Goal: Task Accomplishment & Management: Manage account settings

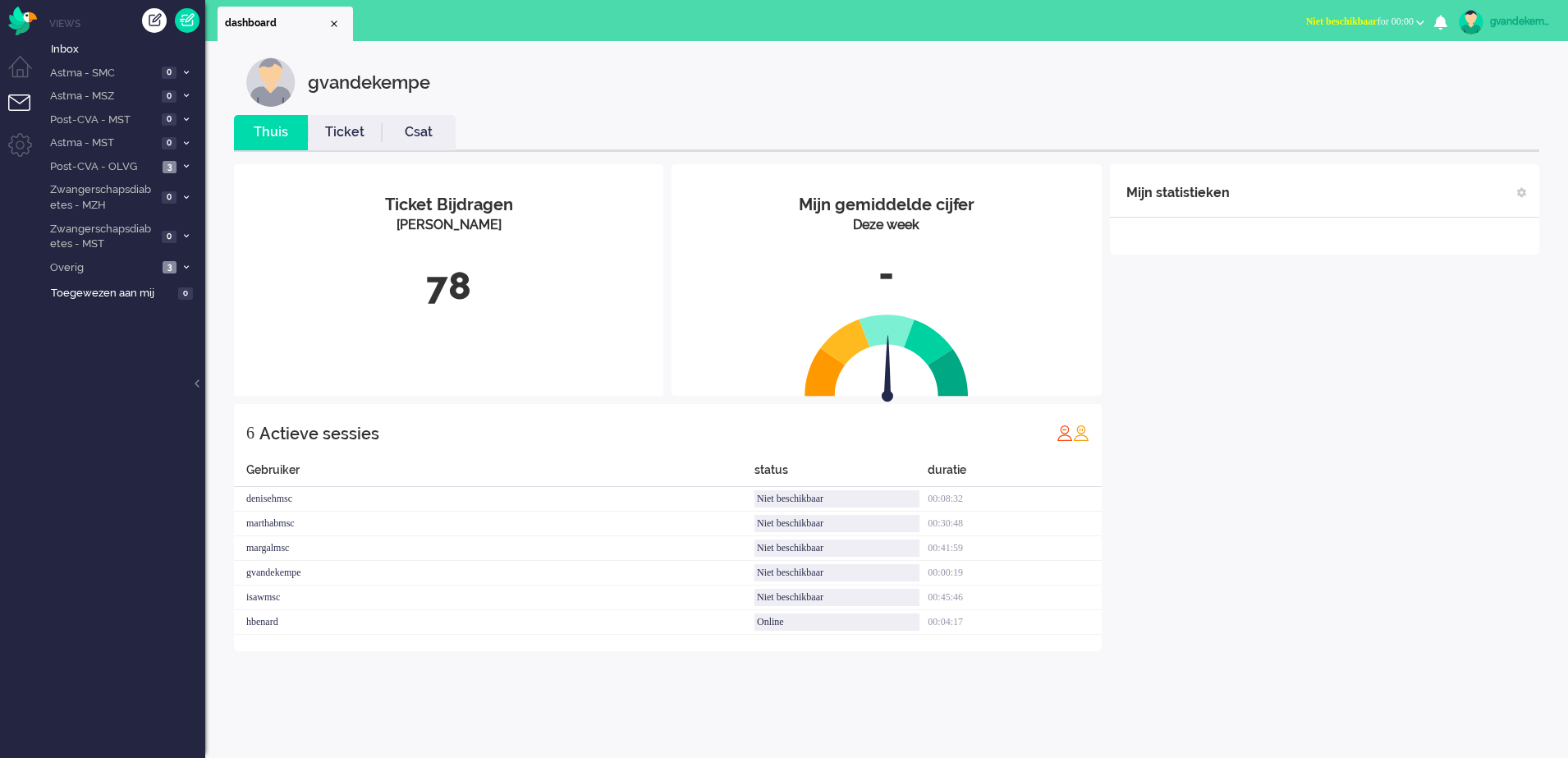
click at [1419, 23] on b "button" at bounding box center [1419, 22] width 8 height 6
click at [1330, 71] on label "Online" at bounding box center [1356, 73] width 130 height 14
click at [1398, 413] on div "Mijn statistieken + Statistieken toevoegen Bel tijd (gemiddelde dag) Wrapup tij…" at bounding box center [1324, 408] width 429 height 487
click at [1289, 431] on div "Mijn statistieken + Statistieken toevoegen Bel tijd (gemiddelde dag) Wrapup tij…" at bounding box center [1324, 432] width 429 height 536
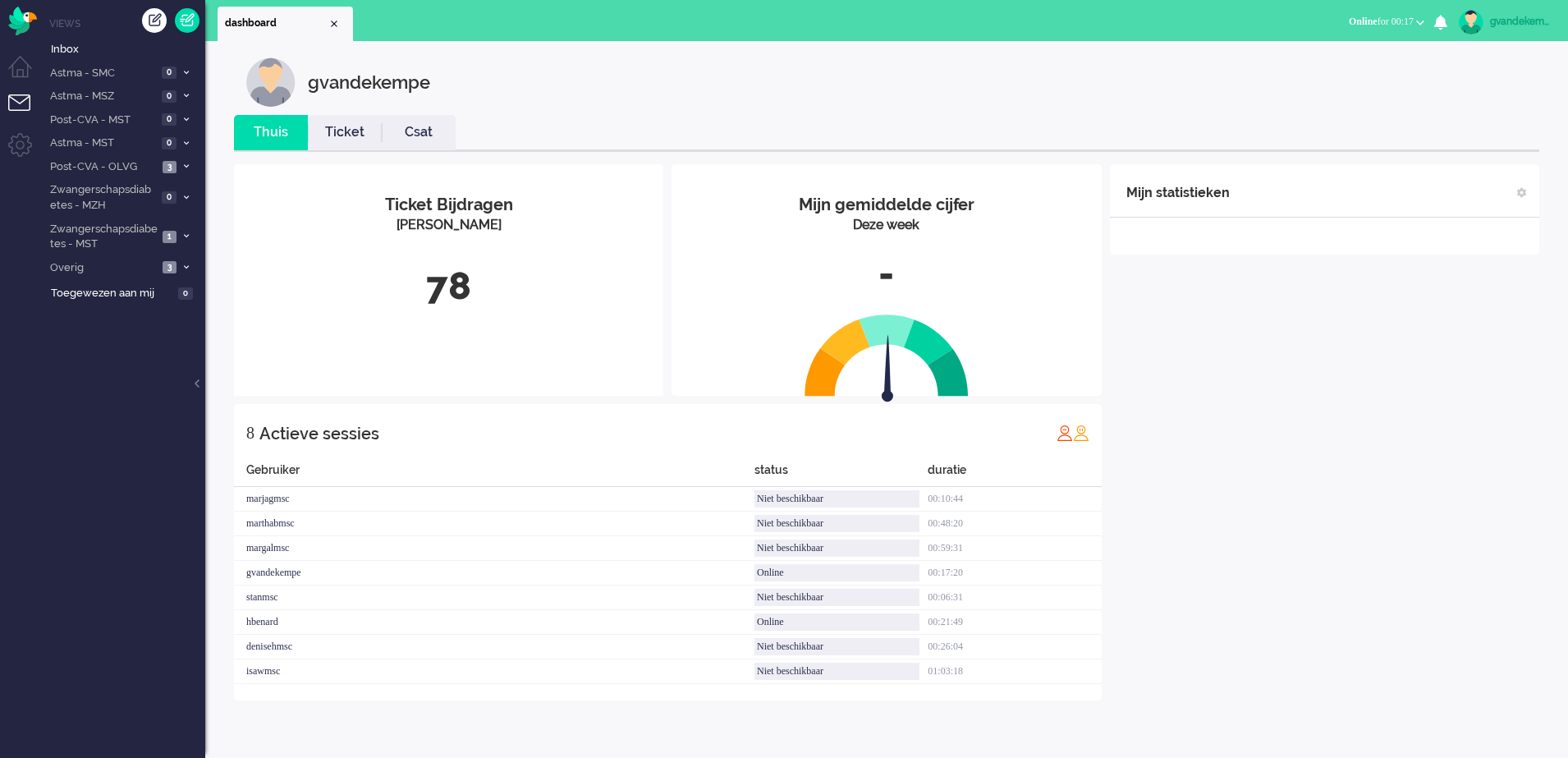
click at [1248, 379] on div "Mijn statistieken + Statistieken toevoegen Bel tijd (gemiddelde dag) Wrapup tij…" at bounding box center [1324, 432] width 429 height 536
click at [185, 236] on icon at bounding box center [186, 236] width 5 height 6
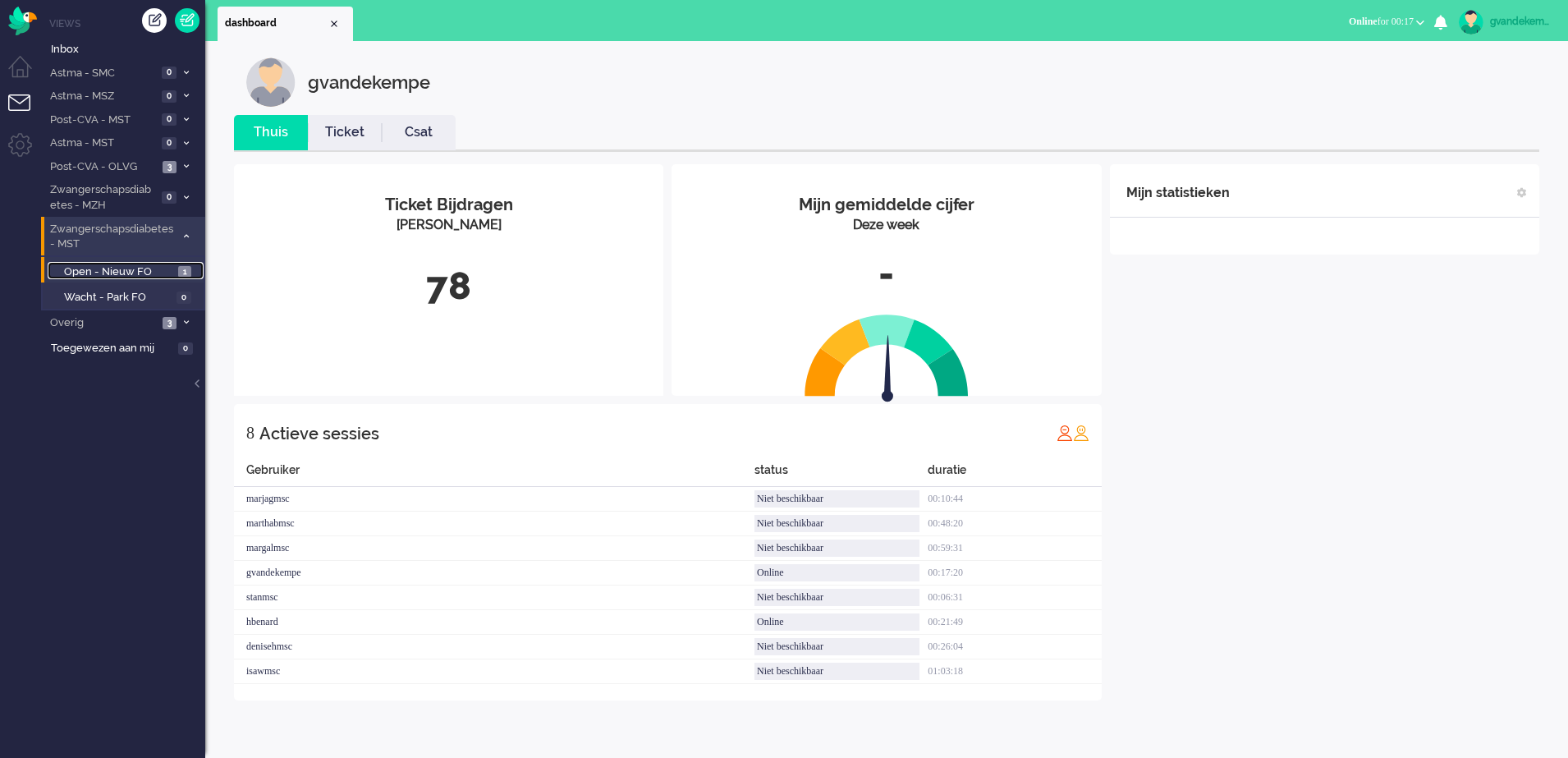
click at [144, 277] on span "Open - Nieuw FO" at bounding box center [119, 272] width 110 height 16
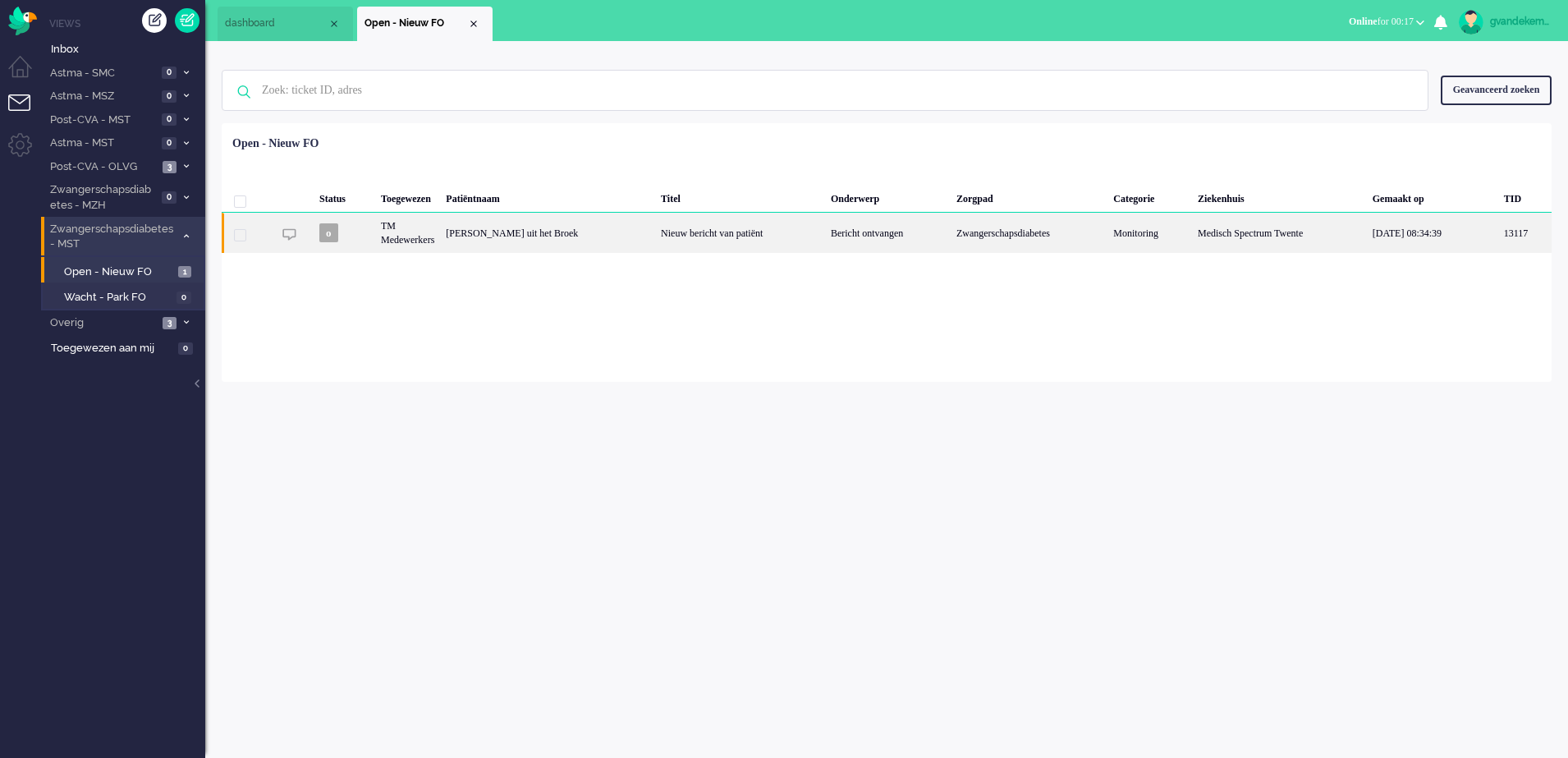
click at [770, 241] on div "Nieuw bericht van patiënt" at bounding box center [739, 232] width 170 height 40
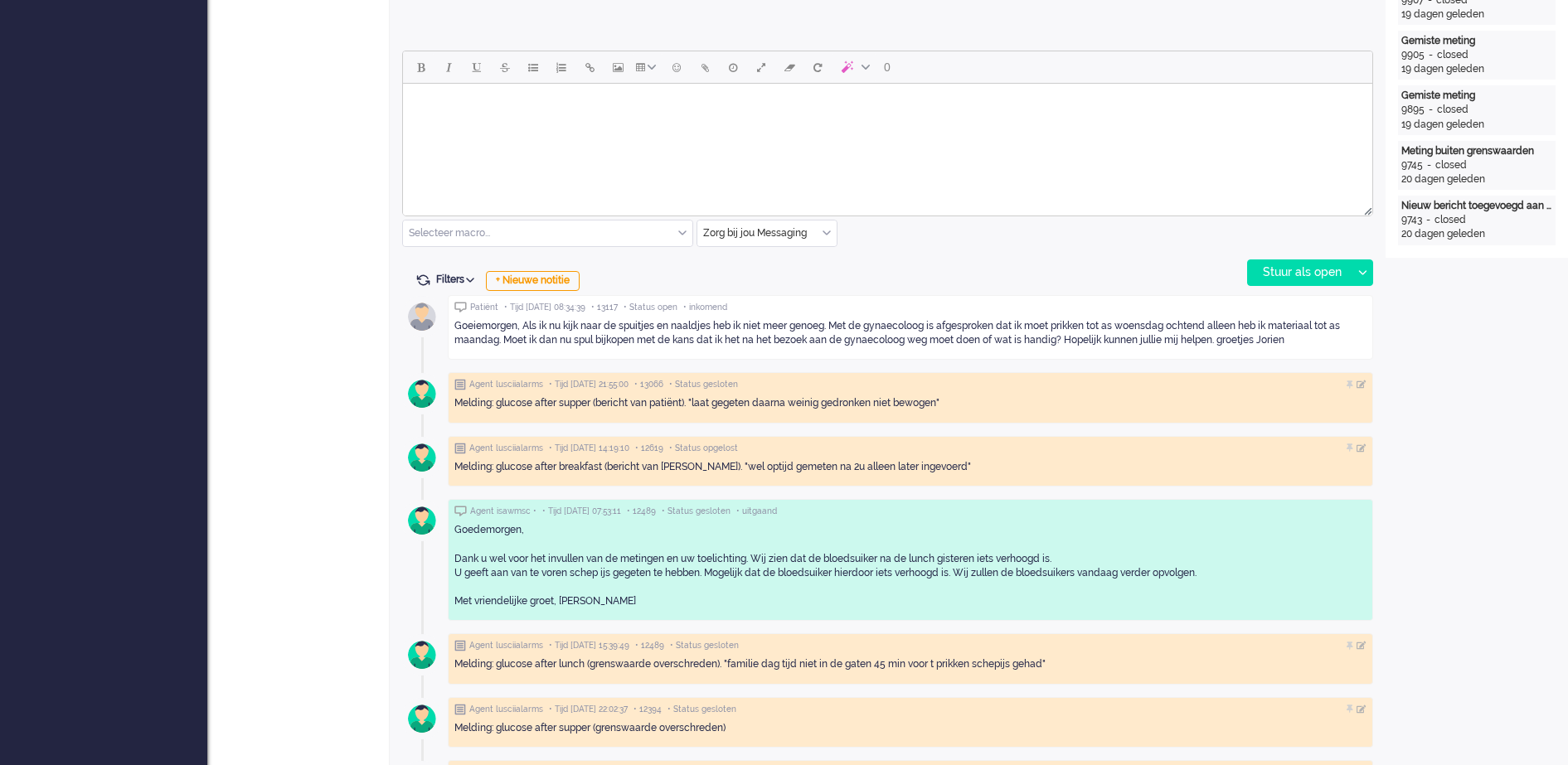
scroll to position [775, 0]
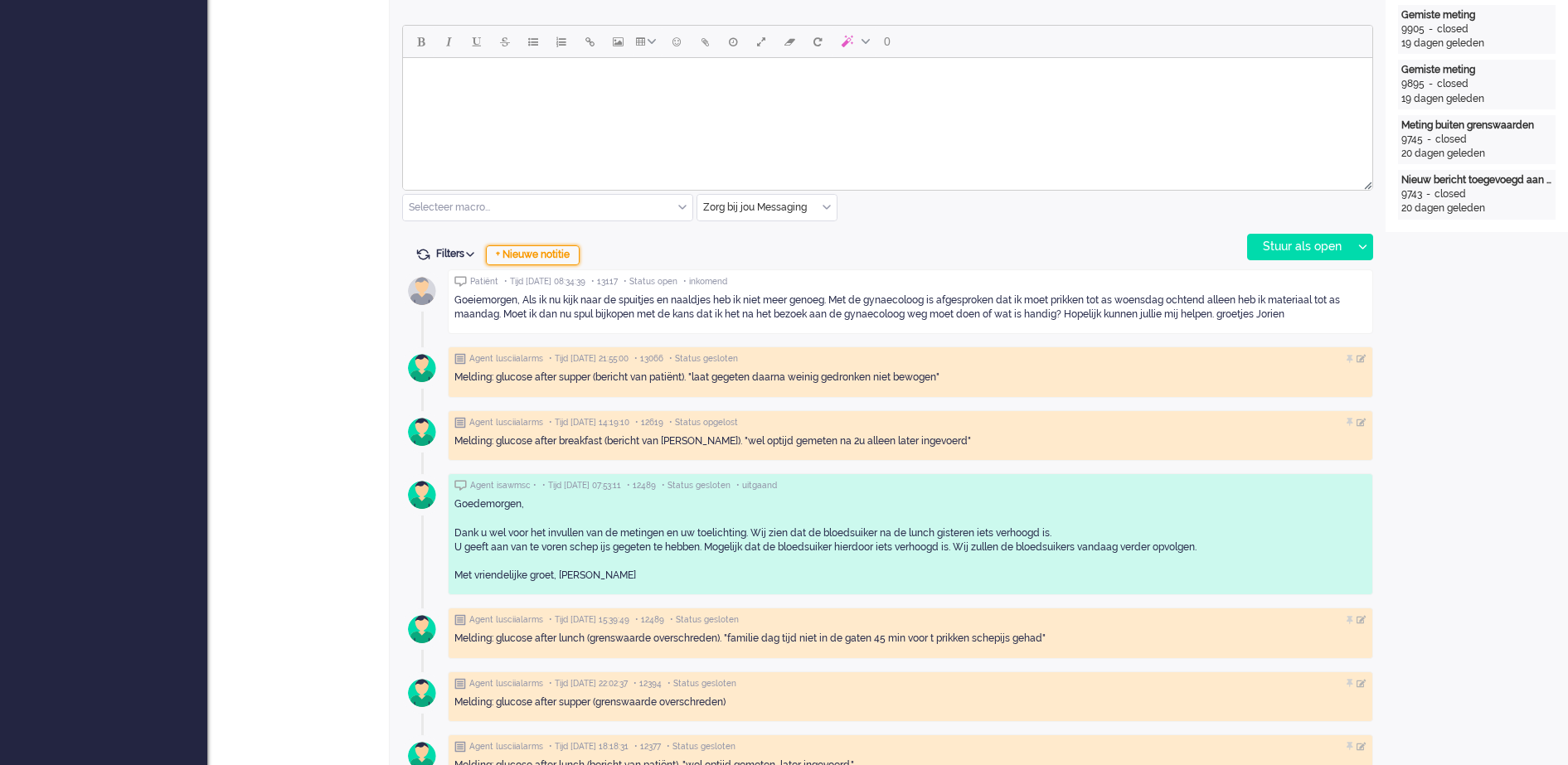
click at [550, 260] on div "+ Nieuwe notitie" at bounding box center [533, 255] width 94 height 20
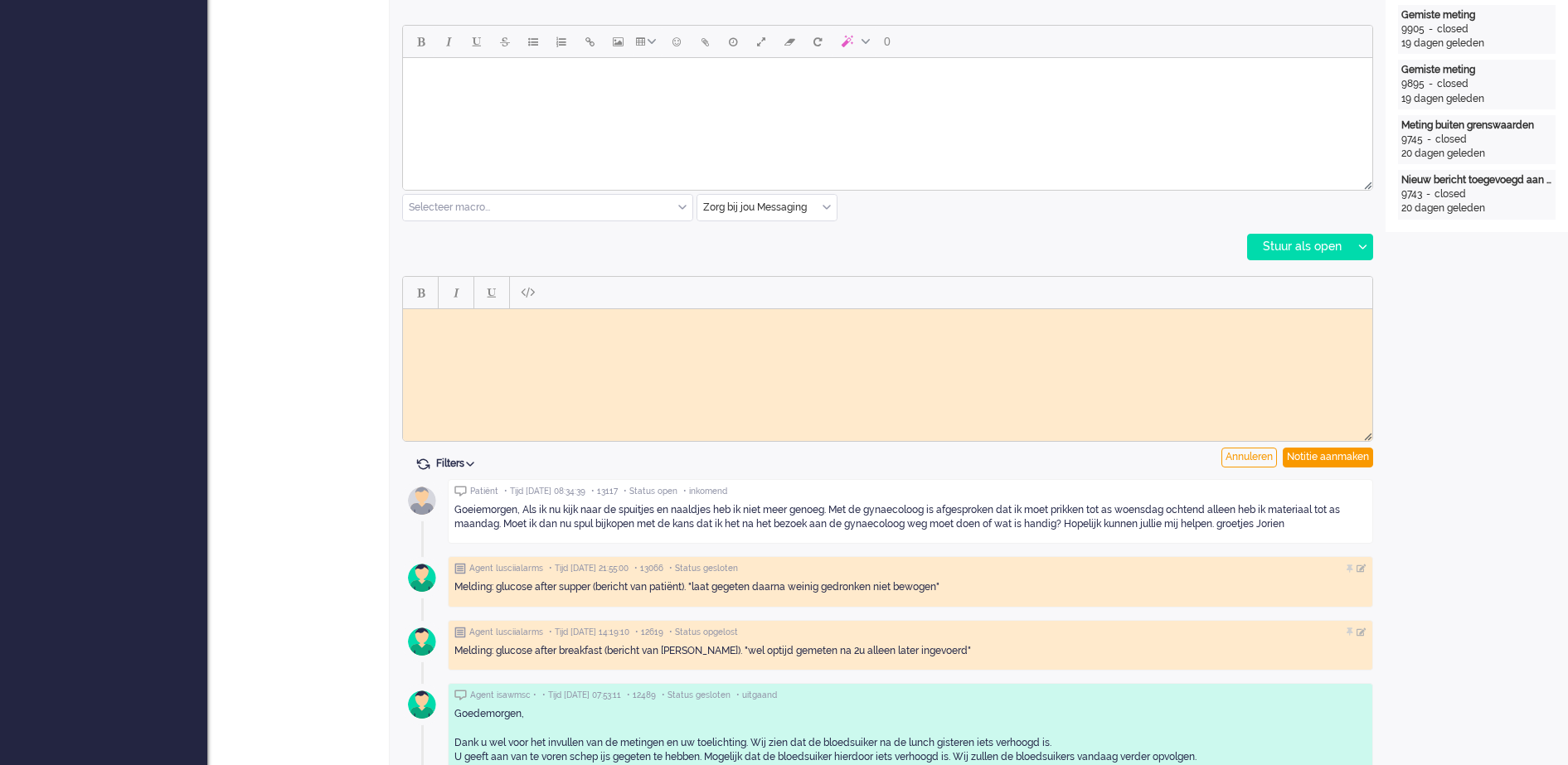
scroll to position [0, 0]
click at [511, 329] on html at bounding box center [887, 321] width 969 height 25
click at [1335, 459] on div "Notitie aanmaken" at bounding box center [1328, 457] width 90 height 20
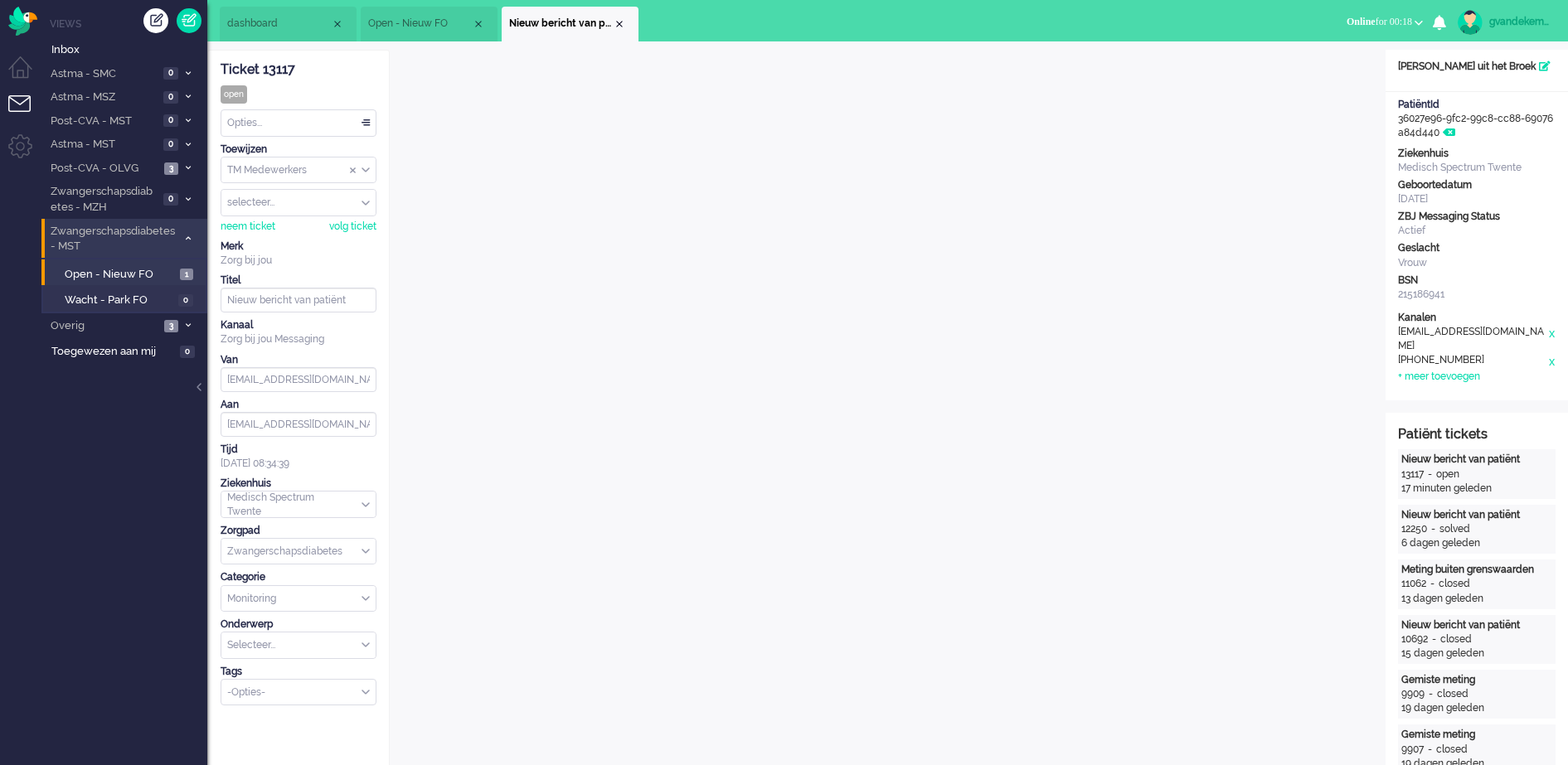
click at [365, 172] on div "TM Medewerkers" at bounding box center [298, 170] width 154 height 25
click at [344, 219] on li "TM Verpleegkundigen" at bounding box center [298, 219] width 154 height 24
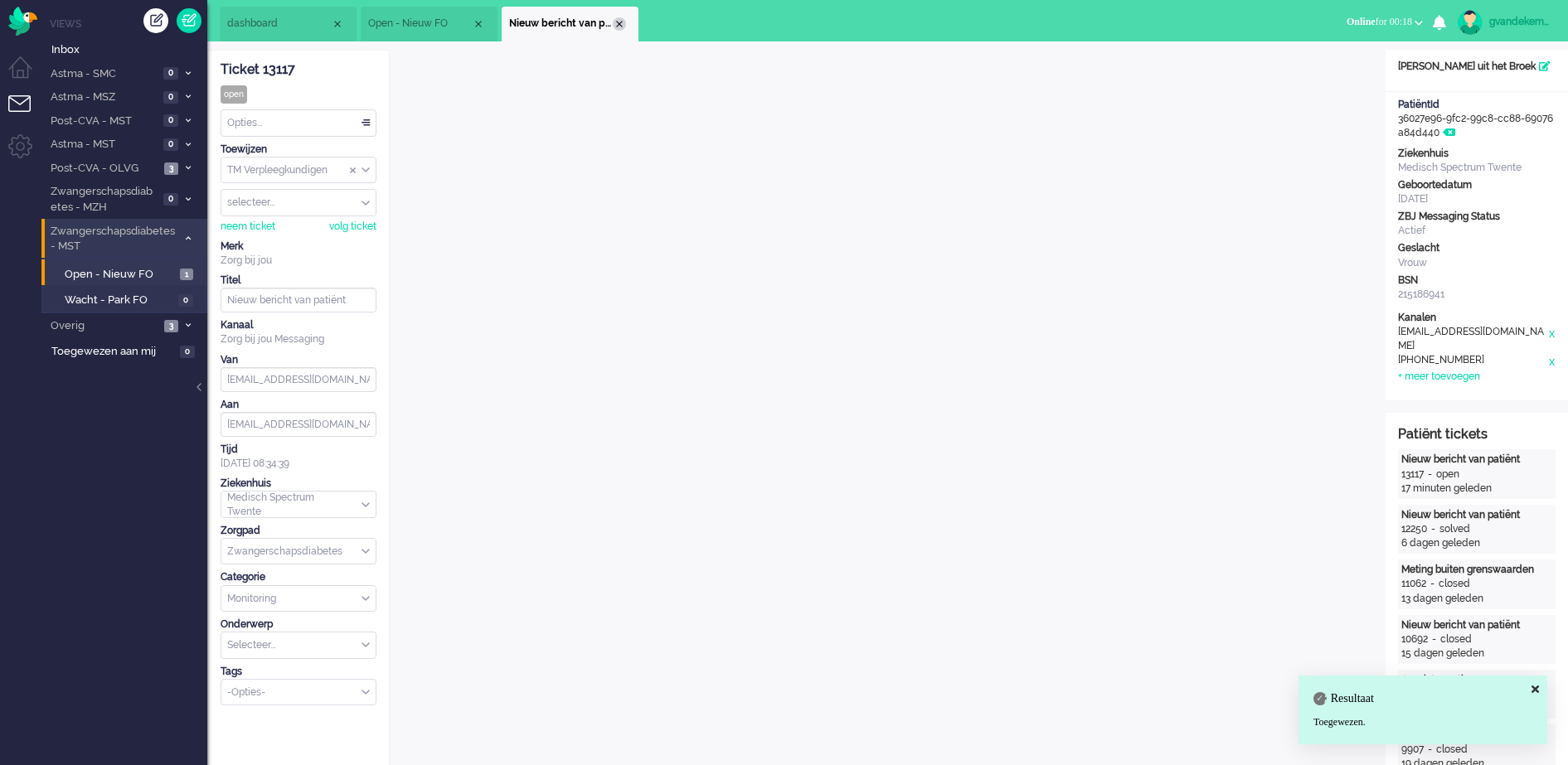
click at [620, 22] on div "Close tab" at bounding box center [619, 24] width 13 height 13
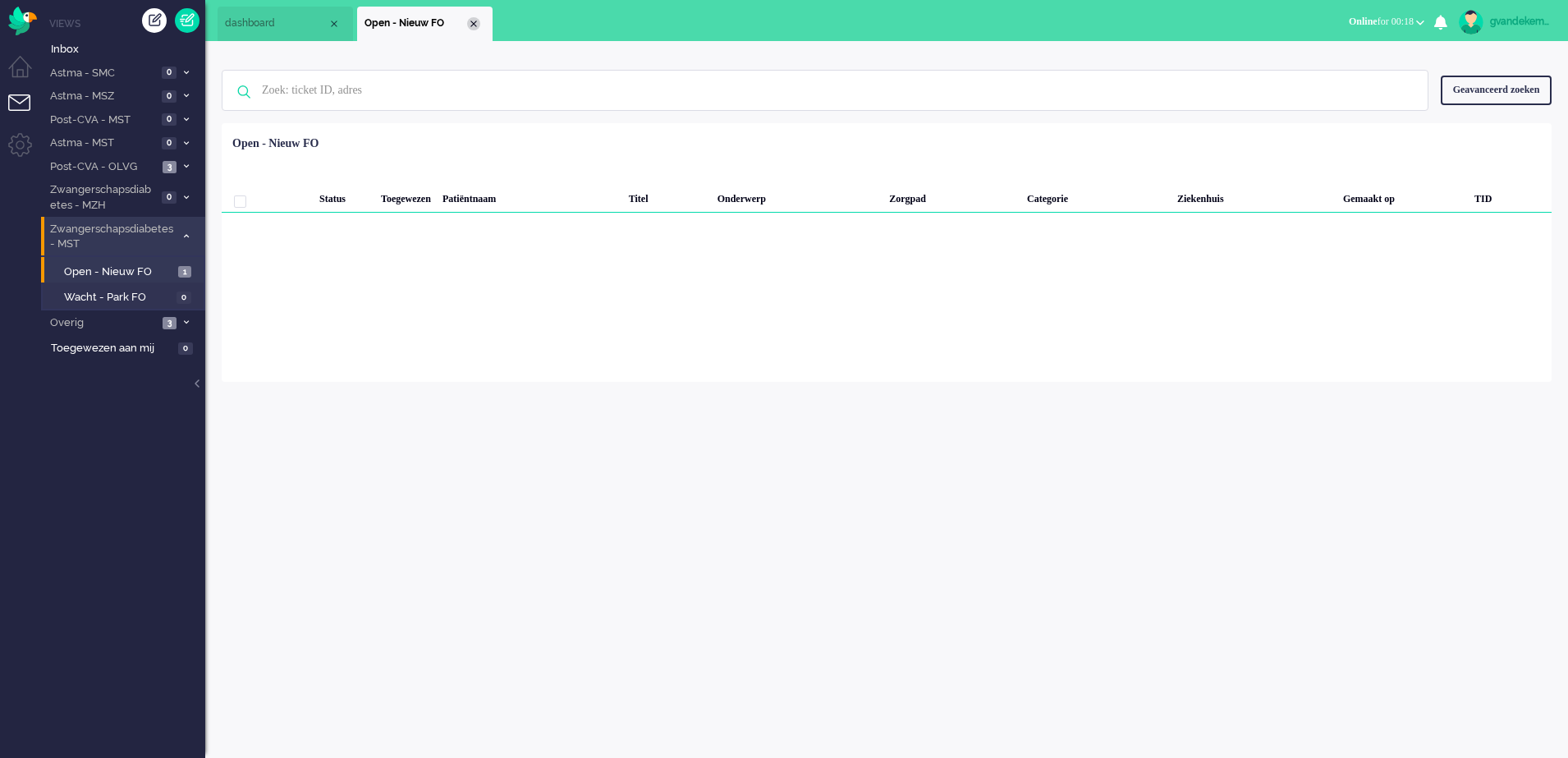
click at [473, 23] on div "Close tab" at bounding box center [473, 24] width 13 height 13
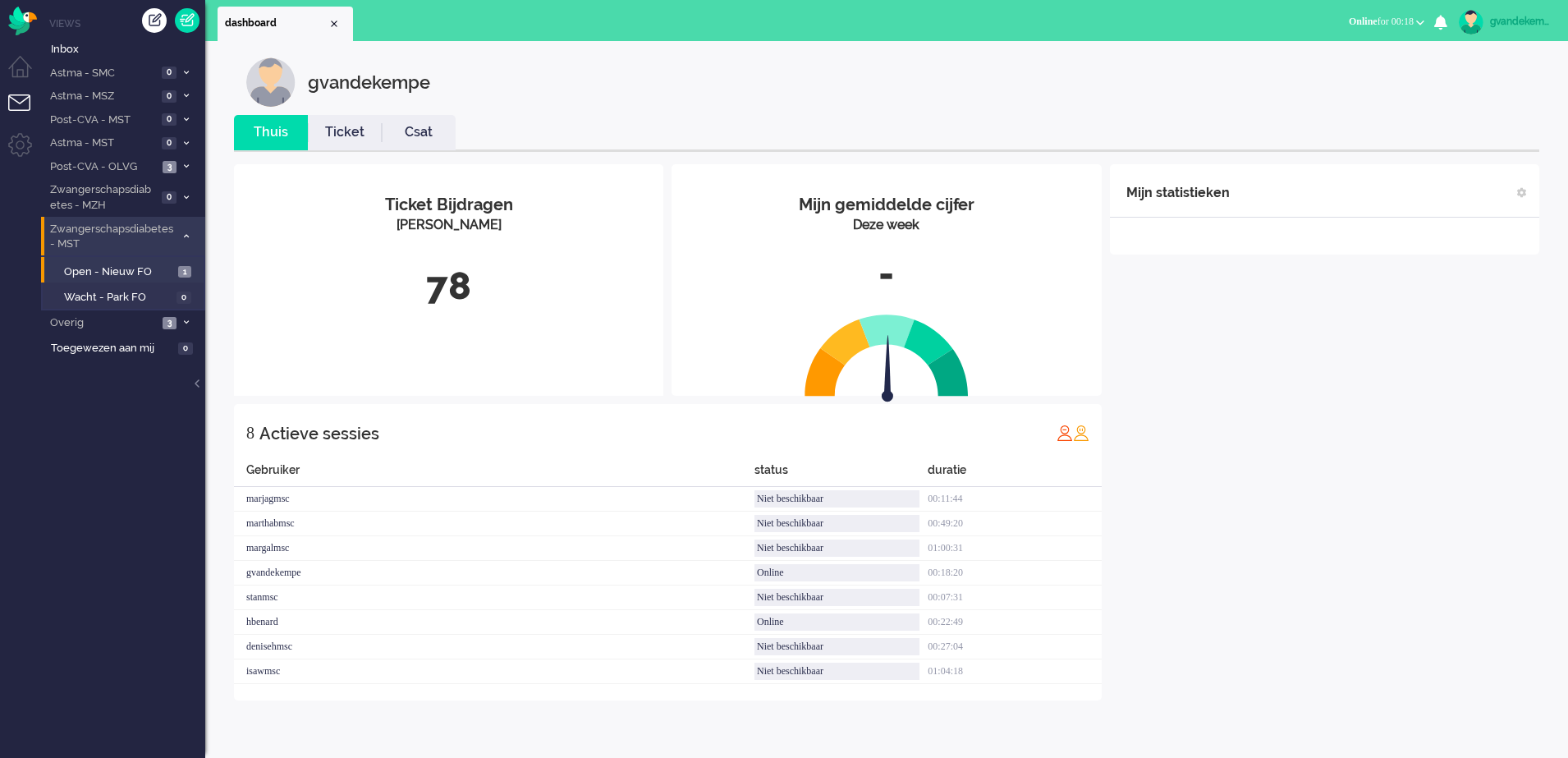
click at [1412, 377] on div "Mijn statistieken + Statistieken toevoegen Bel tijd (gemiddelde dag) Wrapup tij…" at bounding box center [1324, 432] width 429 height 536
click at [187, 235] on icon at bounding box center [186, 236] width 5 height 6
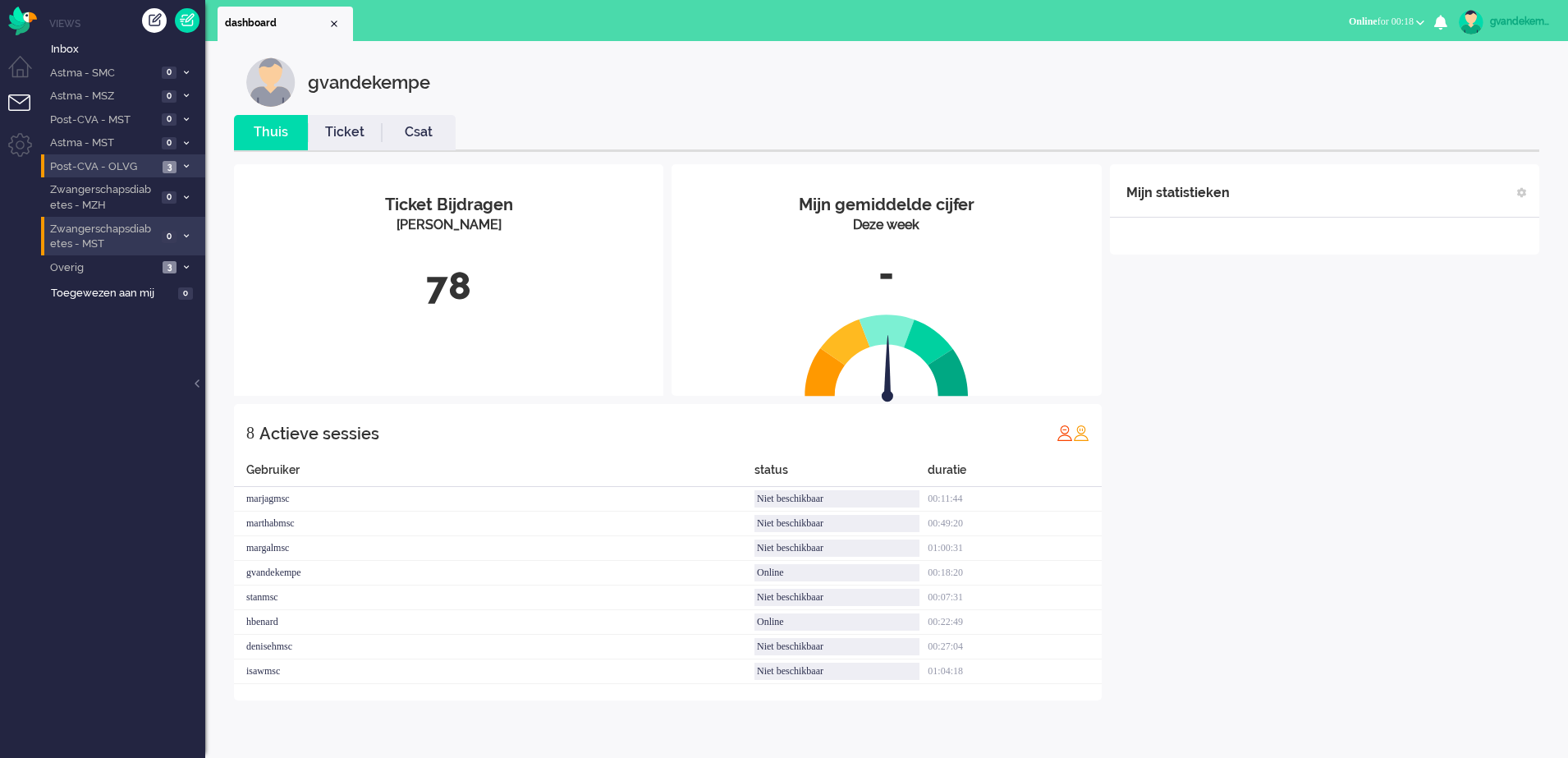
click at [185, 168] on icon at bounding box center [186, 166] width 5 height 6
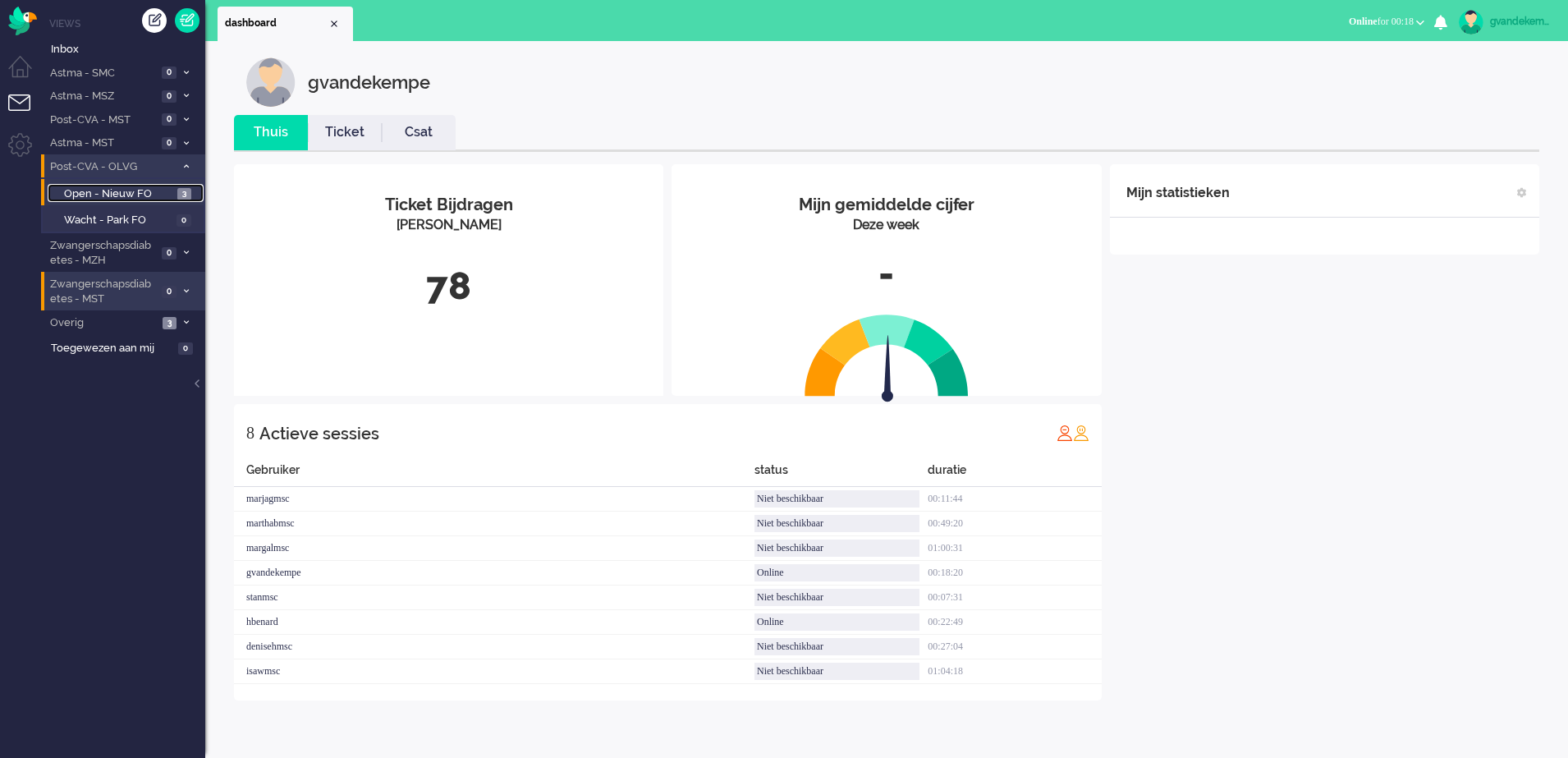
click at [163, 191] on span "Open - Nieuw FO" at bounding box center [119, 194] width 110 height 16
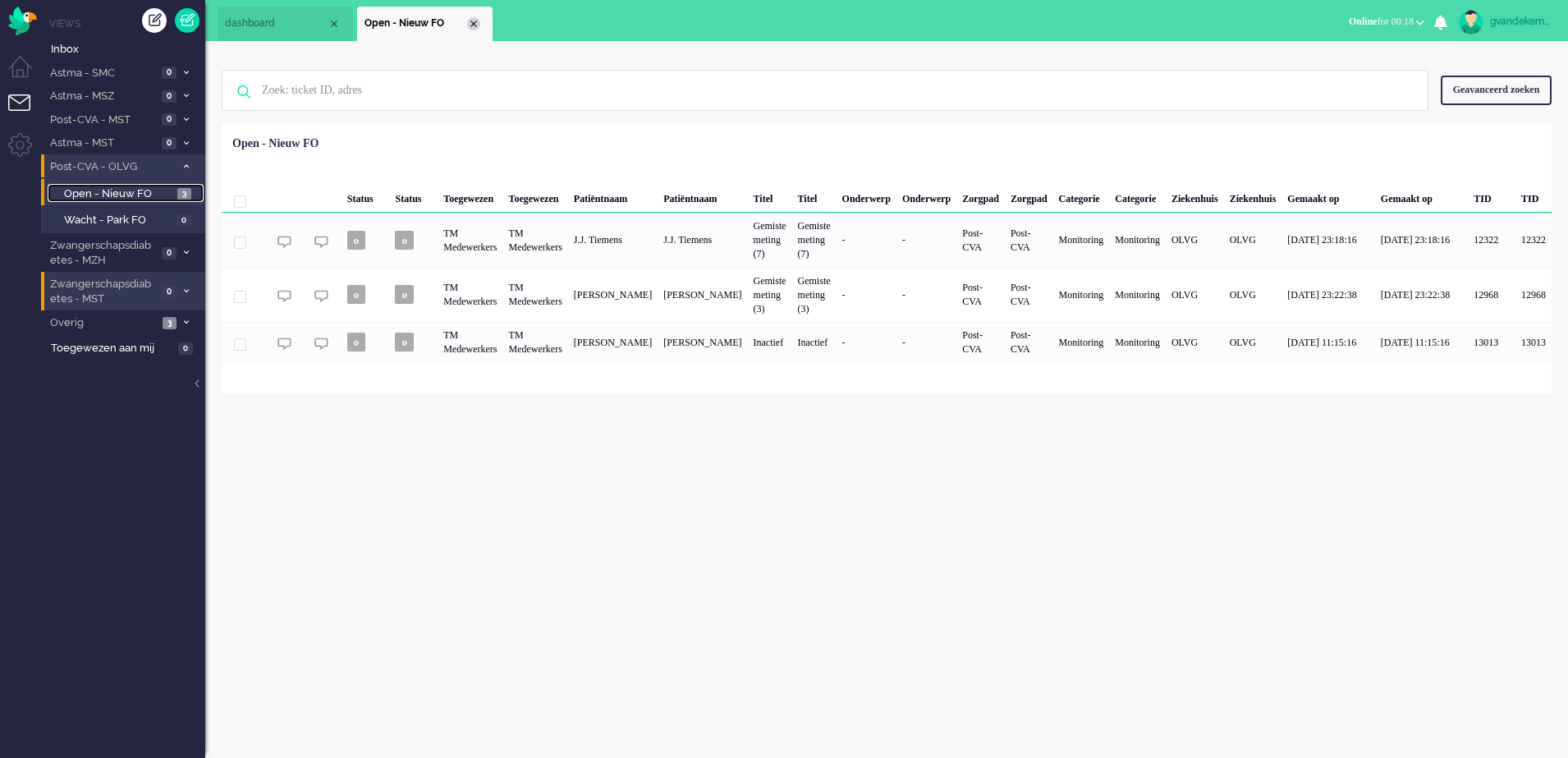
click at [473, 25] on div "Close tab" at bounding box center [473, 24] width 13 height 13
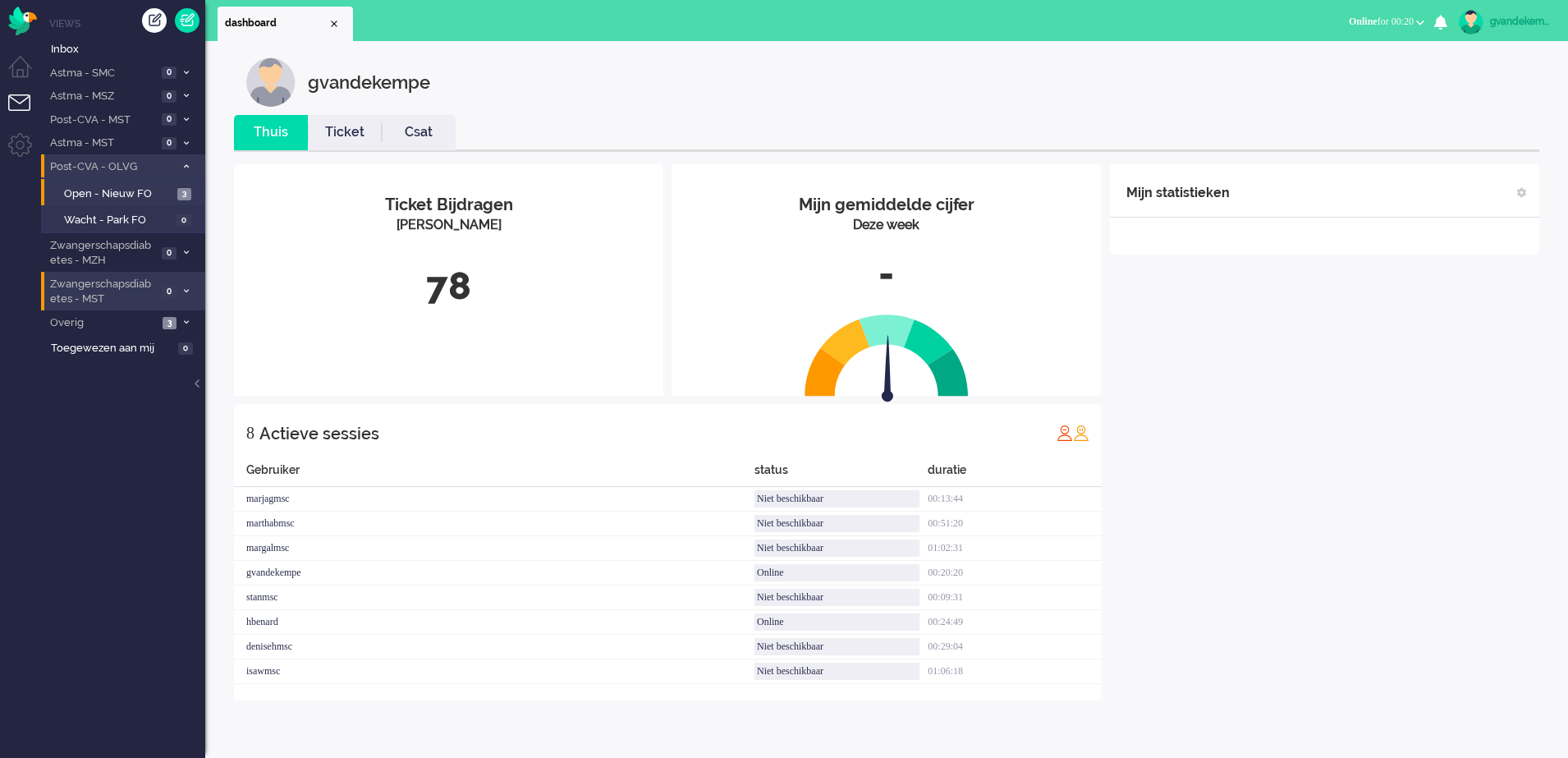
click at [1344, 360] on div "Mijn statistieken + Statistieken toevoegen Bel tijd (gemiddelde dag) Wrapup tij…" at bounding box center [1324, 432] width 429 height 536
click at [1406, 437] on div "Mijn statistieken + Statistieken toevoegen Bel tijd (gemiddelde dag) Wrapup tij…" at bounding box center [1324, 432] width 429 height 536
click at [1460, 424] on div "Mijn statistieken + Statistieken toevoegen Bel tijd (gemiddelde dag) Wrapup tij…" at bounding box center [1324, 432] width 429 height 536
click at [1391, 376] on div "Mijn statistieken + Statistieken toevoegen Bel tijd (gemiddelde dag) Wrapup tij…" at bounding box center [1324, 432] width 429 height 536
click at [1426, 346] on div "Mijn statistieken + Statistieken toevoegen Bel tijd (gemiddelde dag) Wrapup tij…" at bounding box center [1324, 432] width 429 height 536
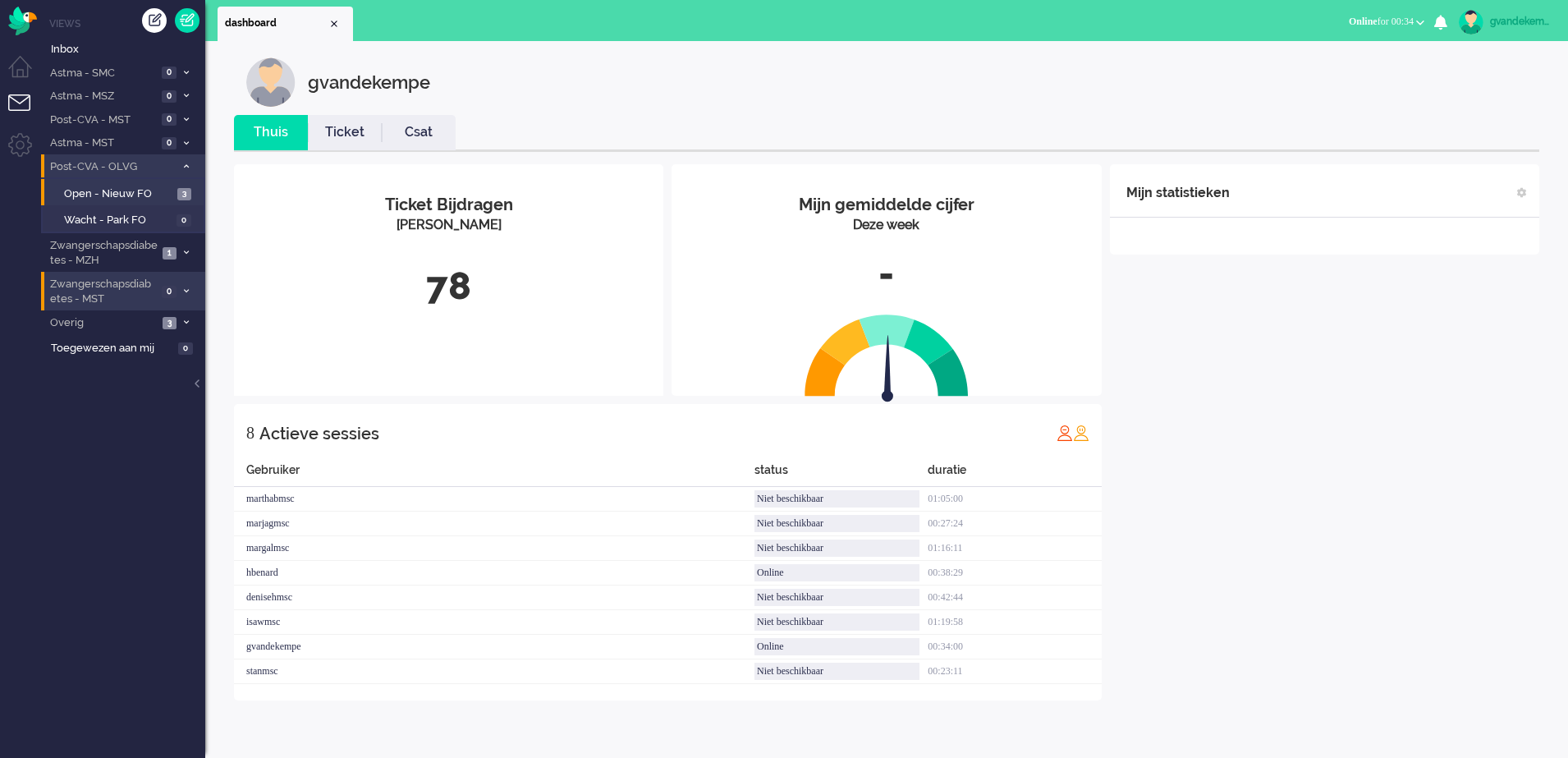
click at [1265, 421] on div "Mijn statistieken + Statistieken toevoegen Bel tijd (gemiddelde dag) Wrapup tij…" at bounding box center [1324, 432] width 429 height 536
click at [187, 251] on icon at bounding box center [186, 253] width 5 height 6
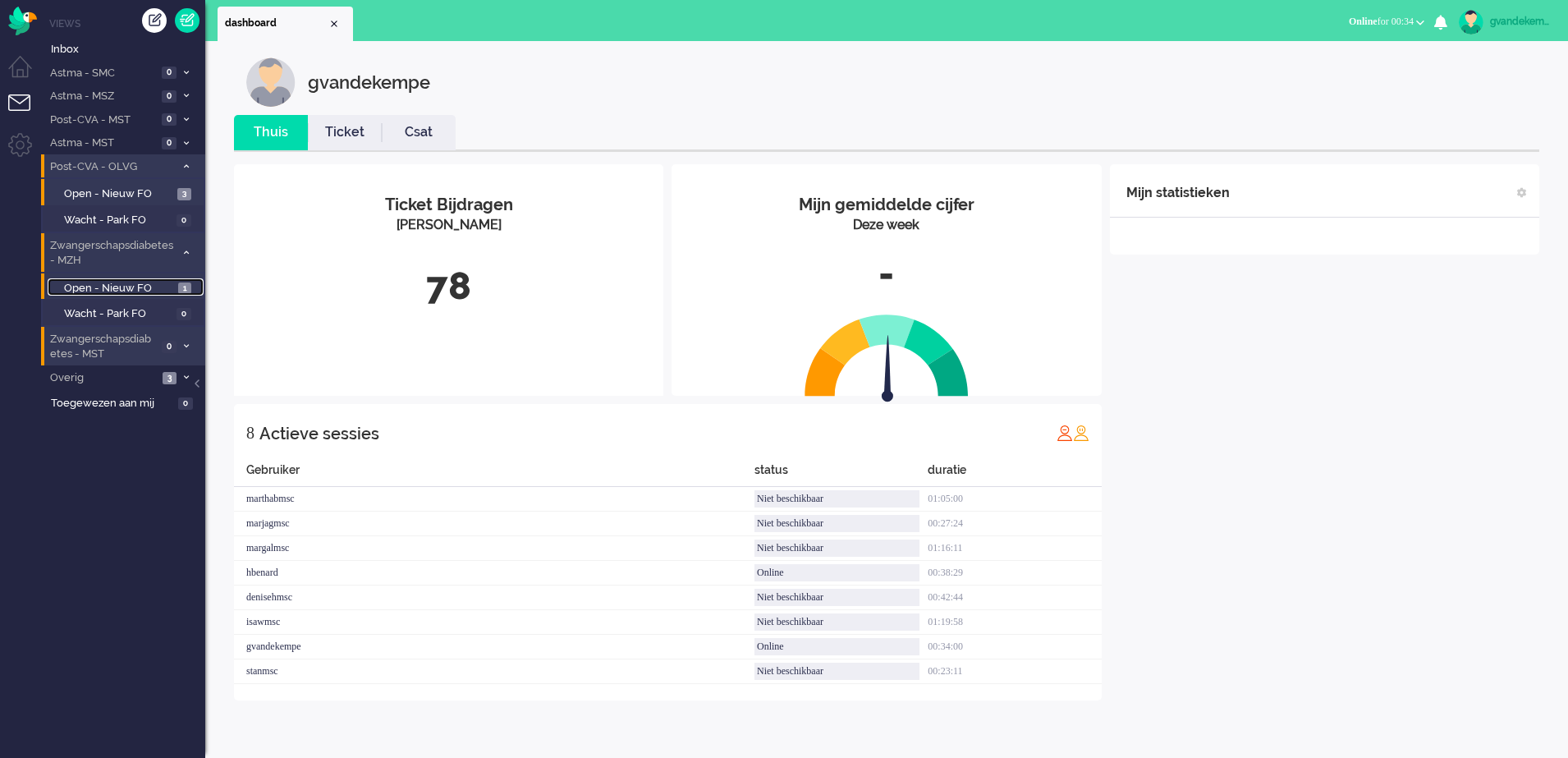
click at [150, 282] on span "Open - Nieuw FO" at bounding box center [119, 288] width 110 height 16
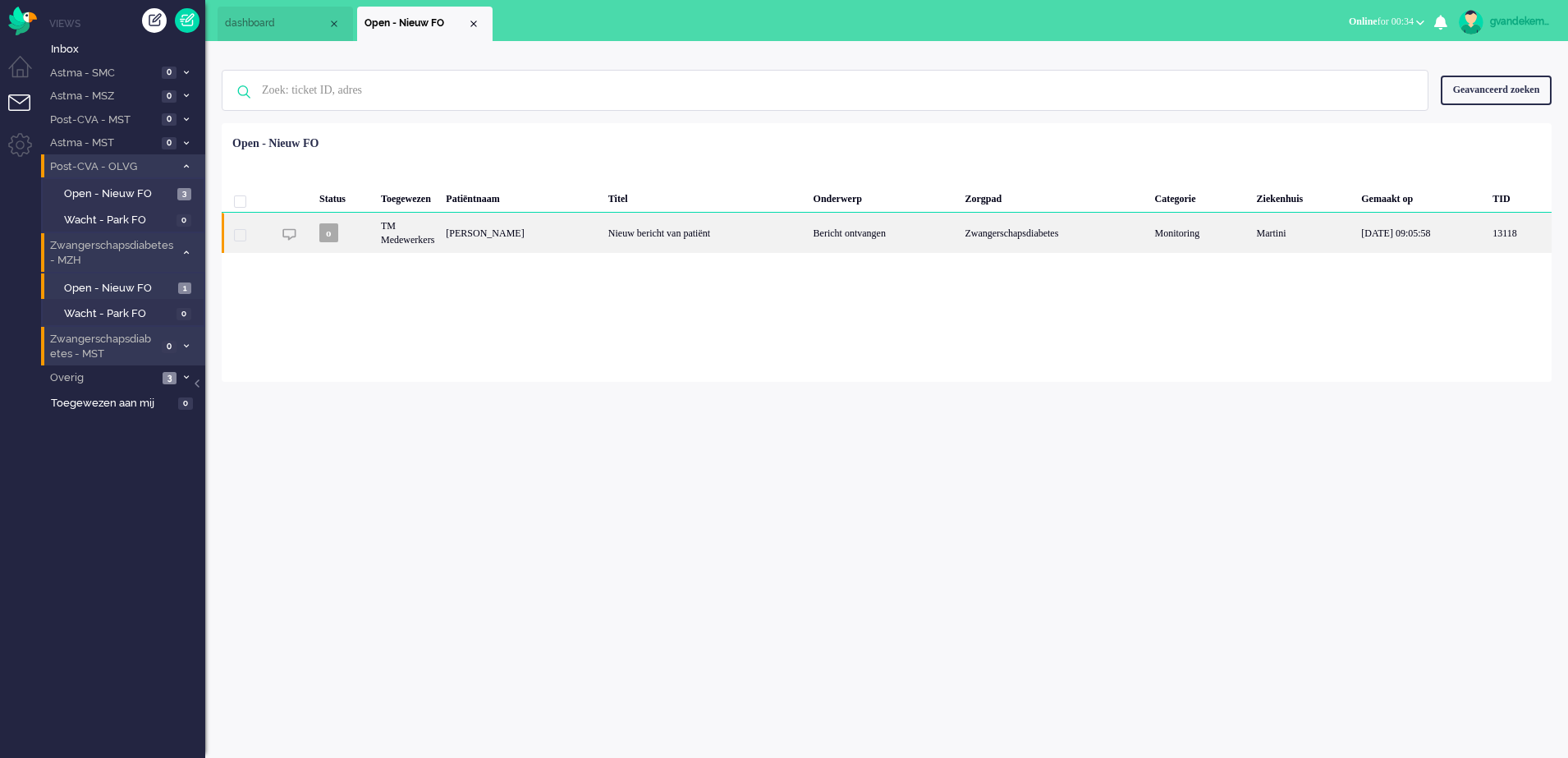
click at [737, 238] on div "Nieuw bericht van patiënt" at bounding box center [705, 232] width 205 height 40
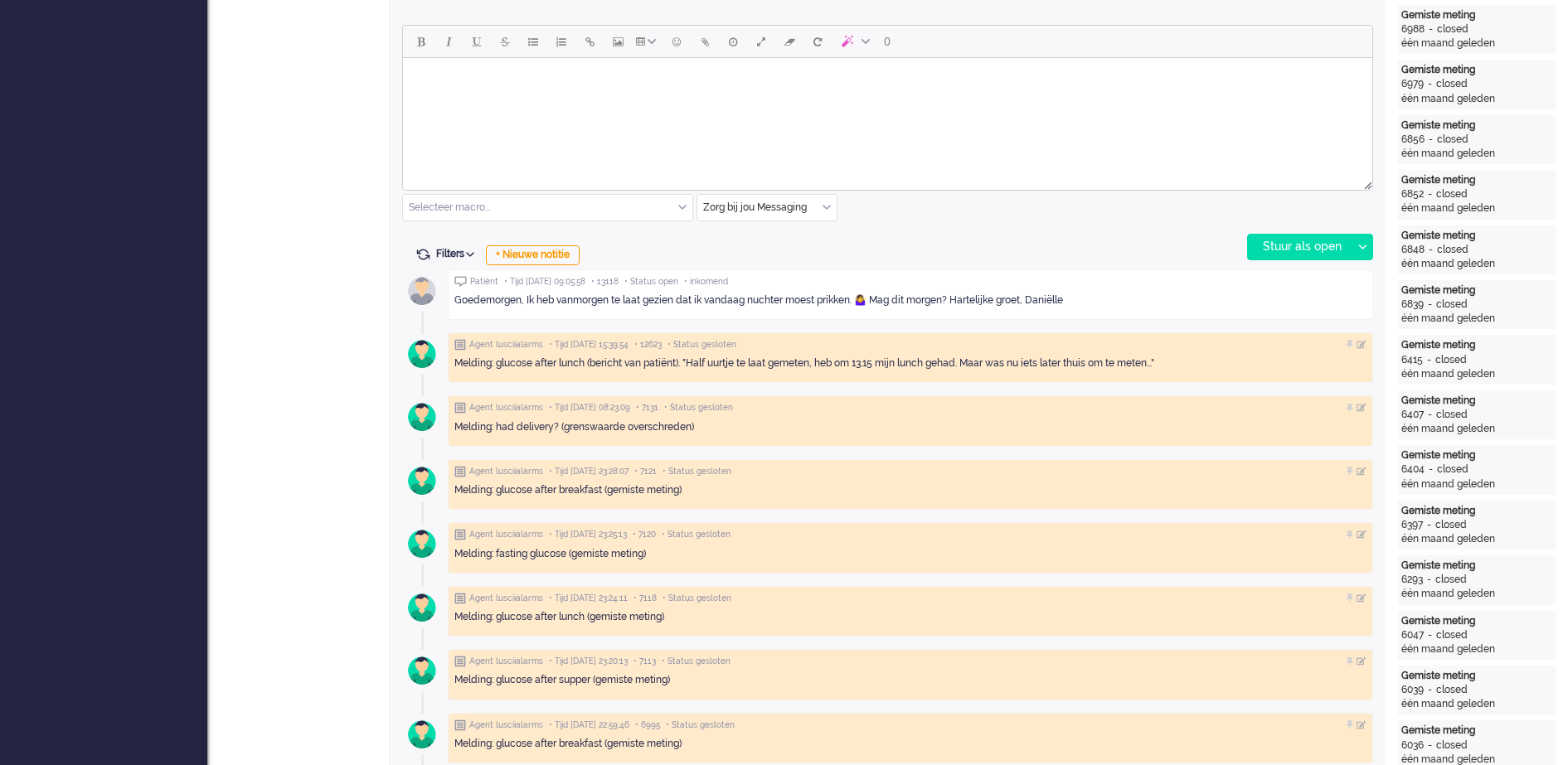
scroll to position [878, 0]
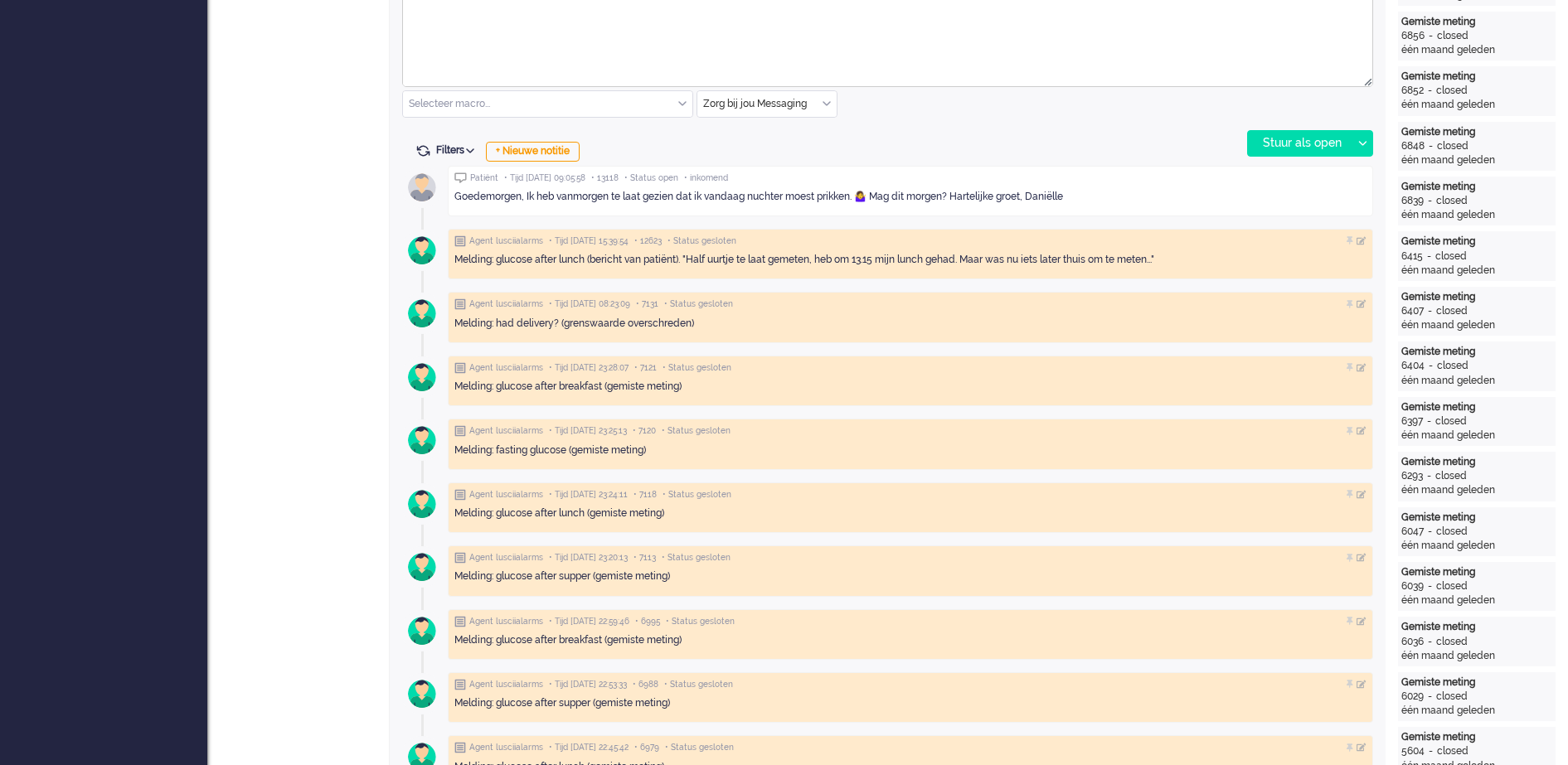
click at [553, 156] on div "+ Nieuwe notitie" at bounding box center [533, 151] width 94 height 20
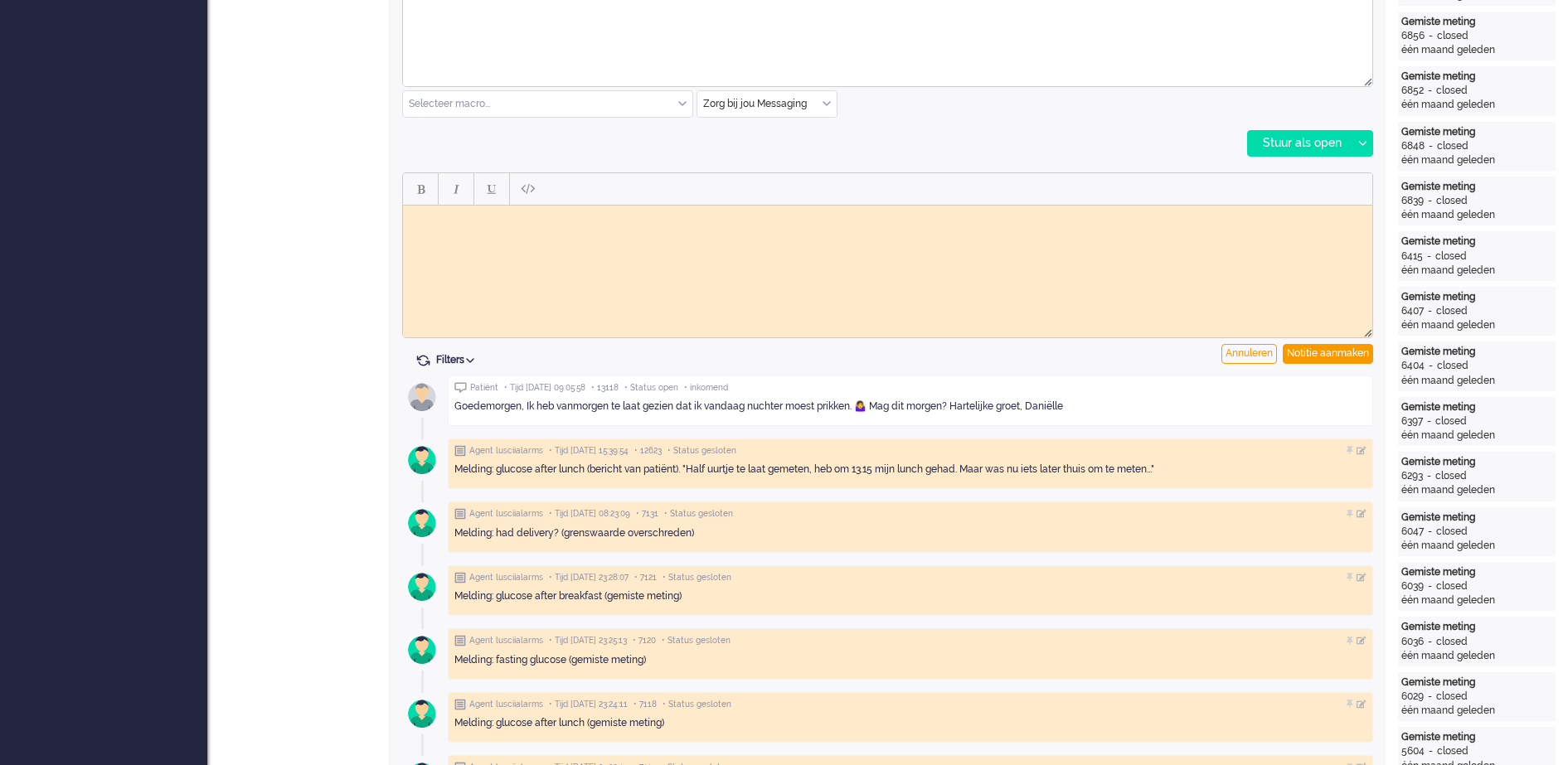
scroll to position [0, 0]
click at [526, 216] on body "Rich Text Area. Press ALT-0 for help." at bounding box center [887, 217] width 956 height 12
drag, startPoint x: 449, startPoint y: 232, endPoint x: 415, endPoint y: 217, distance: 37.2
click at [415, 217] on body "Vraag doorgezet naar vpk-box GJ" at bounding box center [887, 223] width 956 height 25
copy body "Vraag doorgezet naar vpk-box GJ"
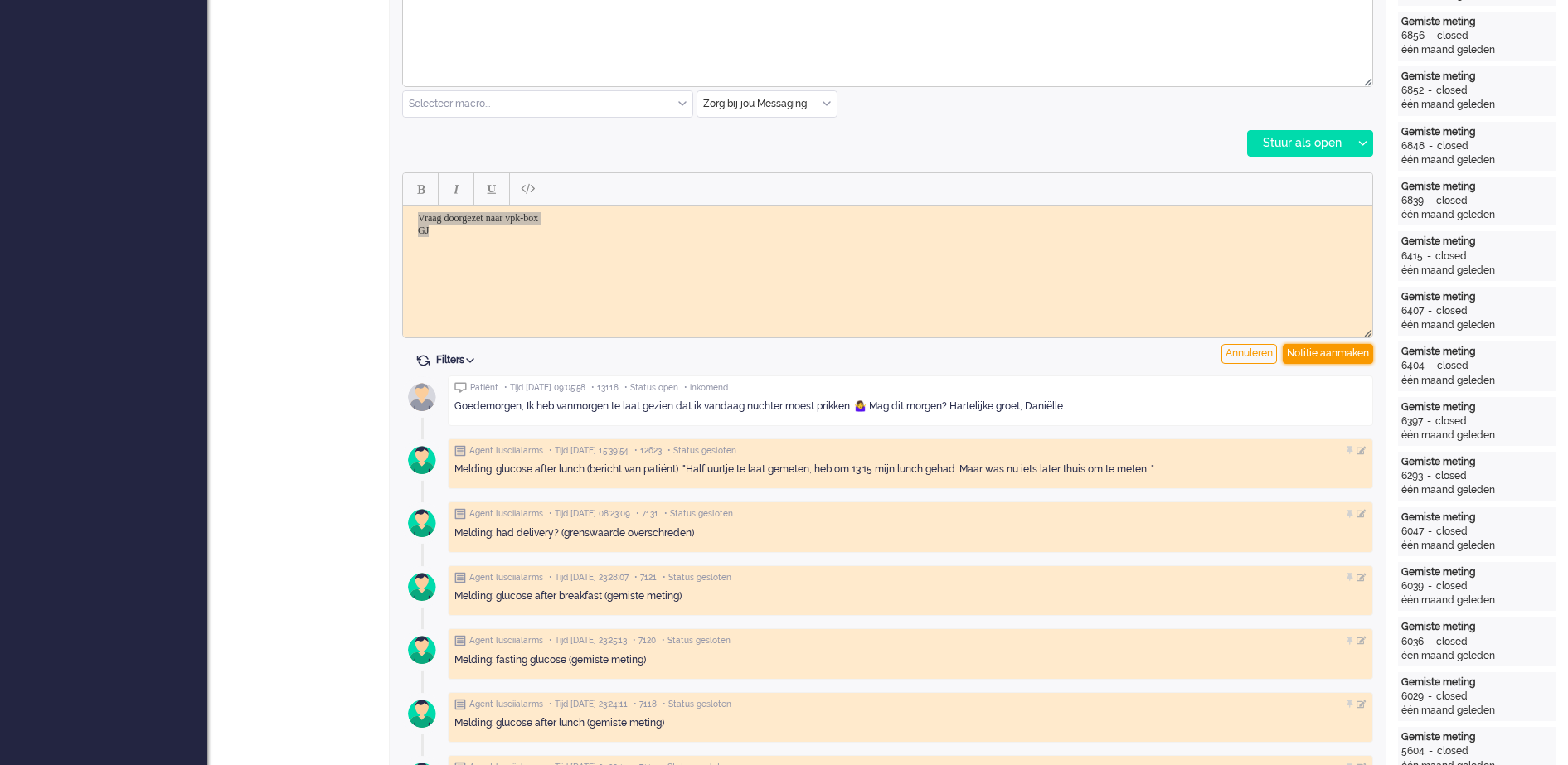
click at [1331, 348] on div "Notitie aanmaken" at bounding box center [1328, 353] width 90 height 20
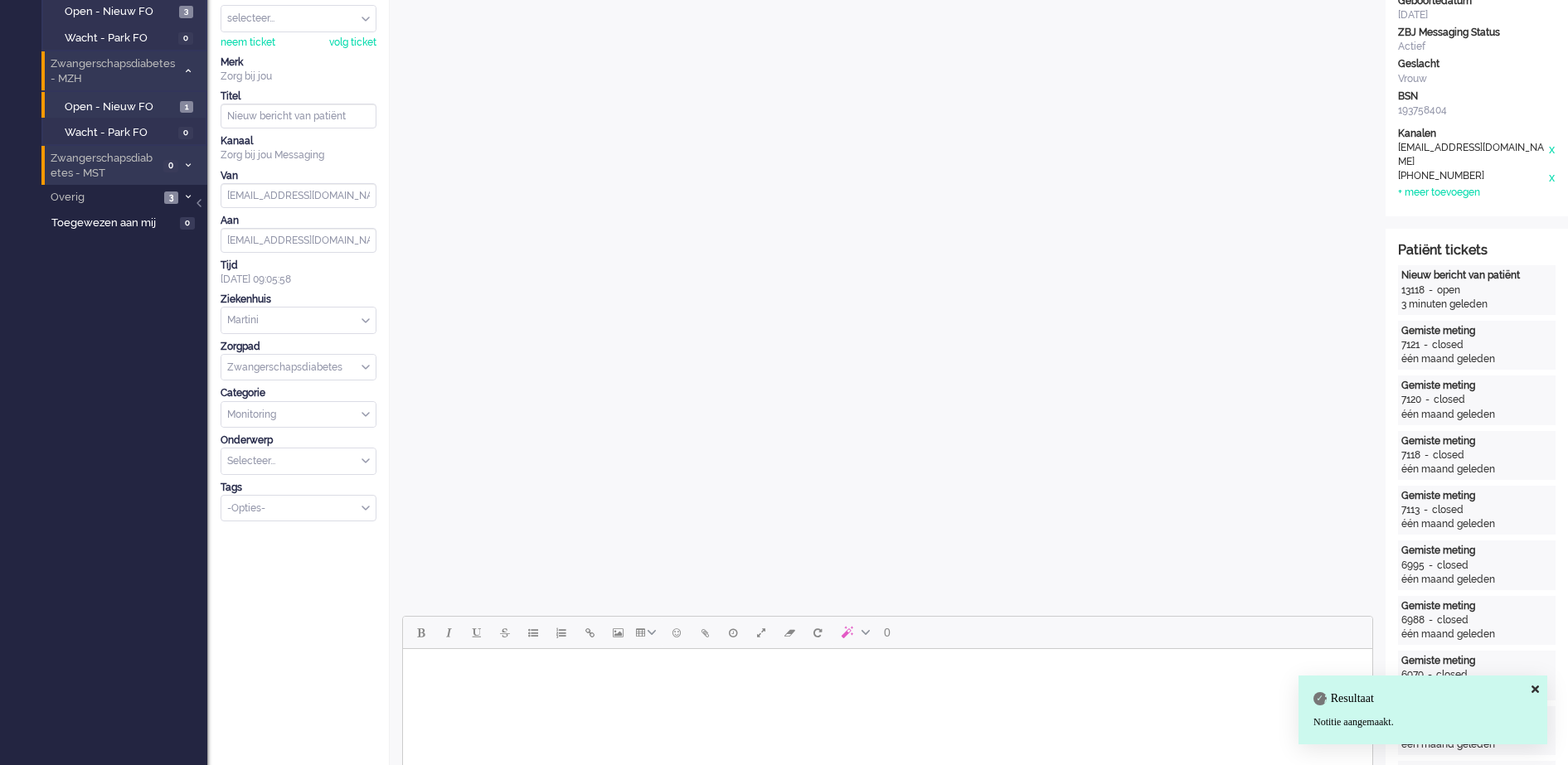
scroll to position [154, 0]
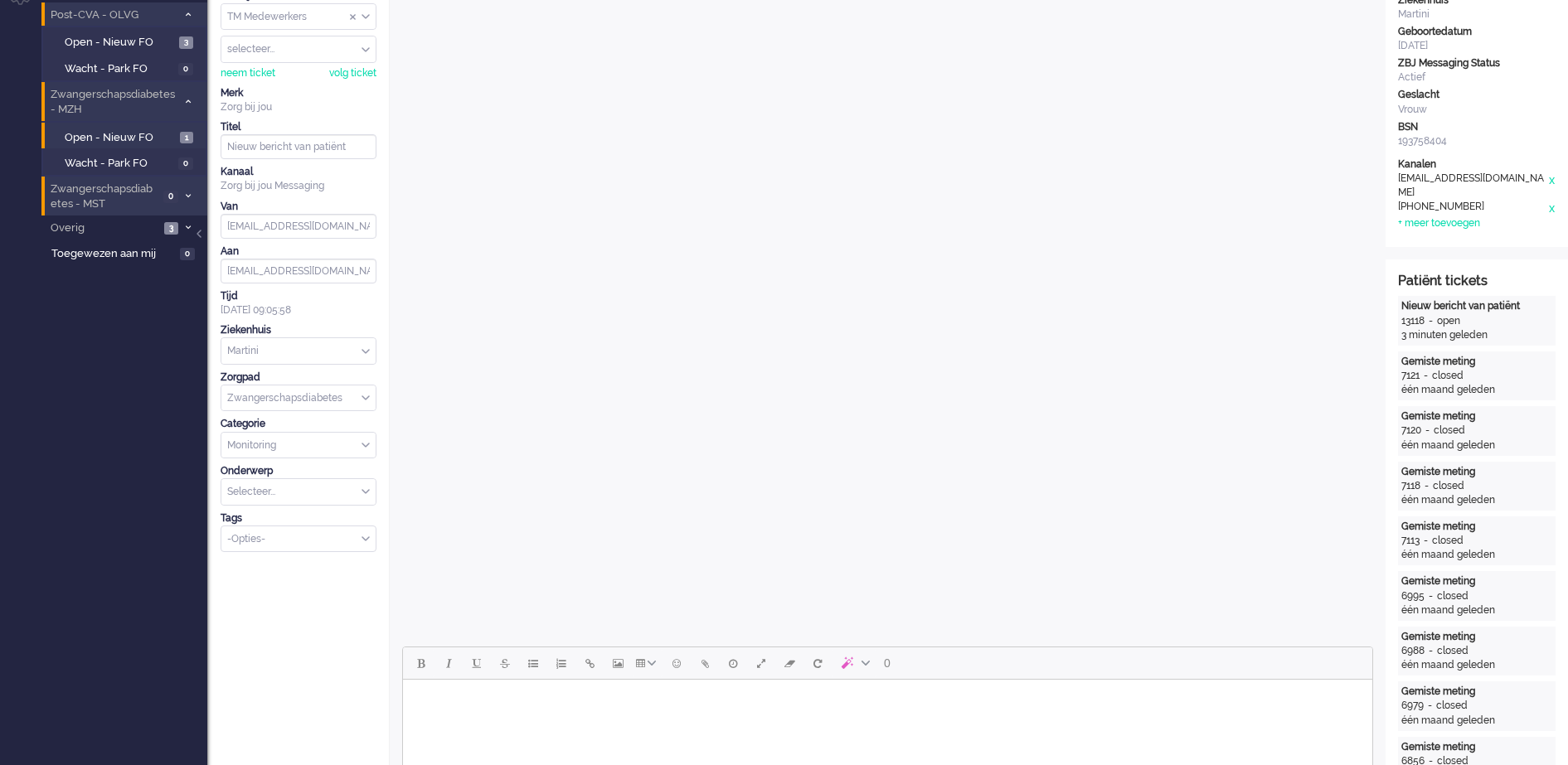
click at [363, 18] on div "TM Medewerkers" at bounding box center [298, 16] width 154 height 25
click at [346, 65] on li "TM Verpleegkundigen" at bounding box center [298, 66] width 154 height 24
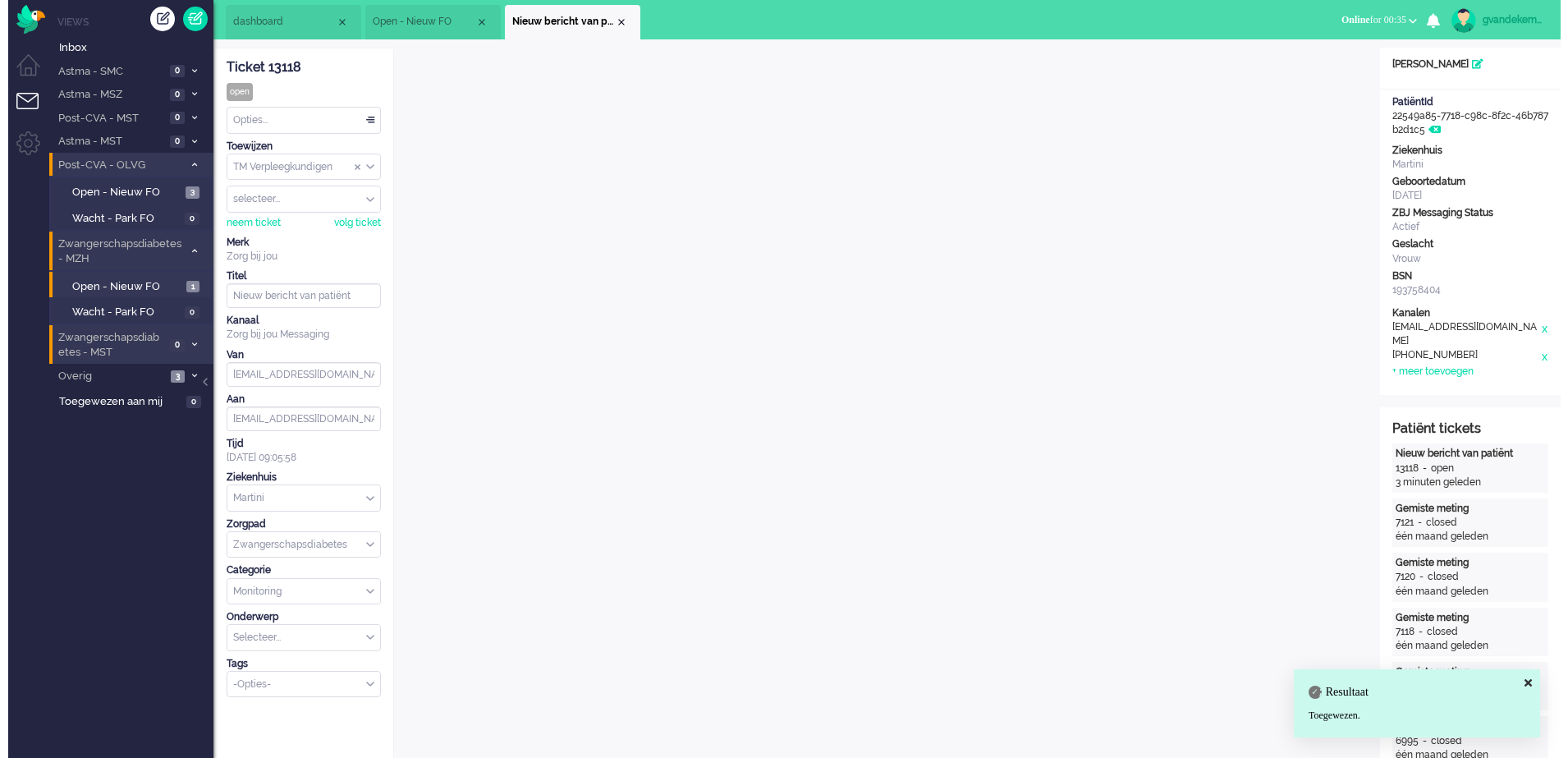
scroll to position [0, 0]
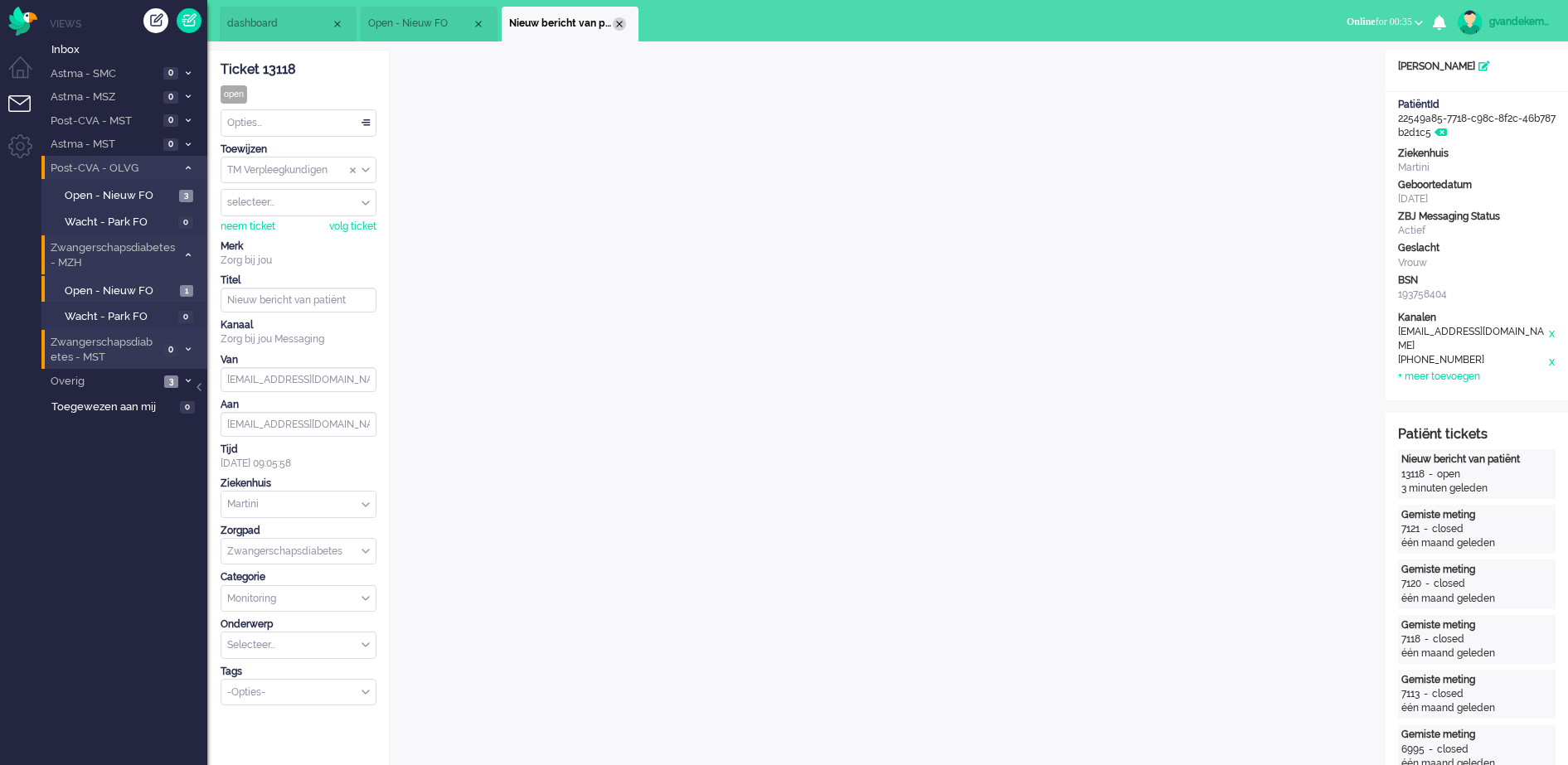
click at [620, 25] on div "Close tab" at bounding box center [619, 24] width 13 height 13
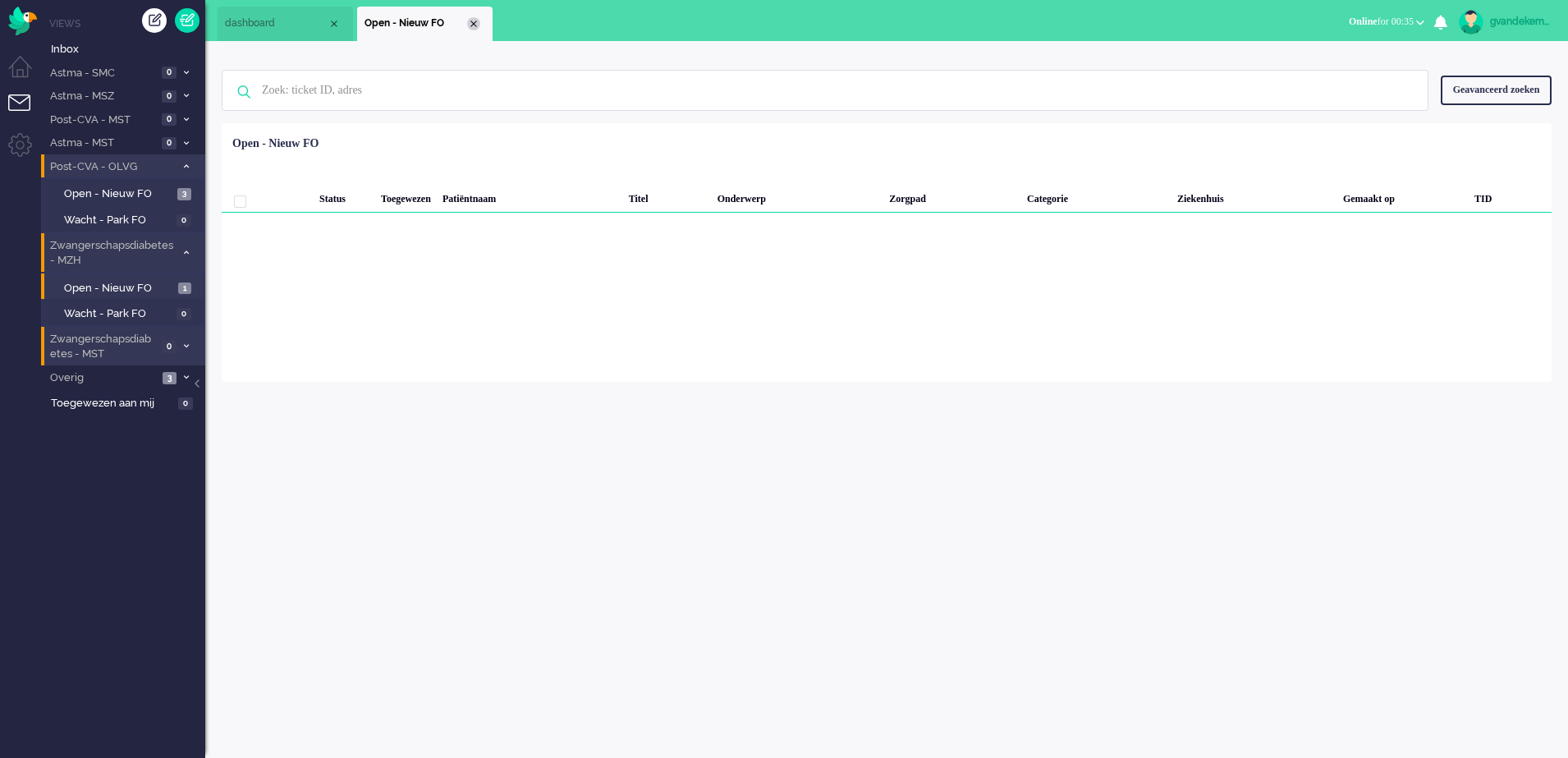
click at [473, 20] on div "Close tab" at bounding box center [473, 24] width 13 height 13
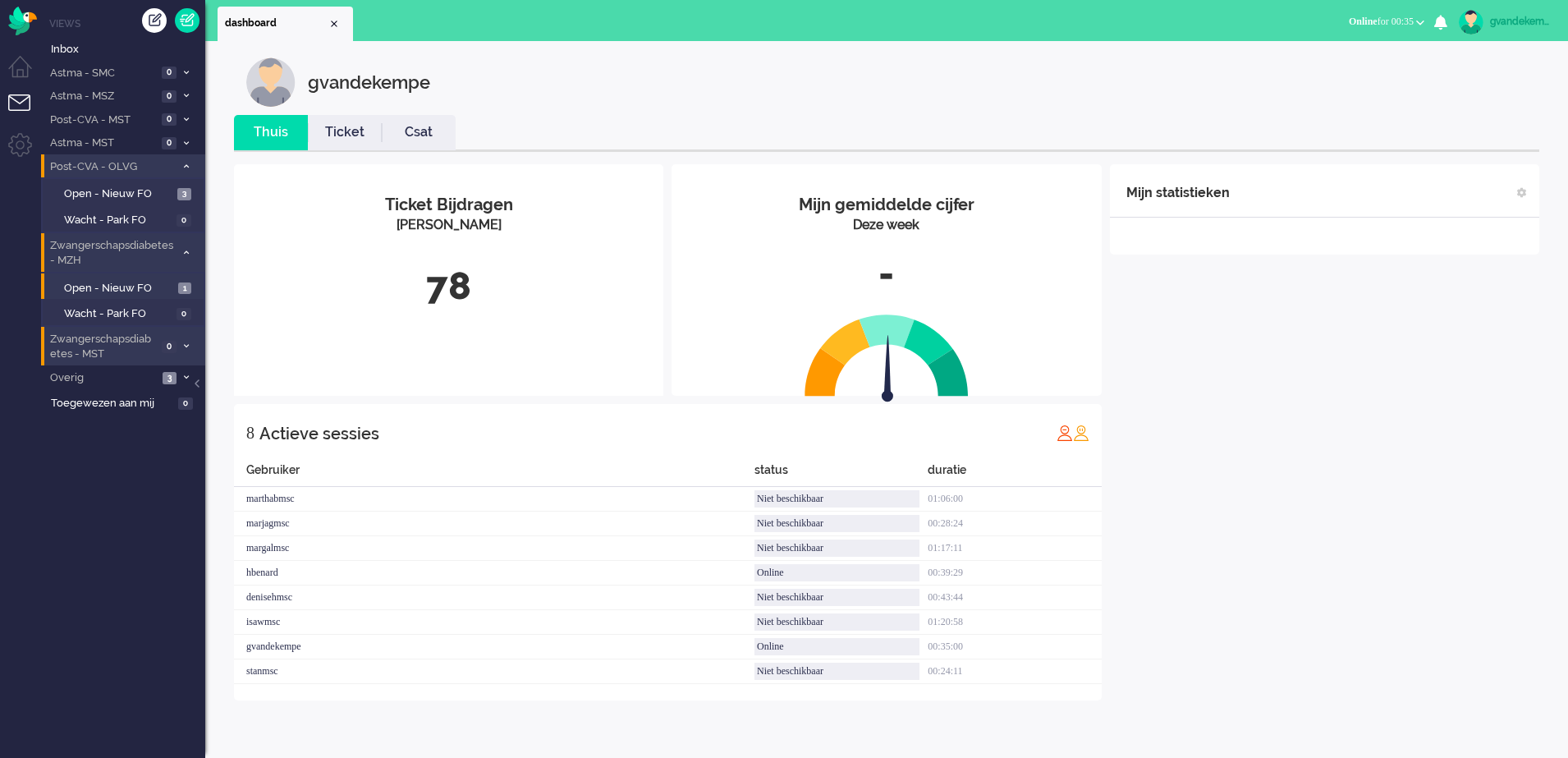
click at [185, 252] on icon at bounding box center [186, 253] width 5 height 6
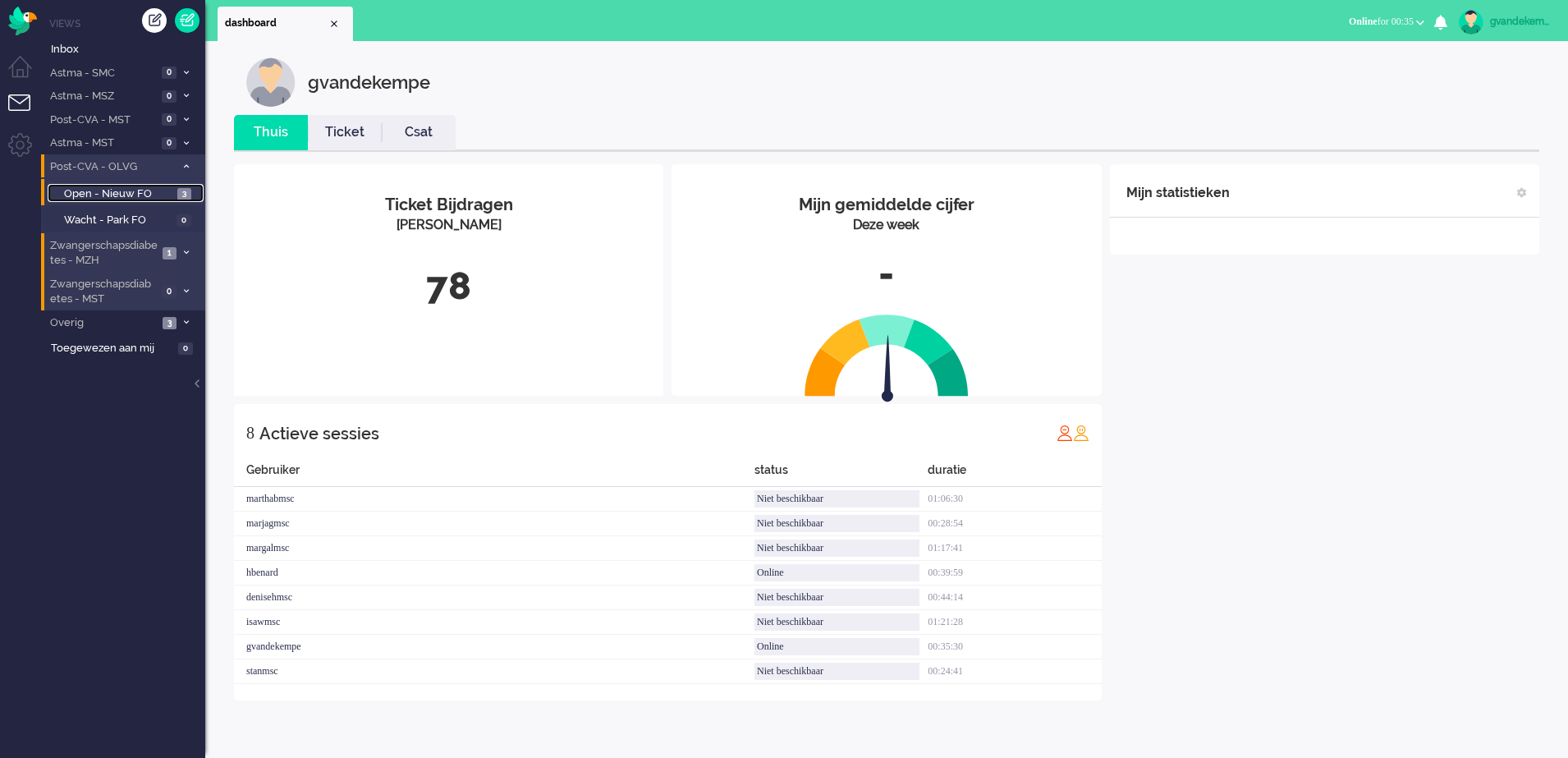
click at [138, 193] on span "Open - Nieuw FO" at bounding box center [119, 194] width 110 height 16
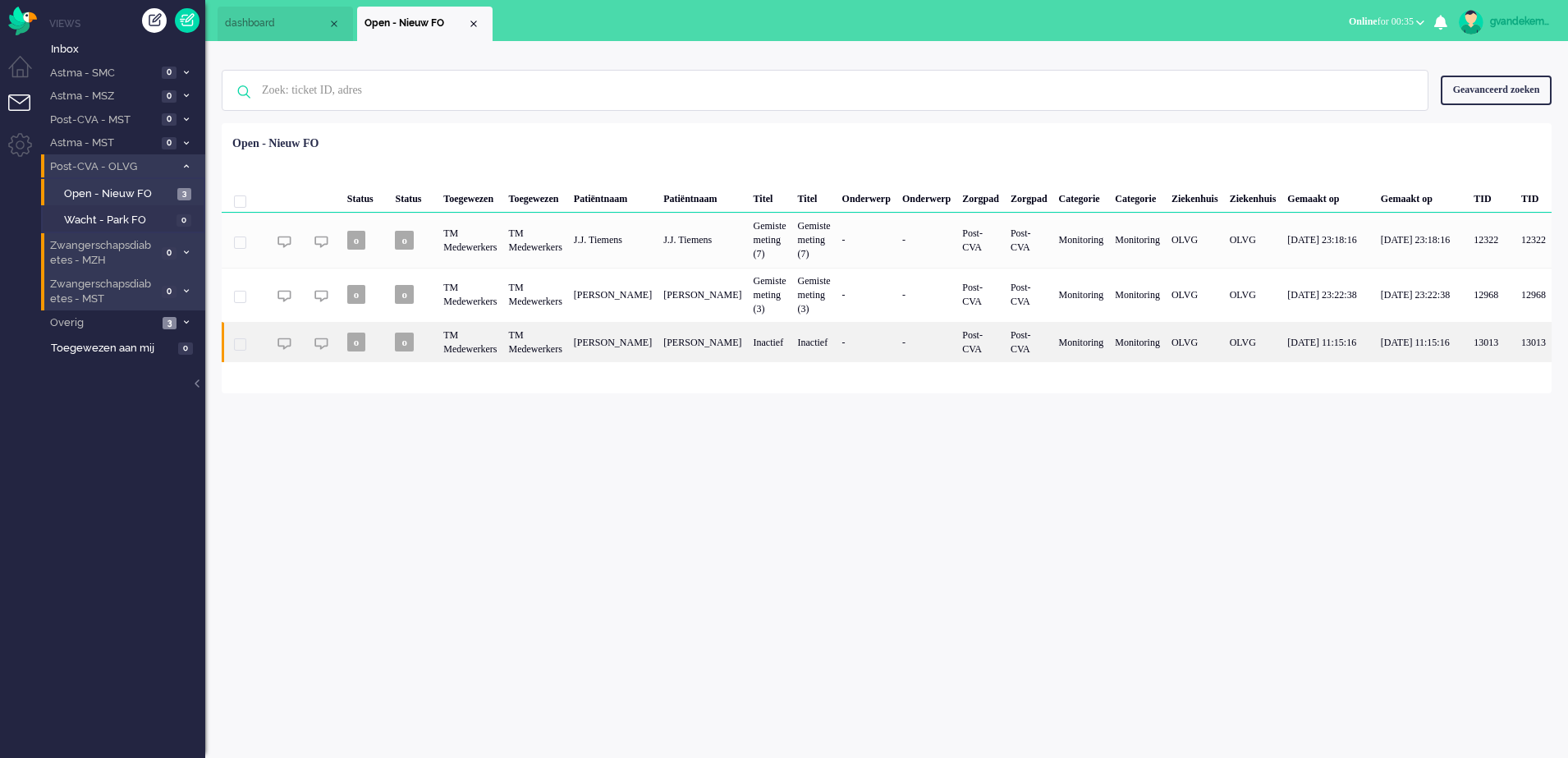
click at [1004, 347] on div "Post-CVA" at bounding box center [980, 342] width 48 height 40
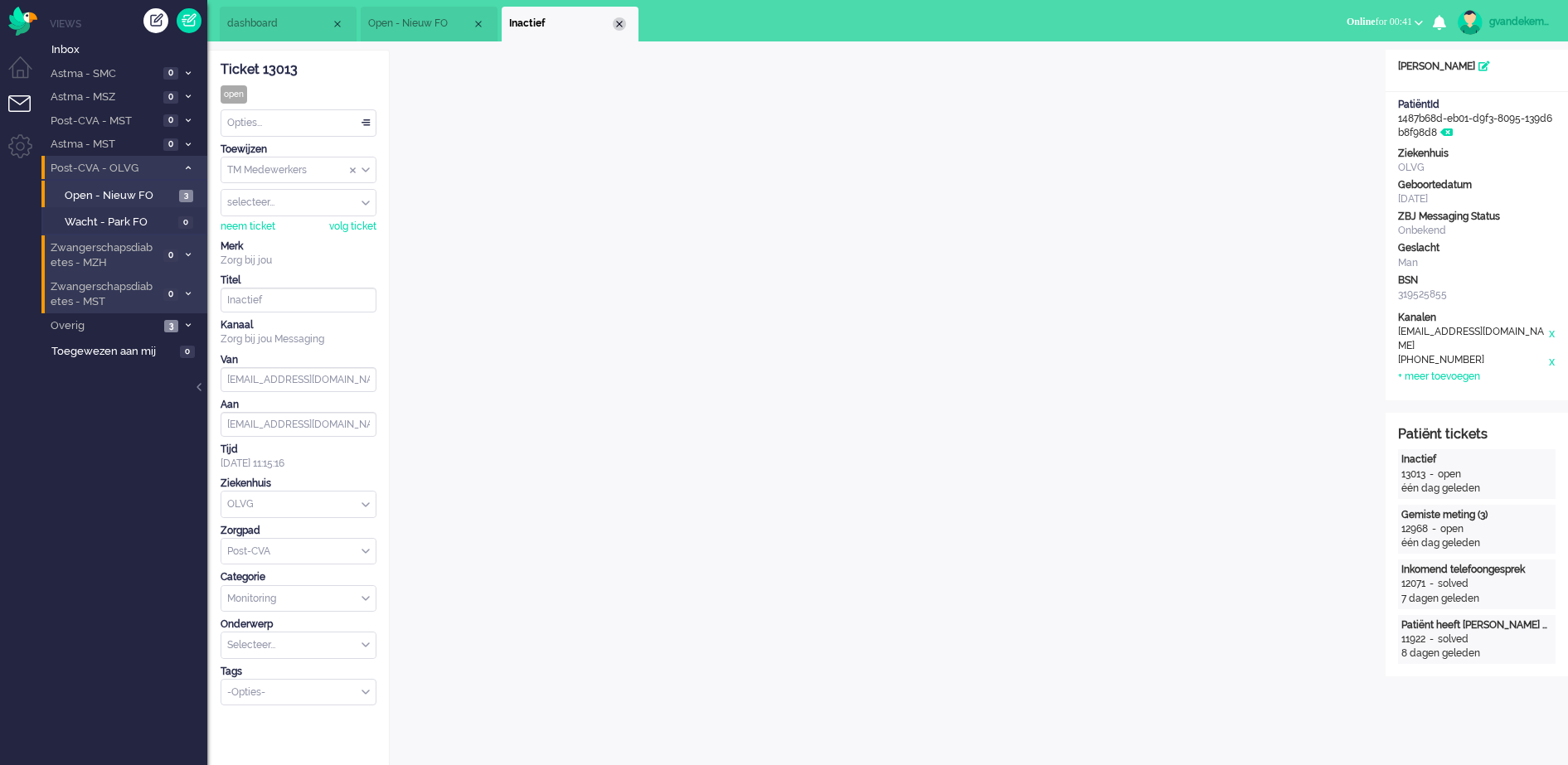
click at [622, 26] on div "Close tab" at bounding box center [619, 24] width 13 height 13
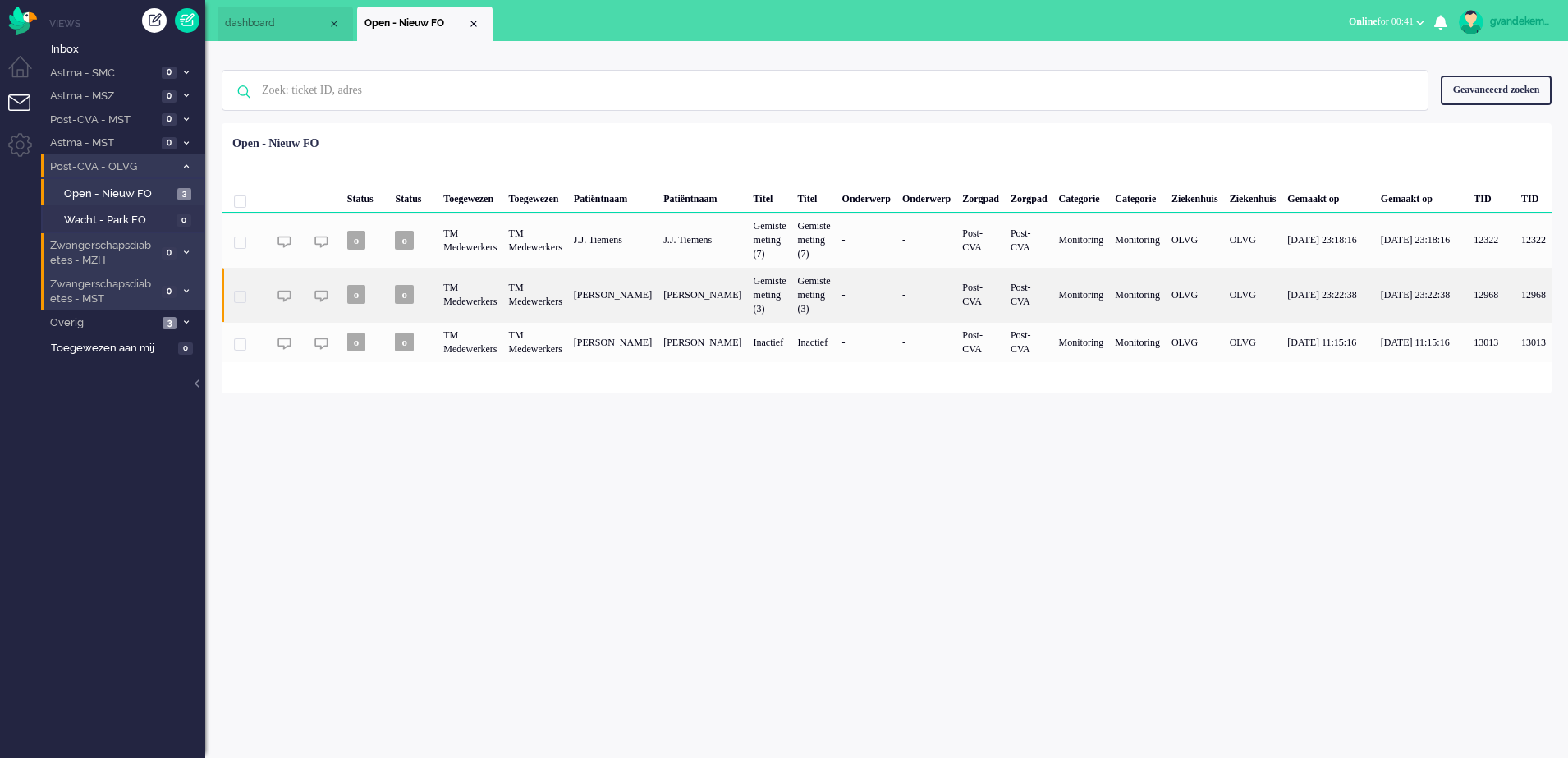
click at [619, 308] on div "[PERSON_NAME]" at bounding box center [613, 294] width 89 height 54
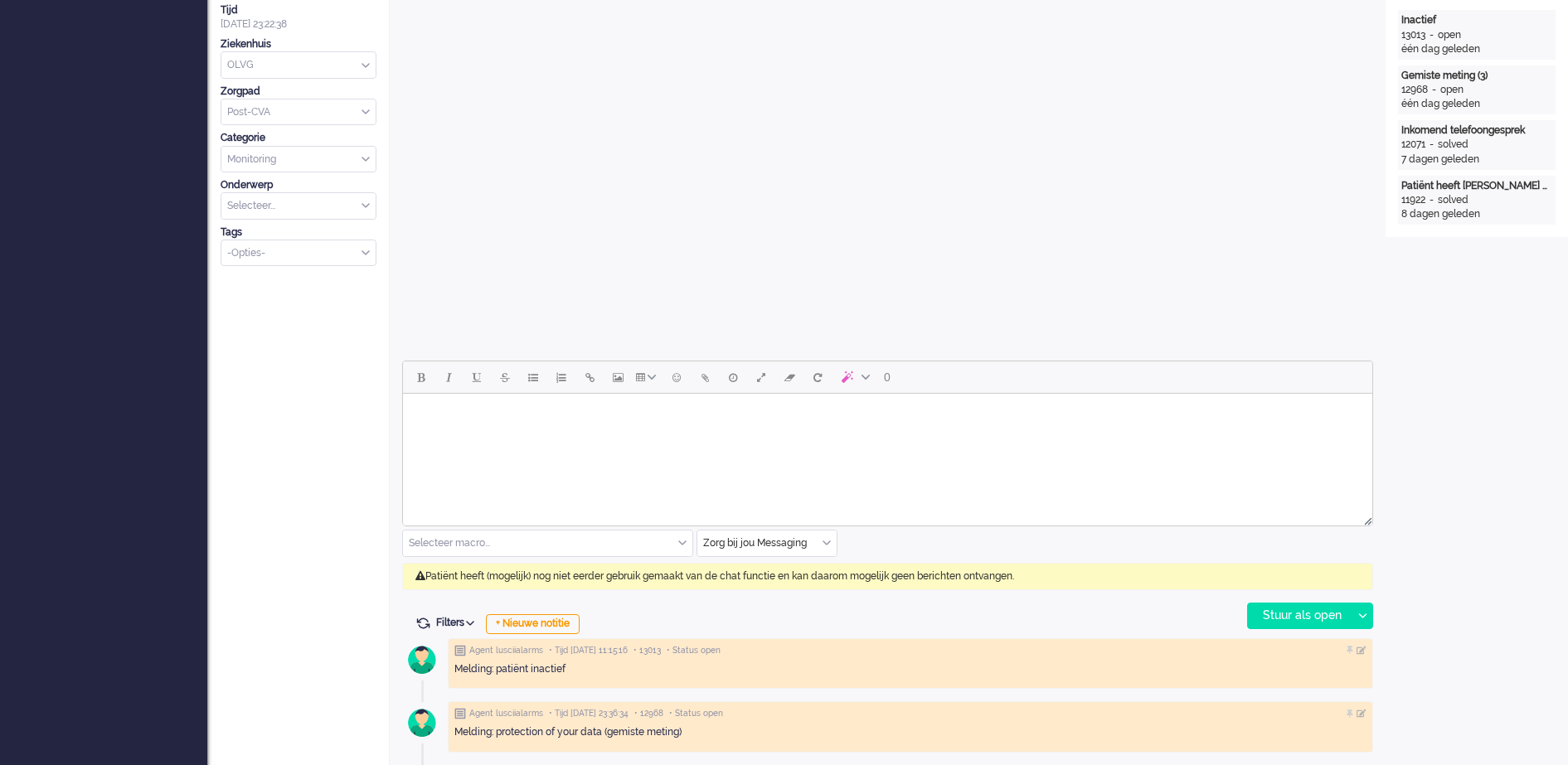
scroll to position [50, 0]
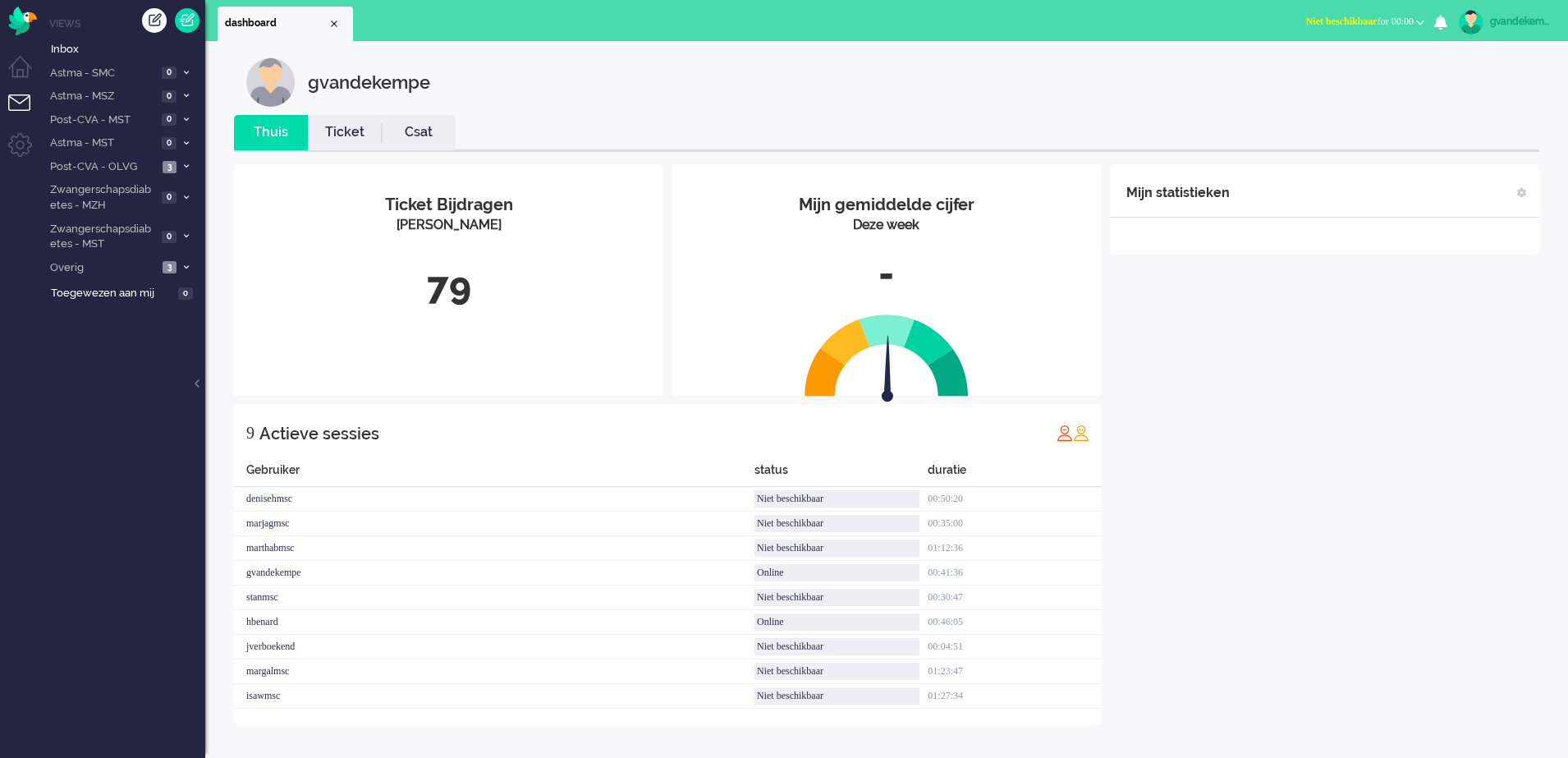
click at [1419, 20] on b "button" at bounding box center [1419, 22] width 8 height 6
click at [1419, 22] on b "button" at bounding box center [1419, 22] width 8 height 6
click at [1307, 74] on label "Online" at bounding box center [1356, 73] width 130 height 14
click at [184, 166] on icon at bounding box center [186, 166] width 5 height 6
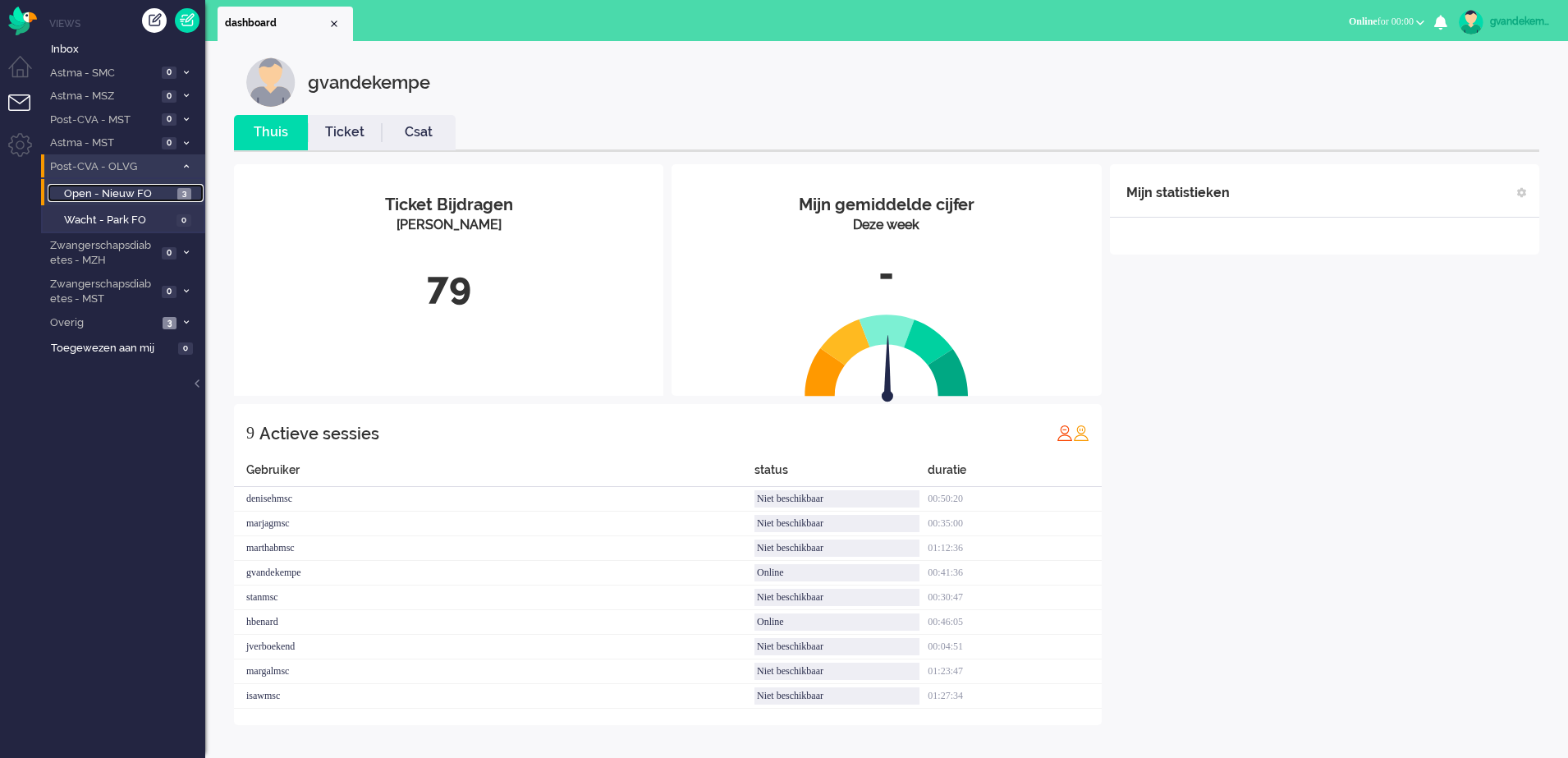
click at [160, 191] on span "Open - Nieuw FO" at bounding box center [119, 194] width 110 height 16
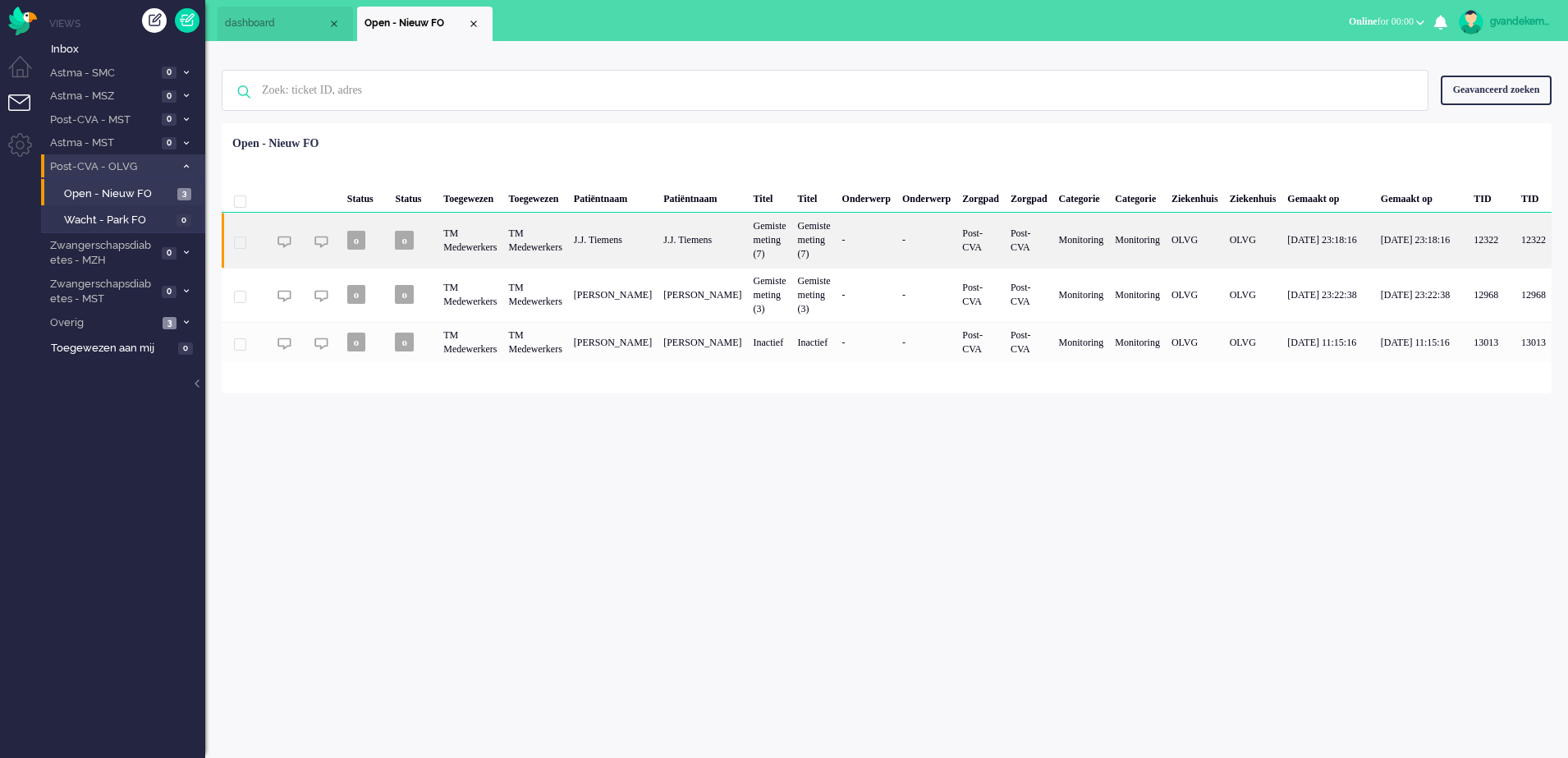
click at [896, 238] on div "-" at bounding box center [866, 240] width 60 height 54
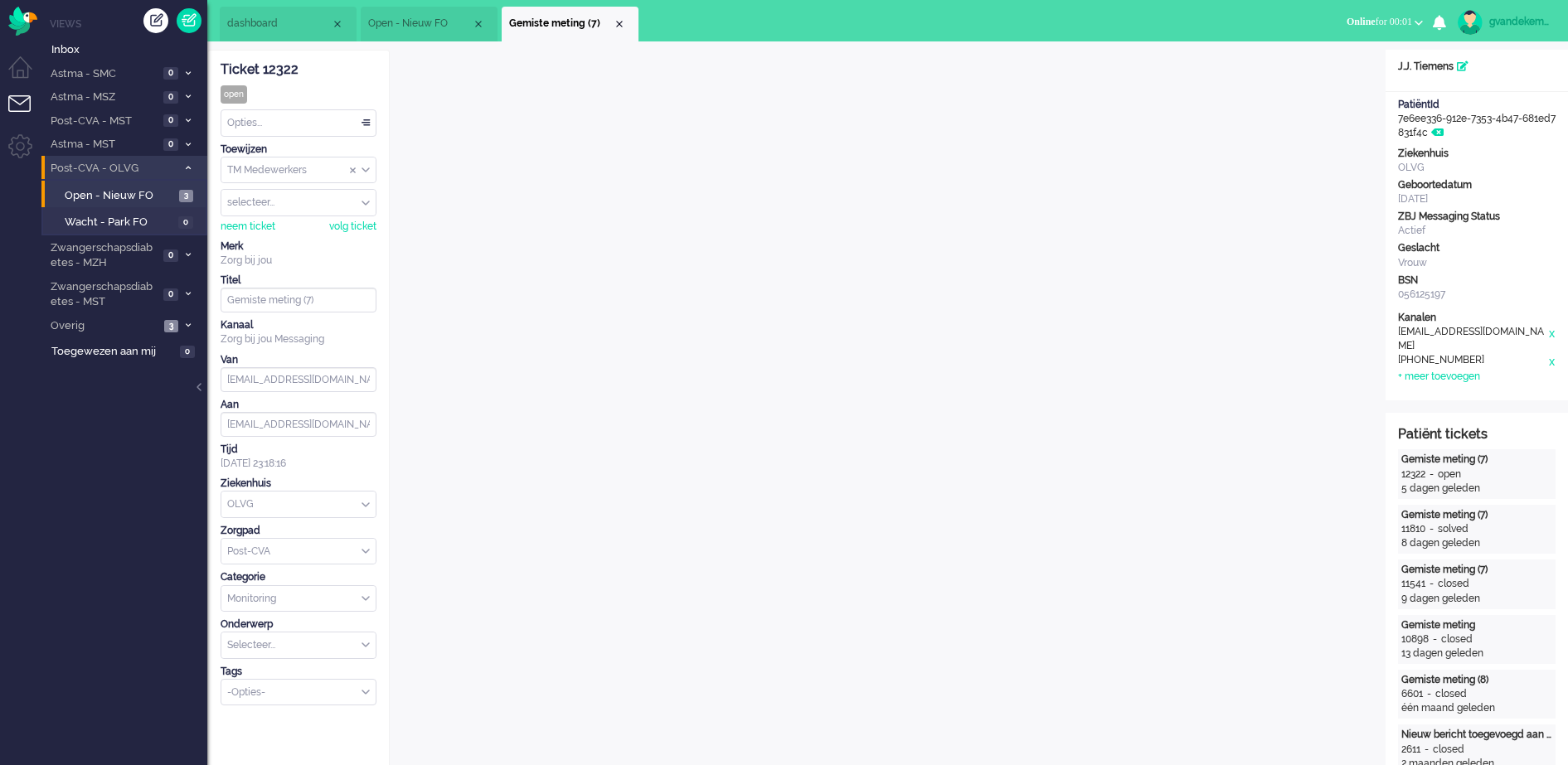
click at [626, 23] on li "Gemiste meting (7)" at bounding box center [570, 23] width 137 height 35
click at [617, 24] on div "Close tab" at bounding box center [619, 24] width 13 height 13
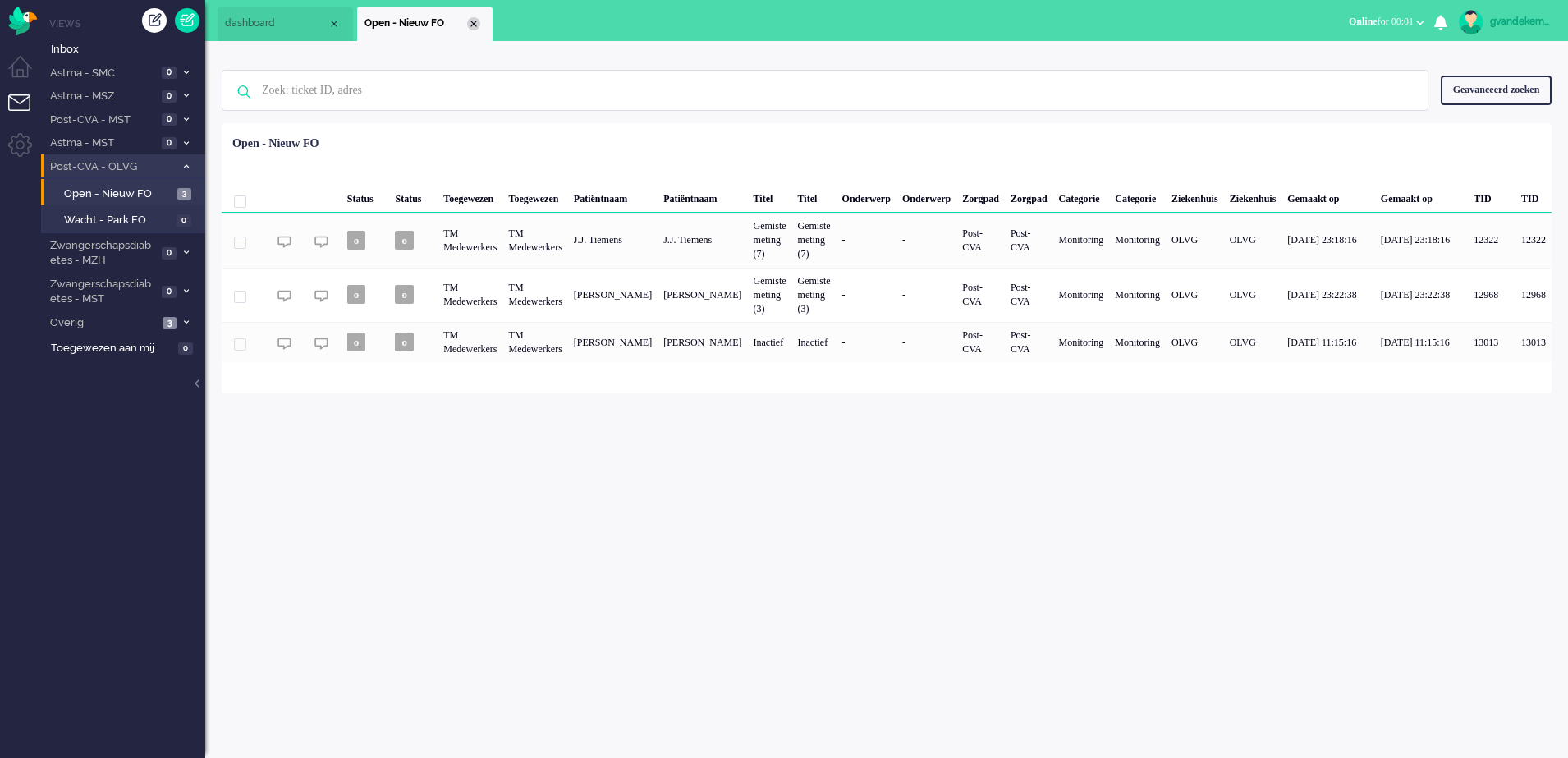
click at [468, 22] on div "Close tab" at bounding box center [473, 24] width 13 height 13
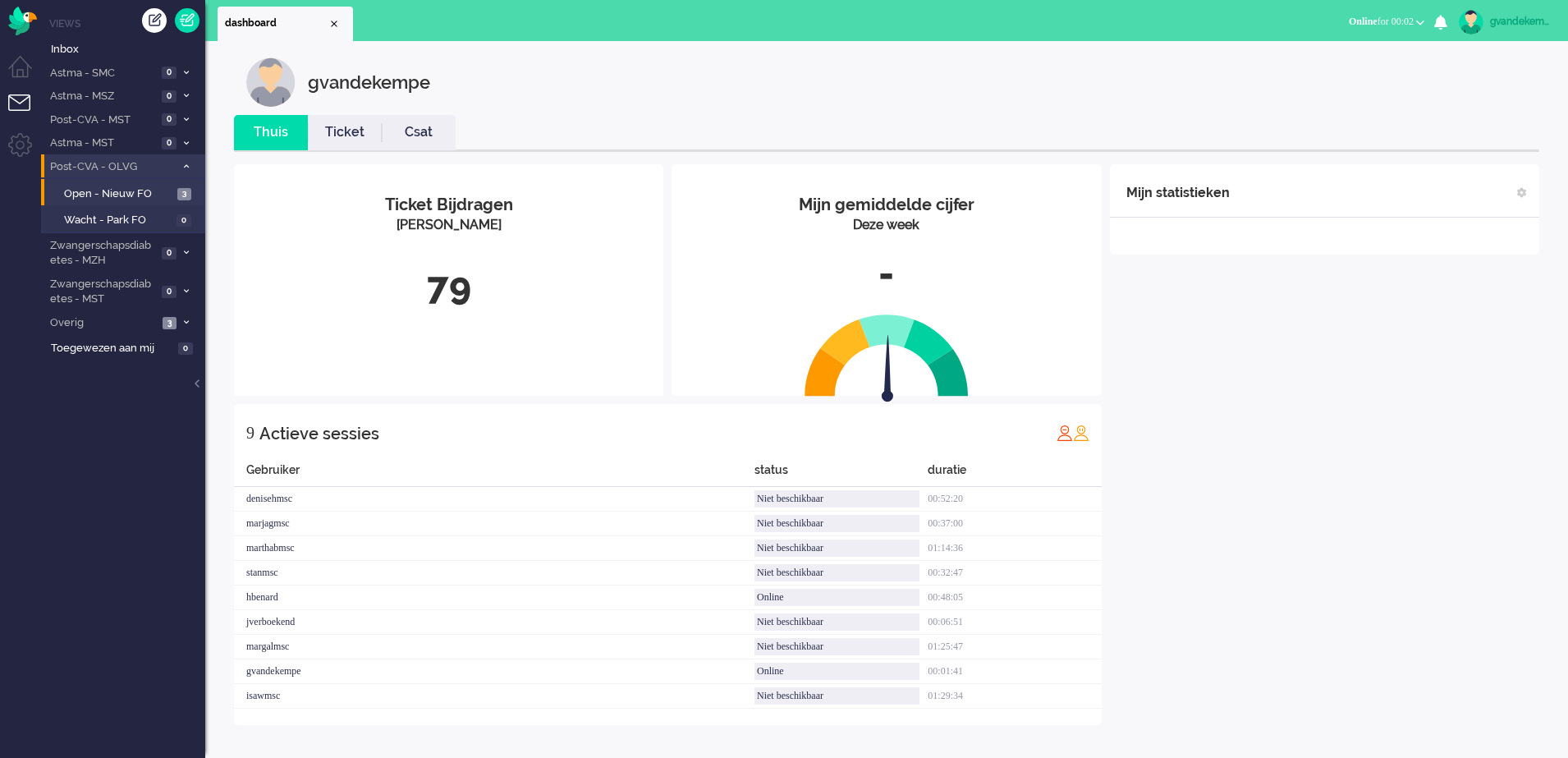
click at [184, 164] on icon at bounding box center [186, 166] width 5 height 6
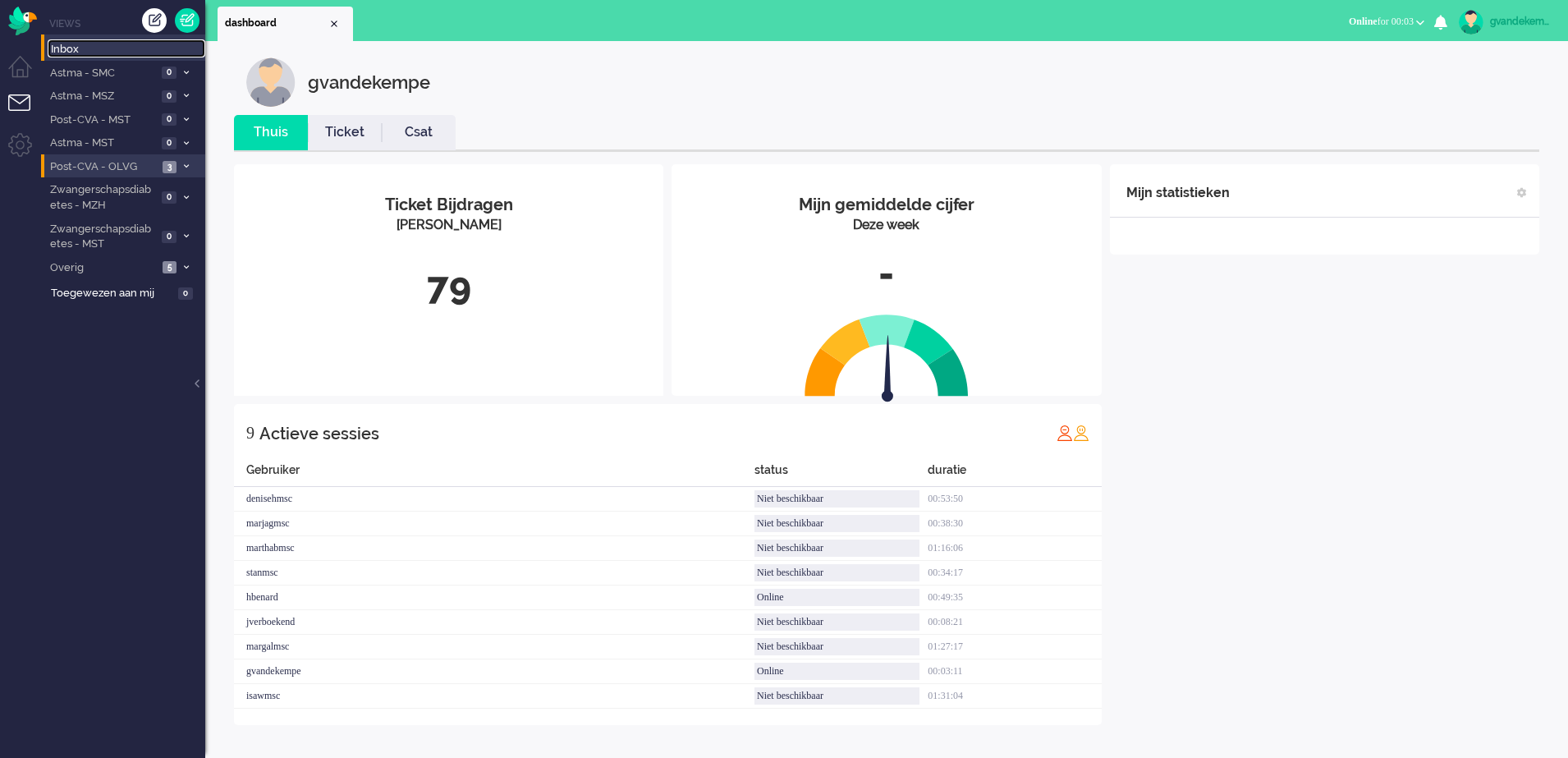
click at [70, 51] on span "Inbox" at bounding box center [128, 49] width 154 height 16
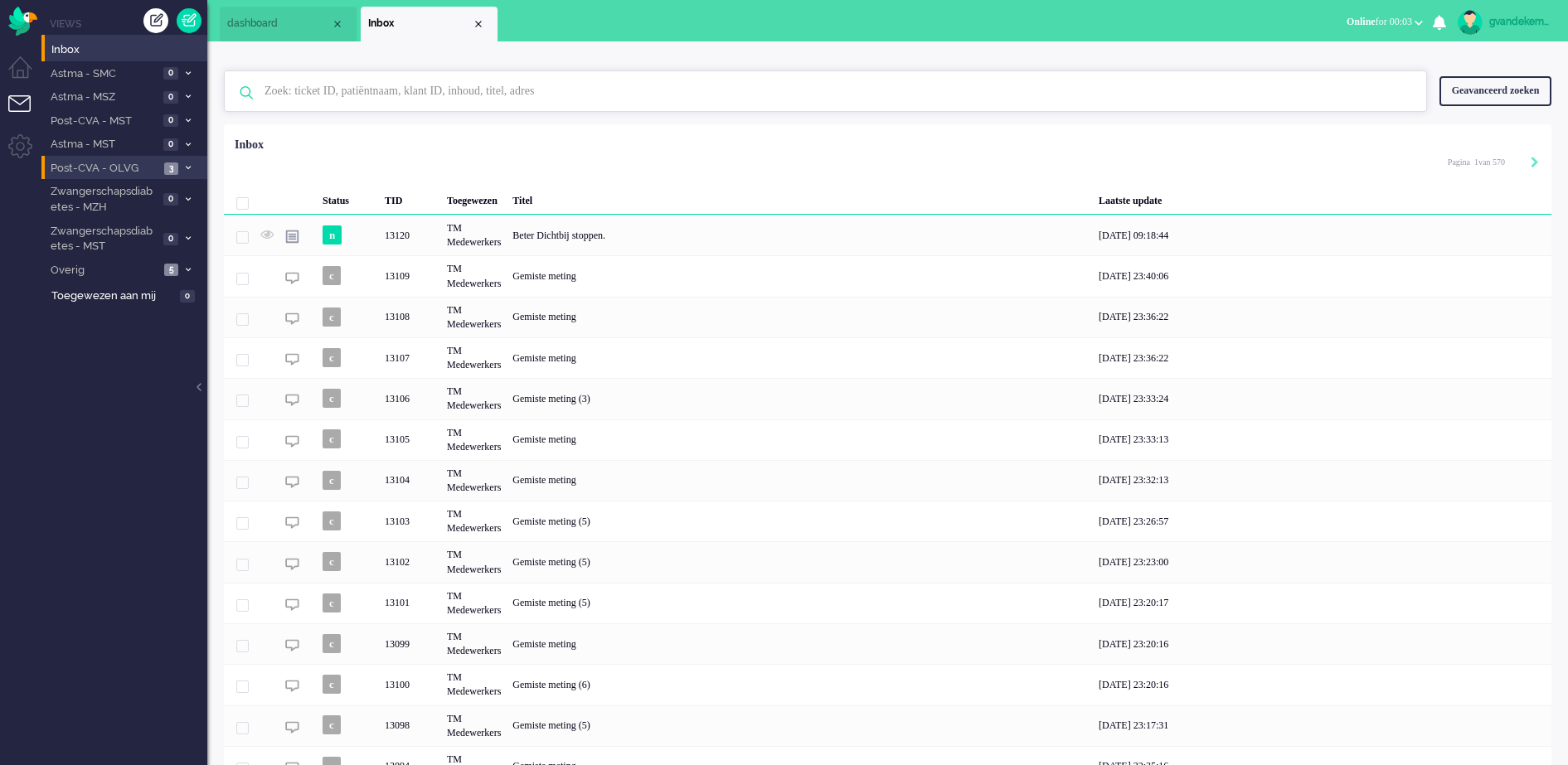
click at [461, 90] on input "text" at bounding box center [828, 91] width 1152 height 39
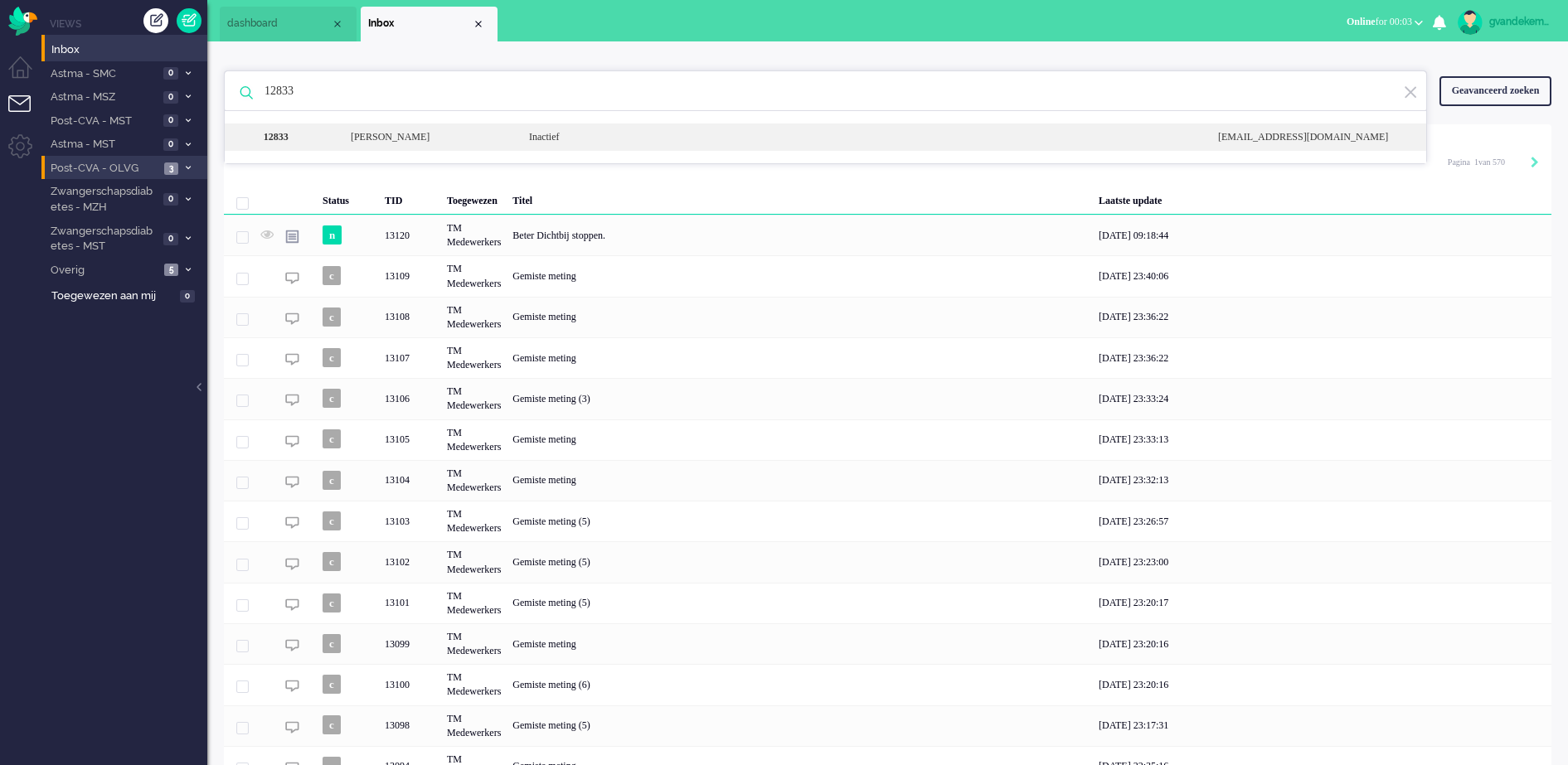
type input "12833"
click at [281, 139] on b "12833" at bounding box center [276, 137] width 25 height 11
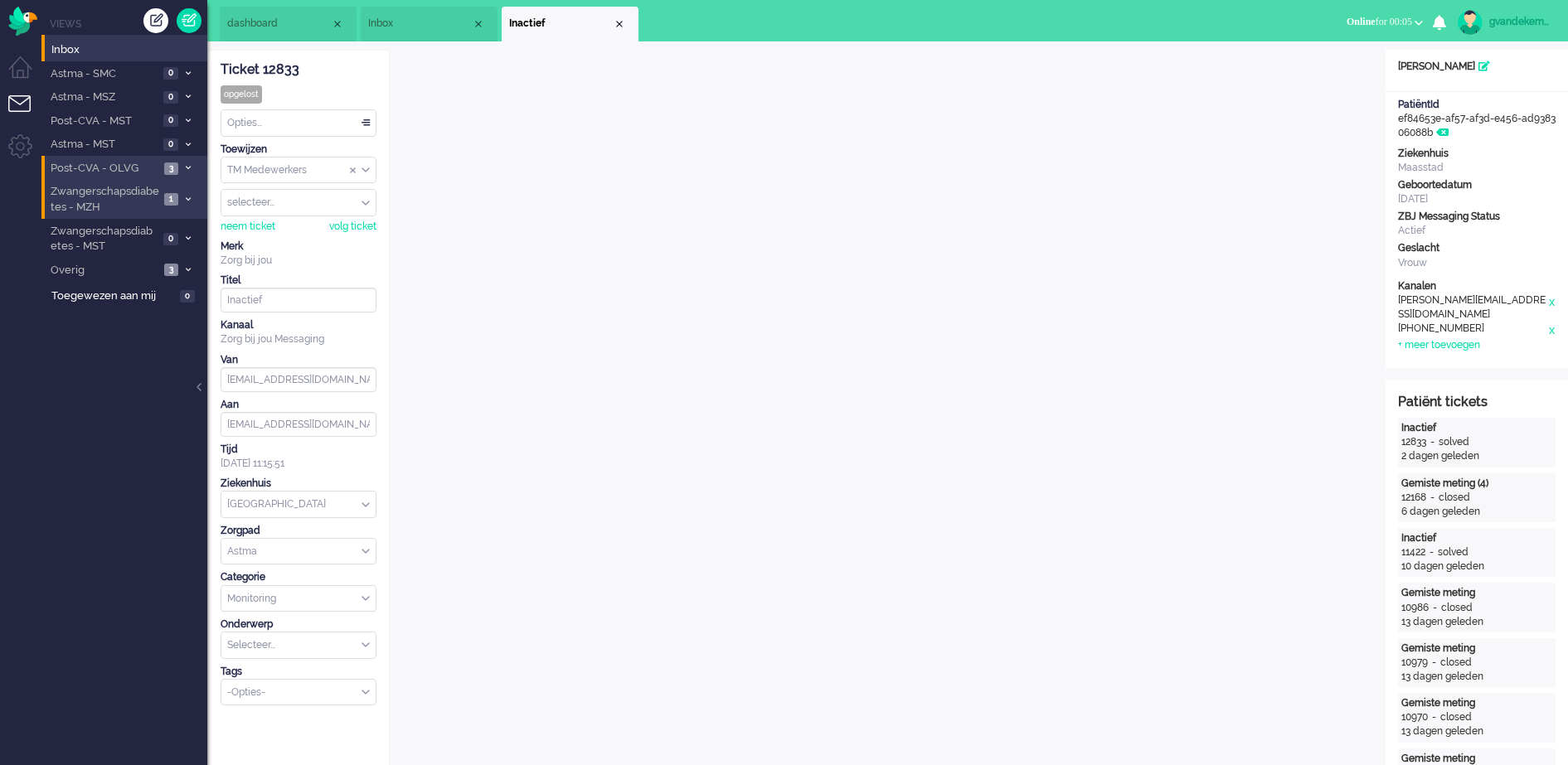
click at [181, 194] on li "Zwangerschapsdiabetes - MZH 1" at bounding box center [124, 199] width 166 height 39
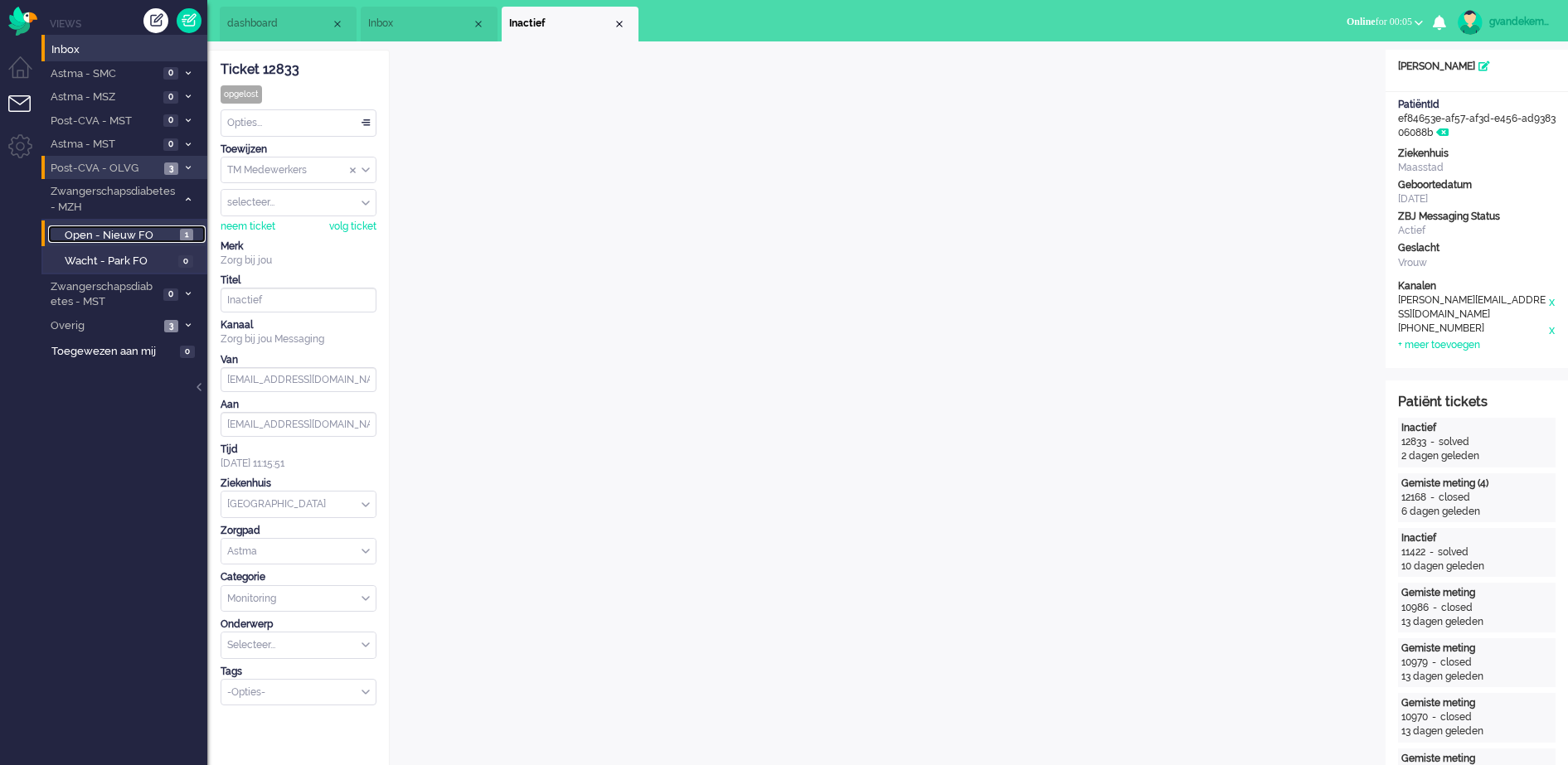
click at [159, 236] on span "Open - Nieuw FO" at bounding box center [120, 235] width 111 height 16
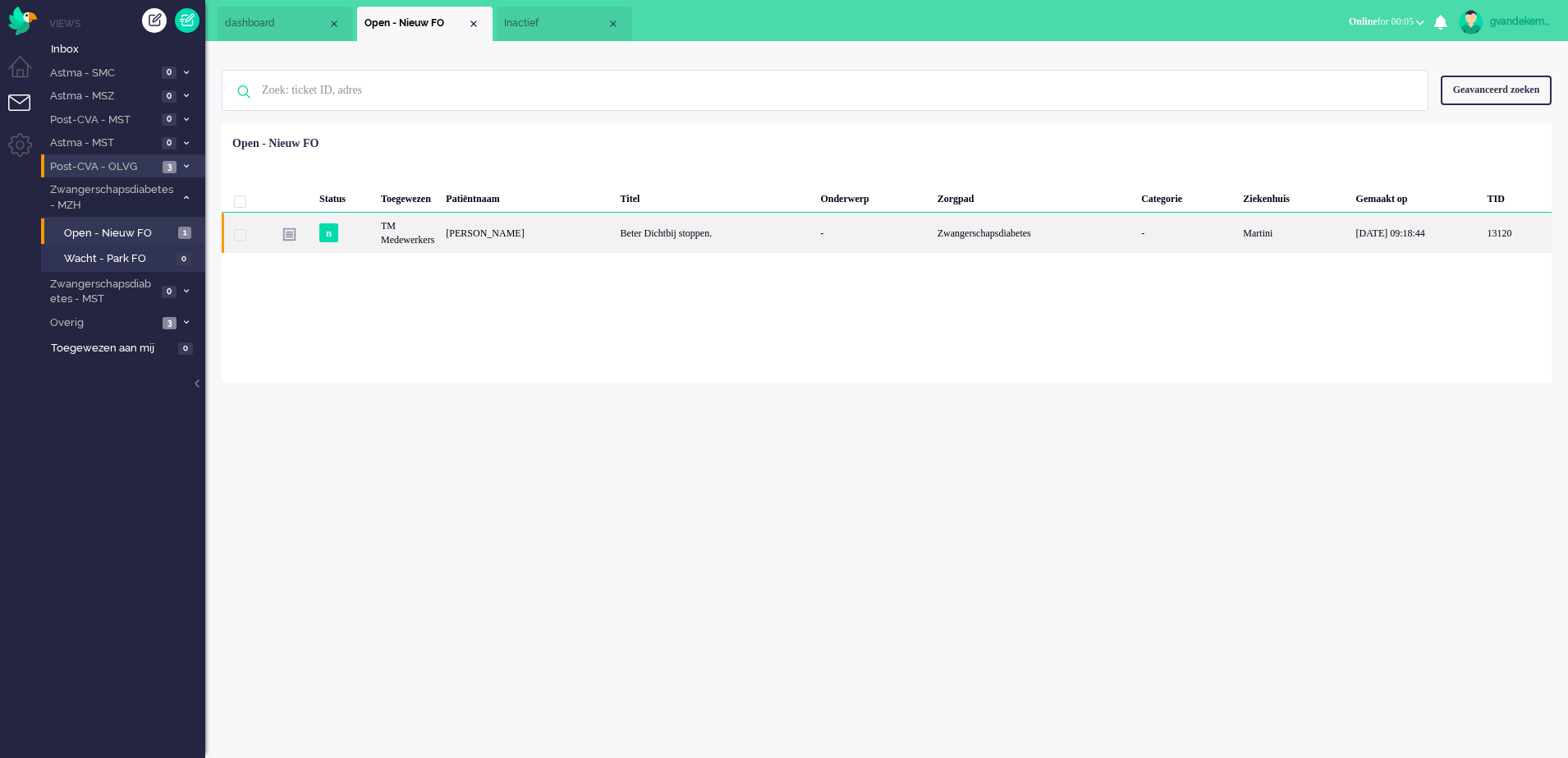
click at [719, 237] on div "Beter Dichtbij stoppen." at bounding box center [715, 232] width 201 height 40
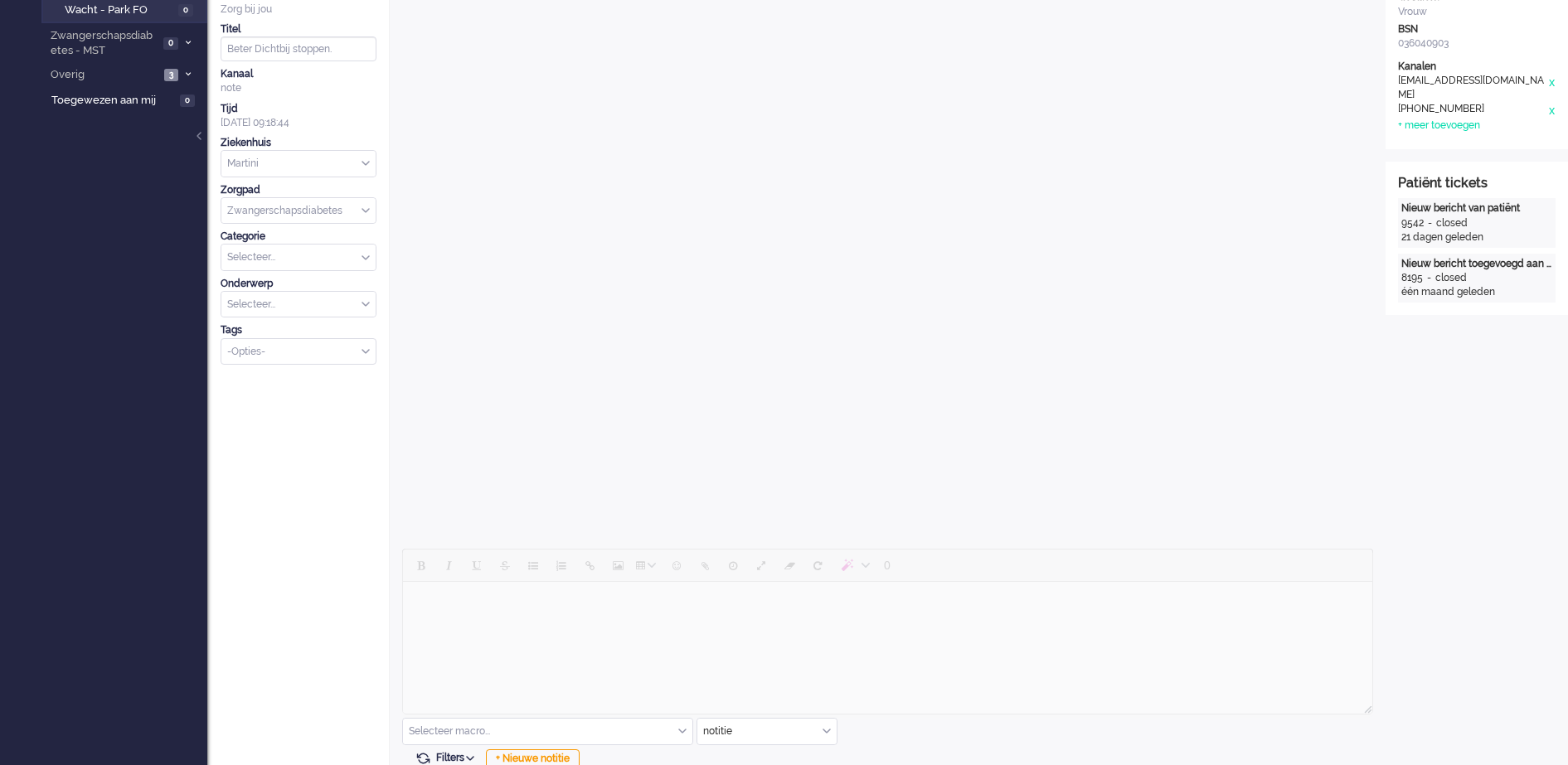
scroll to position [421, 0]
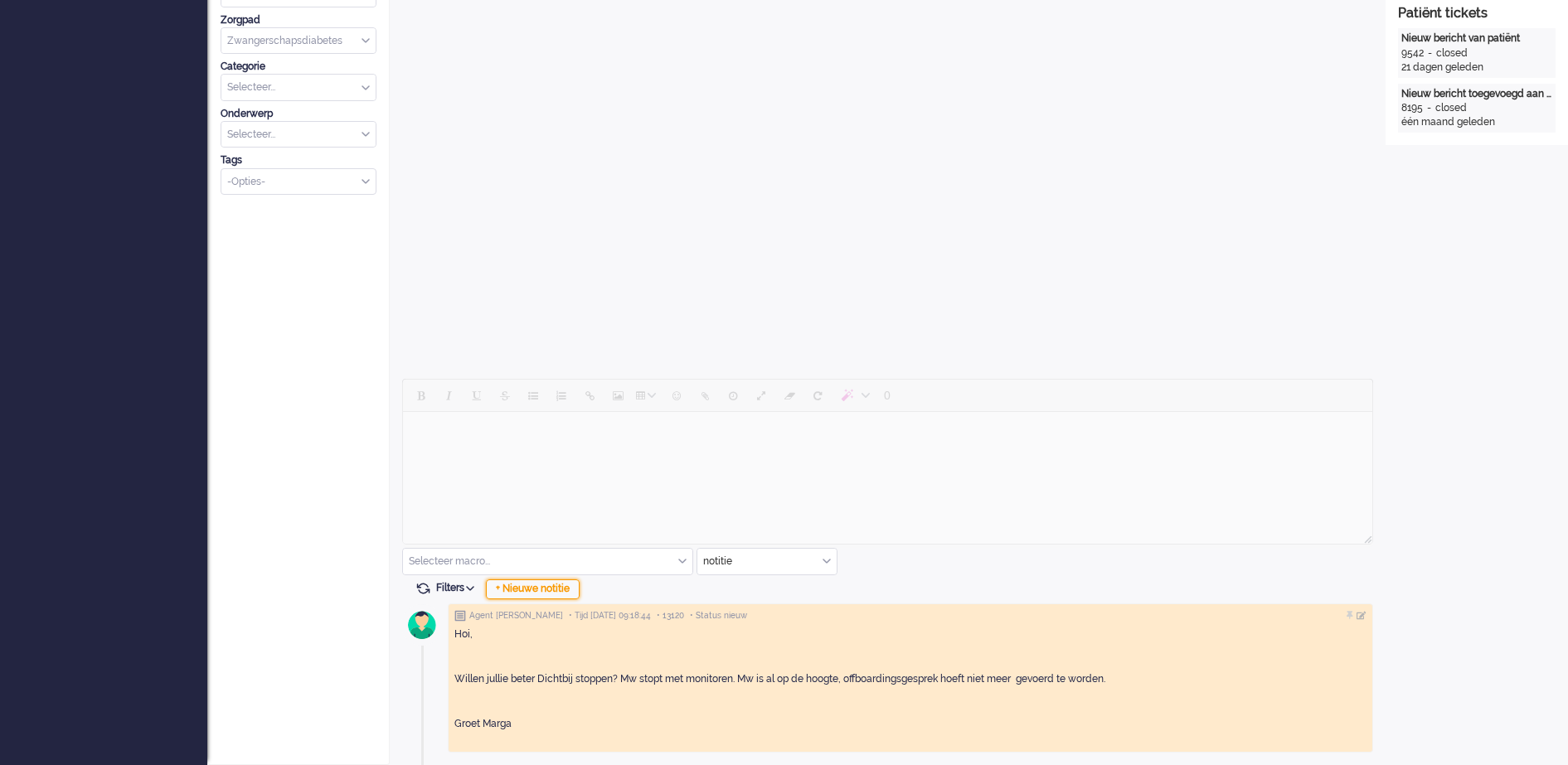
click at [565, 594] on div "+ Nieuwe notitie" at bounding box center [533, 589] width 94 height 20
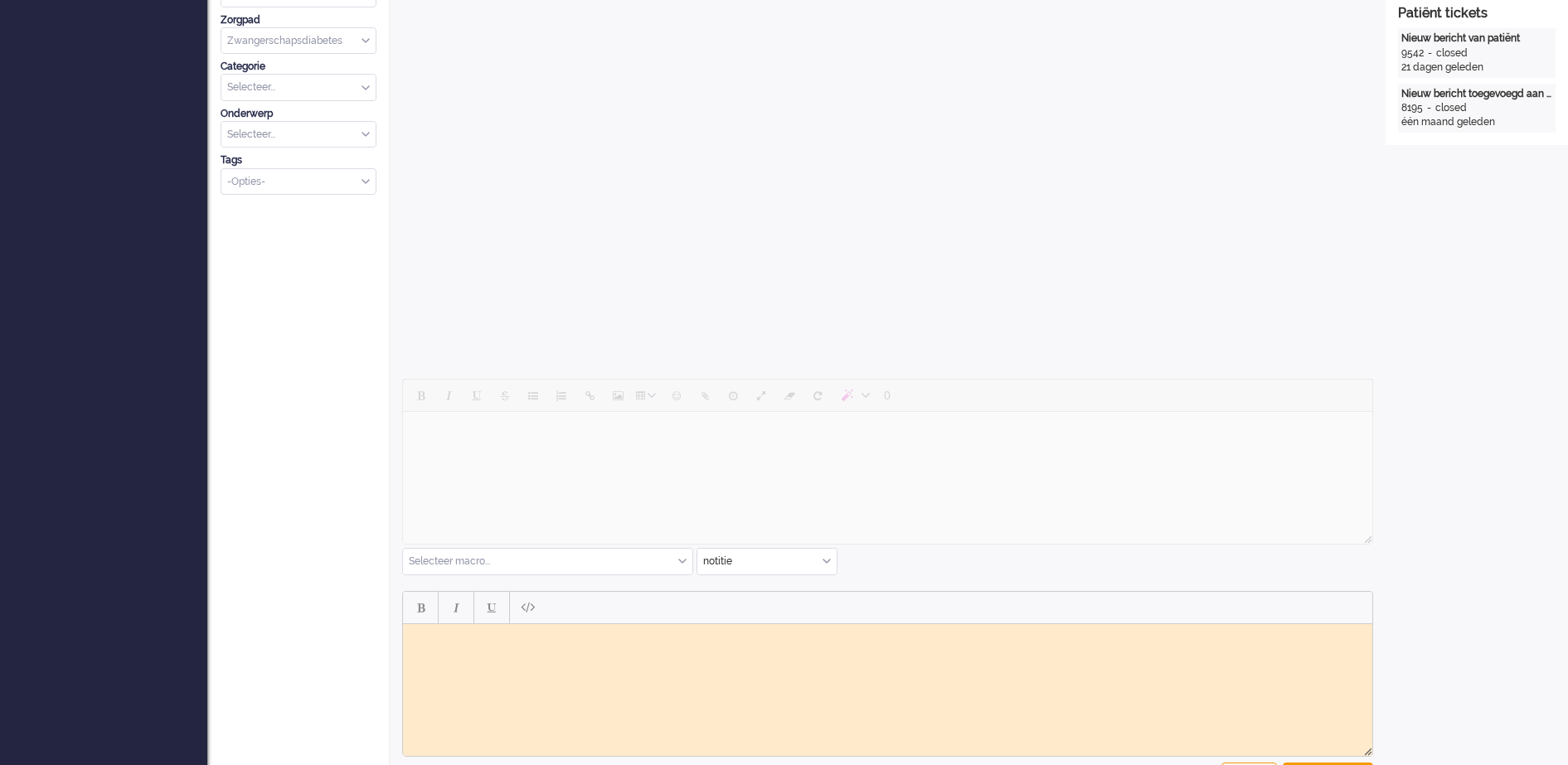
scroll to position [0, 0]
click at [585, 638] on body "Rich Text Area. Press ALT-0 for help." at bounding box center [887, 636] width 956 height 12
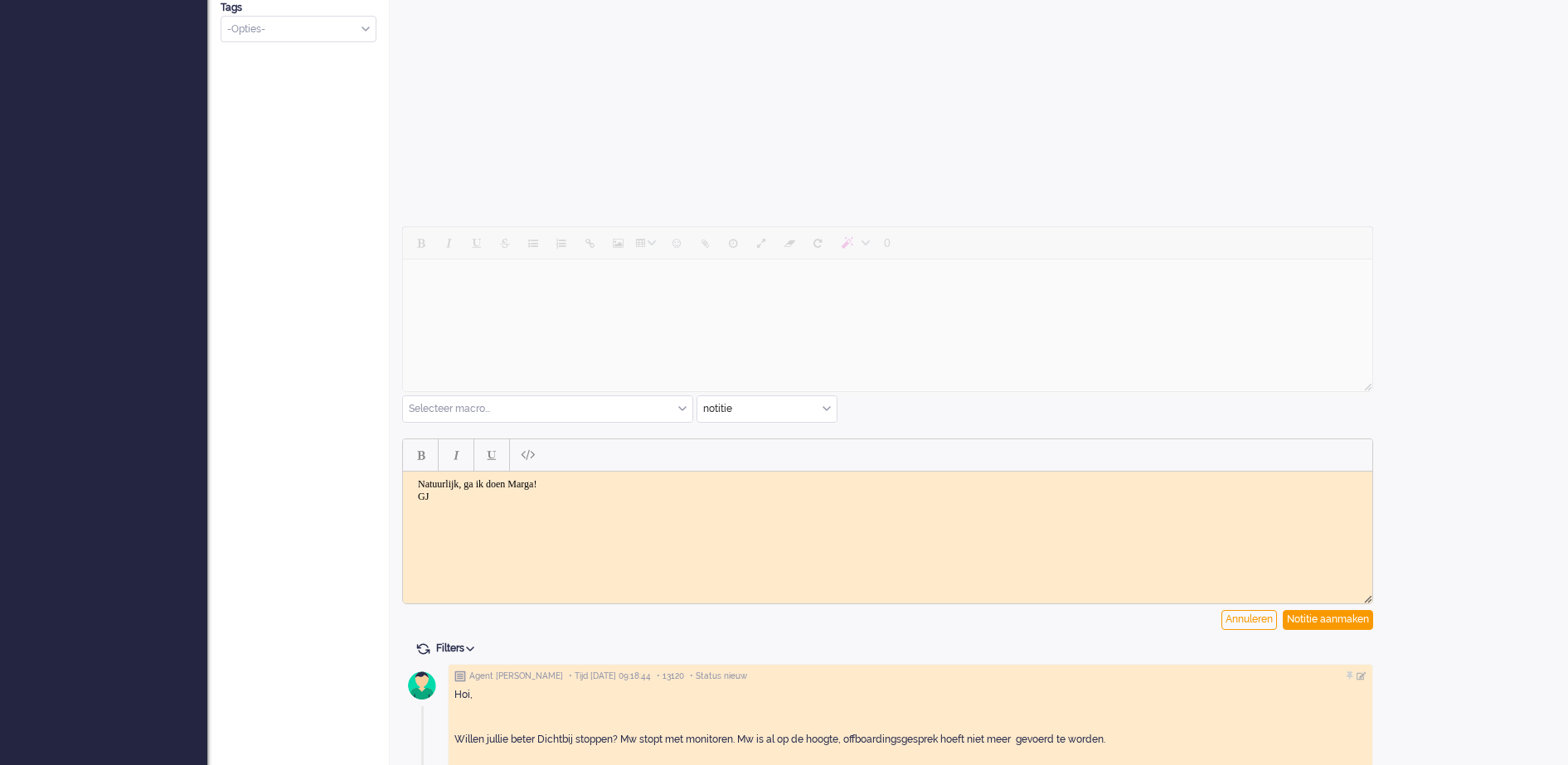
scroll to position [628, 0]
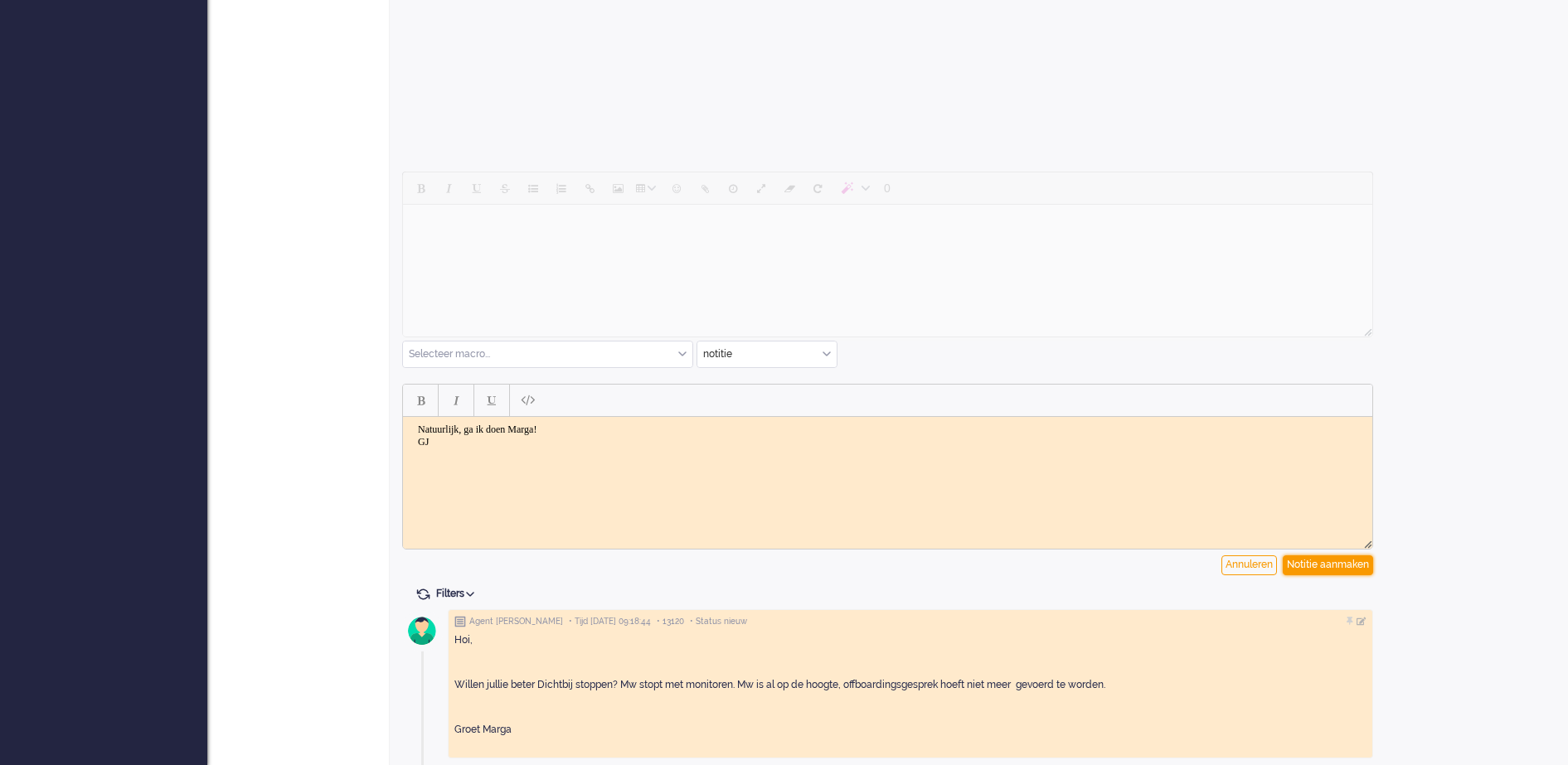
click at [1321, 565] on div "Notitie aanmaken" at bounding box center [1328, 564] width 90 height 20
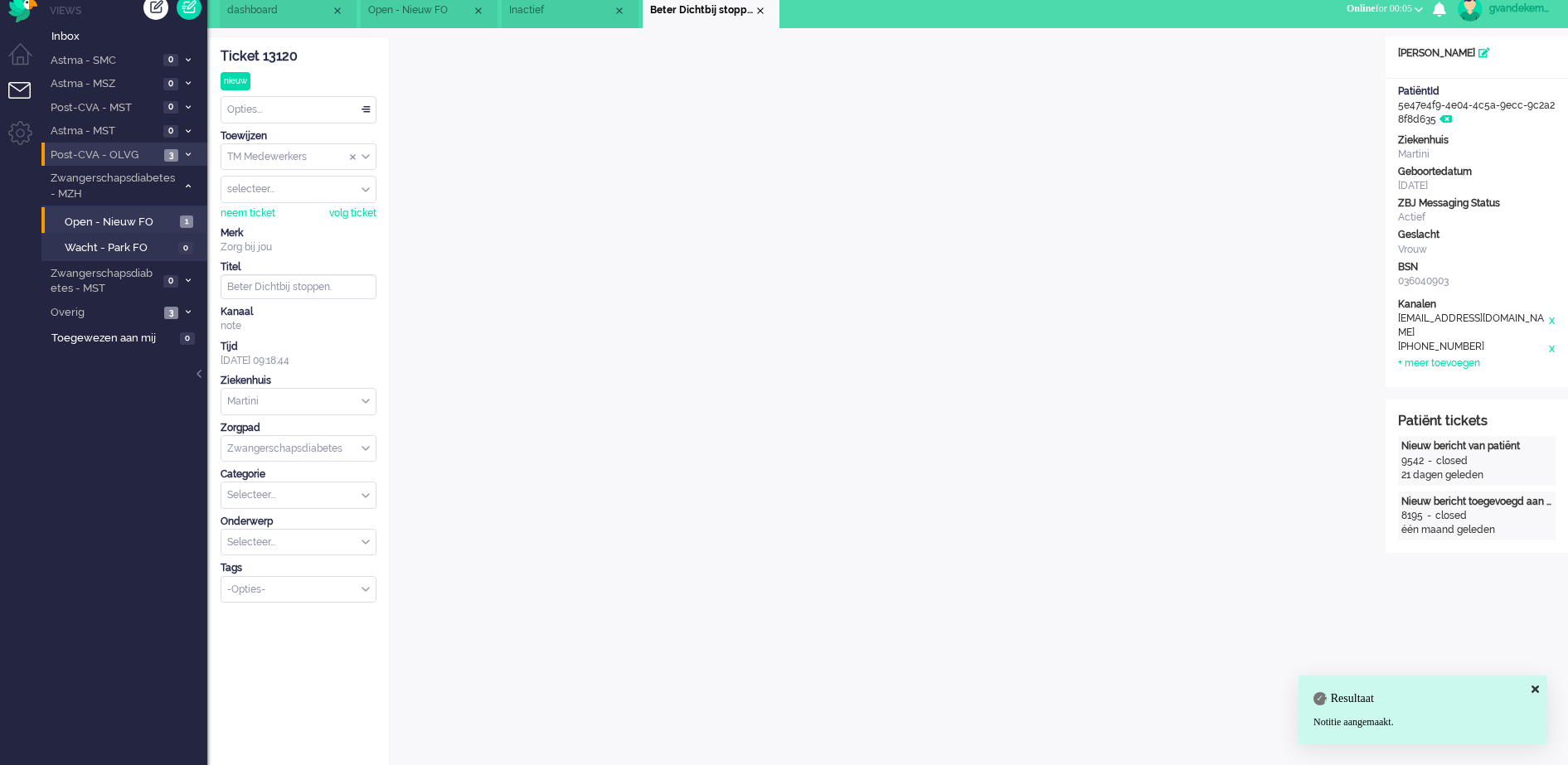
scroll to position [0, 0]
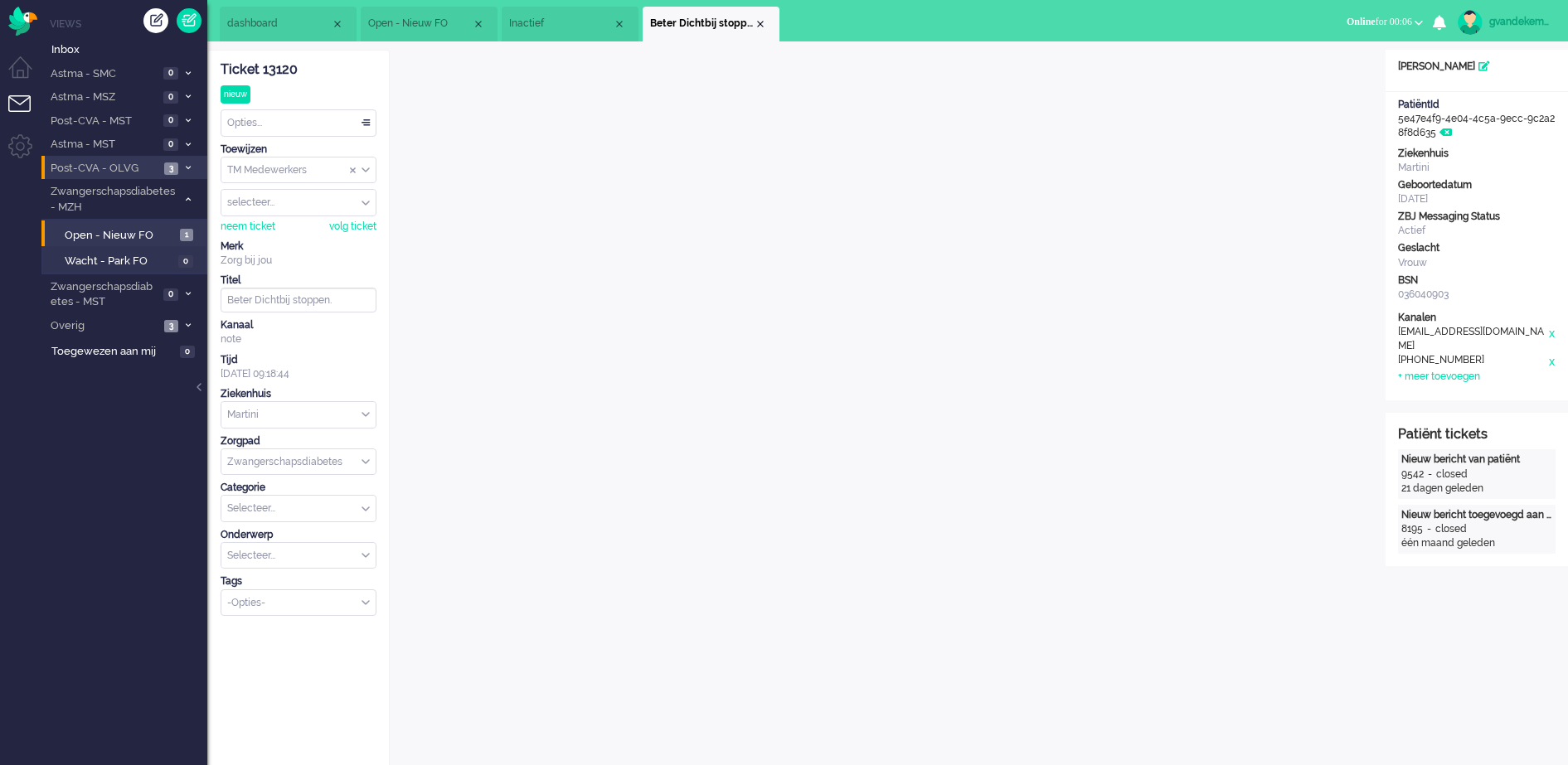
click at [362, 173] on div "TM Medewerkers" at bounding box center [298, 170] width 154 height 25
click at [321, 217] on span "TM Verpleegkundigen" at bounding box center [279, 218] width 100 height 14
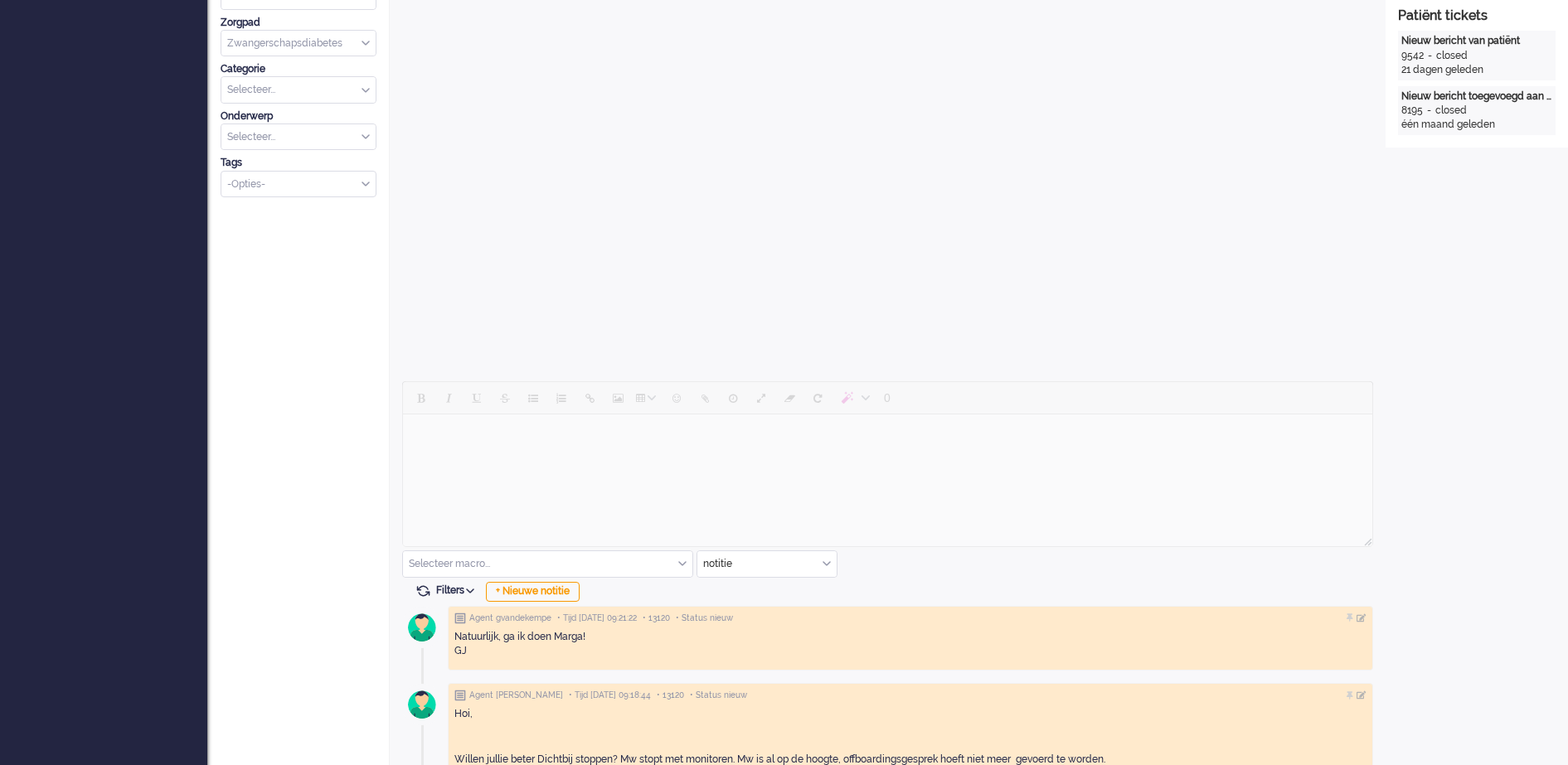
scroll to position [498, 0]
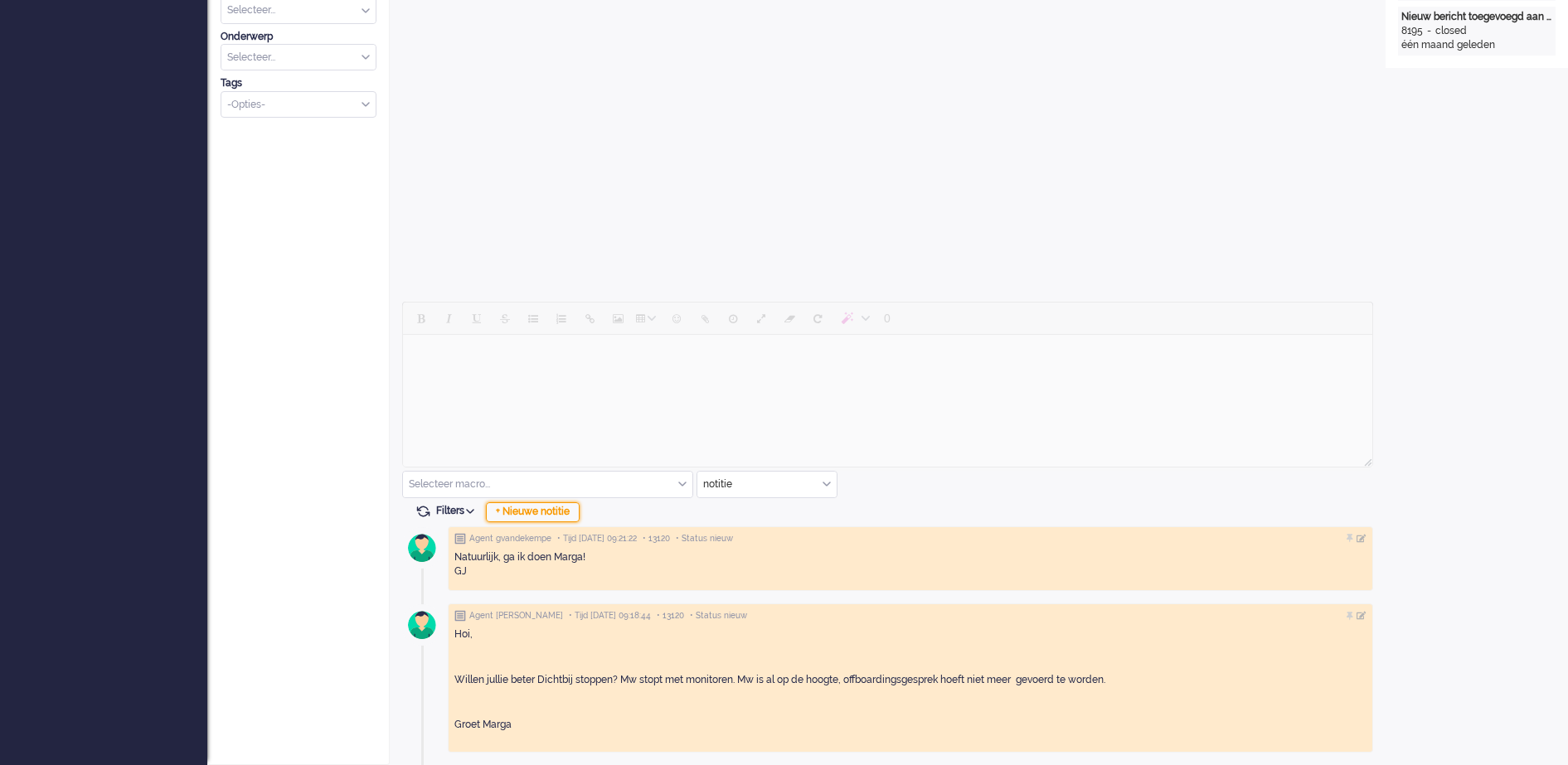
click at [554, 511] on div "+ Nieuwe notitie" at bounding box center [533, 512] width 94 height 20
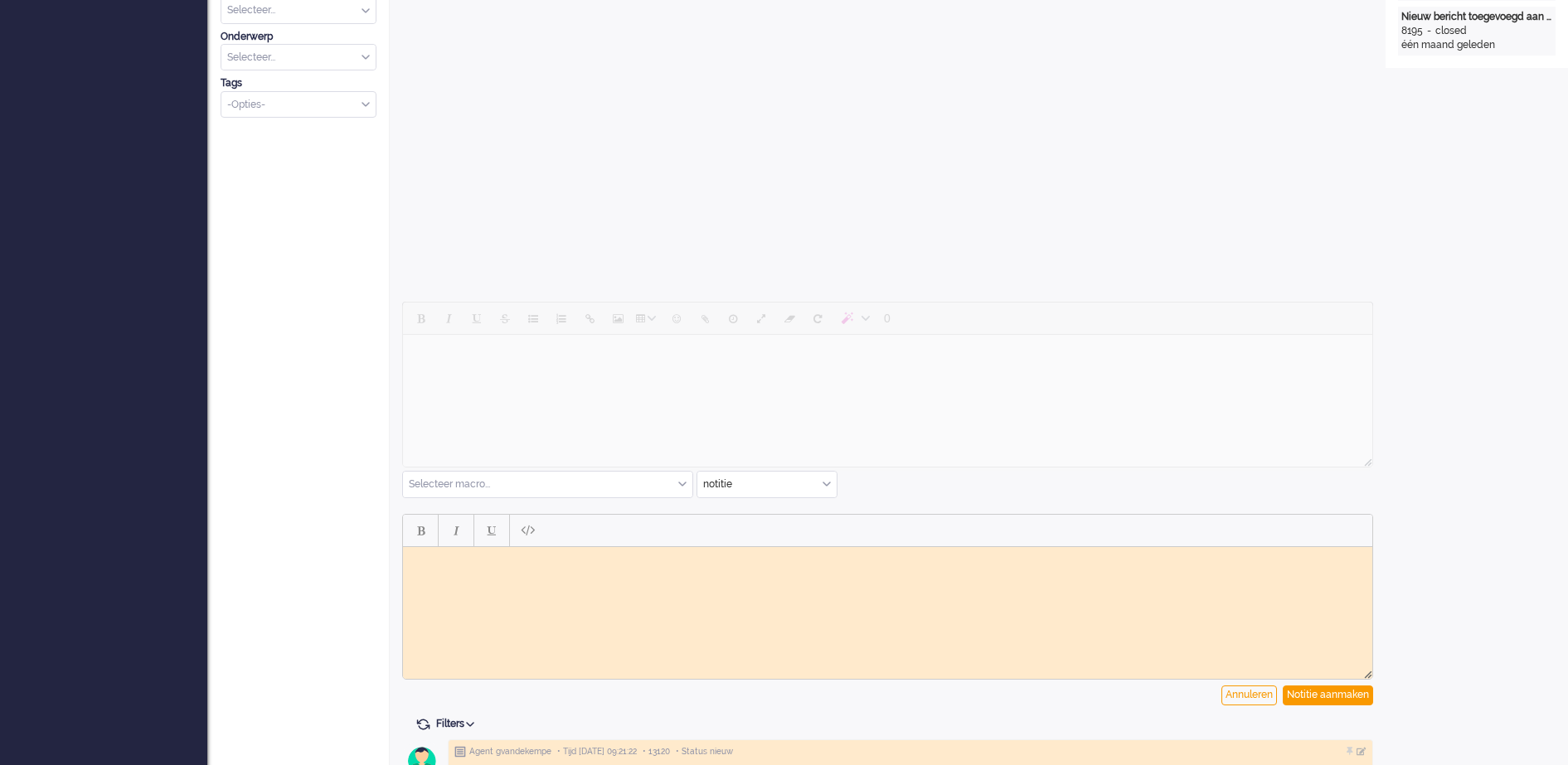
scroll to position [0, 0]
click at [1334, 689] on div "Notitie aanmaken" at bounding box center [1328, 695] width 90 height 20
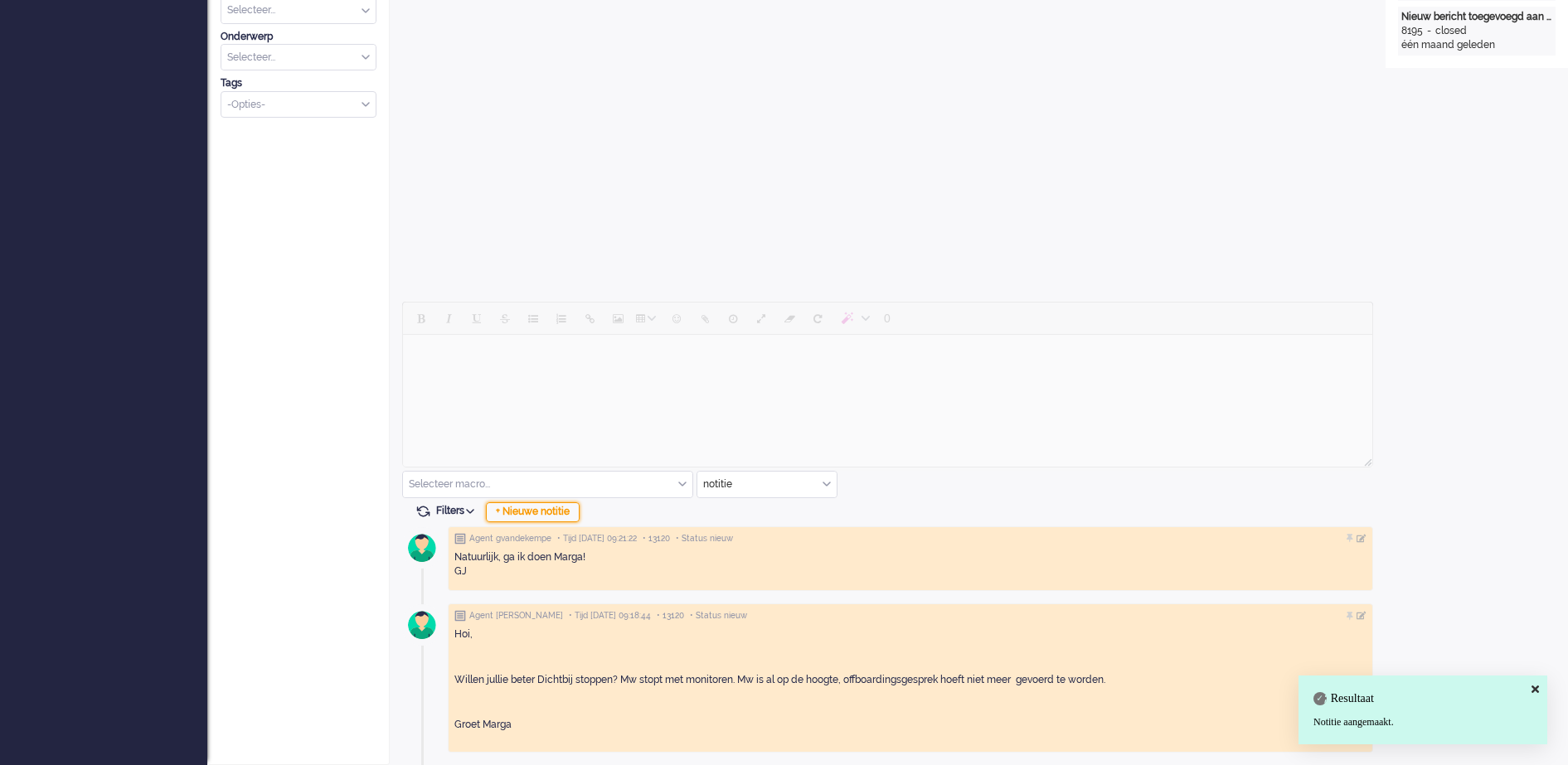
click at [540, 514] on div "+ Nieuwe notitie" at bounding box center [533, 512] width 94 height 20
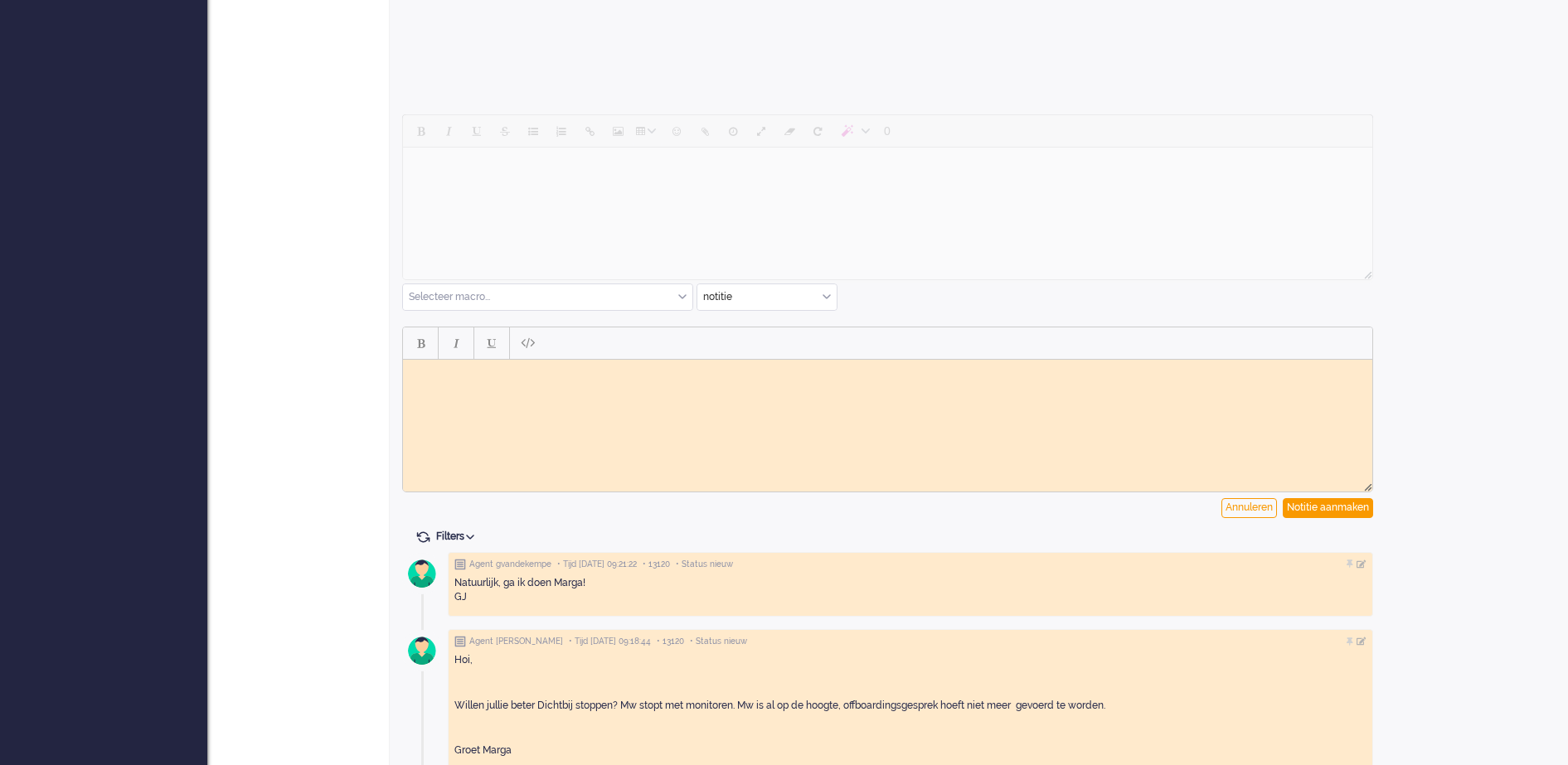
scroll to position [712, 0]
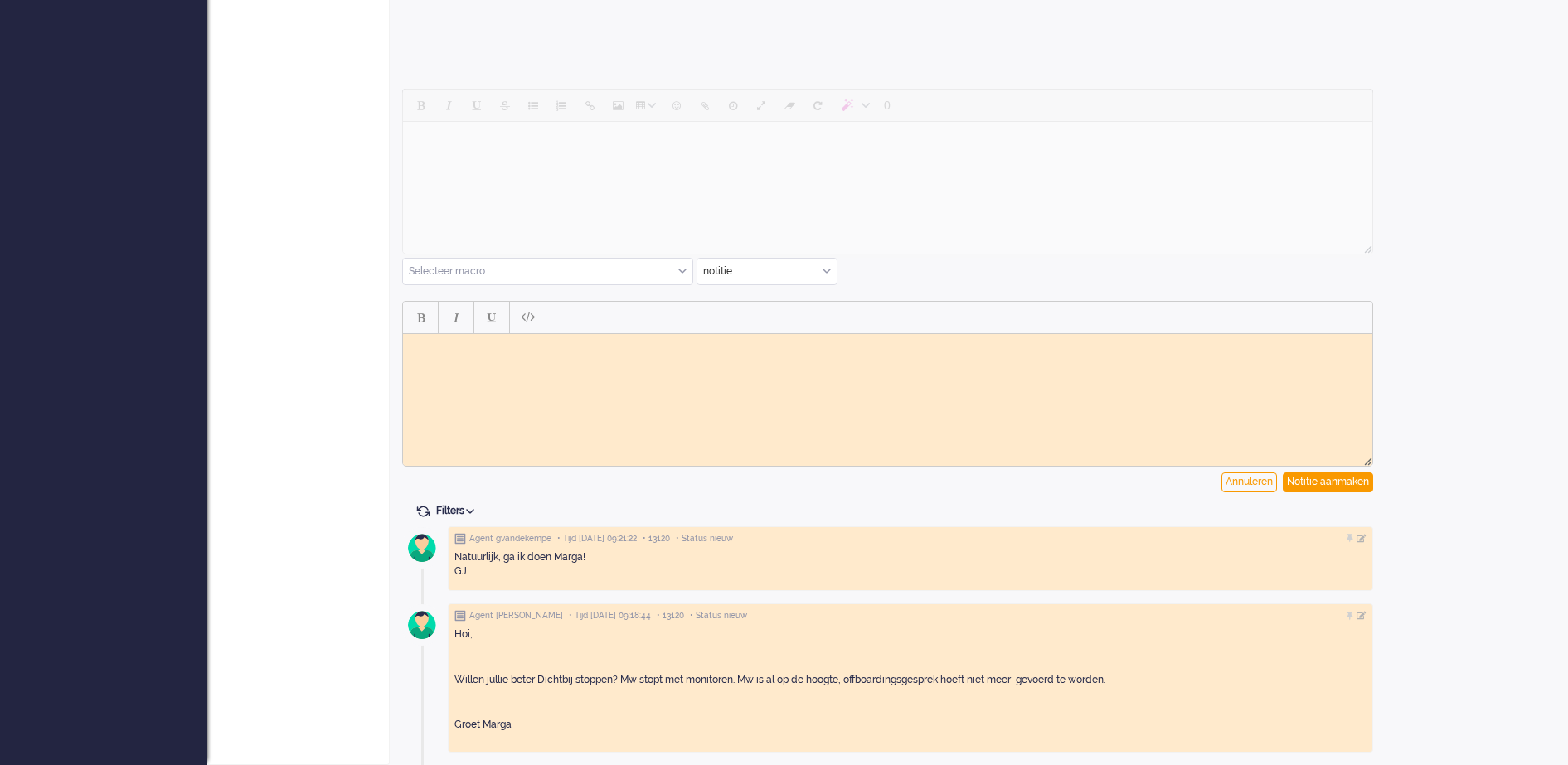
click at [541, 350] on body "Rich Text Area. Press ALT-0 for help." at bounding box center [887, 345] width 956 height 12
click at [1324, 483] on div "Notitie aanmaken" at bounding box center [1328, 482] width 90 height 20
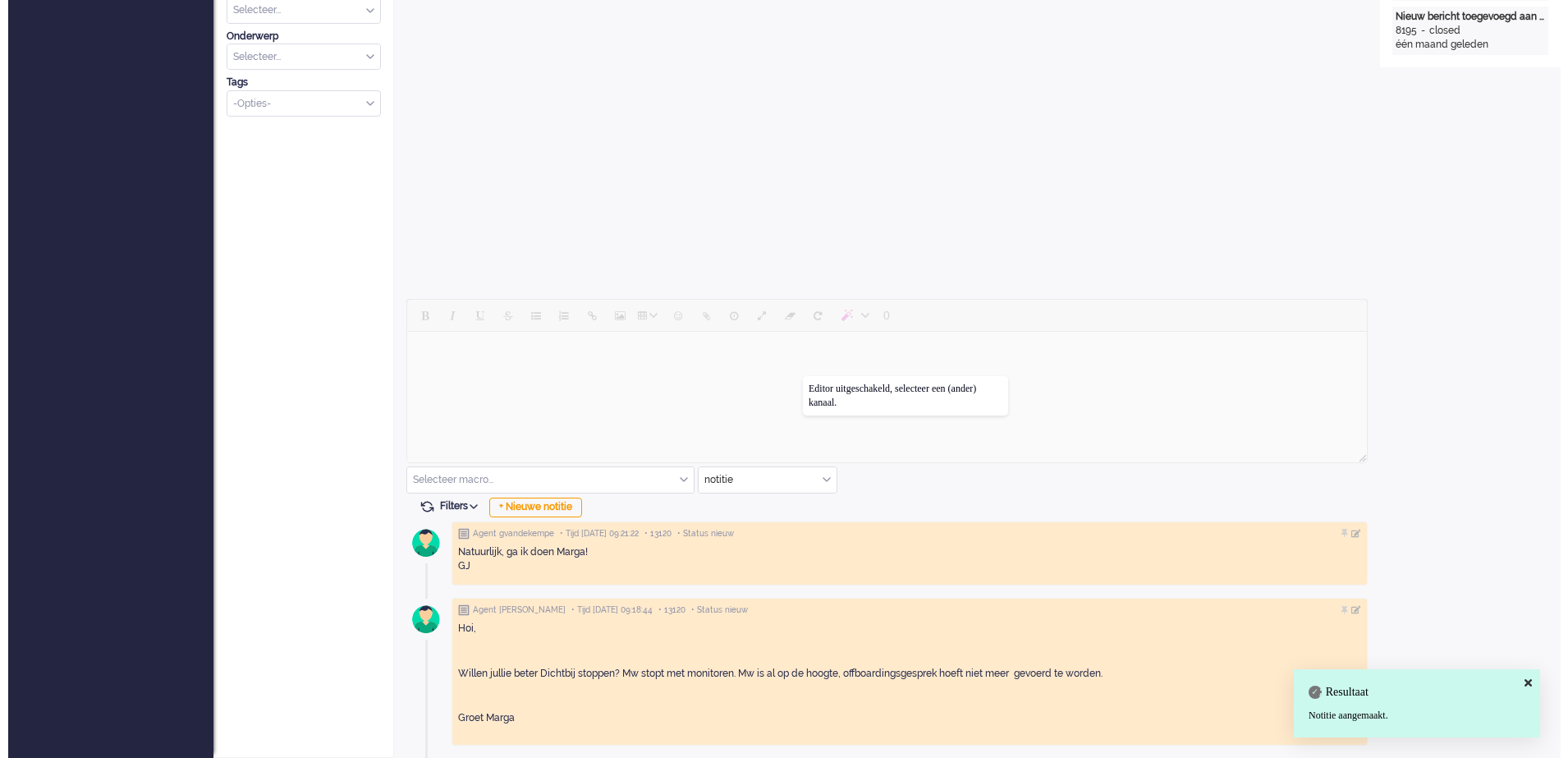
scroll to position [0, 0]
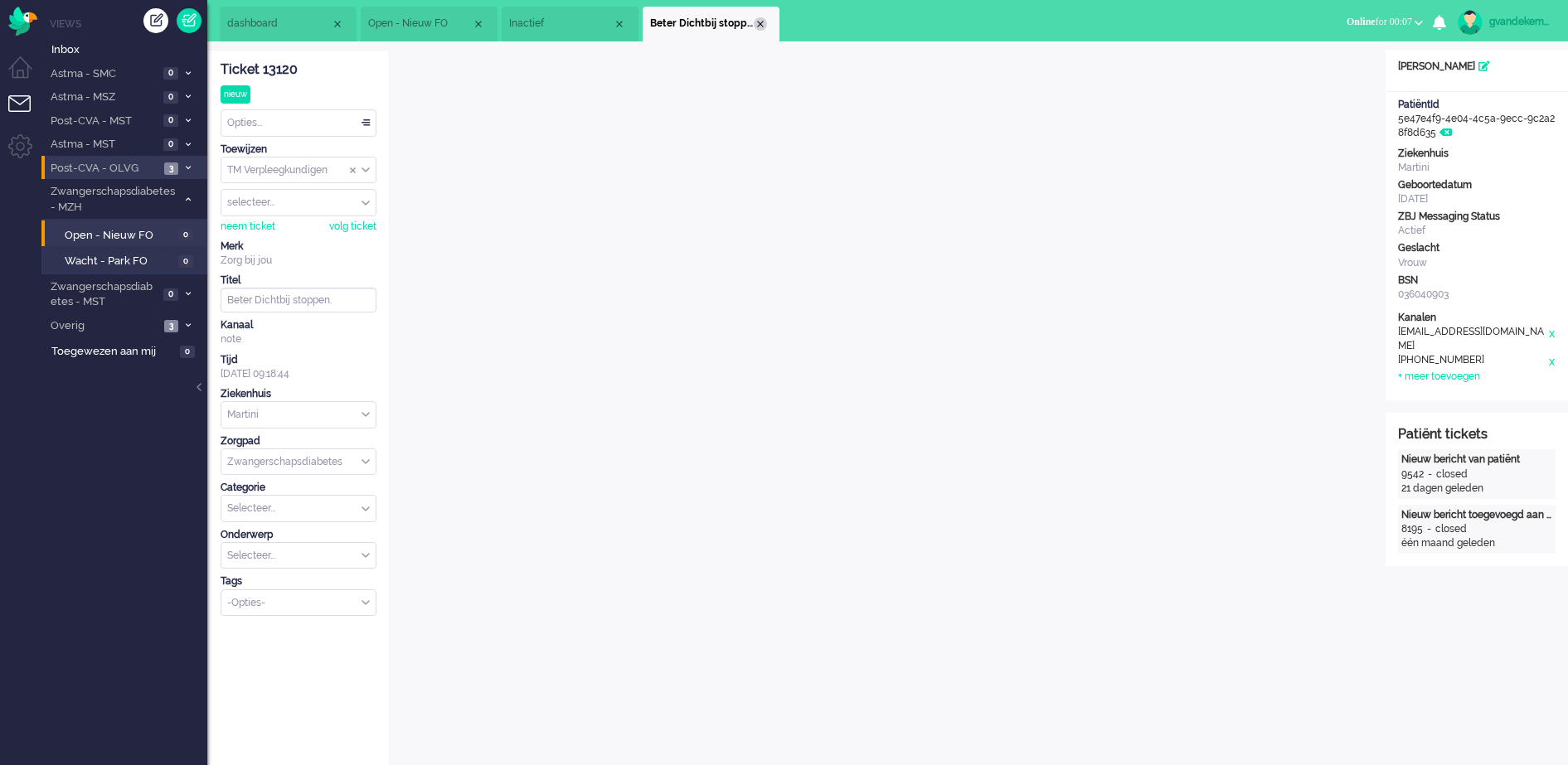
click at [761, 24] on div "Close tab" at bounding box center [761, 24] width 13 height 13
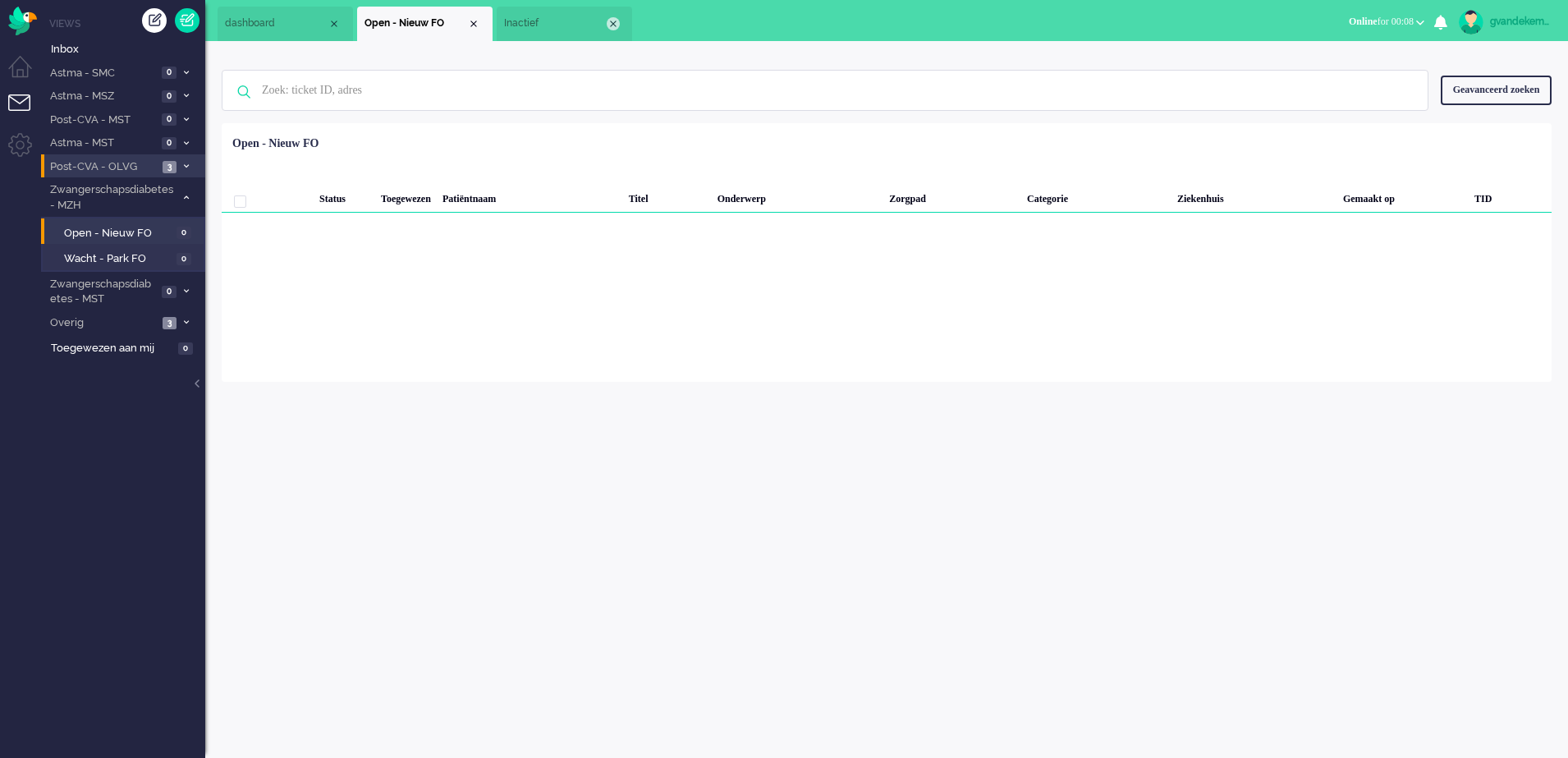
click at [615, 20] on div "Close tab" at bounding box center [613, 24] width 13 height 13
click at [474, 22] on div "Close tab" at bounding box center [473, 24] width 13 height 13
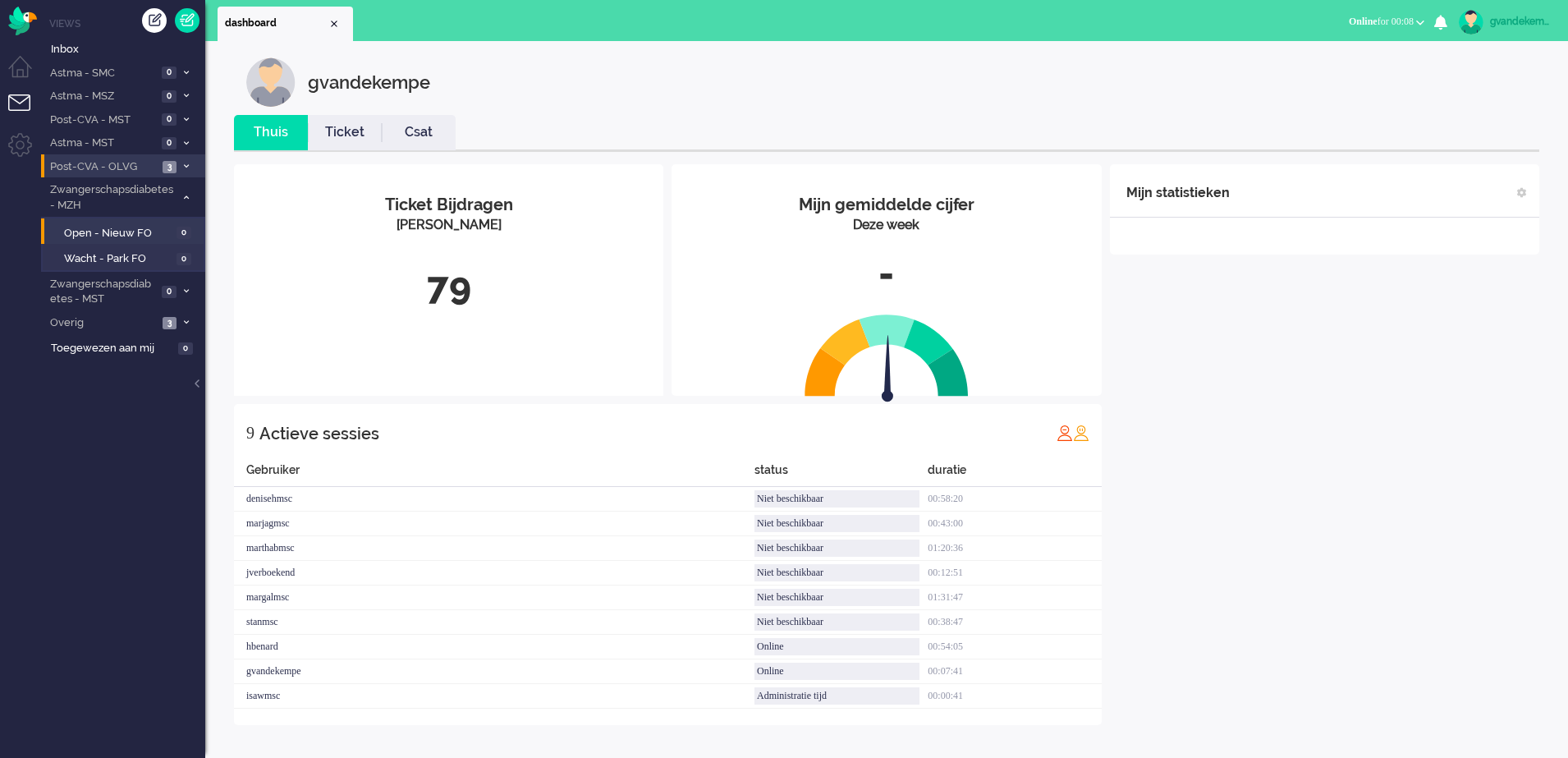
click at [187, 166] on icon at bounding box center [186, 166] width 5 height 6
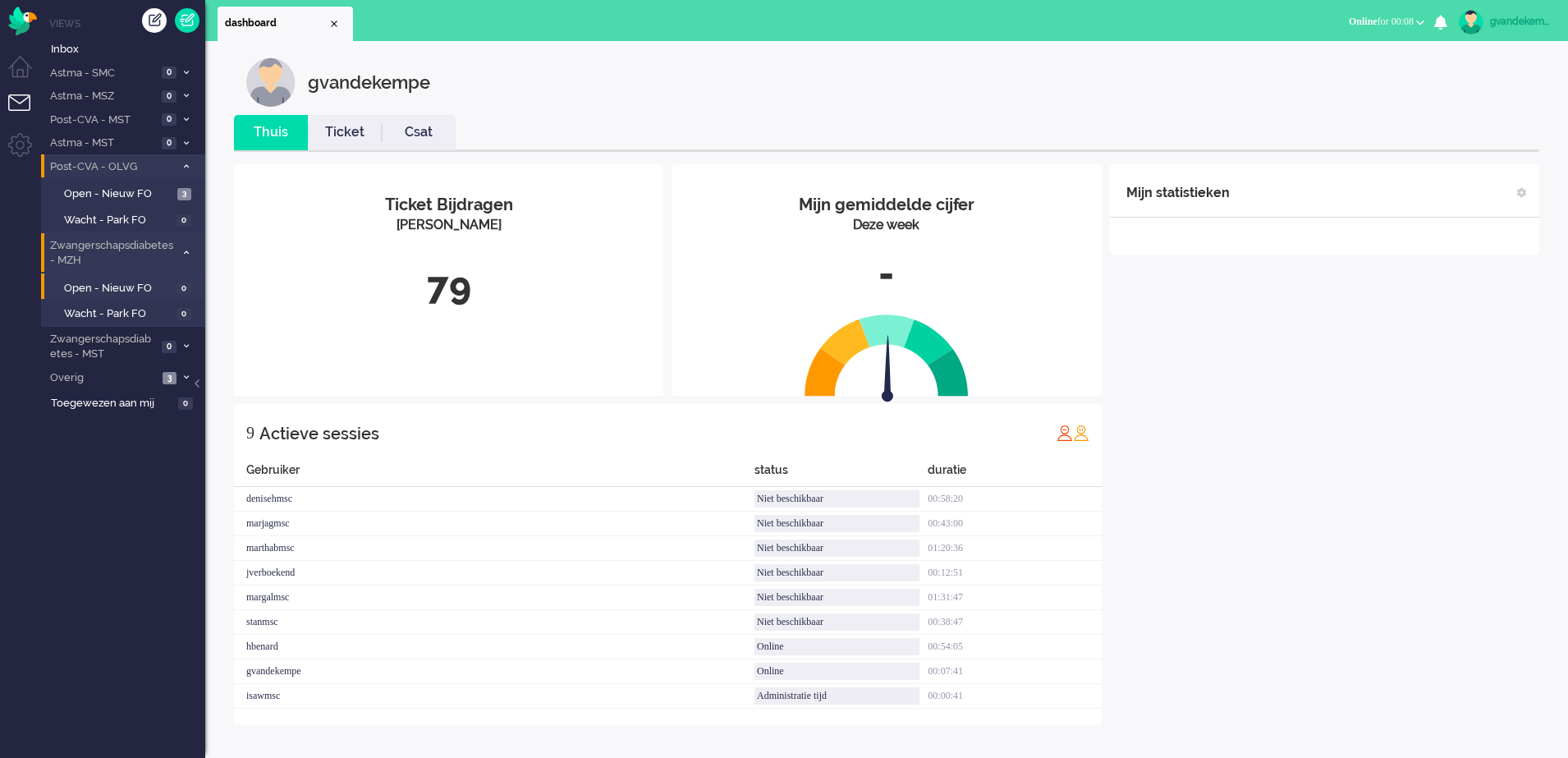
click at [187, 250] on icon at bounding box center [186, 253] width 5 height 6
click at [1354, 316] on div "Mijn statistieken + Statistieken toevoegen Bel tijd (gemiddelde dag) Wrapup tij…" at bounding box center [1324, 445] width 429 height 561
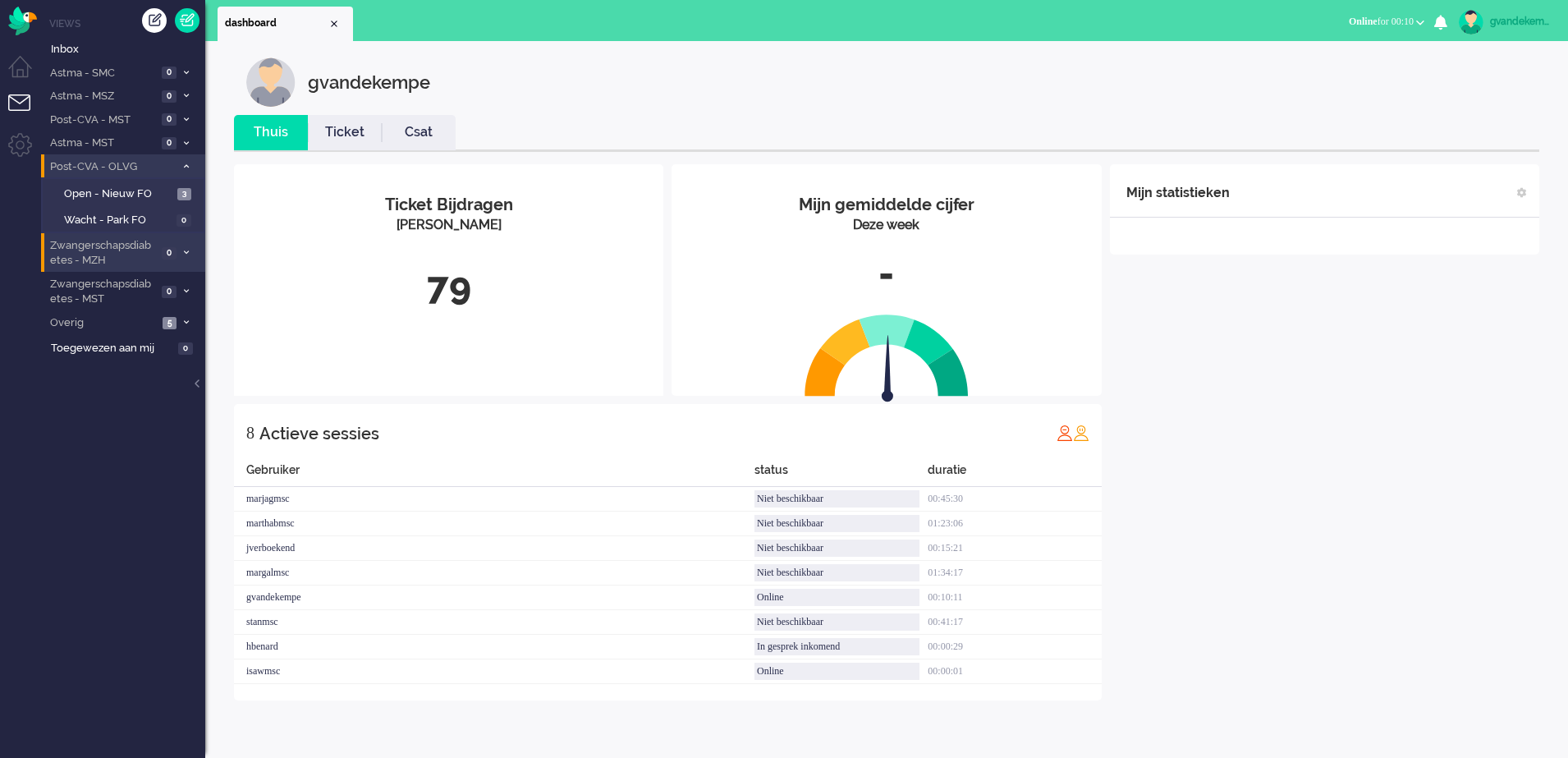
click at [186, 163] on icon at bounding box center [186, 166] width 5 height 6
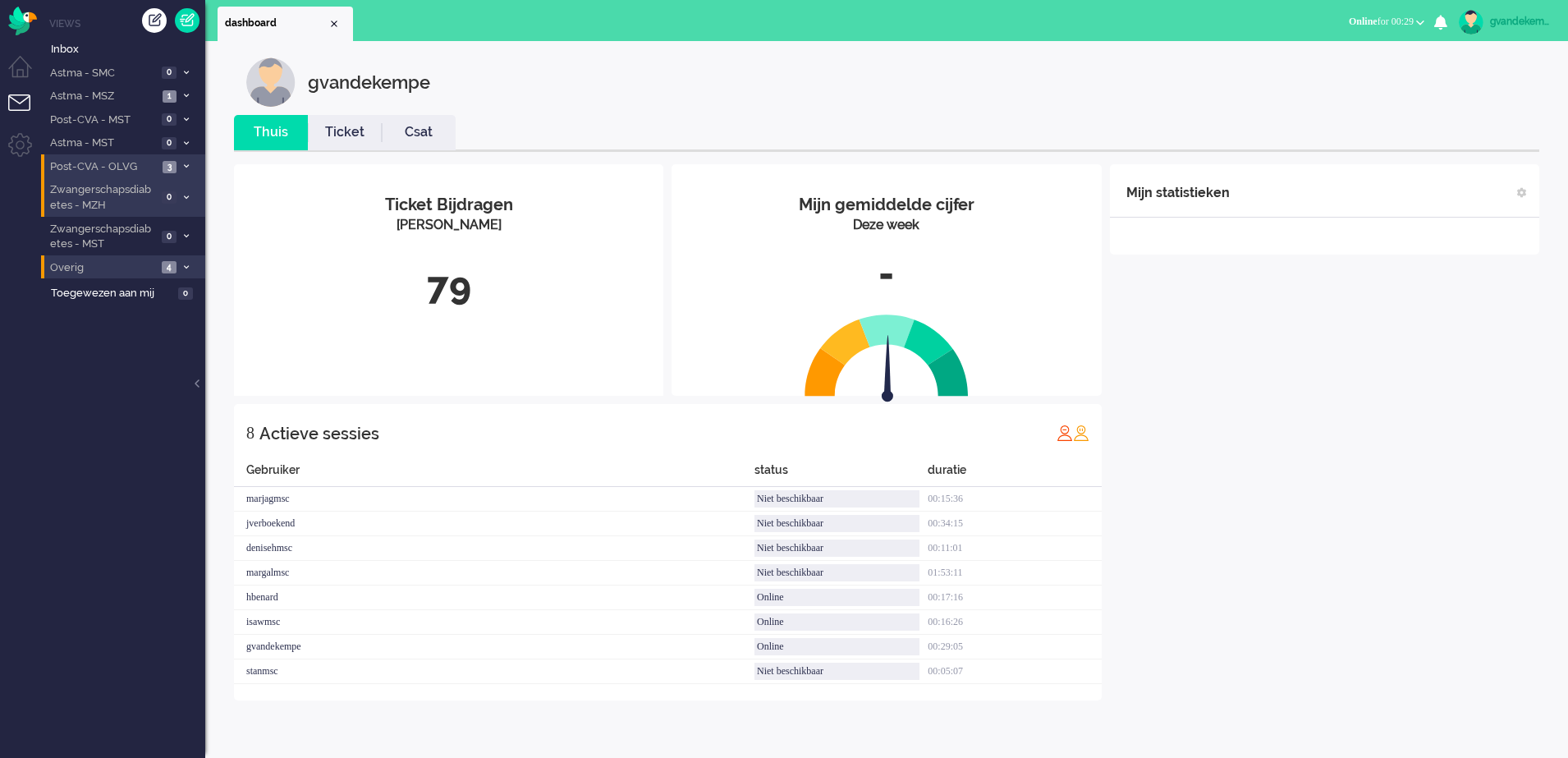
click at [187, 269] on icon at bounding box center [186, 268] width 5 height 6
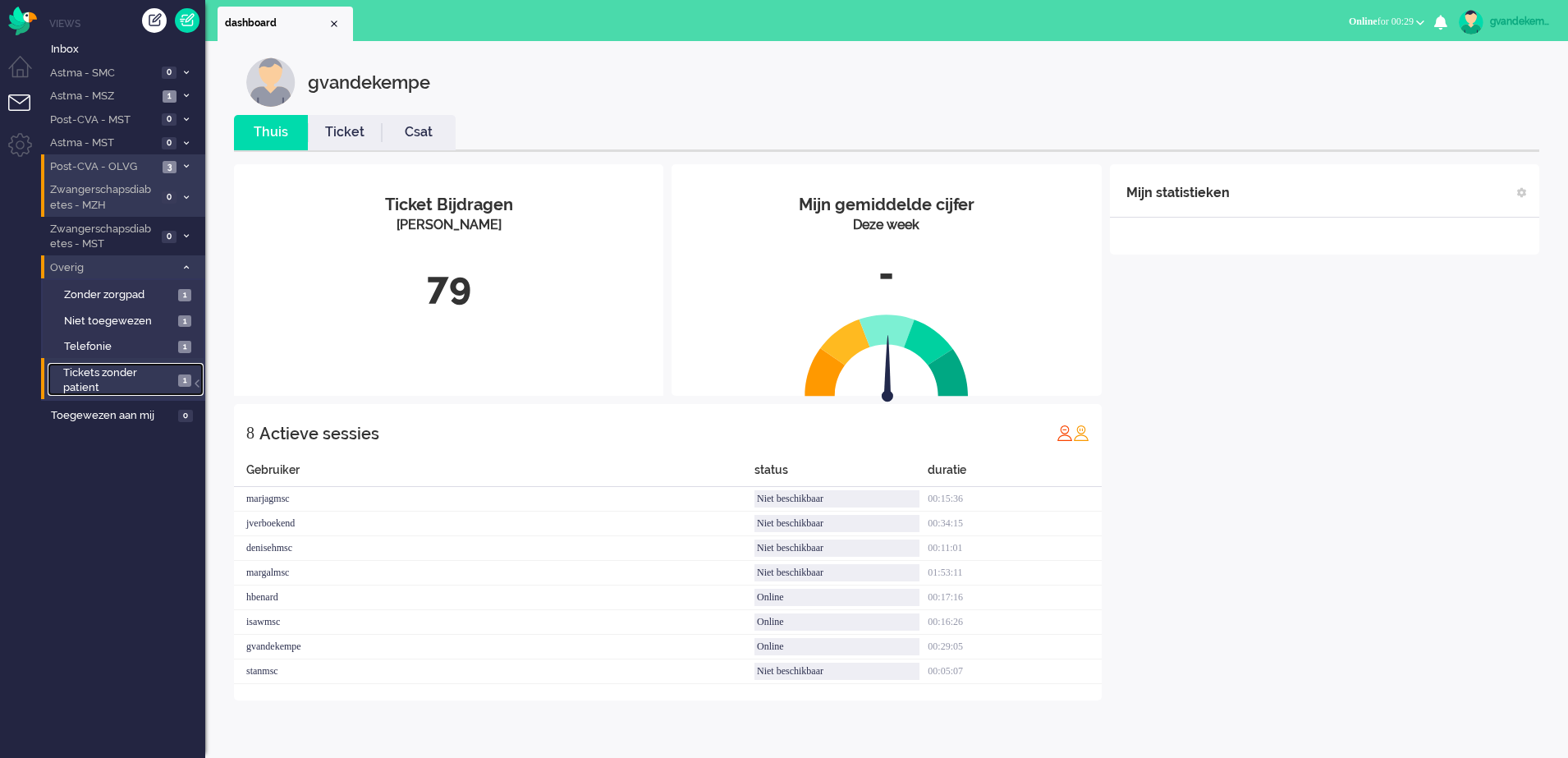
click at [159, 380] on span "Tickets zonder patient" at bounding box center [118, 380] width 110 height 31
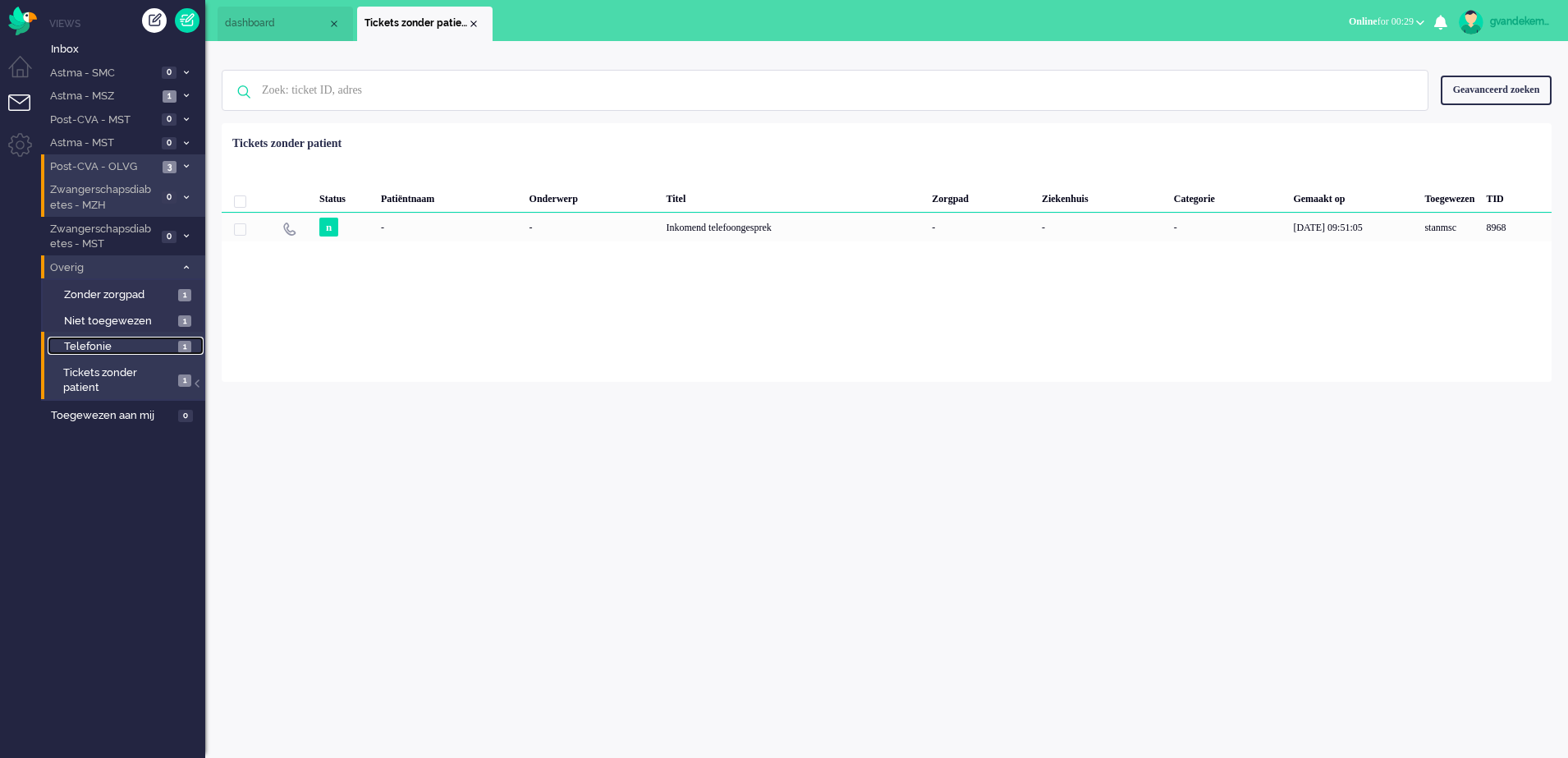
click at [161, 346] on span "Telefonie" at bounding box center [119, 346] width 110 height 16
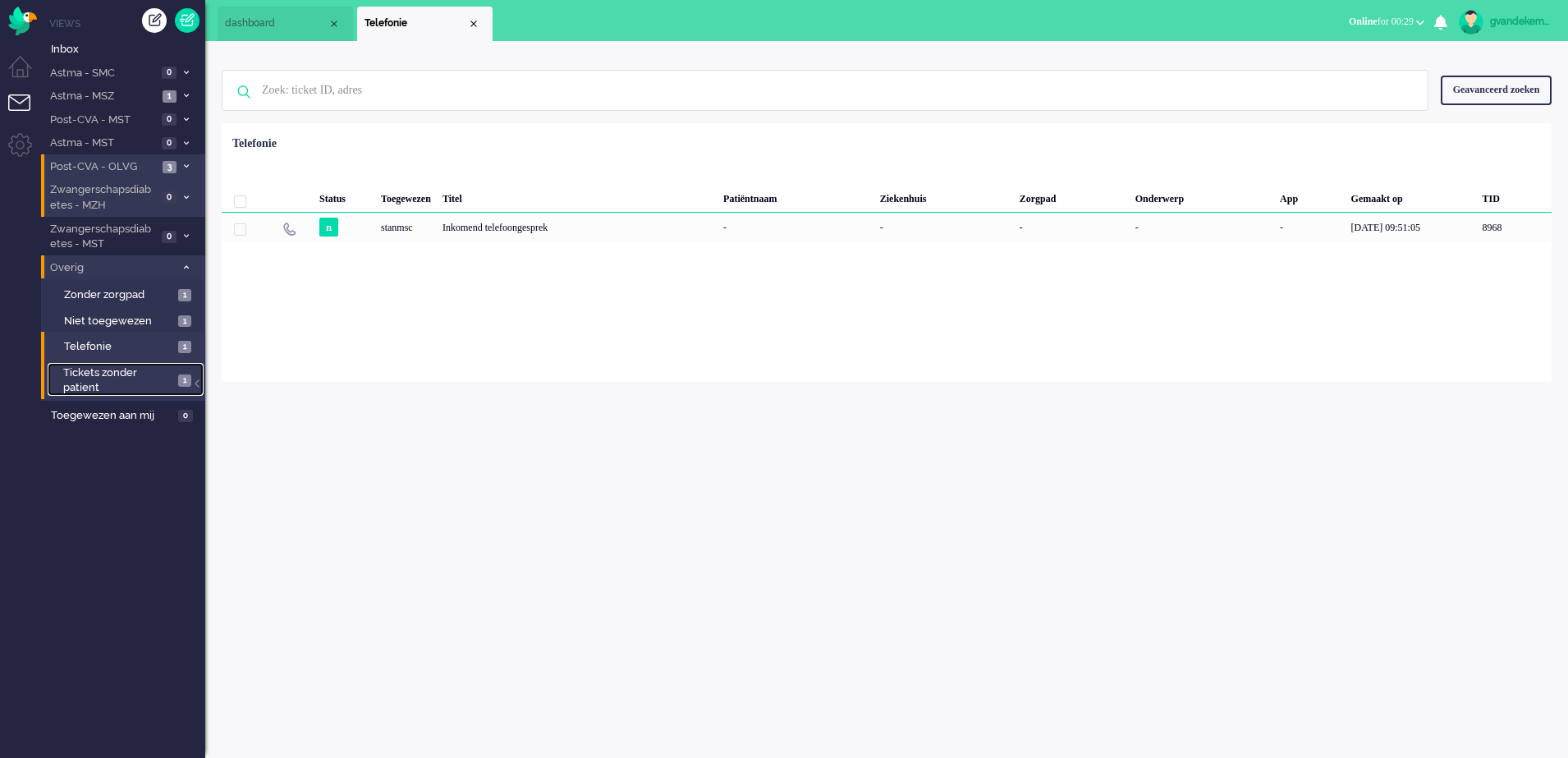
click at [158, 381] on span "Tickets zonder patient" at bounding box center [118, 380] width 110 height 31
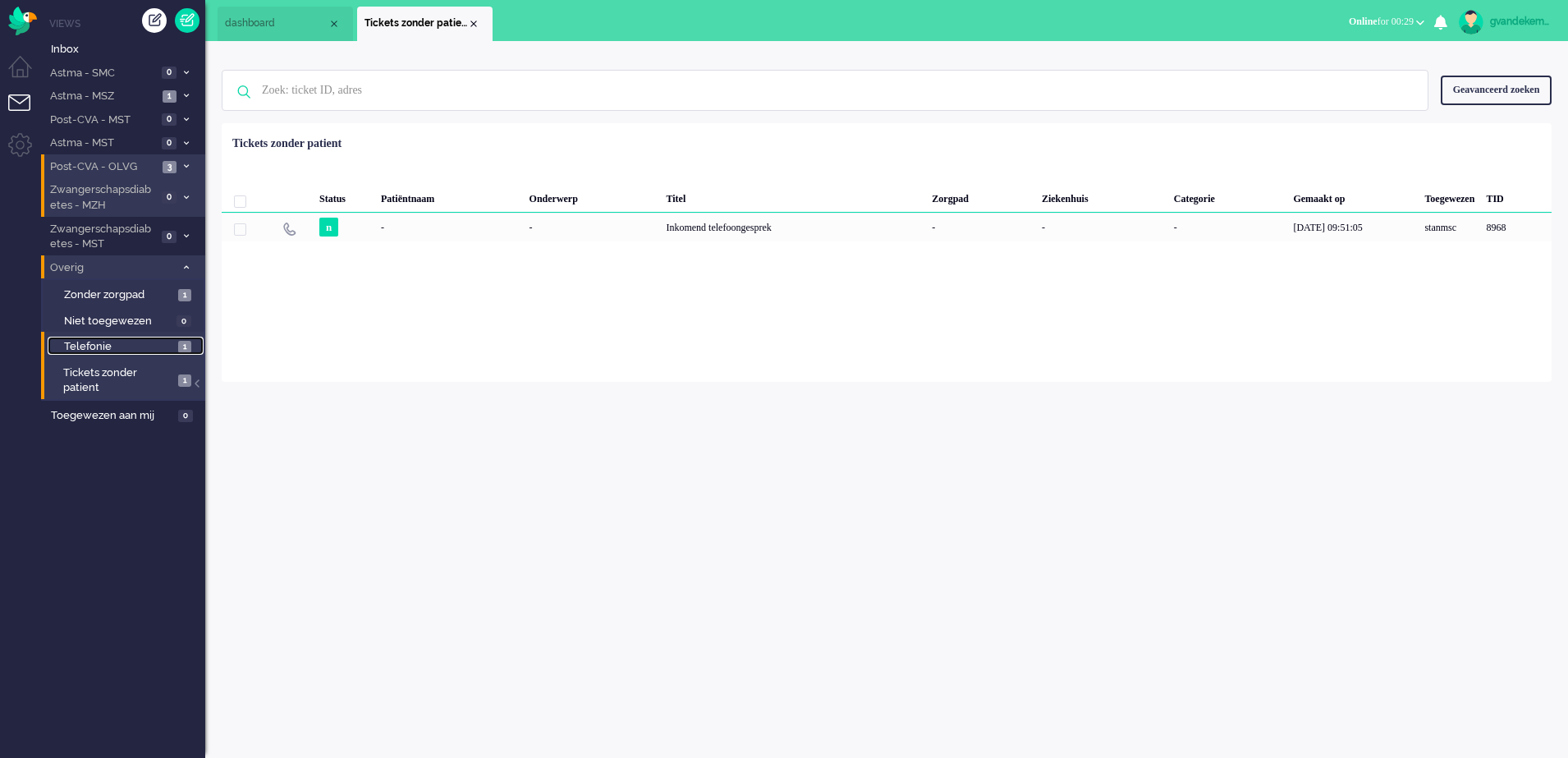
click at [168, 348] on span "Telefonie" at bounding box center [119, 346] width 110 height 16
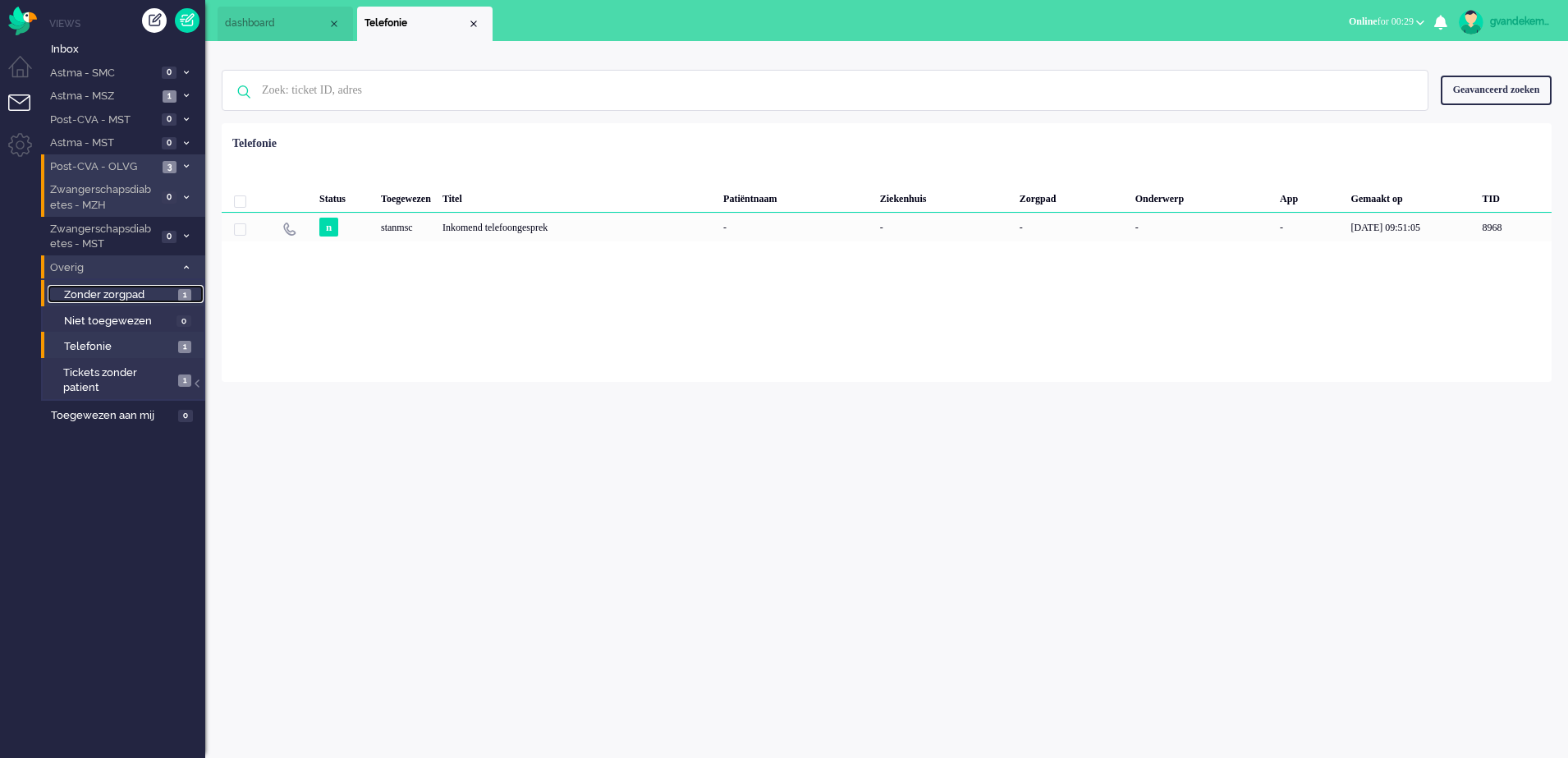
click at [173, 295] on span "Zonder zorgpad" at bounding box center [119, 294] width 110 height 16
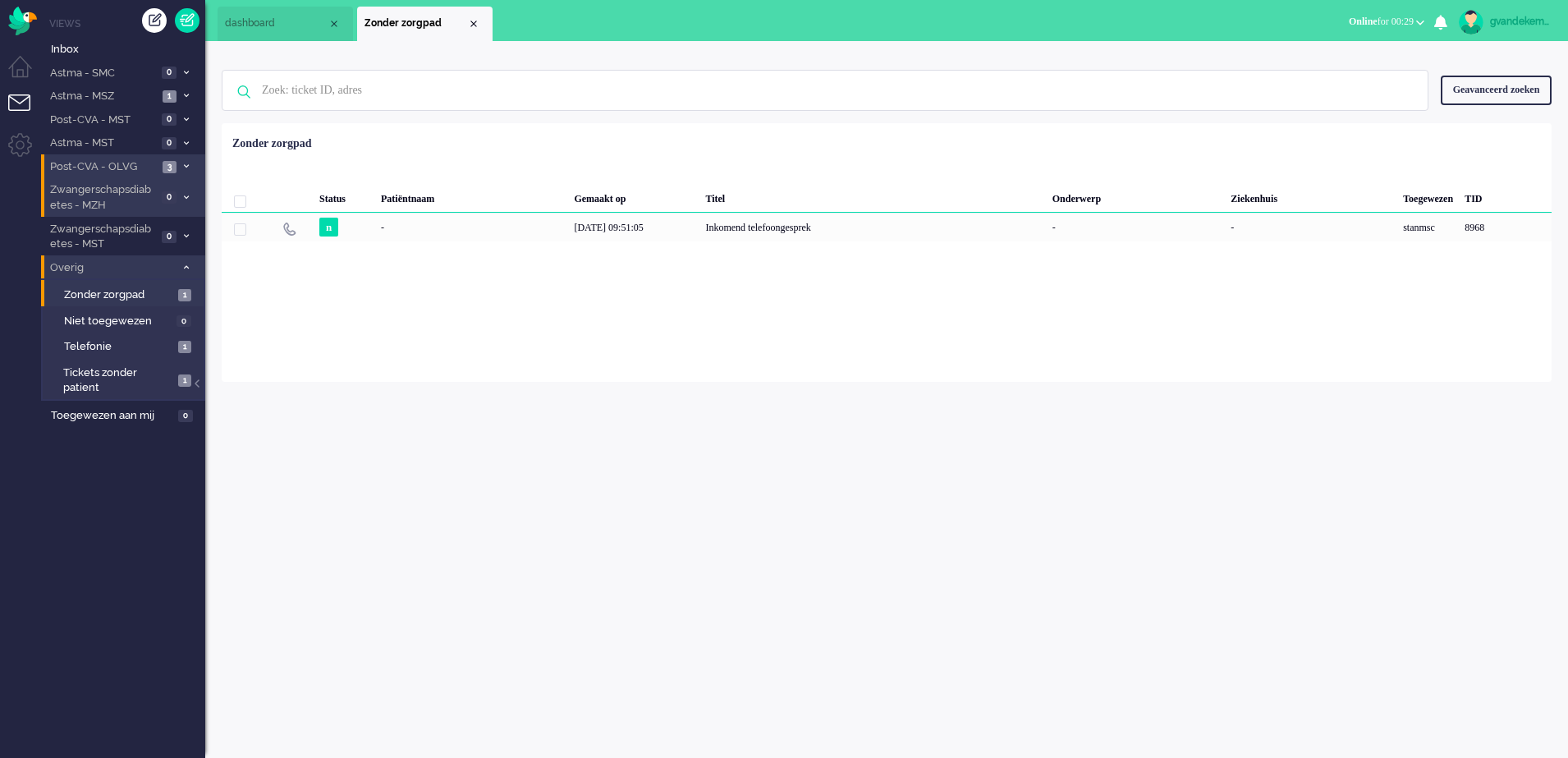
click at [184, 267] on icon at bounding box center [186, 268] width 5 height 6
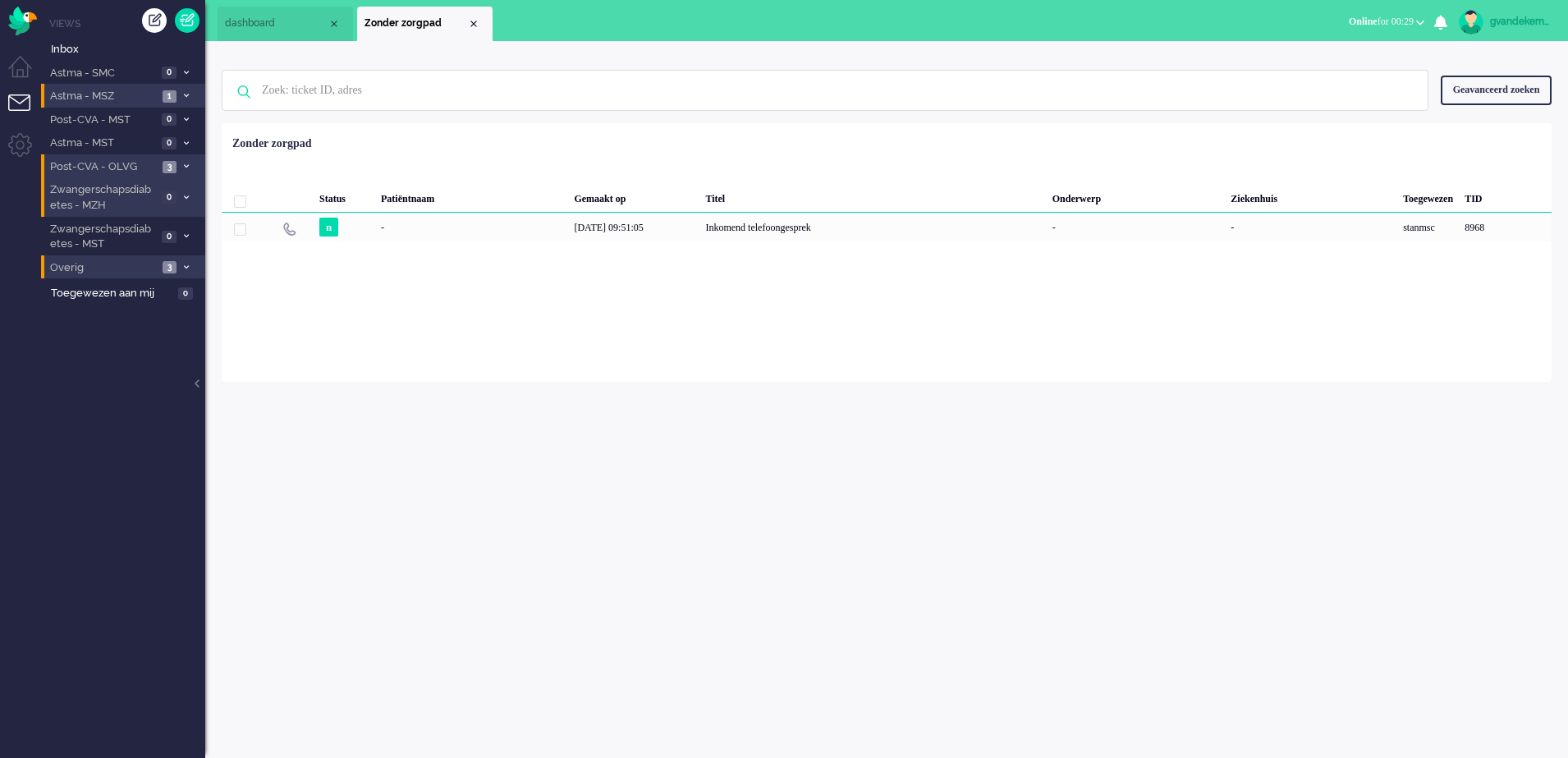
click at [186, 93] on icon at bounding box center [186, 96] width 5 height 6
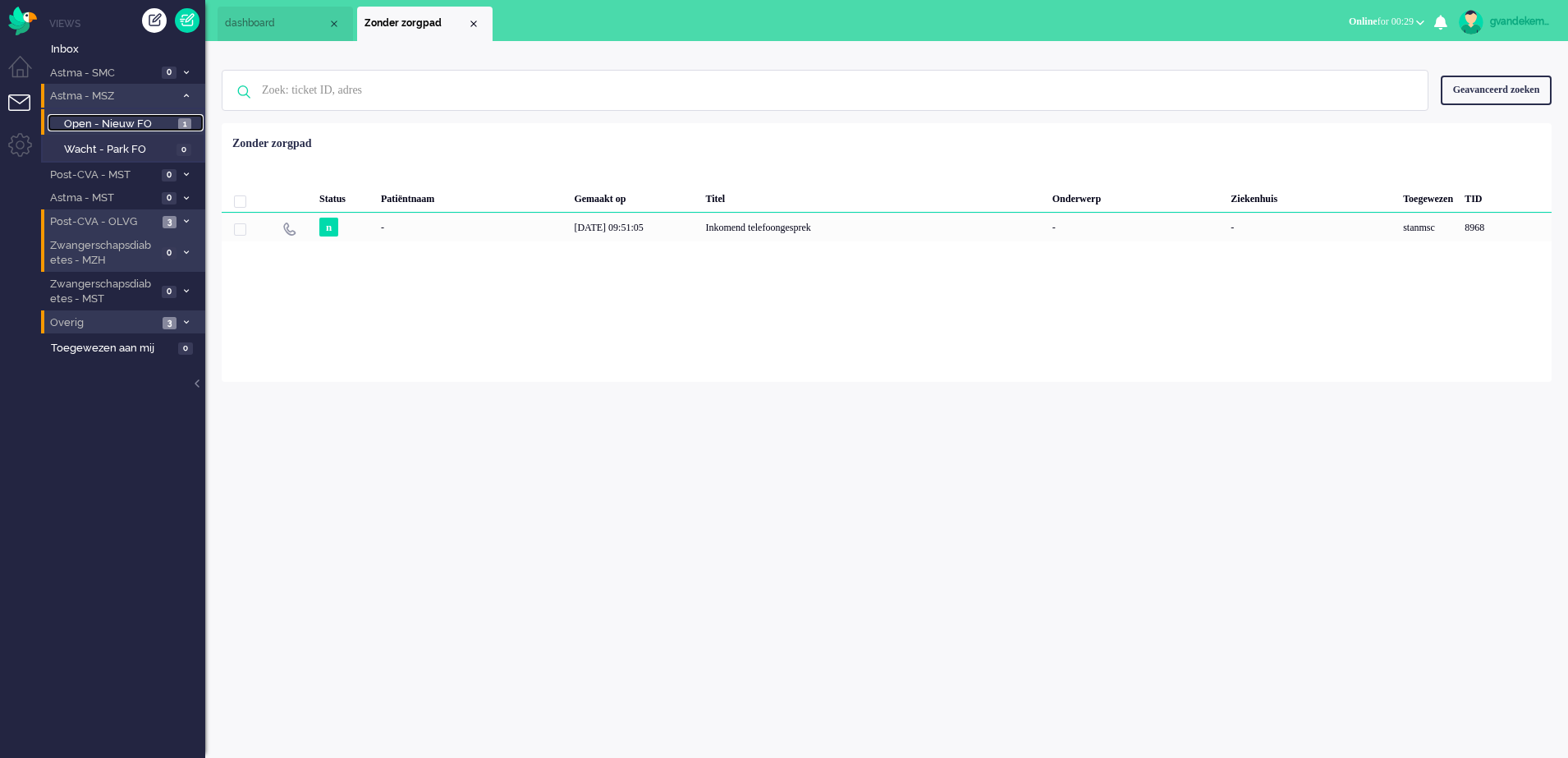
click at [156, 118] on span "Open - Nieuw FO" at bounding box center [119, 124] width 110 height 16
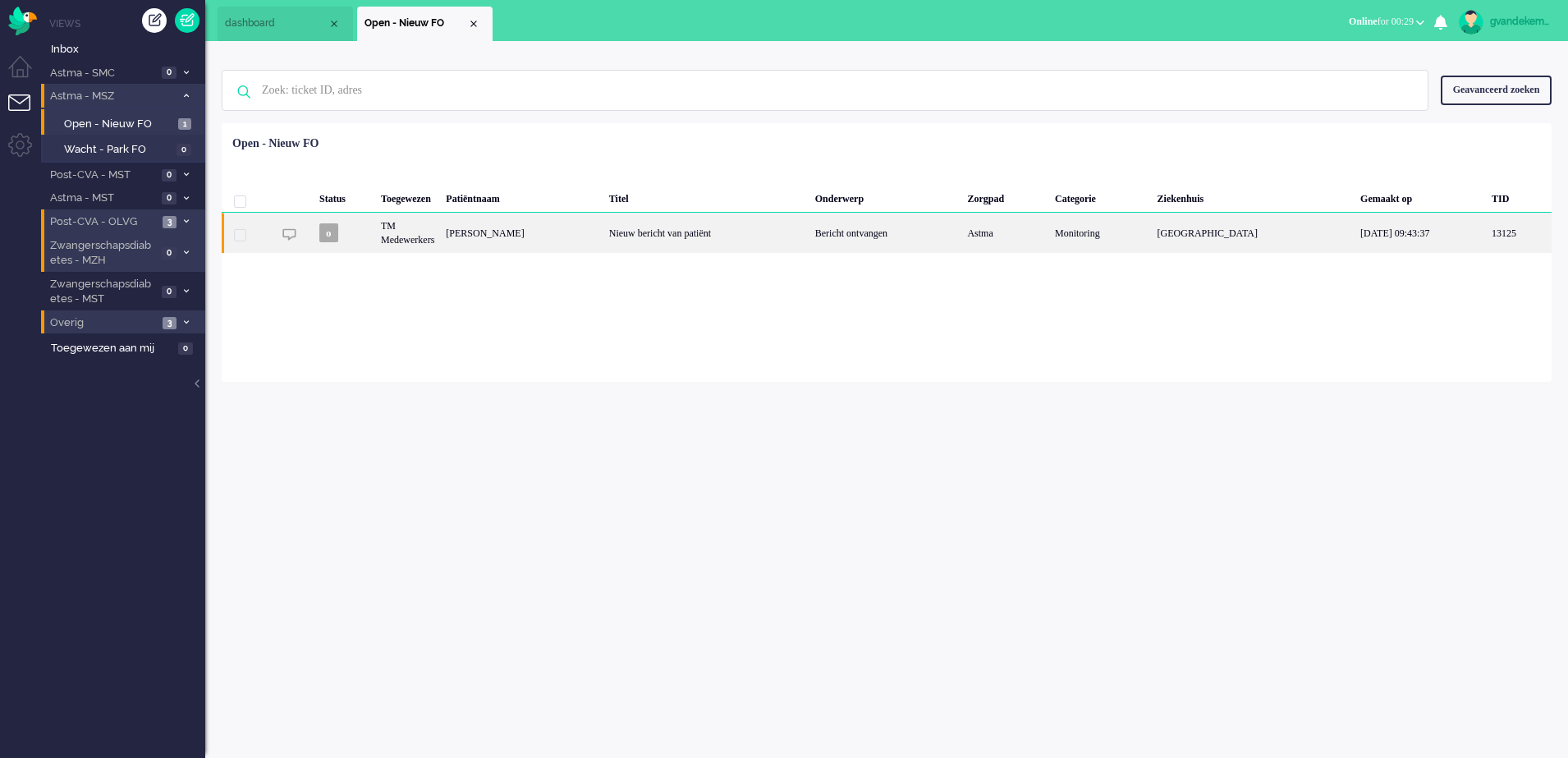
click at [710, 230] on div "Nieuw bericht van patiënt" at bounding box center [706, 232] width 206 height 40
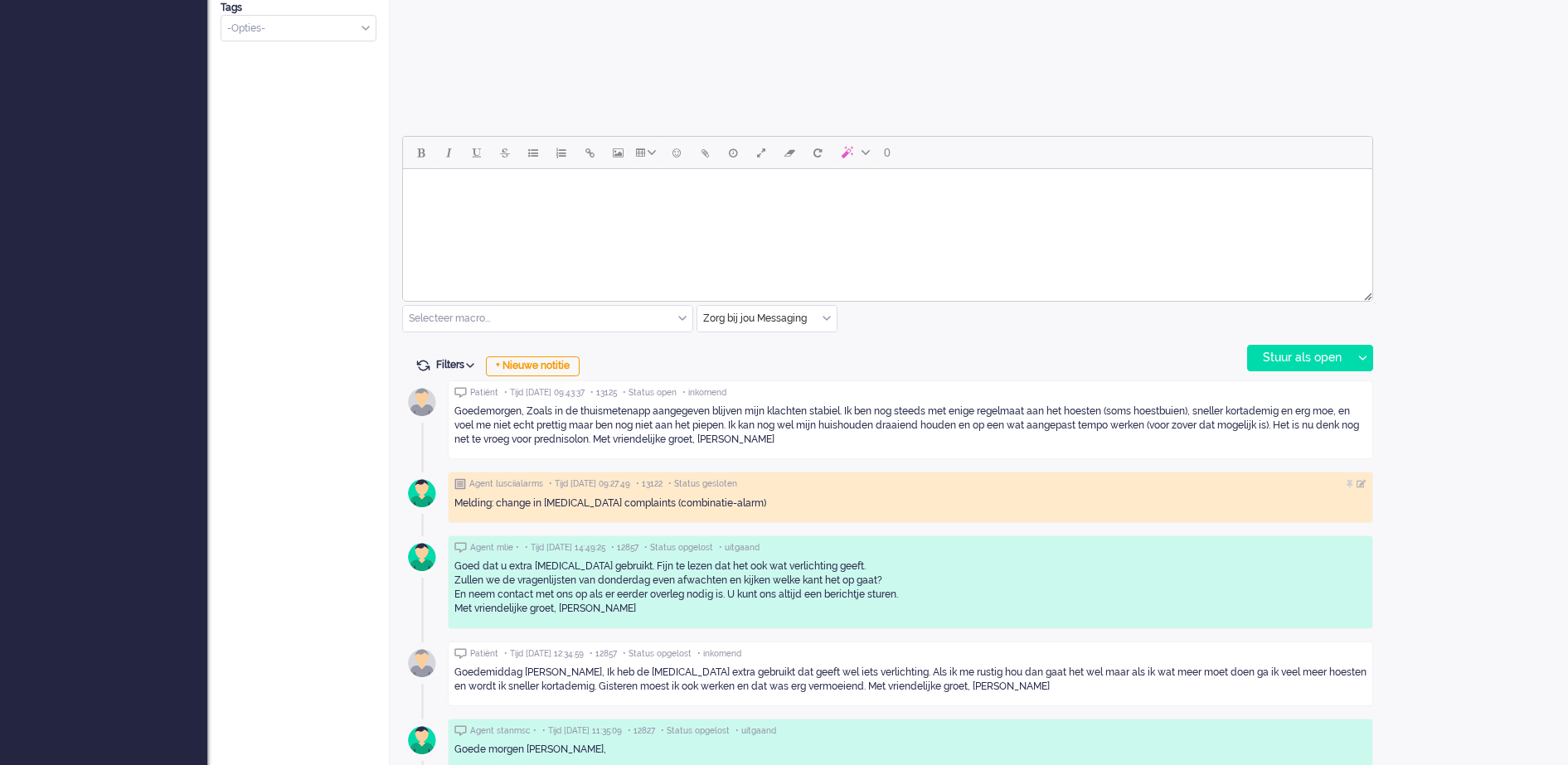
scroll to position [671, 0]
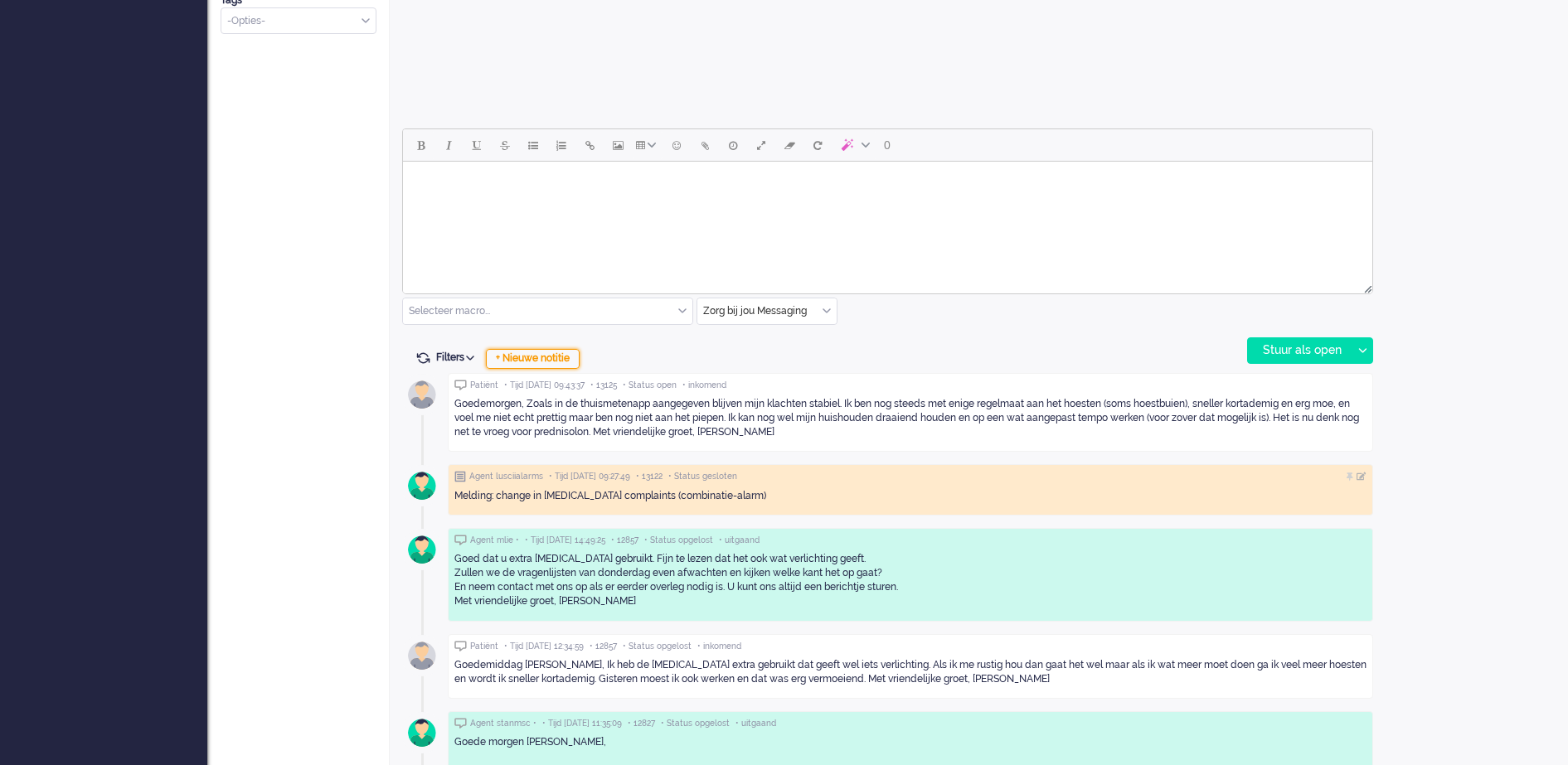
click at [527, 354] on div "+ Nieuwe notitie" at bounding box center [533, 358] width 94 height 20
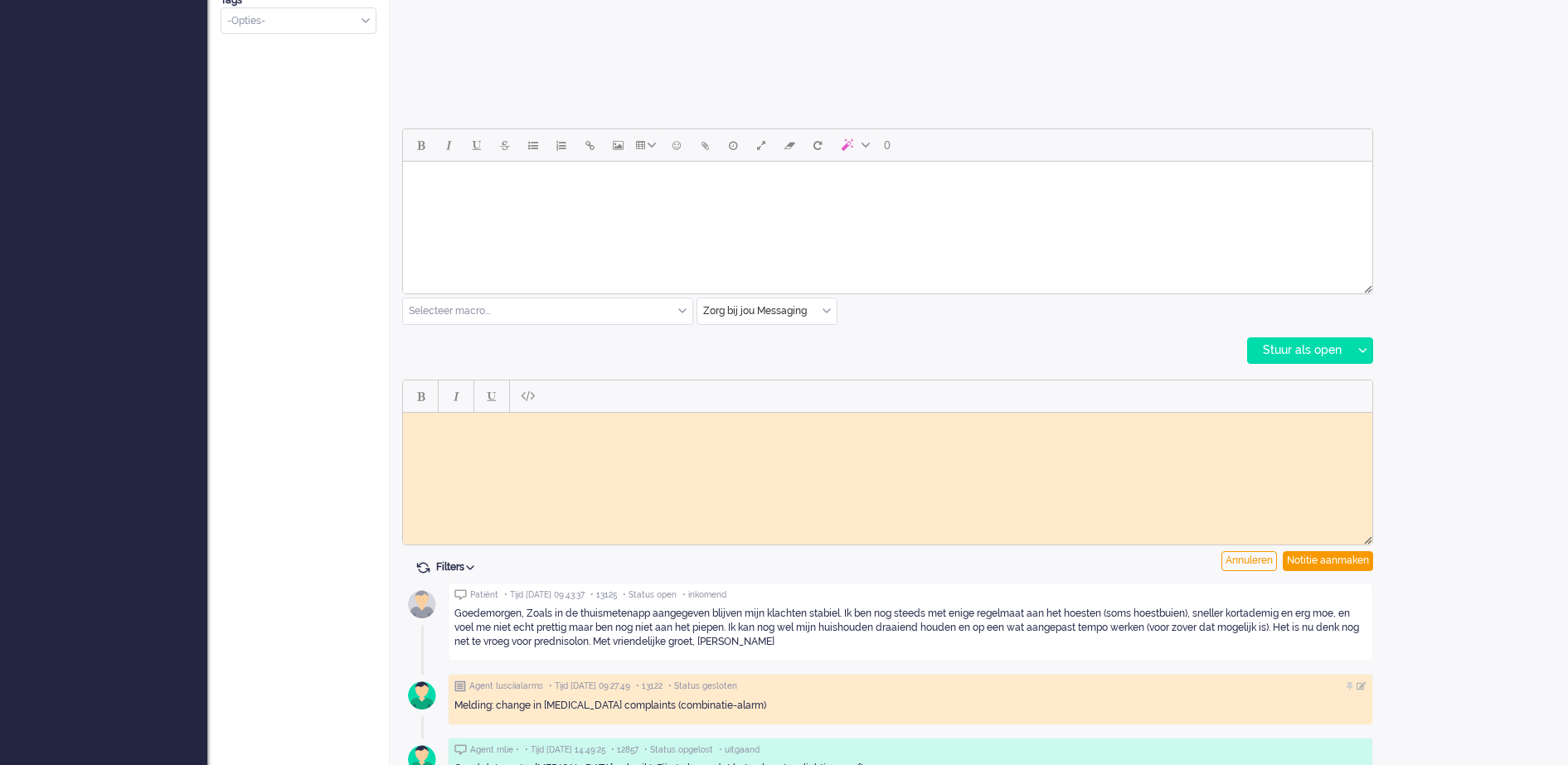
scroll to position [0, 0]
click at [1351, 562] on div "Notitie aanmaken" at bounding box center [1328, 561] width 90 height 20
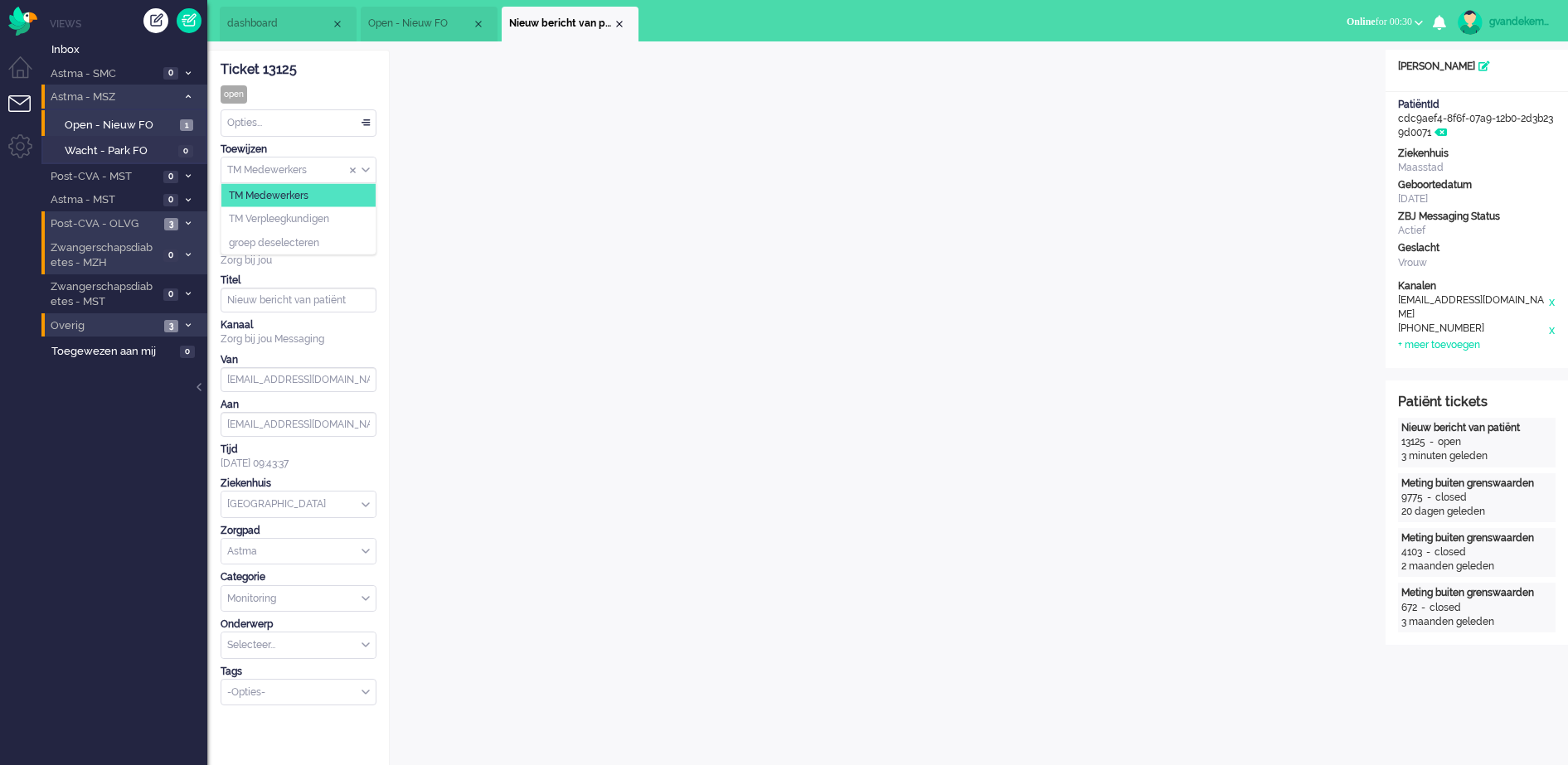
click at [364, 168] on div "TM Medewerkers" at bounding box center [298, 170] width 154 height 25
click at [341, 217] on li "TM Verpleegkundigen" at bounding box center [298, 219] width 154 height 24
click at [618, 23] on div "Close tab" at bounding box center [619, 24] width 13 height 13
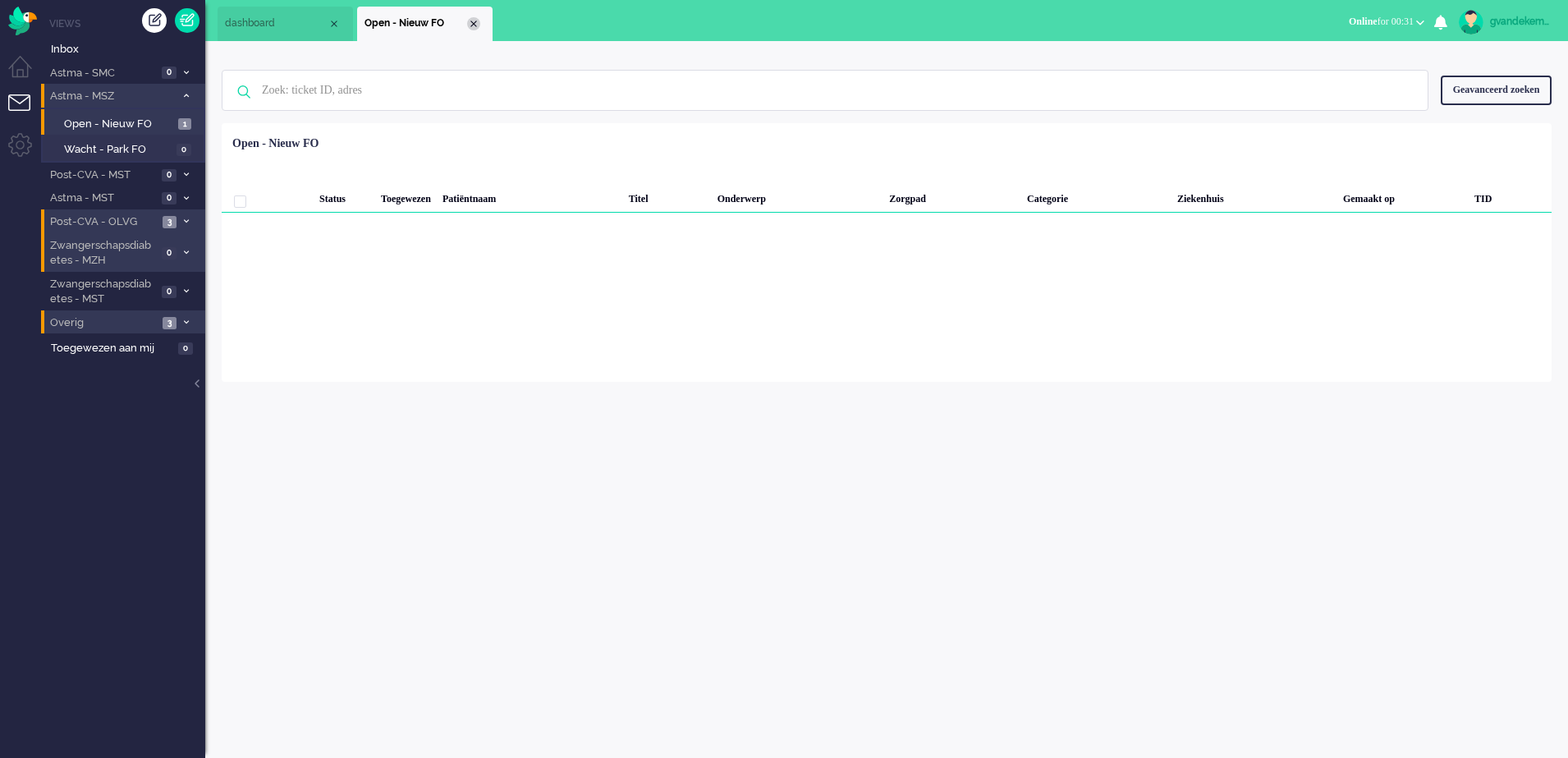
click at [471, 21] on div "Close tab" at bounding box center [473, 24] width 13 height 13
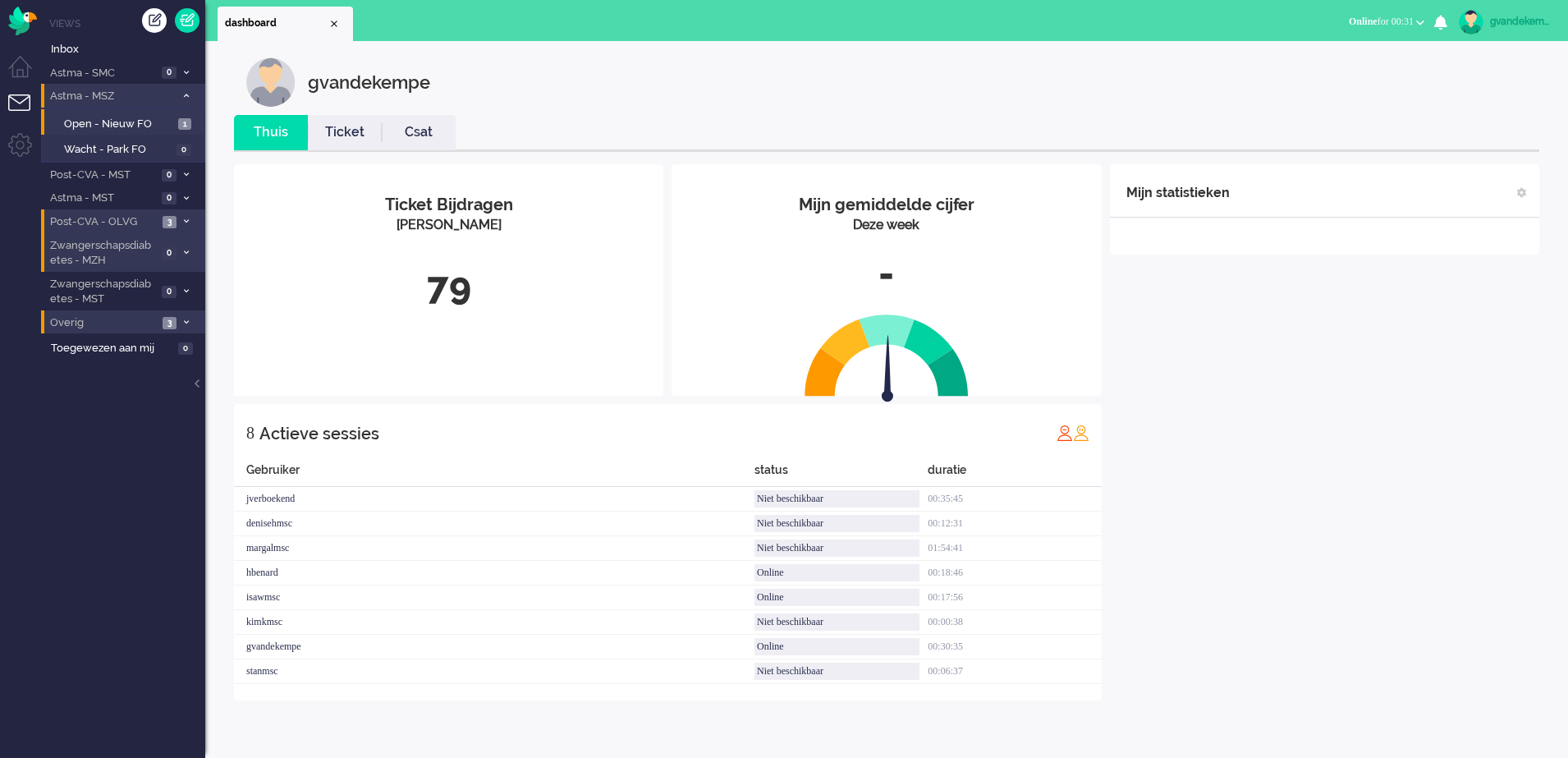
click at [188, 94] on icon at bounding box center [186, 96] width 5 height 6
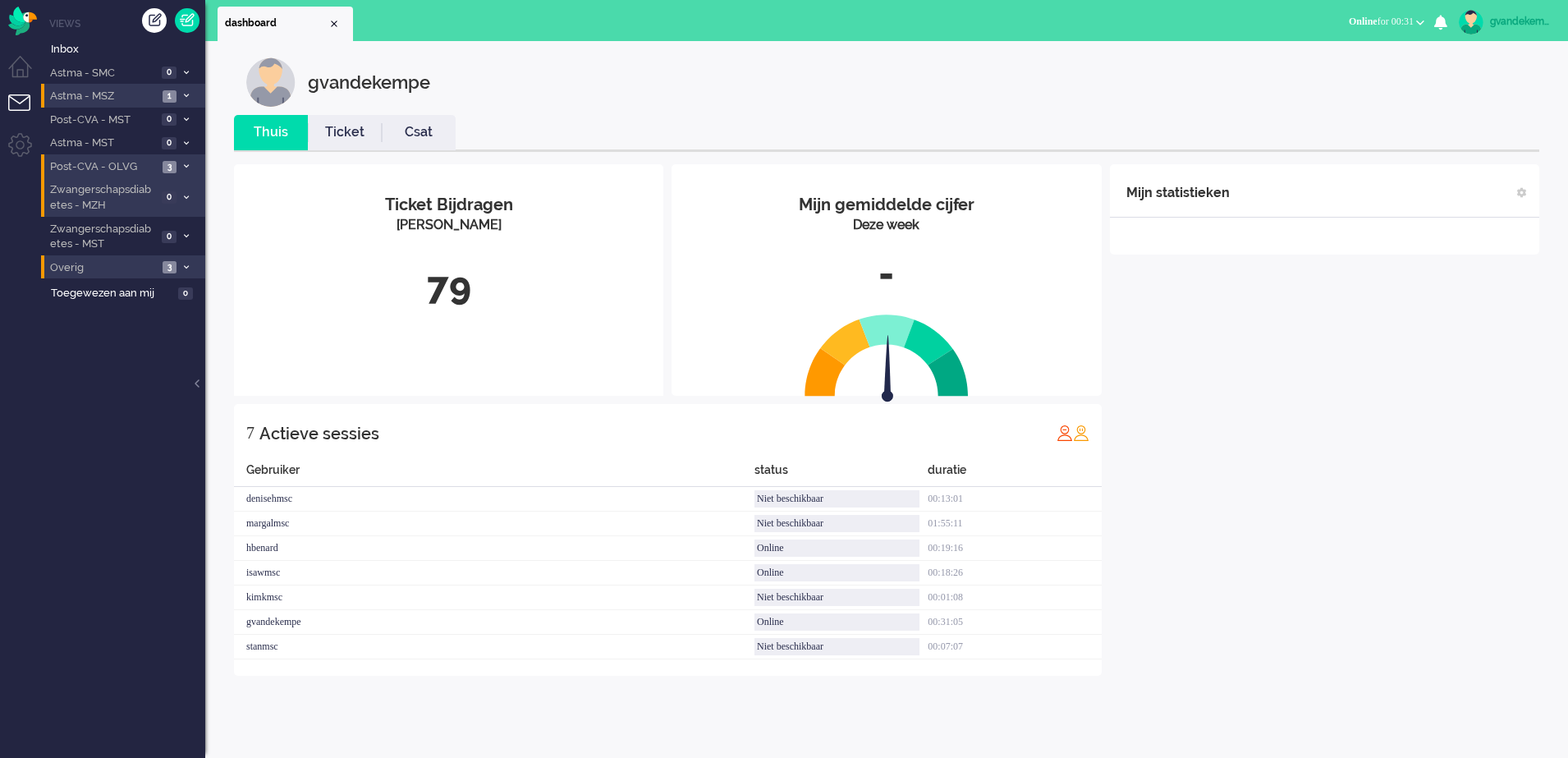
click at [1411, 489] on div "Mijn statistieken + Statistieken toevoegen Bel tijd (gemiddelde dag) Wrapup tij…" at bounding box center [1324, 420] width 429 height 512
click at [1249, 418] on div "Mijn statistieken + Statistieken toevoegen Bel tijd (gemiddelde dag) Wrapup tij…" at bounding box center [1324, 420] width 429 height 512
click at [1249, 418] on div "Mijn statistieken + Statistieken toevoegen Bel tijd (gemiddelde dag) Wrapup tij…" at bounding box center [1324, 432] width 429 height 536
click at [1520, 23] on div "gvandekempe" at bounding box center [1521, 21] width 61 height 17
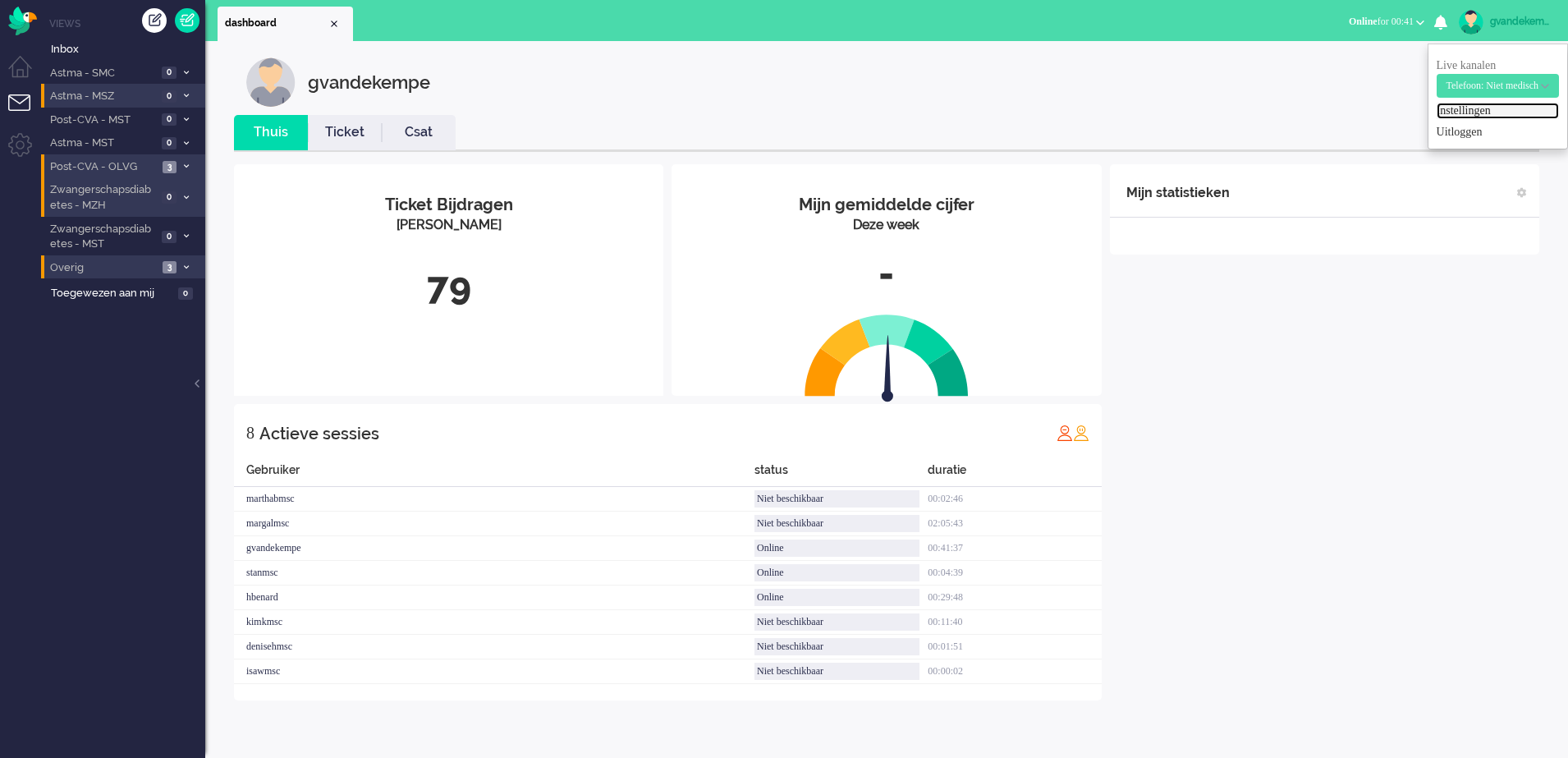
click at [1454, 111] on link "Instellingen" at bounding box center [1497, 111] width 123 height 17
select select
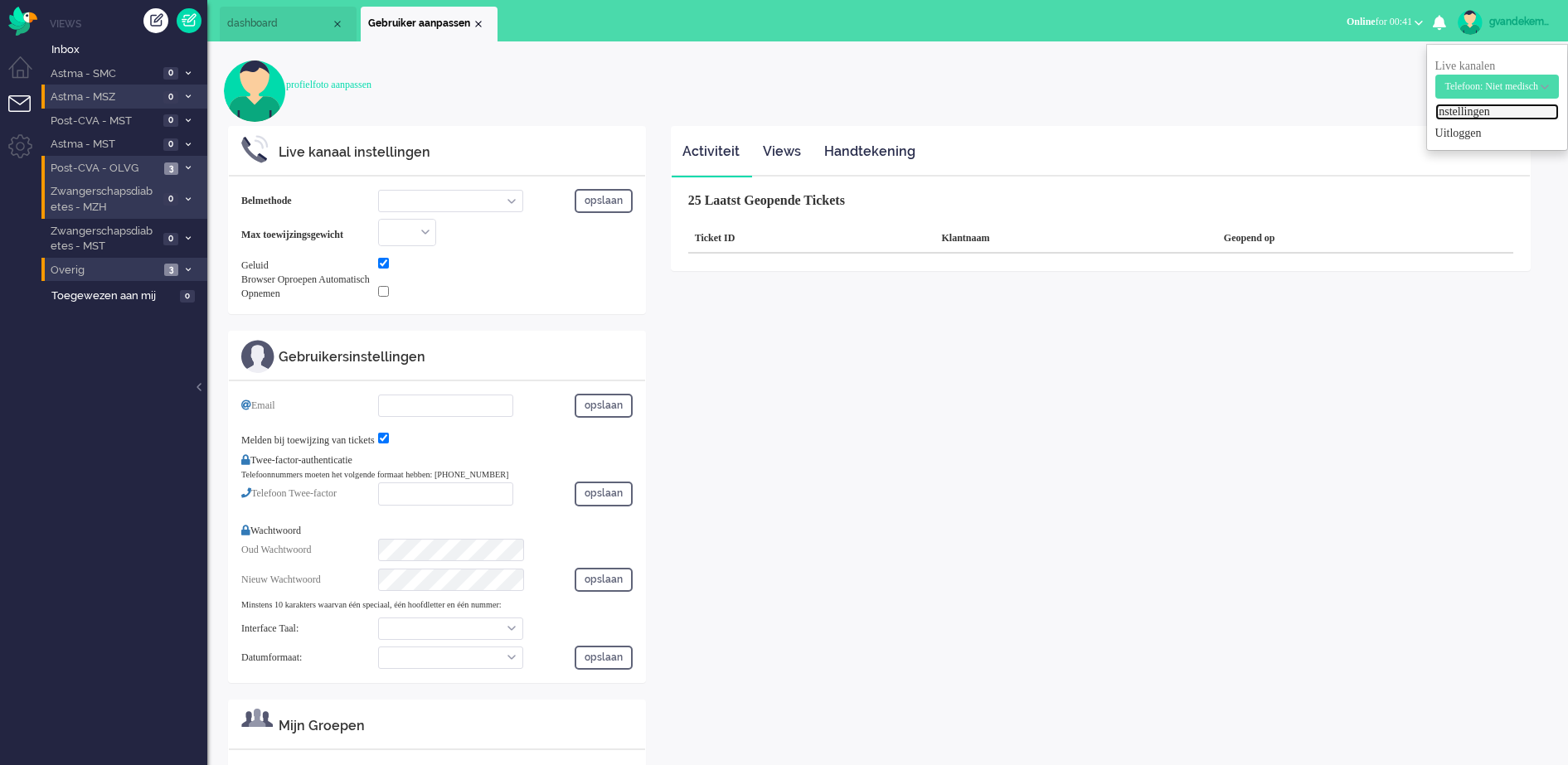
select select "browser"
checkbox input "true"
type input "[EMAIL_ADDRESS][DOMAIN_NAME]"
checkbox input "true"
type input "[PHONE_NUMBER]"
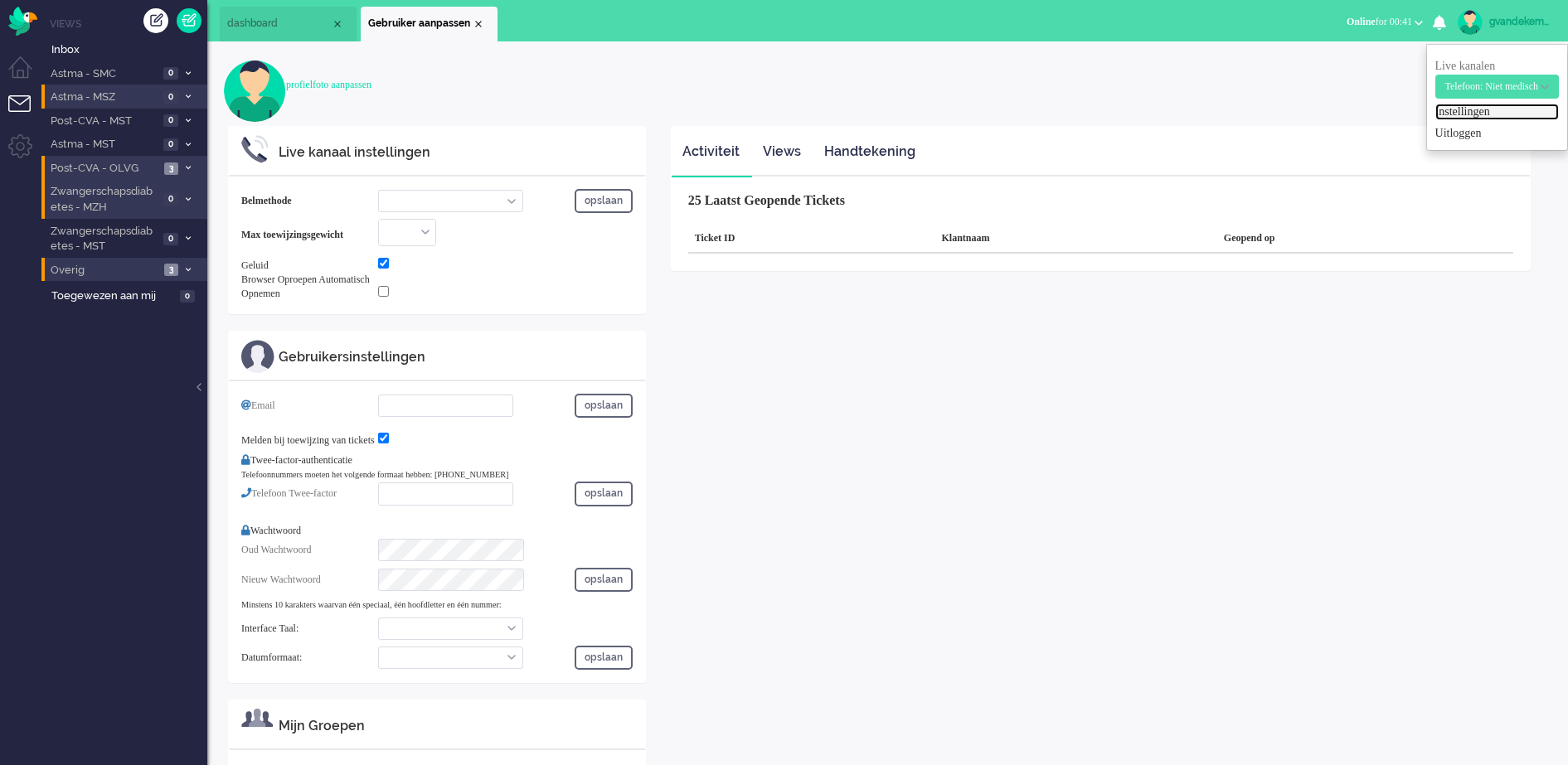
select select "nl"
select select "en_GB"
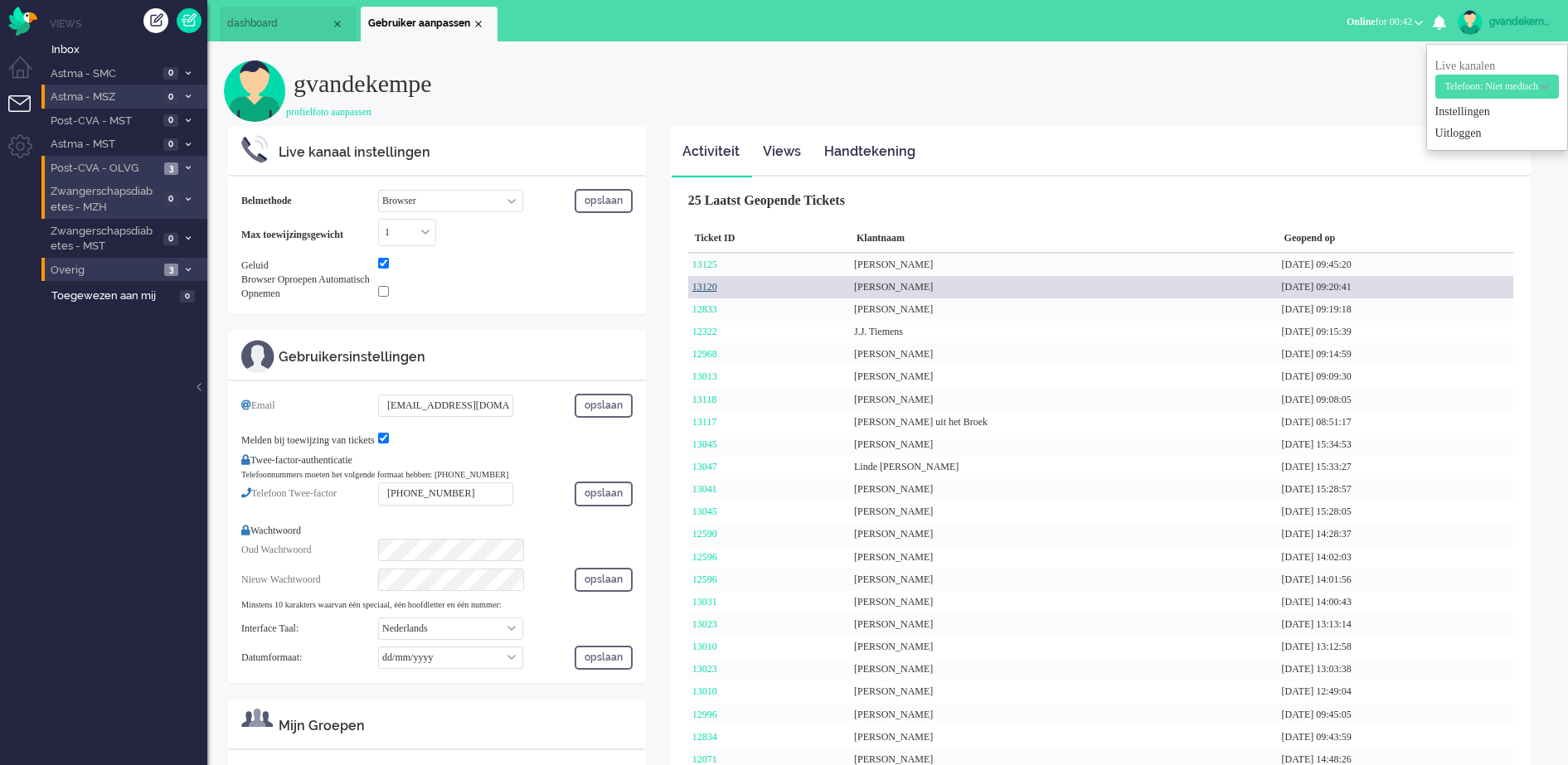
click at [702, 285] on link "13120" at bounding box center [704, 287] width 25 height 11
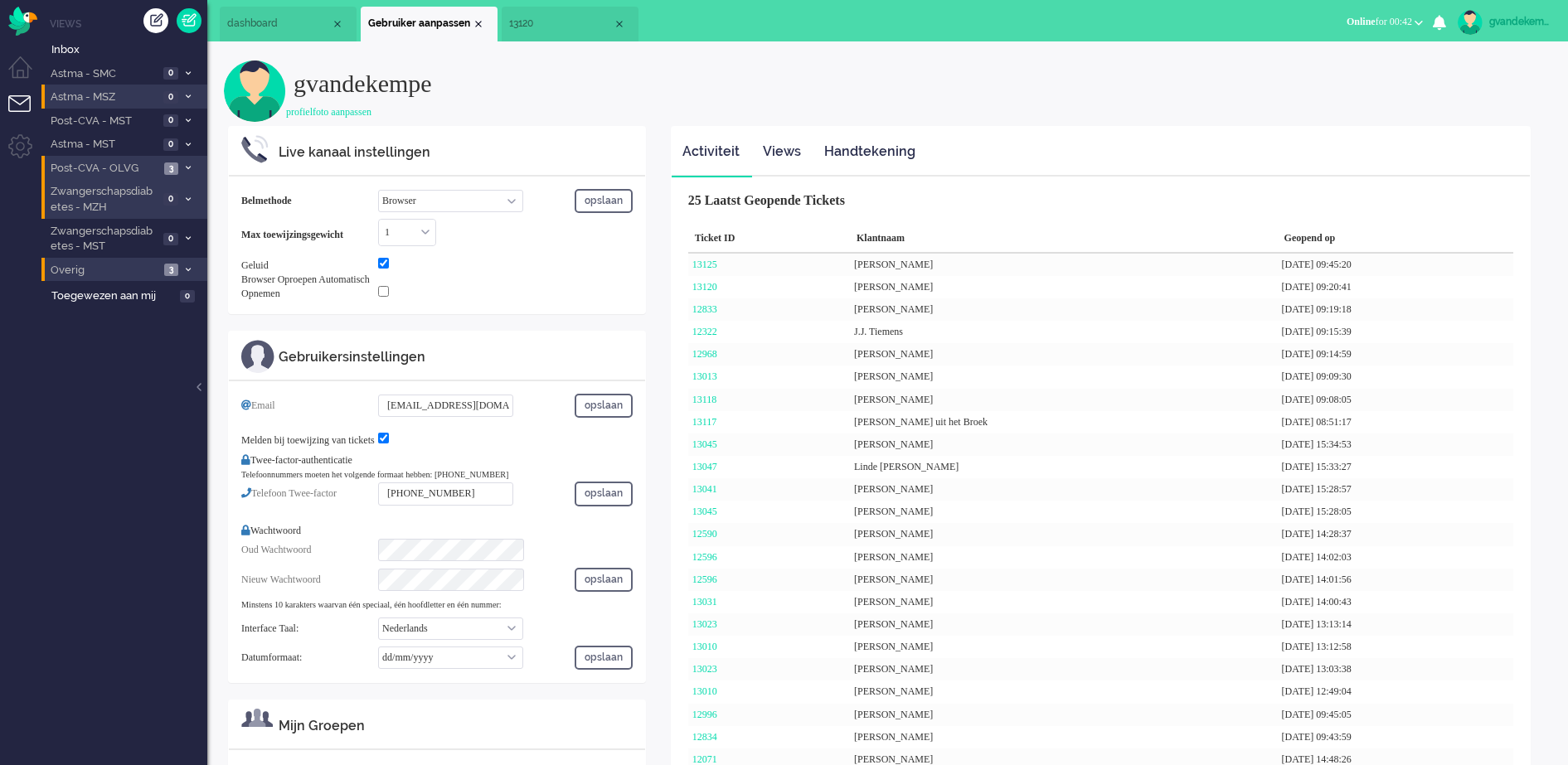
click at [549, 15] on li "13120" at bounding box center [570, 23] width 137 height 35
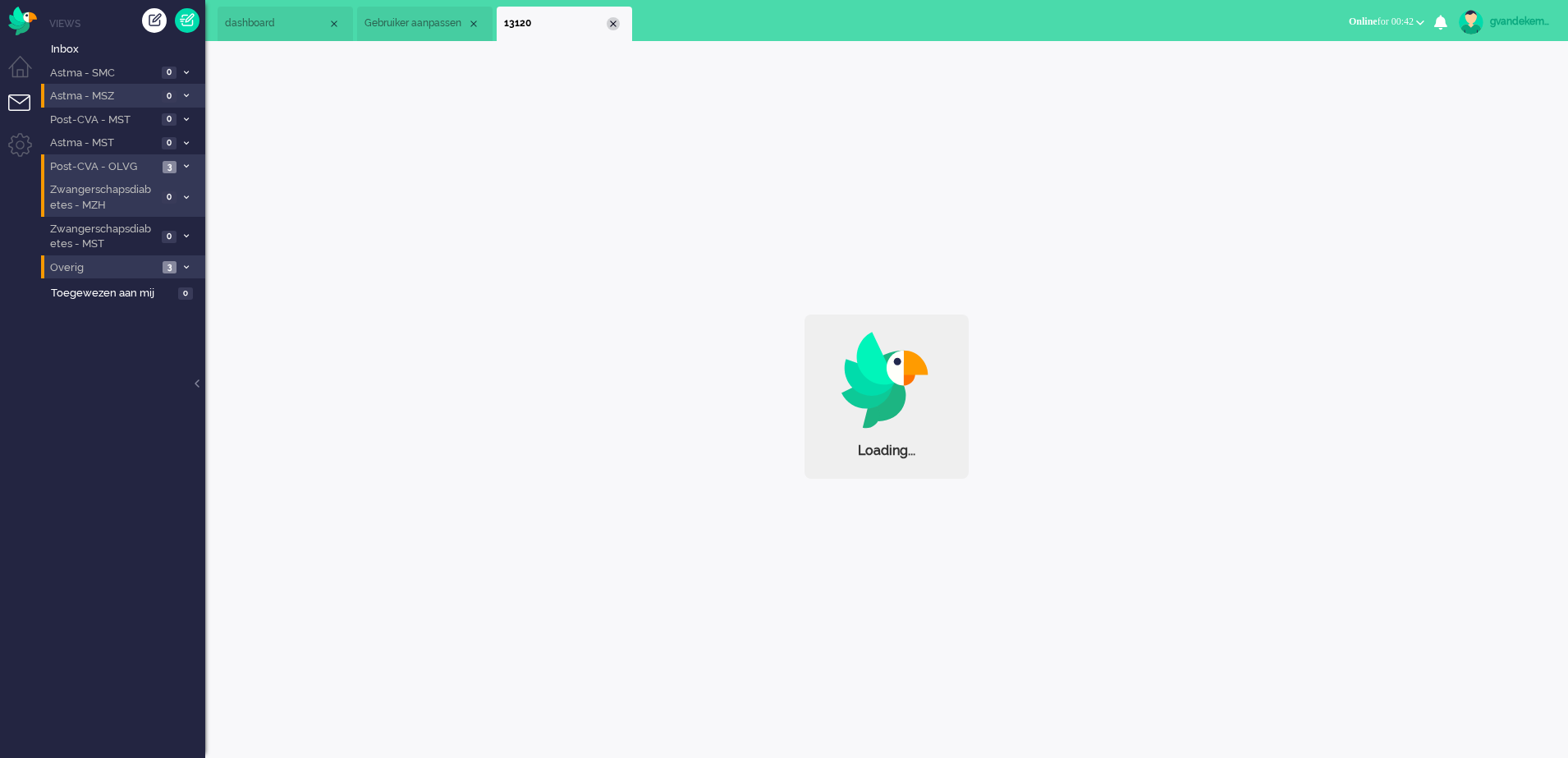
click at [614, 23] on div "Close tab" at bounding box center [613, 24] width 13 height 13
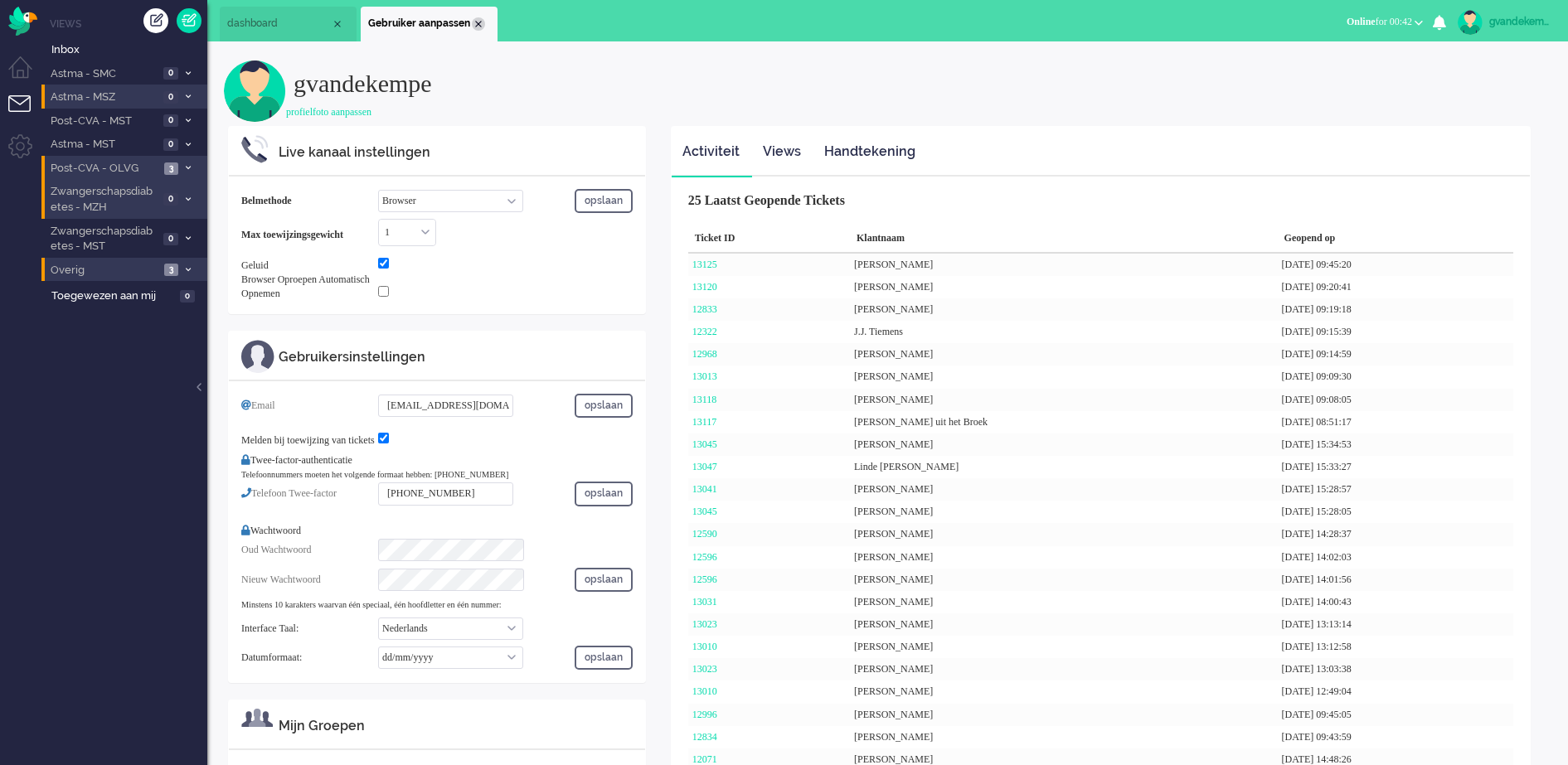
click at [476, 21] on div "Close tab" at bounding box center [478, 24] width 13 height 13
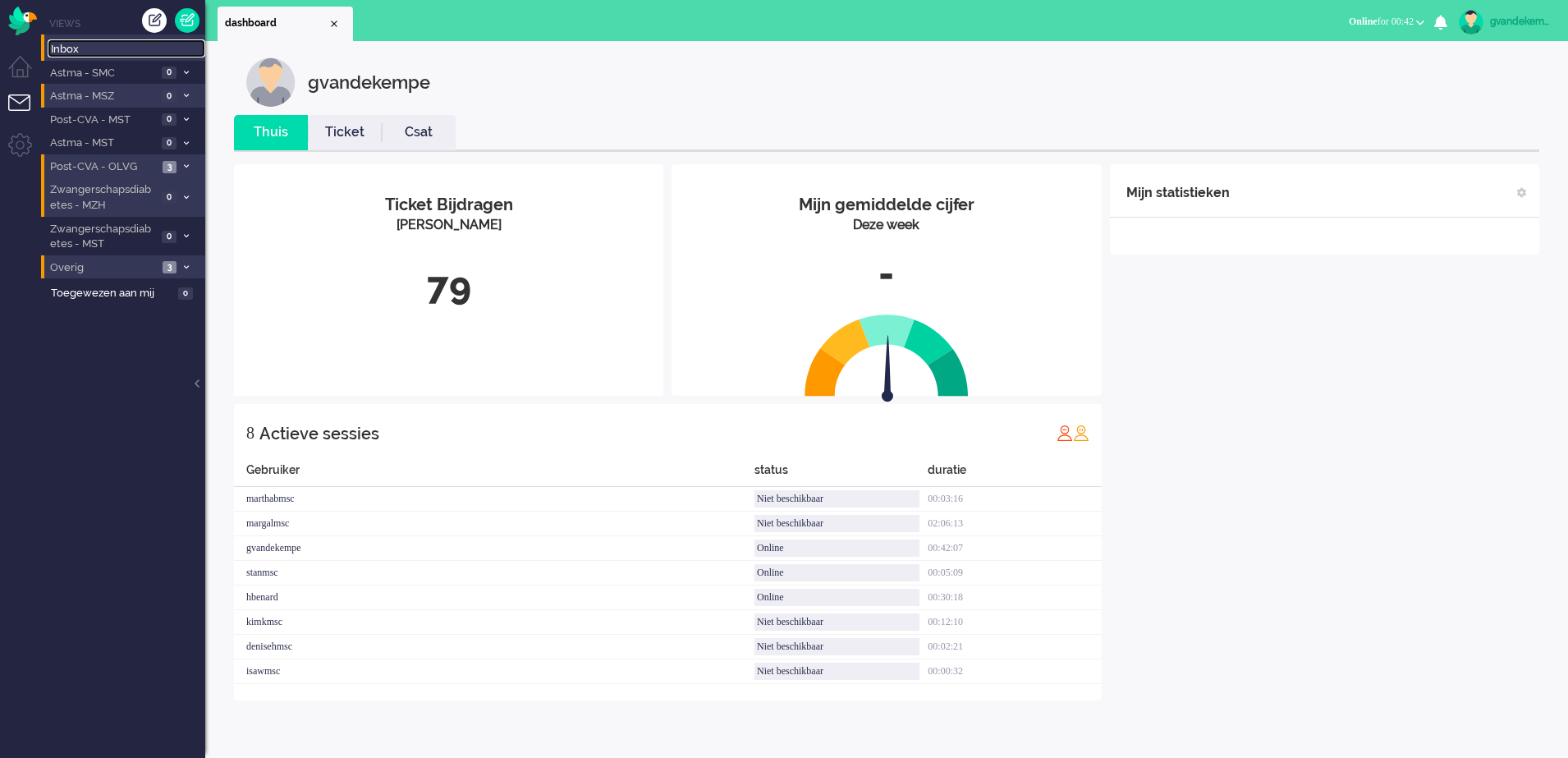
click at [70, 48] on span "Inbox" at bounding box center [128, 49] width 154 height 16
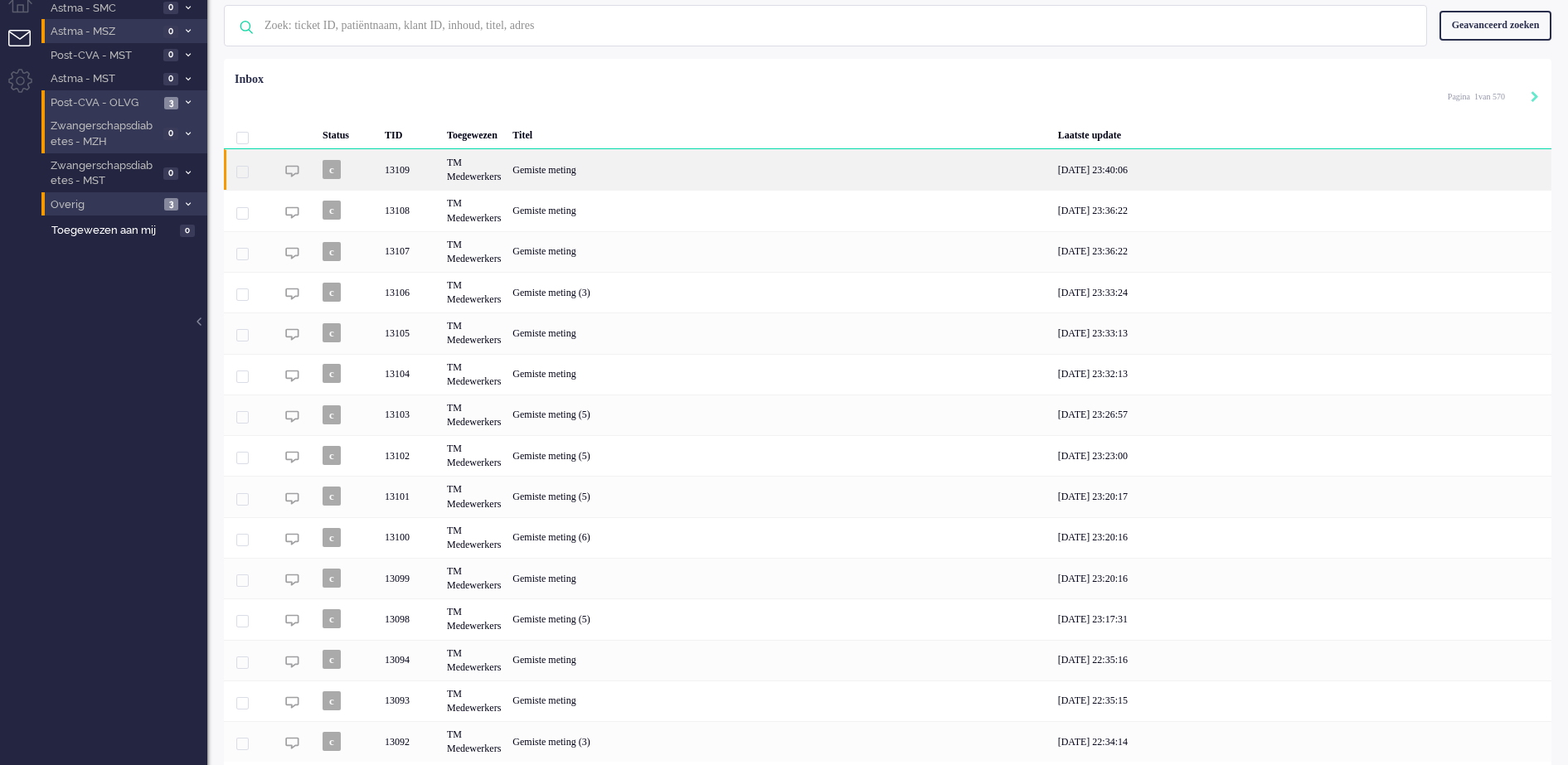
scroll to position [121, 0]
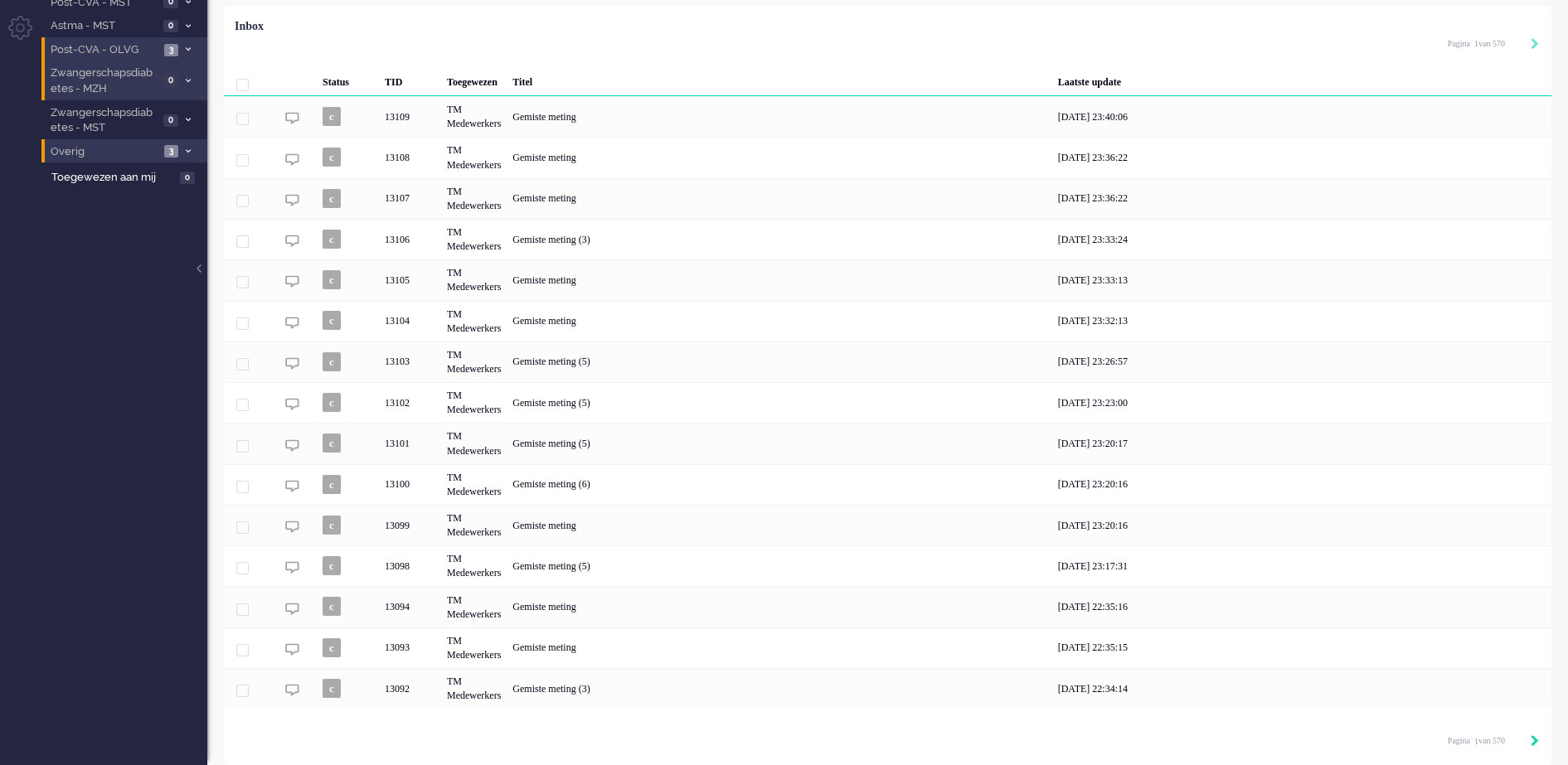
click at [1534, 742] on icon "Next" at bounding box center [1534, 741] width 8 height 11
type input "2"
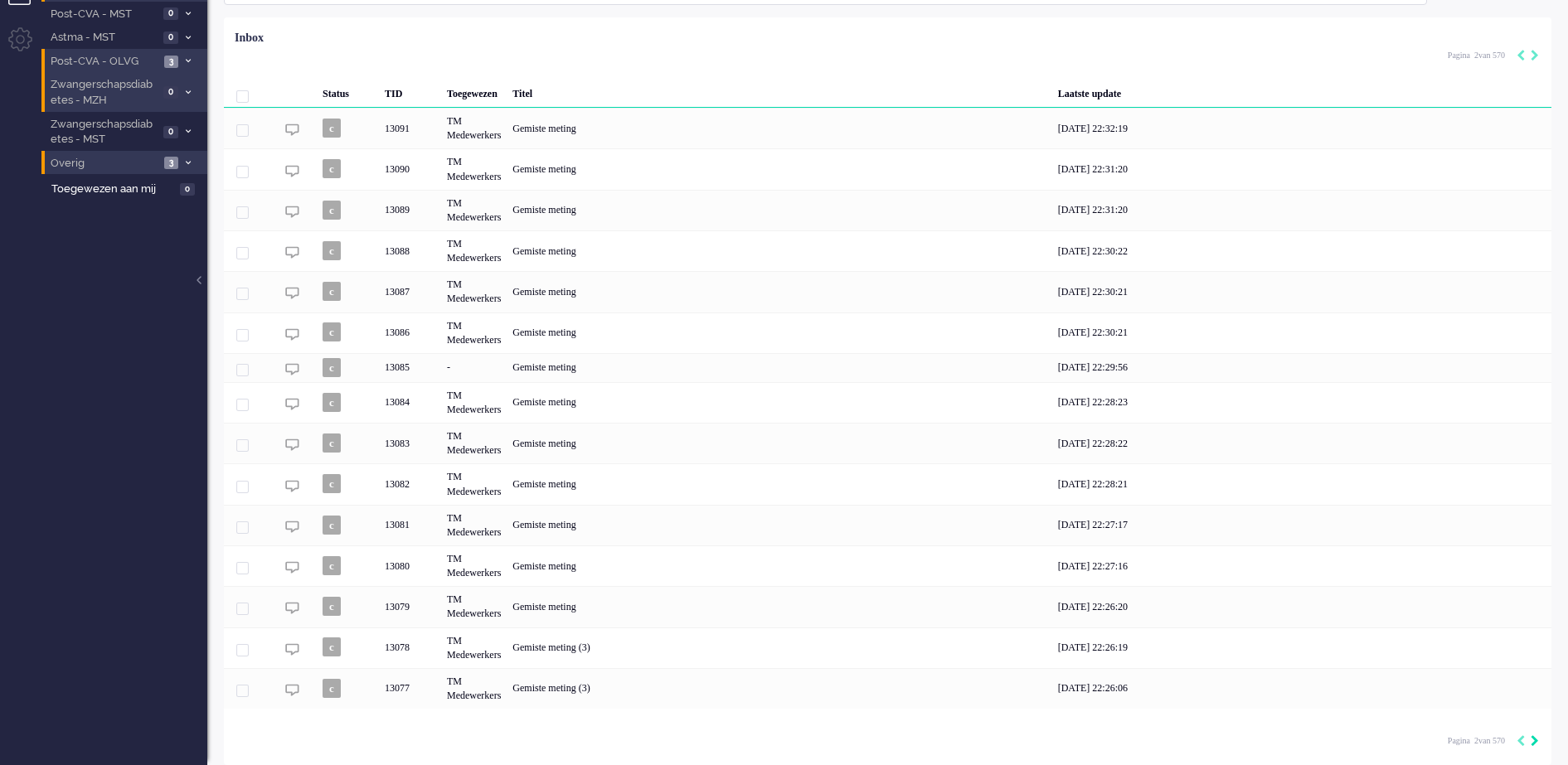
scroll to position [109, 0]
click at [1533, 741] on icon "Next" at bounding box center [1534, 741] width 8 height 11
type input "3"
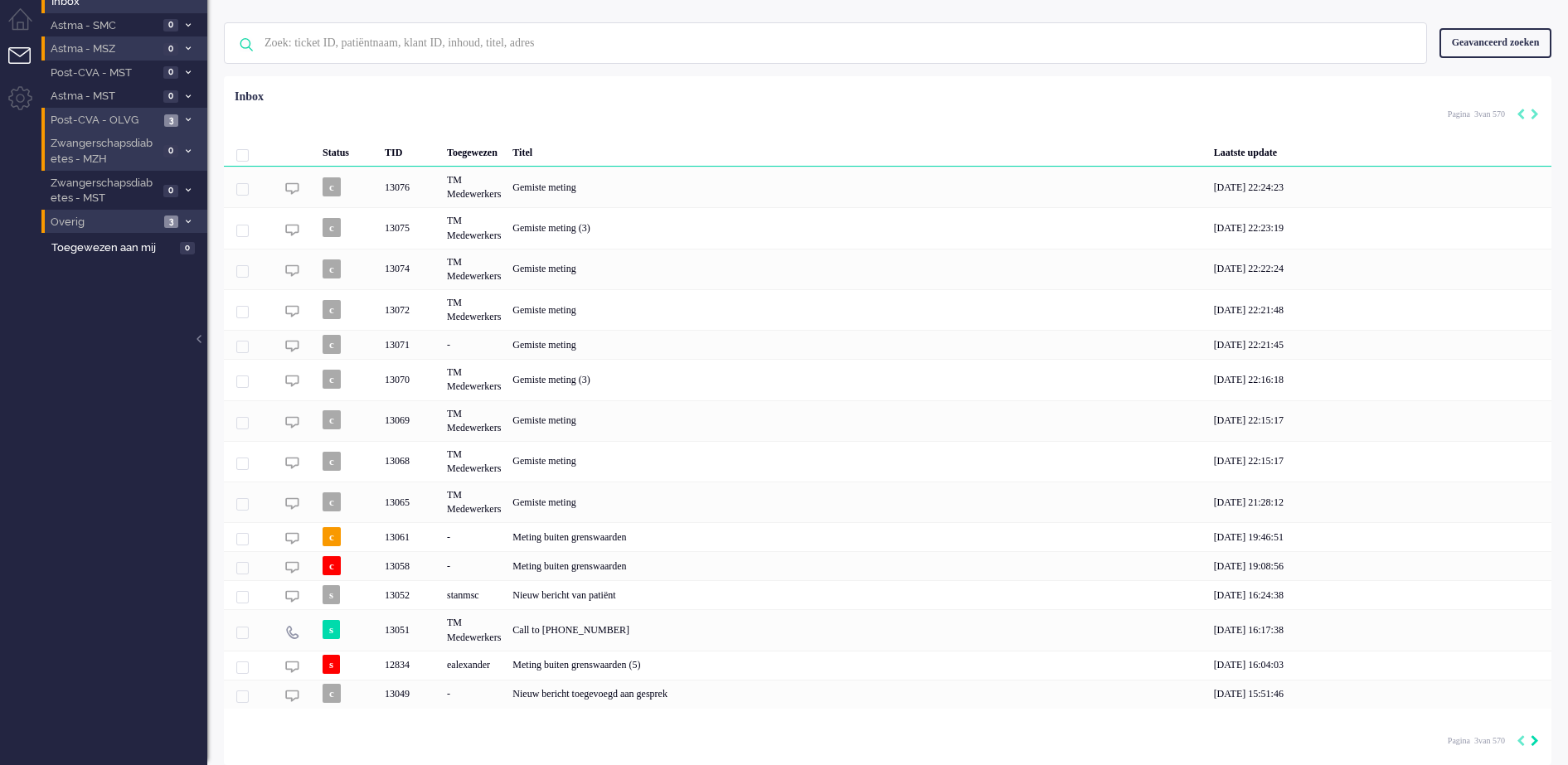
click at [1533, 741] on icon "Next" at bounding box center [1534, 741] width 8 height 11
type input "4"
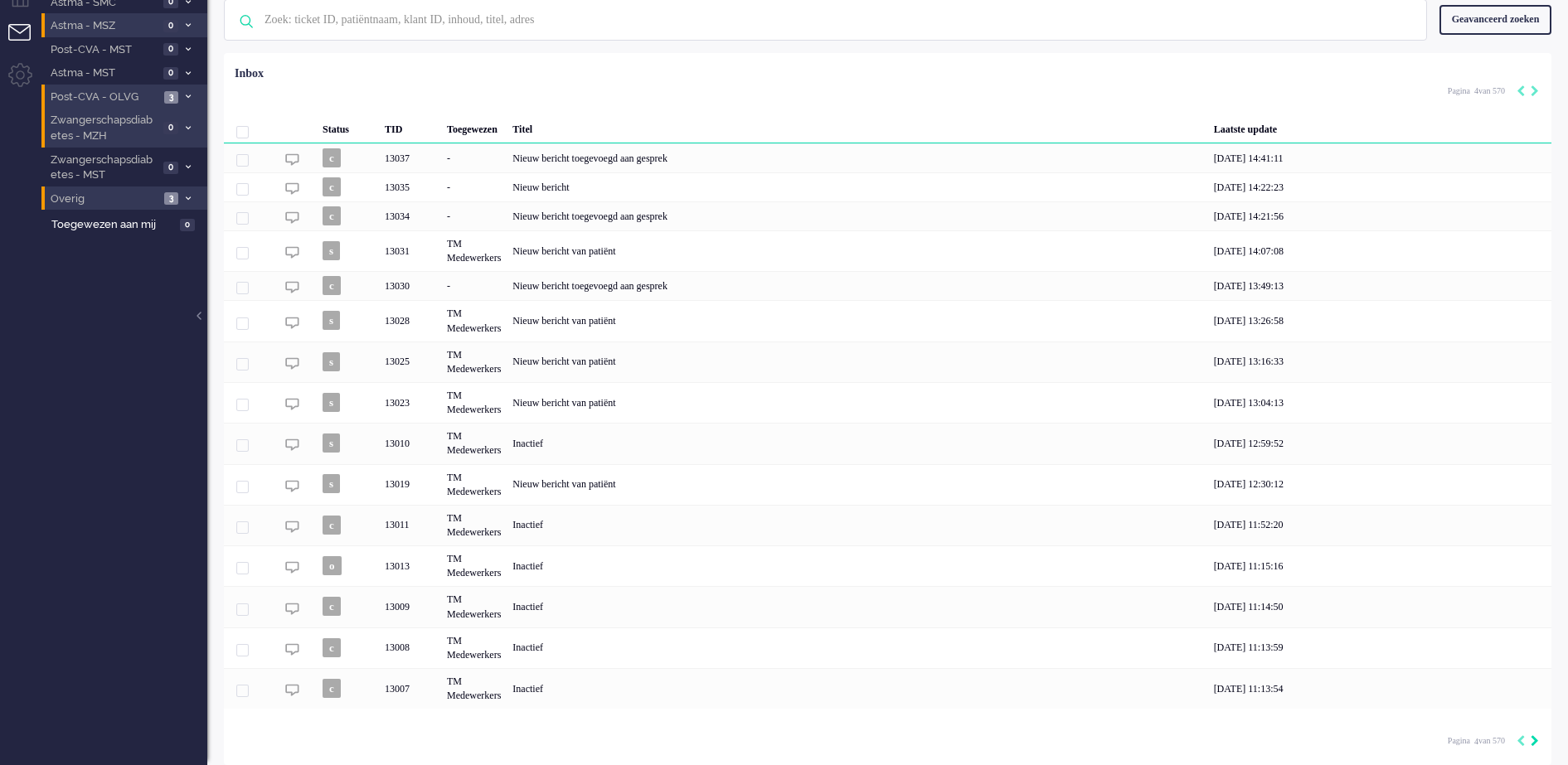
click at [1533, 741] on icon "Next" at bounding box center [1534, 741] width 8 height 11
type input "5"
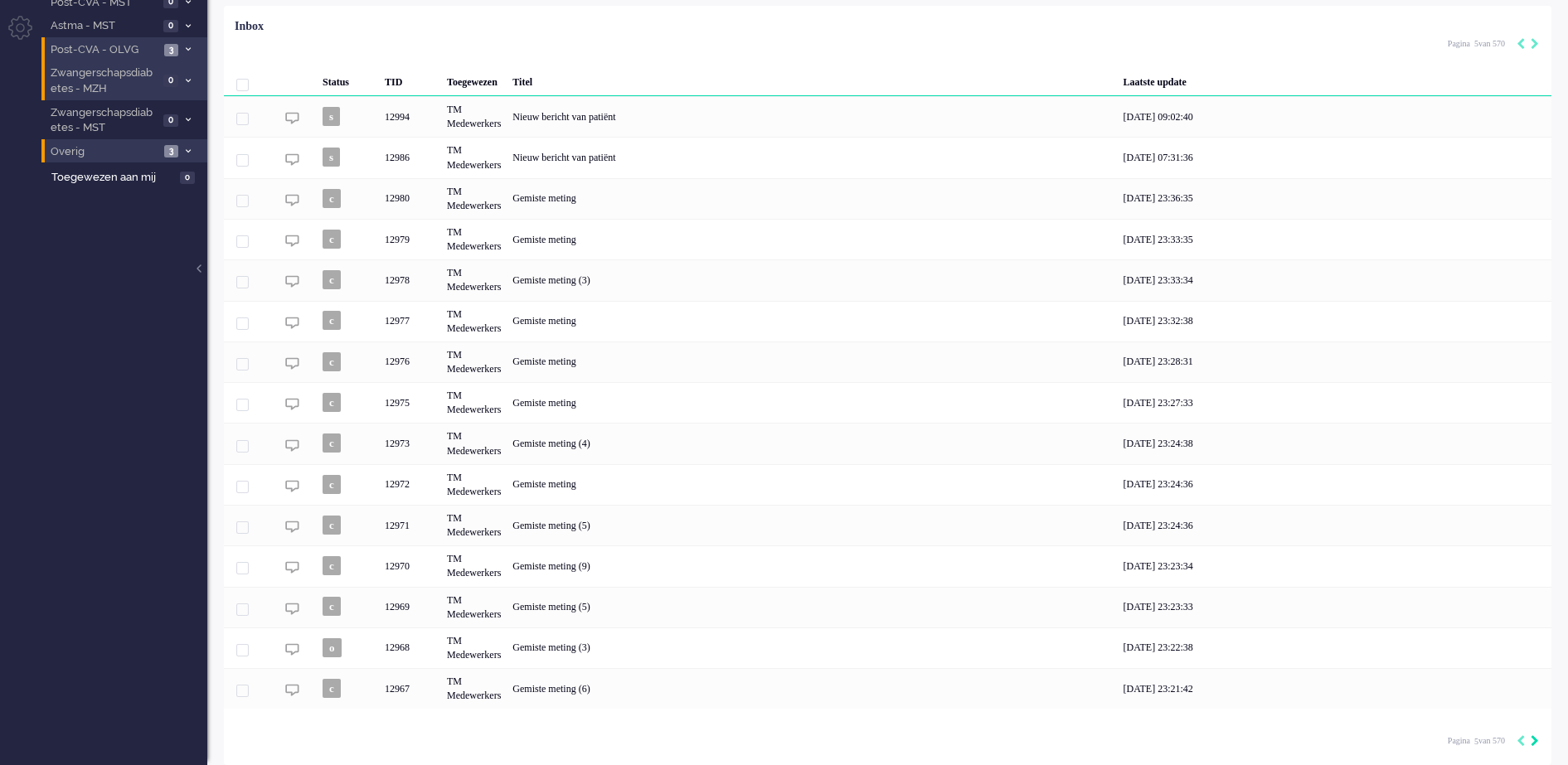
click at [1532, 741] on icon "Next" at bounding box center [1534, 741] width 8 height 11
type input "6"
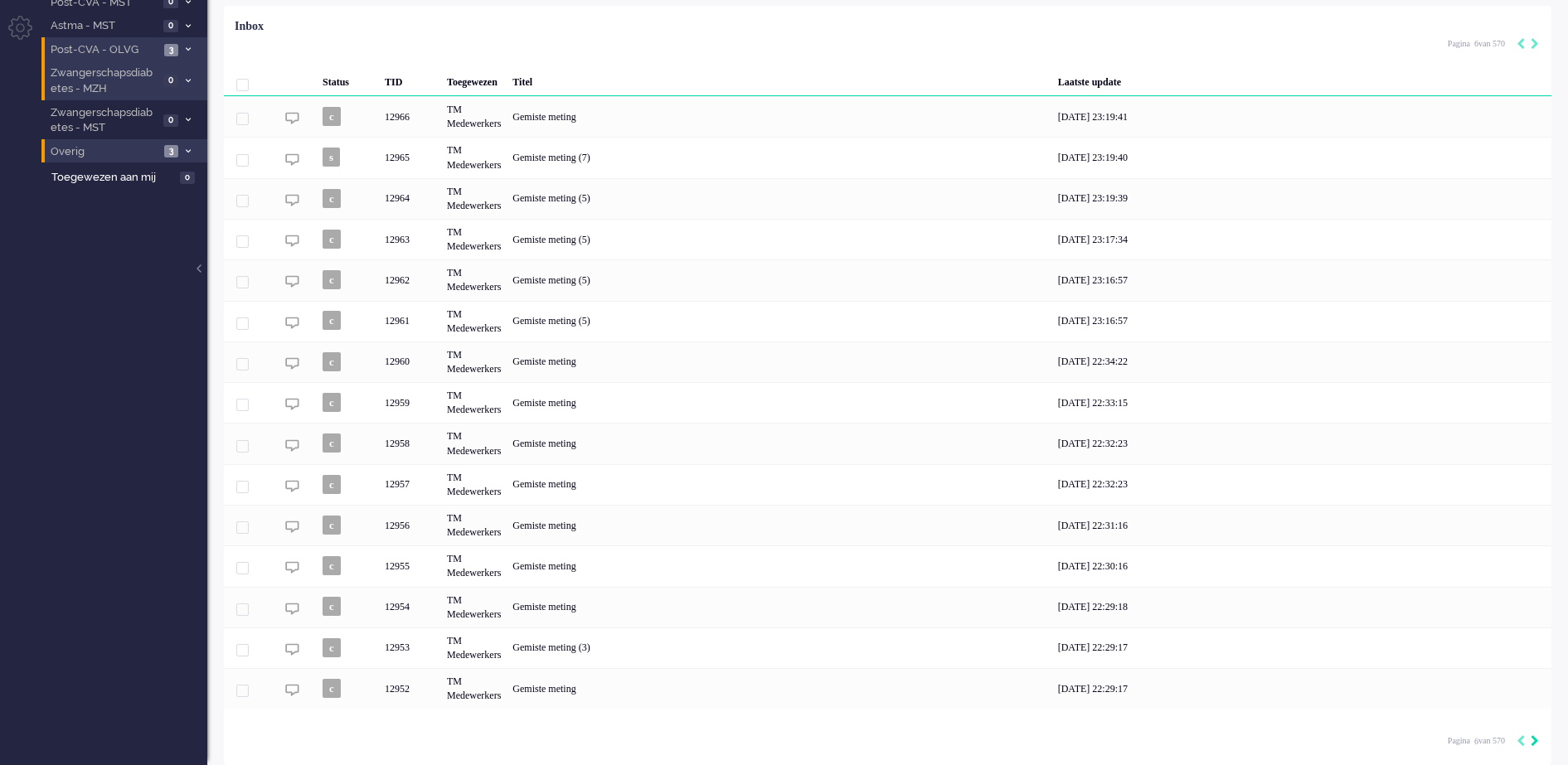
click at [1532, 741] on icon "Next" at bounding box center [1534, 741] width 8 height 11
type input "7"
click at [1532, 741] on icon "Next" at bounding box center [1534, 741] width 8 height 11
type input "8"
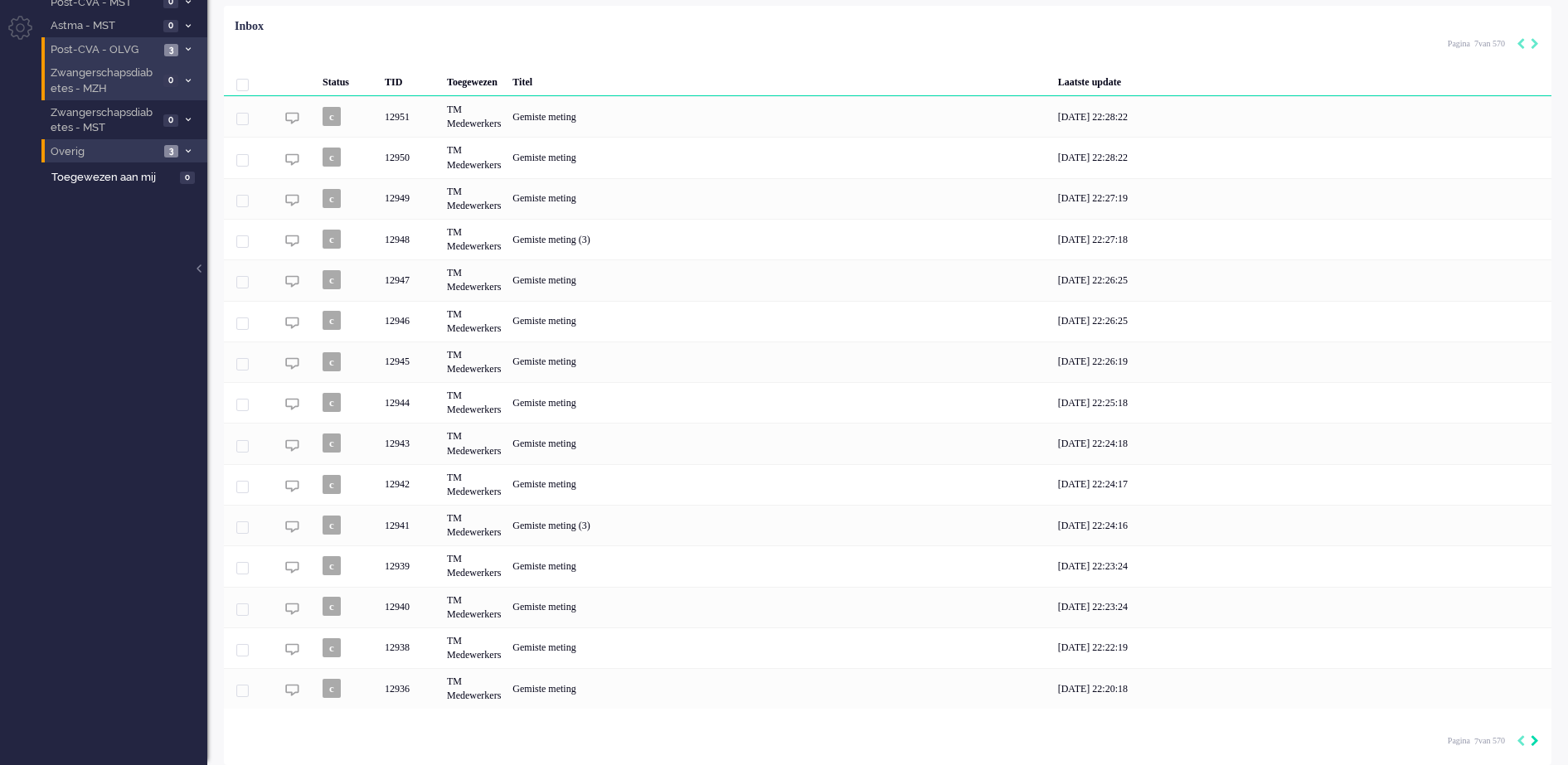
type input "8"
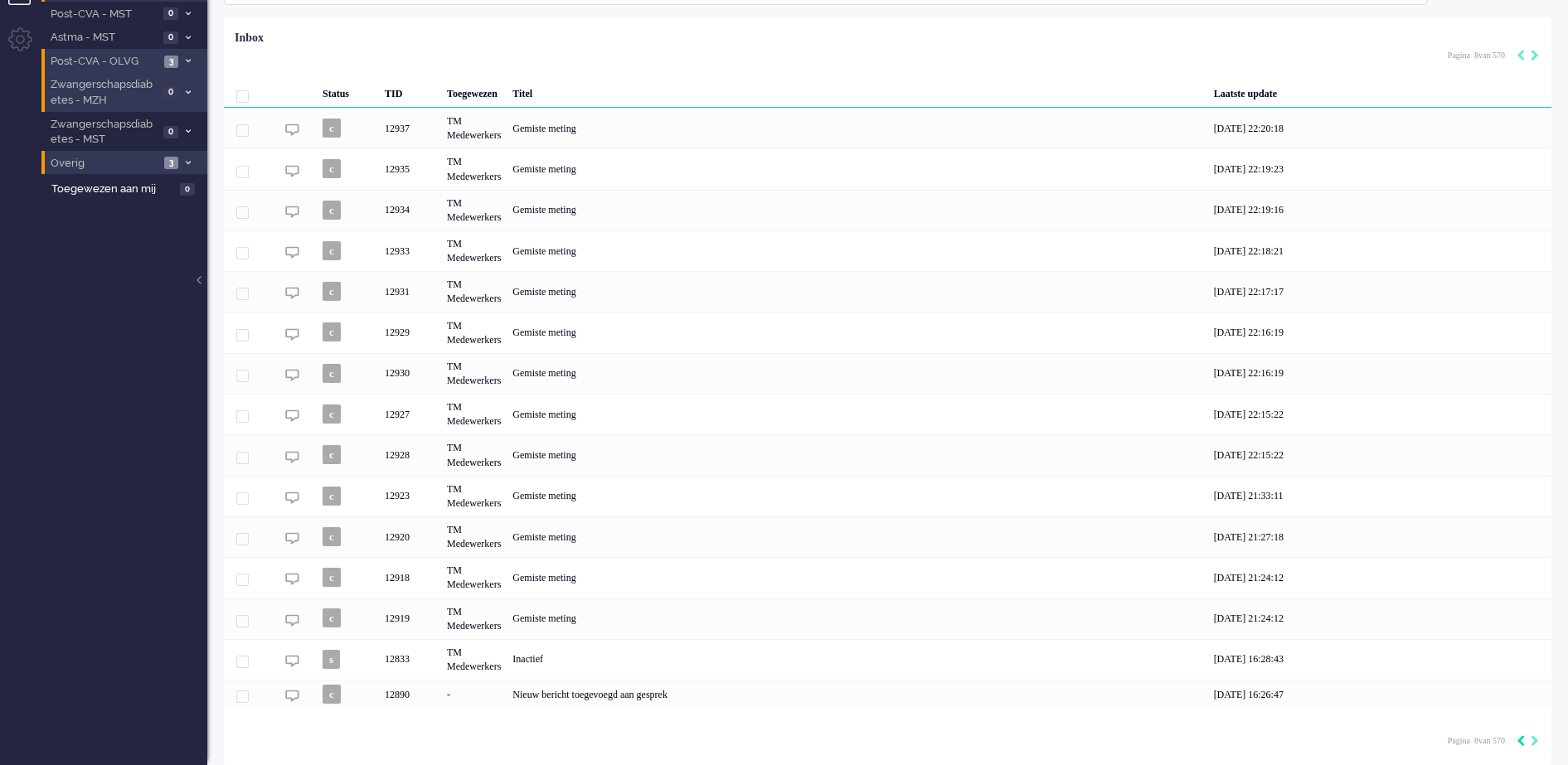
click at [1521, 742] on icon "Previous" at bounding box center [1520, 741] width 8 height 11
type input "7"
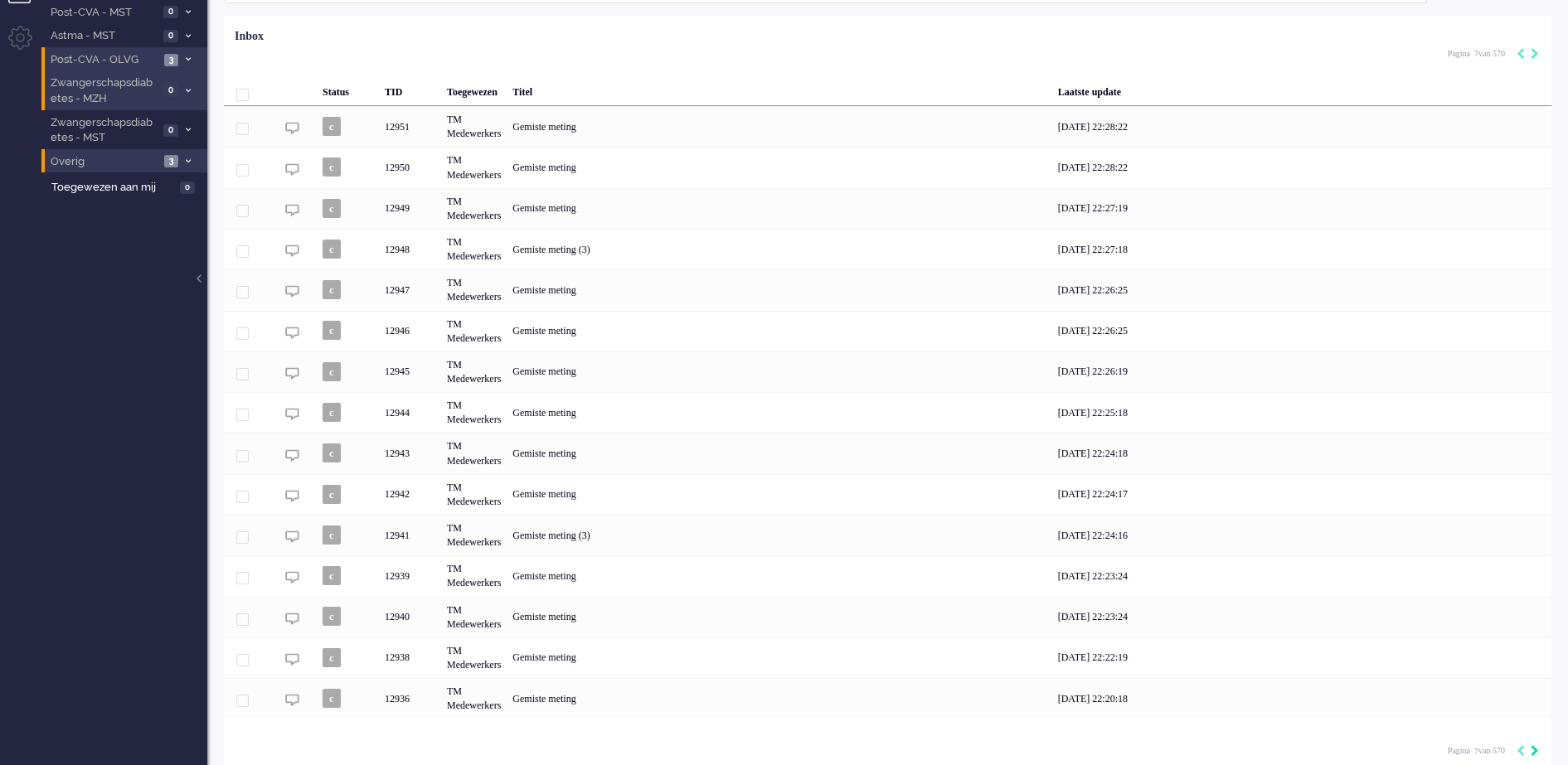
click at [1533, 750] on icon "Next" at bounding box center [1534, 751] width 8 height 11
type input "8"
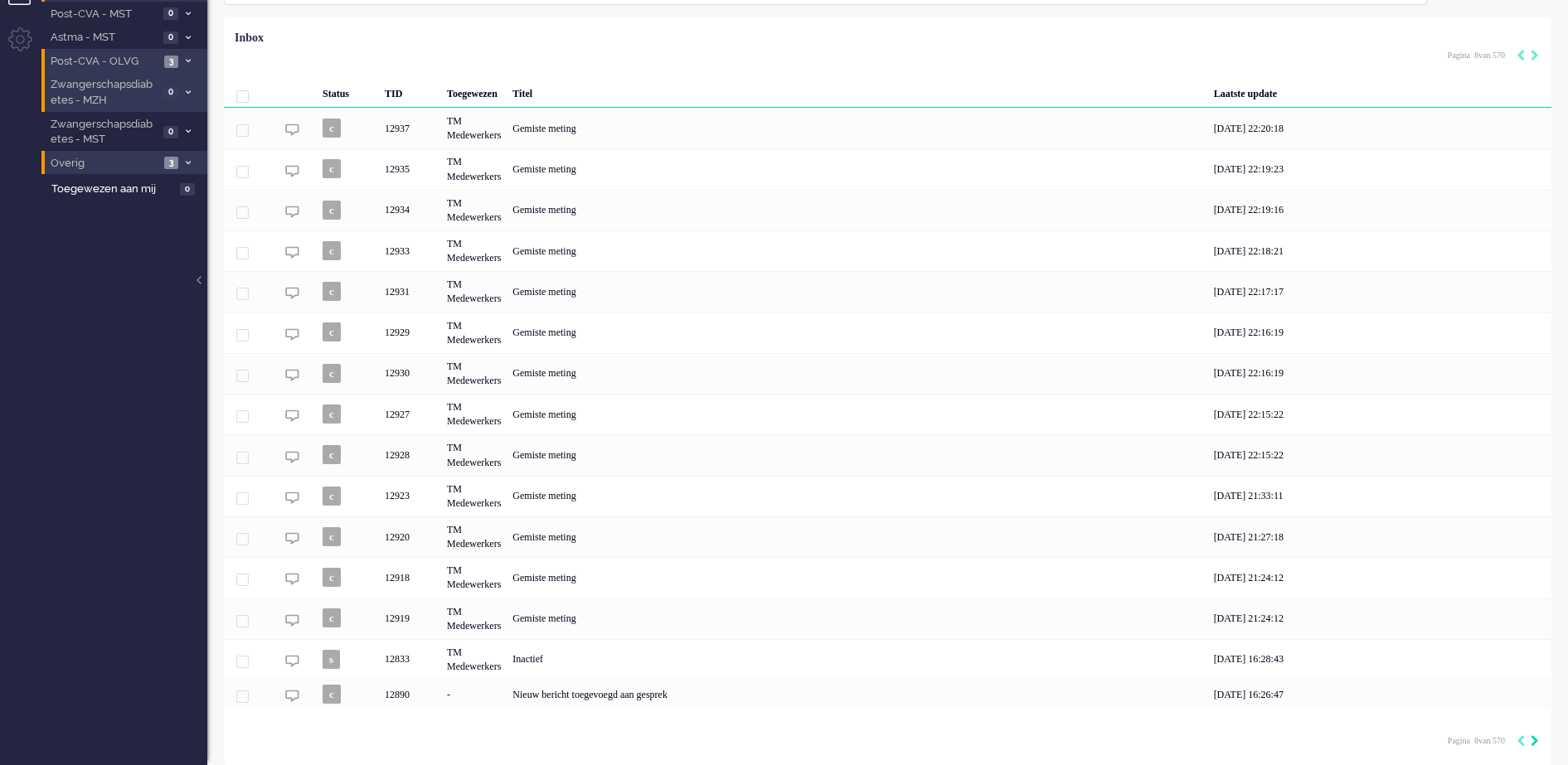
click at [1533, 750] on div "Pagina 8 van 570" at bounding box center [1493, 740] width 91 height 25
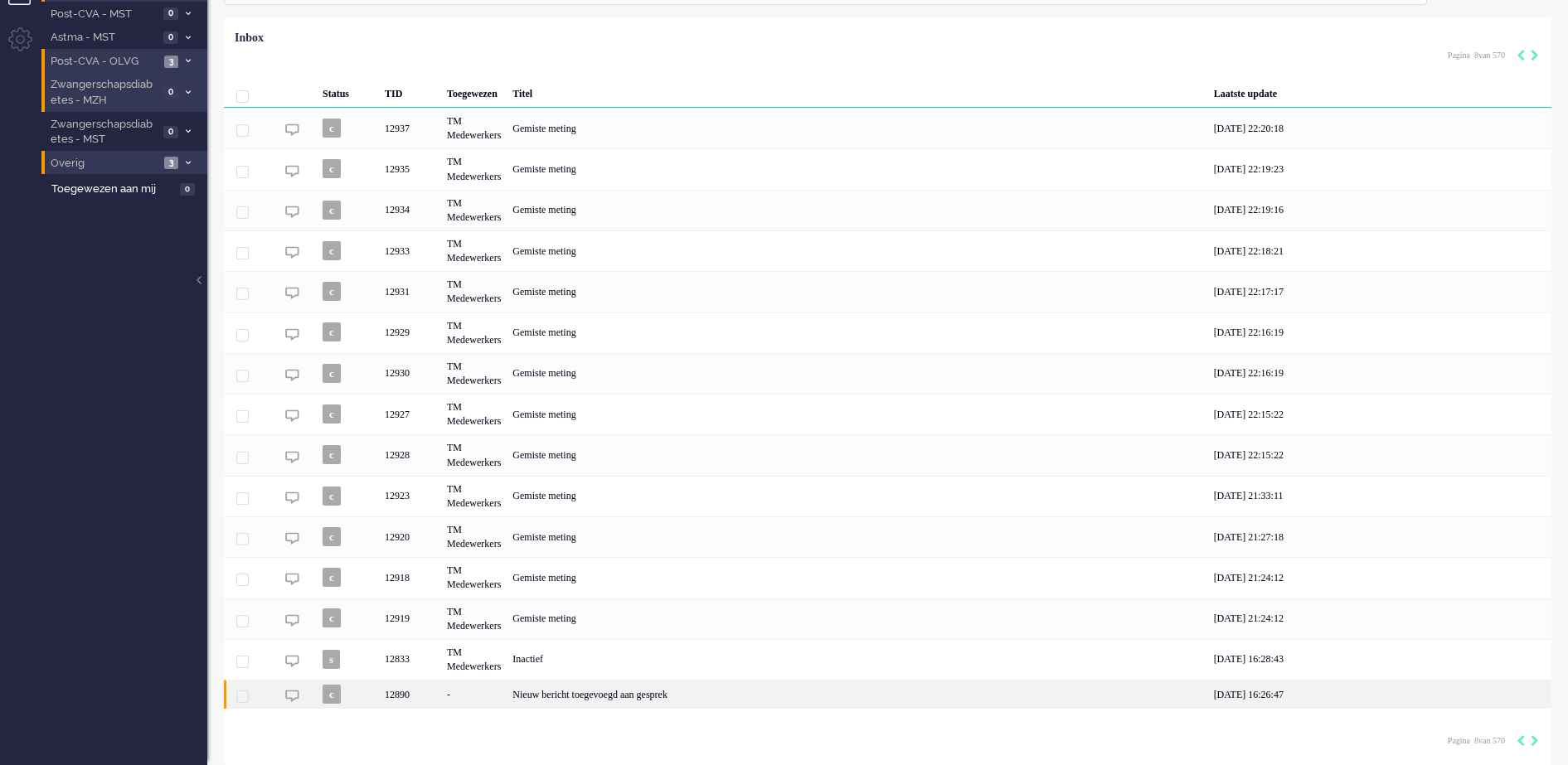
click at [720, 693] on div "Nieuw bericht toegevoegd aan gesprek" at bounding box center [856, 694] width 701 height 29
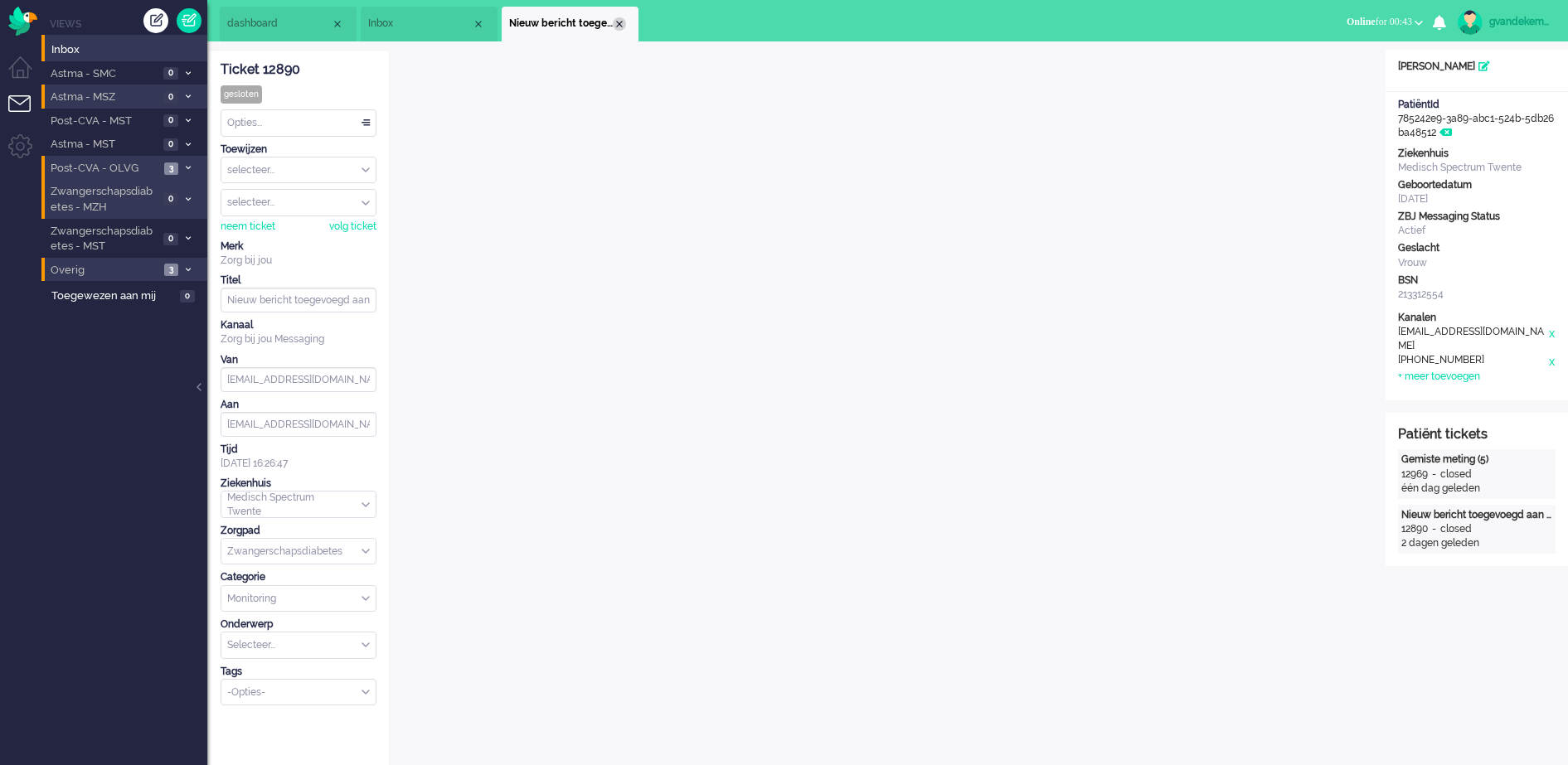
click at [622, 22] on div "Close tab" at bounding box center [619, 24] width 13 height 13
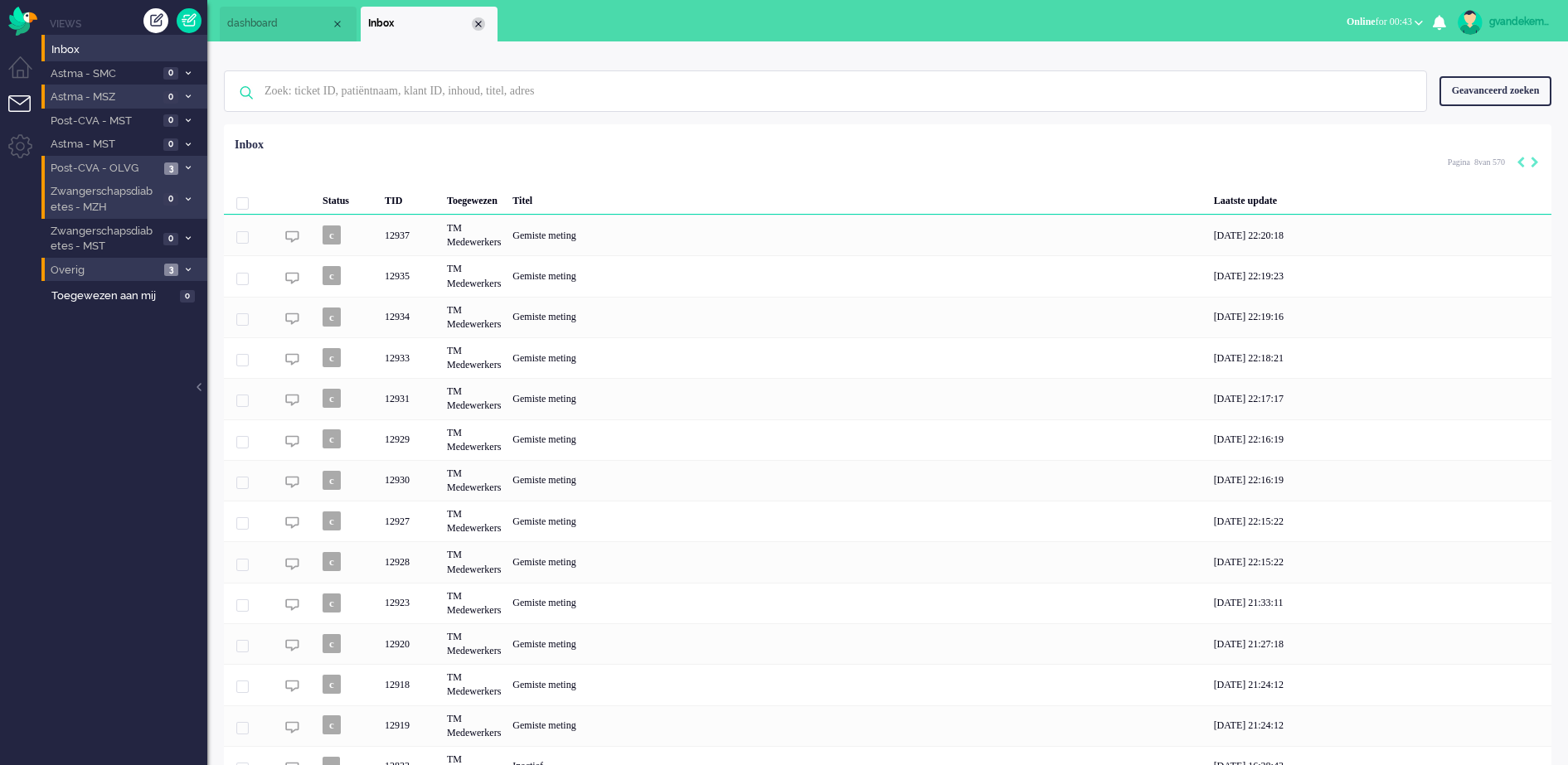
click at [472, 22] on div "Close tab" at bounding box center [478, 24] width 13 height 13
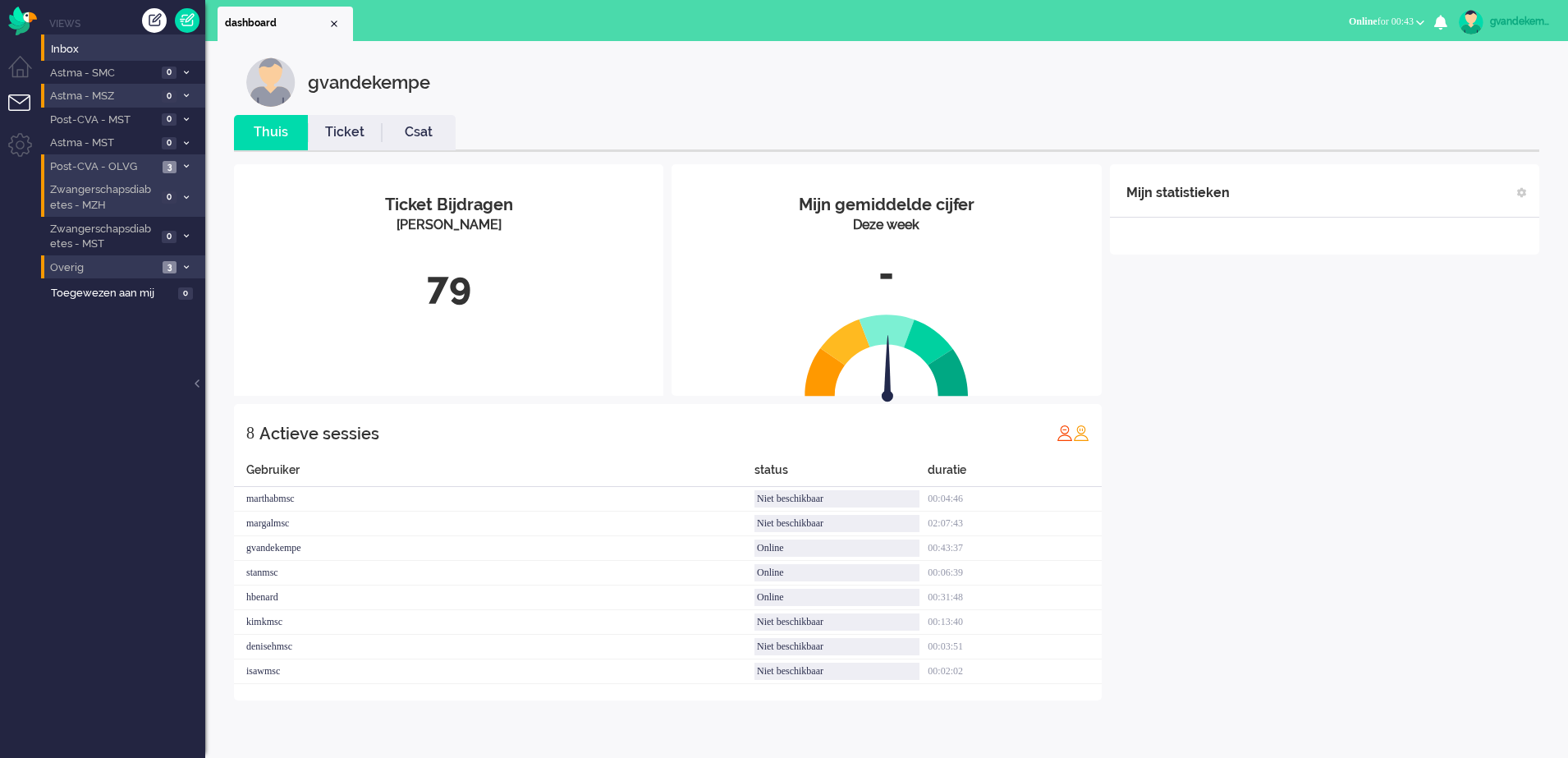
click at [1349, 443] on div "Mijn statistieken + Statistieken toevoegen Bel tijd (gemiddelde dag) Wrapup tij…" at bounding box center [1324, 432] width 429 height 536
click at [1381, 393] on div "Mijn statistieken + Statistieken toevoegen Bel tijd (gemiddelde dag) Wrapup tij…" at bounding box center [1324, 432] width 429 height 536
click at [1361, 558] on div "Mijn statistieken + Statistieken toevoegen Bel tijd (gemiddelde dag) Wrapup tij…" at bounding box center [1324, 445] width 429 height 561
click at [1333, 406] on div "Mijn statistieken + Statistieken toevoegen Bel tijd (gemiddelde dag) Wrapup tij…" at bounding box center [1324, 445] width 429 height 561
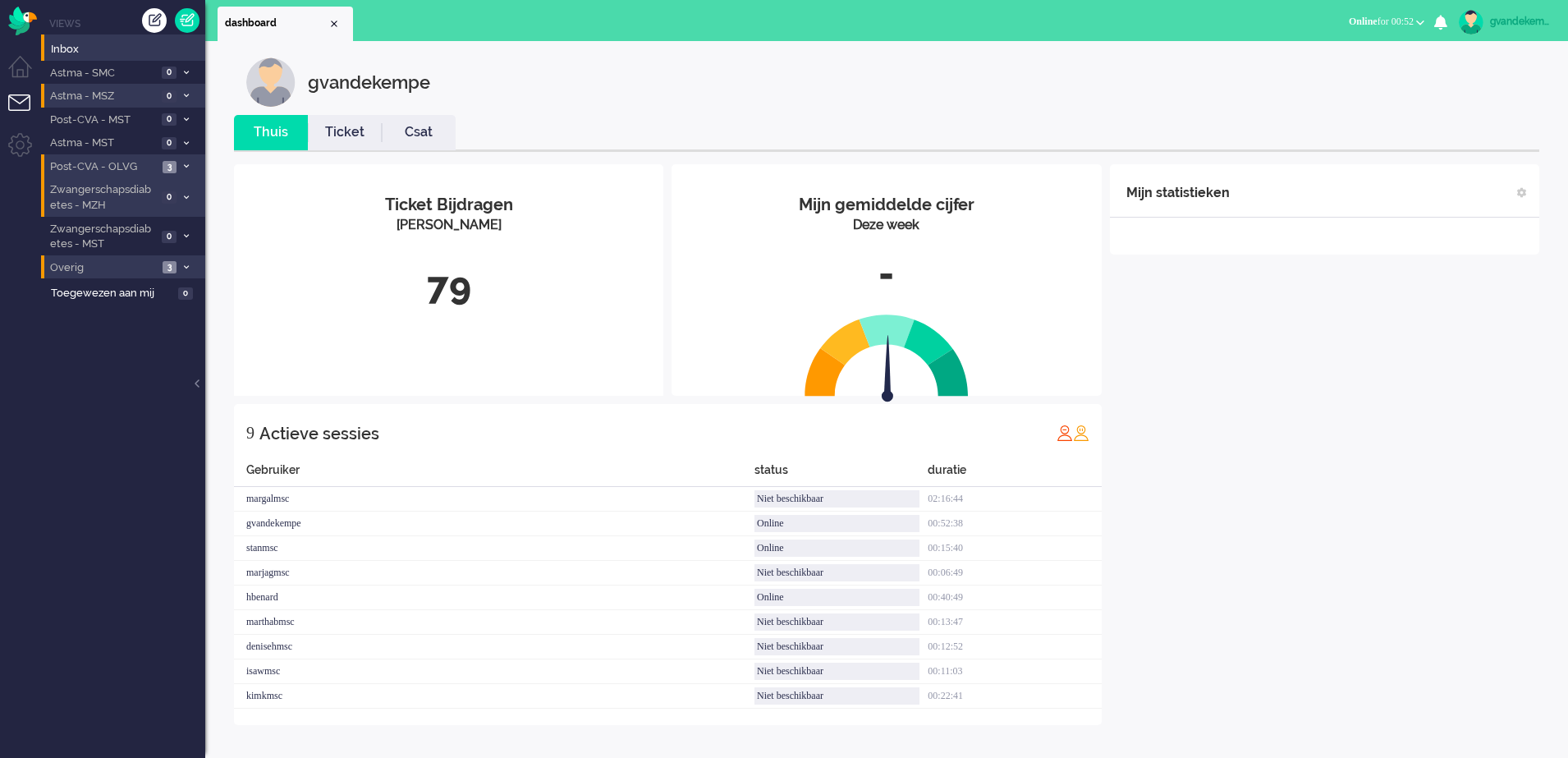
click at [1433, 294] on div "Mijn statistieken + Statistieken toevoegen Bel tijd (gemiddelde dag) Wrapup tij…" at bounding box center [1324, 445] width 429 height 561
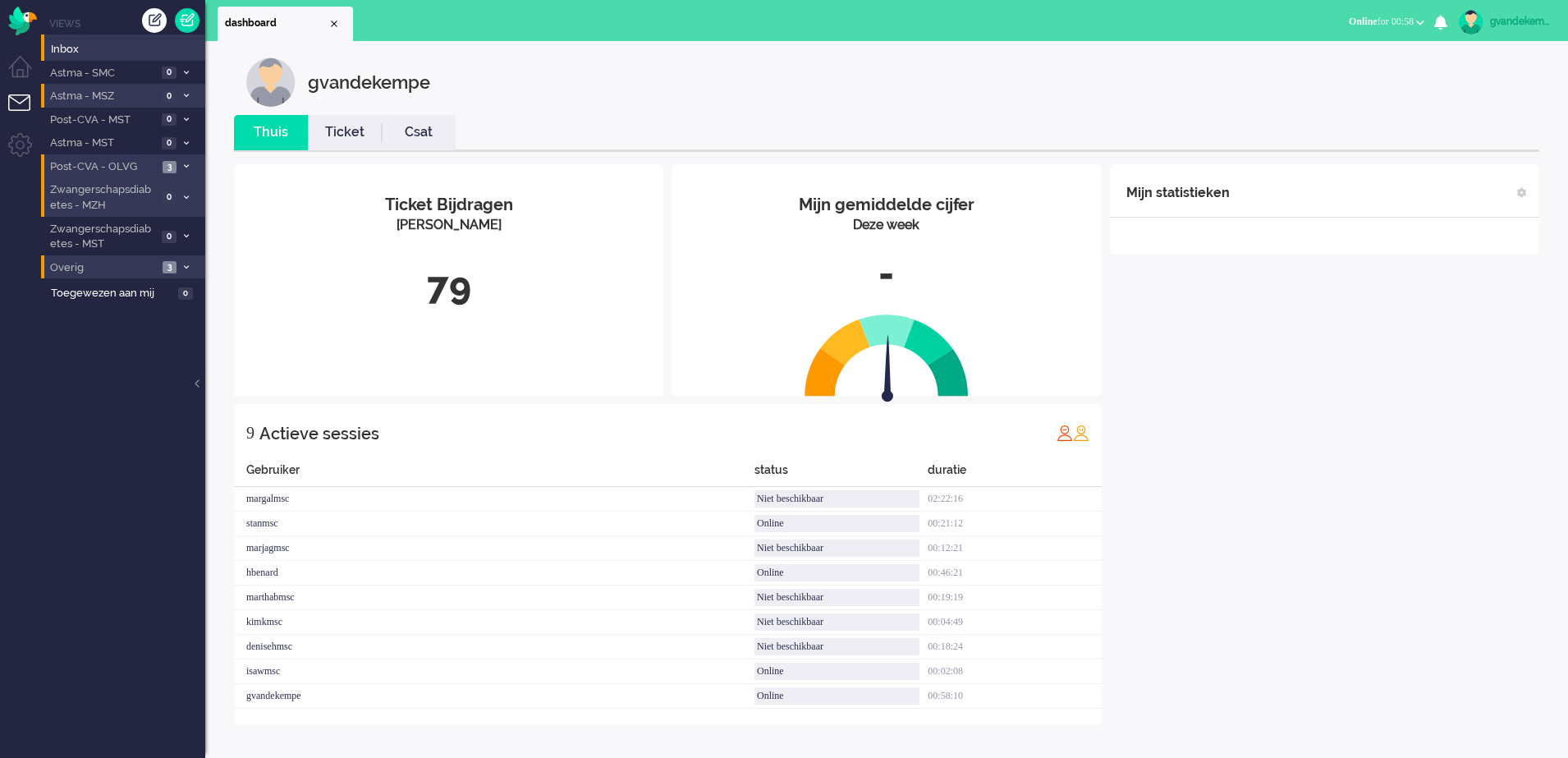
click at [1299, 381] on div "Mijn statistieken + Statistieken toevoegen Bel tijd (gemiddelde dag) Wrapup tij…" at bounding box center [1324, 445] width 429 height 561
click at [1321, 557] on div "Mijn statistieken + Statistieken toevoegen Bel tijd (gemiddelde dag) Wrapup tij…" at bounding box center [1324, 445] width 429 height 561
click at [1315, 477] on div "Mijn statistieken + Statistieken toevoegen Bel tijd (gemiddelde dag) Wrapup tij…" at bounding box center [1324, 445] width 429 height 561
click at [185, 93] on icon at bounding box center [186, 96] width 5 height 6
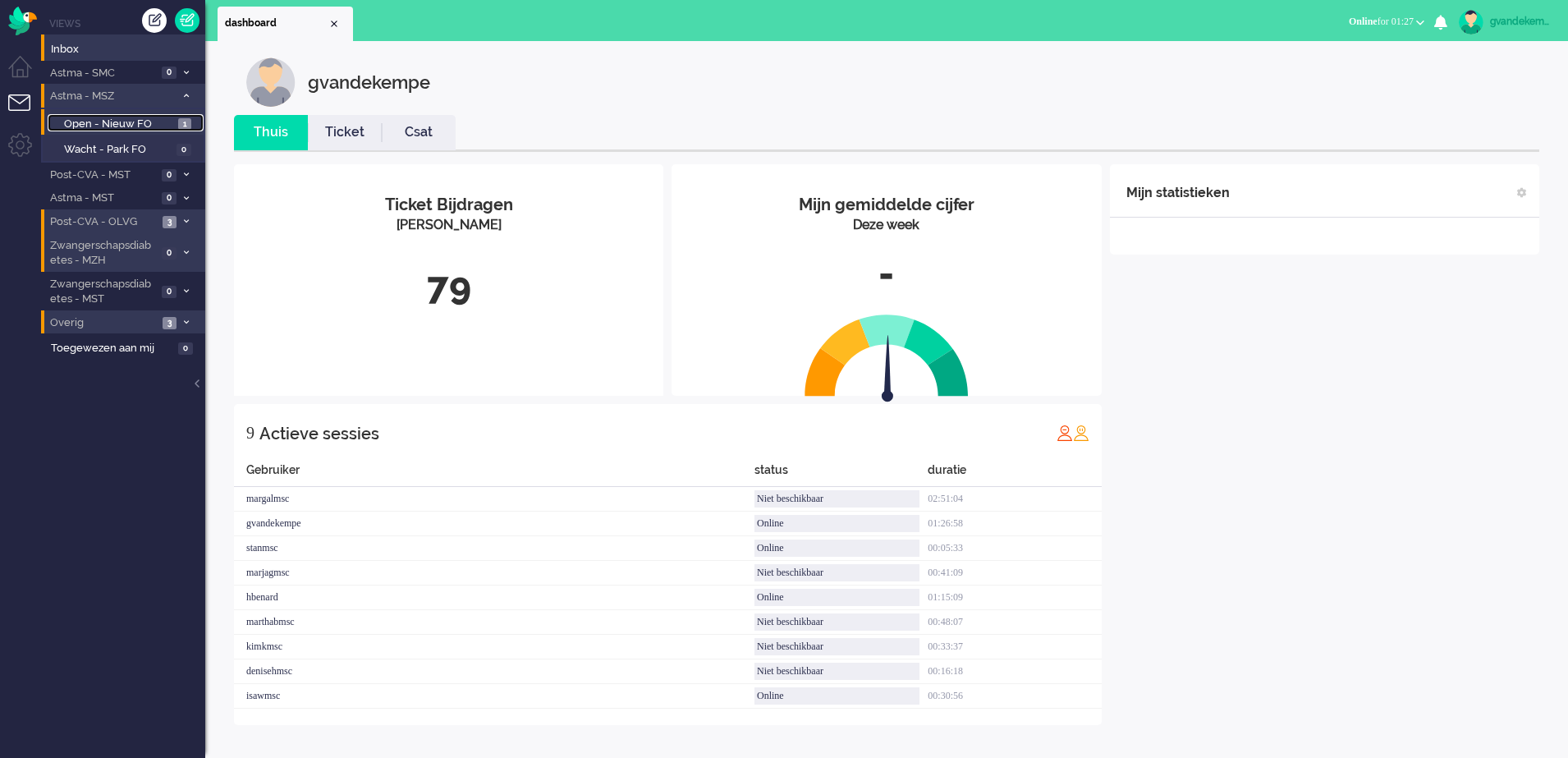
click at [156, 123] on span "Open - Nieuw FO" at bounding box center [119, 124] width 110 height 16
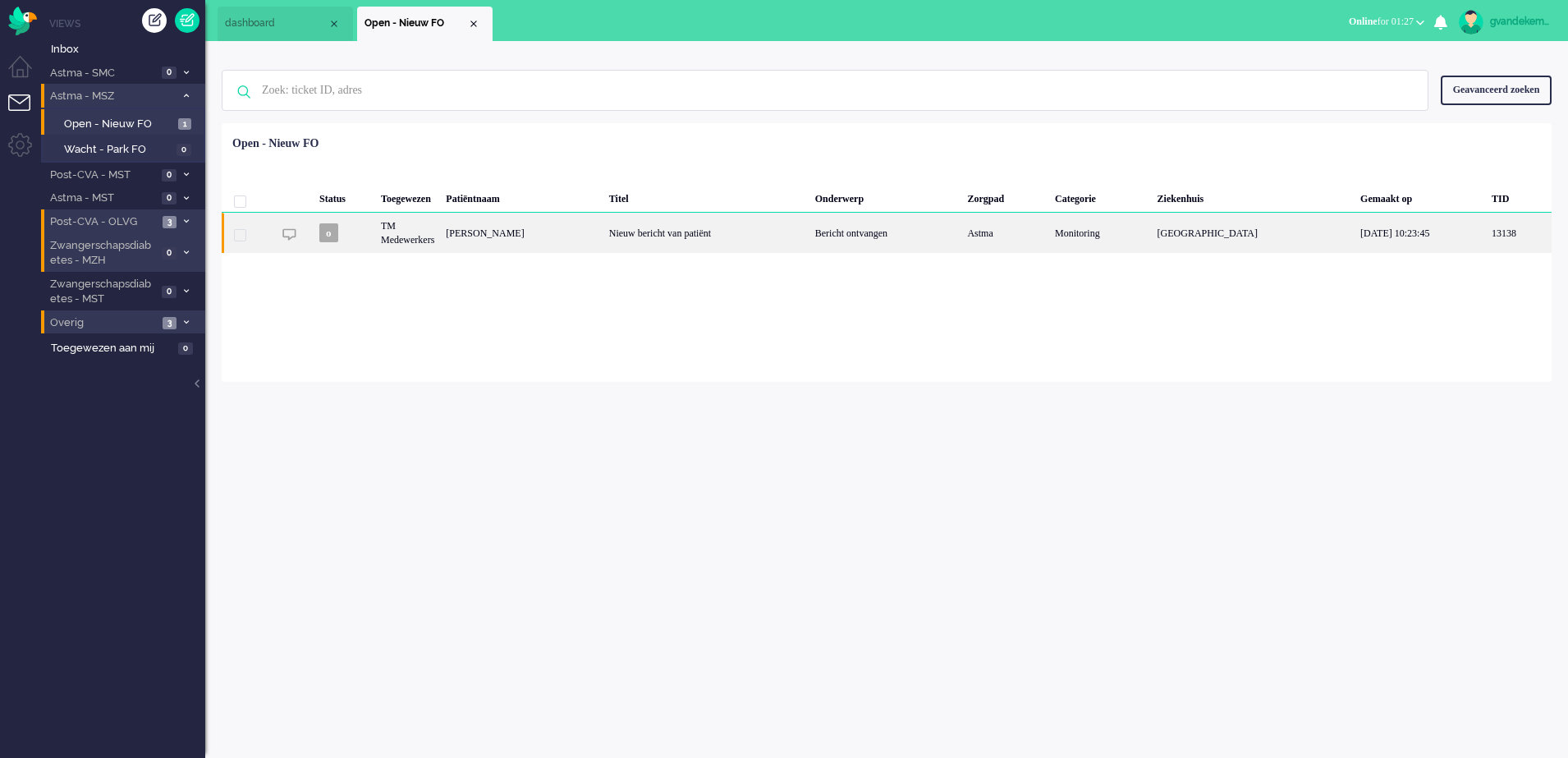
click at [776, 237] on div "Nieuw bericht van patiënt" at bounding box center [706, 232] width 206 height 40
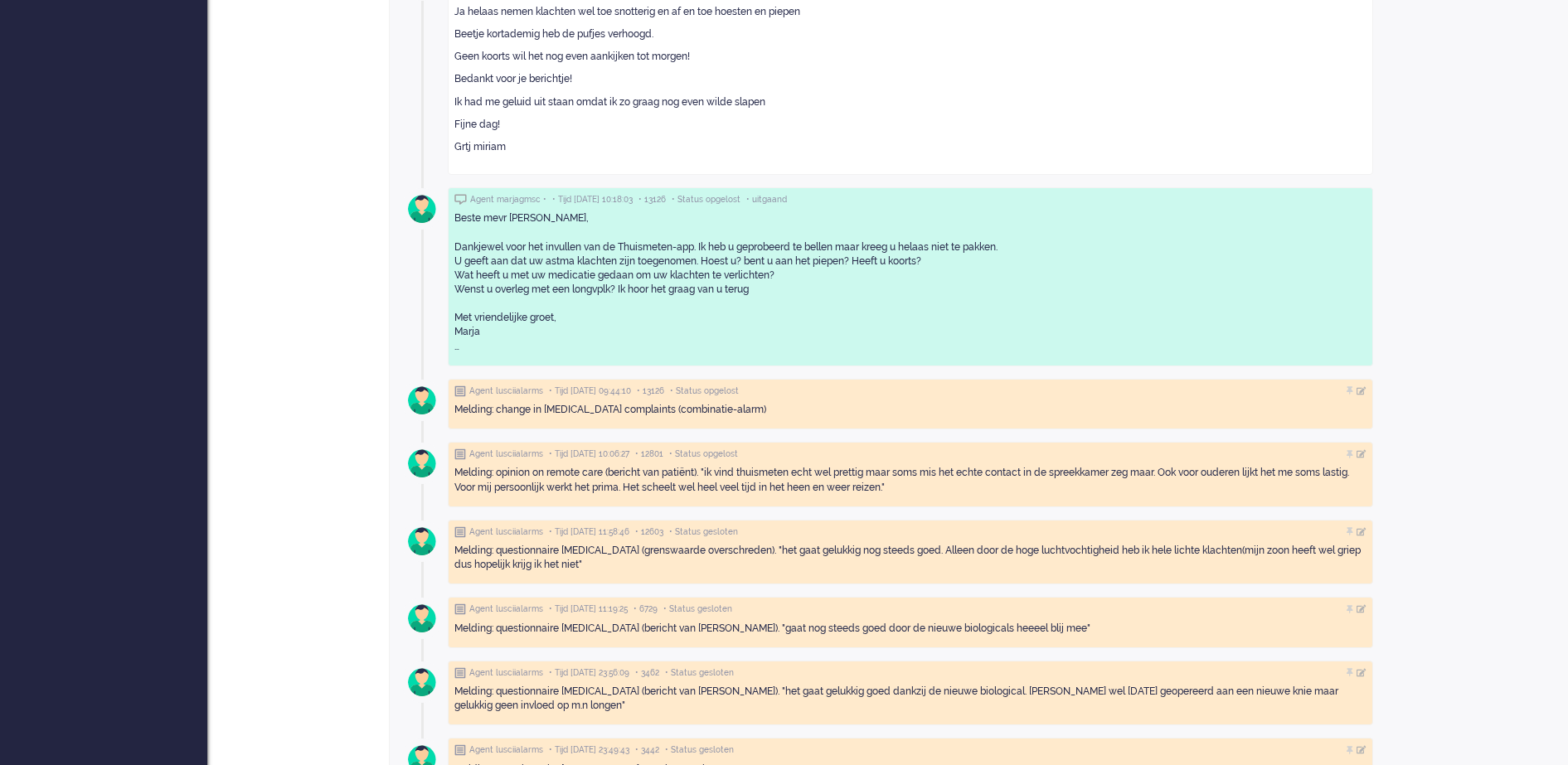
scroll to position [878, 0]
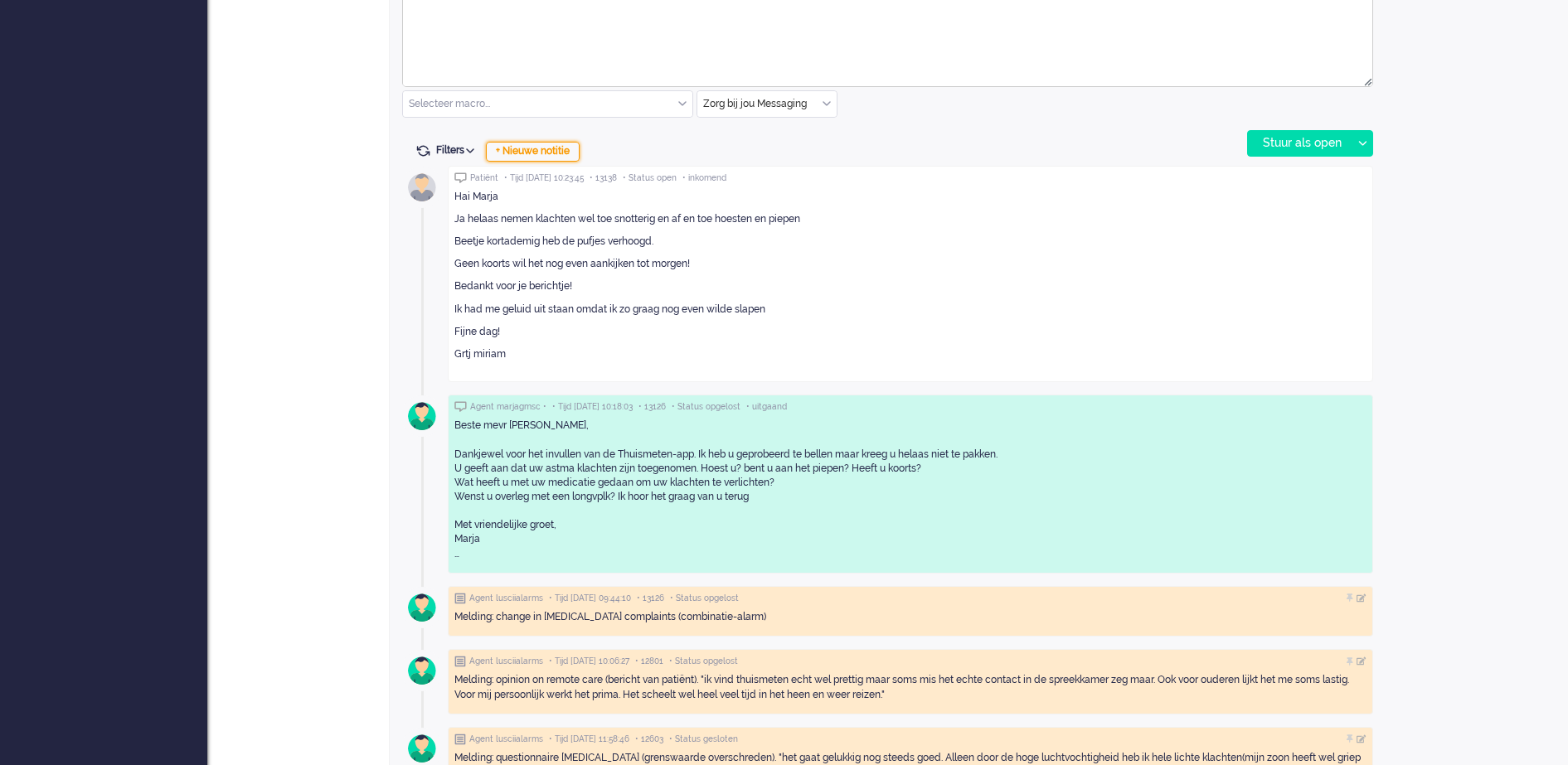
click at [553, 152] on div "+ Nieuwe notitie" at bounding box center [533, 151] width 94 height 20
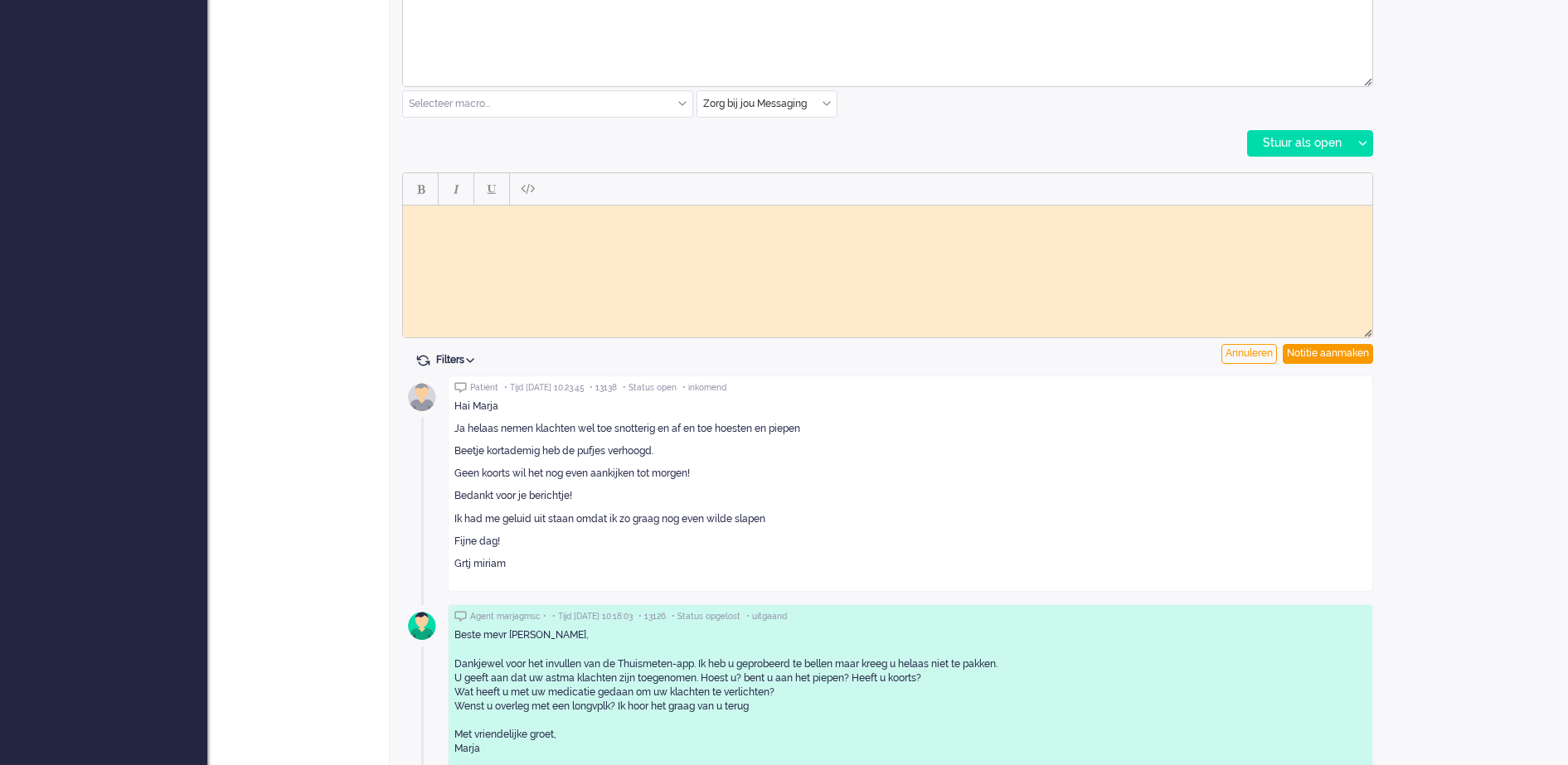
scroll to position [0, 0]
click at [523, 218] on body "Rich Text Area. Press ALT-0 for help." at bounding box center [887, 217] width 956 height 12
click at [1303, 350] on div "Notitie aanmaken" at bounding box center [1328, 353] width 90 height 20
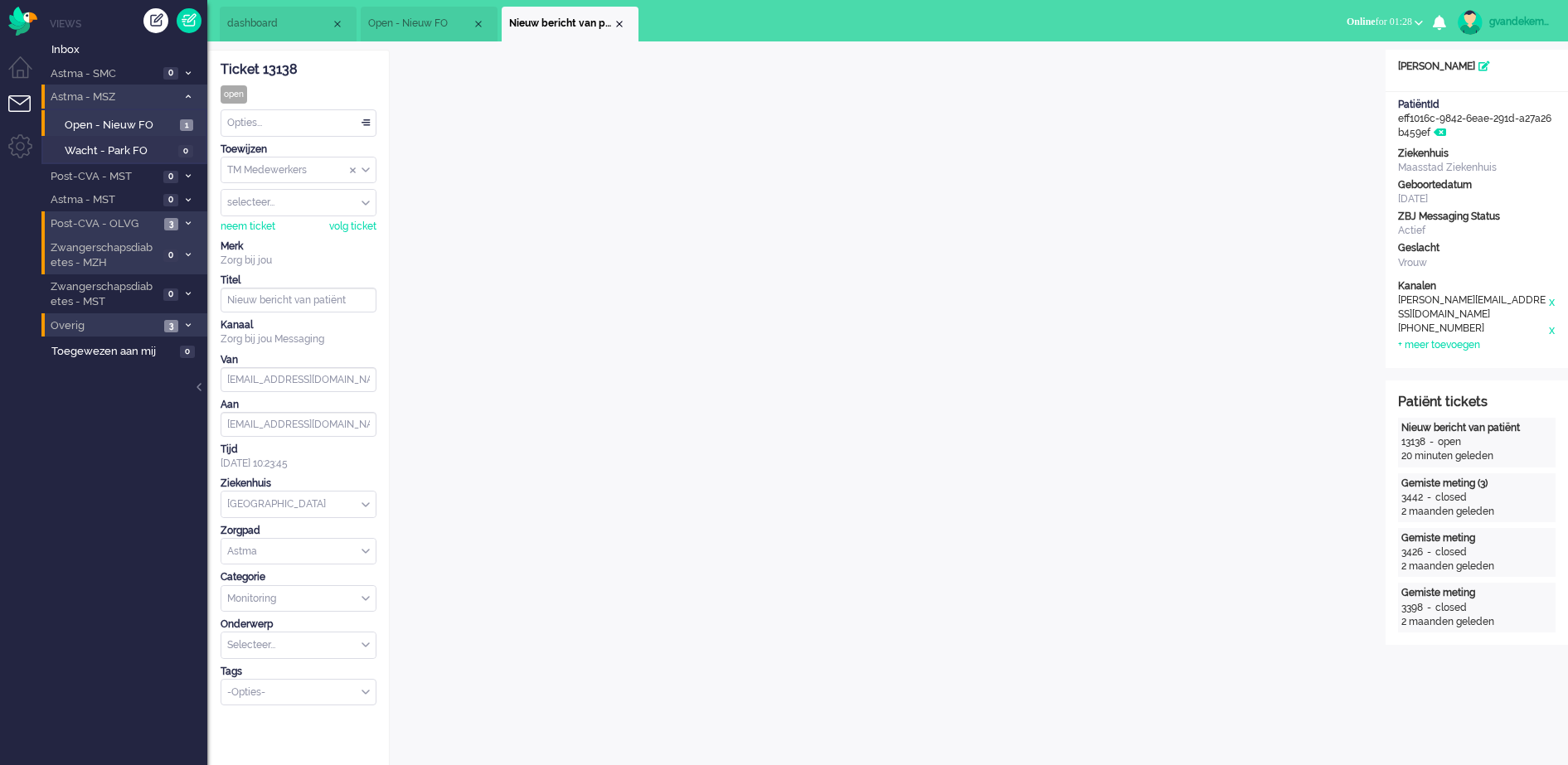
click at [363, 173] on div "TM Medewerkers" at bounding box center [298, 170] width 154 height 25
click at [329, 218] on span "TM Verpleegkundigen" at bounding box center [279, 218] width 100 height 14
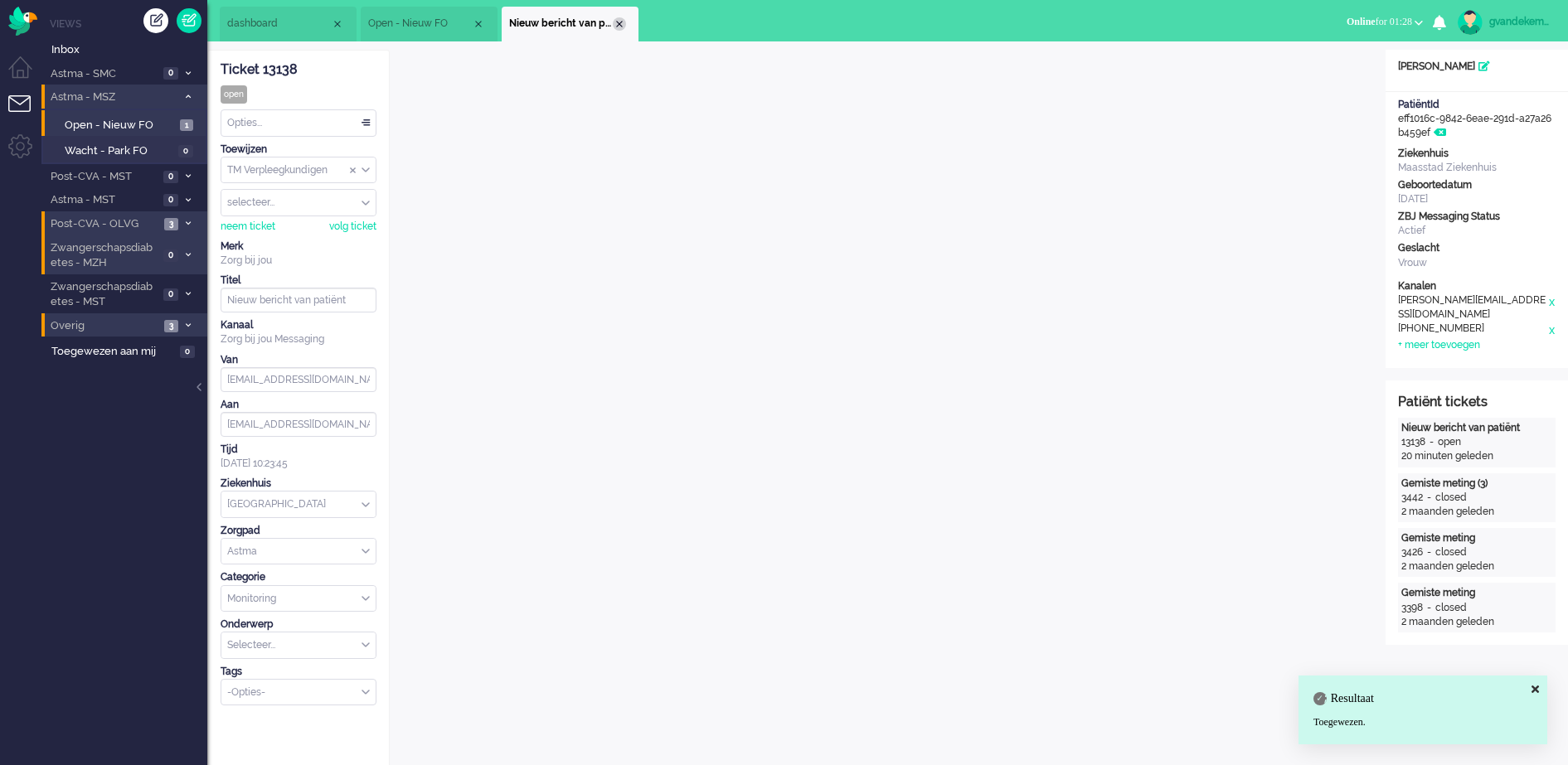
click at [620, 23] on div "Close tab" at bounding box center [619, 24] width 13 height 13
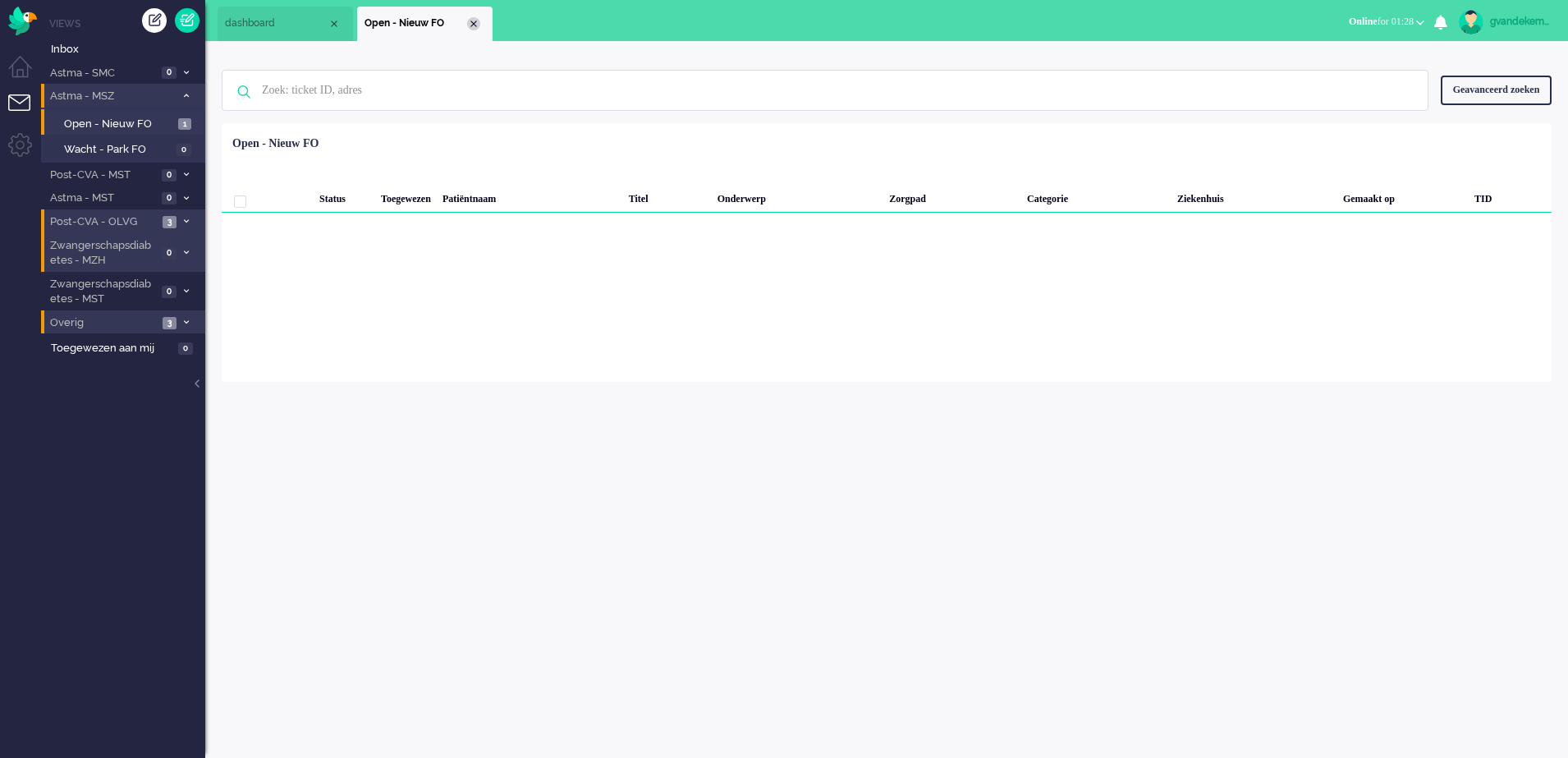
click at [473, 21] on div "Close tab" at bounding box center [473, 24] width 13 height 13
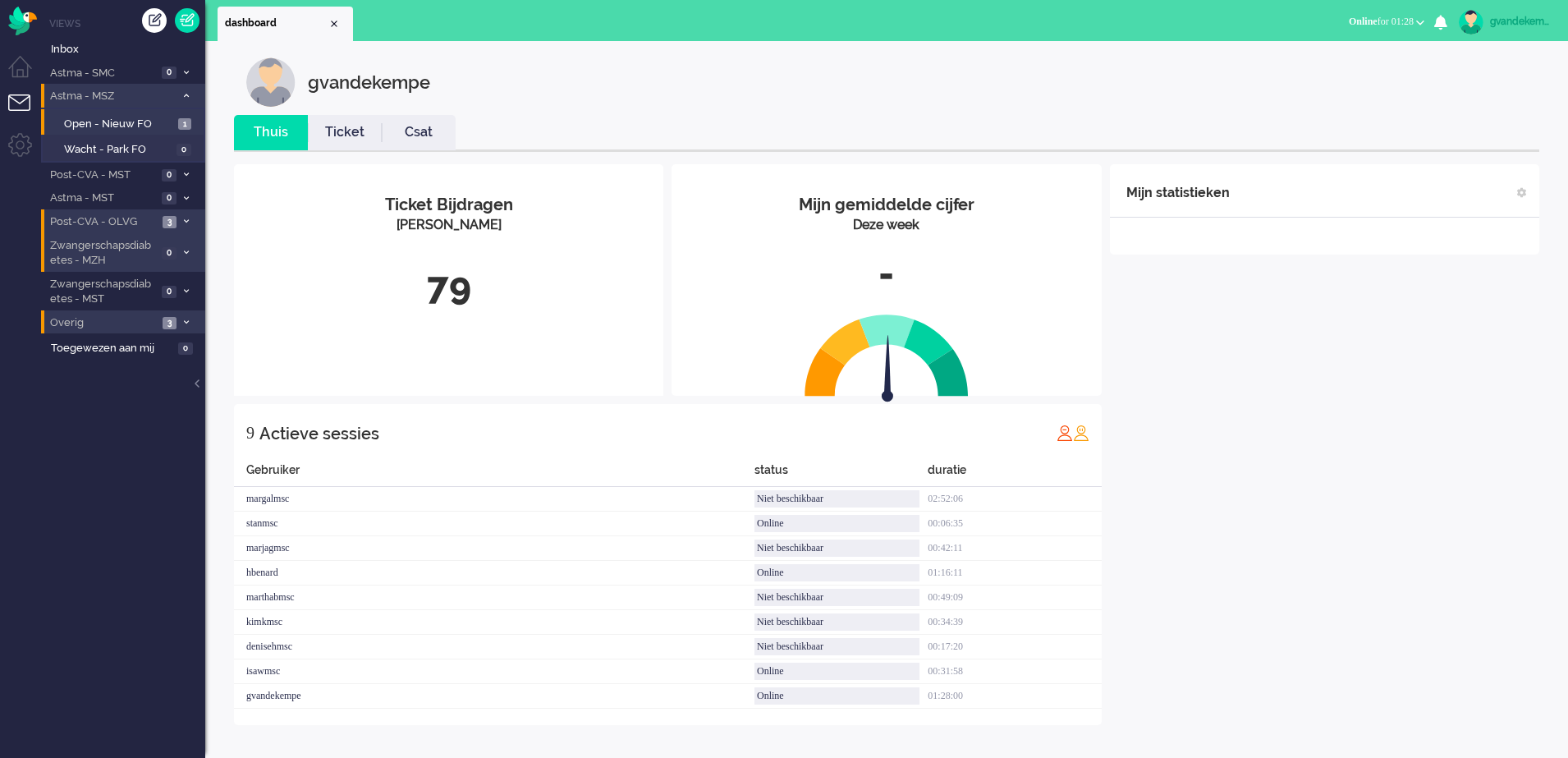
click at [1263, 437] on div "Mijn statistieken + Statistieken toevoegen Bel tijd (gemiddelde dag) Wrapup tij…" at bounding box center [1324, 445] width 429 height 561
click at [1249, 439] on div "Mijn statistieken + Statistieken toevoegen Bel tijd (gemiddelde dag) Wrapup tij…" at bounding box center [1324, 432] width 429 height 536
click at [187, 199] on icon at bounding box center [186, 198] width 5 height 6
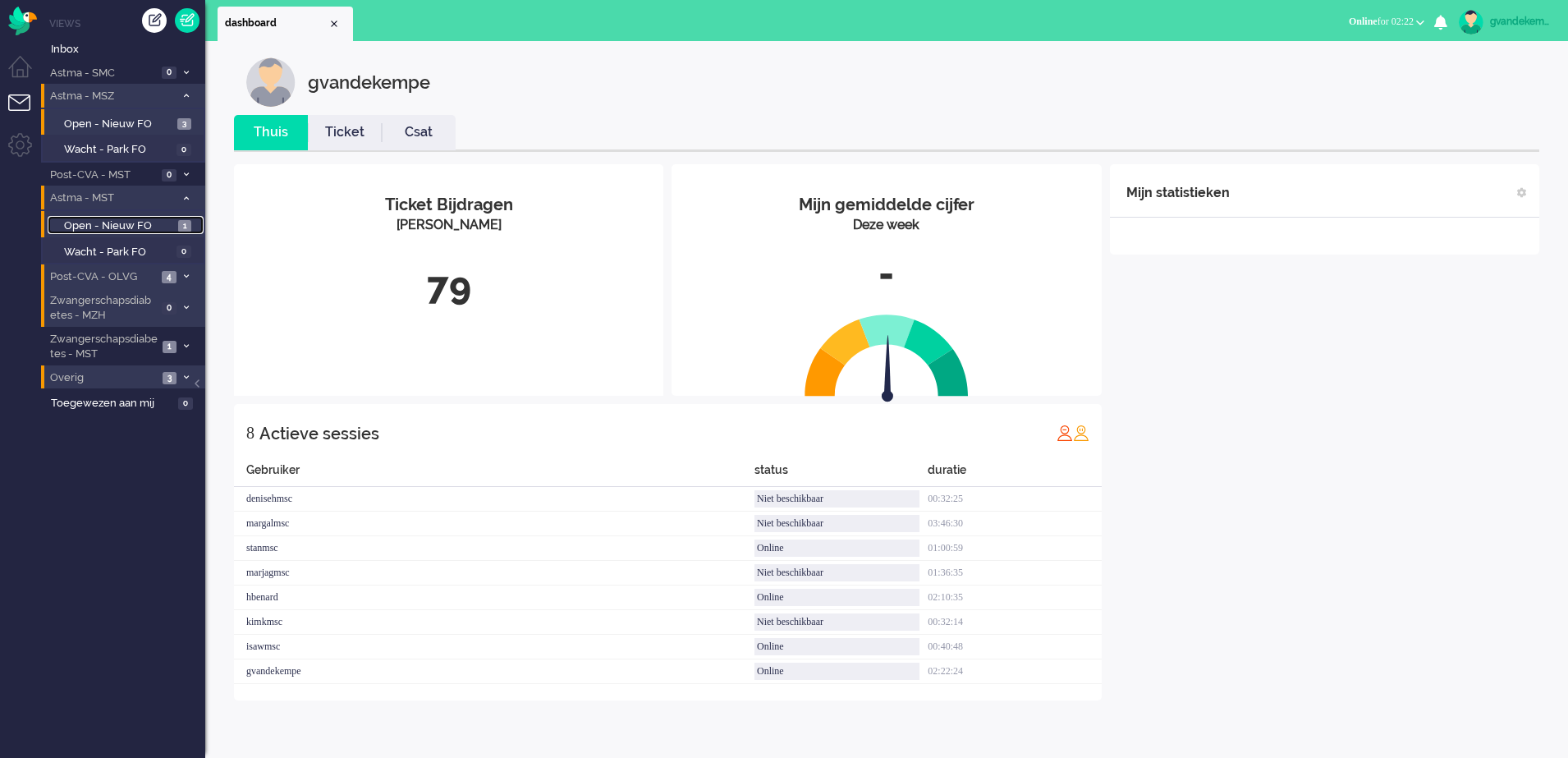
click at [160, 225] on span "Open - Nieuw FO" at bounding box center [119, 226] width 110 height 16
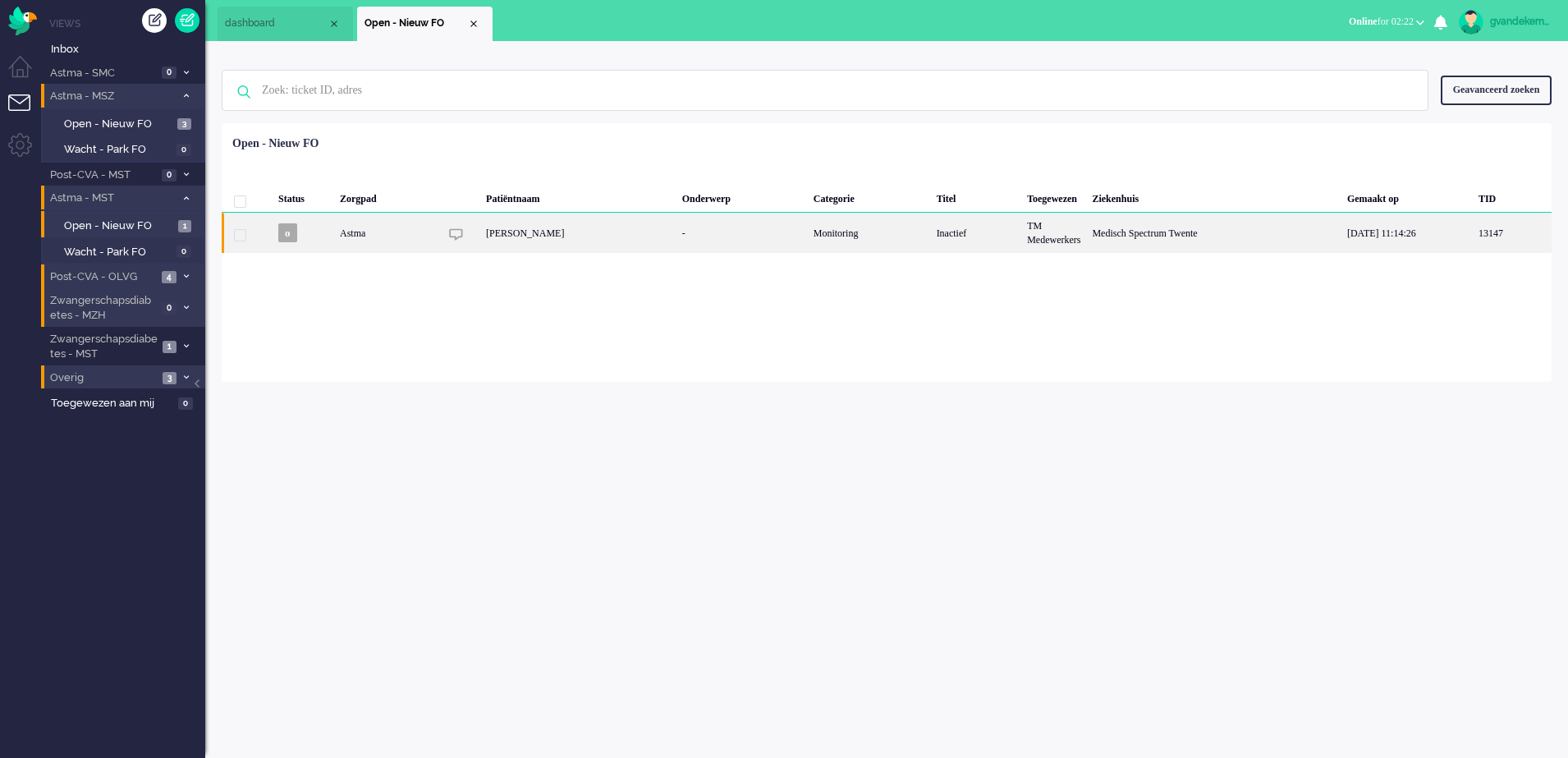
click at [927, 236] on div "Monitoring" at bounding box center [869, 232] width 123 height 40
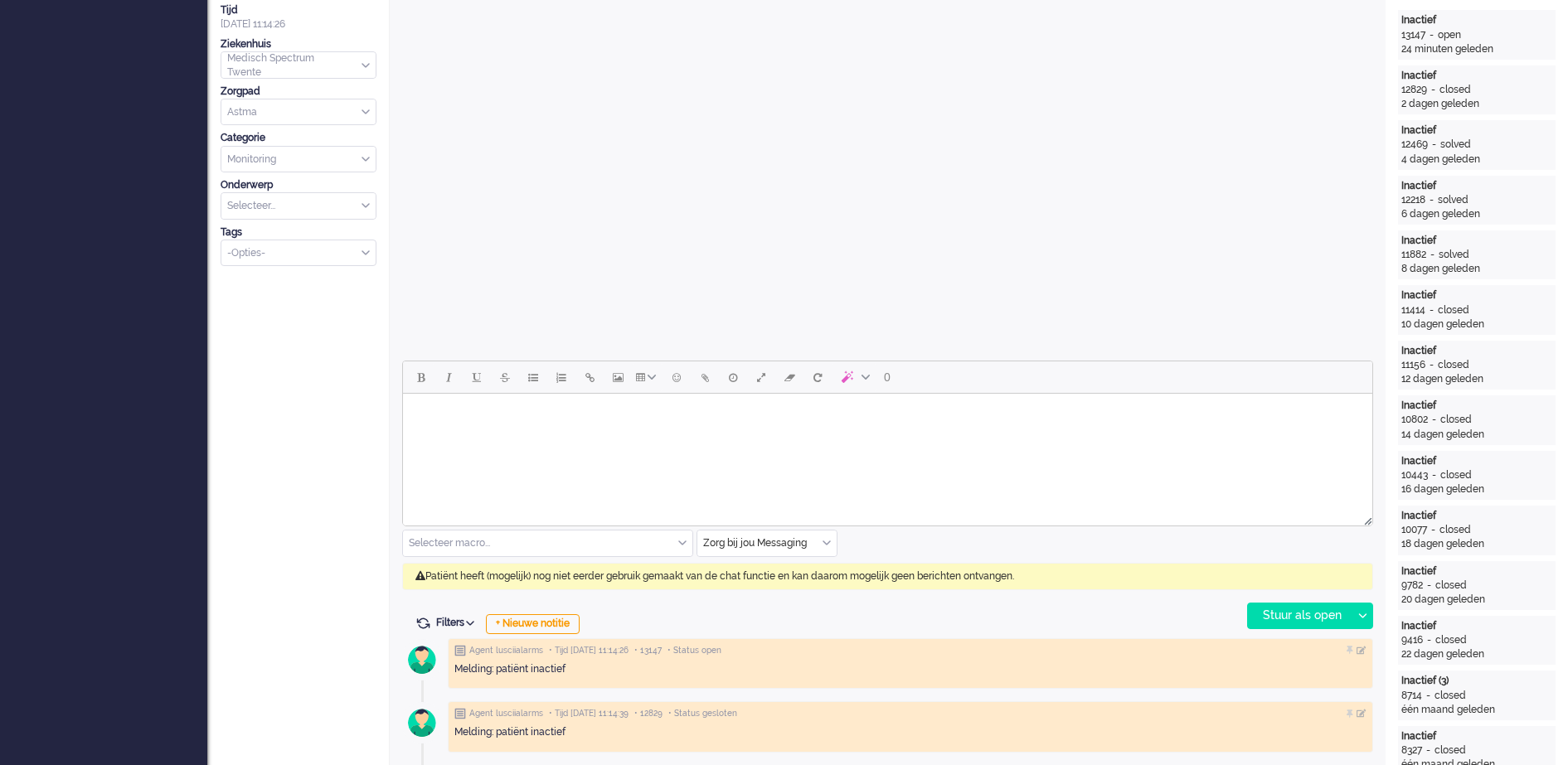
scroll to position [50, 0]
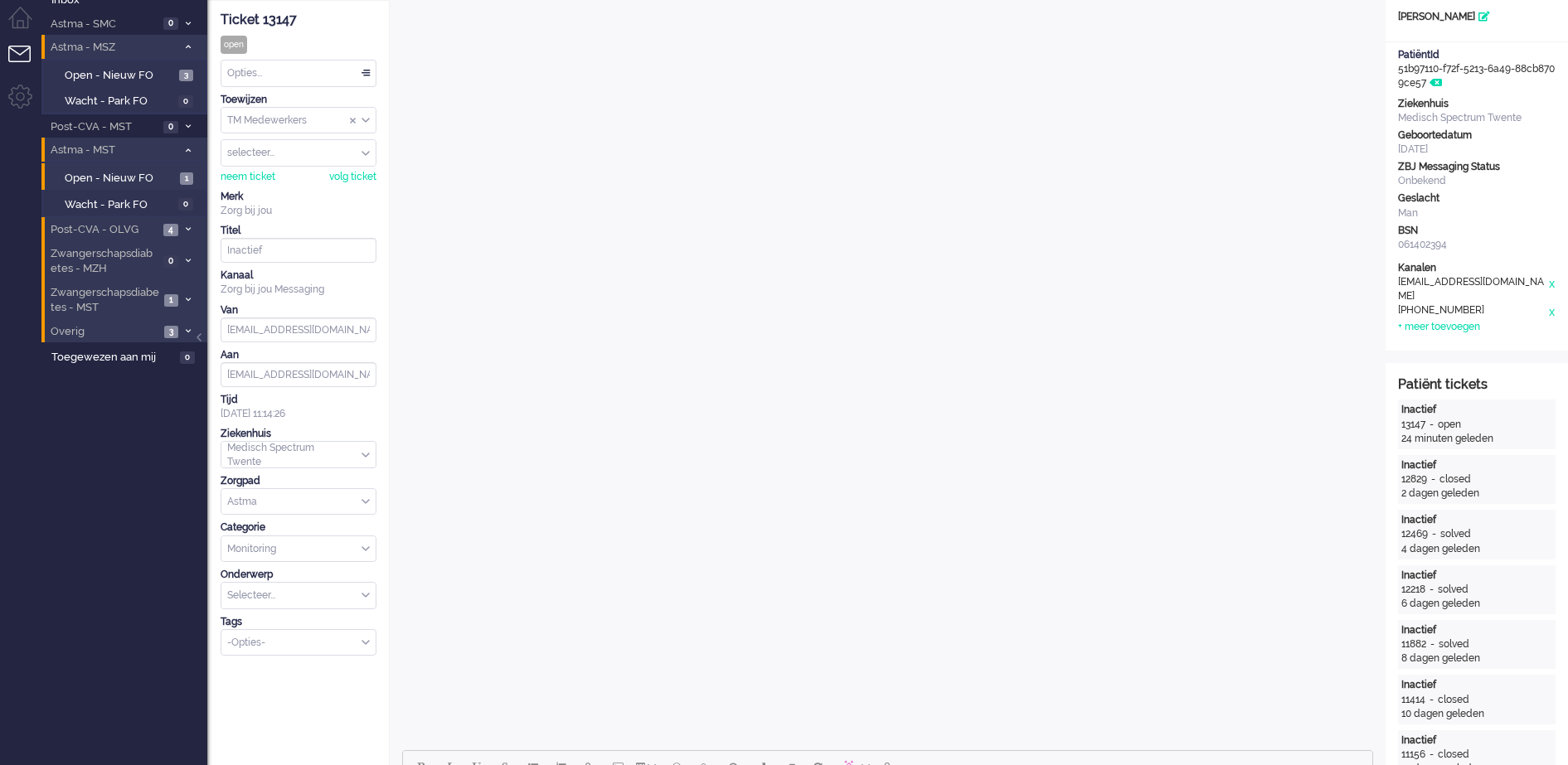
click at [186, 297] on icon at bounding box center [188, 300] width 5 height 6
click at [168, 334] on span "Open - Nieuw FO" at bounding box center [120, 336] width 111 height 16
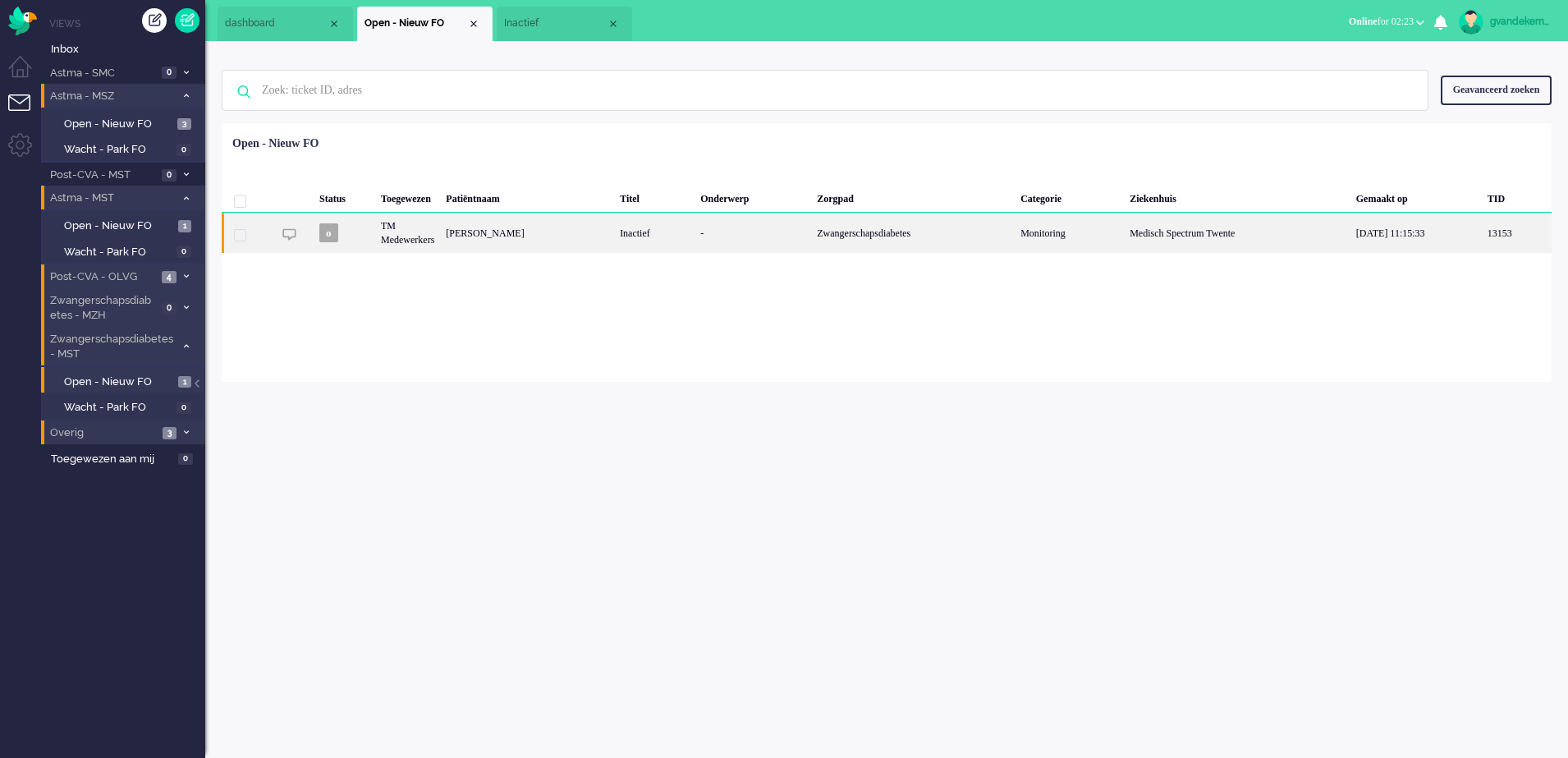
click at [741, 236] on div "-" at bounding box center [753, 232] width 117 height 40
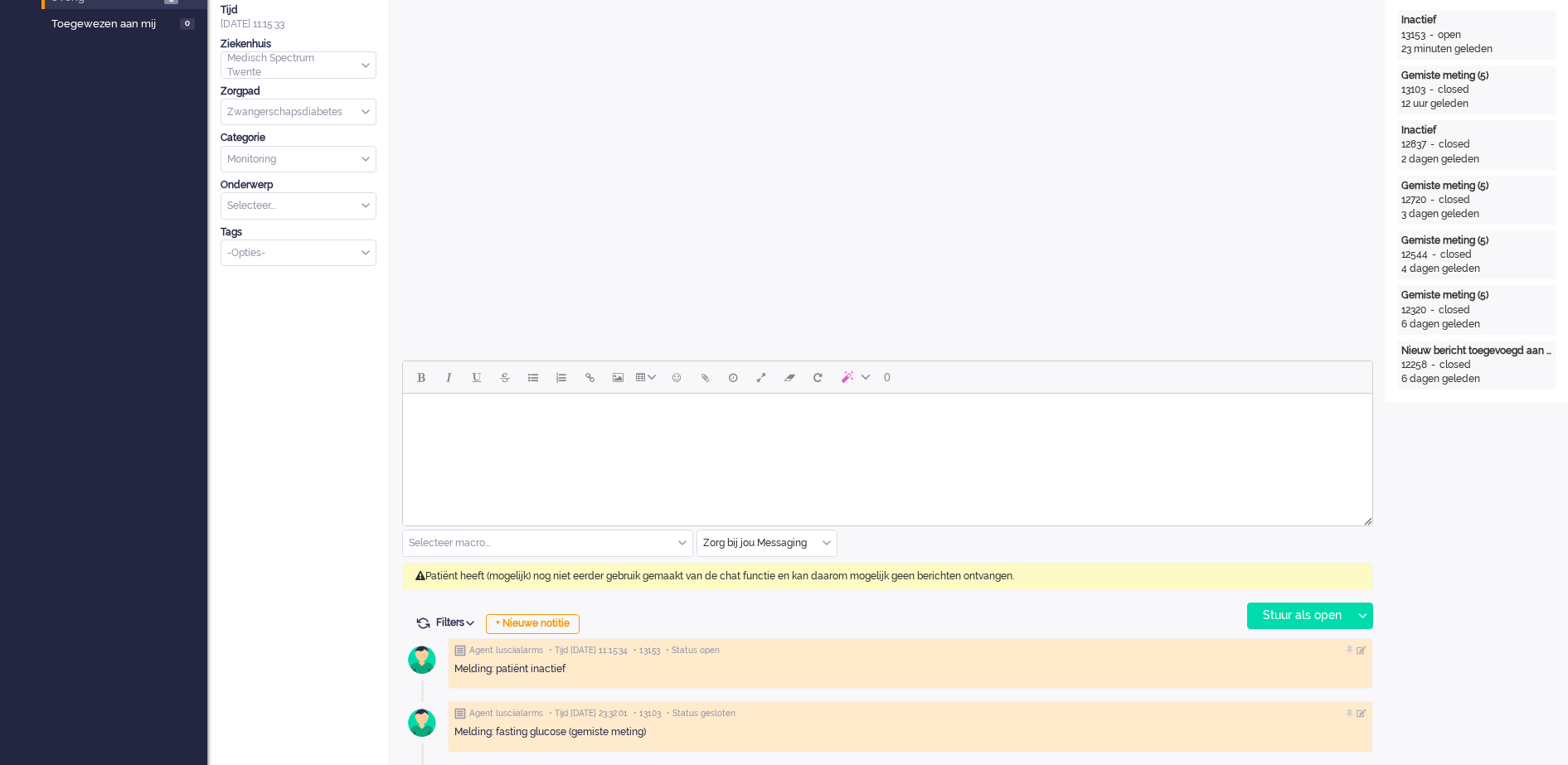
scroll to position [50, 0]
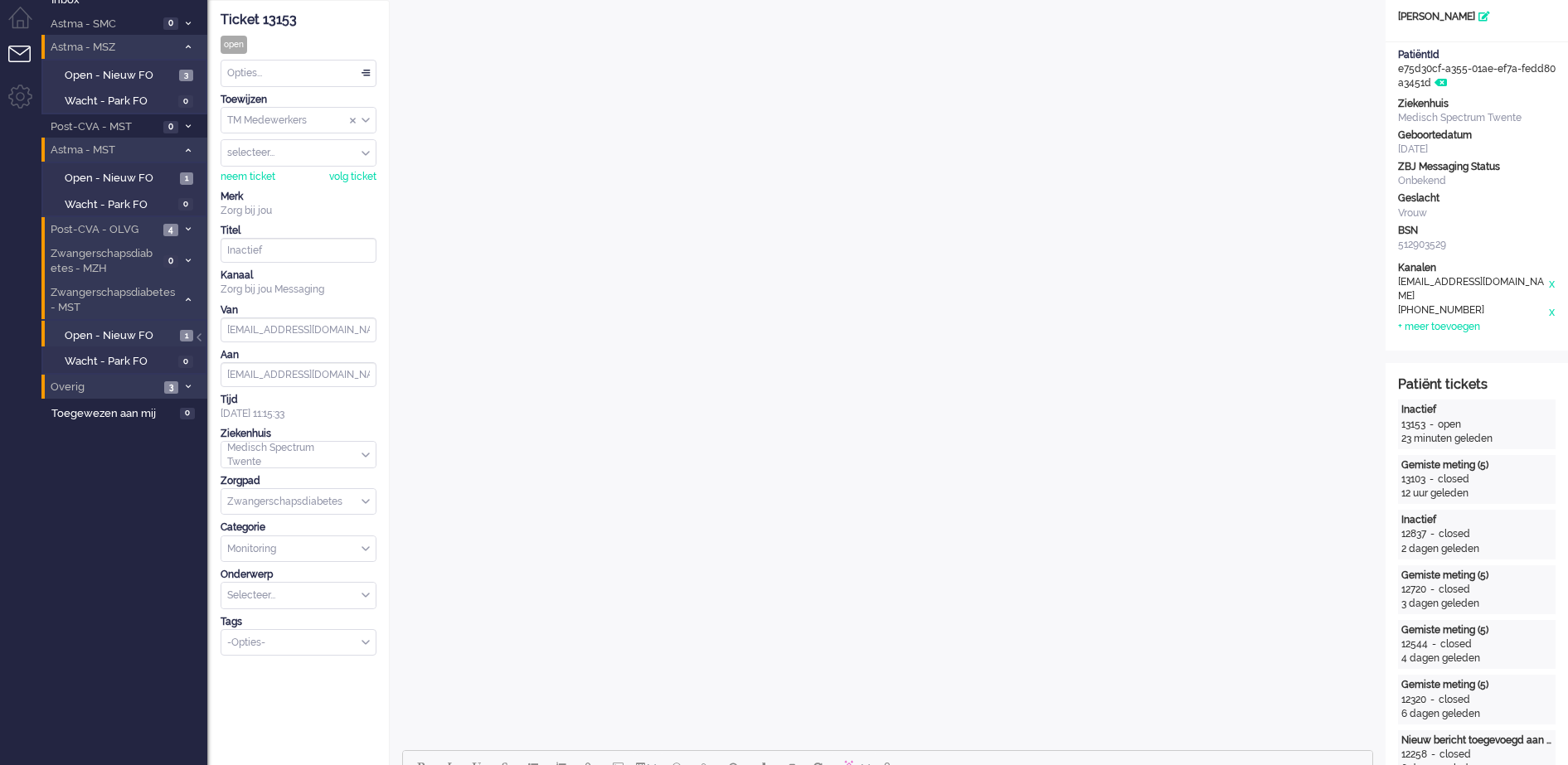
click at [189, 226] on icon at bounding box center [188, 229] width 5 height 6
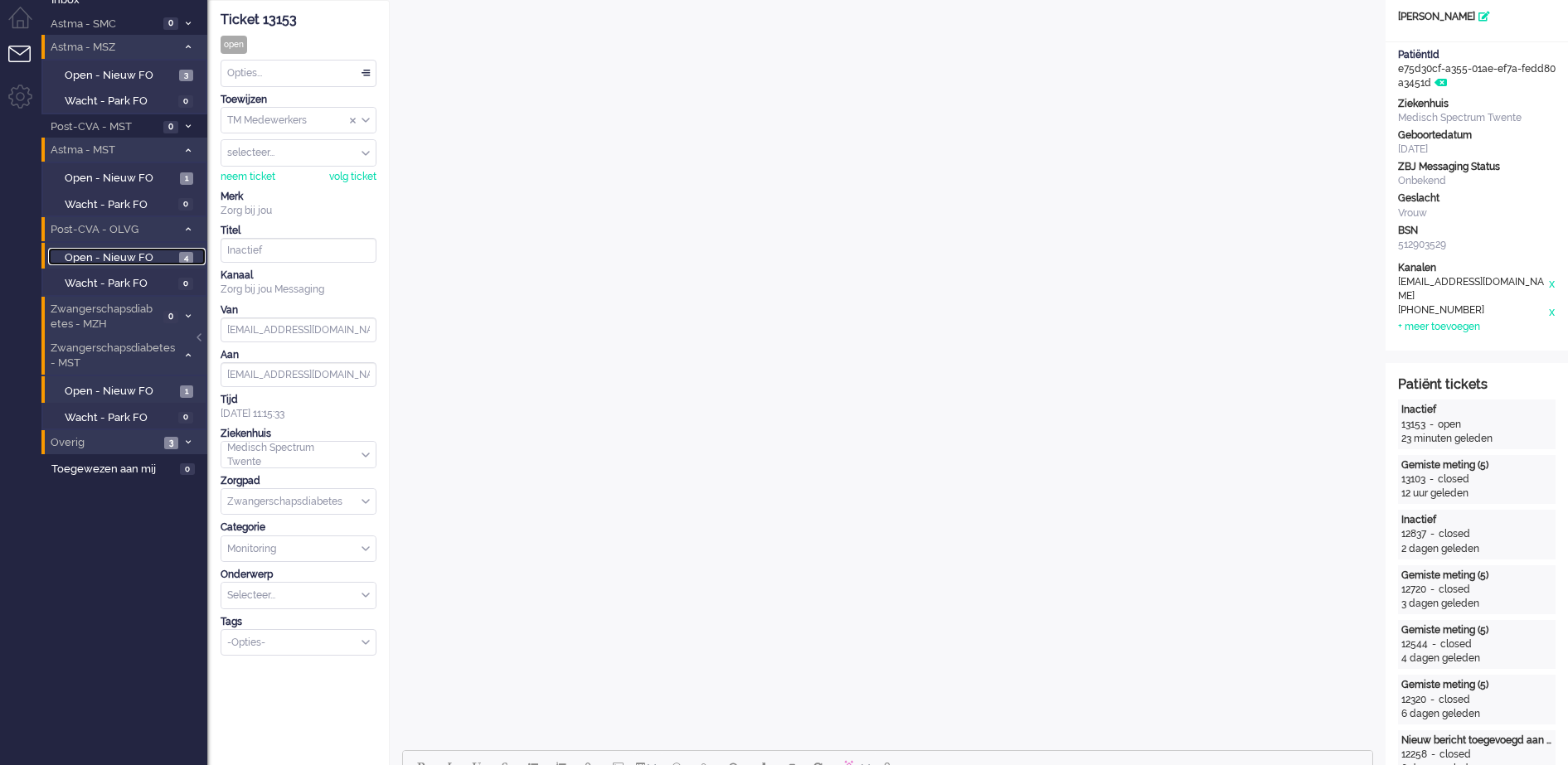
click at [169, 257] on span "Open - Nieuw FO" at bounding box center [120, 258] width 111 height 16
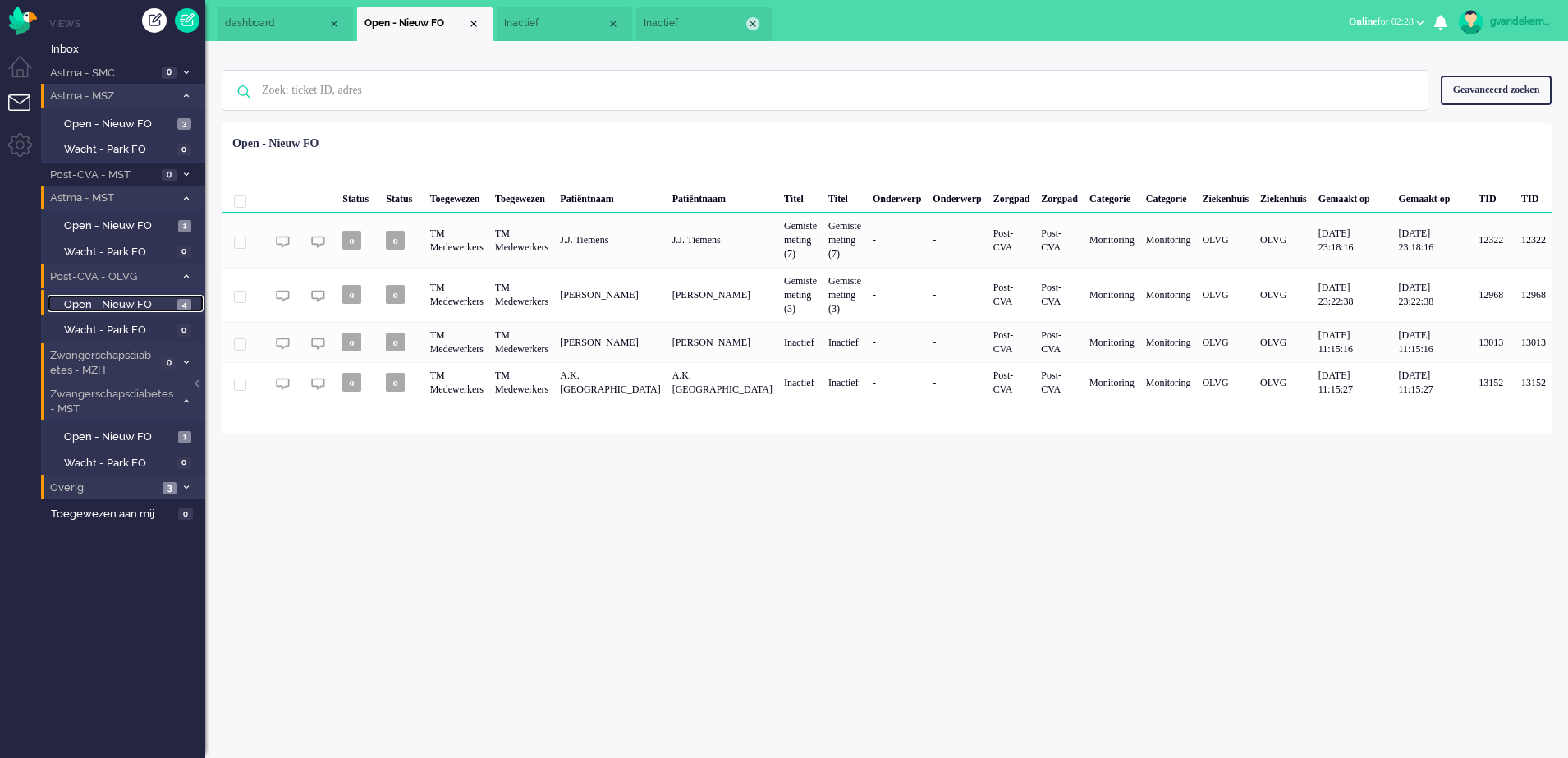
click at [755, 24] on div "Close tab" at bounding box center [753, 24] width 13 height 13
click at [562, 19] on span "Inactief" at bounding box center [555, 23] width 103 height 14
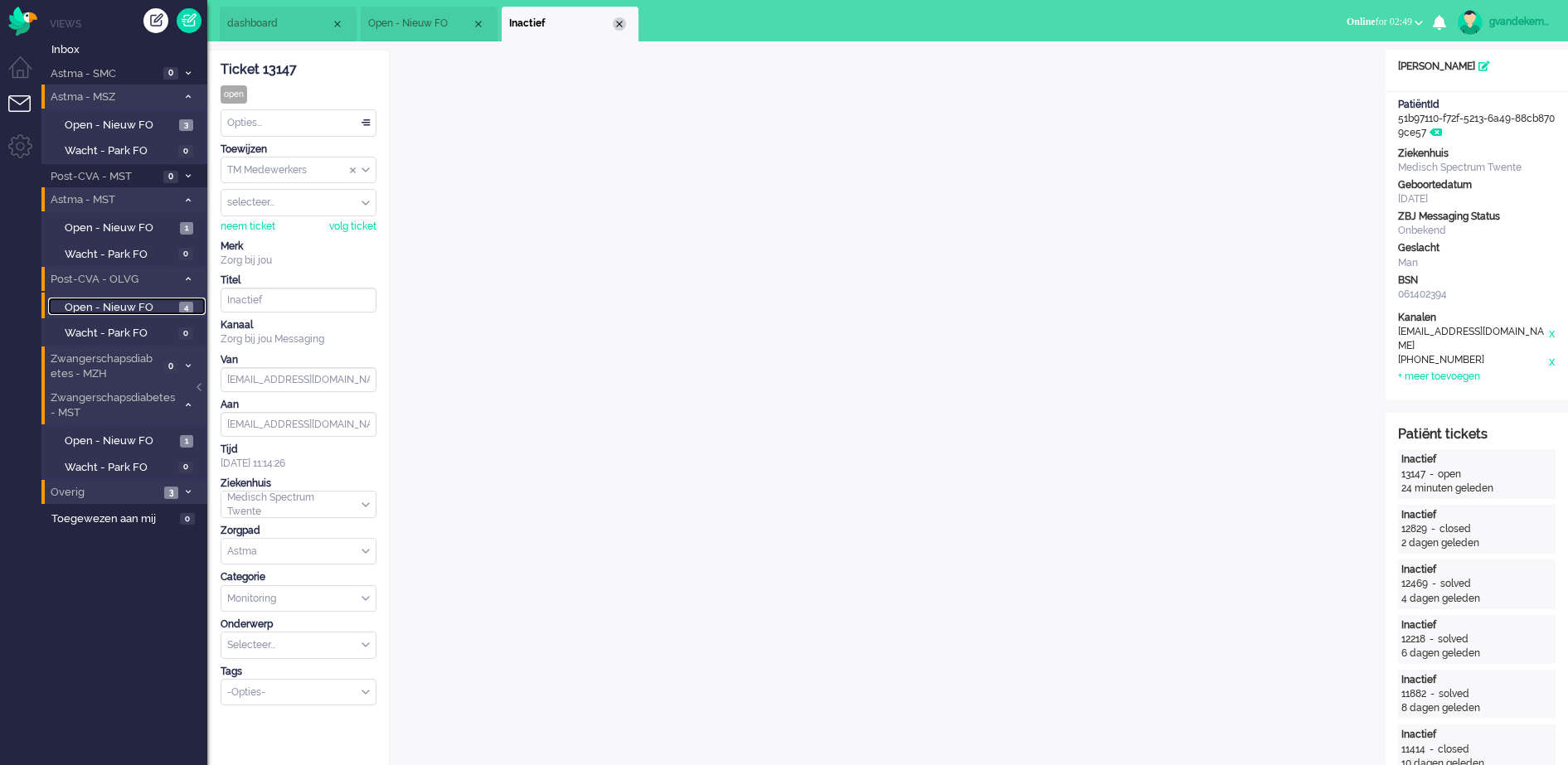
click at [619, 22] on div "Close tab" at bounding box center [619, 24] width 13 height 13
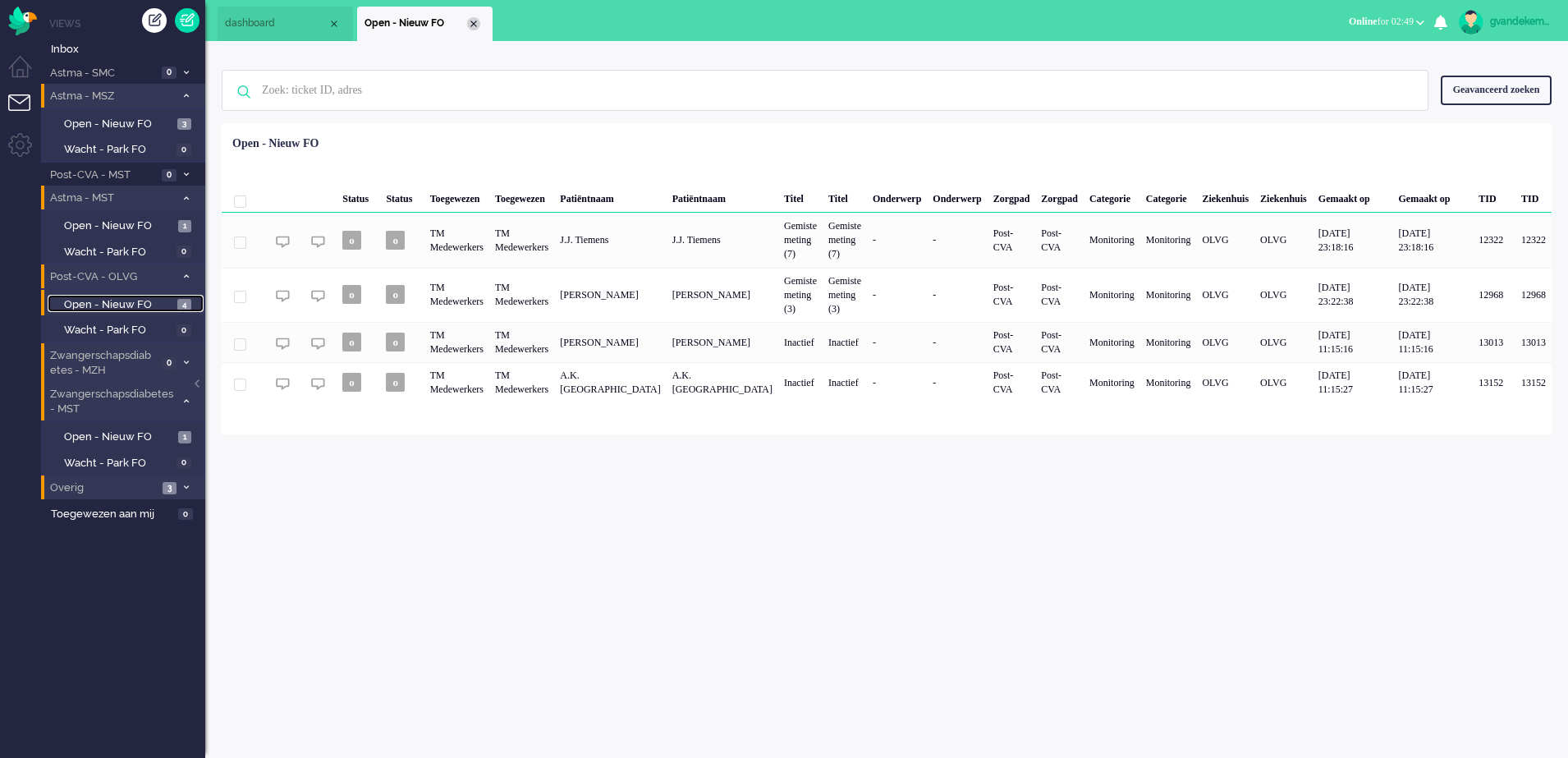
click at [475, 22] on div "Close tab" at bounding box center [473, 24] width 13 height 13
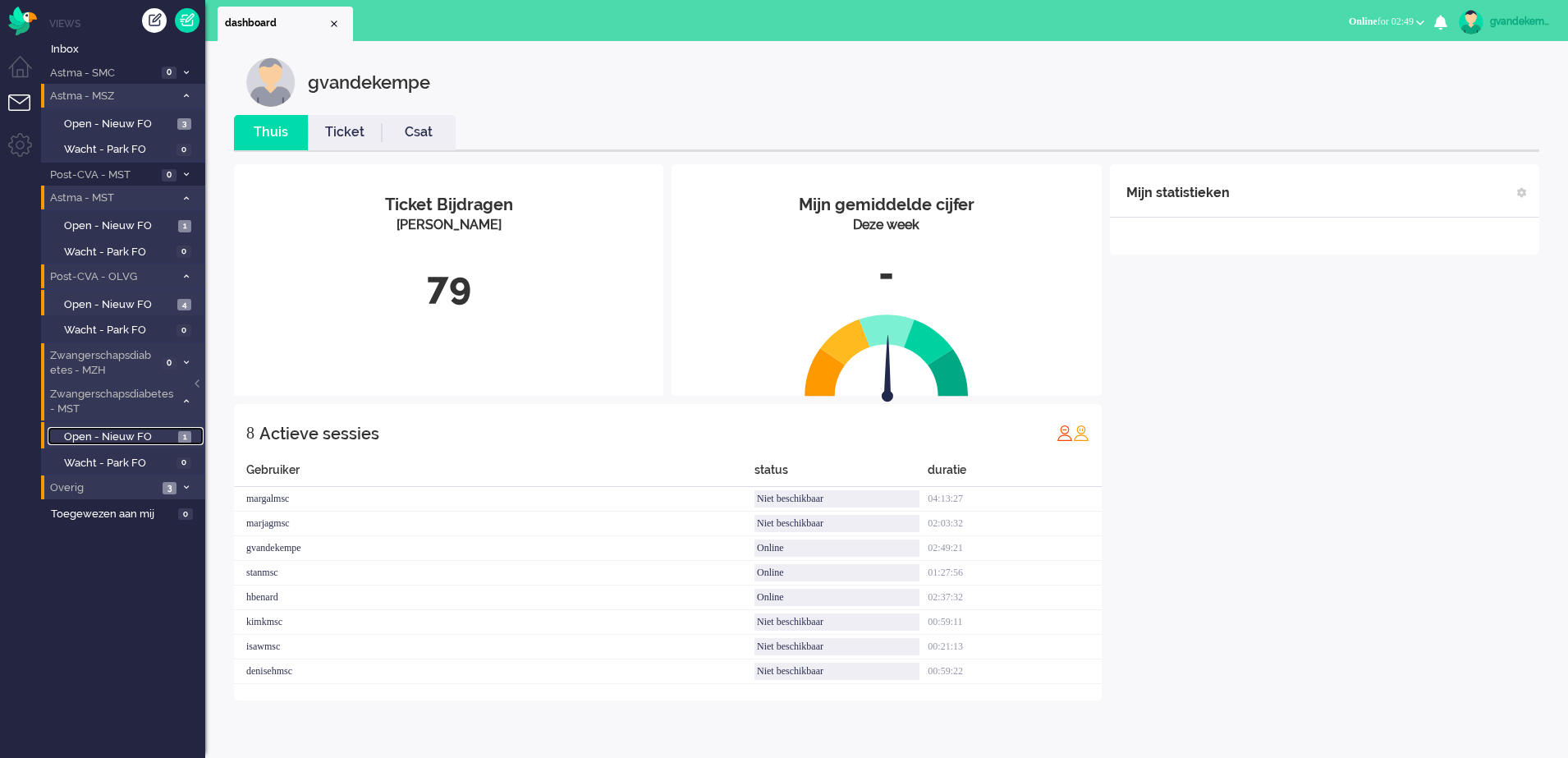
click at [163, 437] on span "Open - Nieuw FO" at bounding box center [119, 437] width 110 height 16
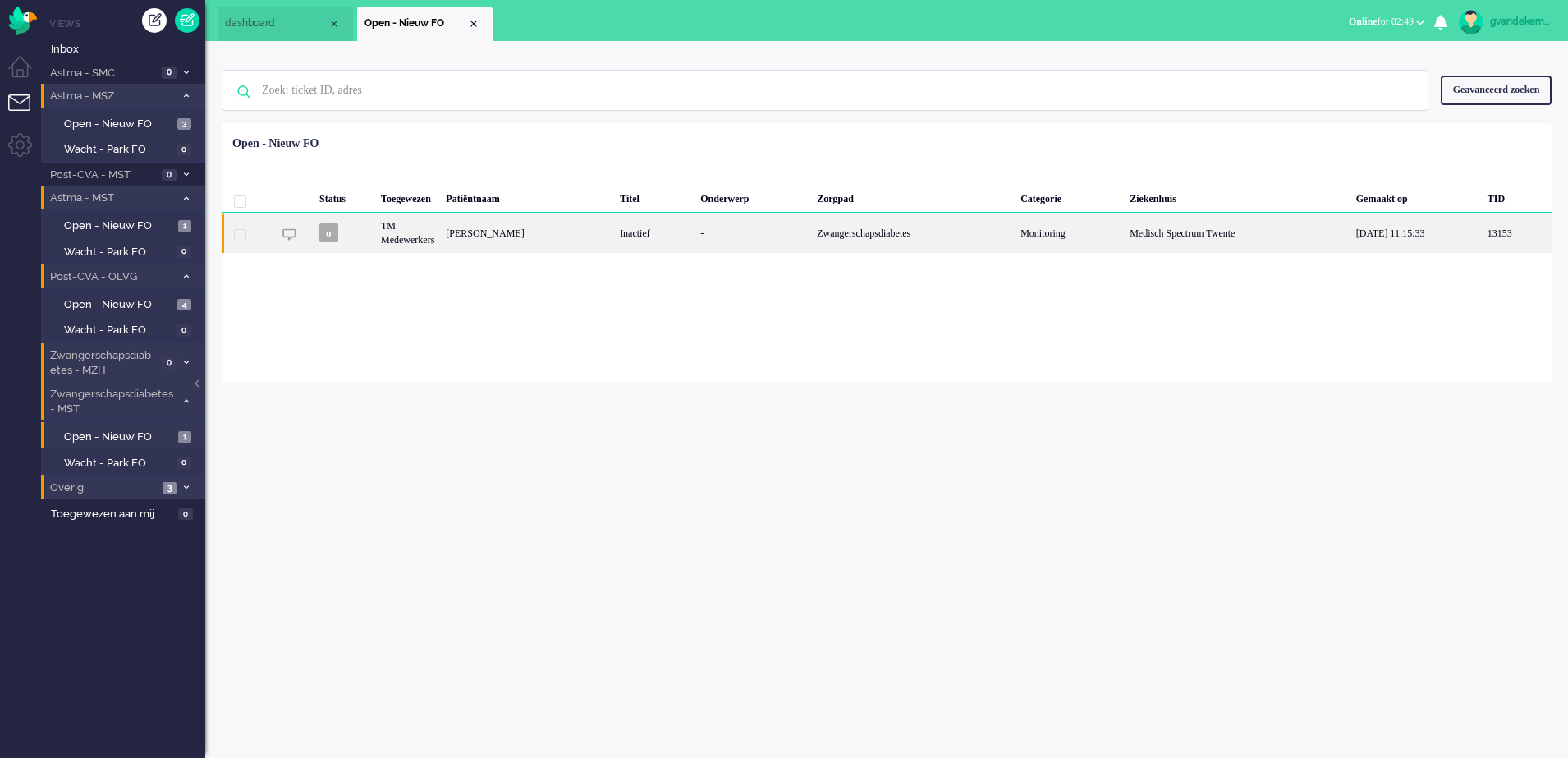
click at [695, 220] on div "-" at bounding box center [753, 232] width 117 height 40
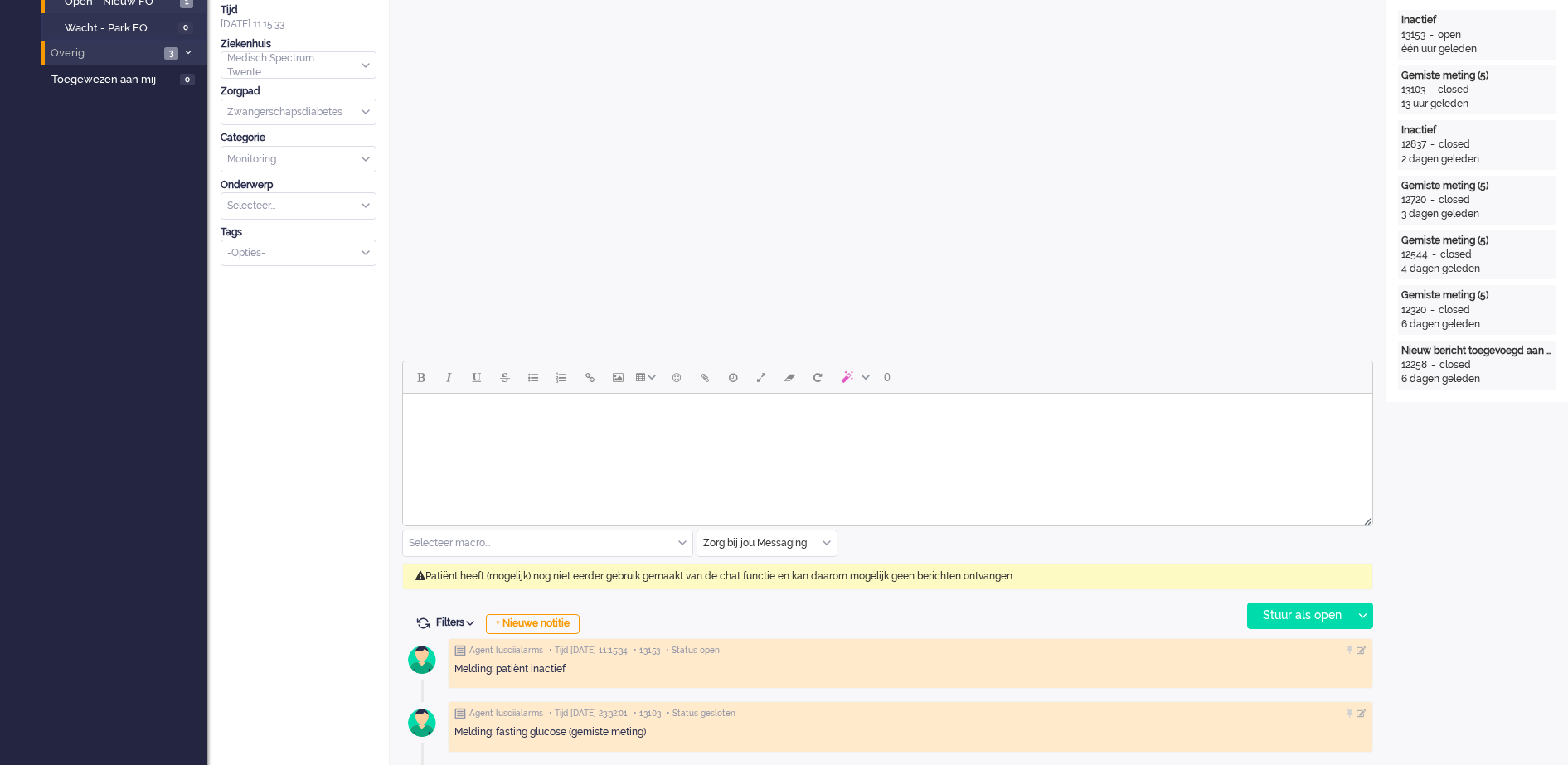
scroll to position [50, 0]
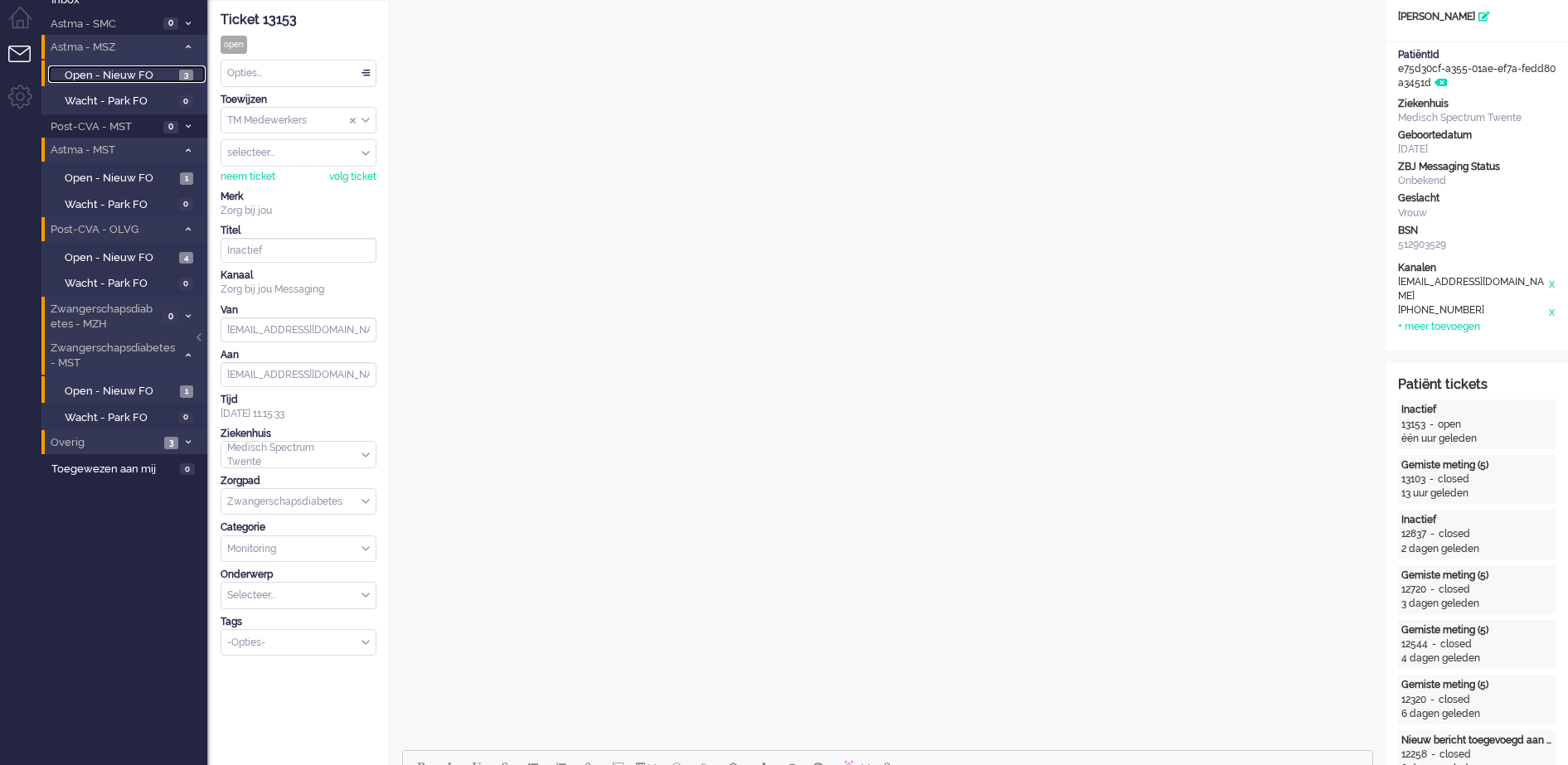
click at [115, 73] on span "Open - Nieuw FO" at bounding box center [120, 75] width 111 height 16
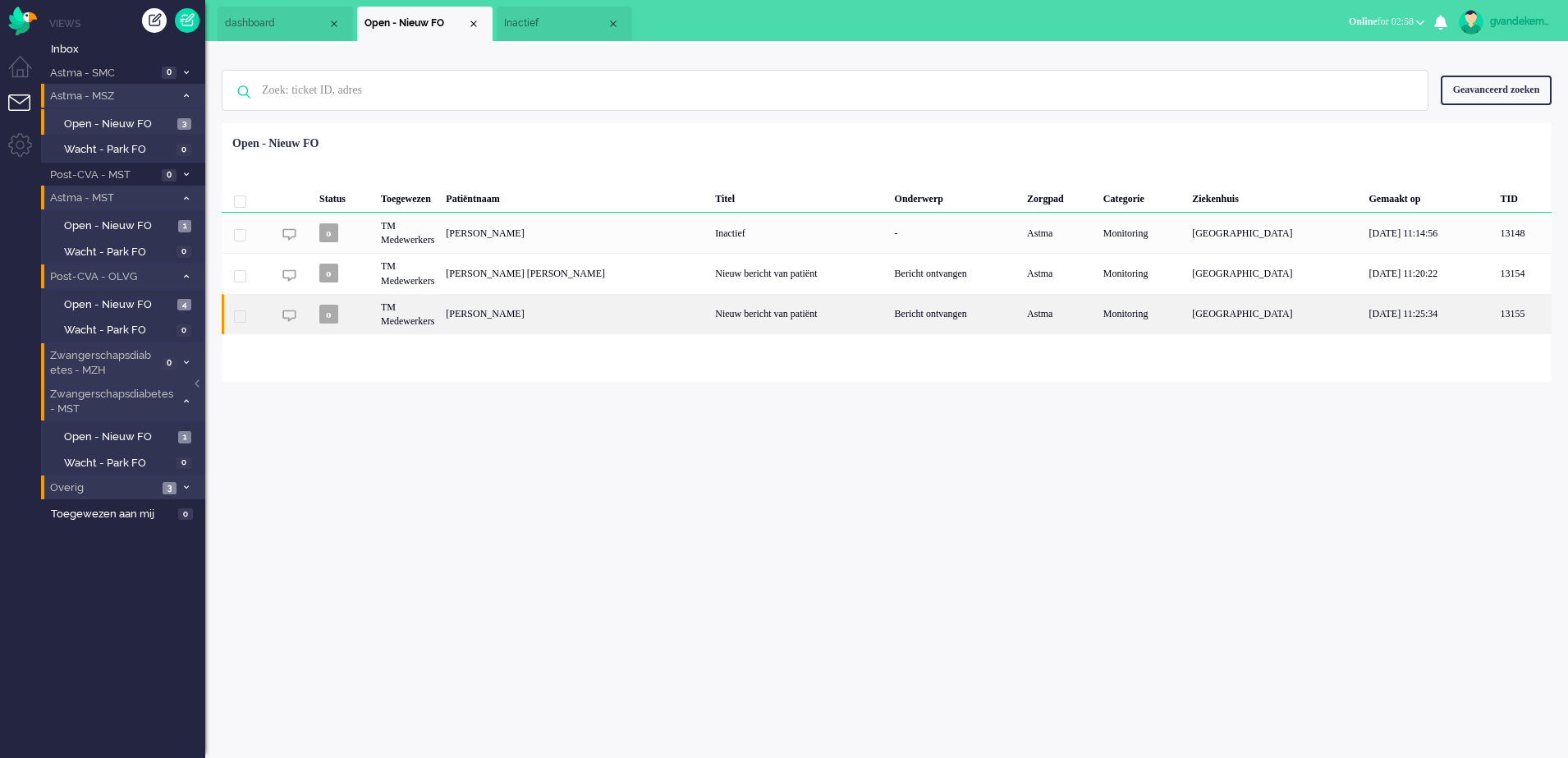
click at [732, 316] on div "Nieuw bericht van patiënt" at bounding box center [798, 314] width 179 height 40
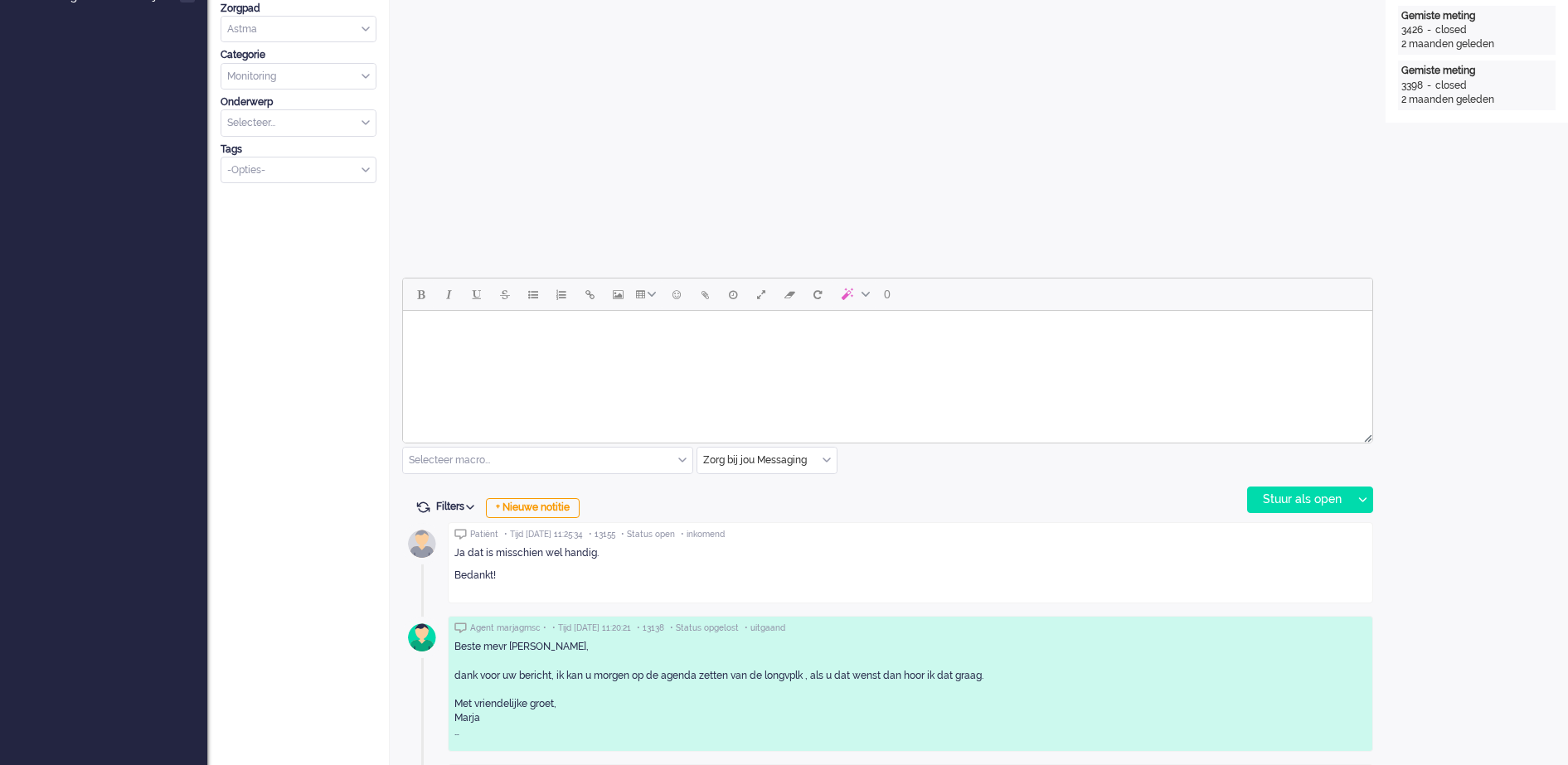
scroll to position [878, 0]
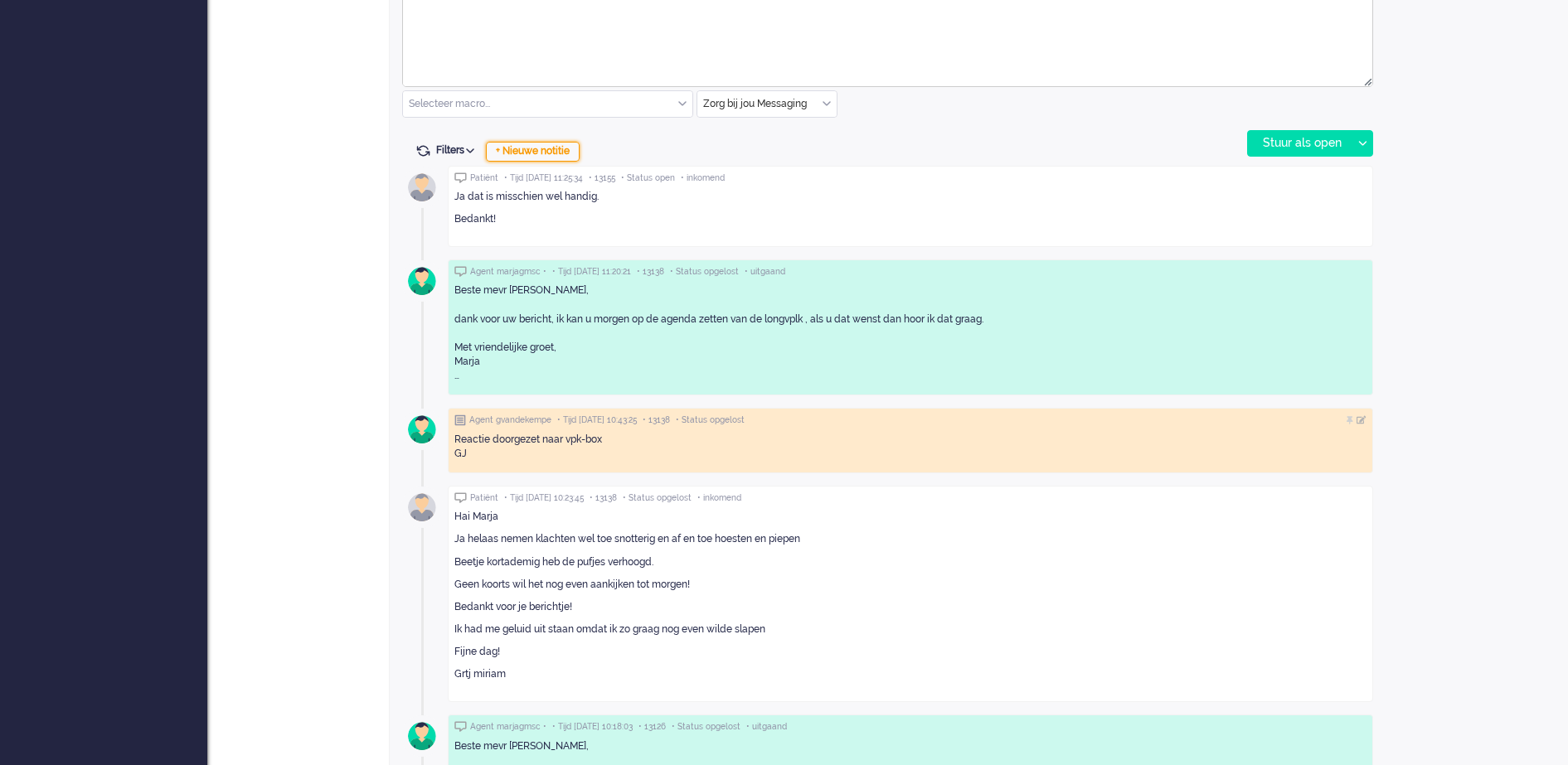
click at [562, 150] on div "+ Nieuwe notitie" at bounding box center [533, 151] width 94 height 20
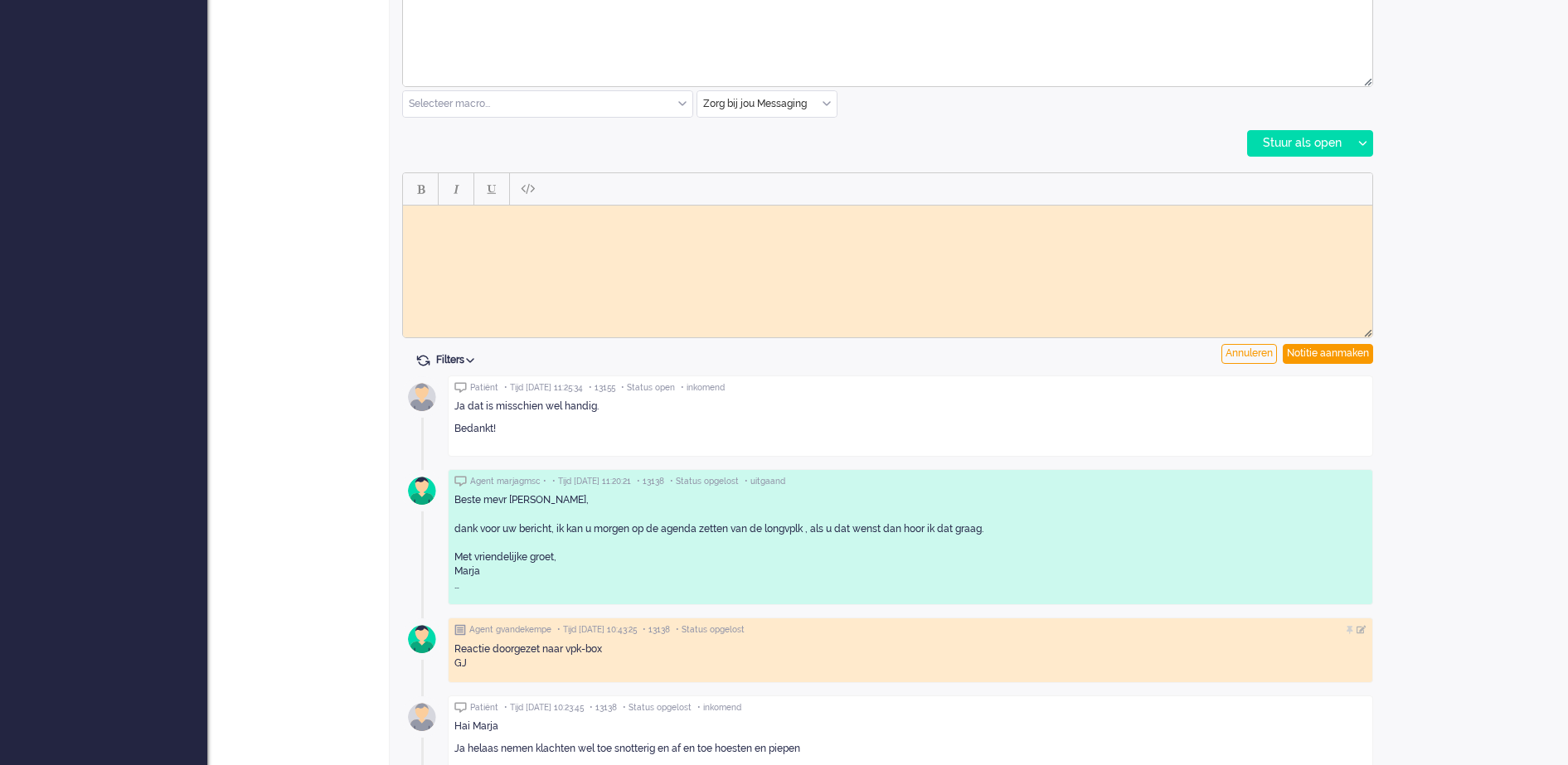
scroll to position [0, 0]
click at [490, 230] on html at bounding box center [887, 217] width 969 height 25
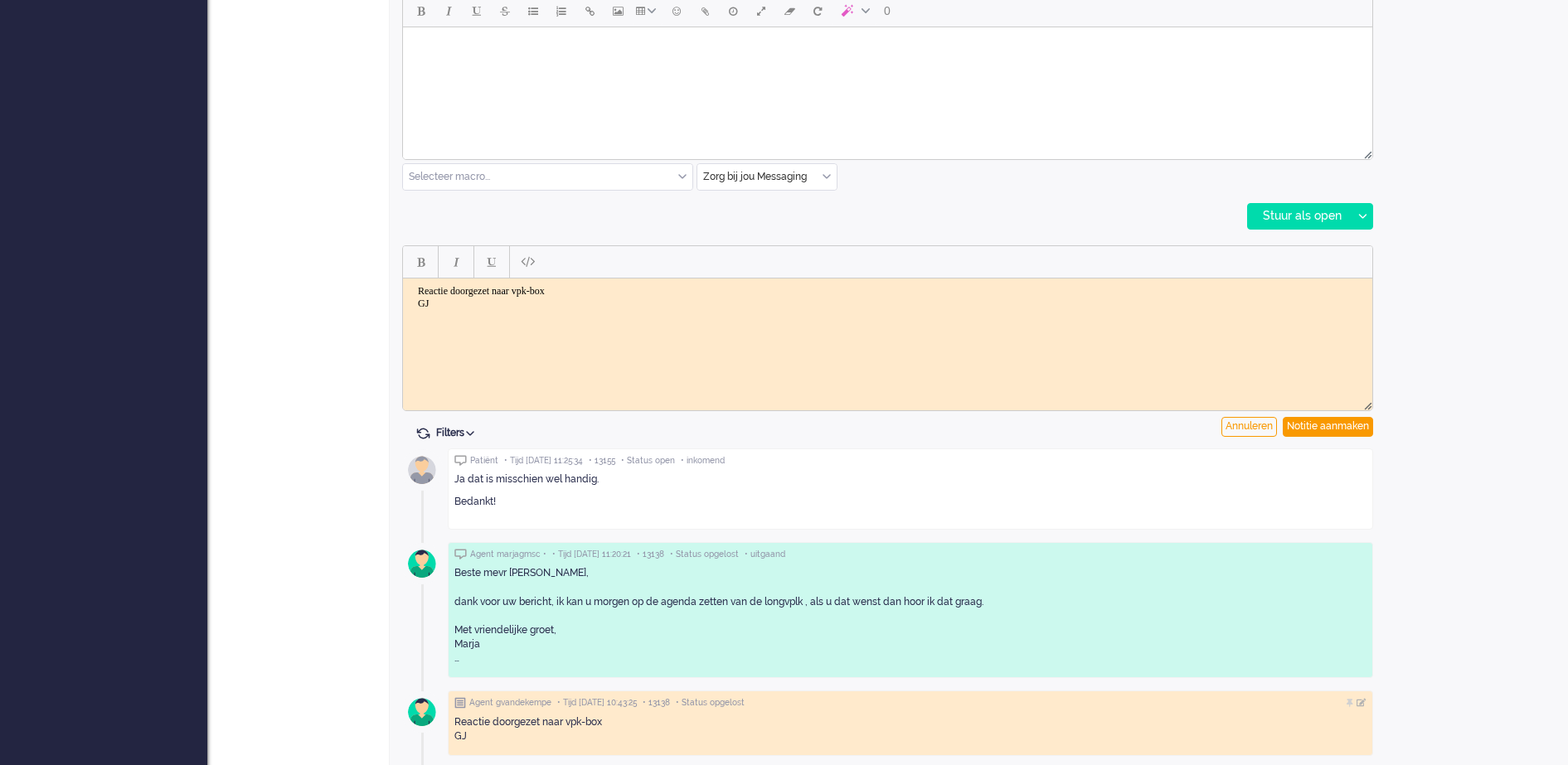
scroll to position [775, 0]
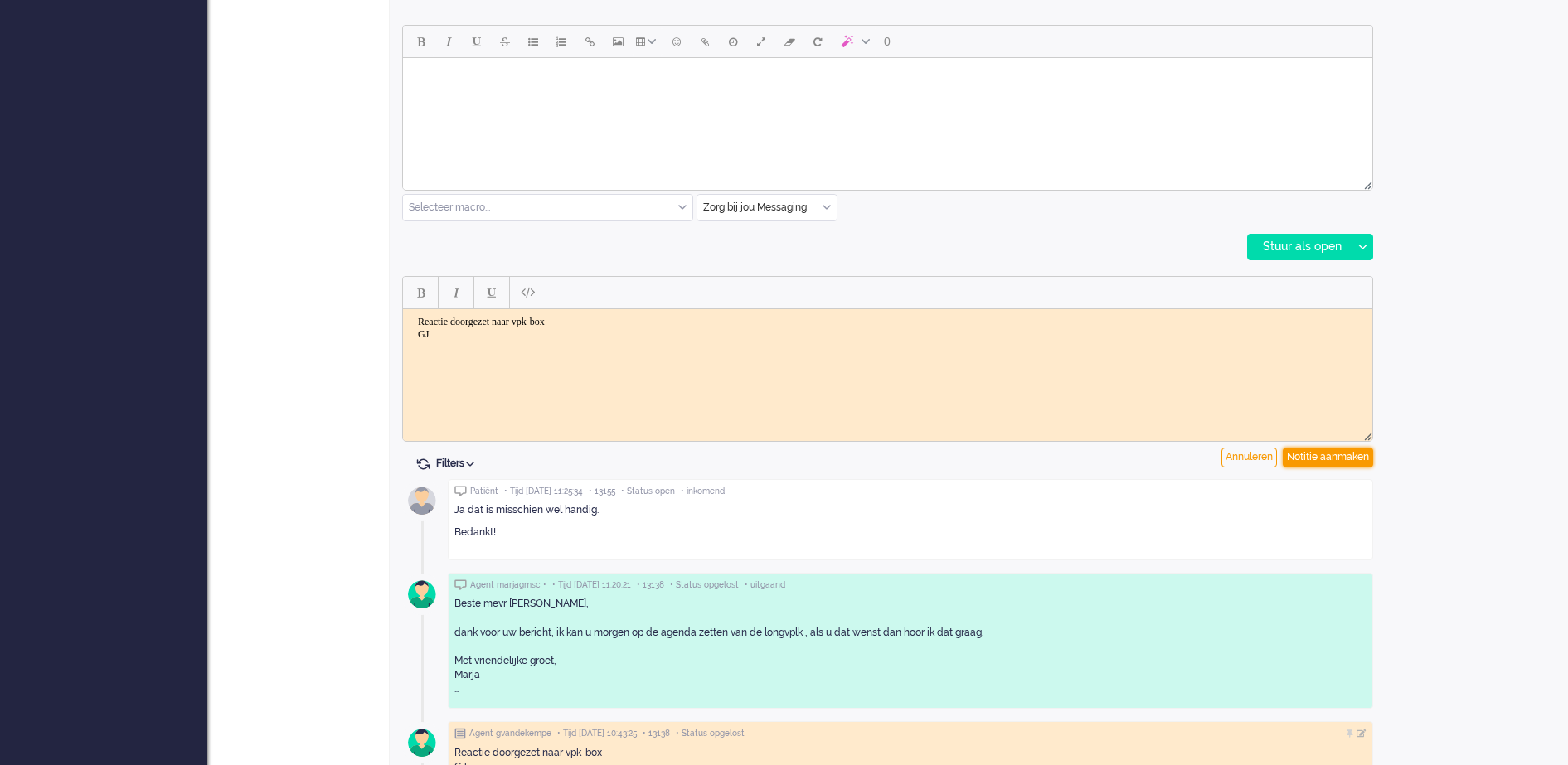
click at [1320, 454] on div "Notitie aanmaken" at bounding box center [1328, 457] width 90 height 20
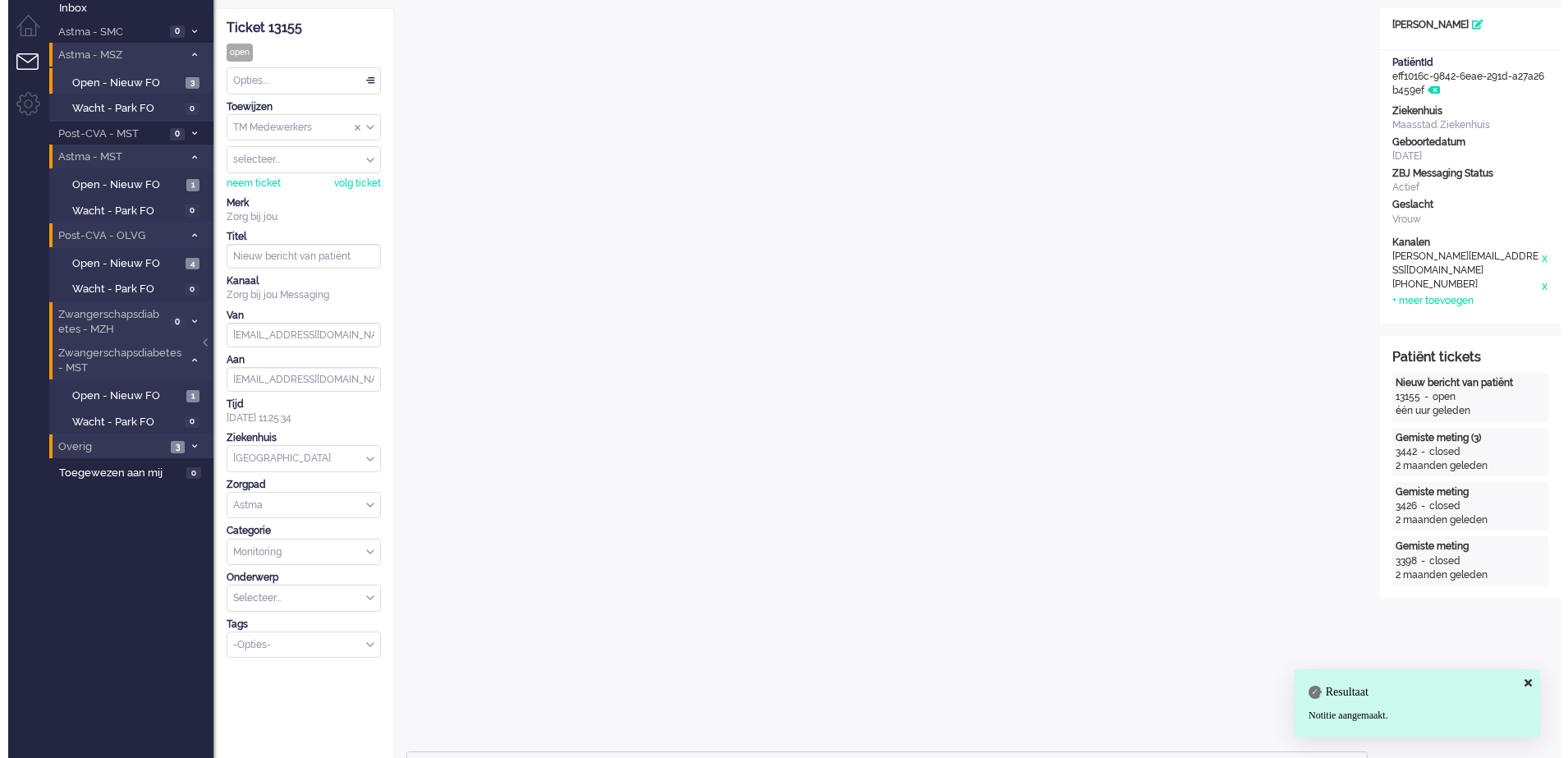
scroll to position [0, 0]
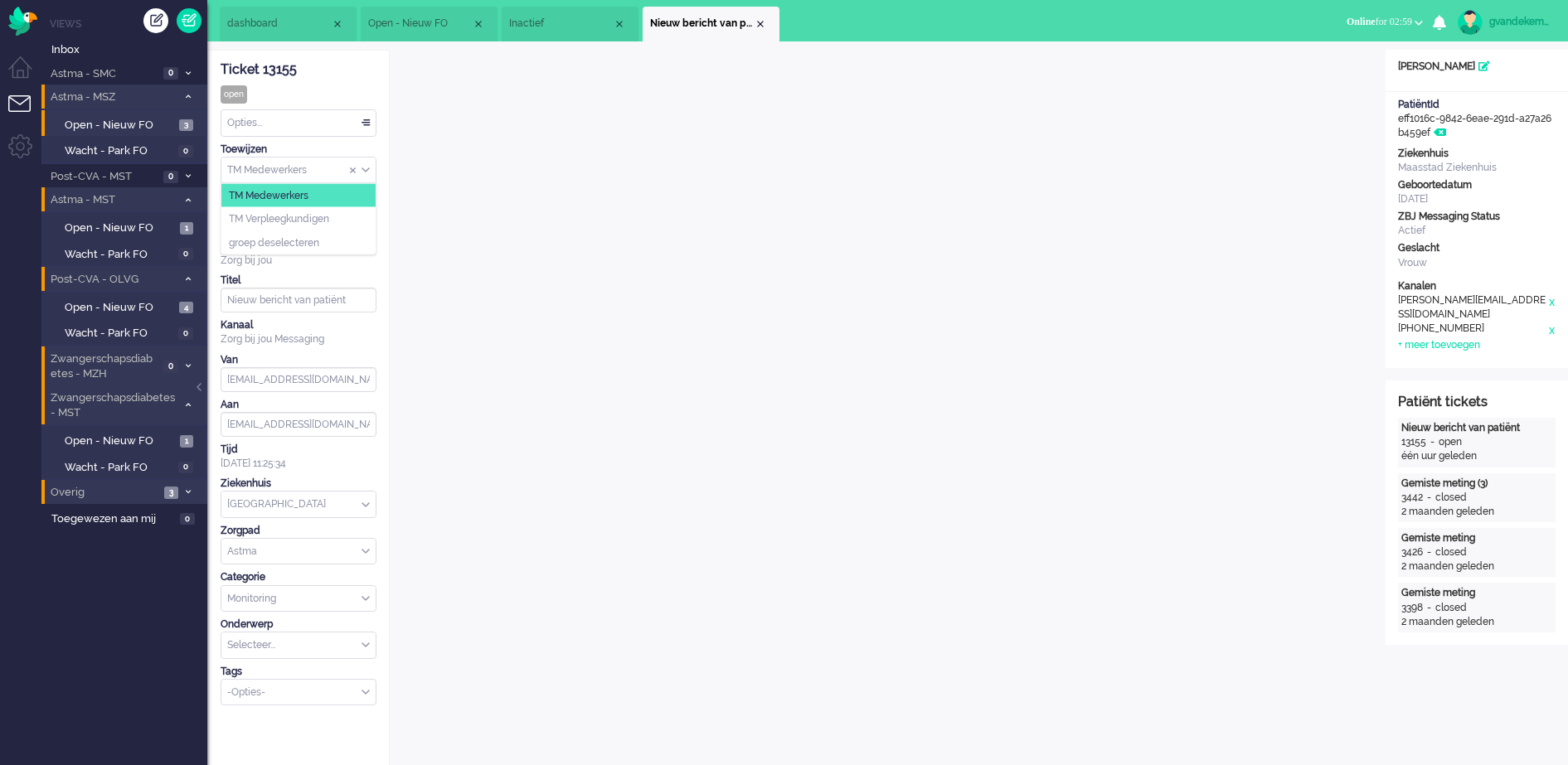
click at [368, 170] on div "TM Medewerkers" at bounding box center [298, 170] width 154 height 25
click at [361, 218] on li "TM Verpleegkundigen" at bounding box center [298, 219] width 154 height 24
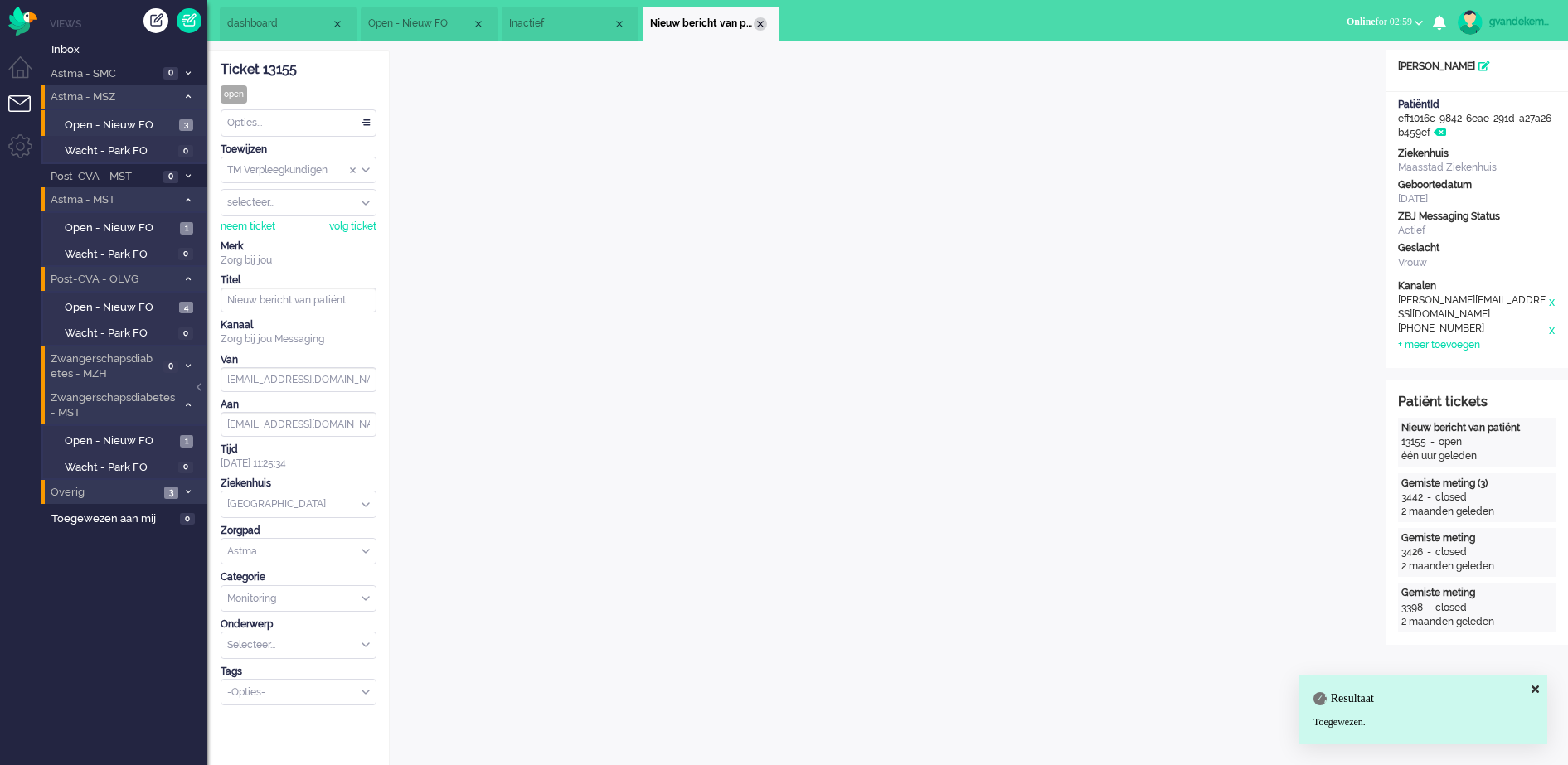
click at [761, 22] on div "Close tab" at bounding box center [761, 24] width 13 height 13
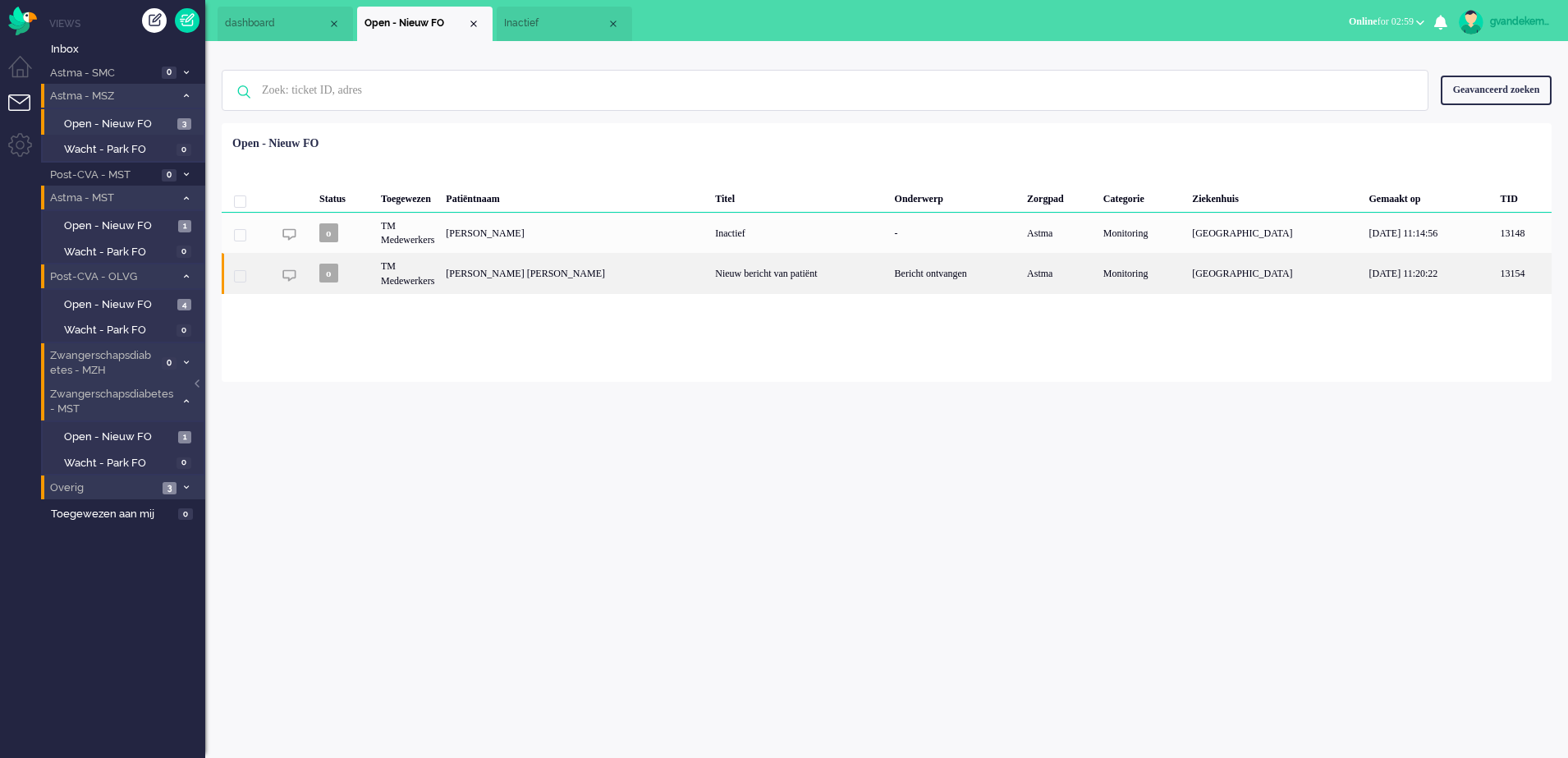
click at [618, 272] on div "[PERSON_NAME] [PERSON_NAME]" at bounding box center [575, 272] width 269 height 40
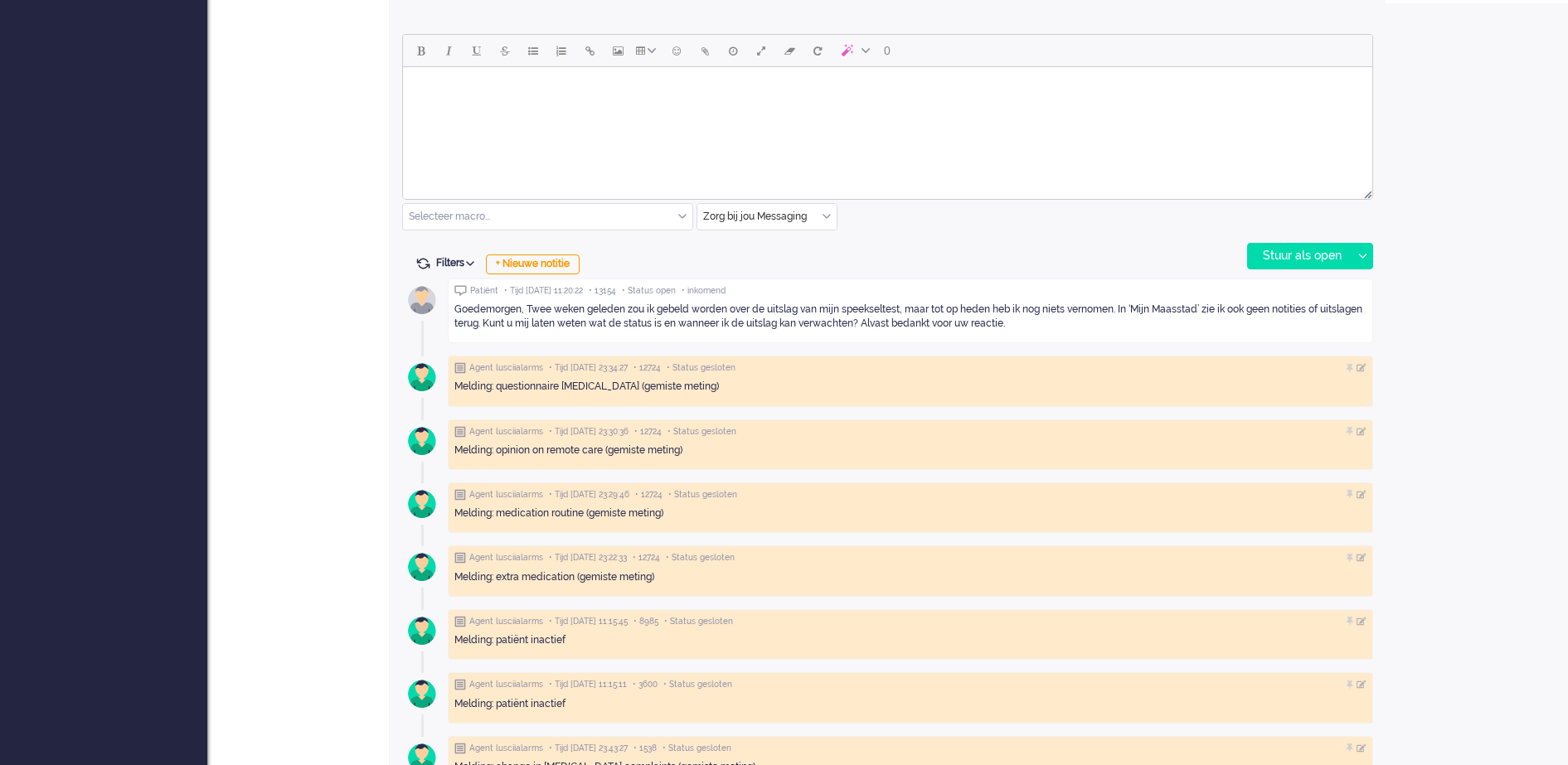
scroll to position [775, 0]
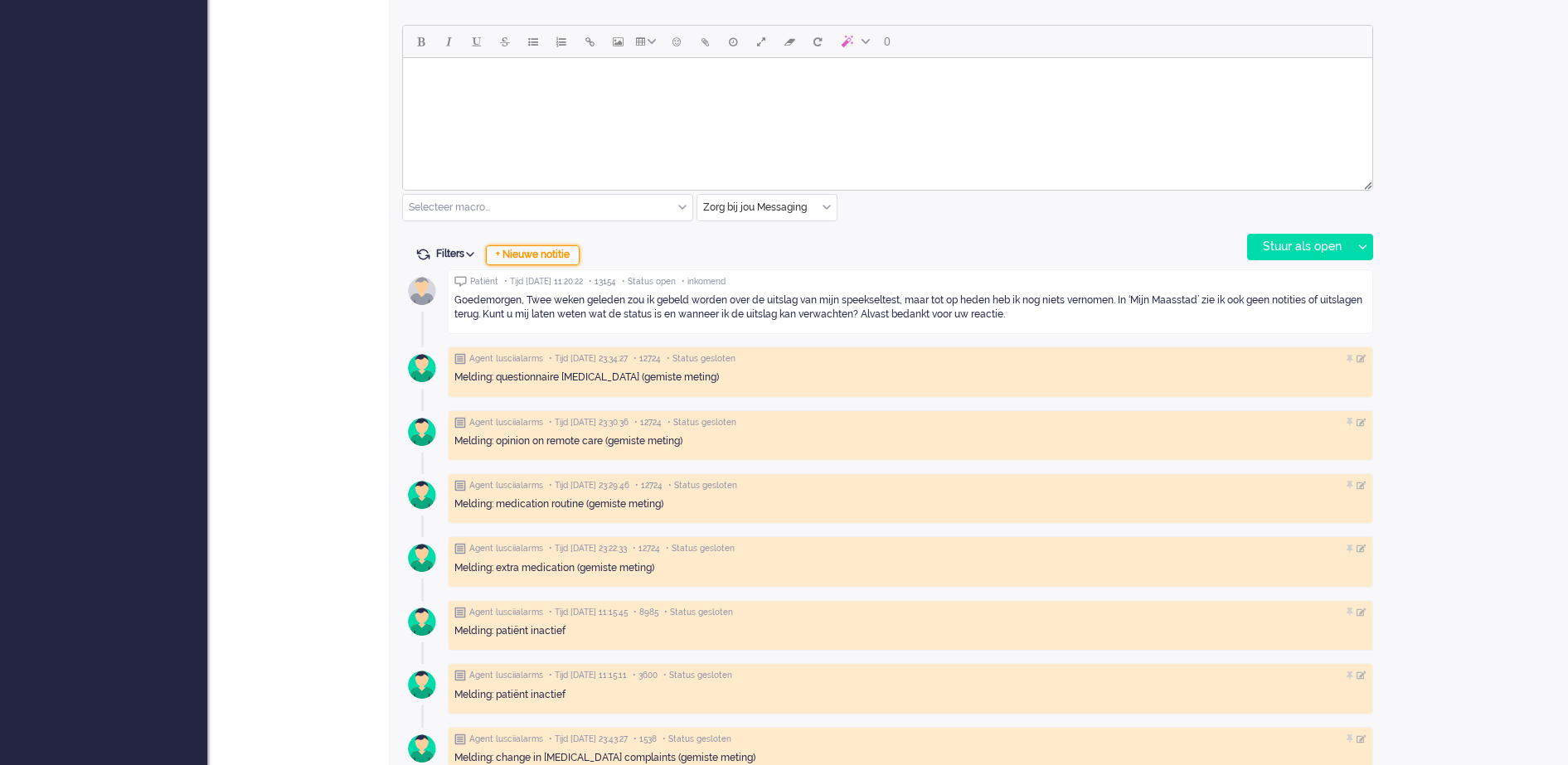
click at [536, 255] on div "+ Nieuwe notitie" at bounding box center [533, 255] width 94 height 20
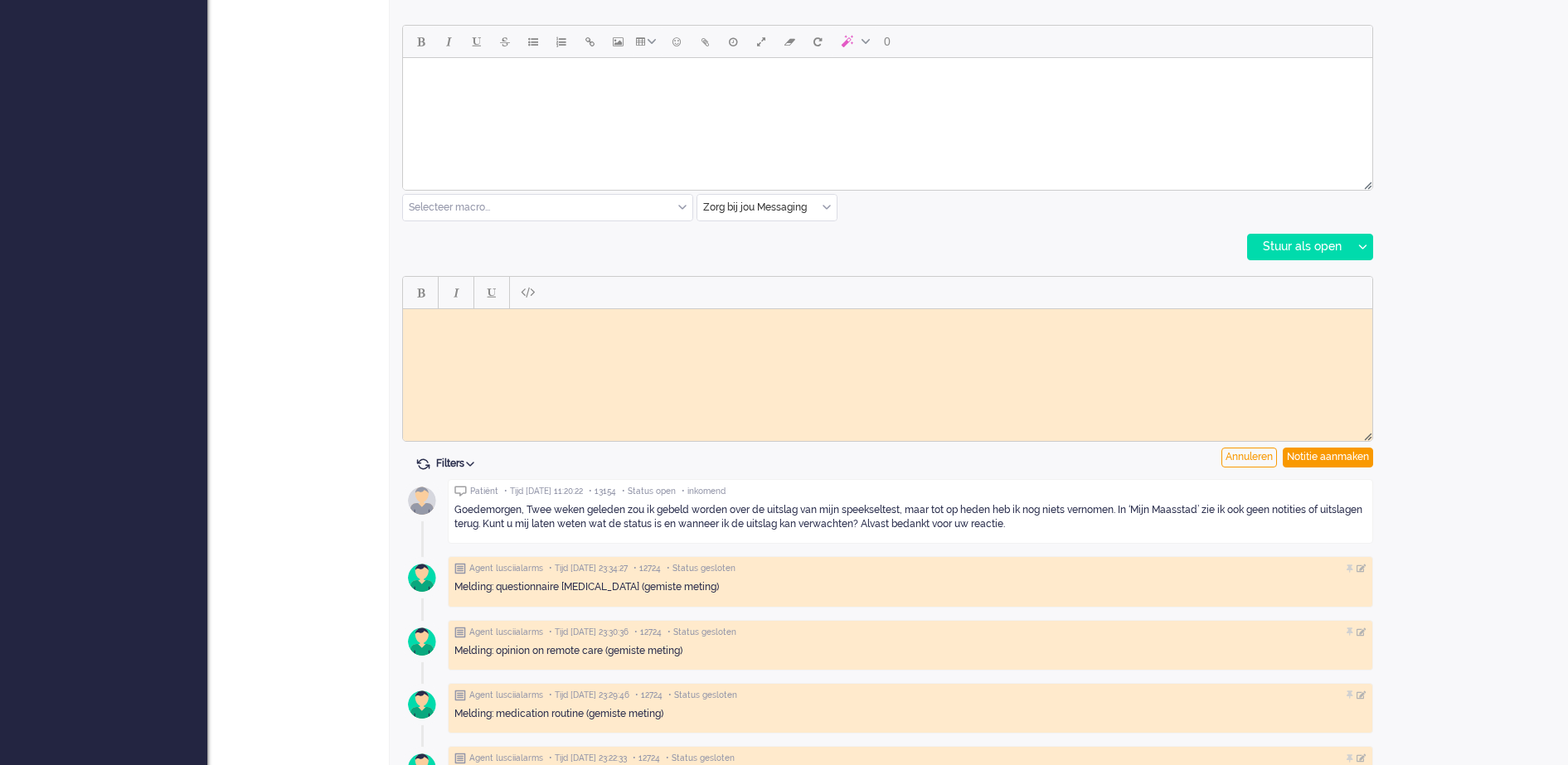
scroll to position [0, 0]
click at [487, 326] on body "Rich Text Area. Press ALT-0 for help." at bounding box center [887, 321] width 956 height 12
click at [1315, 458] on div "Notitie aanmaken" at bounding box center [1328, 457] width 90 height 20
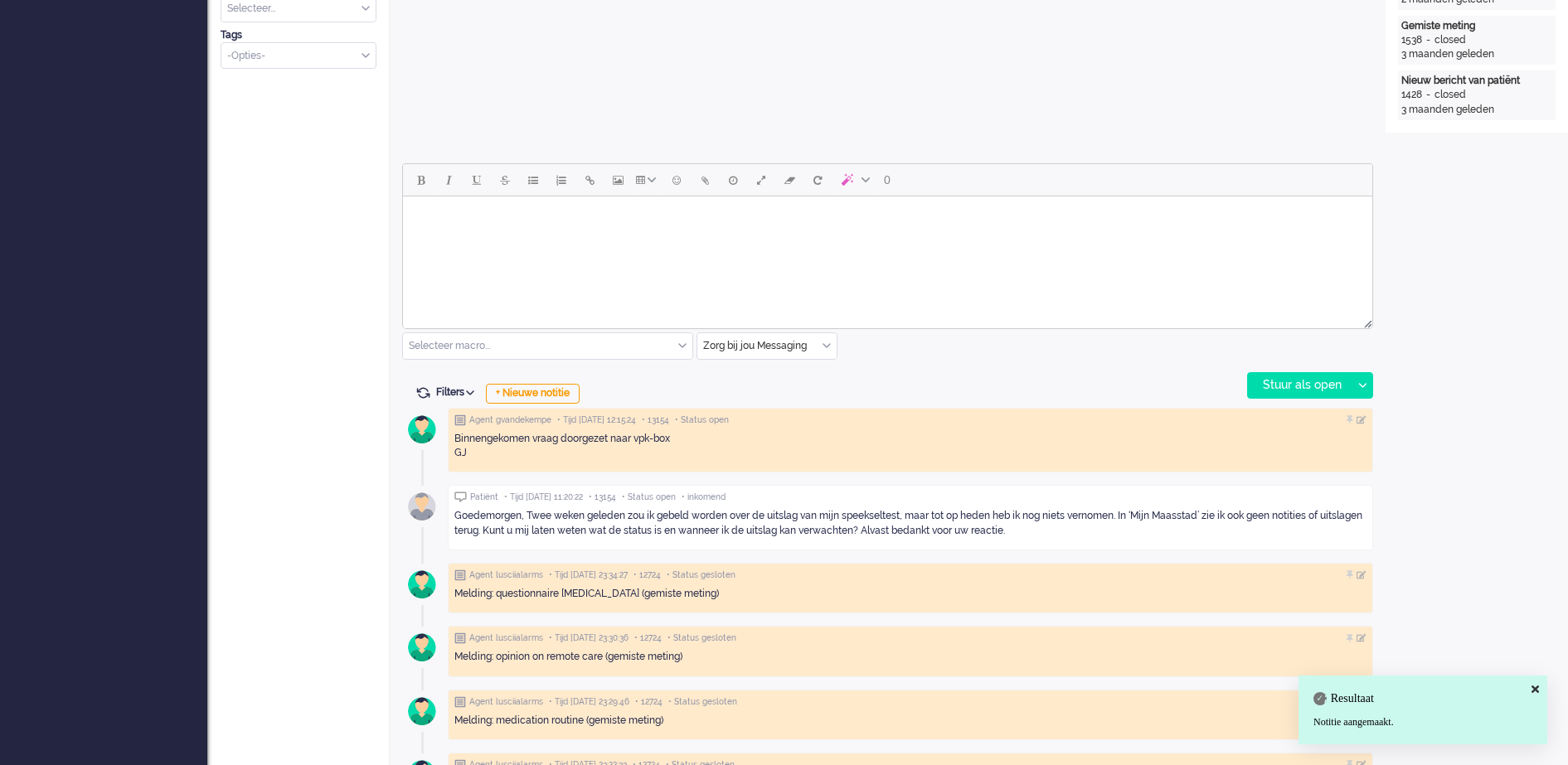
scroll to position [50, 0]
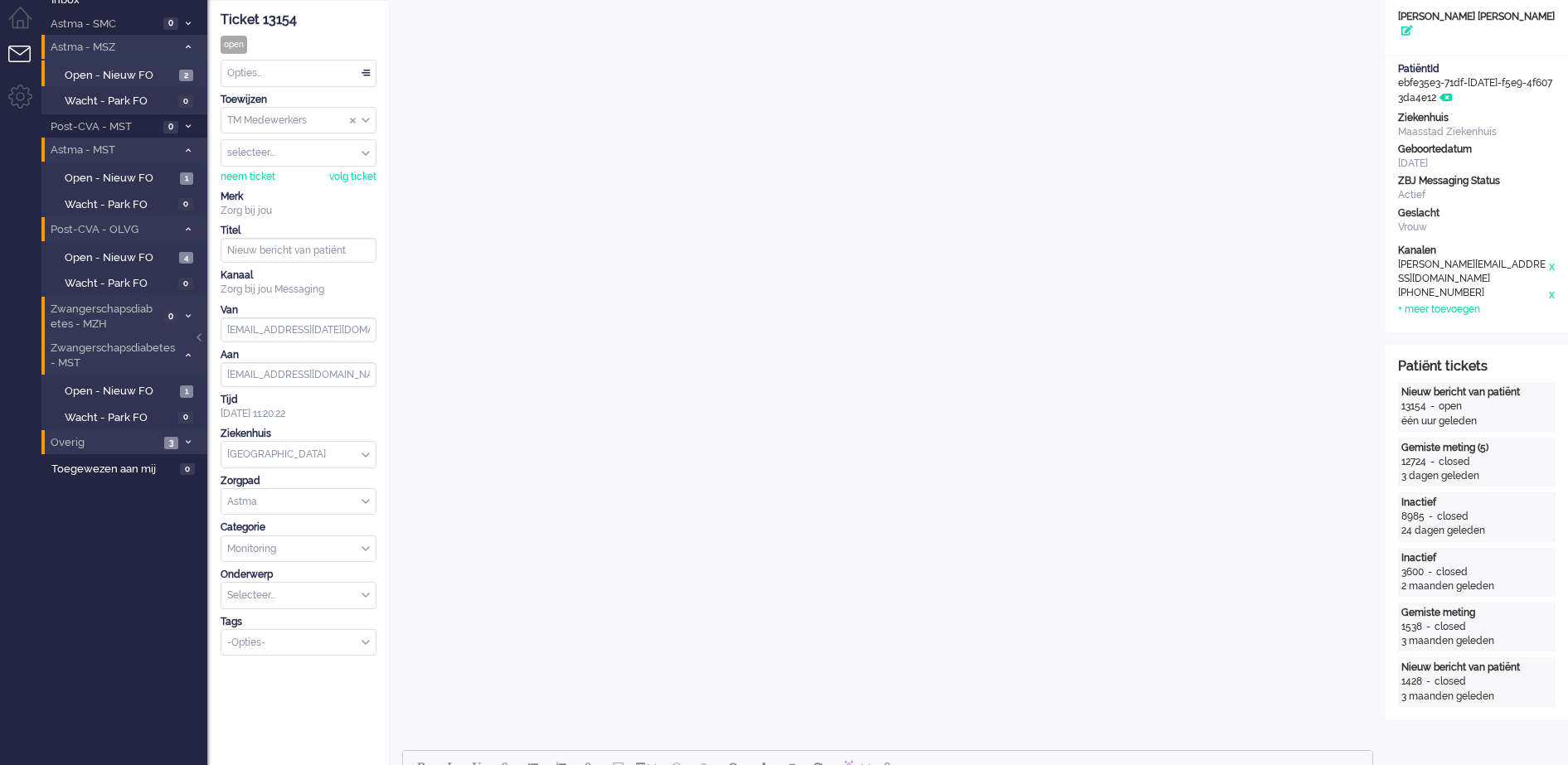
click at [361, 119] on div "TM Medewerkers" at bounding box center [298, 120] width 154 height 25
click at [334, 171] on li "TM Verpleegkundigen" at bounding box center [298, 170] width 154 height 24
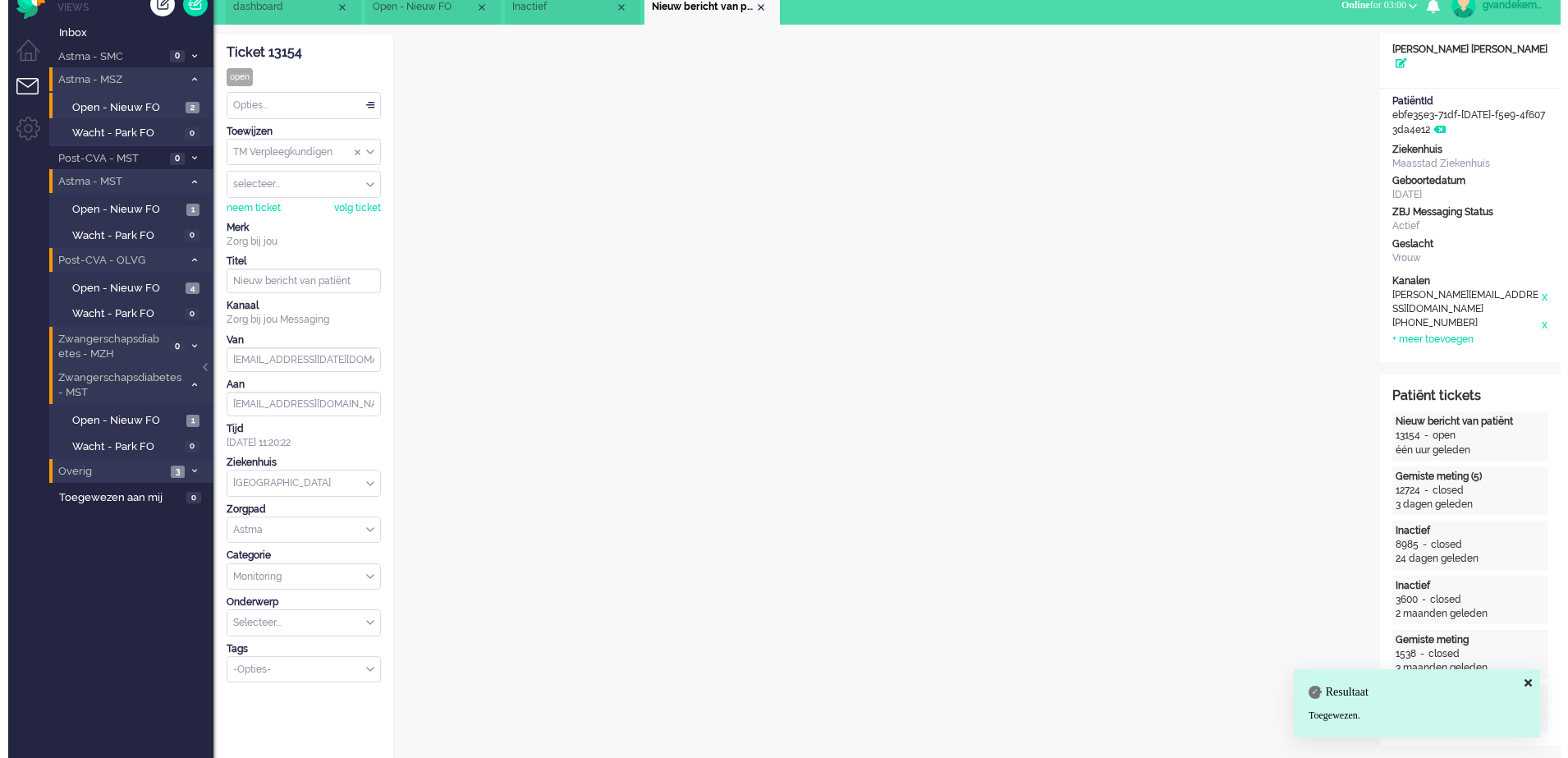
scroll to position [0, 0]
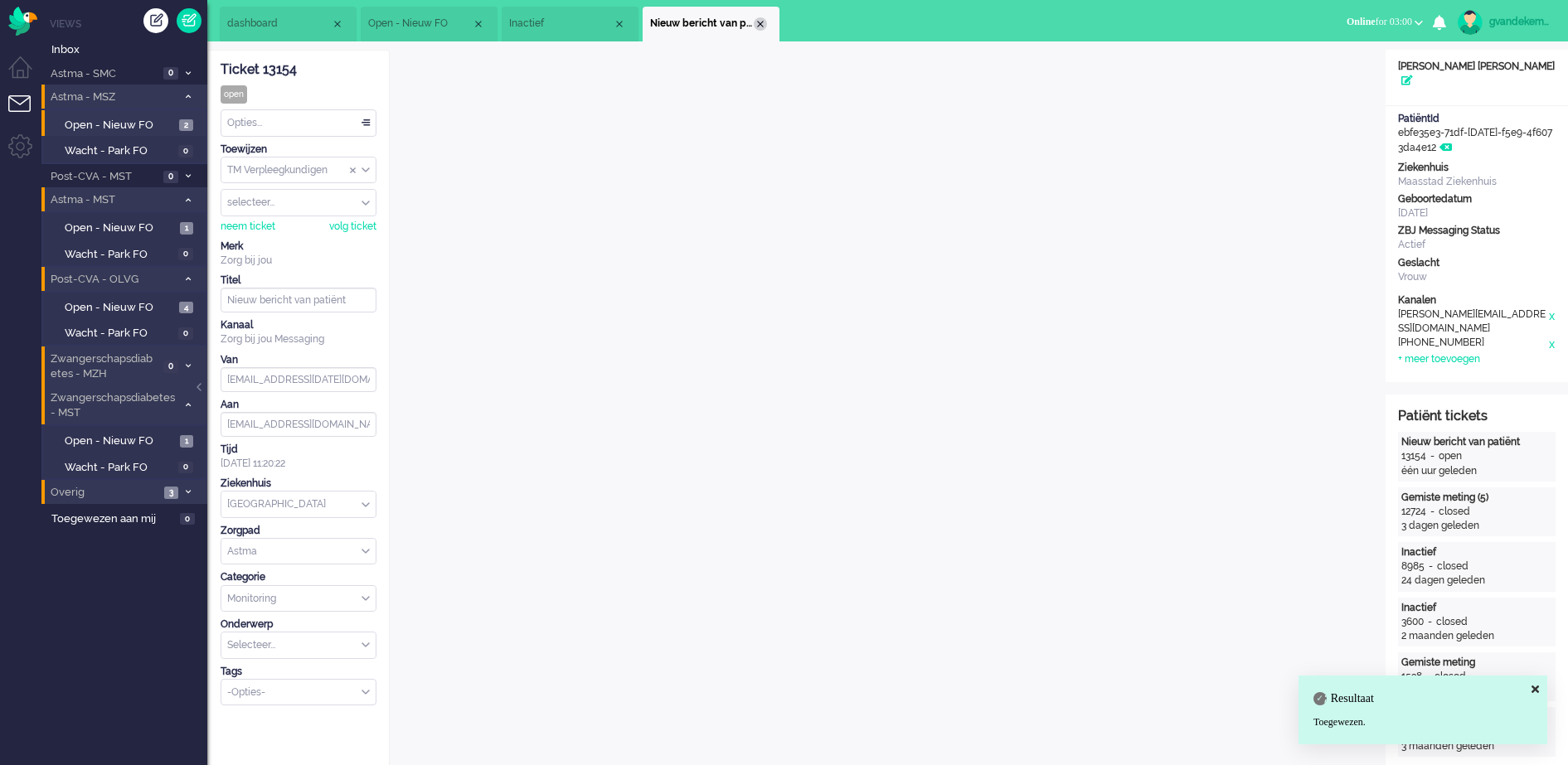
click at [757, 23] on div "Close tab" at bounding box center [761, 24] width 13 height 13
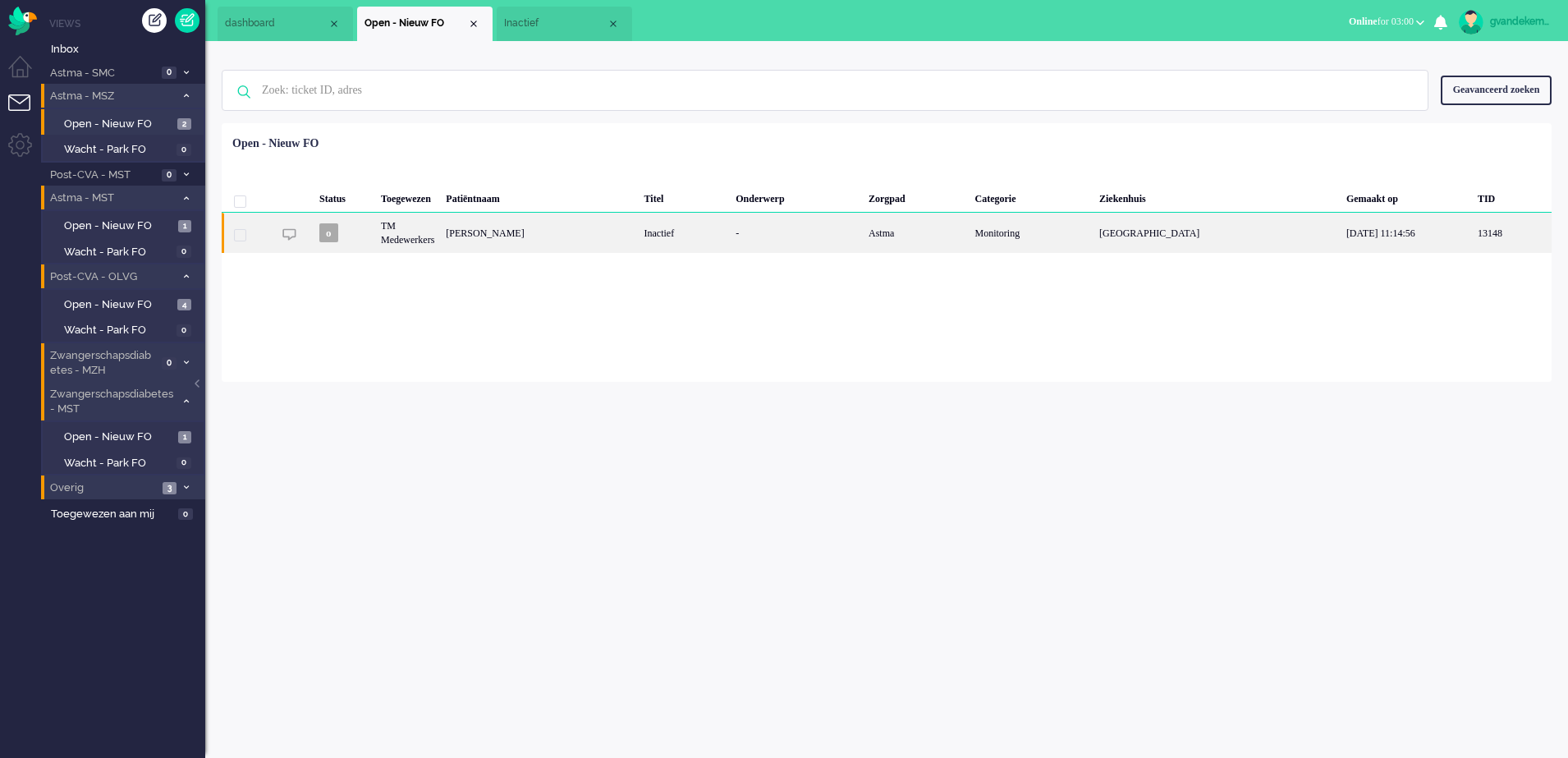
click at [440, 238] on div "TM Medewerkers" at bounding box center [408, 232] width 65 height 40
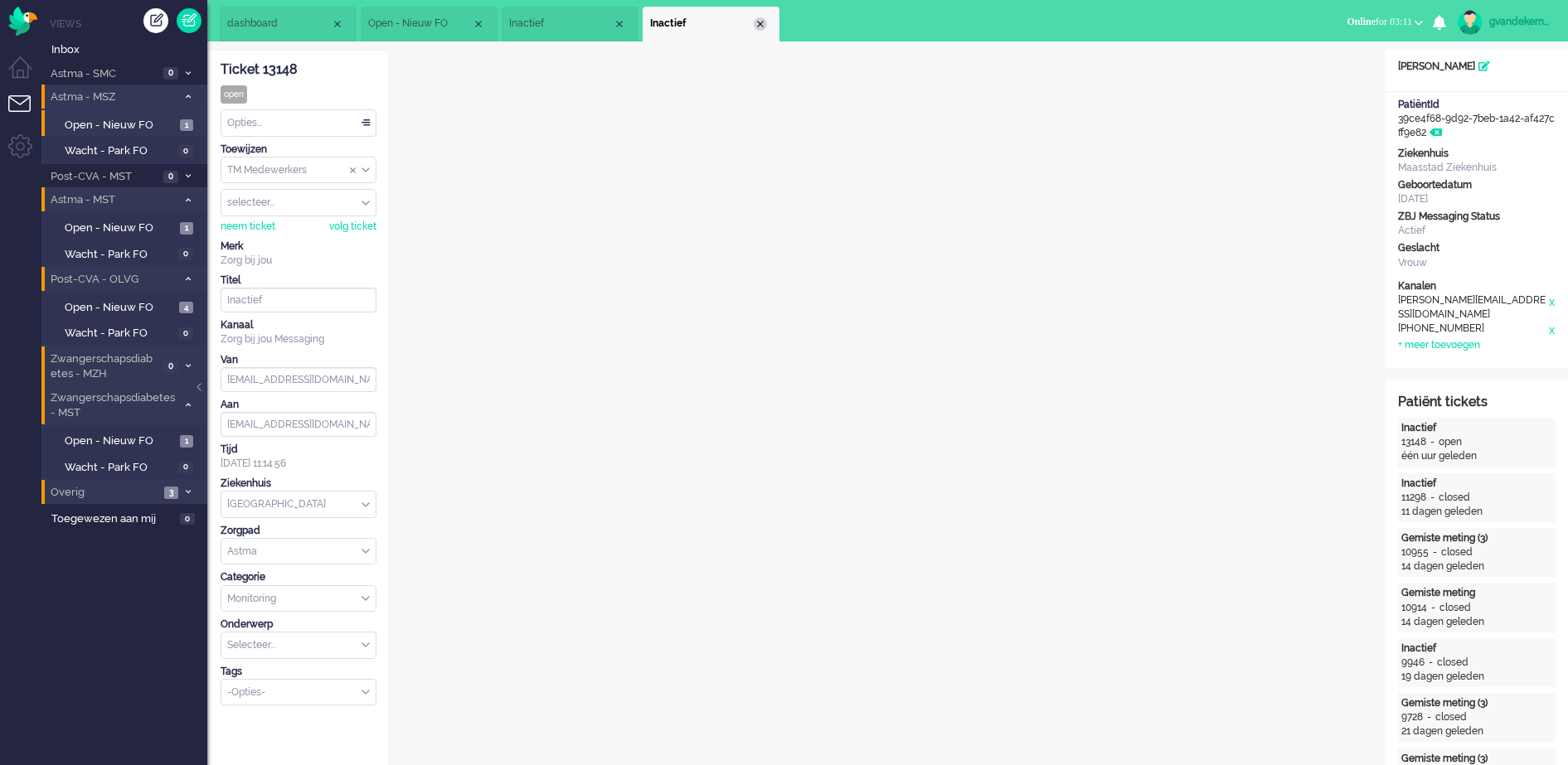
click at [761, 24] on div "Close tab" at bounding box center [761, 24] width 13 height 13
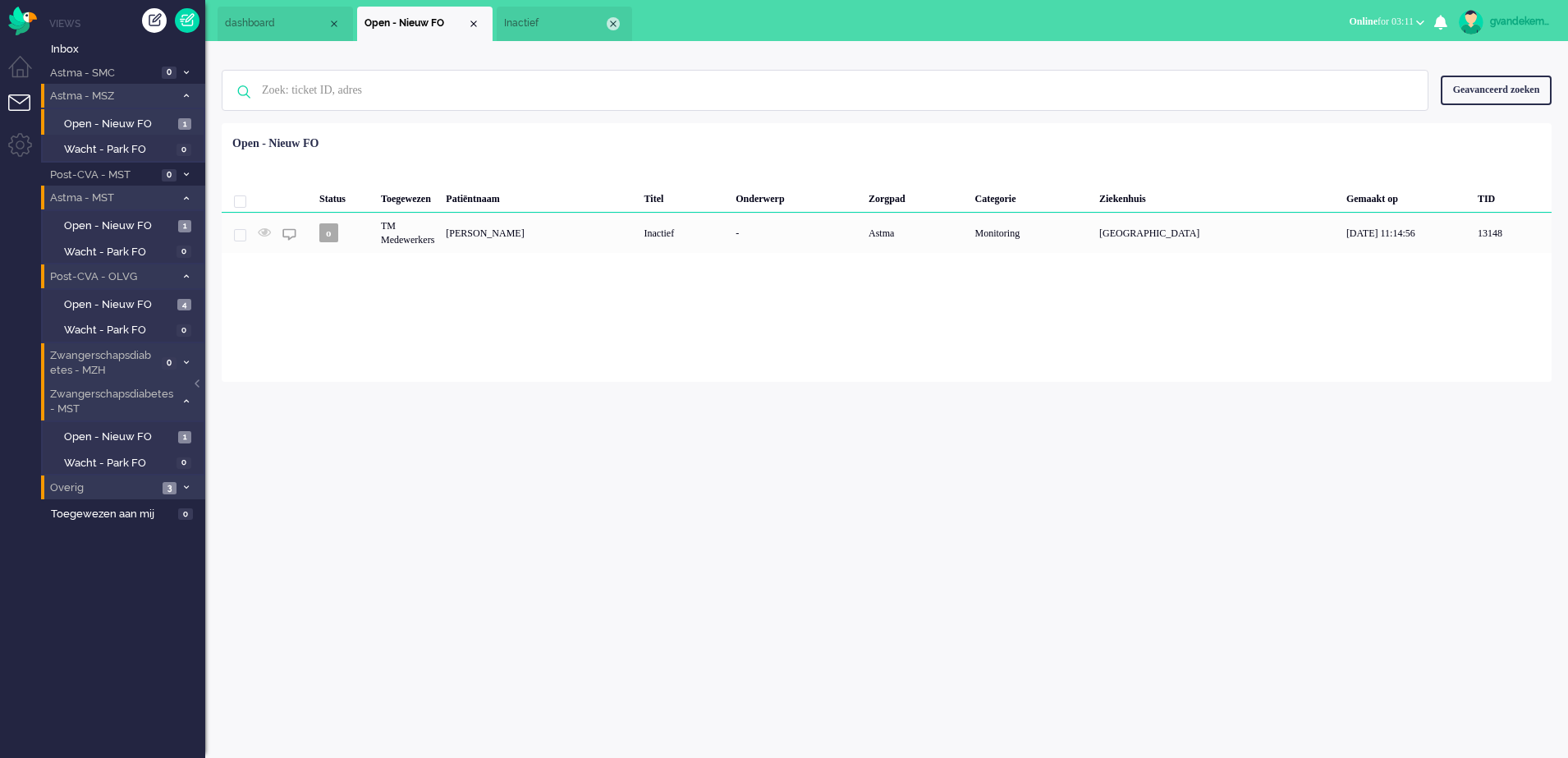
click at [614, 26] on div "Close tab" at bounding box center [613, 24] width 13 height 13
click at [473, 23] on div "Close tab" at bounding box center [473, 24] width 13 height 13
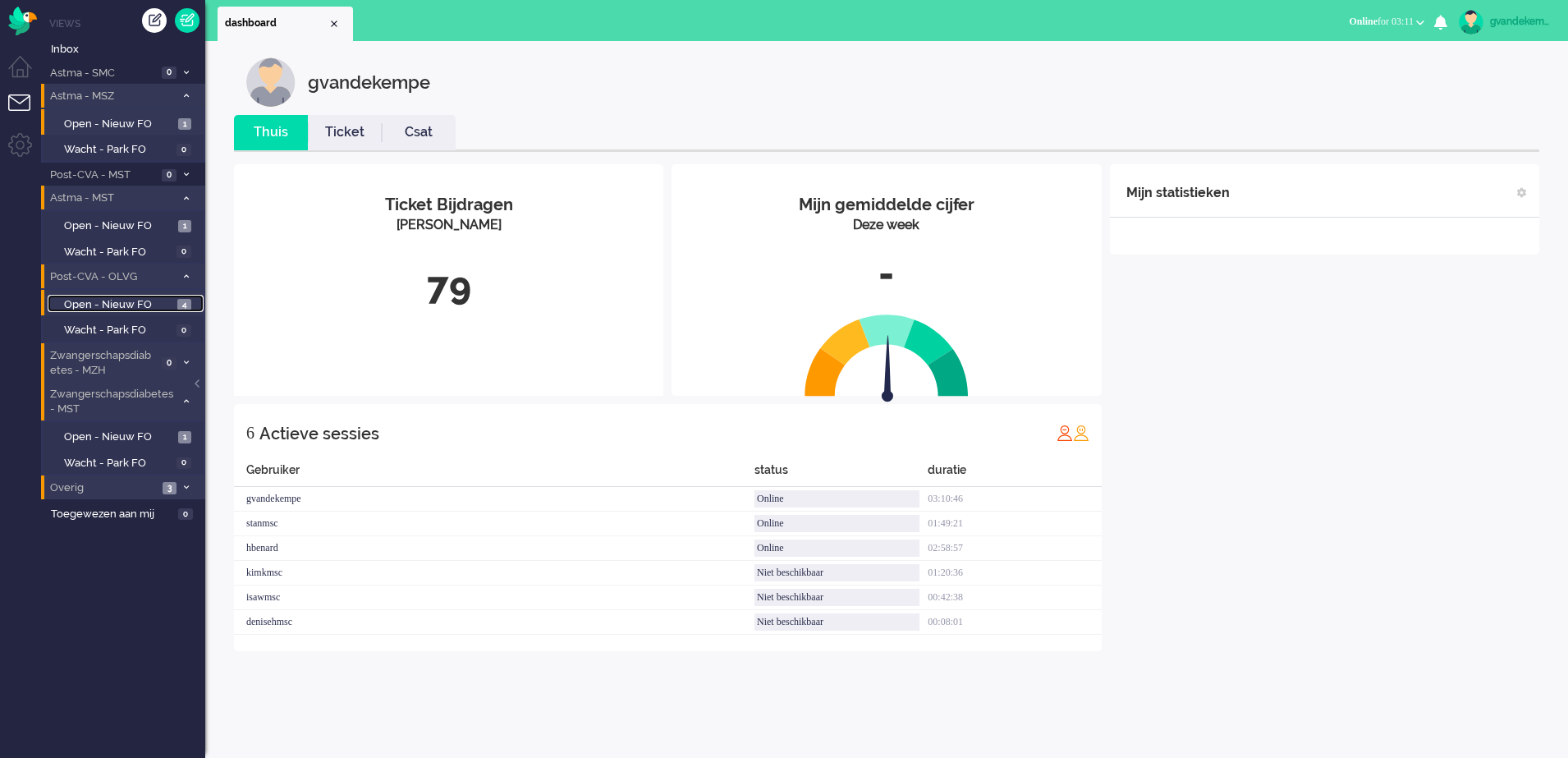
click at [172, 303] on span "Open - Nieuw FO" at bounding box center [119, 305] width 110 height 16
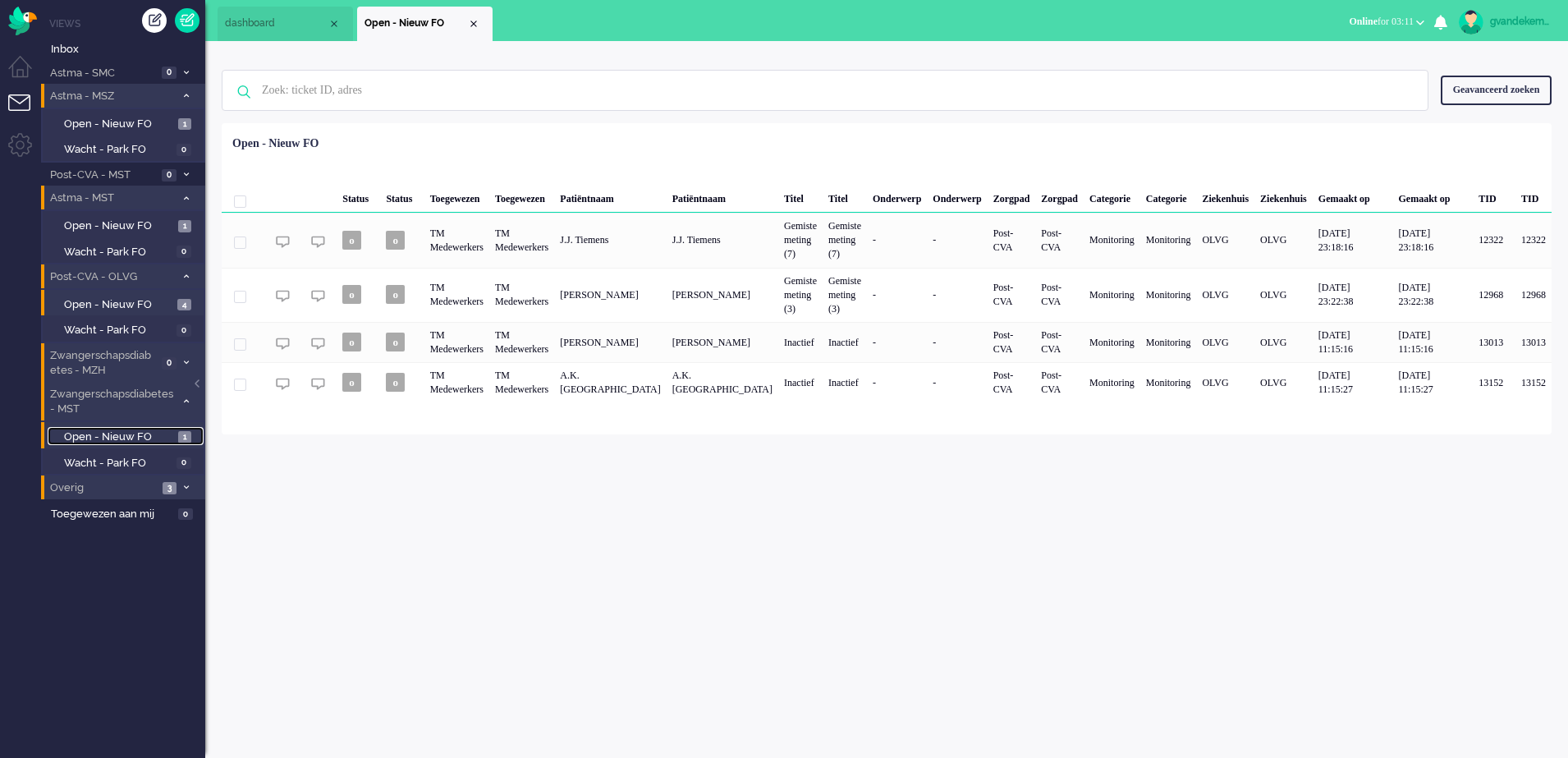
click at [162, 432] on span "Open - Nieuw FO" at bounding box center [119, 437] width 110 height 16
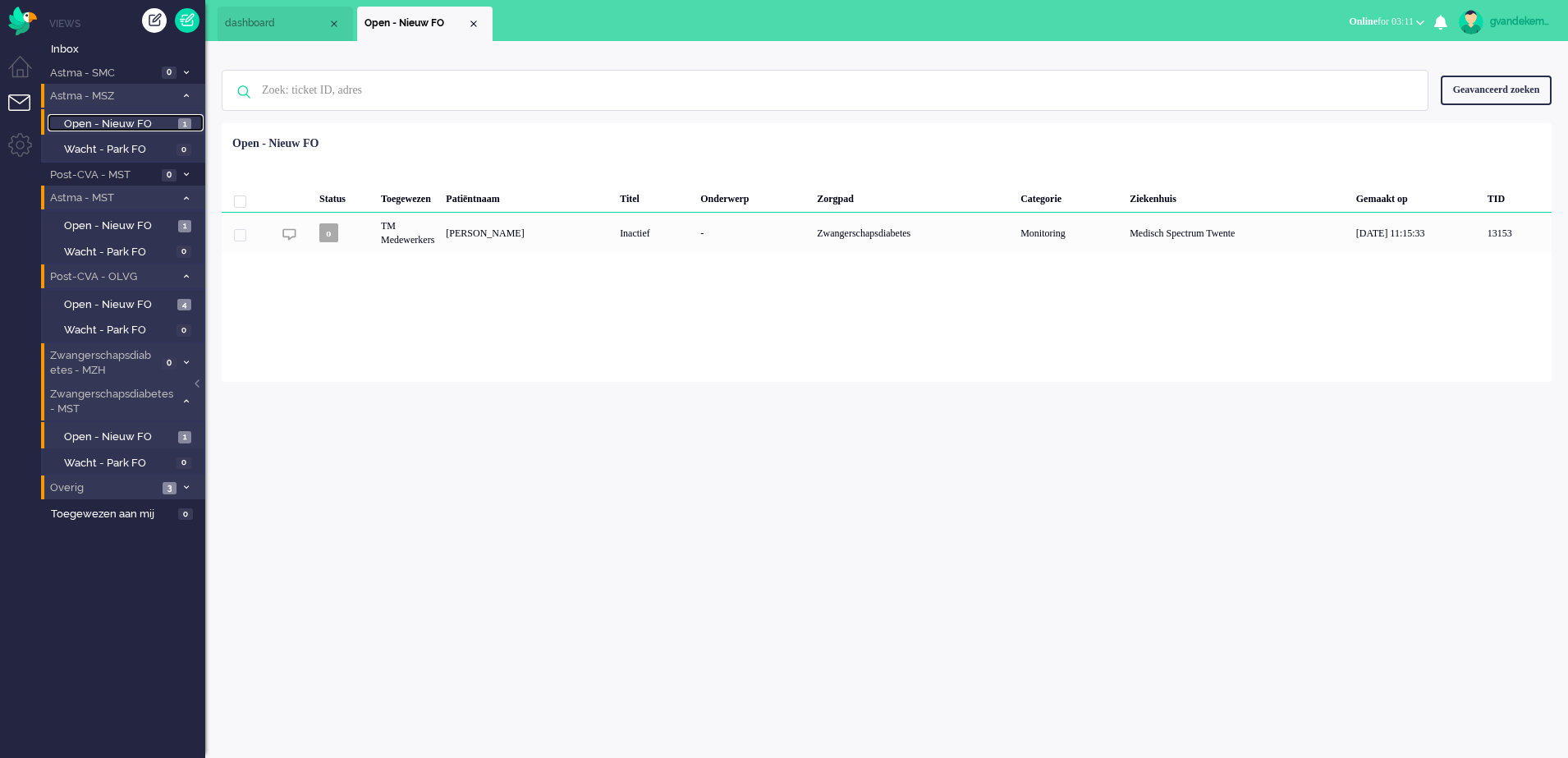
click at [157, 124] on span "Open - Nieuw FO" at bounding box center [119, 124] width 110 height 16
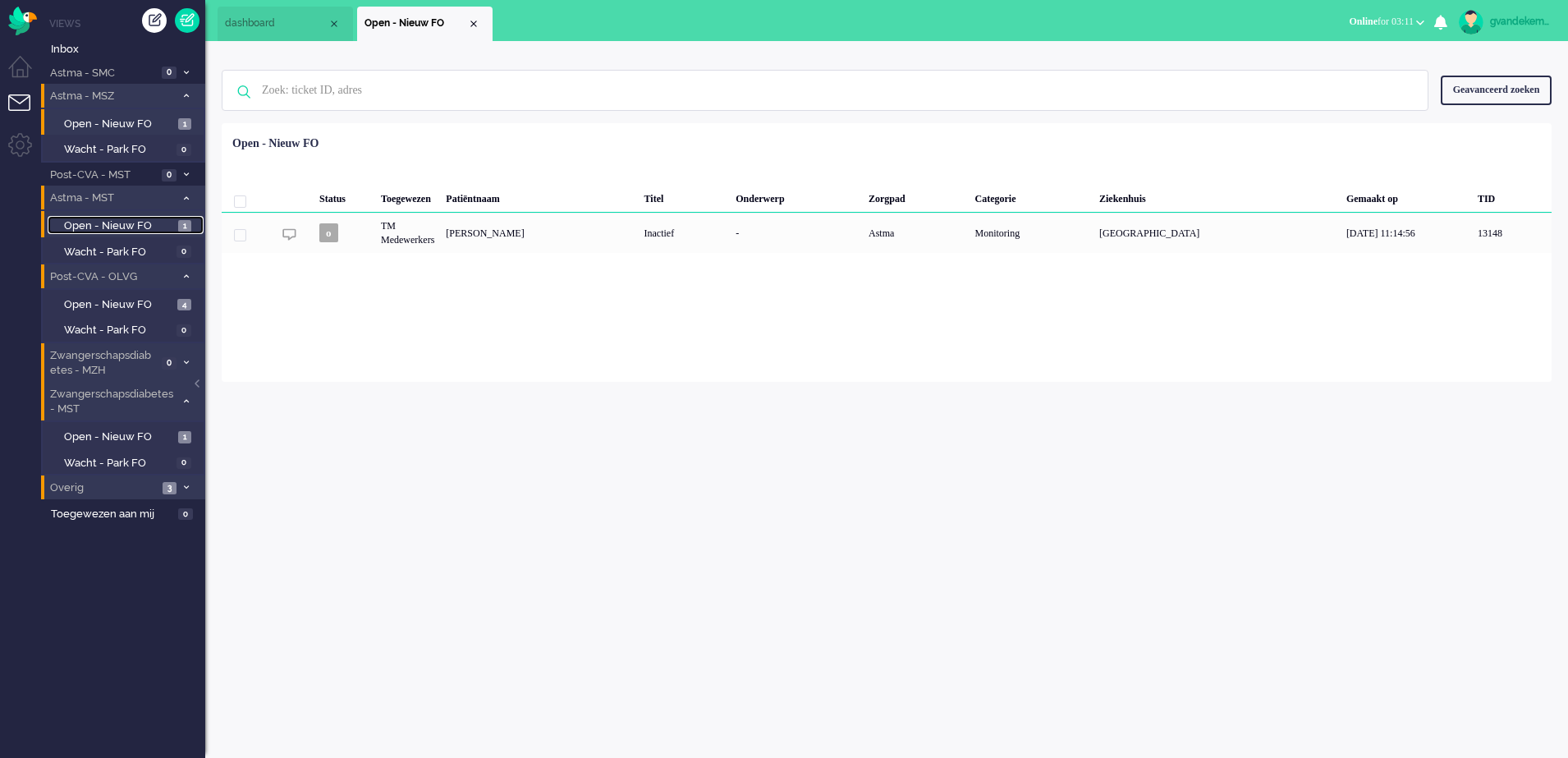
click at [185, 226] on span "1" at bounding box center [185, 226] width 13 height 12
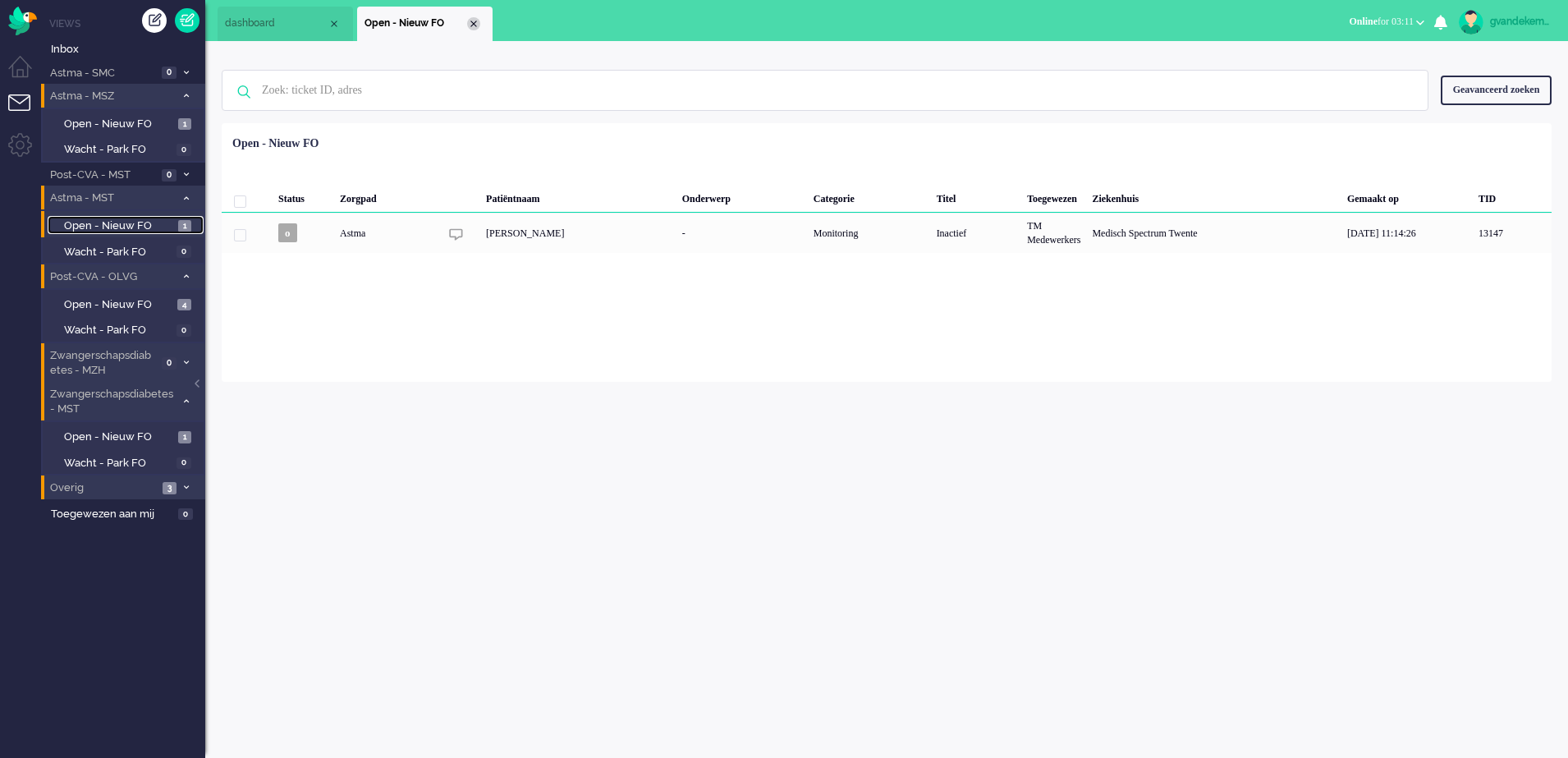
click at [473, 22] on div "Close tab" at bounding box center [473, 24] width 13 height 13
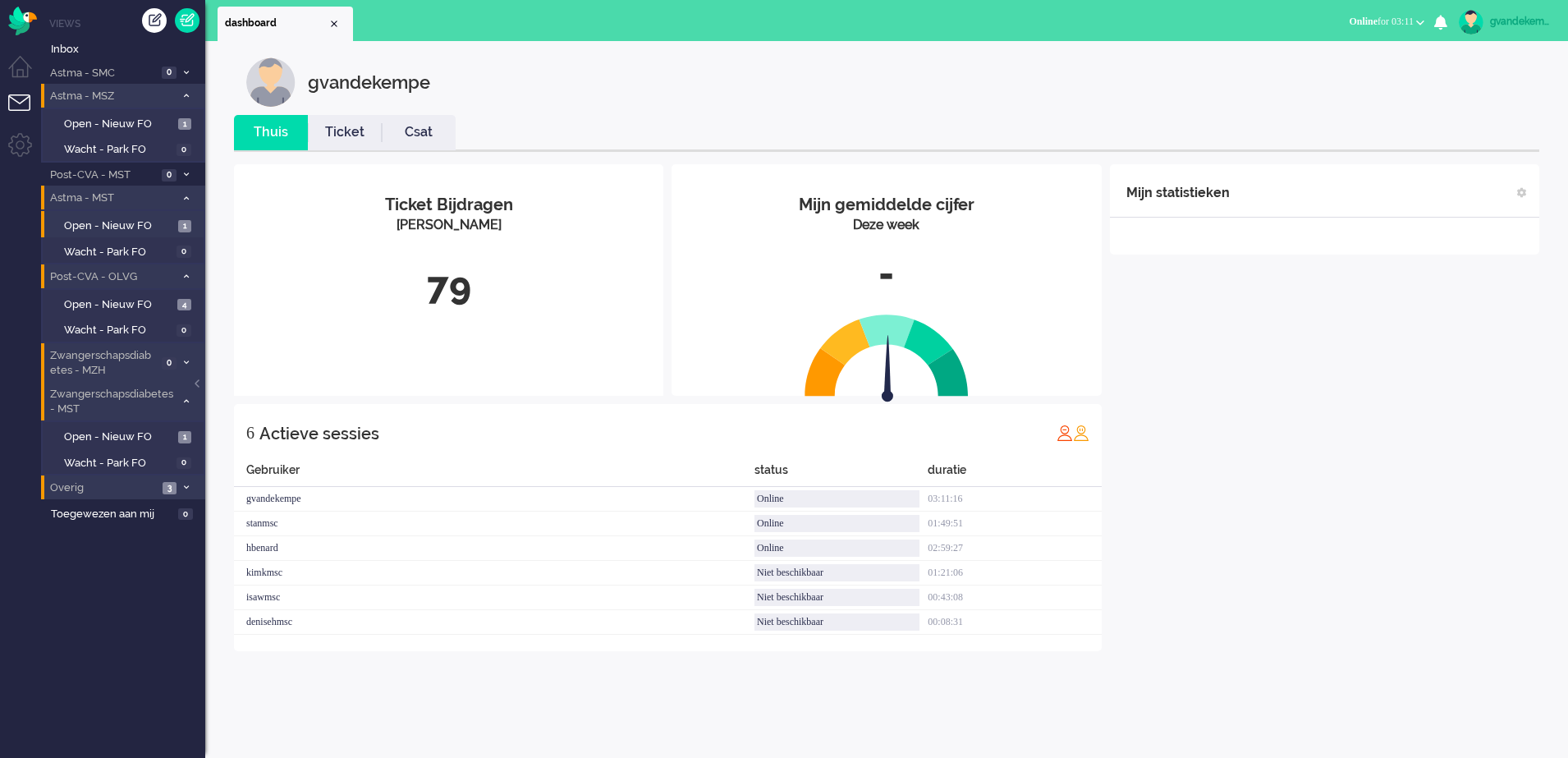
click at [1282, 373] on div "Mijn statistieken + Statistieken toevoegen Bel tijd (gemiddelde dag) Wrapup tij…" at bounding box center [1324, 408] width 429 height 487
click at [1454, 312] on div "Mijn statistieken + Statistieken toevoegen Bel tijd (gemiddelde dag) Wrapup tij…" at bounding box center [1324, 408] width 429 height 487
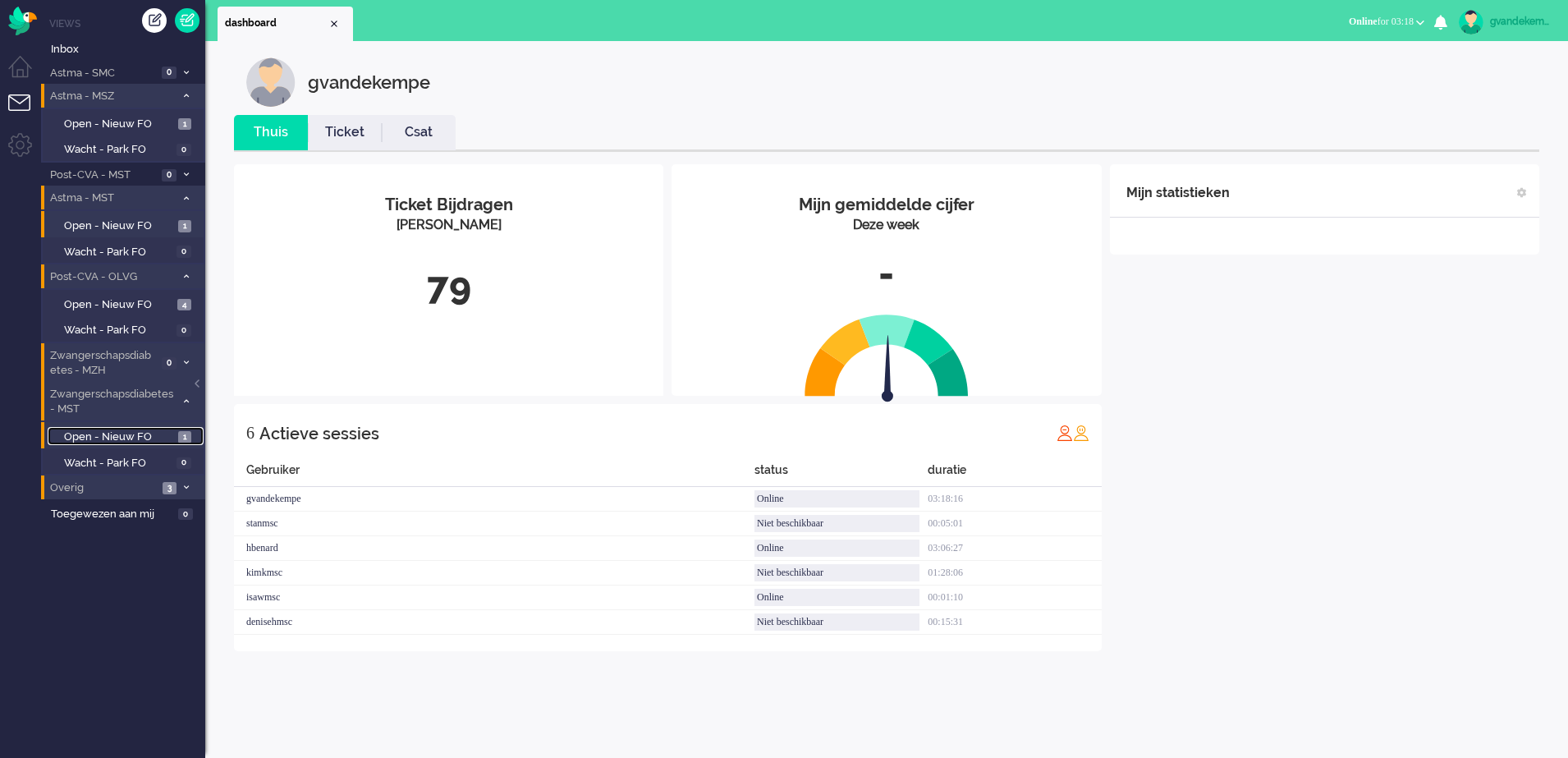
click at [160, 441] on span "Open - Nieuw FO" at bounding box center [119, 437] width 110 height 16
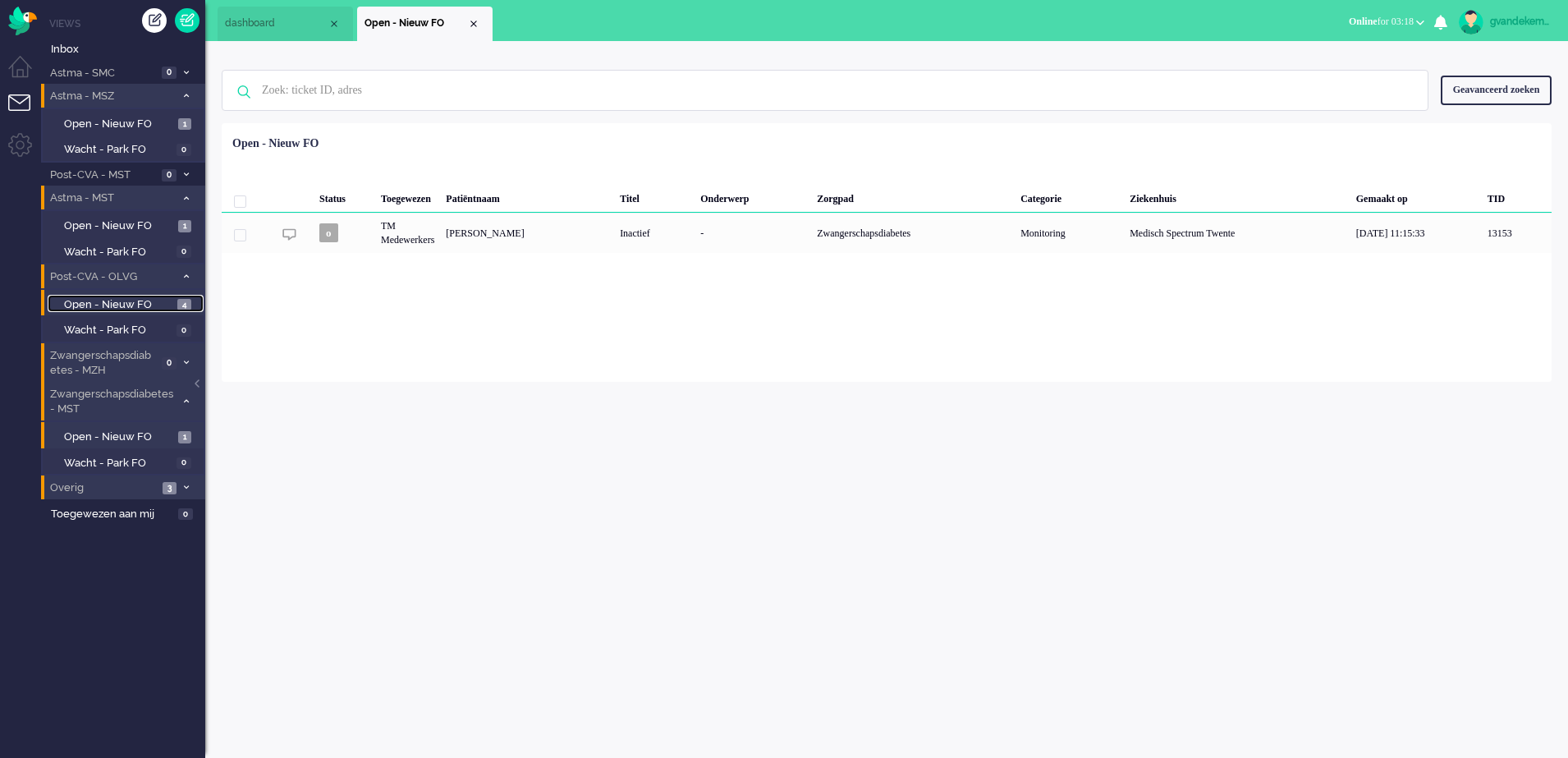
click at [155, 298] on span "Open - Nieuw FO" at bounding box center [119, 305] width 110 height 16
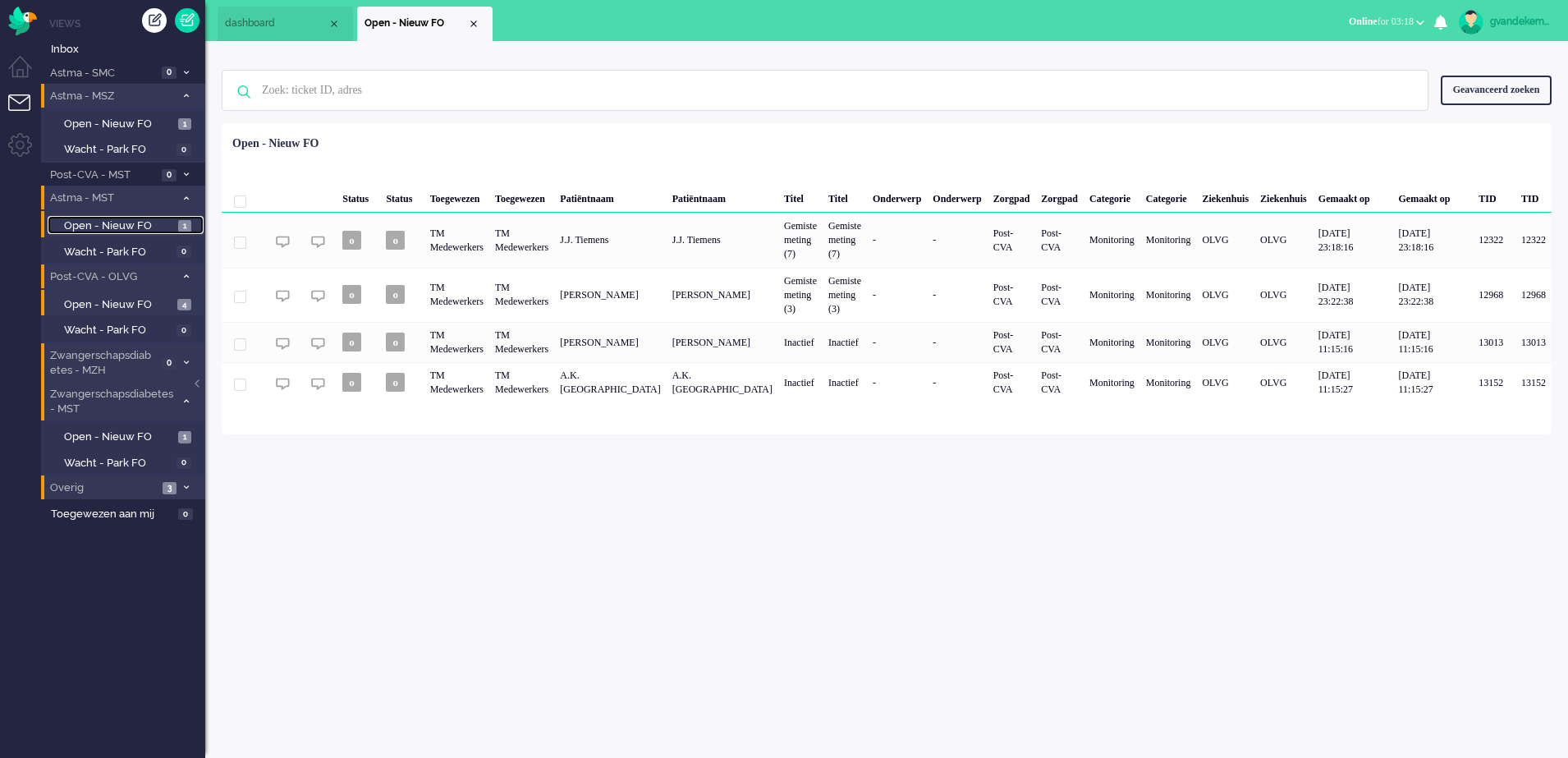
click at [160, 225] on span "Open - Nieuw FO" at bounding box center [119, 226] width 110 height 16
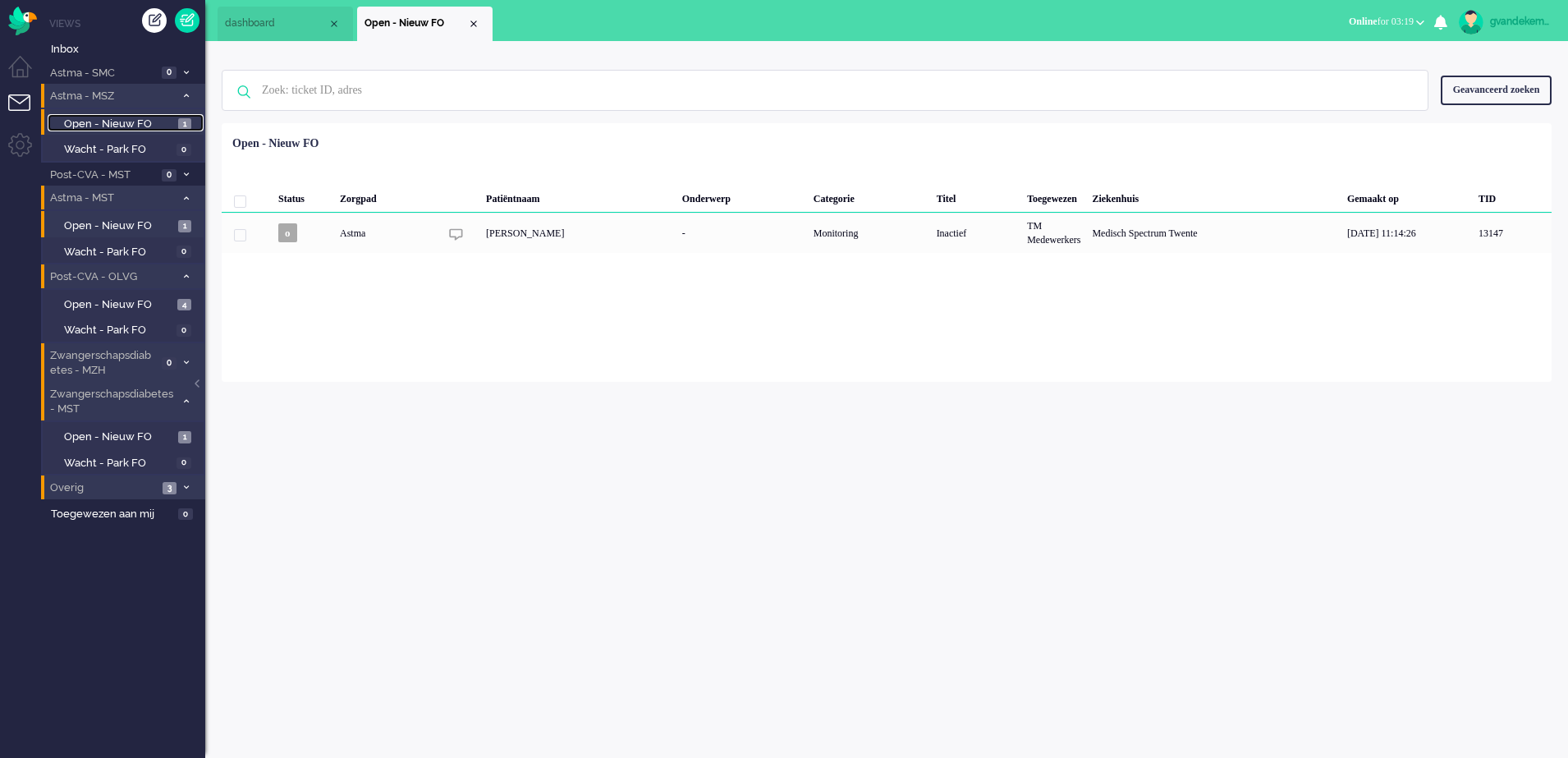
click at [160, 124] on span "Open - Nieuw FO" at bounding box center [119, 124] width 110 height 16
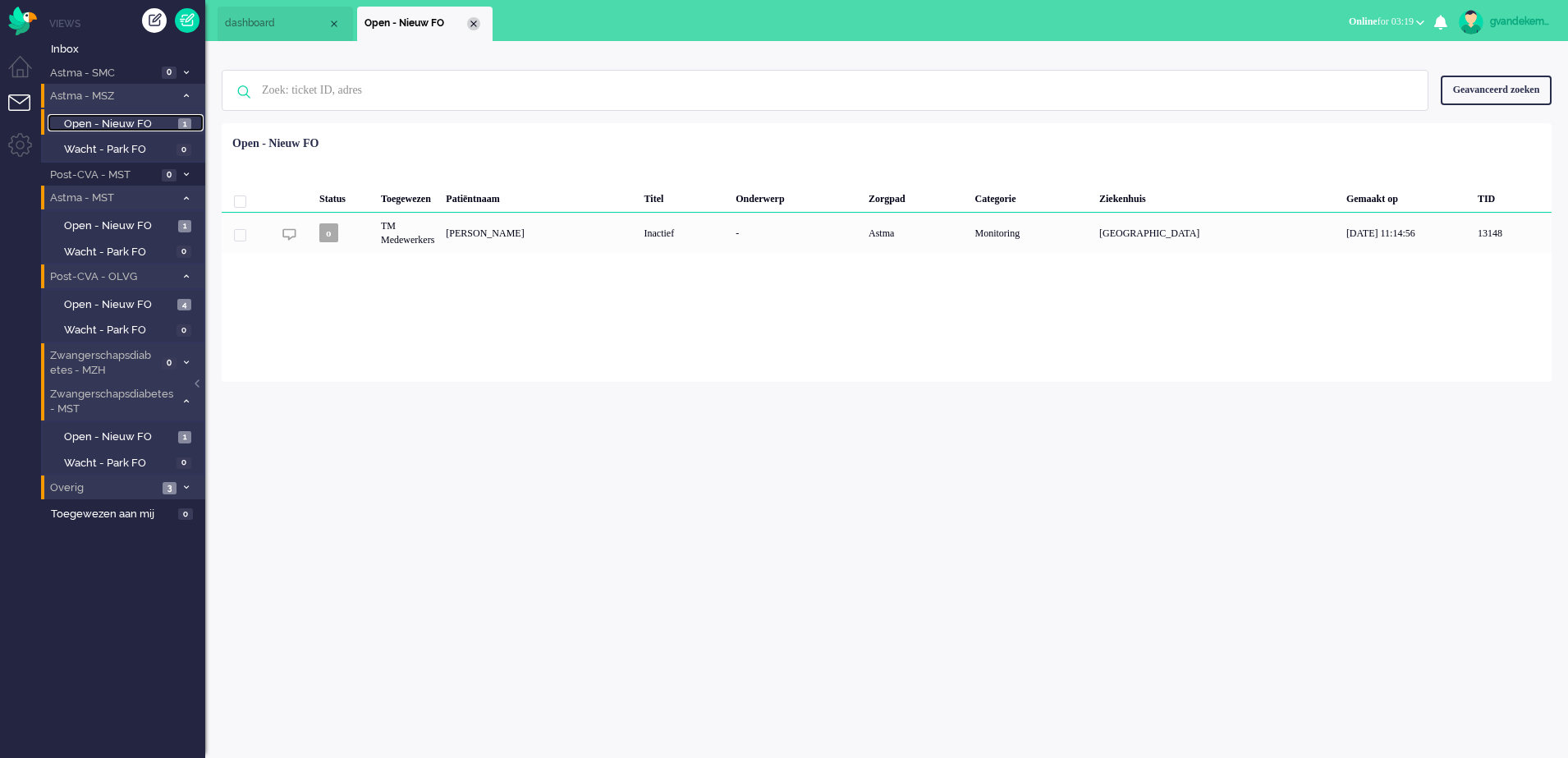
click at [473, 26] on div "Close tab" at bounding box center [473, 24] width 13 height 13
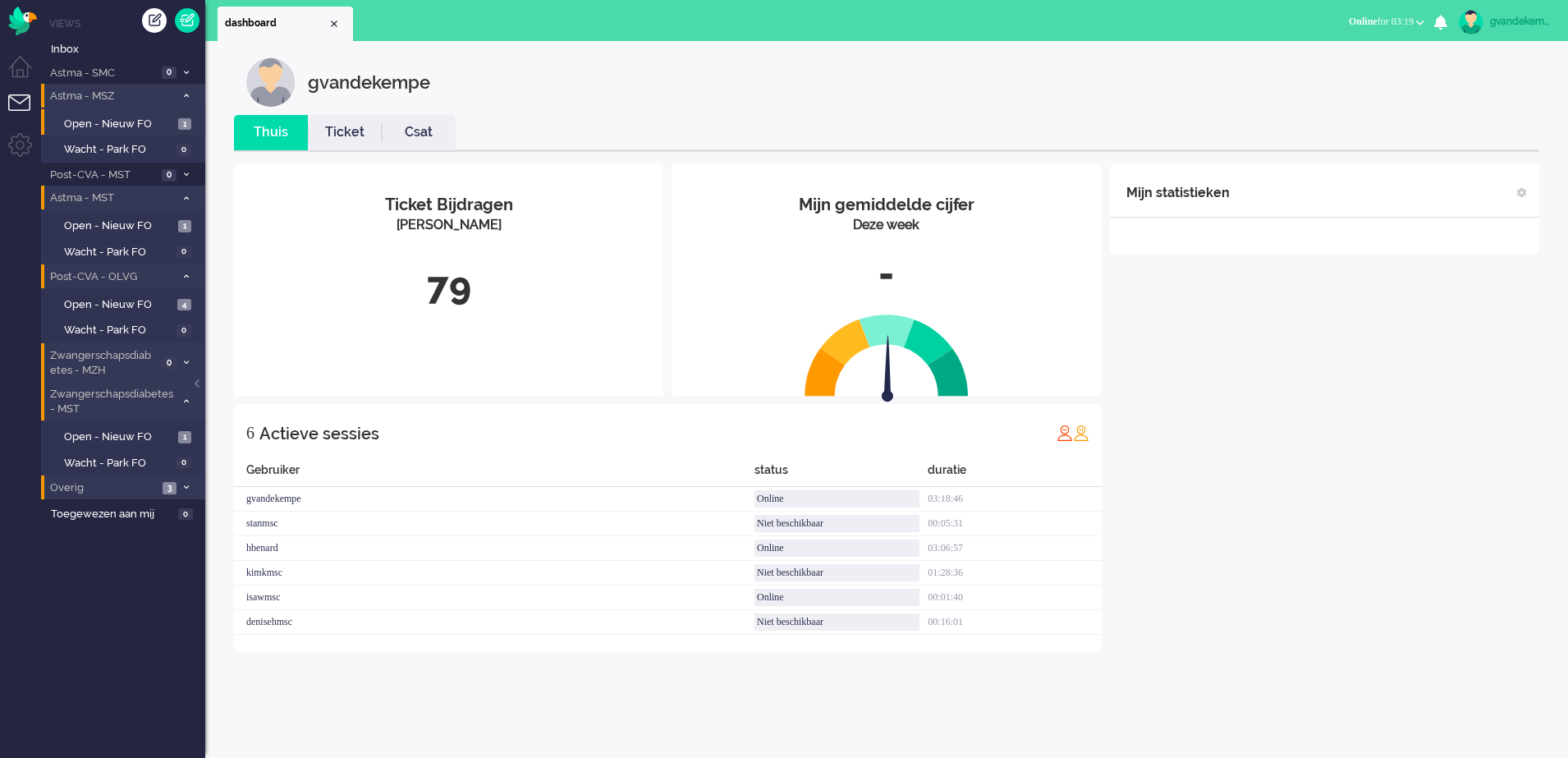
click at [1318, 397] on div "Mijn statistieken + Statistieken toevoegen Bel tijd (gemiddelde dag) Wrapup tij…" at bounding box center [1324, 408] width 429 height 487
click at [1363, 528] on div "Mijn statistieken + Statistieken toevoegen Bel tijd (gemiddelde dag) Wrapup tij…" at bounding box center [1324, 408] width 429 height 487
click at [1335, 440] on div "Mijn statistieken + Statistieken toevoegen Bel tijd (gemiddelde dag) Wrapup tij…" at bounding box center [1324, 420] width 429 height 512
click at [143, 229] on span "Open - Nieuw FO" at bounding box center [119, 226] width 110 height 16
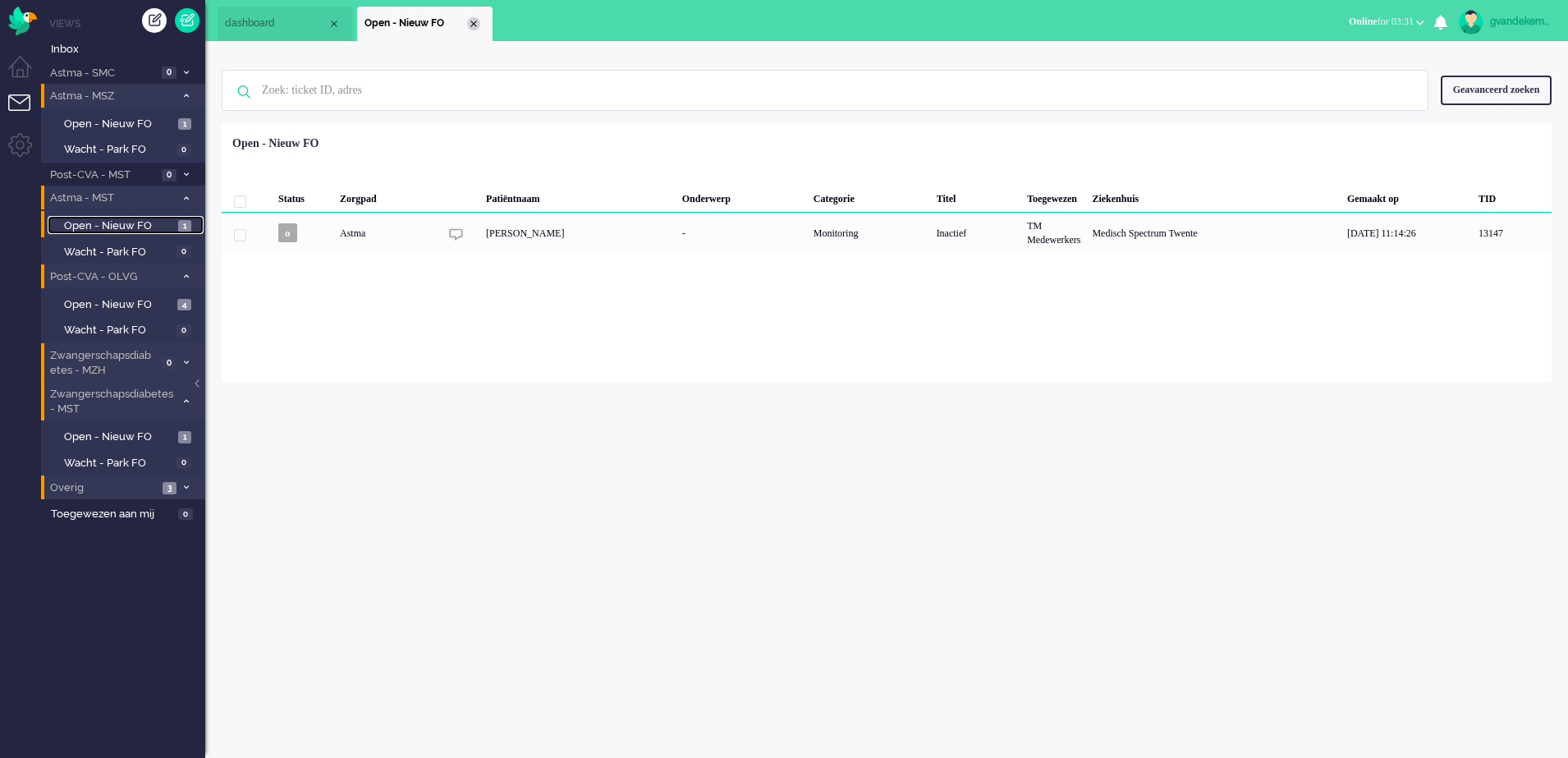
click at [472, 26] on div "Close tab" at bounding box center [473, 24] width 13 height 13
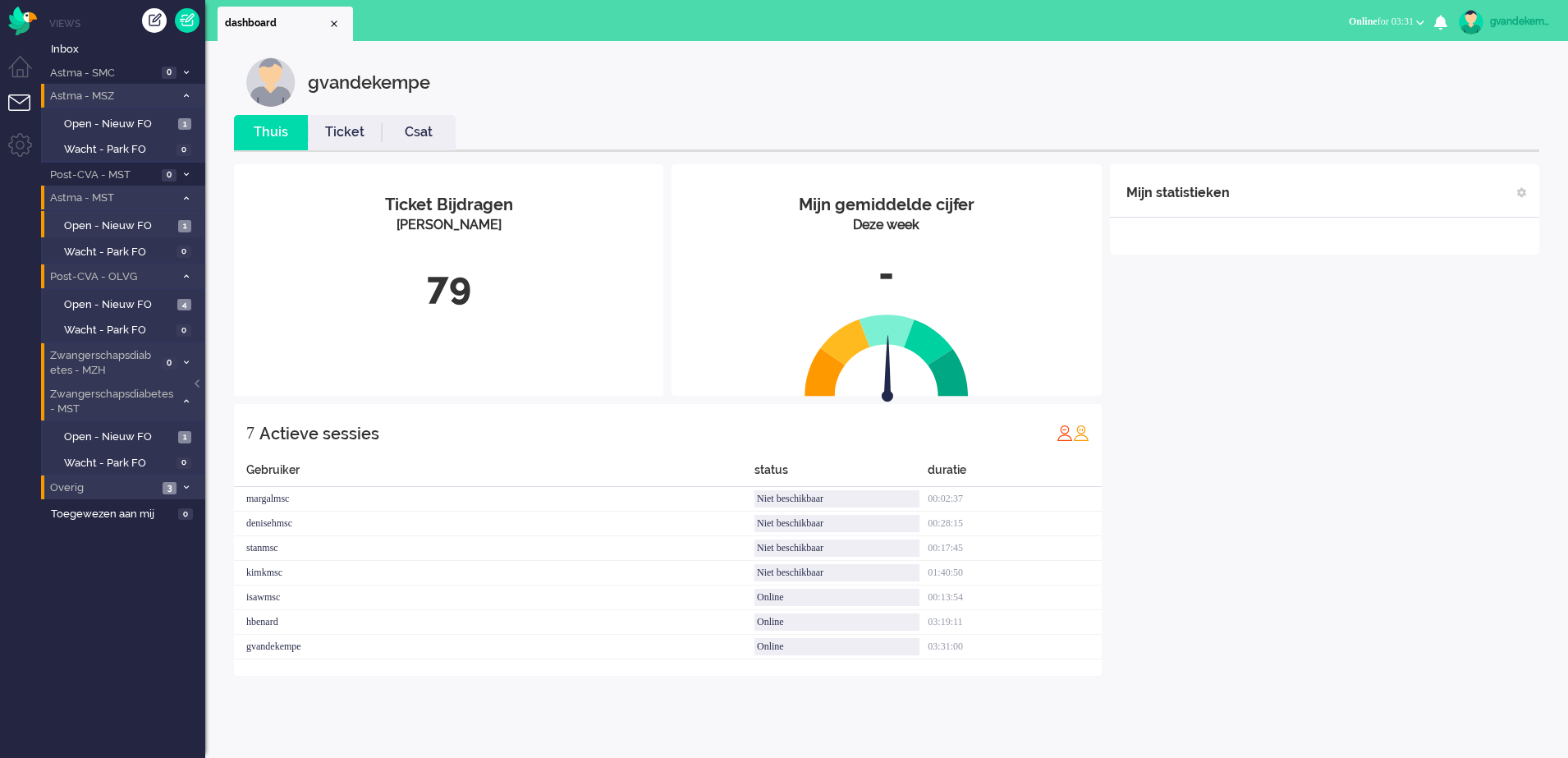
click at [1433, 489] on div "Mijn statistieken + Statistieken toevoegen Bel tijd (gemiddelde dag) Wrapup tij…" at bounding box center [1324, 420] width 429 height 512
click at [1371, 468] on div "Mijn statistieken + Statistieken toevoegen Bel tijd (gemiddelde dag) Wrapup tij…" at bounding box center [1324, 420] width 429 height 512
click at [1349, 418] on div "Mijn statistieken + Statistieken toevoegen Bel tijd (gemiddelde dag) Wrapup tij…" at bounding box center [1324, 420] width 429 height 512
click at [1448, 384] on div "Mijn statistieken + Statistieken toevoegen Bel tijd (gemiddelde dag) Wrapup tij…" at bounding box center [1324, 420] width 429 height 512
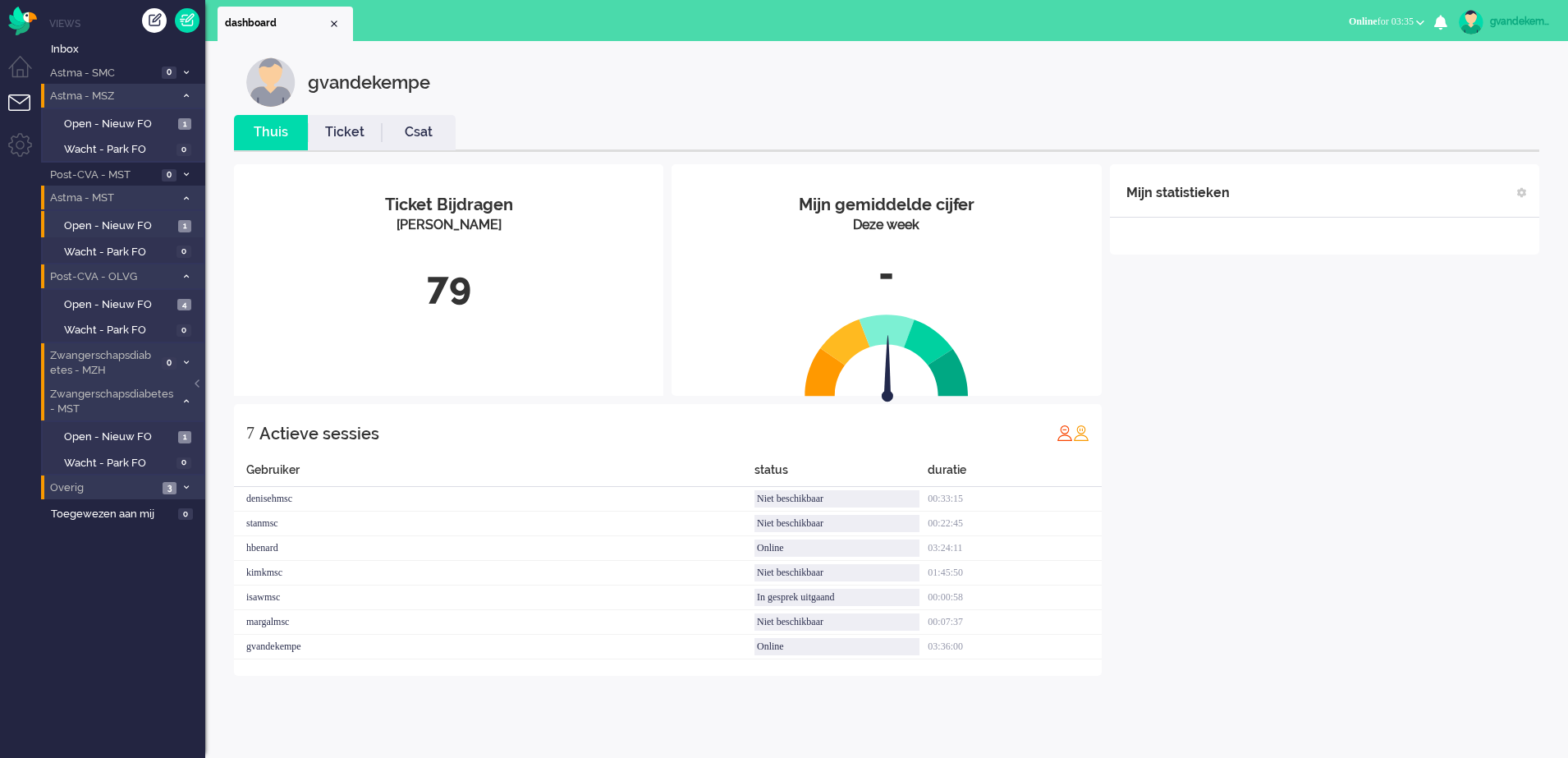
click at [1448, 384] on div "Mijn statistieken + Statistieken toevoegen Bel tijd (gemiddelde dag) Wrapup tij…" at bounding box center [1324, 420] width 429 height 512
click at [1419, 20] on b "button" at bounding box center [1419, 22] width 8 height 6
click at [1359, 56] on label "Niet beschikbaar" at bounding box center [1356, 55] width 130 height 14
click at [1379, 368] on div "Mijn statistieken + Statistieken toevoegen Bel tijd (gemiddelde dag) Wrapup tij…" at bounding box center [1324, 408] width 429 height 487
click at [1417, 24] on b "button" at bounding box center [1419, 22] width 8 height 6
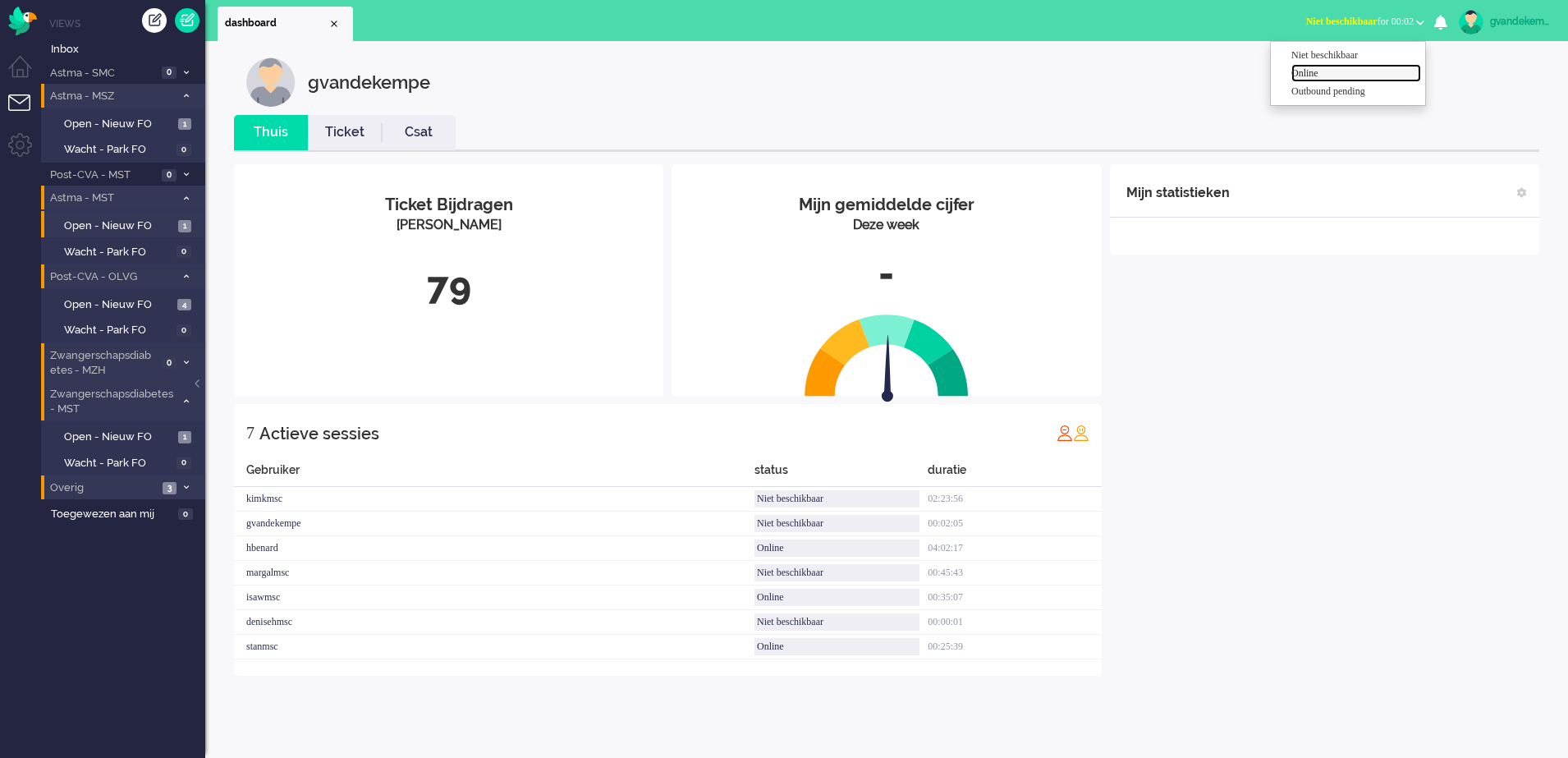
click at [1312, 73] on label "Online" at bounding box center [1356, 73] width 130 height 14
click at [184, 482] on li "Overig 4" at bounding box center [123, 488] width 164 height 24
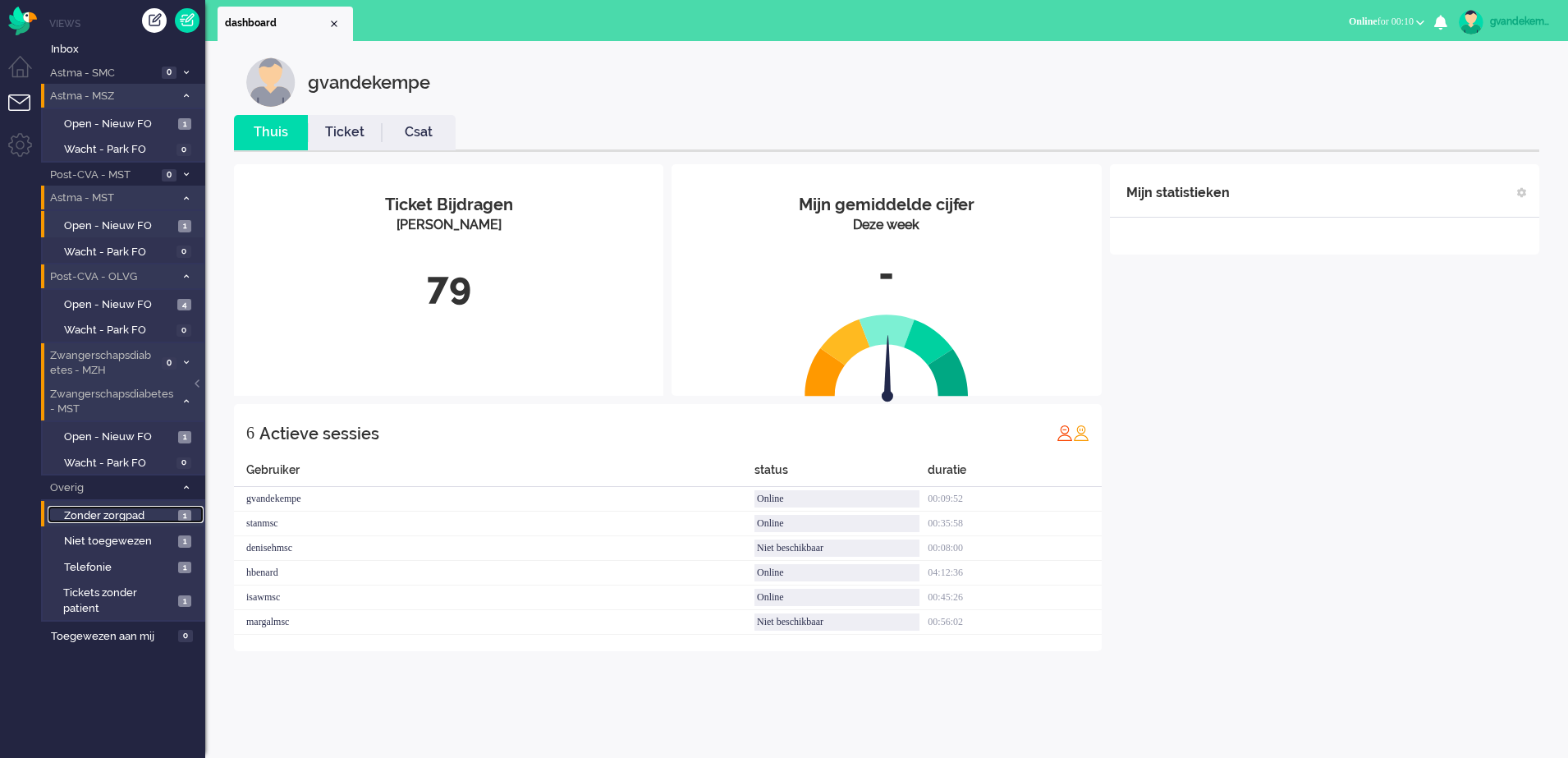
click at [178, 514] on span "1" at bounding box center [185, 516] width 13 height 12
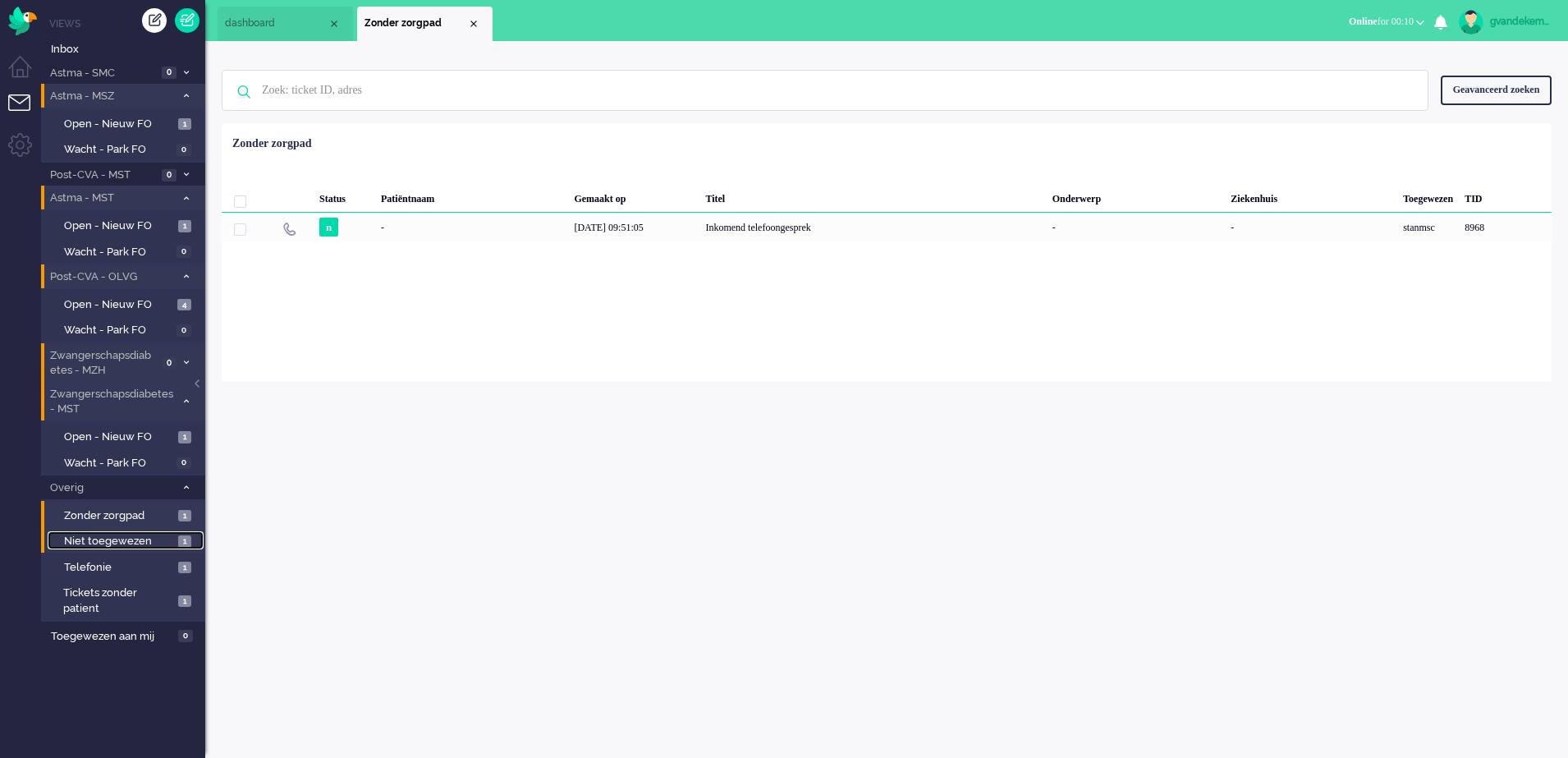
click at [178, 544] on span "1" at bounding box center [185, 541] width 13 height 12
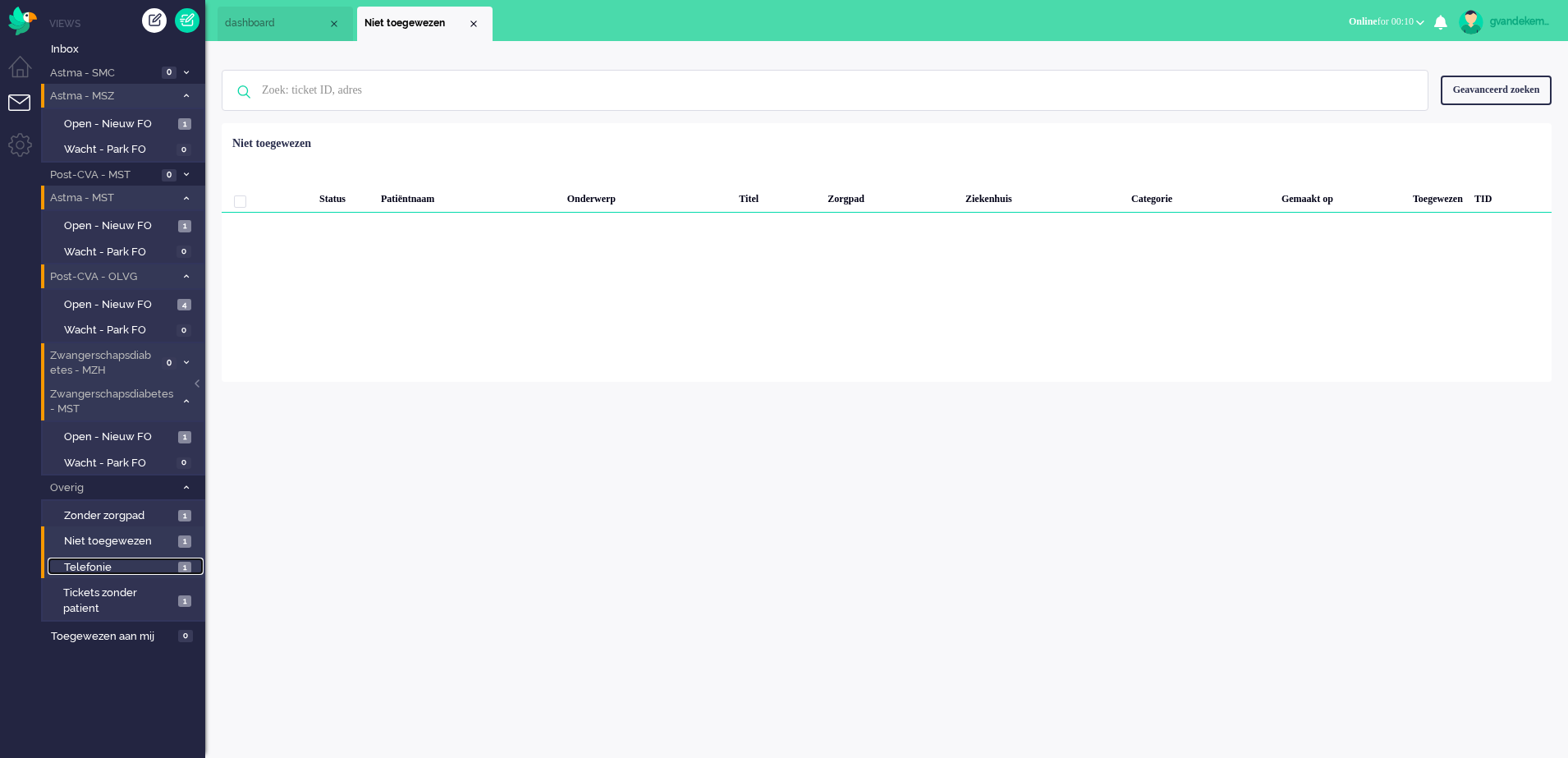
click at [178, 563] on span "1" at bounding box center [185, 568] width 13 height 12
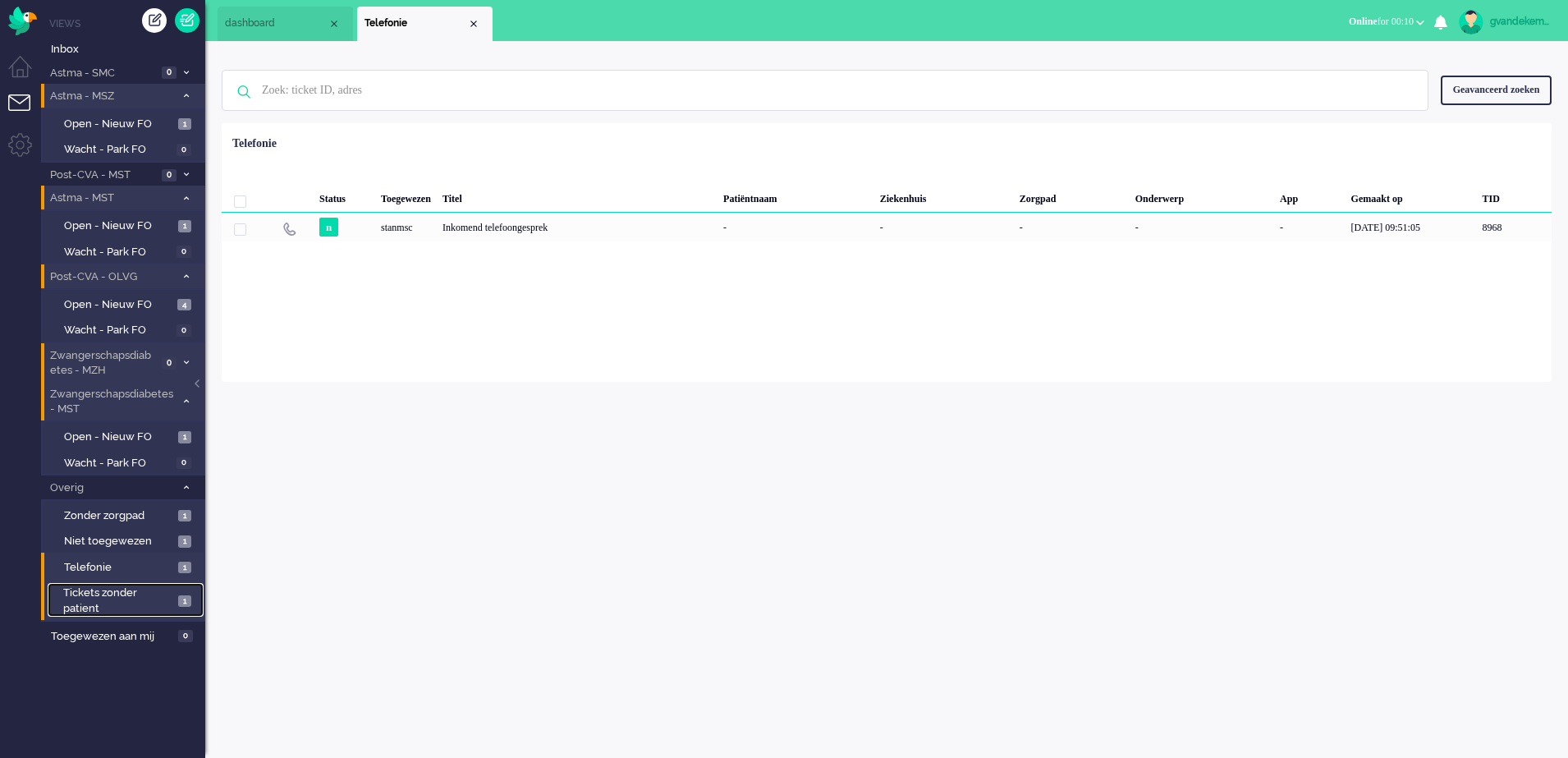
click at [181, 602] on span "1" at bounding box center [185, 601] width 13 height 12
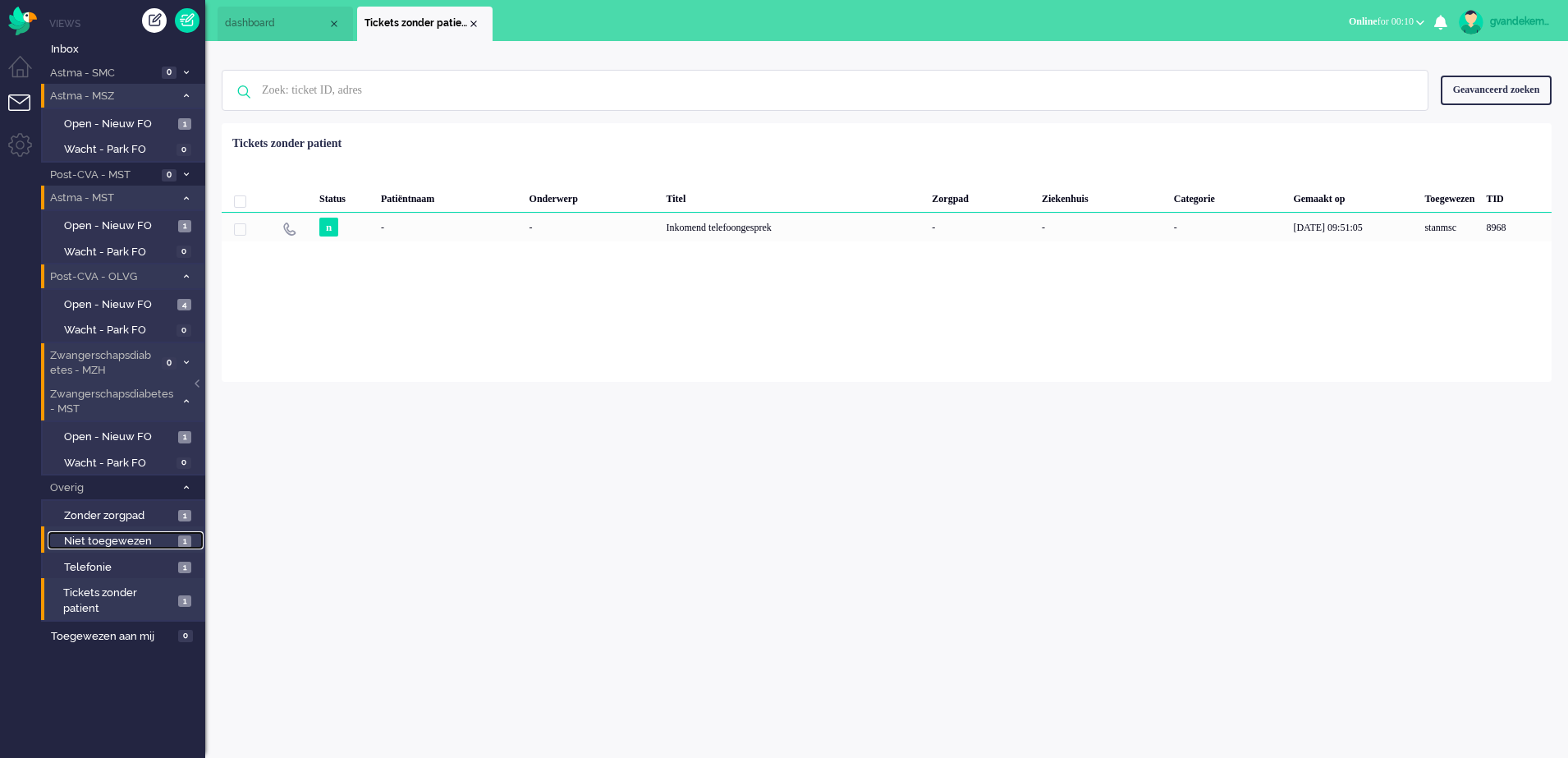
click at [183, 541] on span "1" at bounding box center [185, 541] width 13 height 12
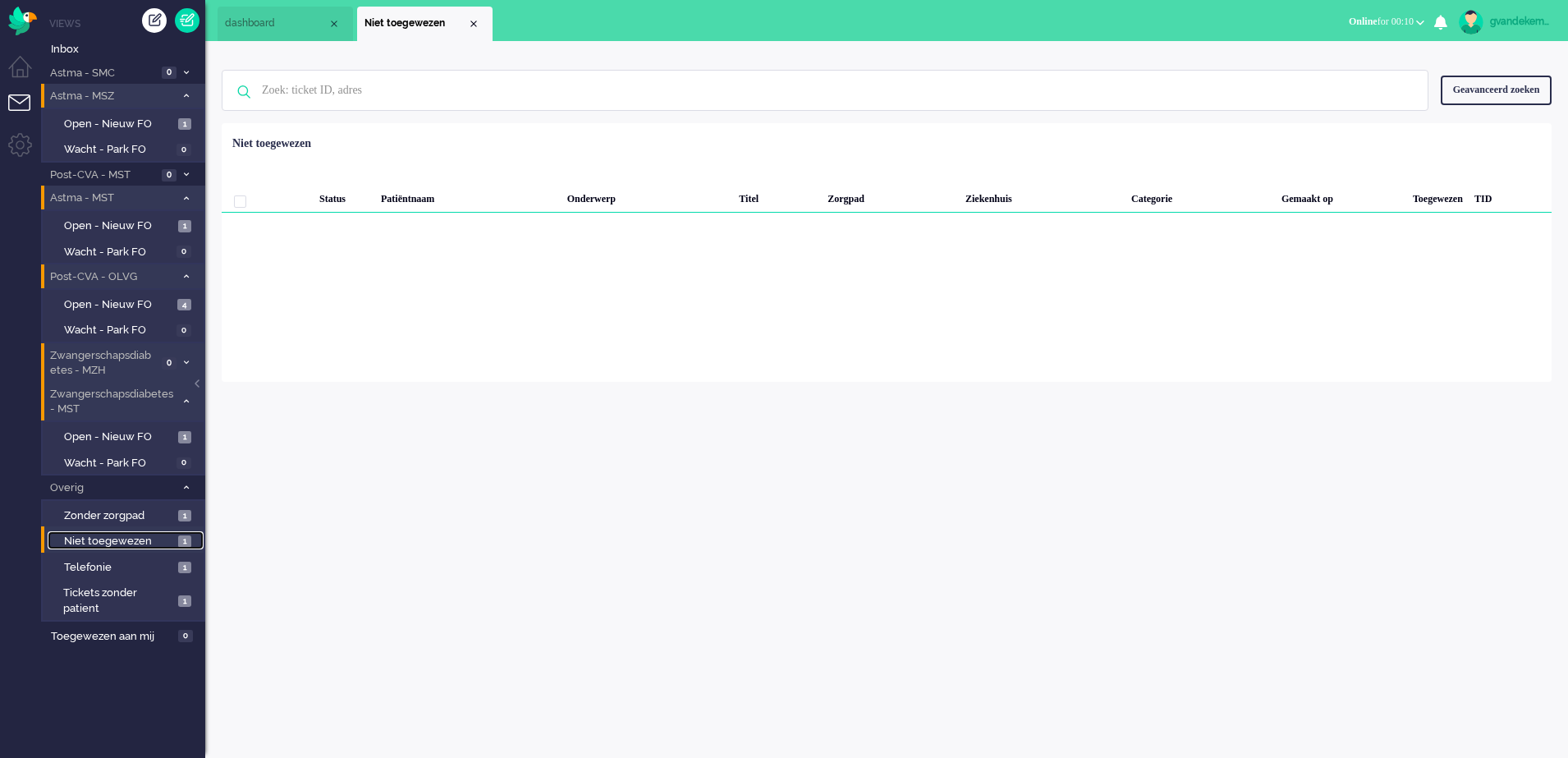
click at [474, 25] on div "Close tab" at bounding box center [473, 24] width 13 height 13
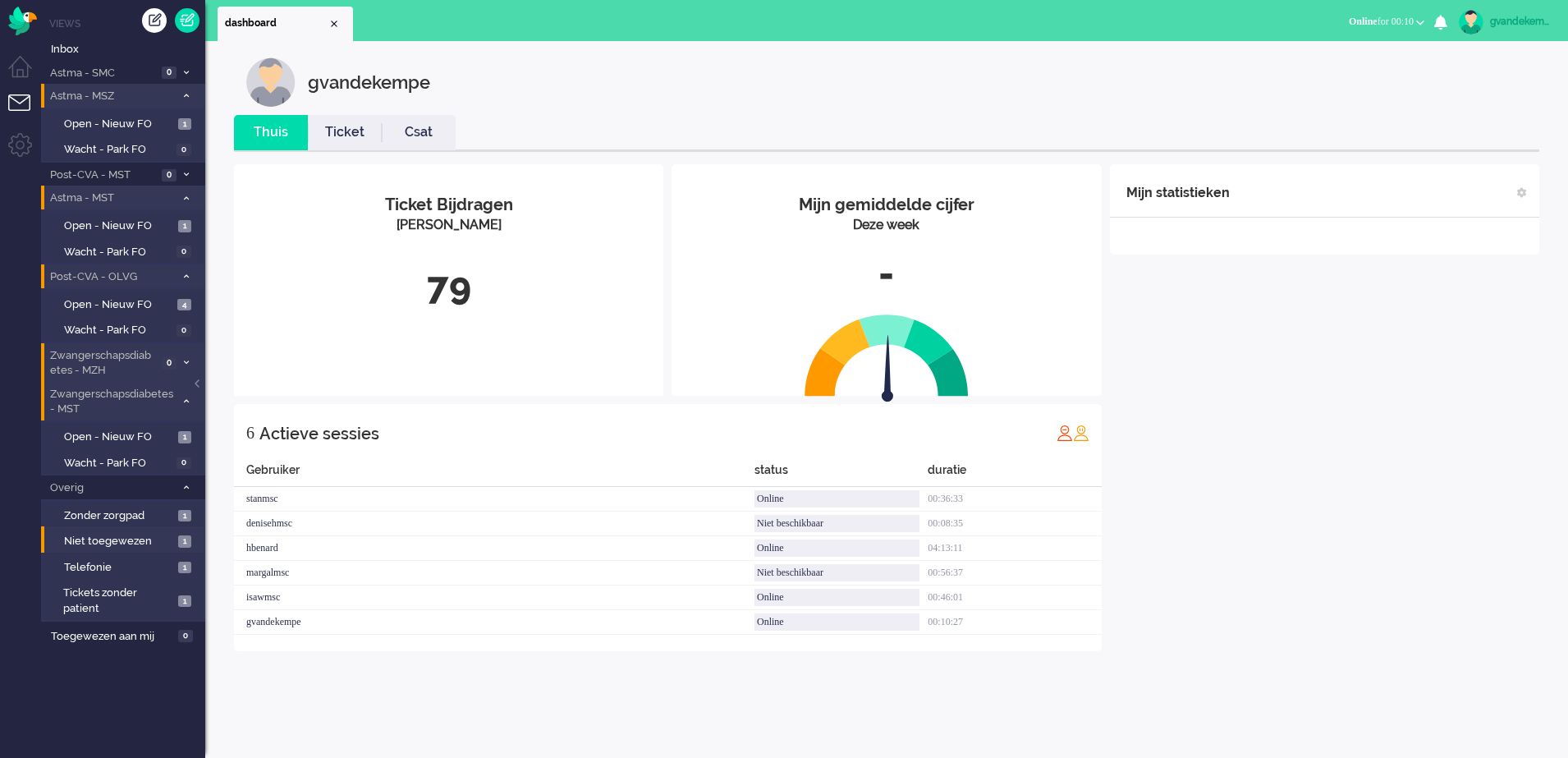
click at [1384, 439] on div "Mijn statistieken + Statistieken toevoegen Bel tijd (gemiddelde dag) Wrapup tij…" at bounding box center [1324, 408] width 429 height 487
click at [160, 229] on span "Open - Nieuw FO" at bounding box center [119, 226] width 110 height 16
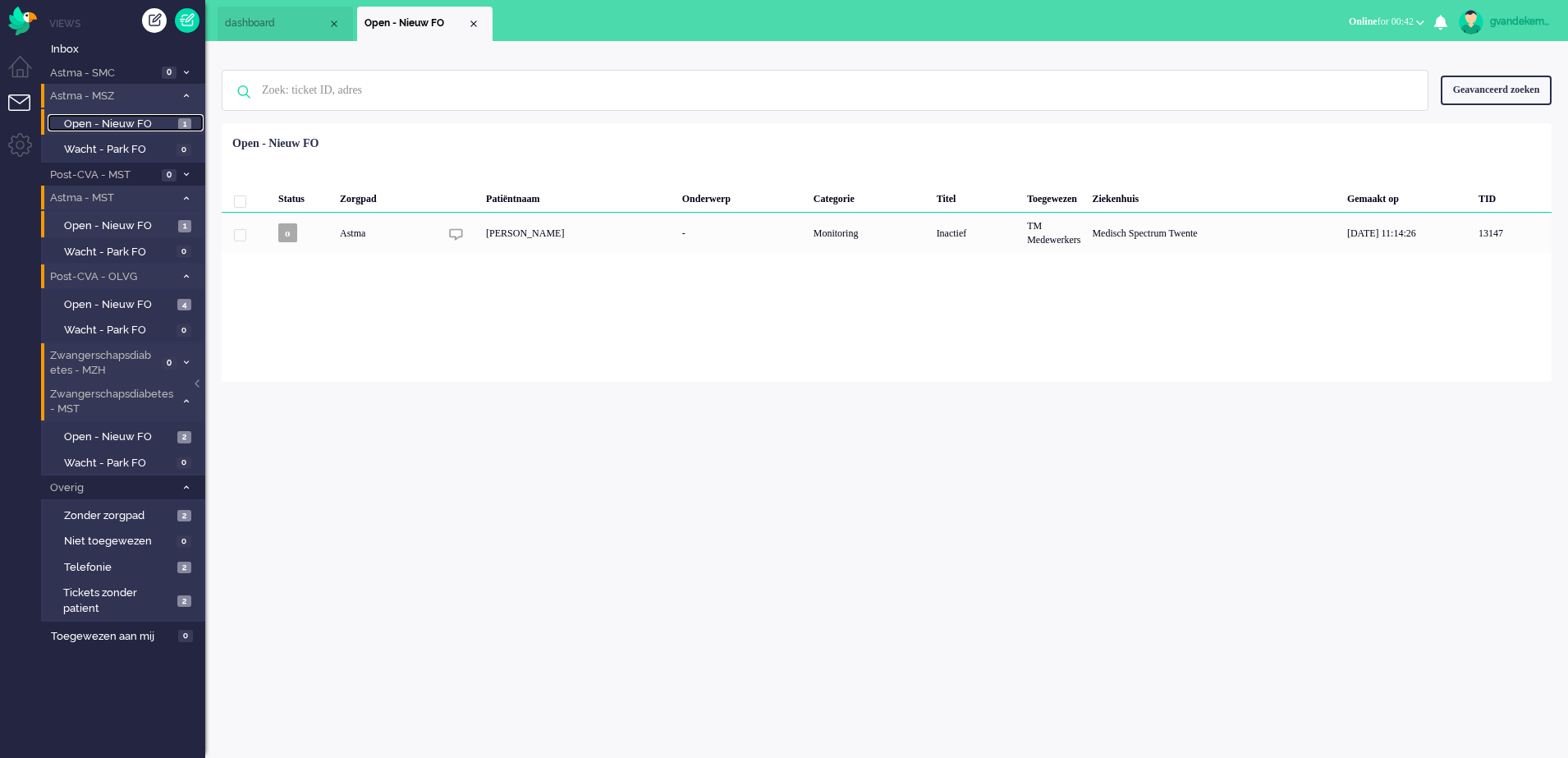
click at [151, 124] on span "Open - Nieuw FO" at bounding box center [119, 124] width 110 height 16
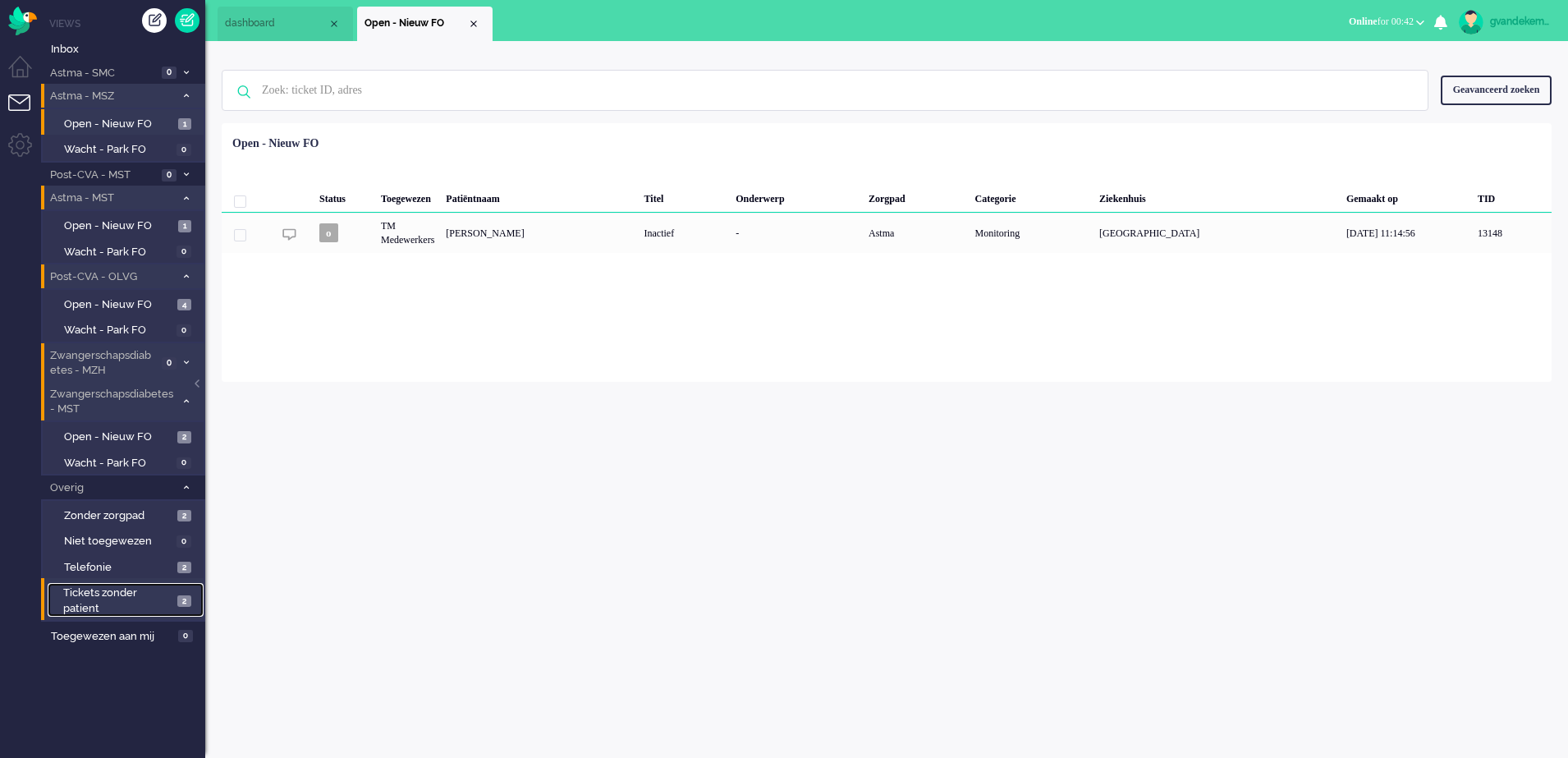
click at [183, 603] on span "2" at bounding box center [184, 601] width 14 height 12
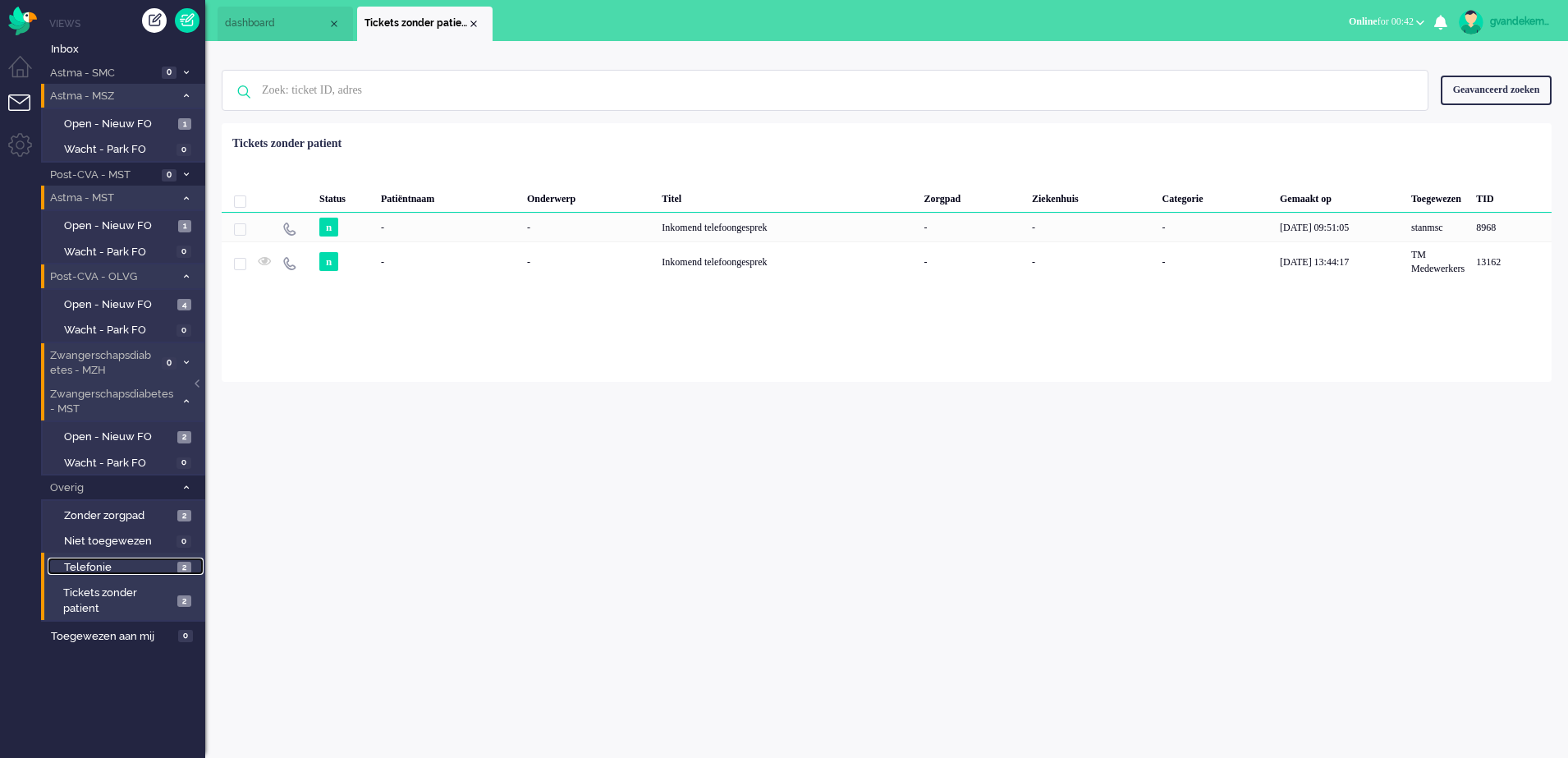
click at [155, 565] on span "Telefonie" at bounding box center [119, 568] width 110 height 16
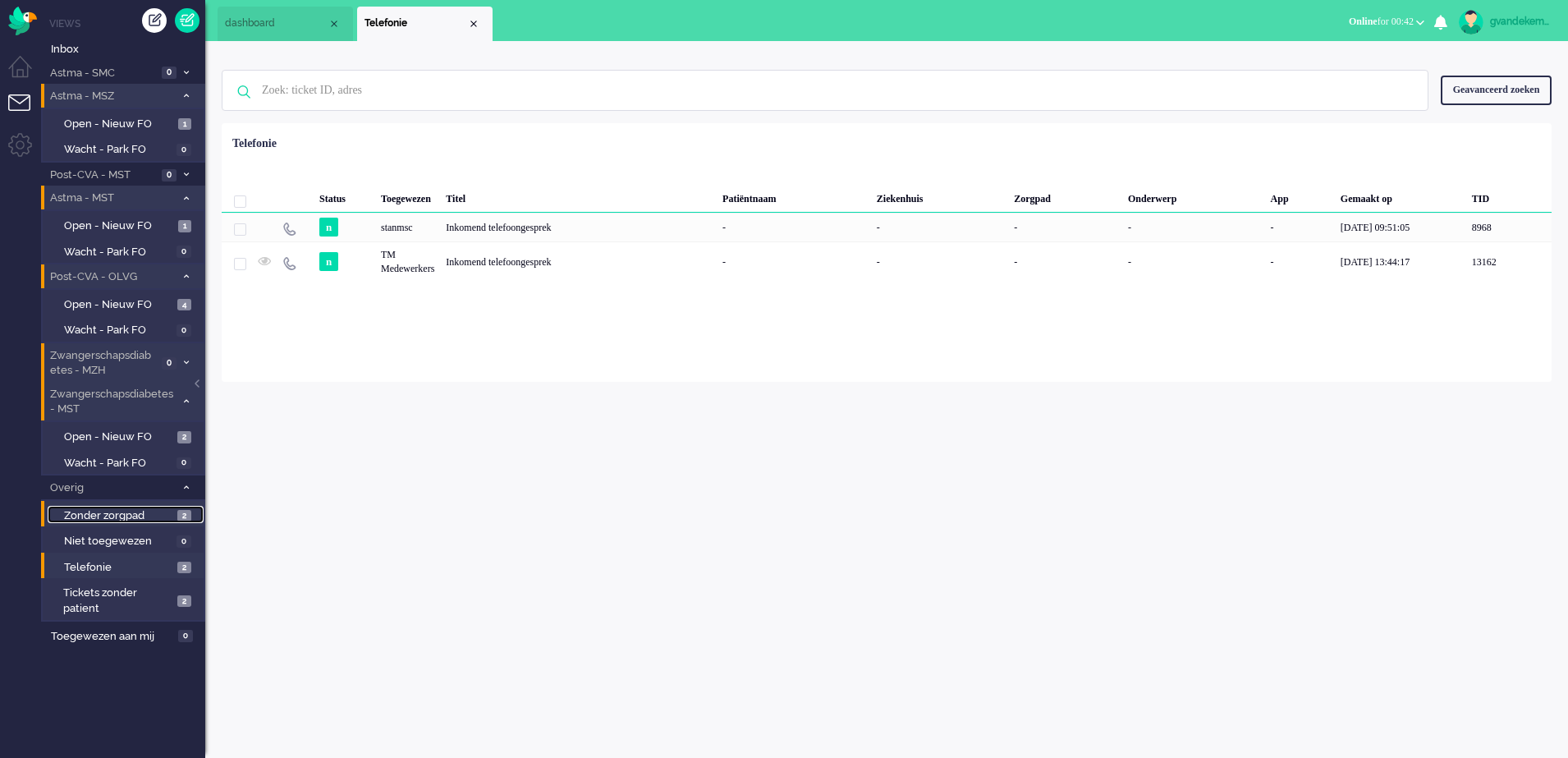
click at [166, 516] on span "Zonder zorgpad" at bounding box center [119, 516] width 110 height 16
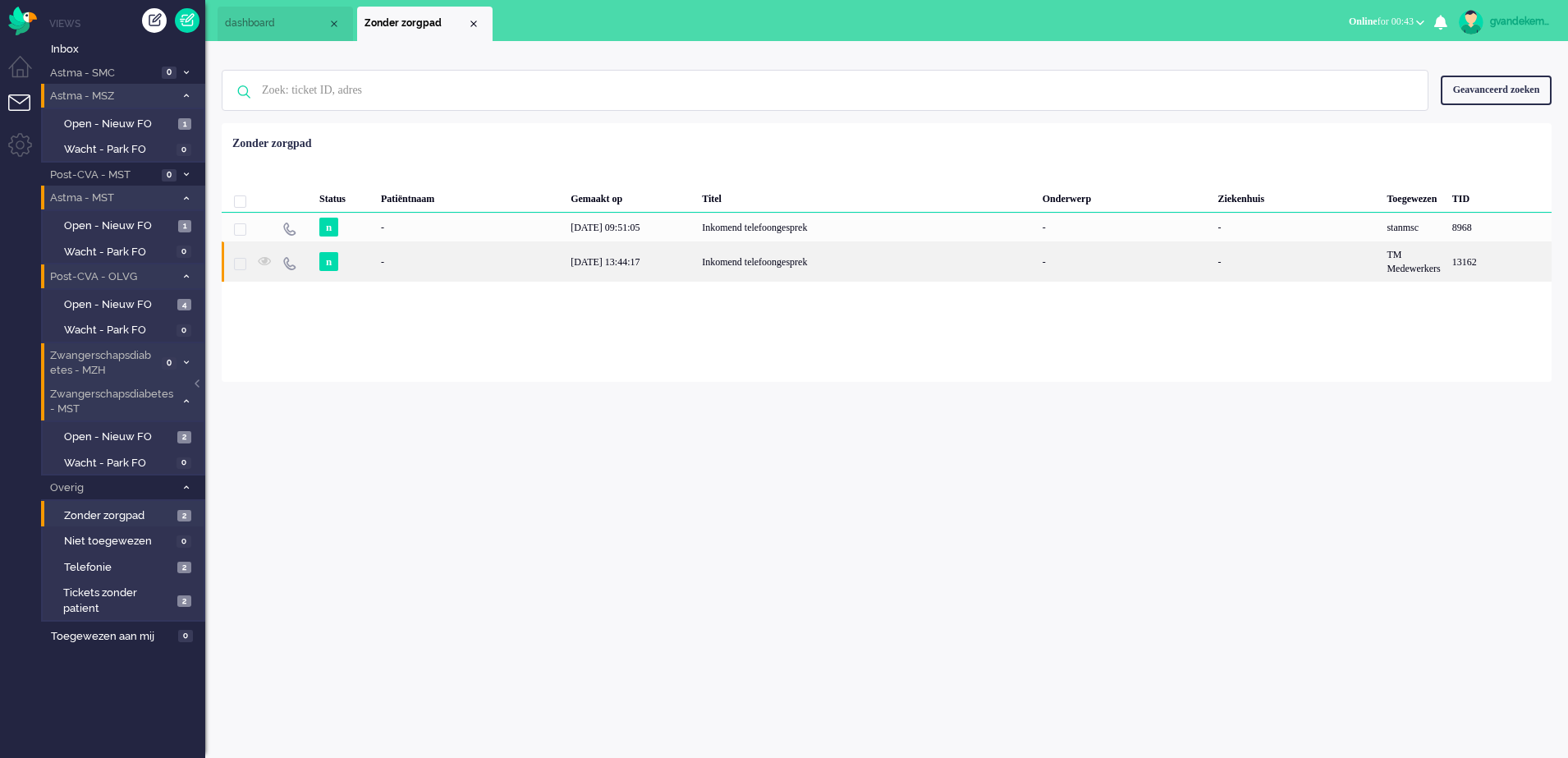
click at [793, 266] on div "Inkomend telefoongesprek" at bounding box center [866, 261] width 341 height 40
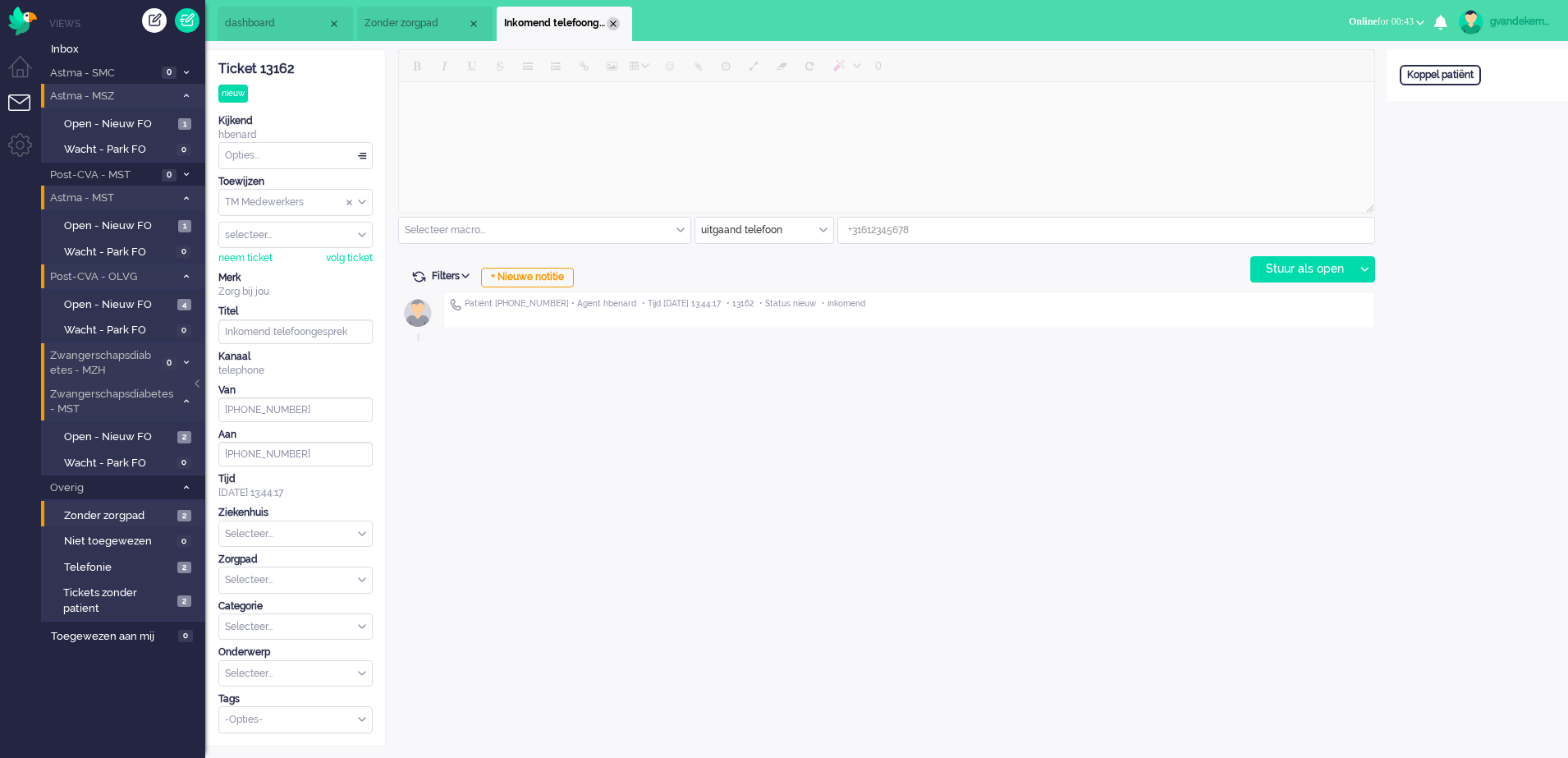
click at [612, 25] on div "Close tab" at bounding box center [613, 24] width 13 height 13
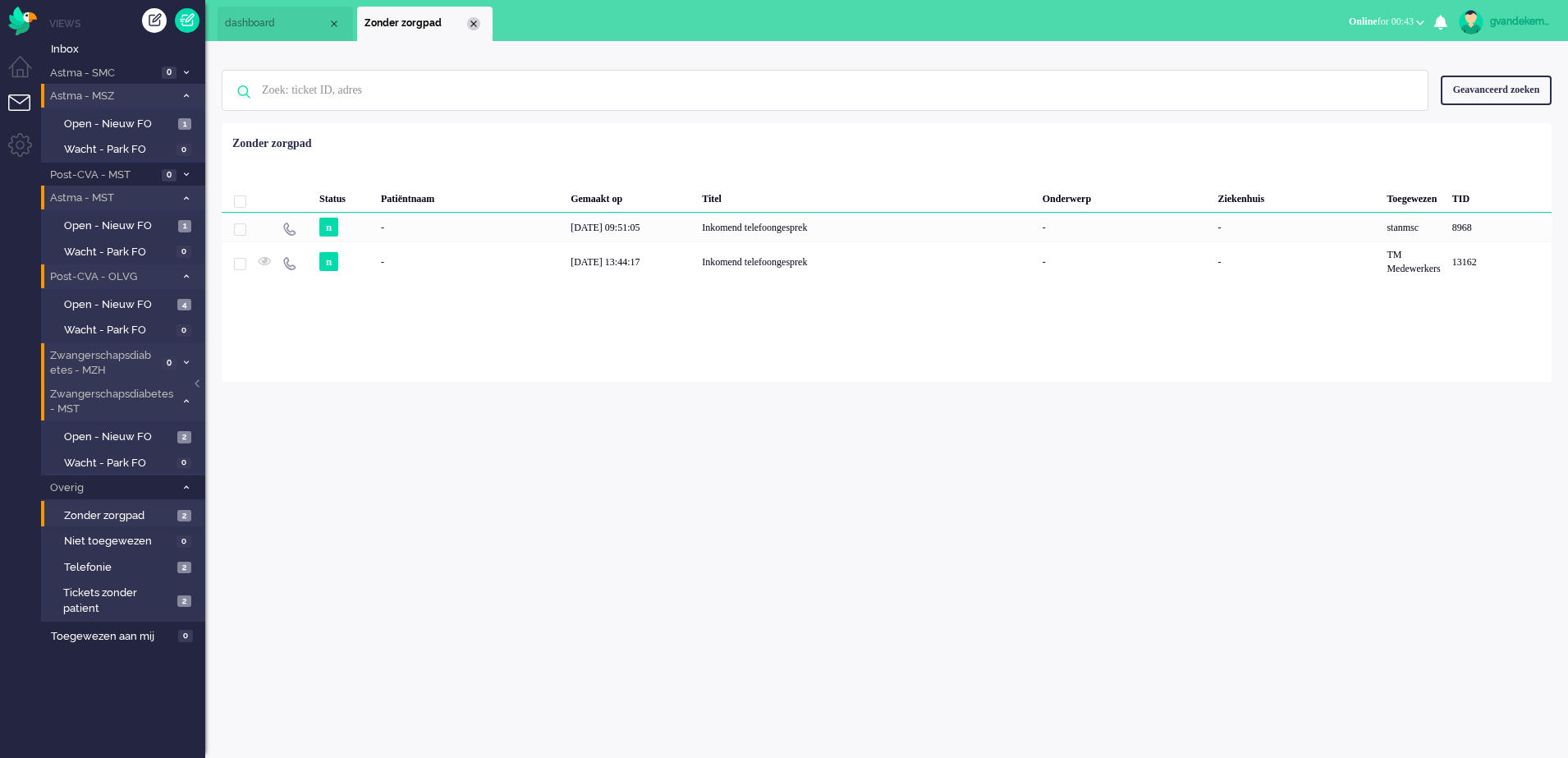
click at [473, 25] on div "Close tab" at bounding box center [473, 24] width 13 height 13
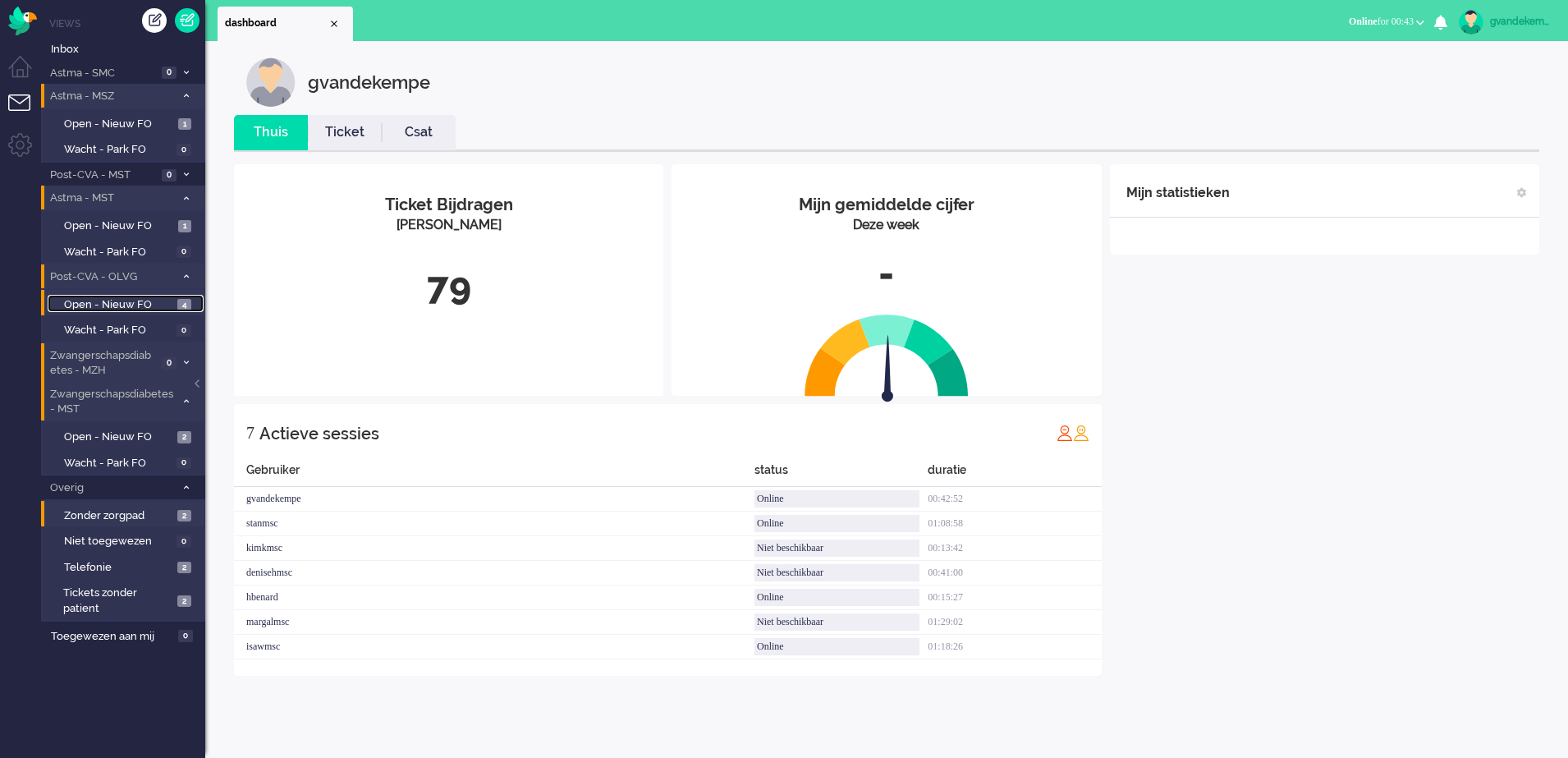
click at [160, 302] on span "Open - Nieuw FO" at bounding box center [119, 305] width 110 height 16
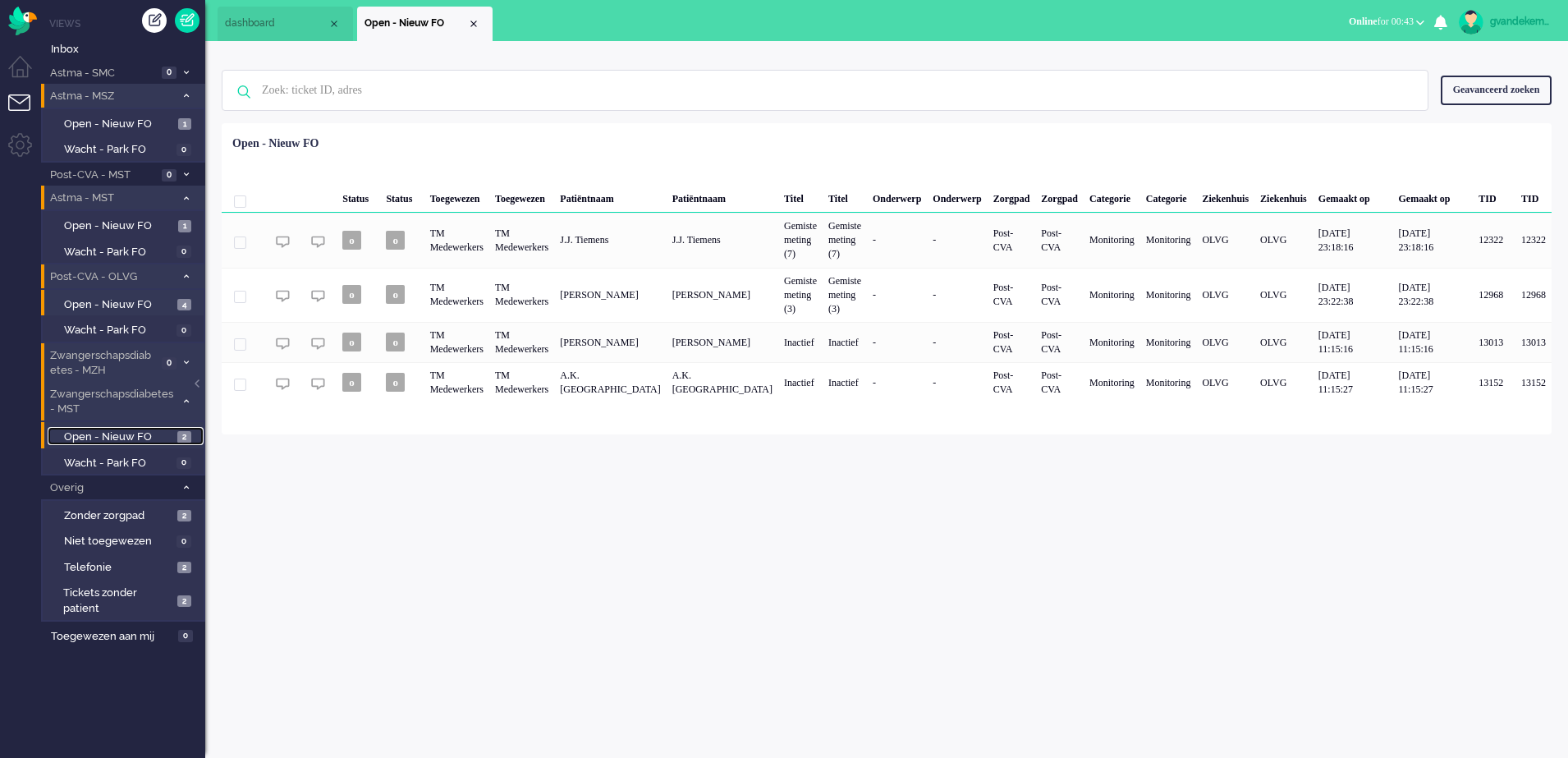
click at [168, 438] on span "Open - Nieuw FO" at bounding box center [119, 437] width 110 height 16
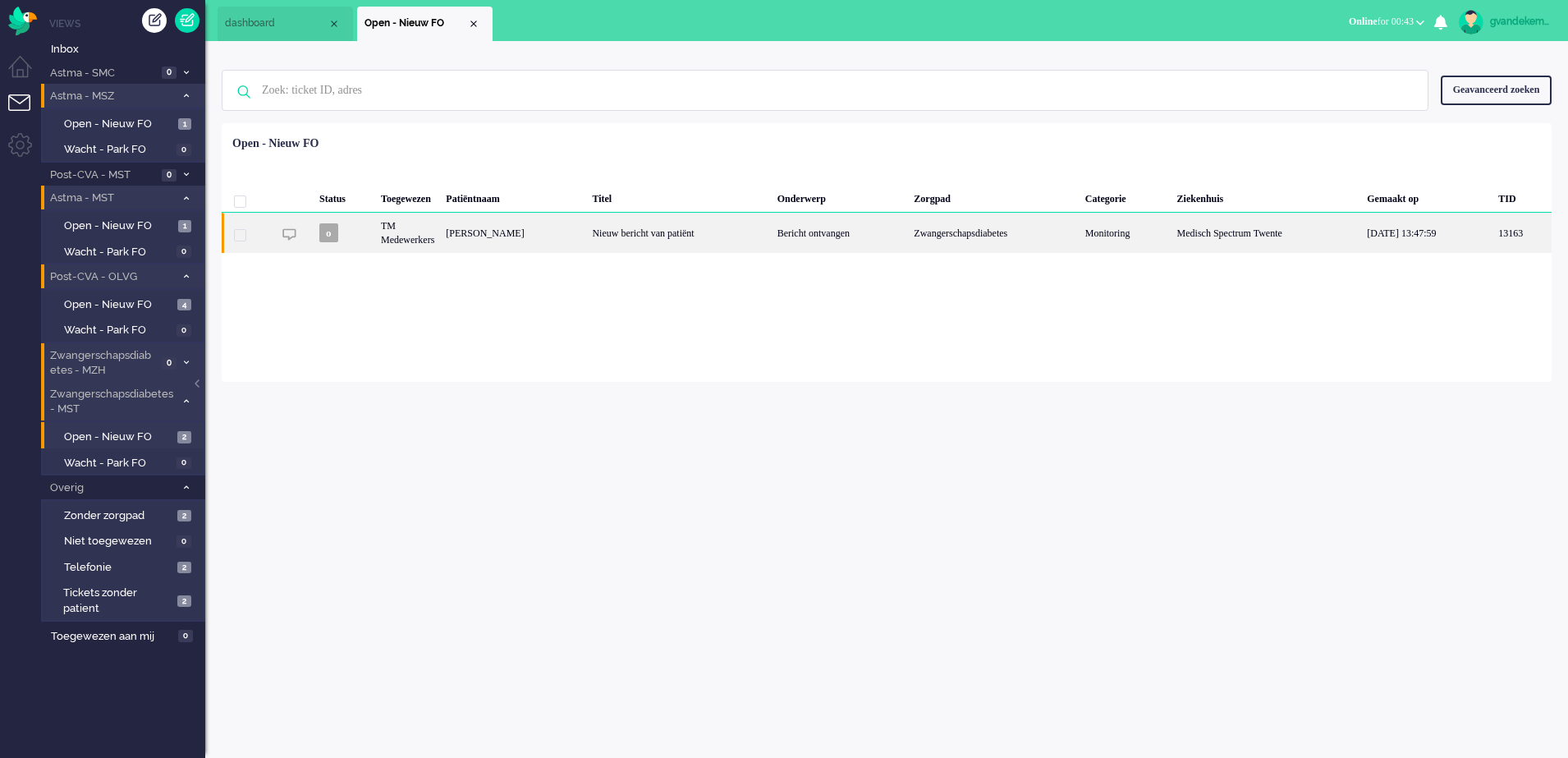
click at [995, 232] on div "Zwangerschapsdiabetes" at bounding box center [993, 232] width 171 height 40
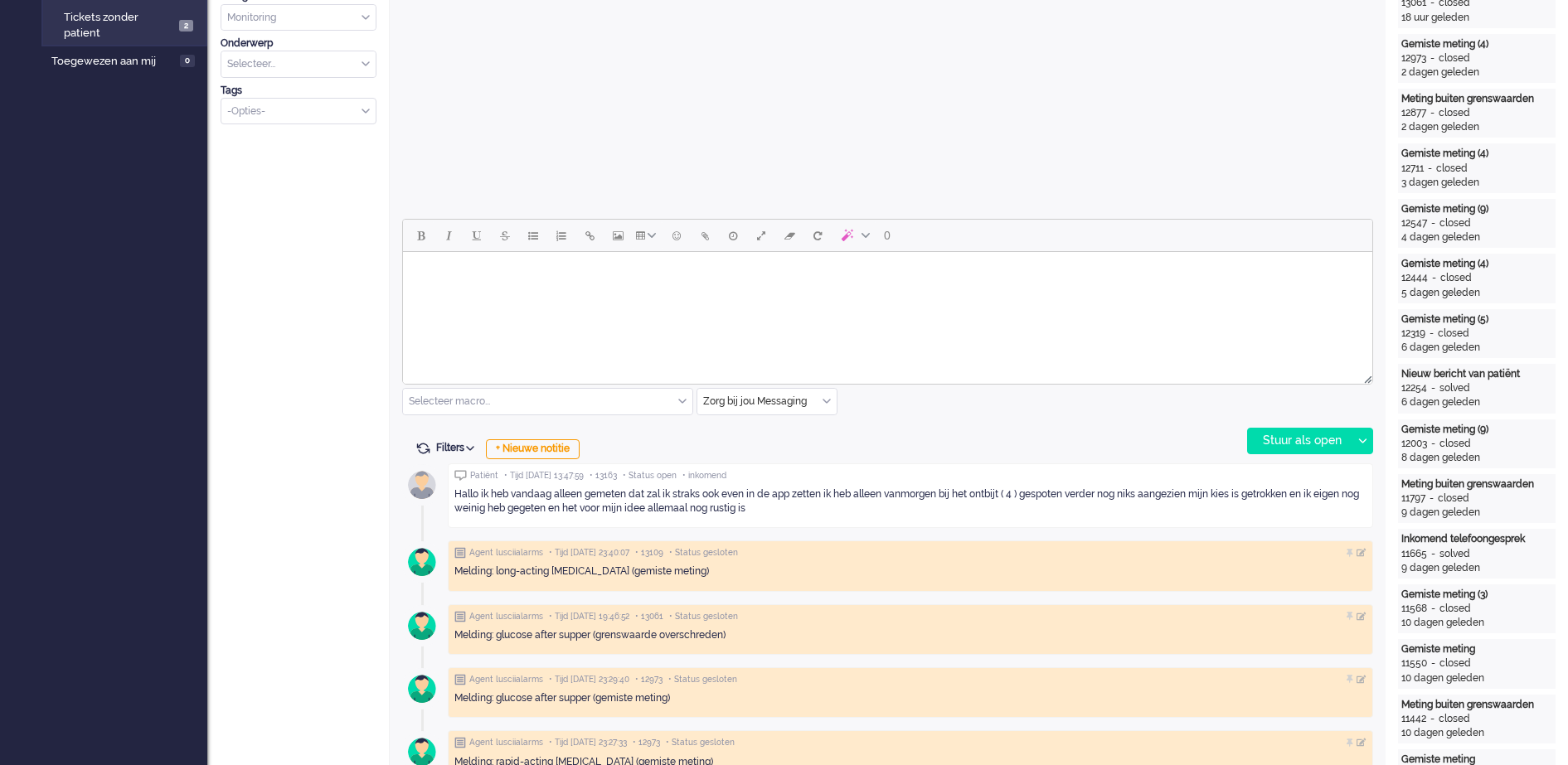
scroll to position [671, 0]
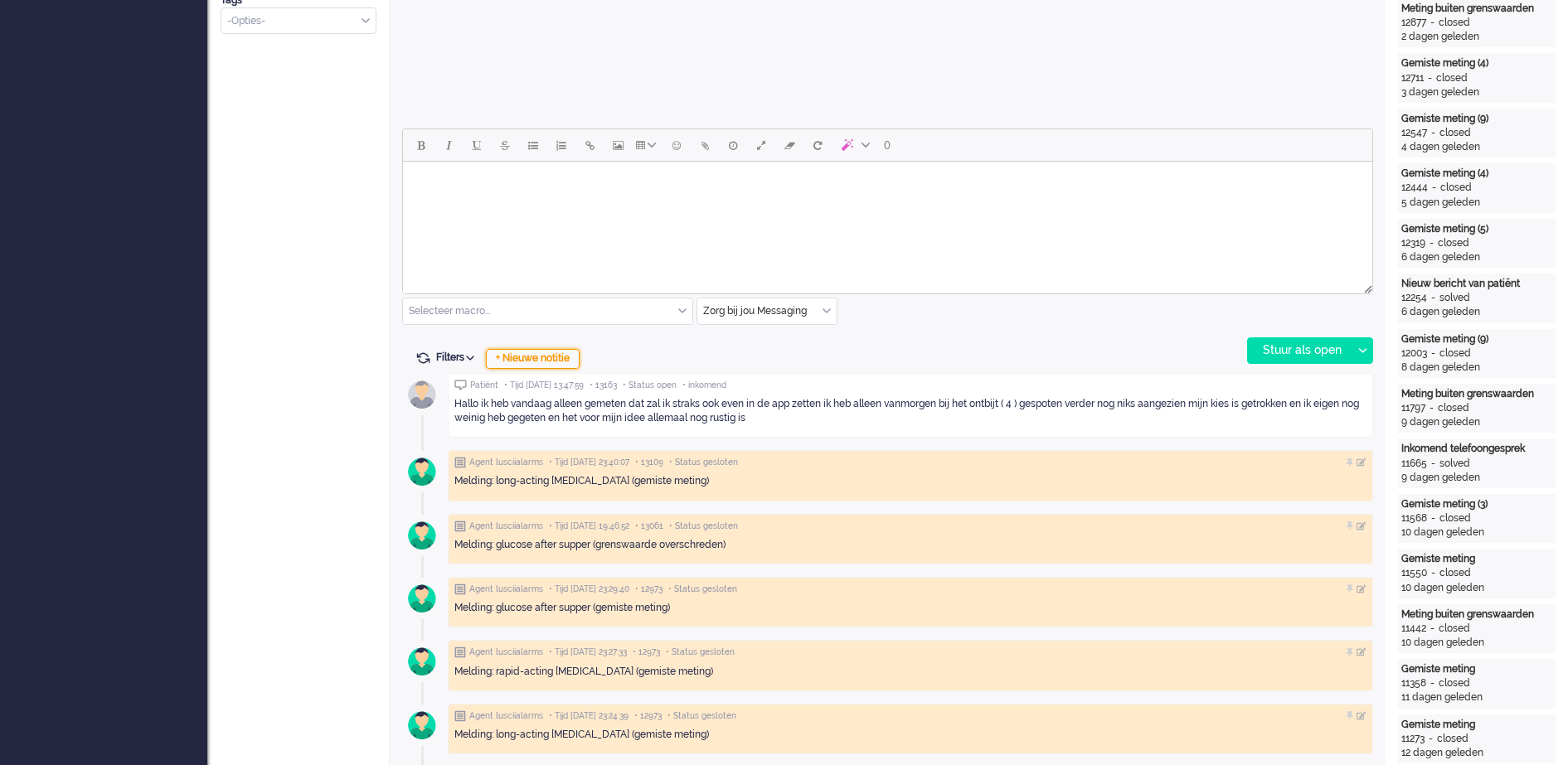
click at [559, 358] on div "+ Nieuwe notitie" at bounding box center [533, 358] width 94 height 20
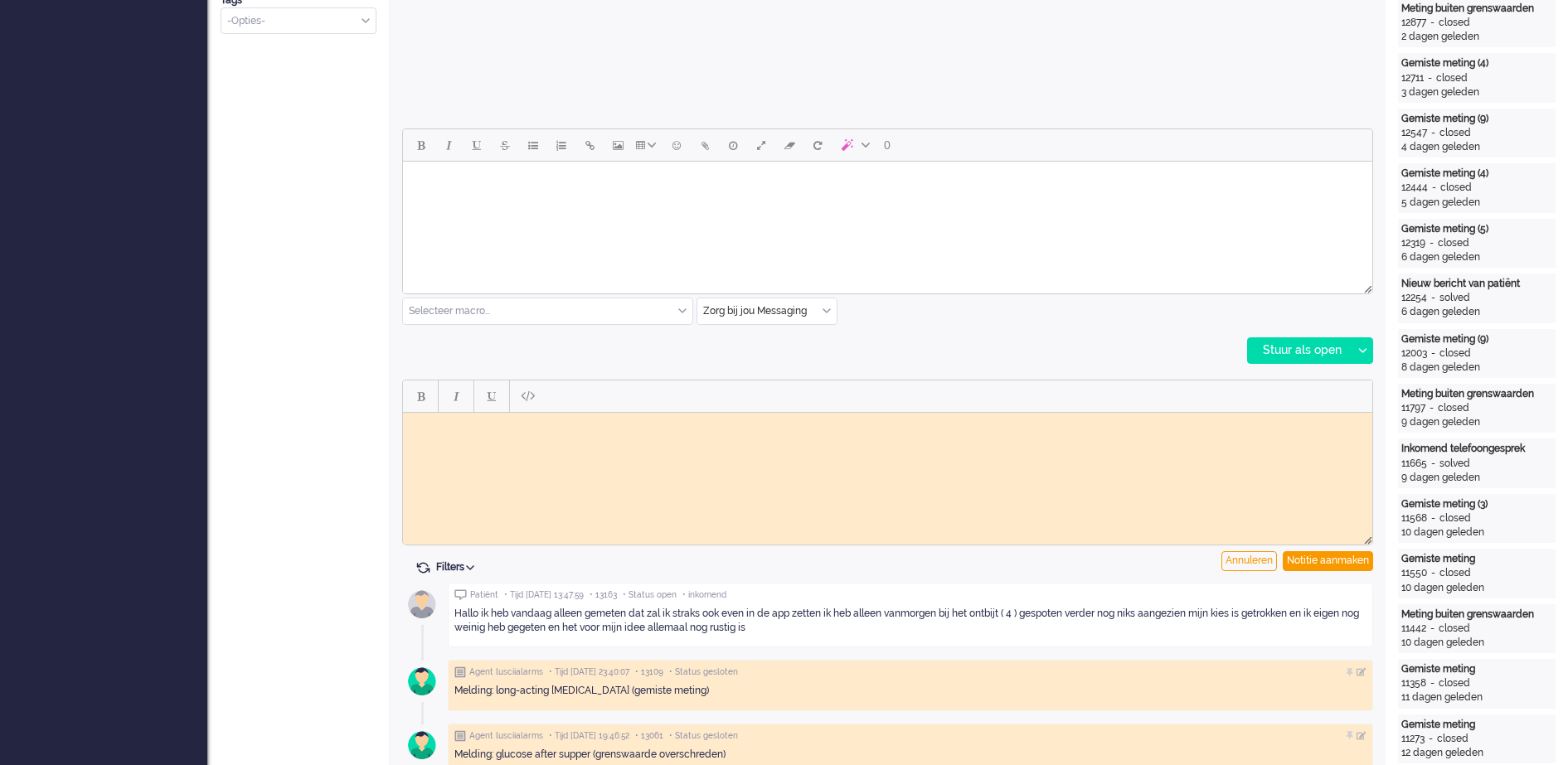
scroll to position [0, 0]
click at [493, 423] on body "Rich Text Area. Press ALT-0 for help." at bounding box center [887, 424] width 956 height 12
click at [1356, 560] on div "Notitie aanmaken" at bounding box center [1328, 561] width 90 height 20
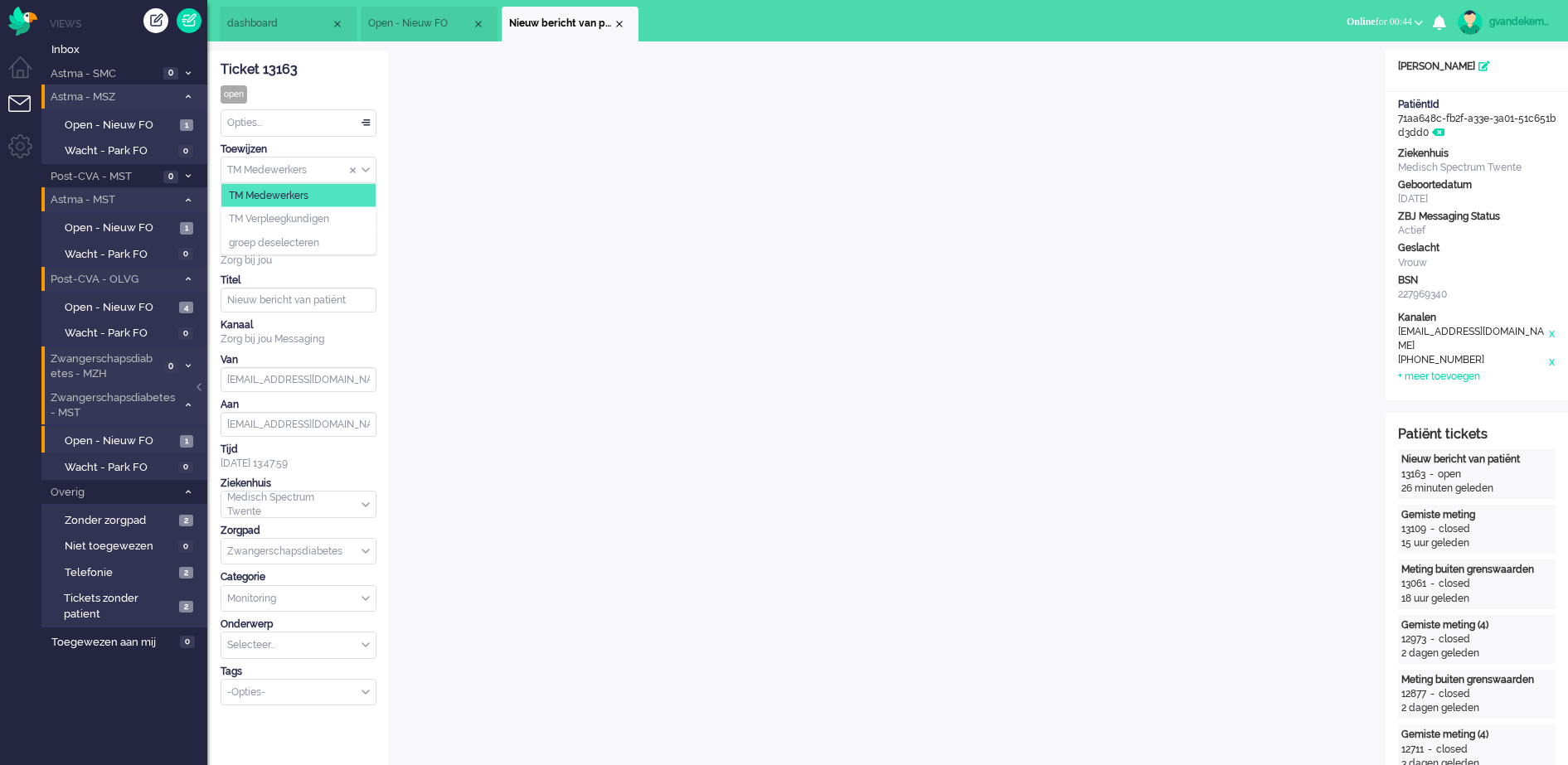
click at [367, 172] on div "TM Medewerkers" at bounding box center [298, 170] width 154 height 25
click at [329, 217] on span "TM Verpleegkundigen" at bounding box center [279, 218] width 100 height 14
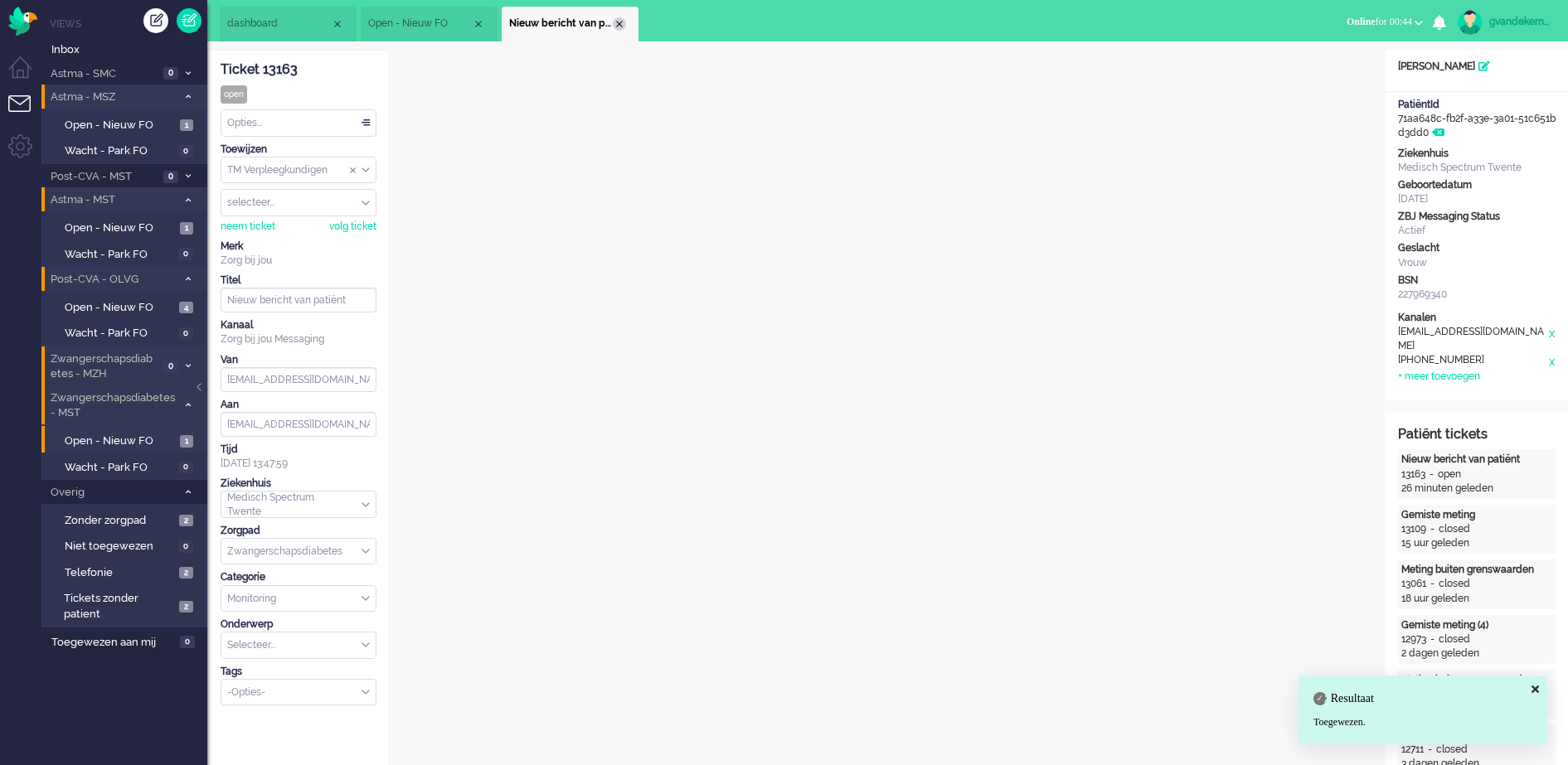
click at [619, 22] on div "Close tab" at bounding box center [619, 24] width 13 height 13
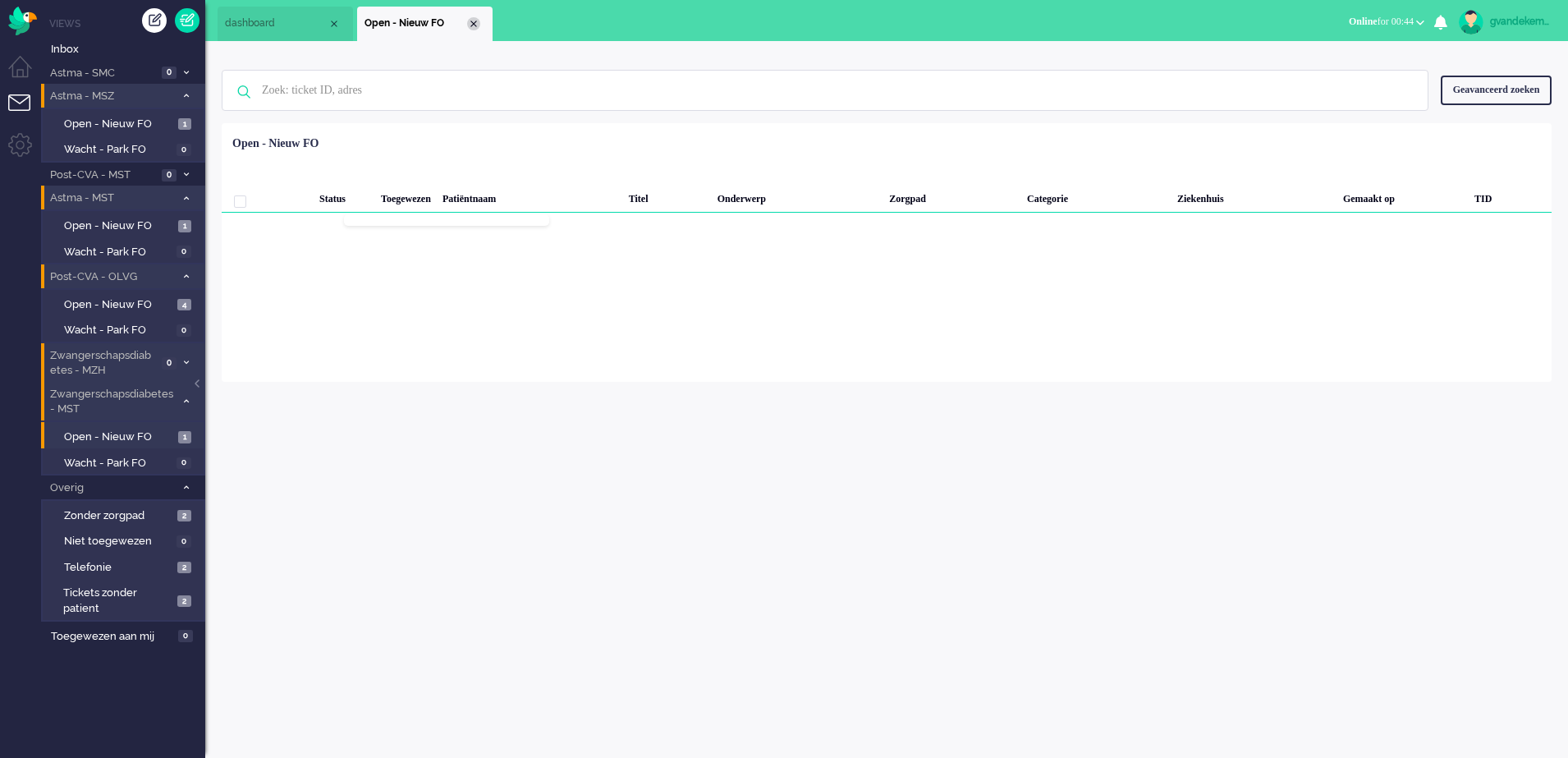
click at [475, 23] on div "Close tab" at bounding box center [473, 24] width 13 height 13
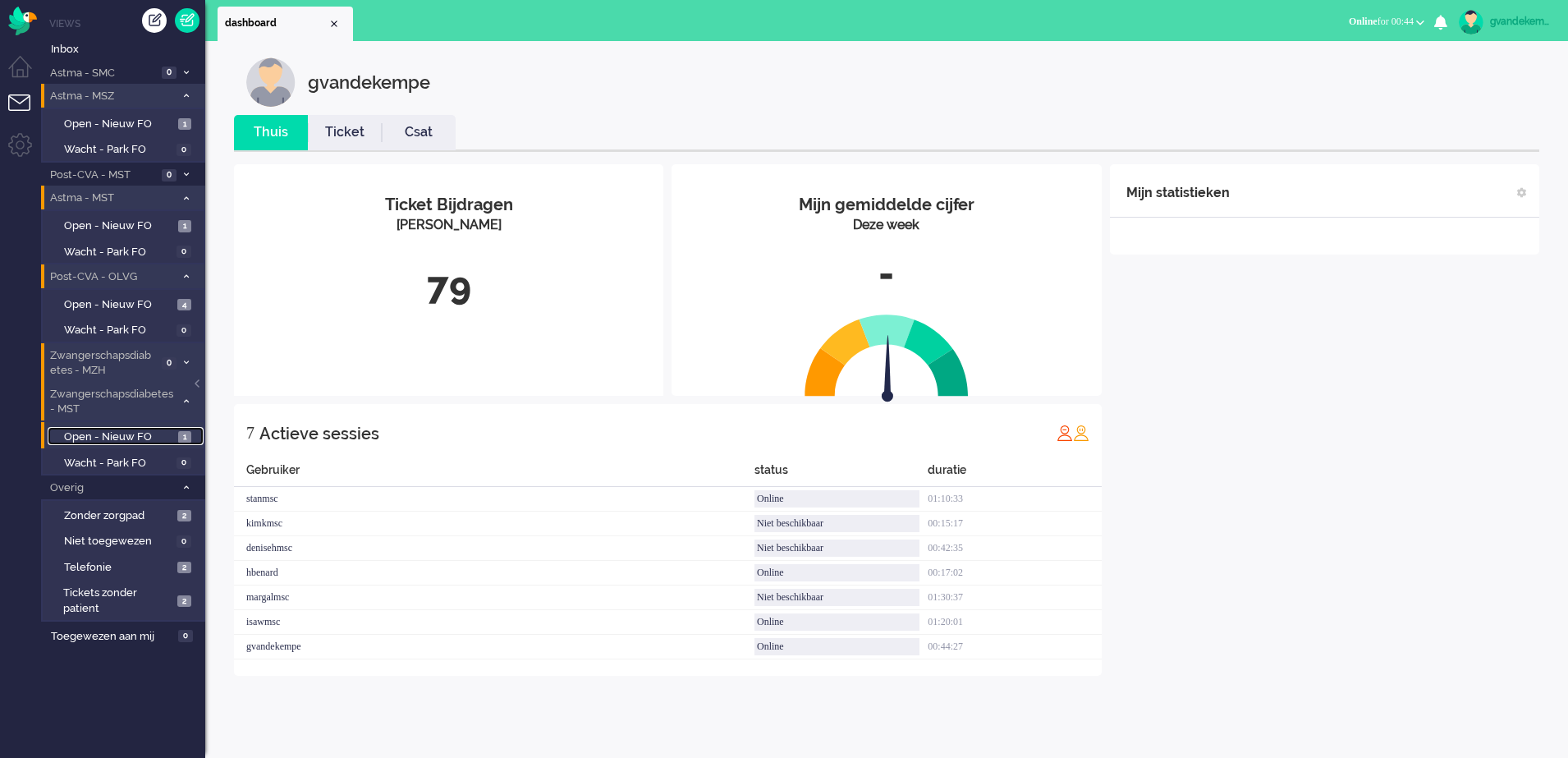
click at [154, 438] on span "Open - Nieuw FO" at bounding box center [119, 437] width 110 height 16
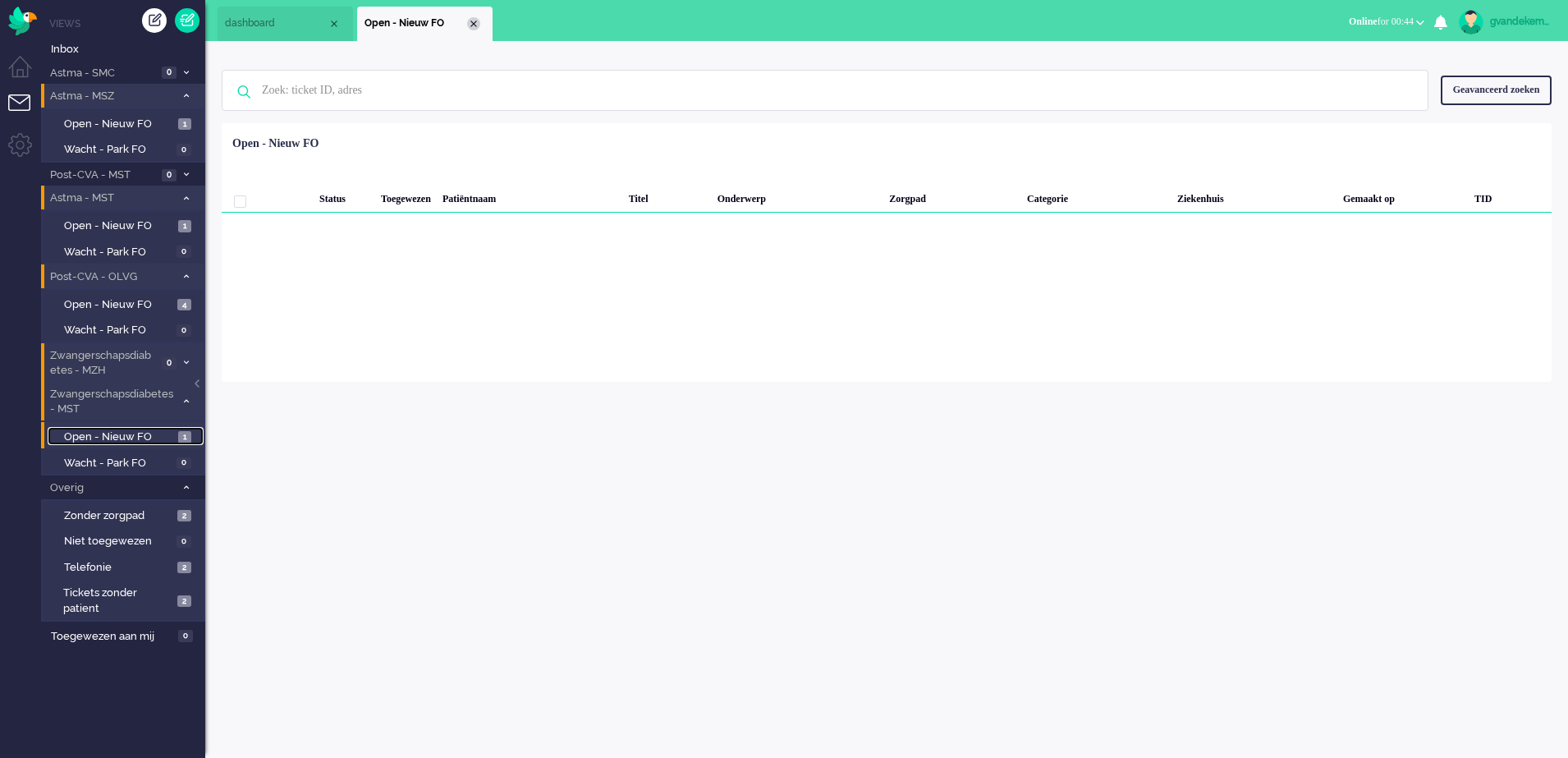
click at [471, 18] on div "Close tab" at bounding box center [473, 24] width 13 height 13
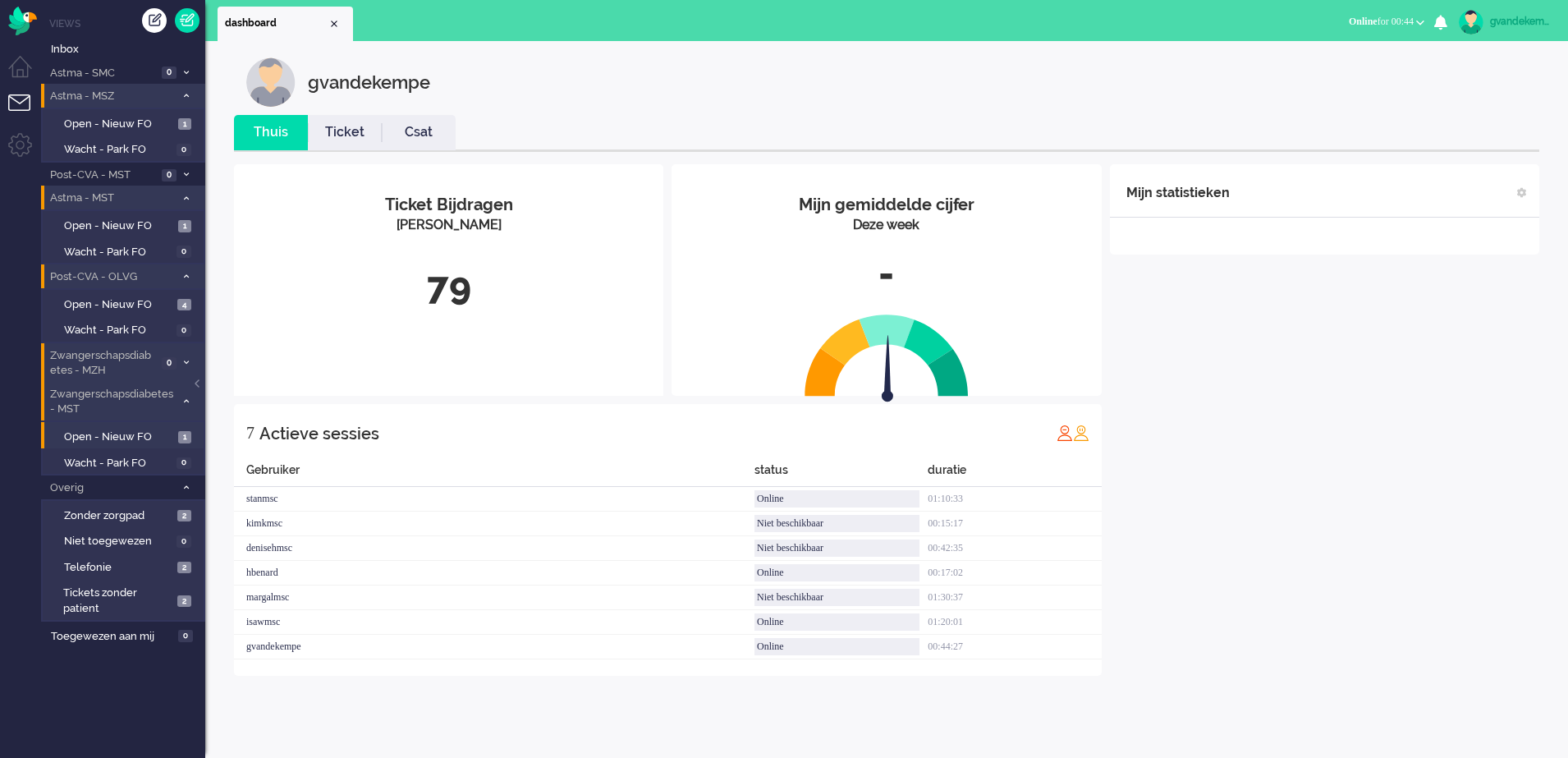
click at [1271, 428] on div "Mijn statistieken + Statistieken toevoegen Bel tijd (gemiddelde dag) Wrapup tij…" at bounding box center [1324, 420] width 429 height 512
click at [185, 400] on icon at bounding box center [186, 401] width 5 height 6
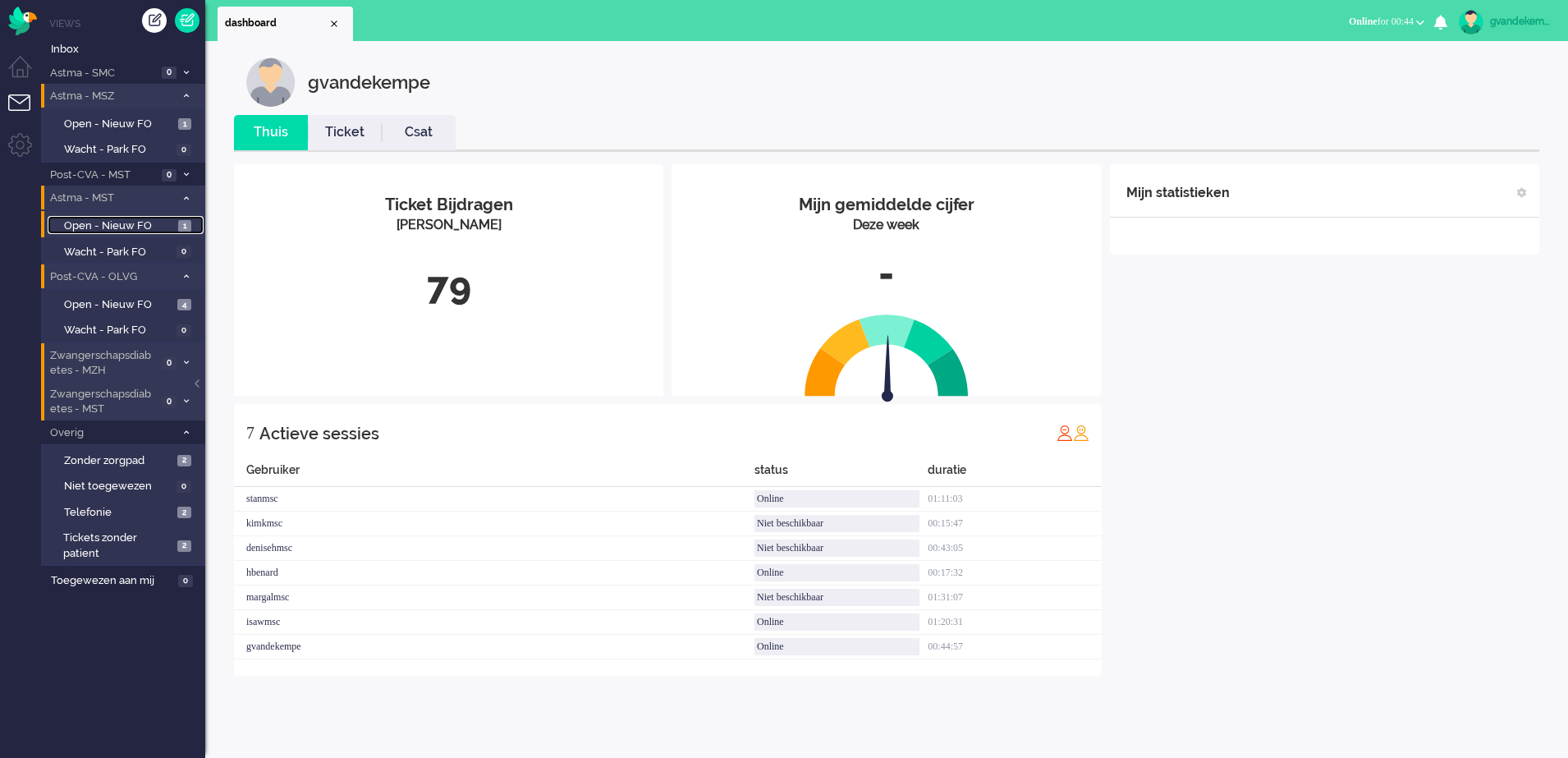
click at [135, 224] on span "Open - Nieuw FO" at bounding box center [119, 226] width 110 height 16
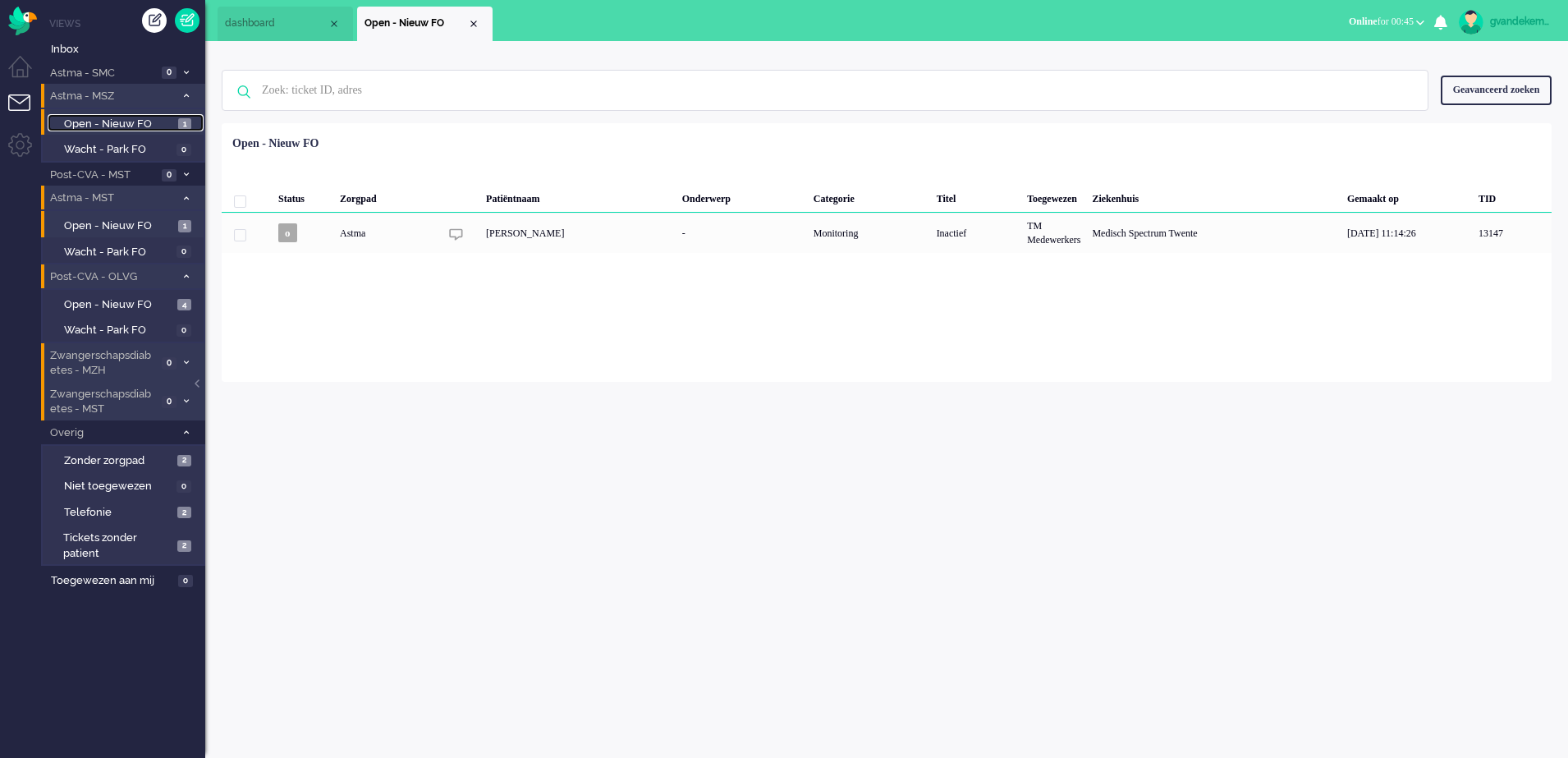
click at [137, 119] on span "Open - Nieuw FO" at bounding box center [119, 124] width 110 height 16
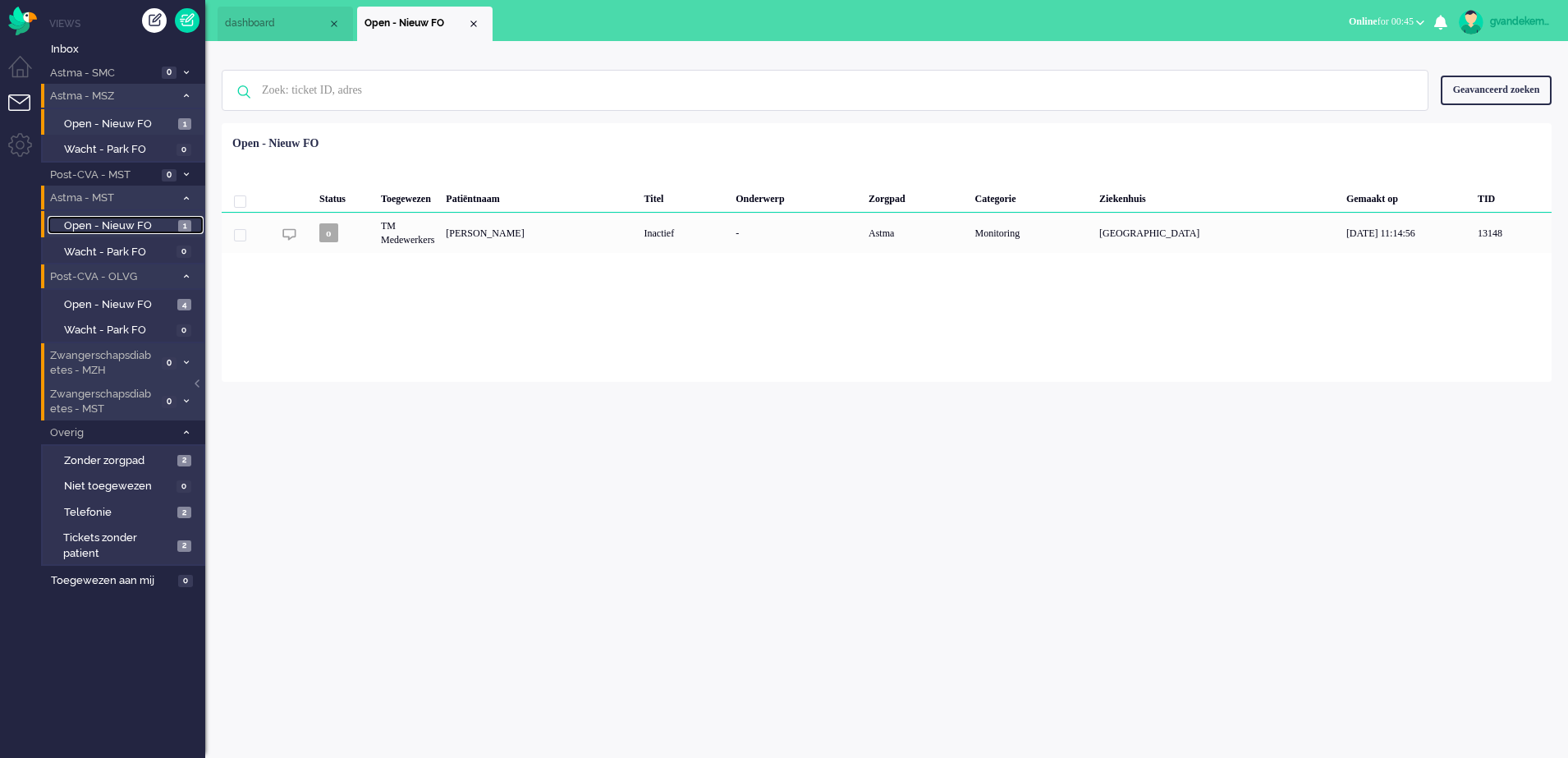
click at [142, 225] on span "Open - Nieuw FO" at bounding box center [119, 226] width 110 height 16
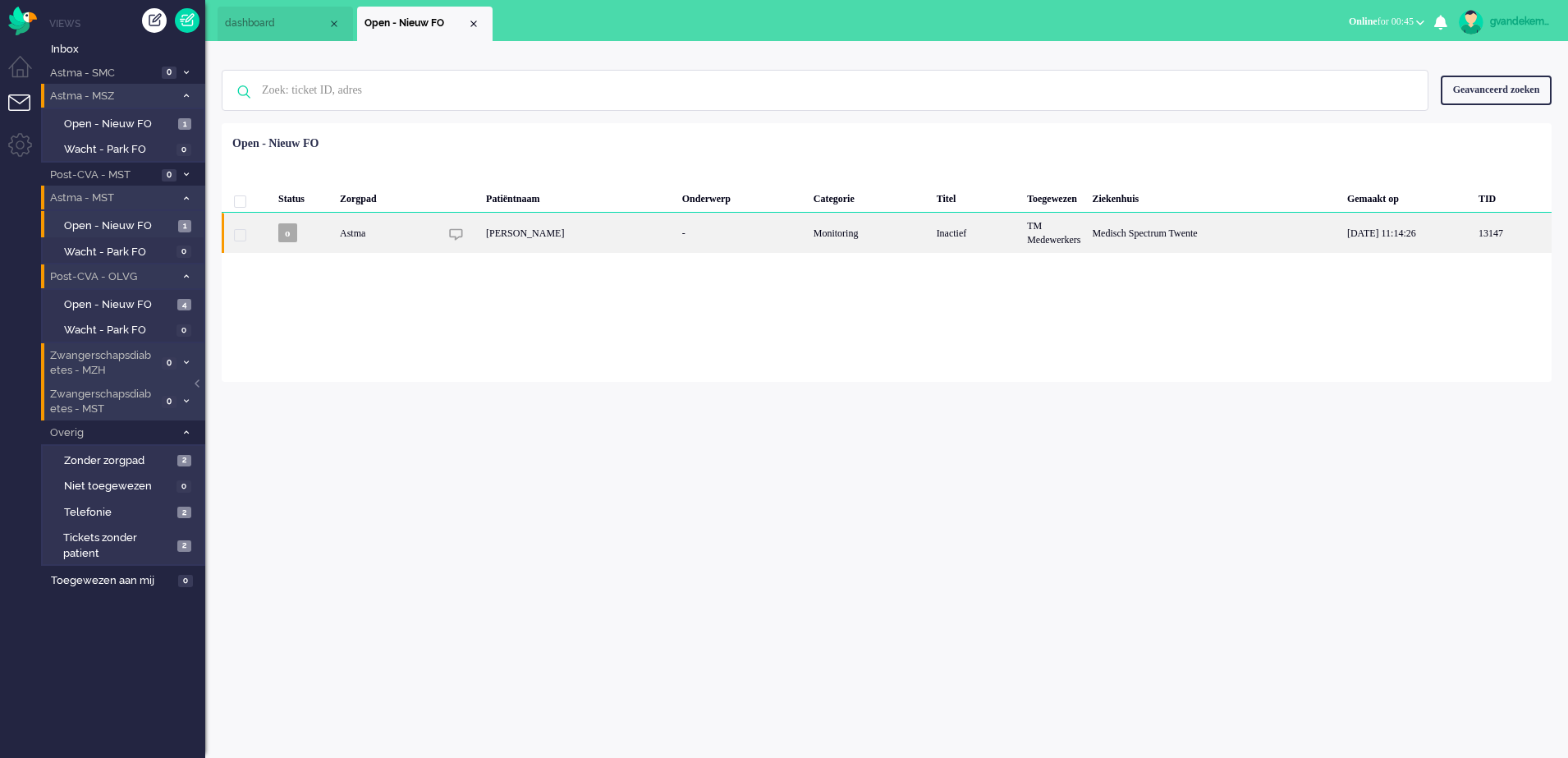
click at [1191, 239] on div "Medisch Spectrum Twente" at bounding box center [1213, 232] width 254 height 40
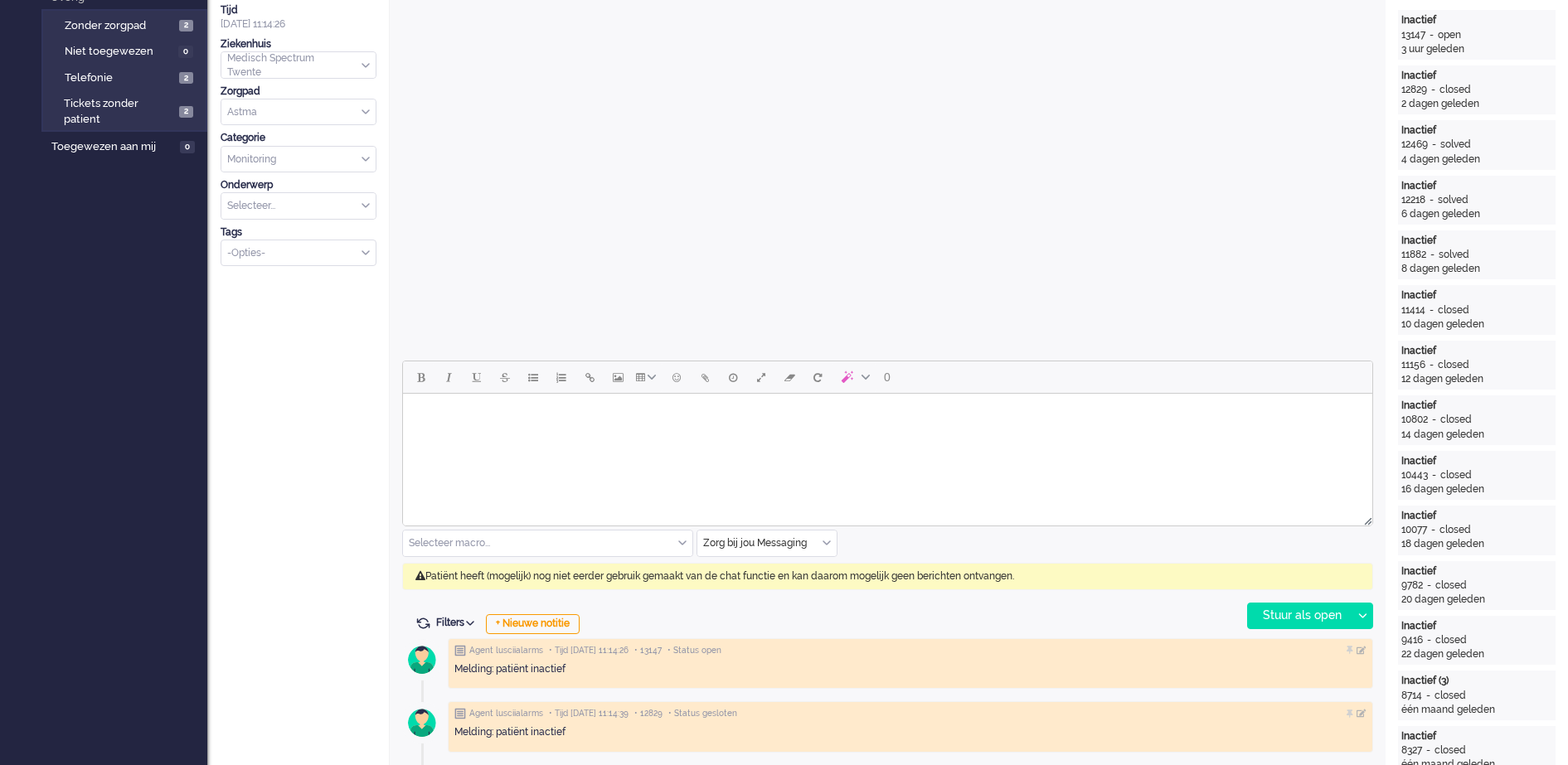
scroll to position [50, 0]
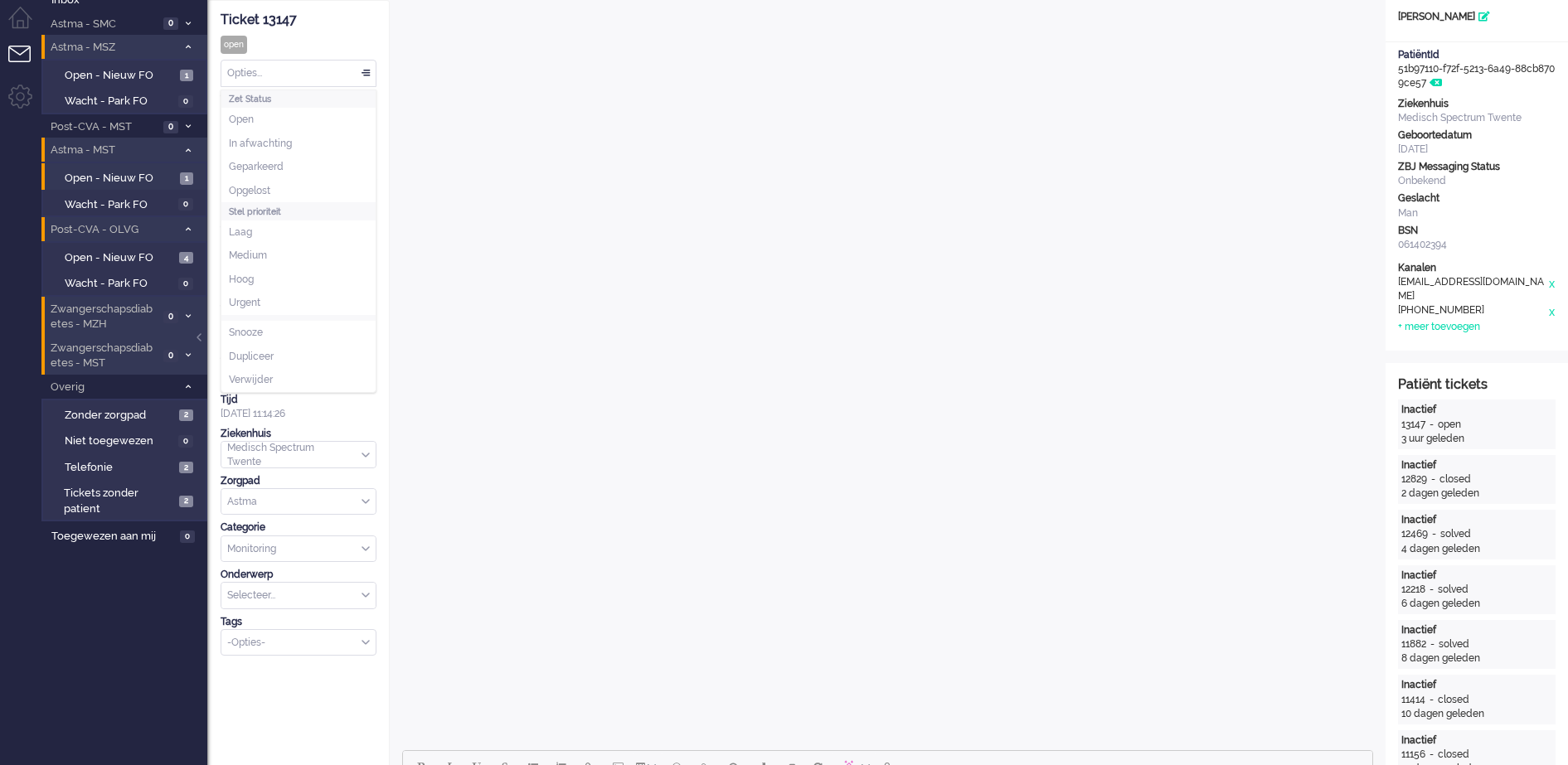
click at [368, 75] on div "Opties..." at bounding box center [298, 73] width 154 height 25
click at [321, 188] on li "Opgelost" at bounding box center [298, 191] width 154 height 24
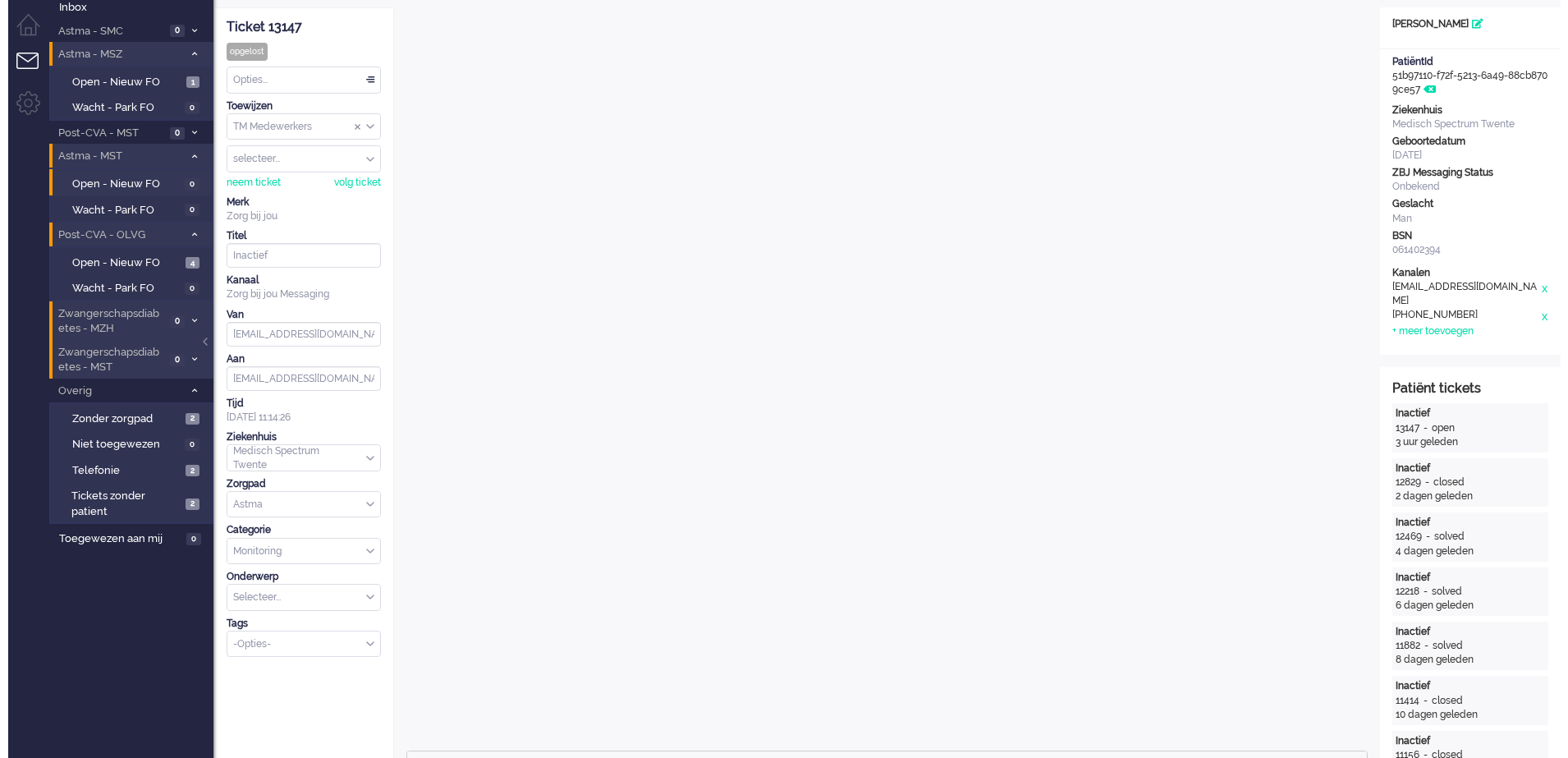
scroll to position [0, 0]
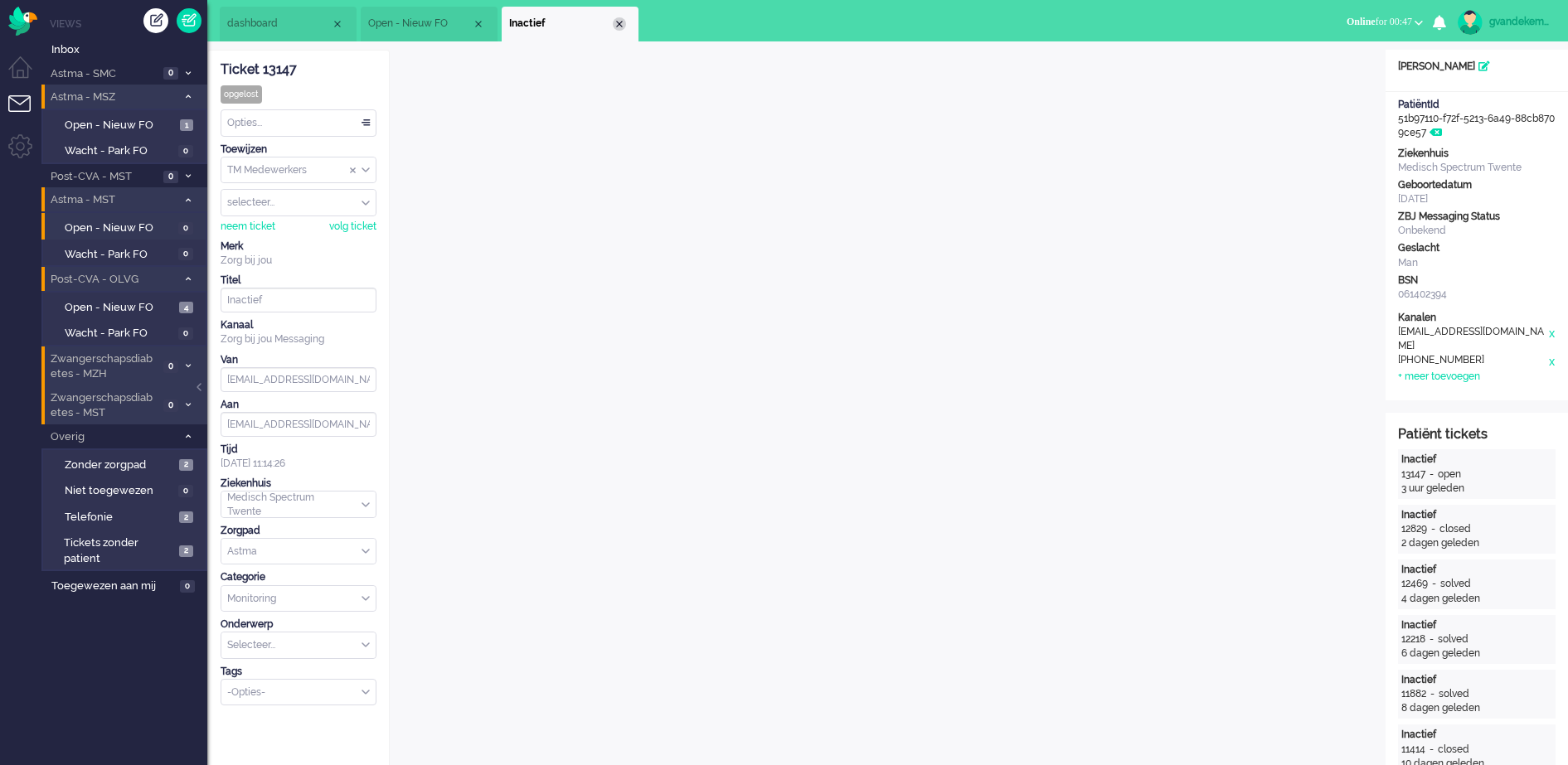
click at [619, 24] on div "Close tab" at bounding box center [619, 24] width 13 height 13
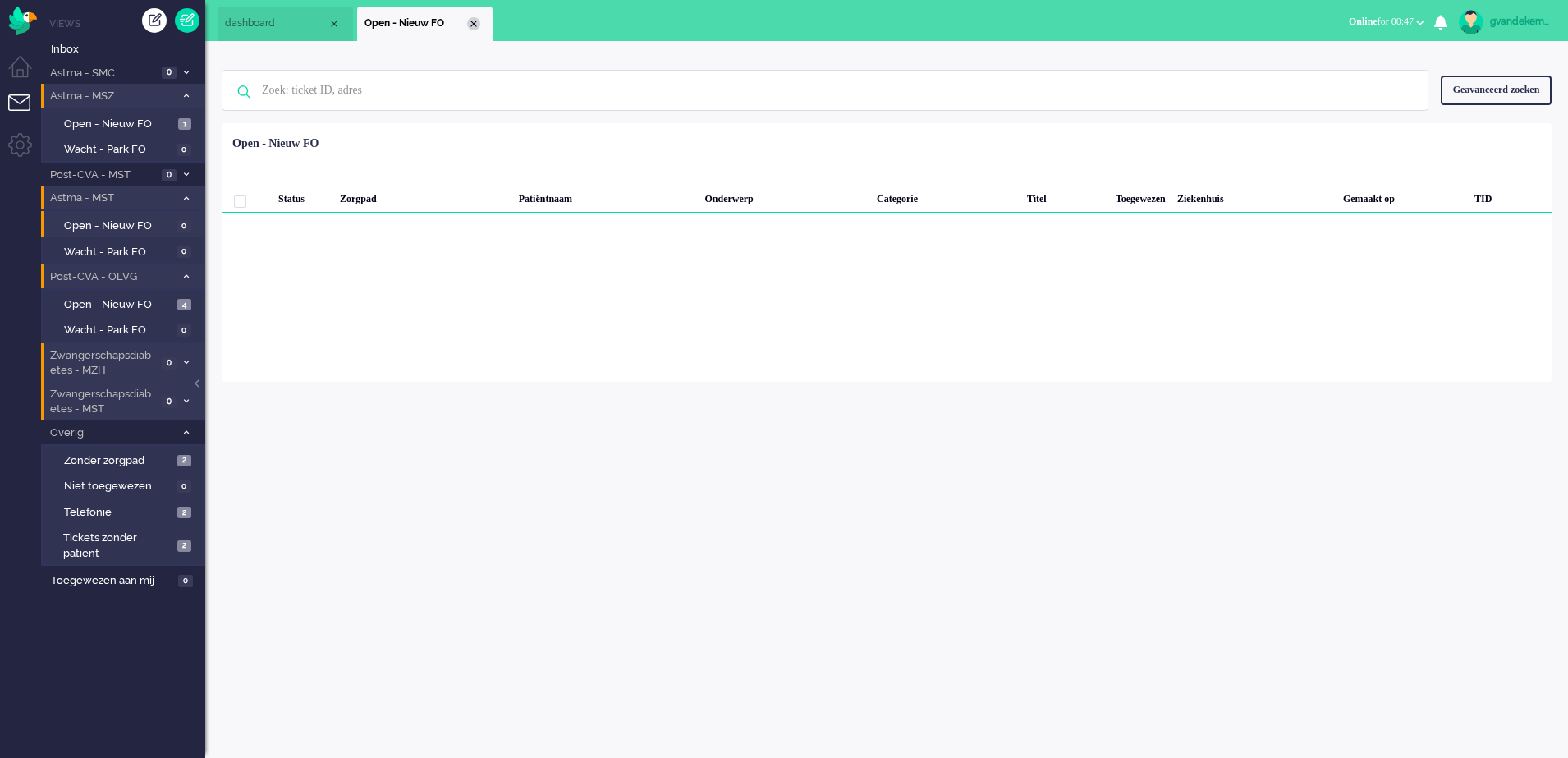
click at [472, 23] on div "Close tab" at bounding box center [473, 24] width 13 height 13
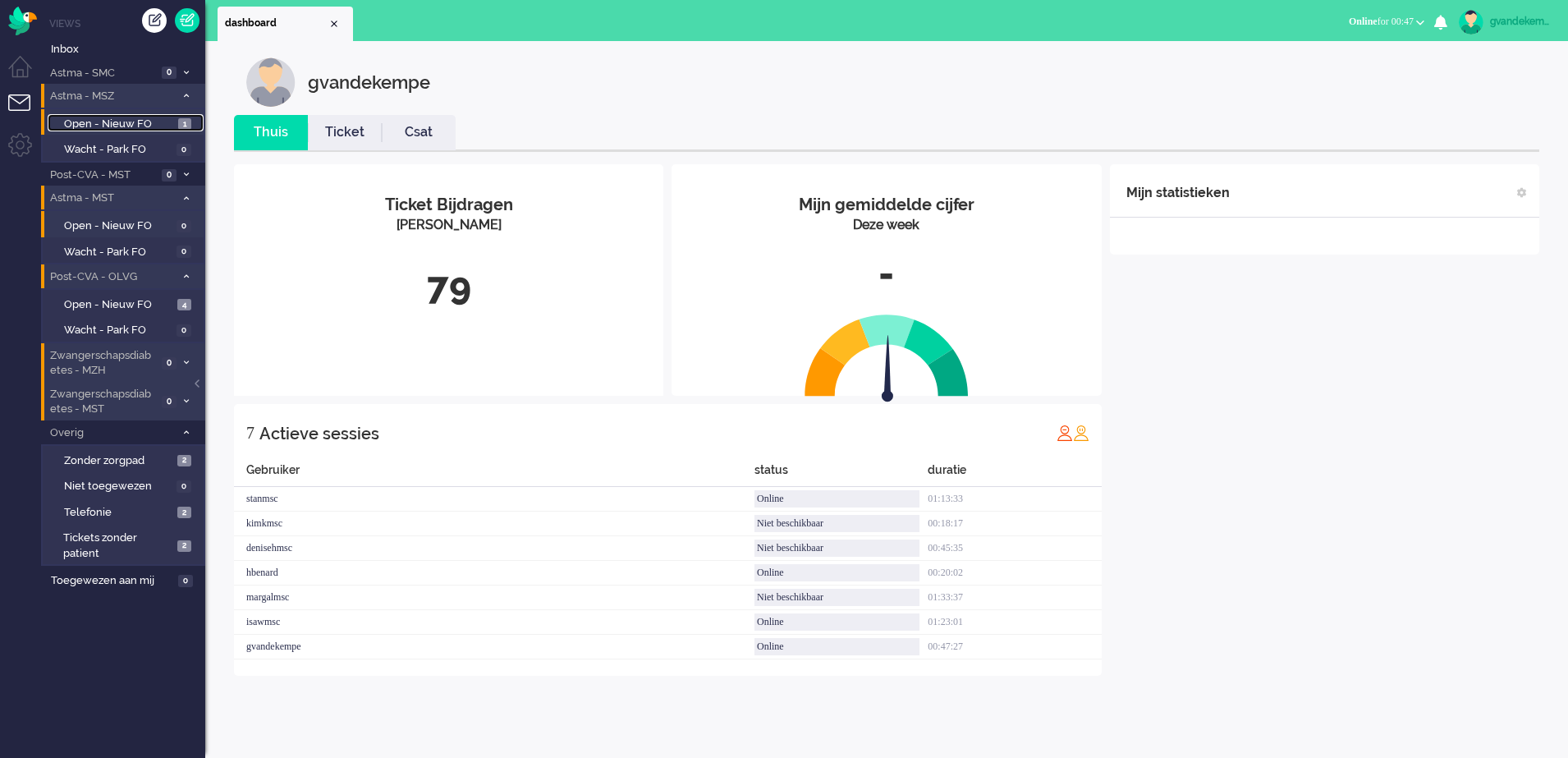
click at [129, 122] on span "Open - Nieuw FO" at bounding box center [119, 124] width 110 height 16
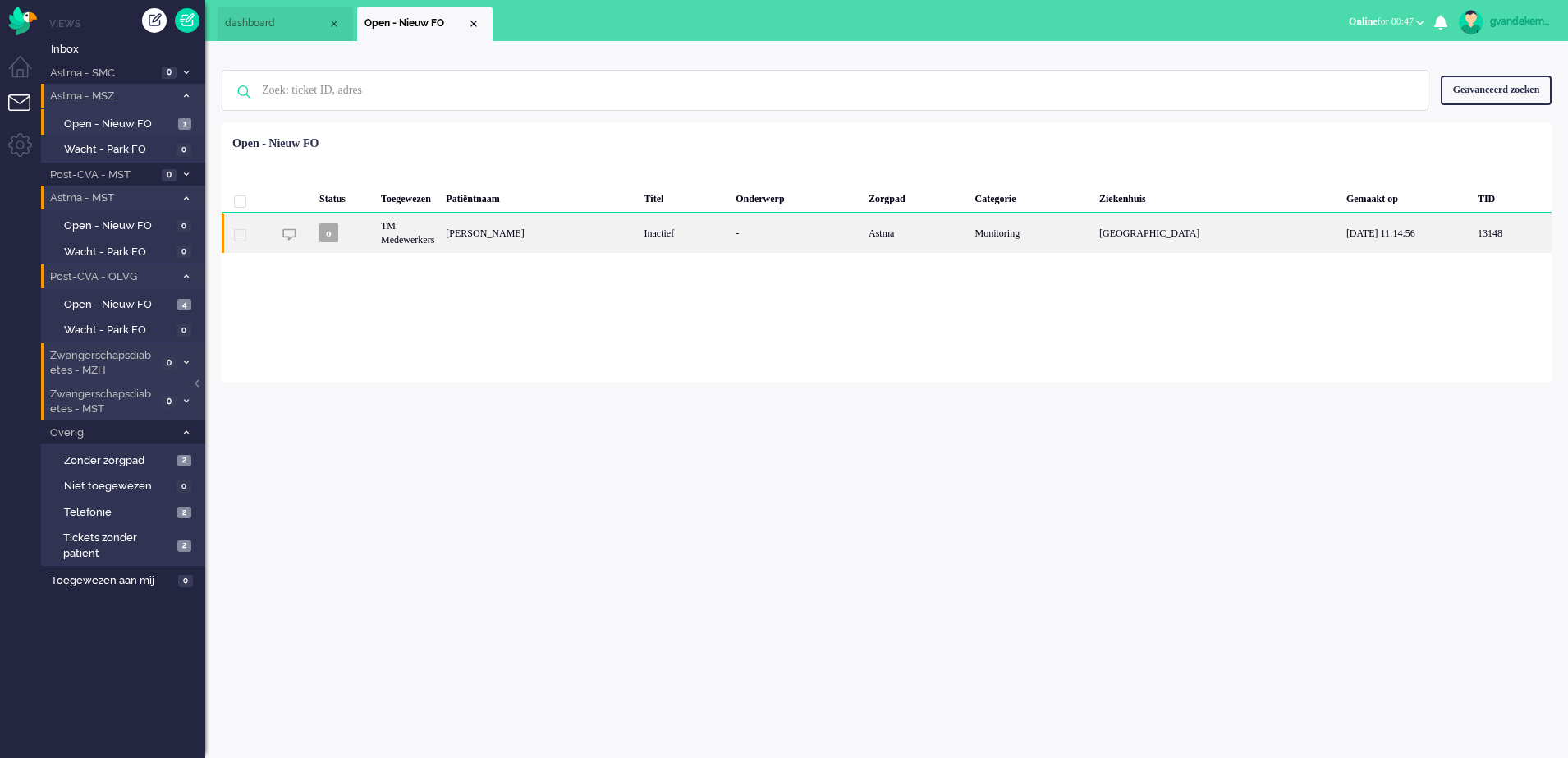
click at [481, 230] on div "[PERSON_NAME]" at bounding box center [538, 232] width 198 height 40
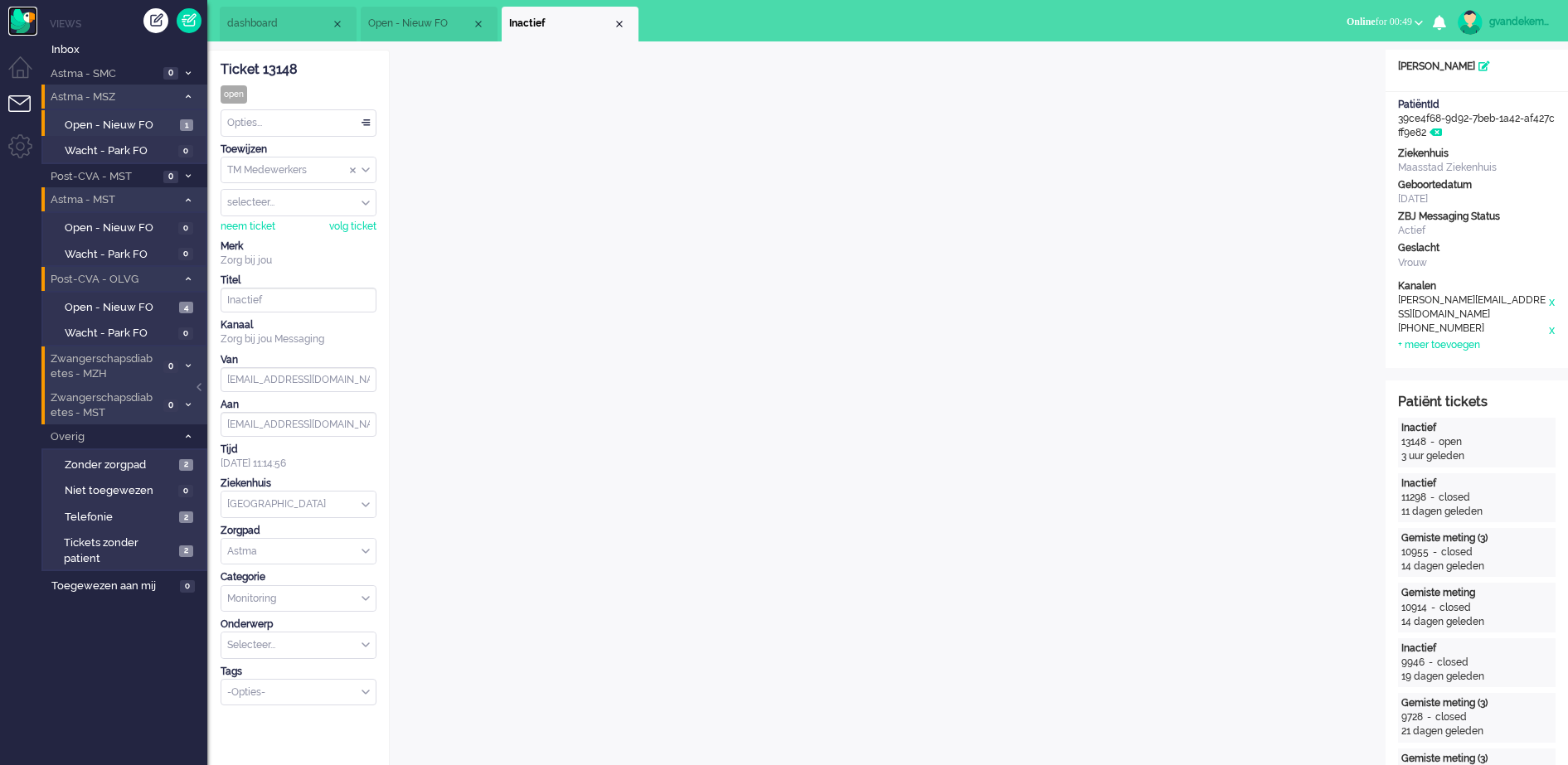
click at [19, 22] on img "Omnidesk" at bounding box center [23, 21] width 29 height 29
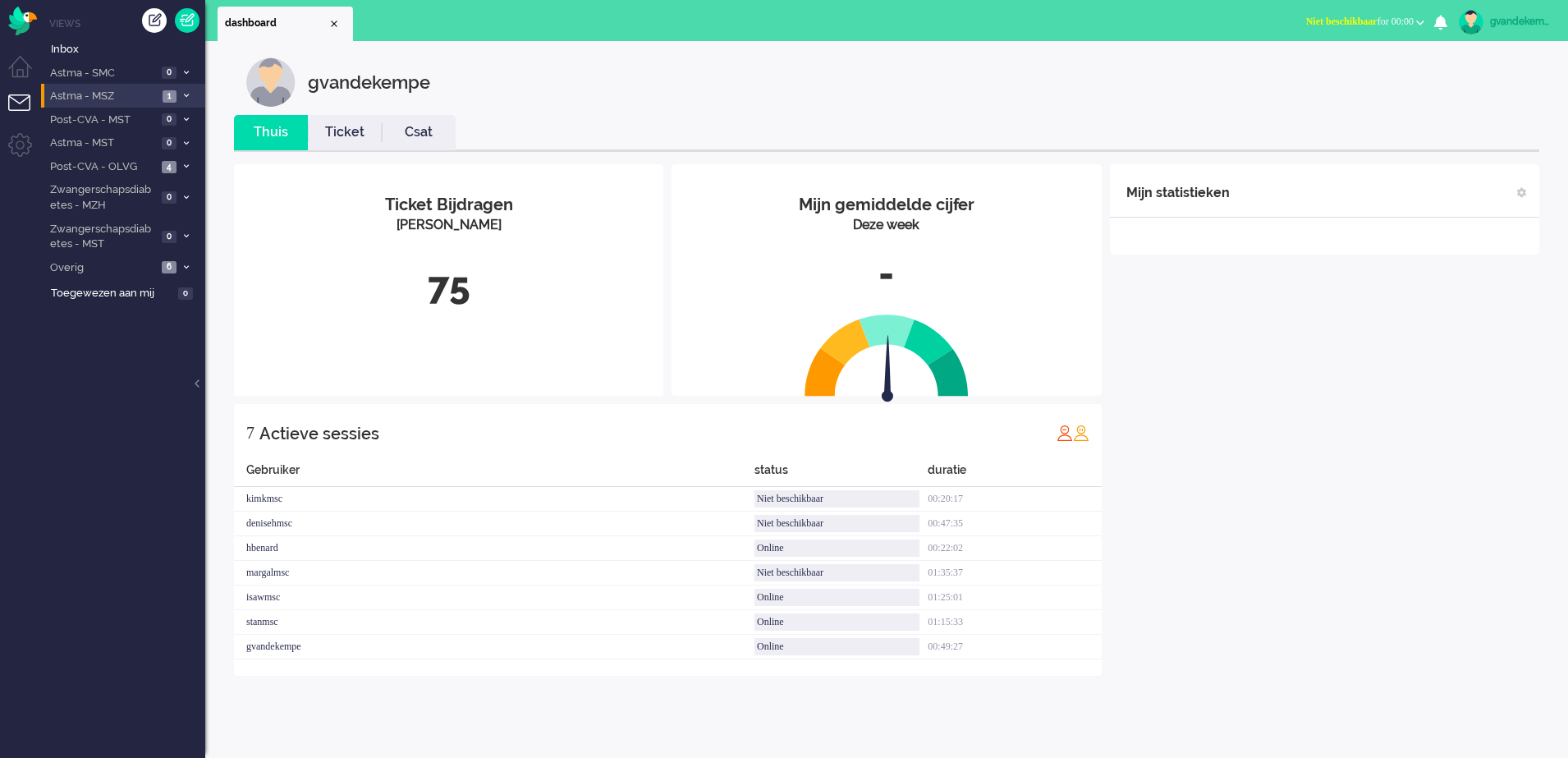
click at [186, 96] on icon at bounding box center [186, 96] width 5 height 6
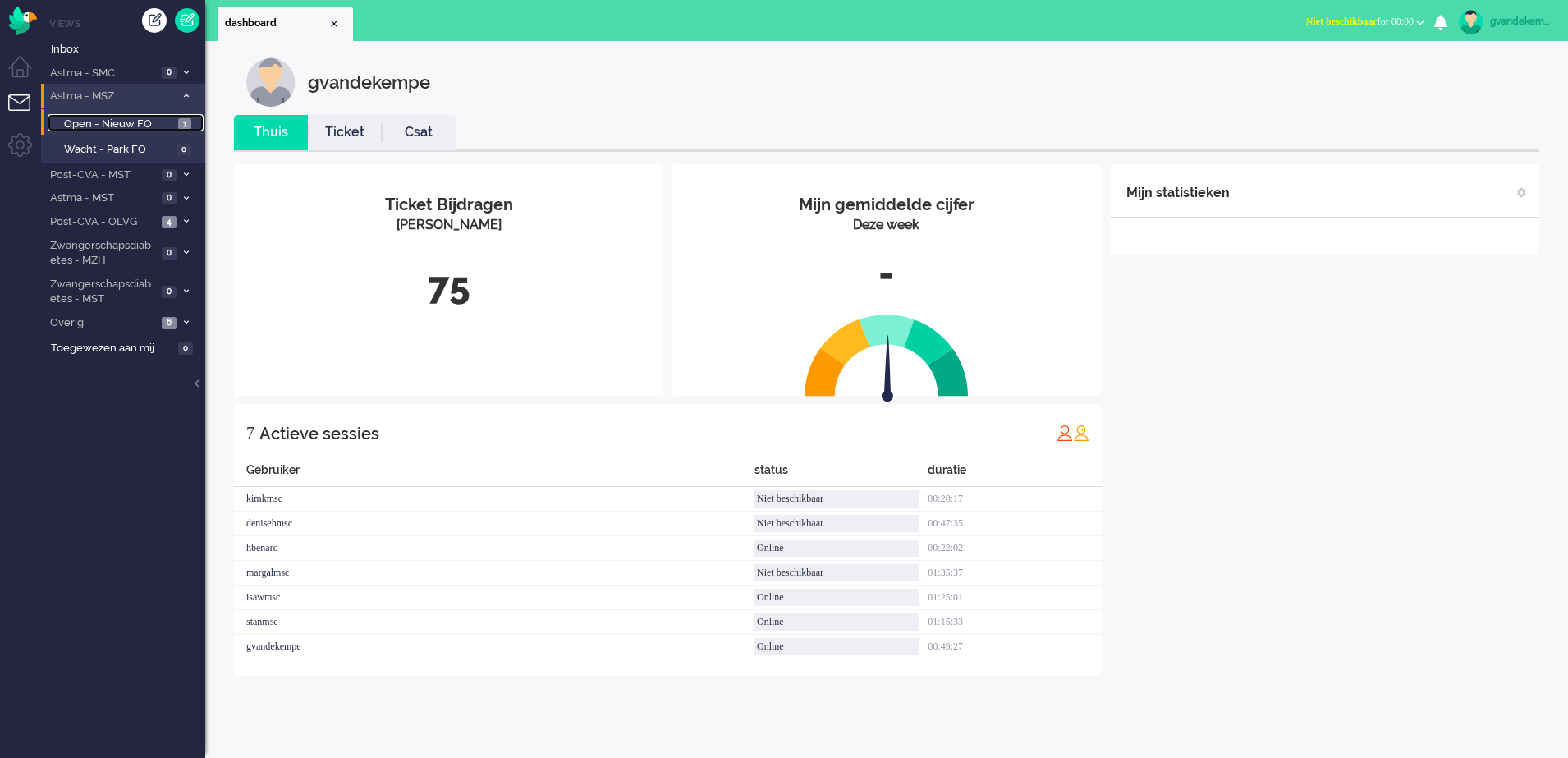
click at [160, 124] on span "Open - Nieuw FO" at bounding box center [119, 124] width 110 height 16
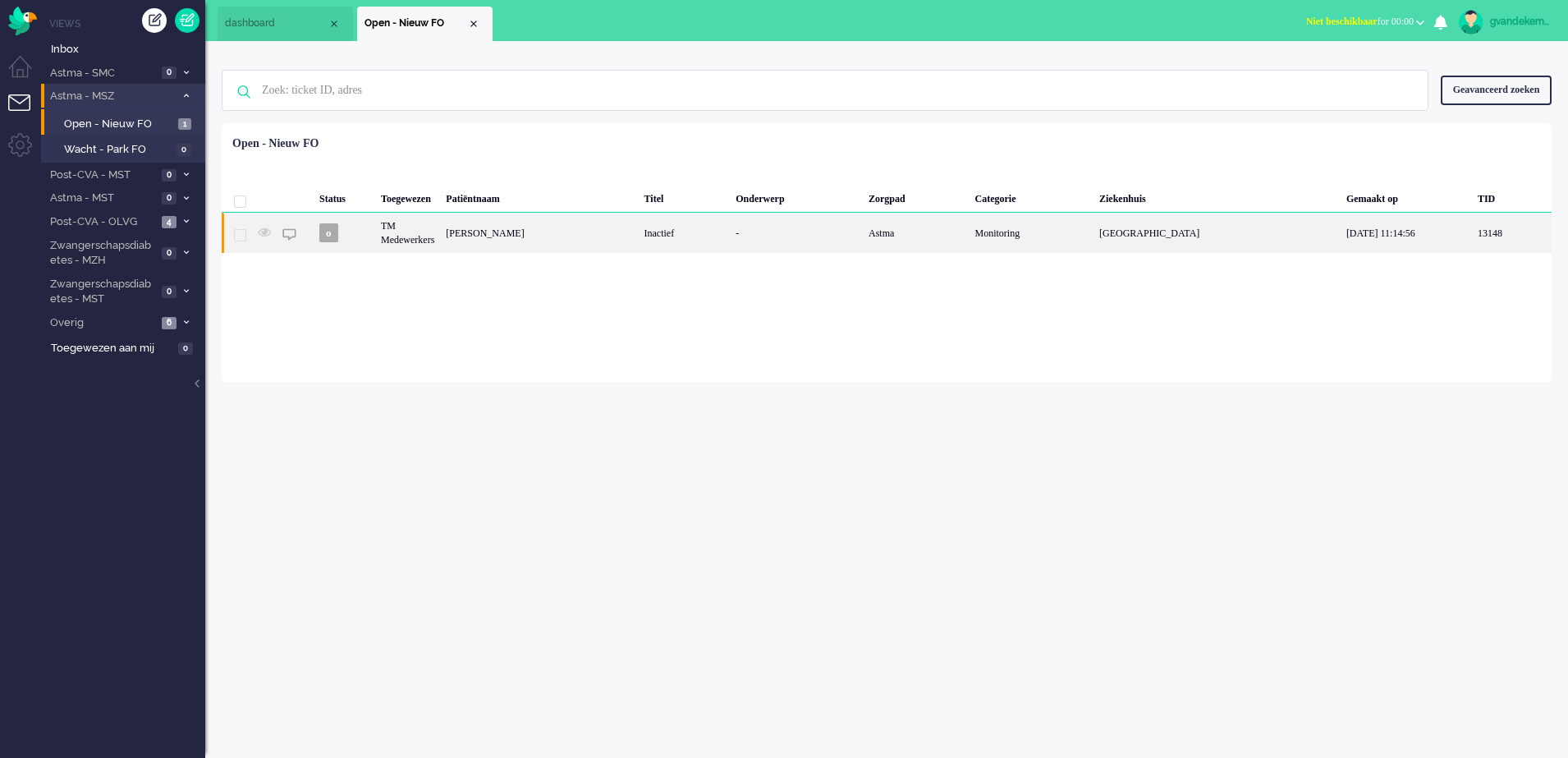
click at [800, 241] on div "-" at bounding box center [796, 232] width 133 height 40
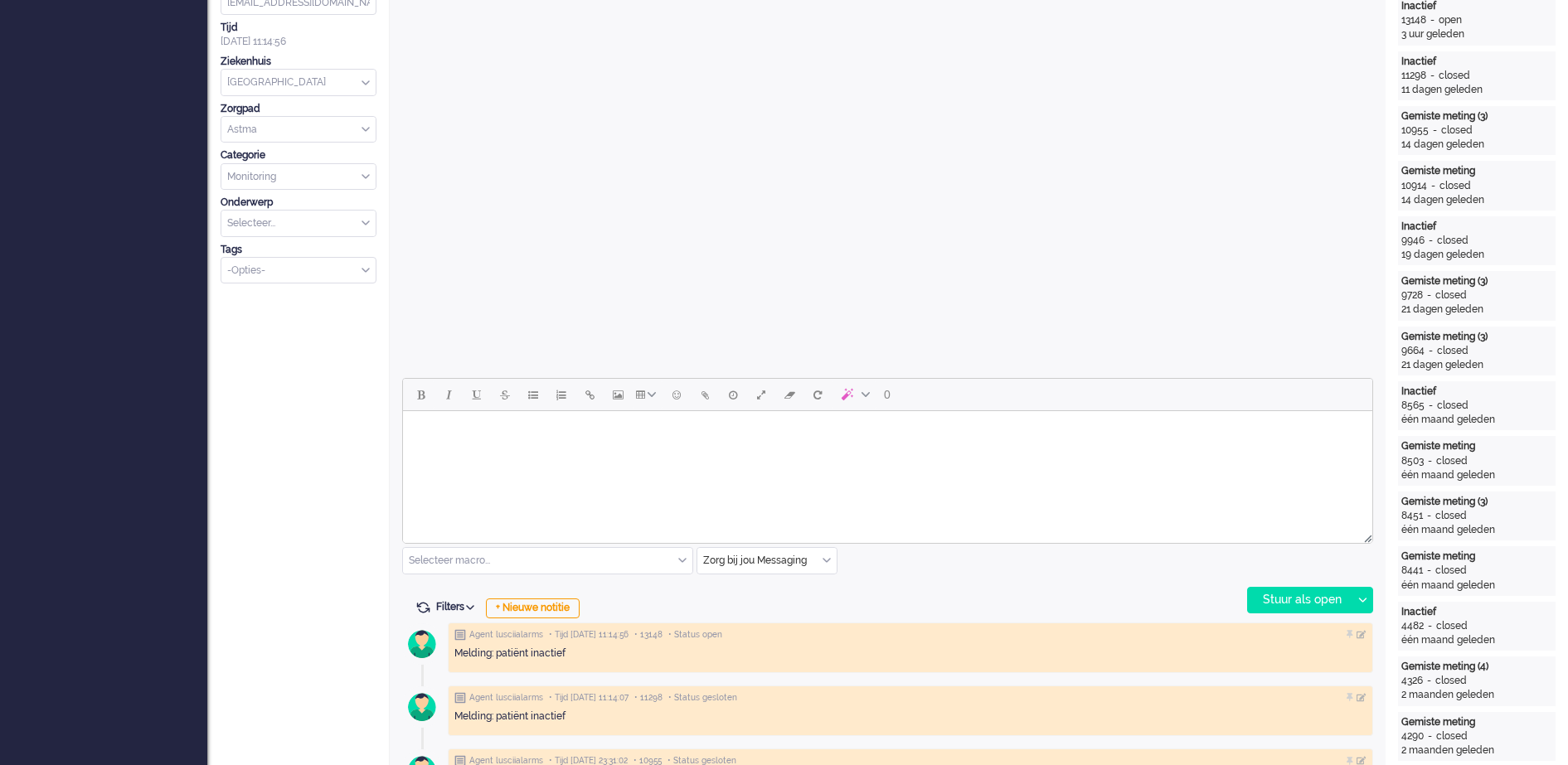
scroll to position [568, 0]
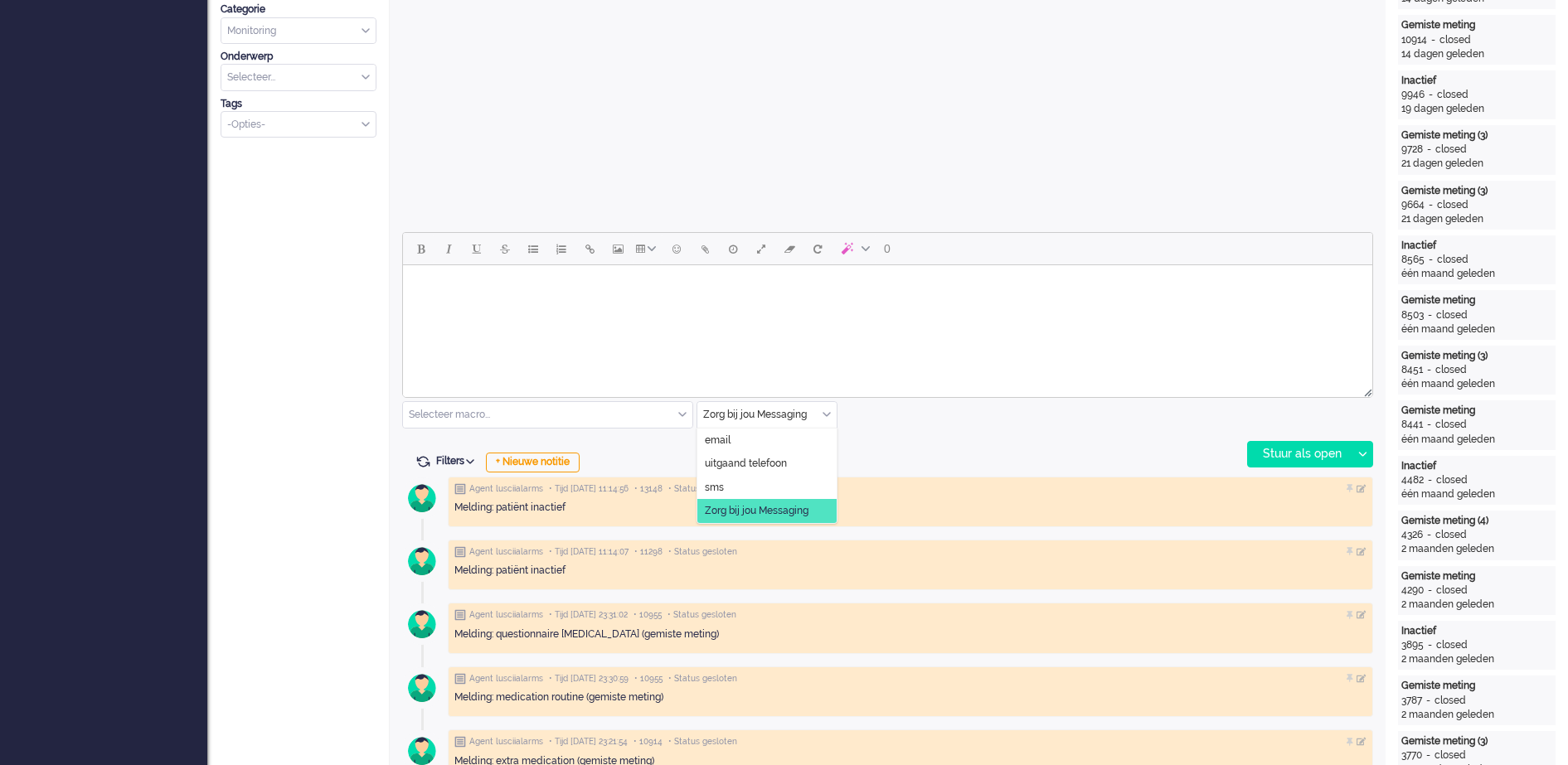
click at [826, 412] on div "Zorg bij jou Messaging" at bounding box center [767, 414] width 140 height 25
click at [780, 460] on span "uitgaand telefoon" at bounding box center [746, 463] width 83 height 14
click at [1332, 456] on div "Stuur als open" at bounding box center [1300, 454] width 104 height 25
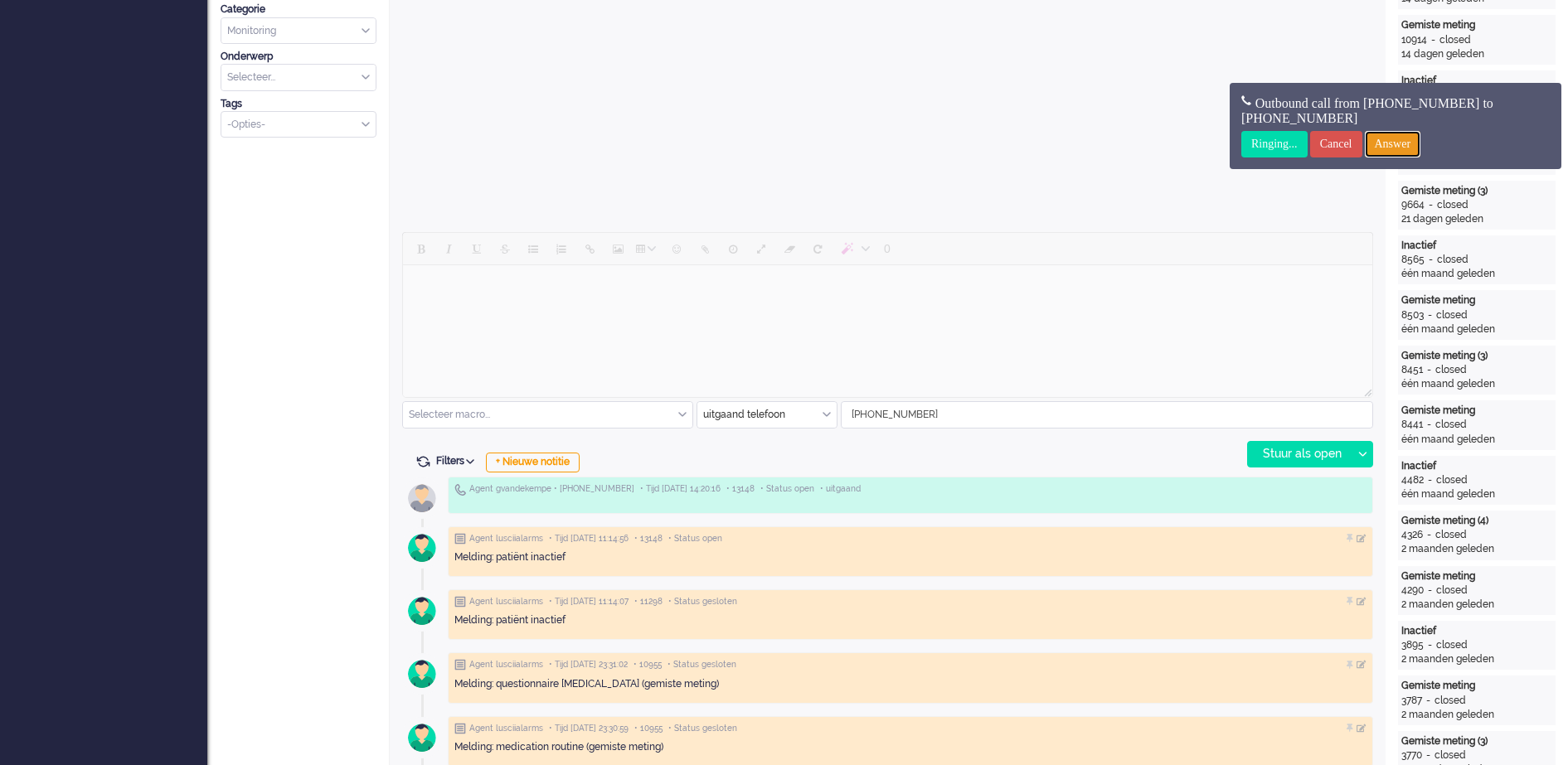
click at [1414, 142] on input "Answer" at bounding box center [1393, 144] width 56 height 26
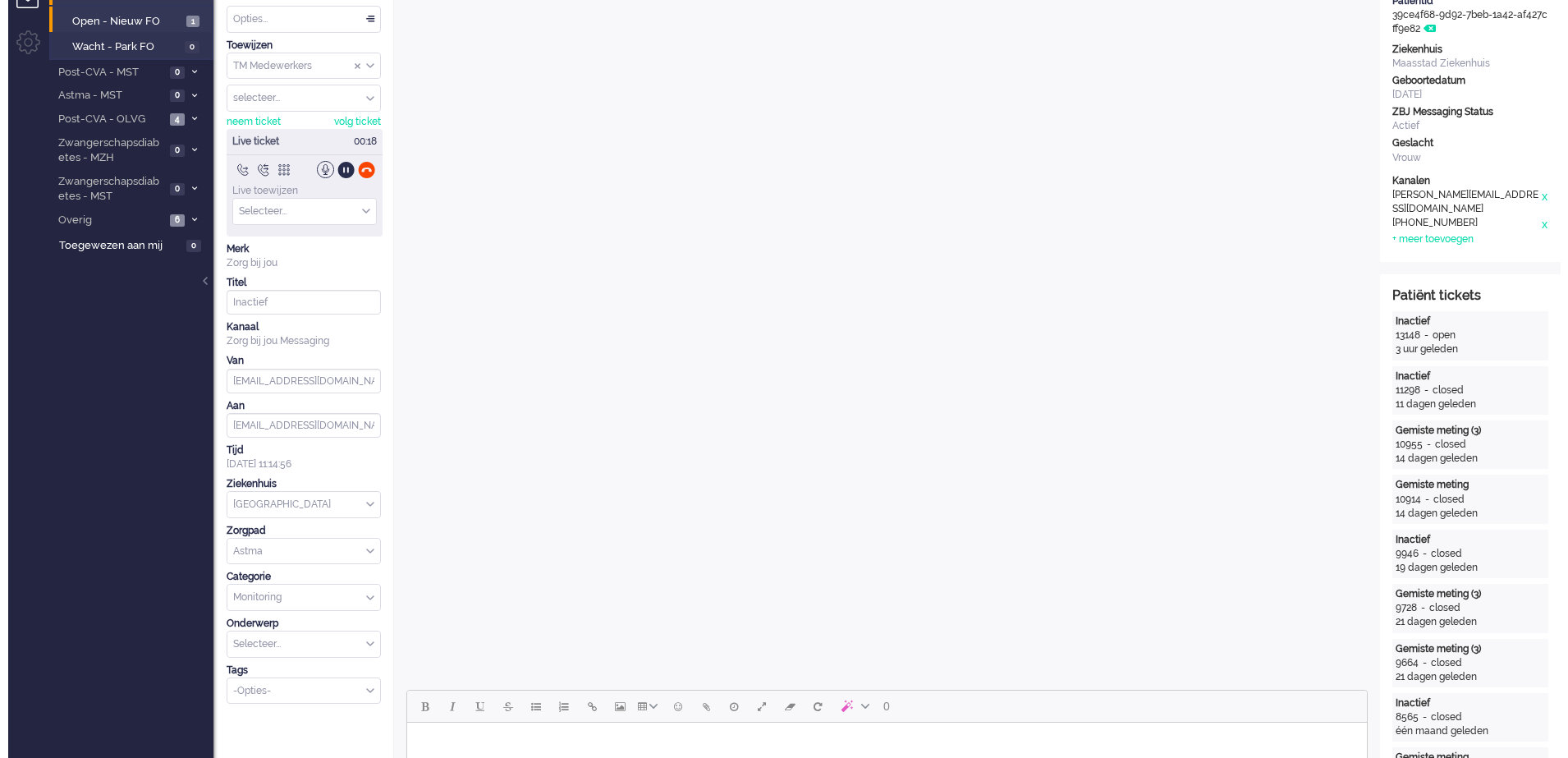
scroll to position [0, 0]
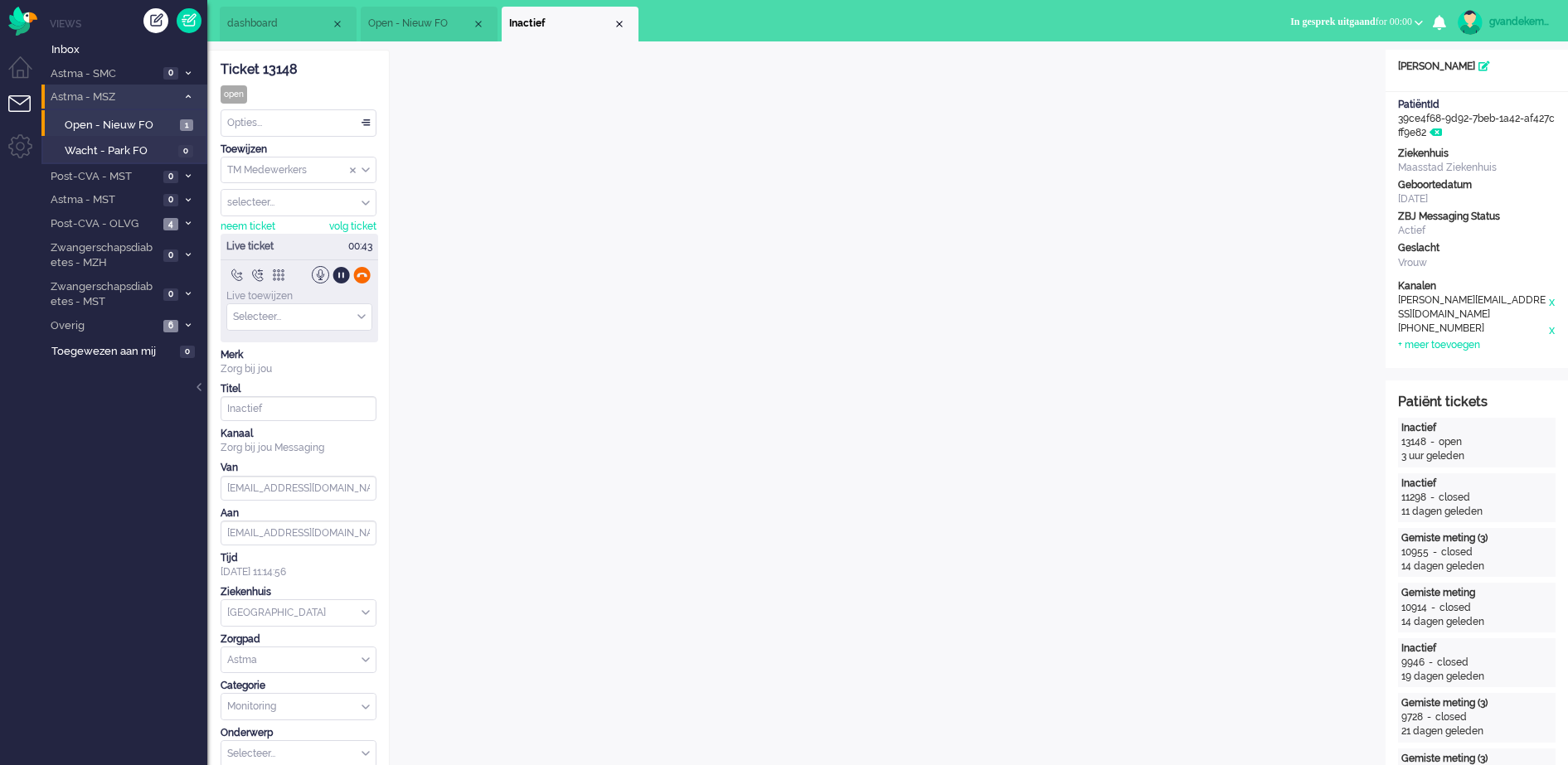
click at [361, 274] on div at bounding box center [362, 275] width 18 height 18
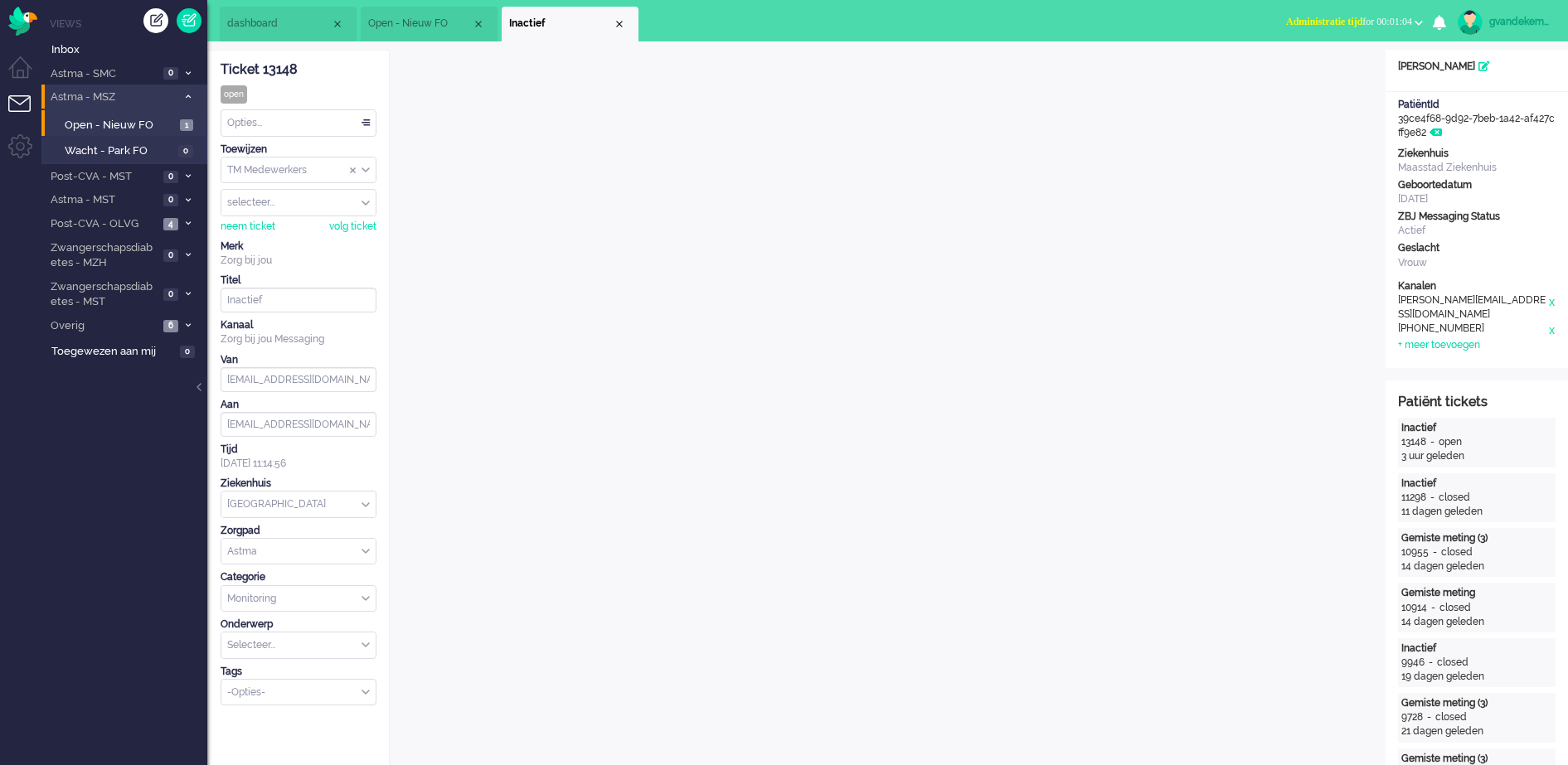
click at [364, 172] on div "TM Medewerkers" at bounding box center [298, 170] width 154 height 25
click at [369, 123] on div "Opties..." at bounding box center [298, 123] width 154 height 25
click at [369, 123] on span at bounding box center [366, 124] width 17 height 11
click at [369, 123] on div "Opties..." at bounding box center [298, 123] width 154 height 25
click at [268, 233] on span "Opgelost" at bounding box center [249, 240] width 41 height 14
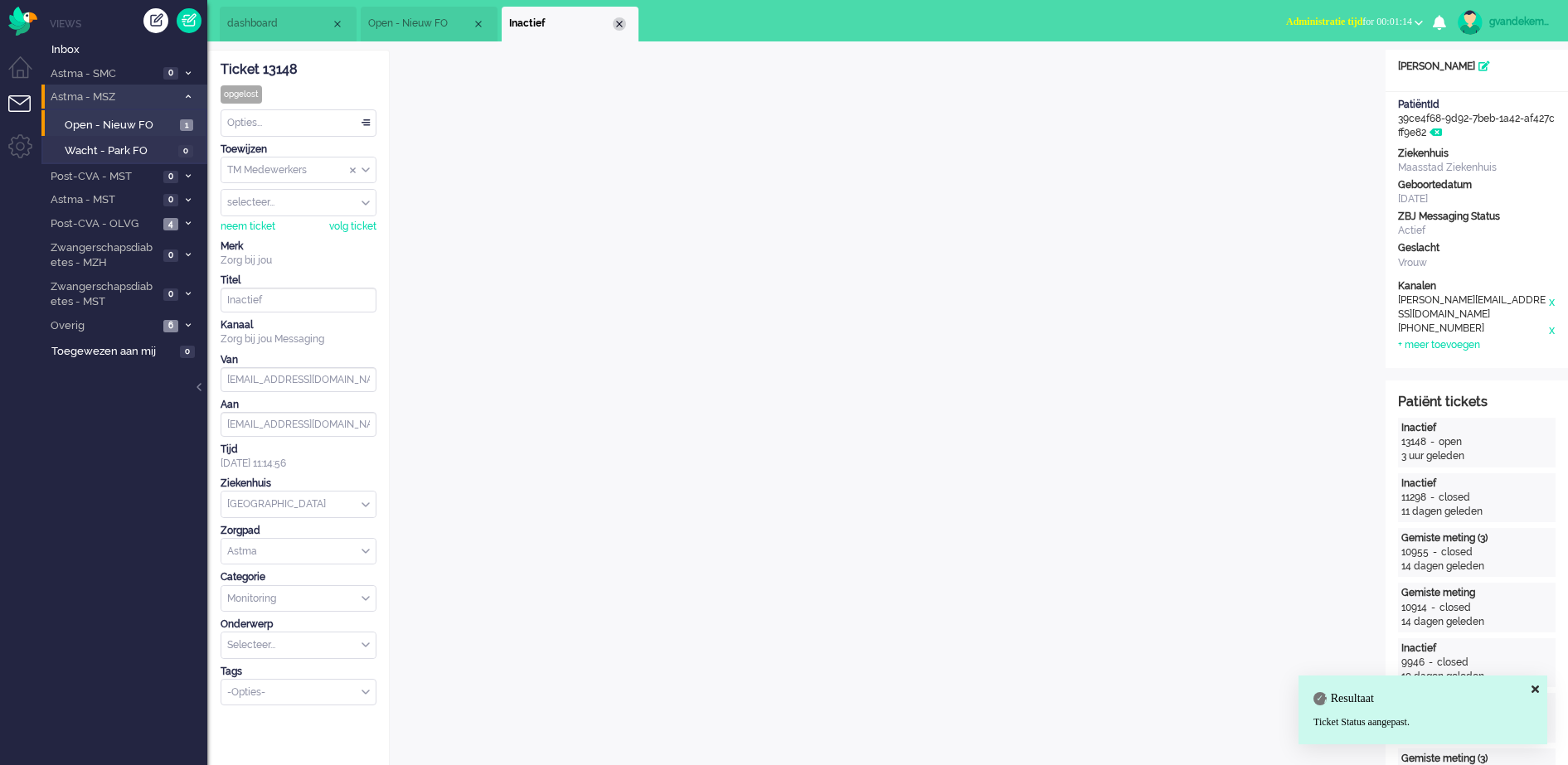
click at [621, 23] on div "Close tab" at bounding box center [619, 24] width 13 height 13
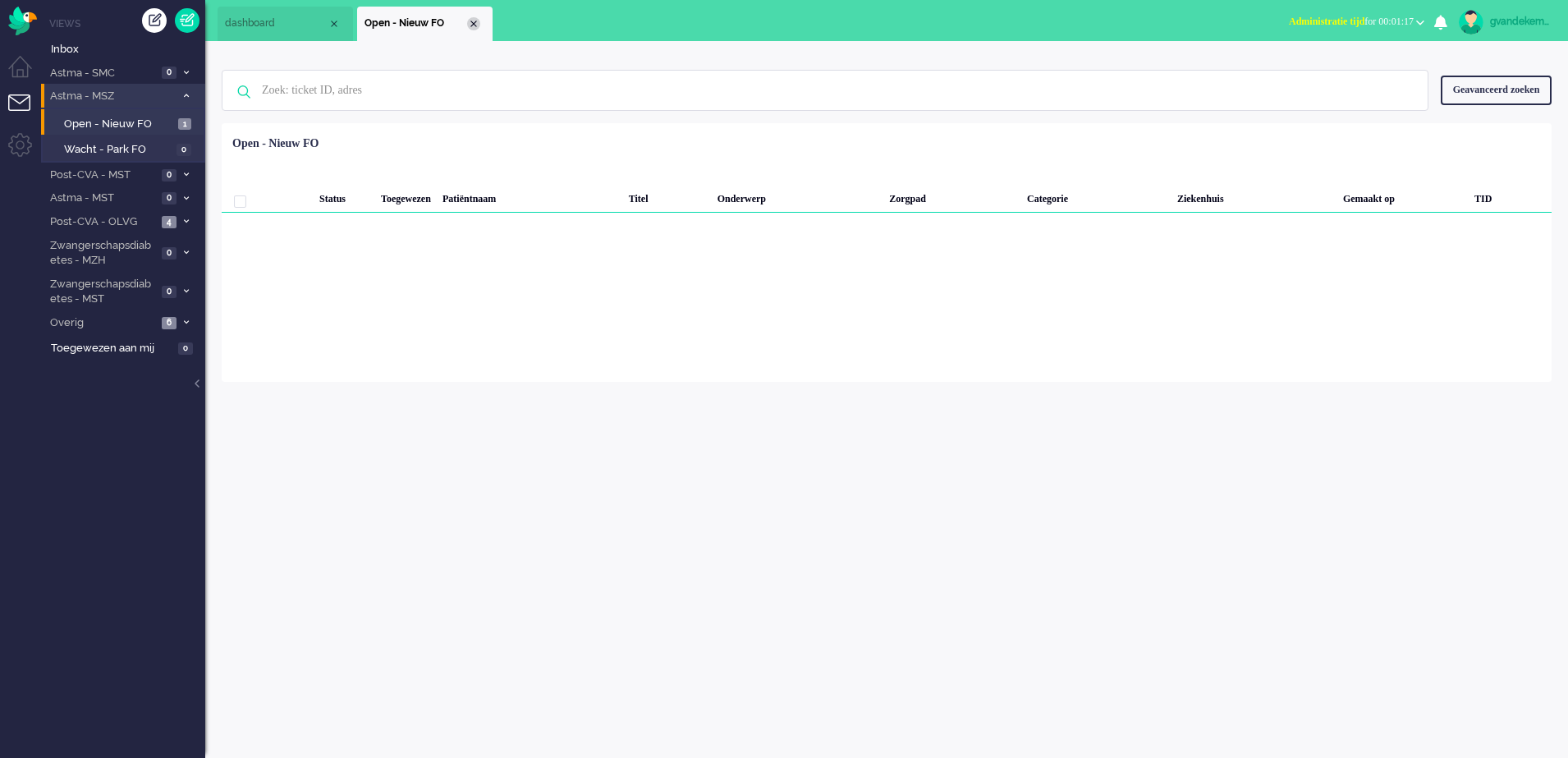
click at [473, 18] on div "Close tab" at bounding box center [473, 24] width 13 height 13
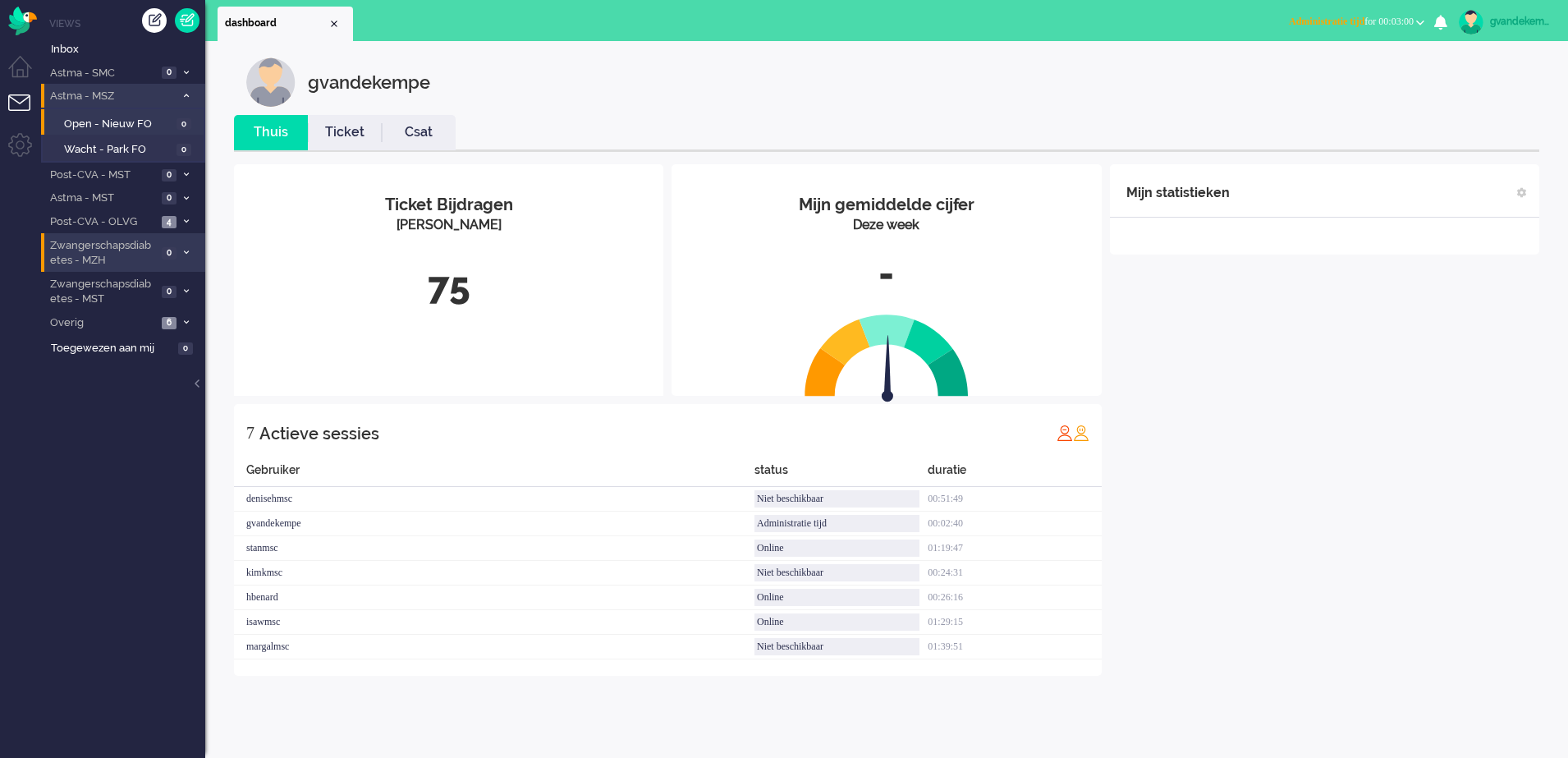
click at [187, 252] on icon at bounding box center [186, 253] width 5 height 6
click at [146, 287] on span "Open - Nieuw FO" at bounding box center [118, 288] width 109 height 16
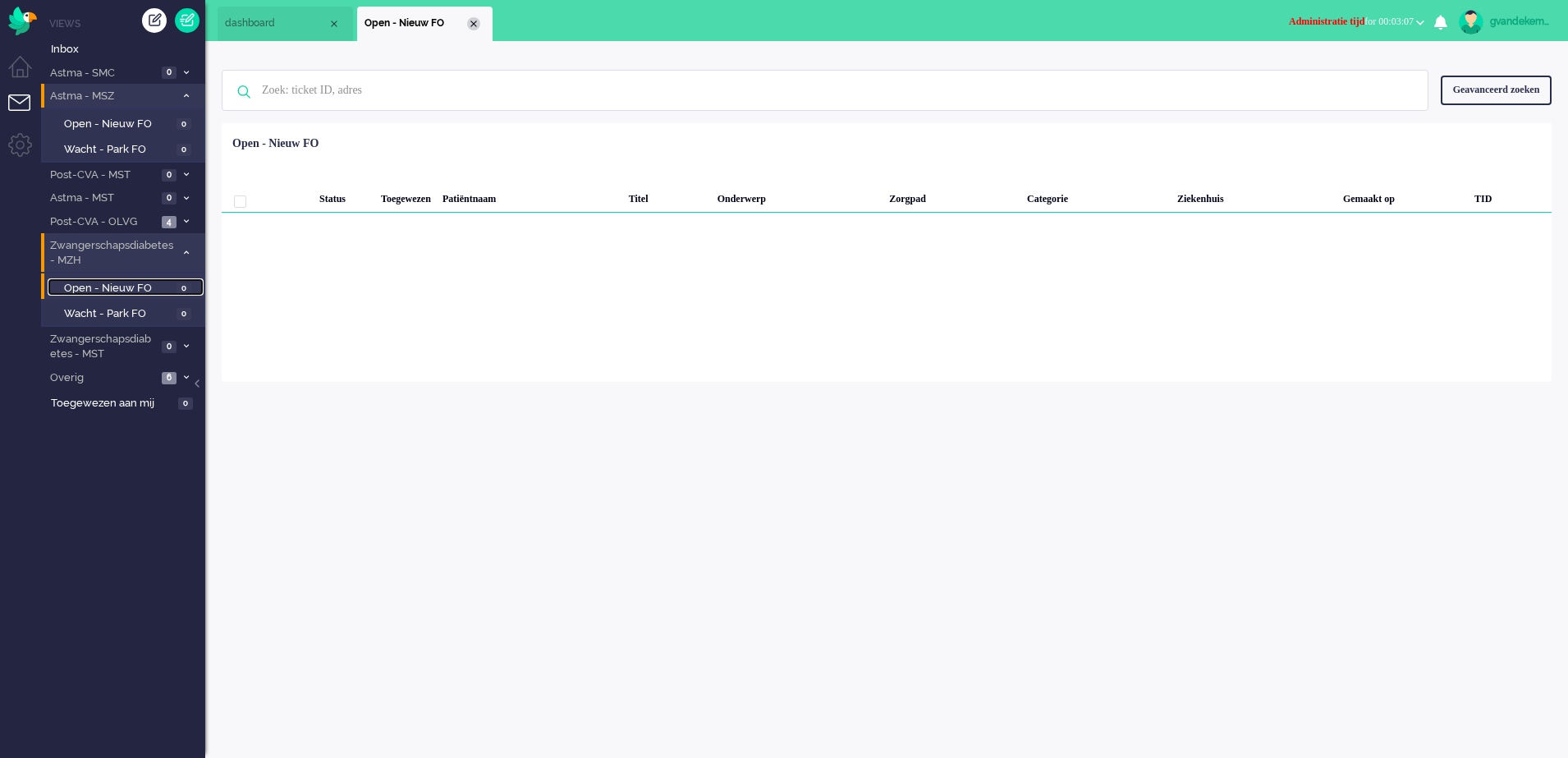
click at [472, 20] on div "Close tab" at bounding box center [473, 24] width 13 height 13
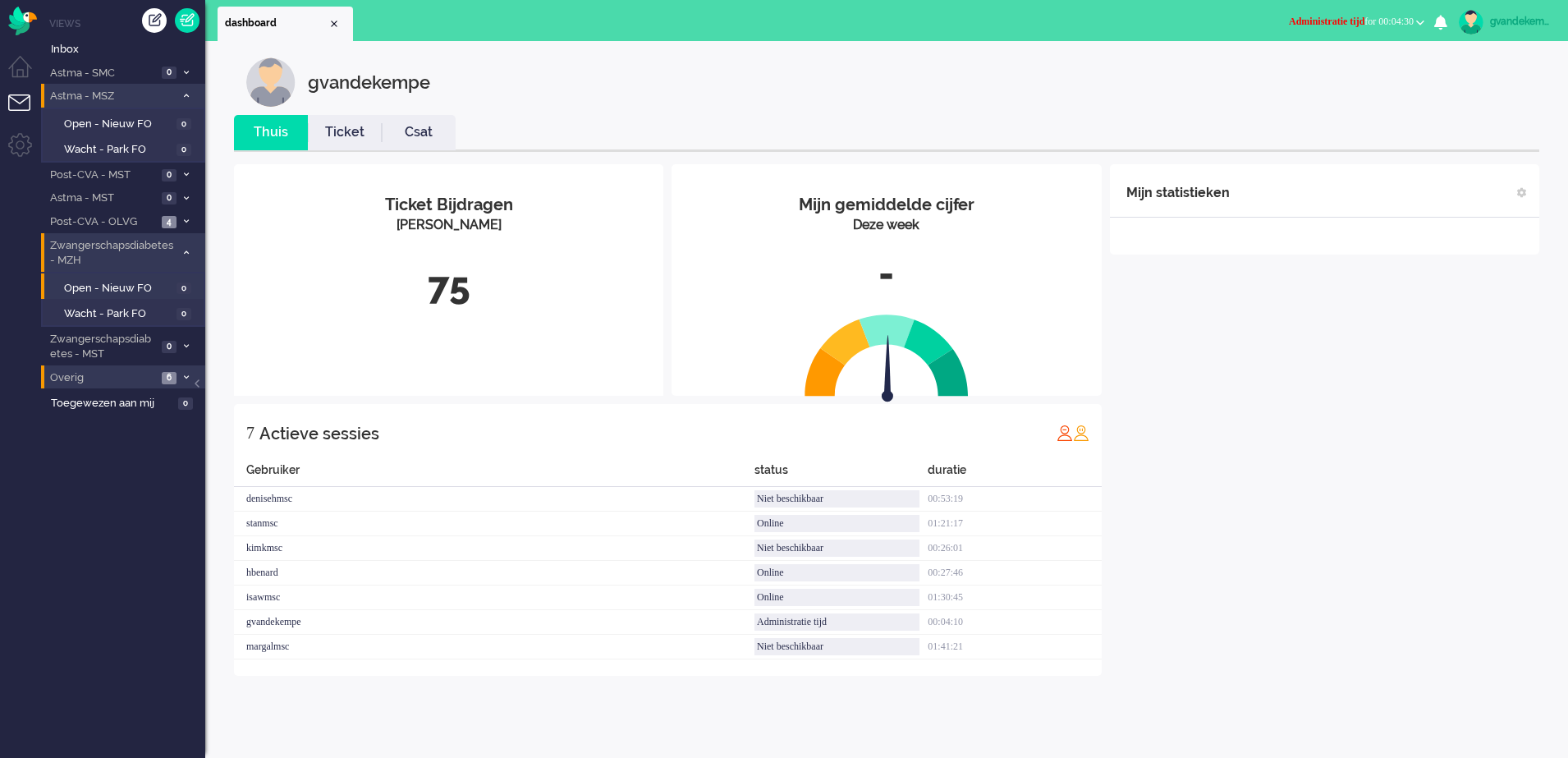
click at [182, 376] on span at bounding box center [186, 378] width 12 height 9
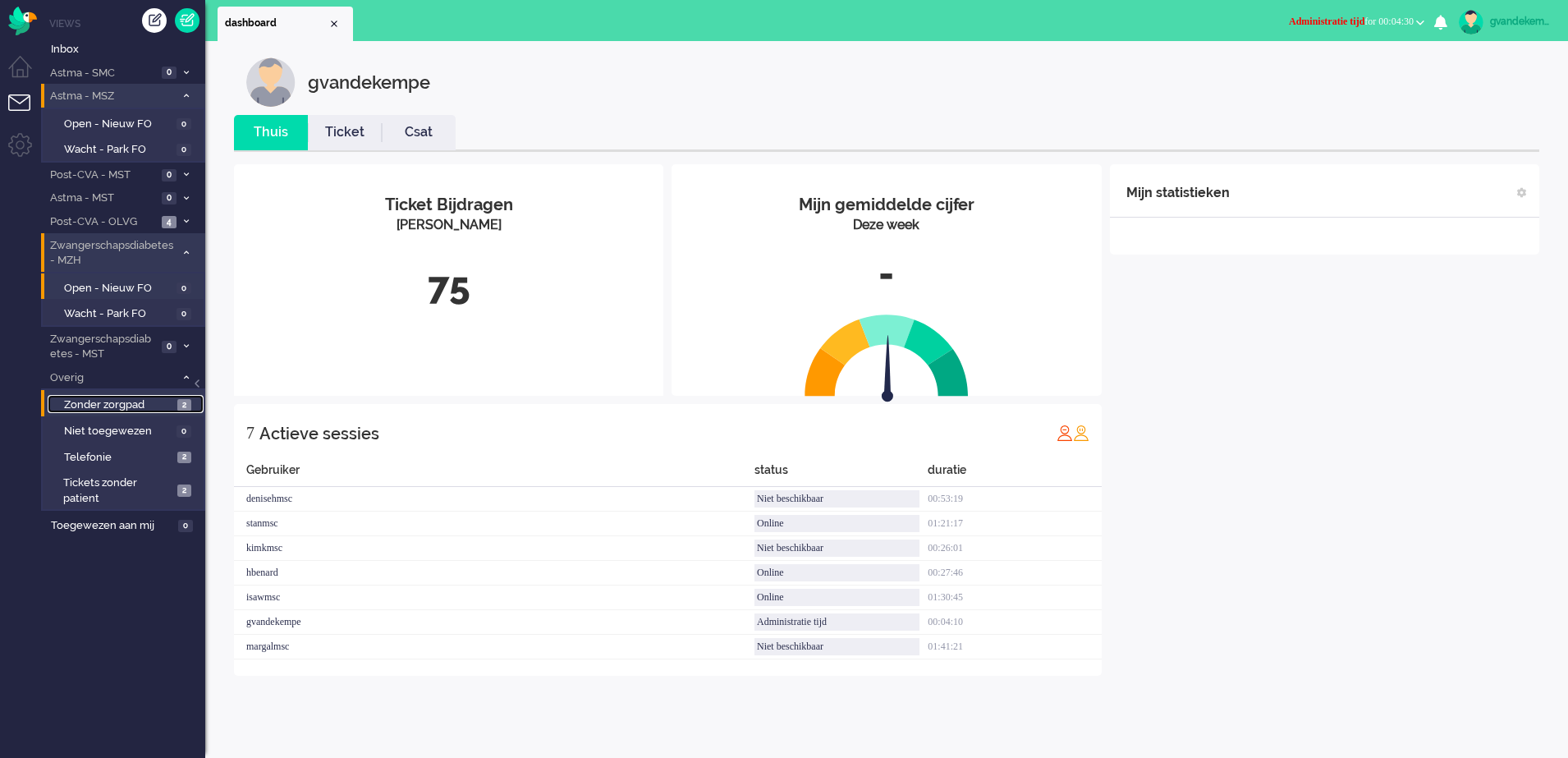
click at [169, 409] on span "Zonder zorgpad" at bounding box center [119, 405] width 110 height 16
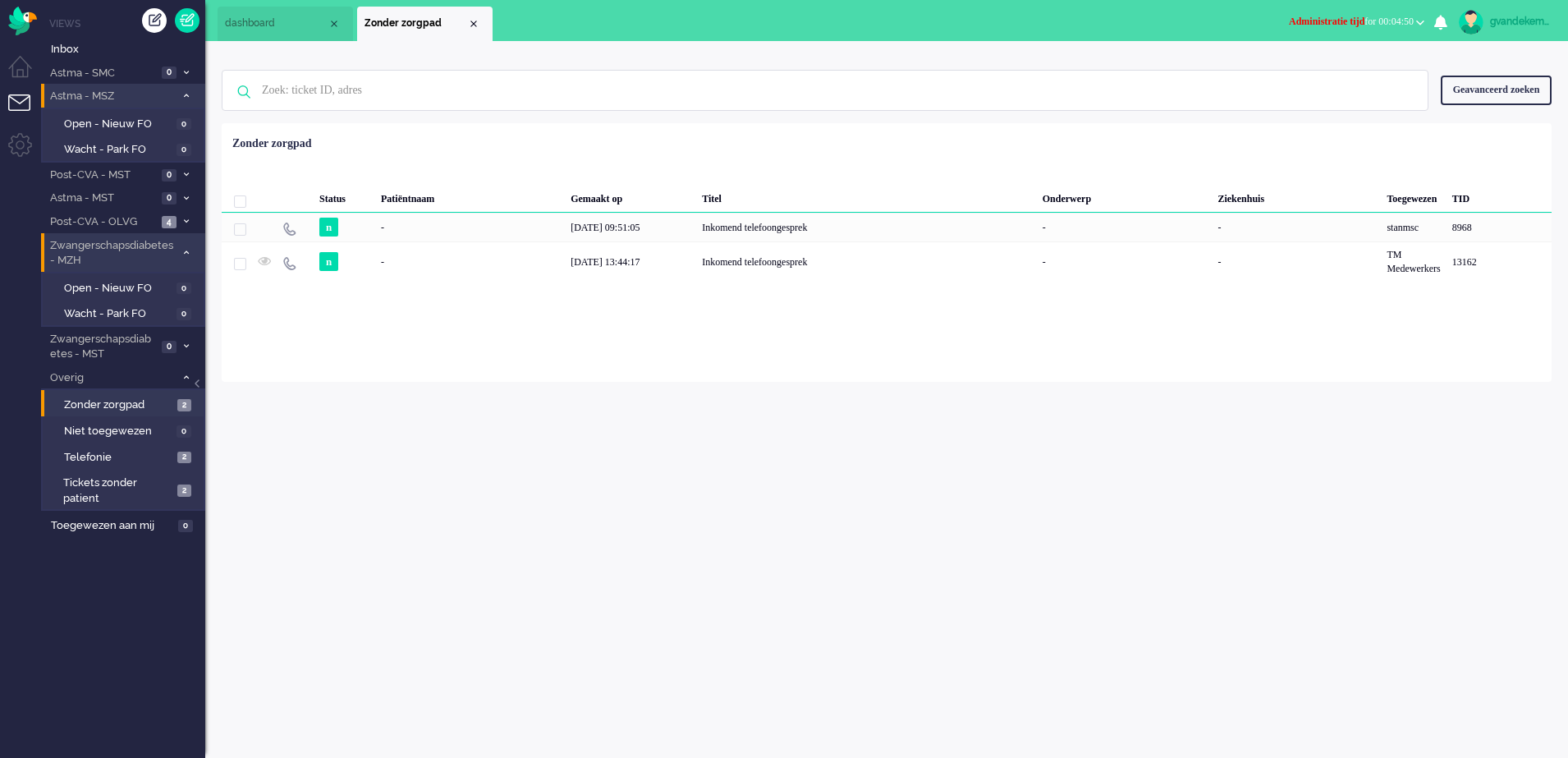
click at [188, 93] on icon at bounding box center [186, 96] width 5 height 6
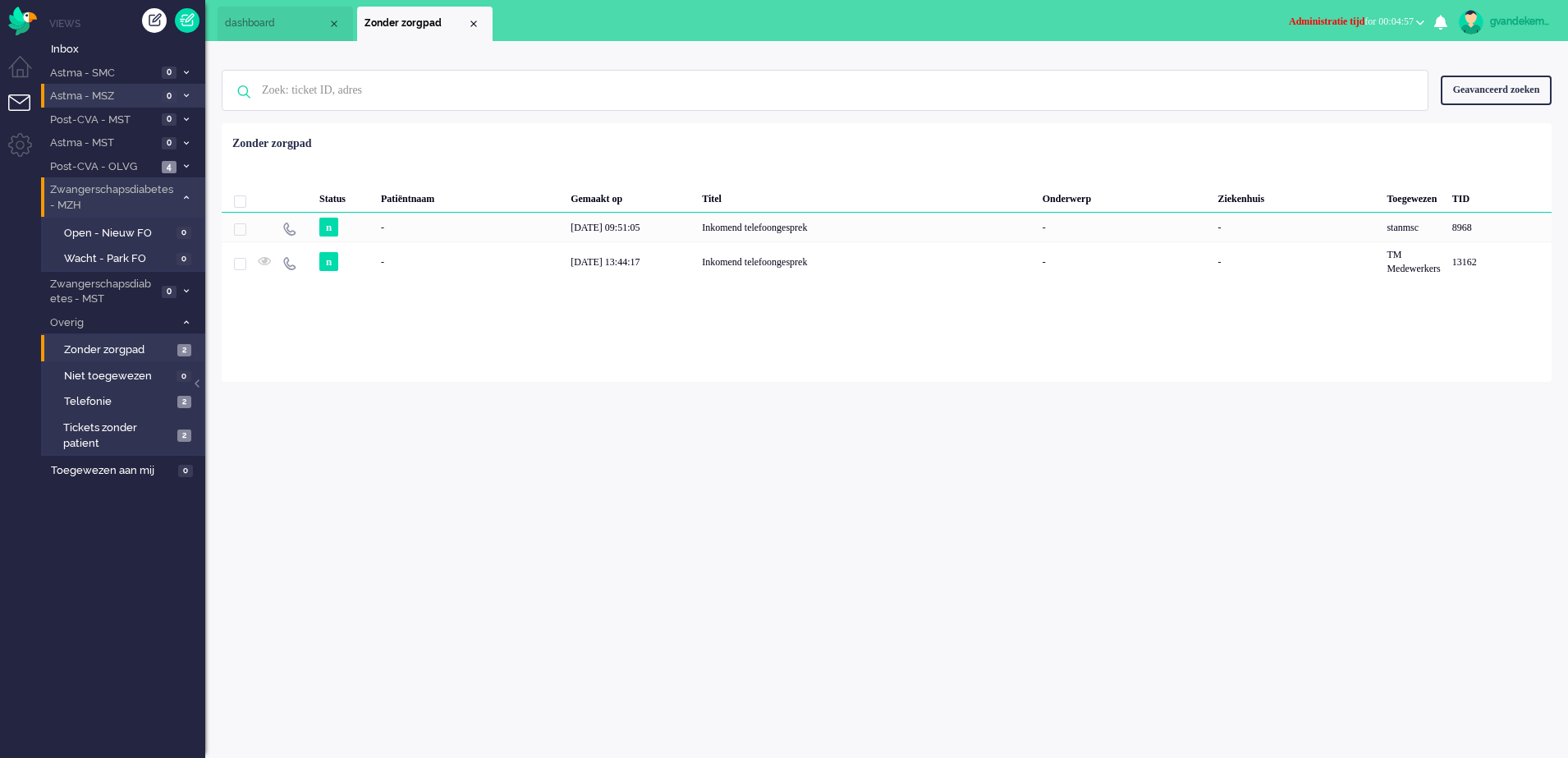
click at [185, 196] on icon at bounding box center [186, 198] width 5 height 6
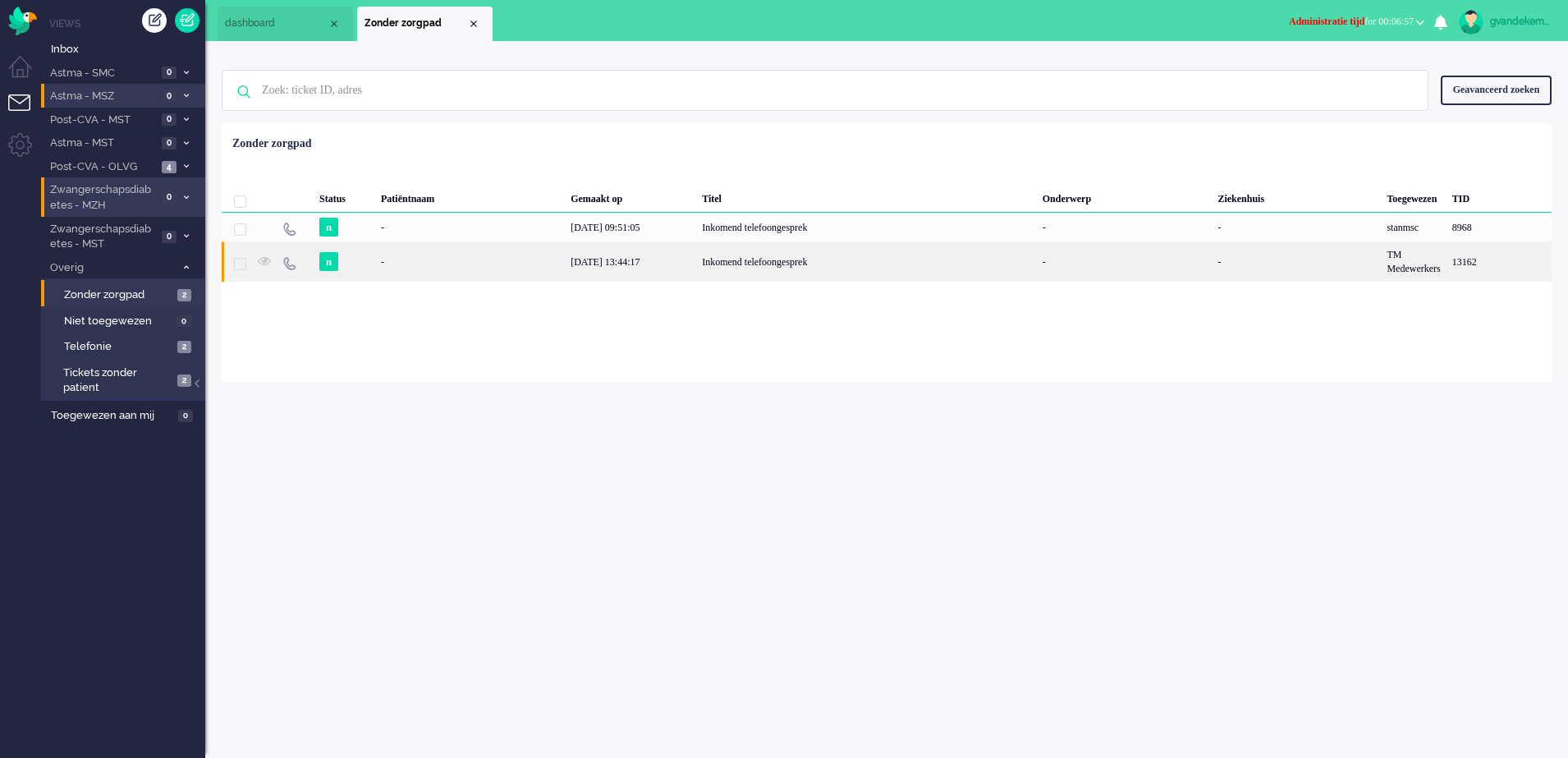
click at [803, 261] on div "Inkomend telefoongesprek" at bounding box center [866, 261] width 341 height 40
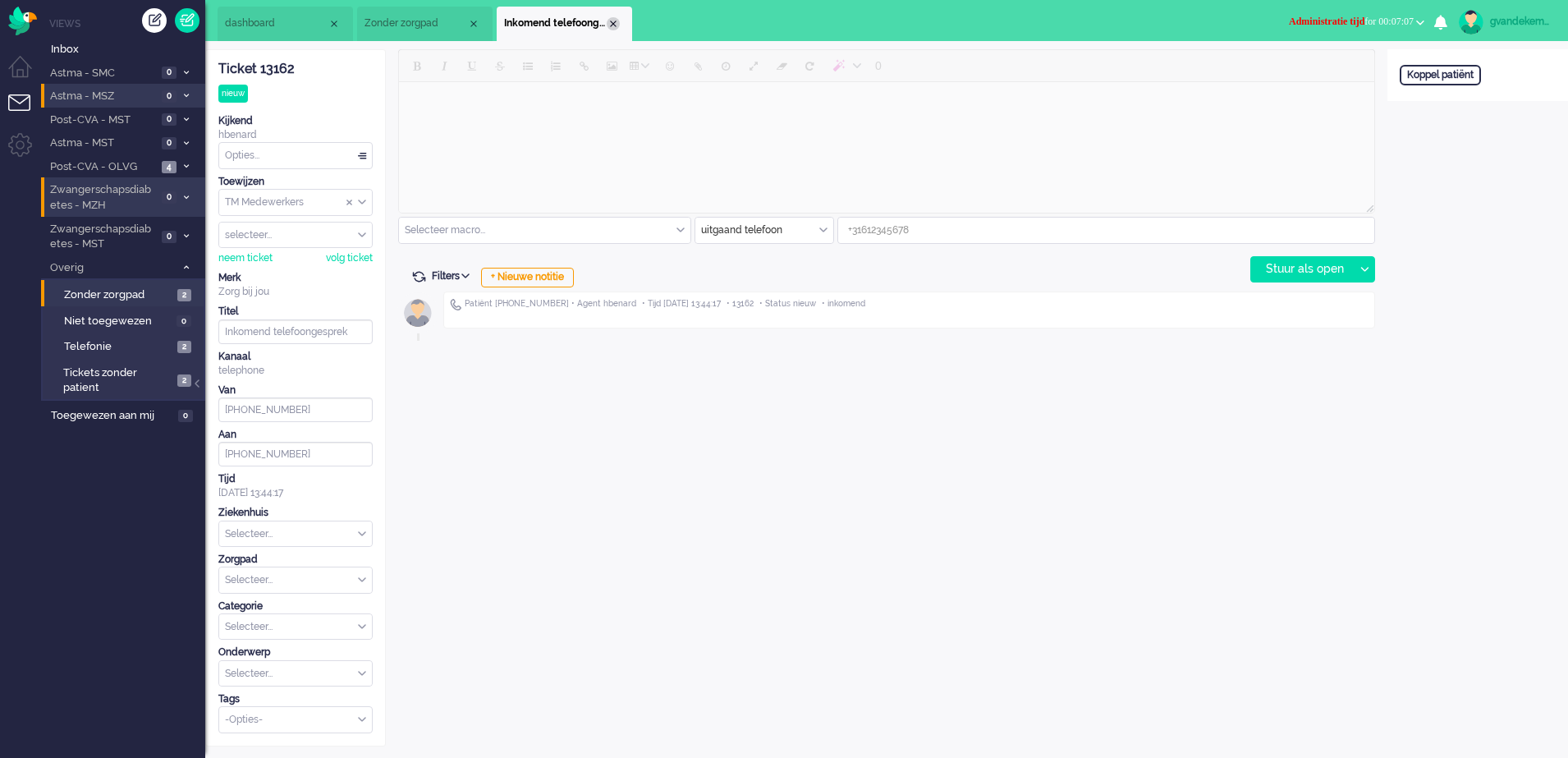
click at [612, 20] on div "Close tab" at bounding box center [613, 24] width 13 height 13
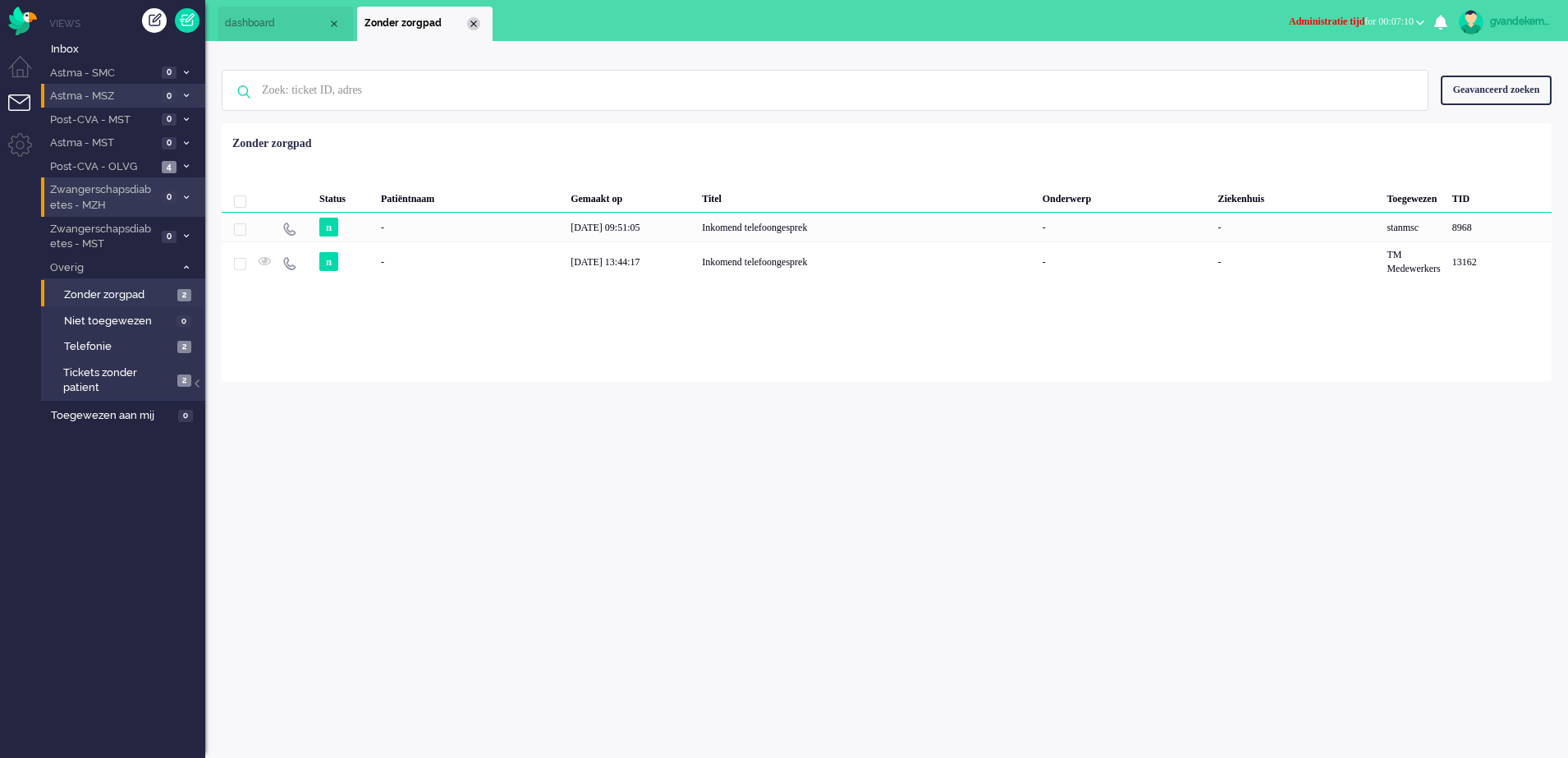
click at [471, 24] on div "Close tab" at bounding box center [473, 24] width 13 height 13
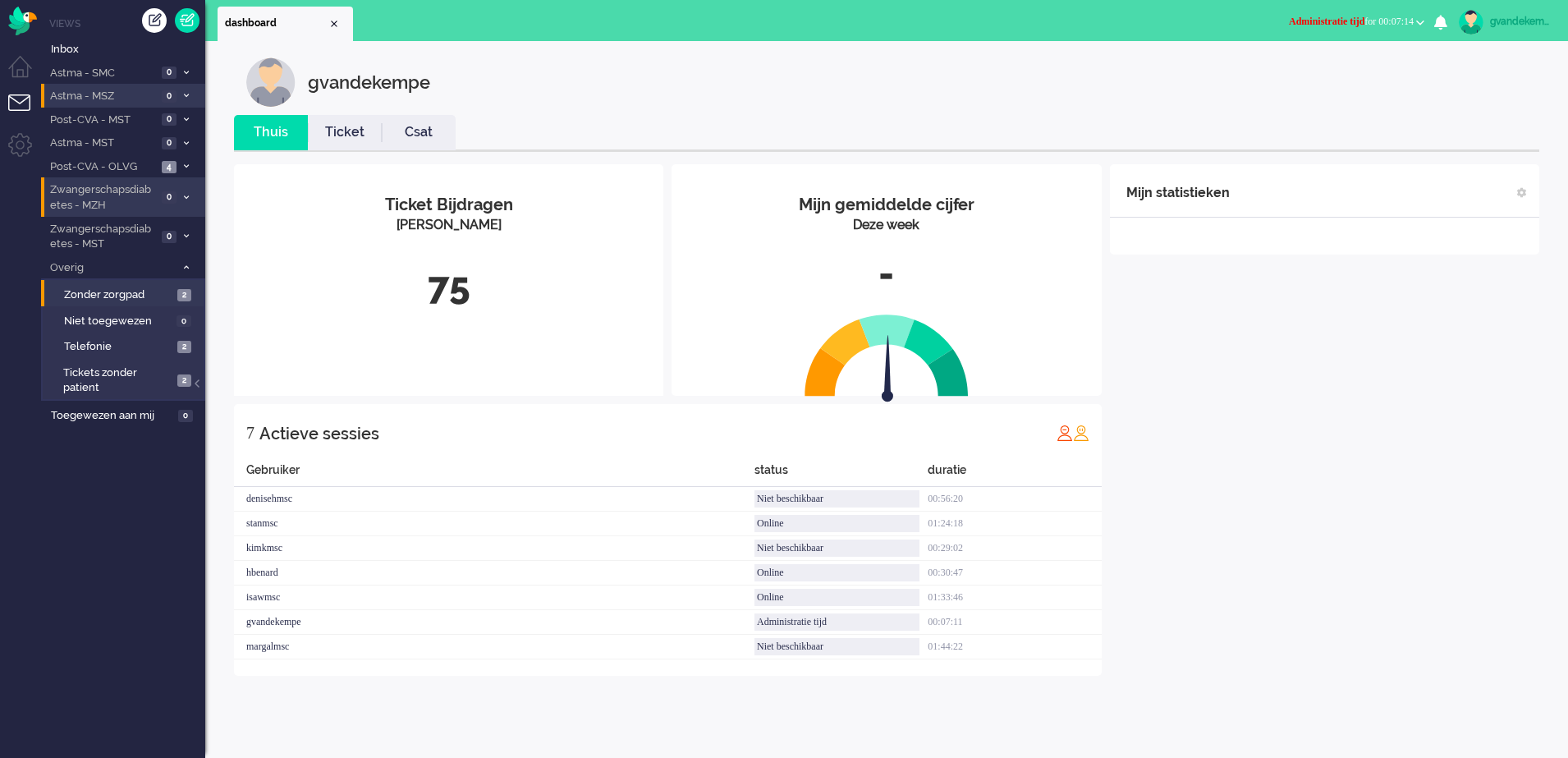
click at [1411, 20] on span "Administratie tijd for 00:07:14" at bounding box center [1351, 21] width 124 height 11
click at [1292, 70] on label "Online" at bounding box center [1356, 73] width 130 height 14
click at [80, 44] on span "Inbox" at bounding box center [128, 49] width 154 height 16
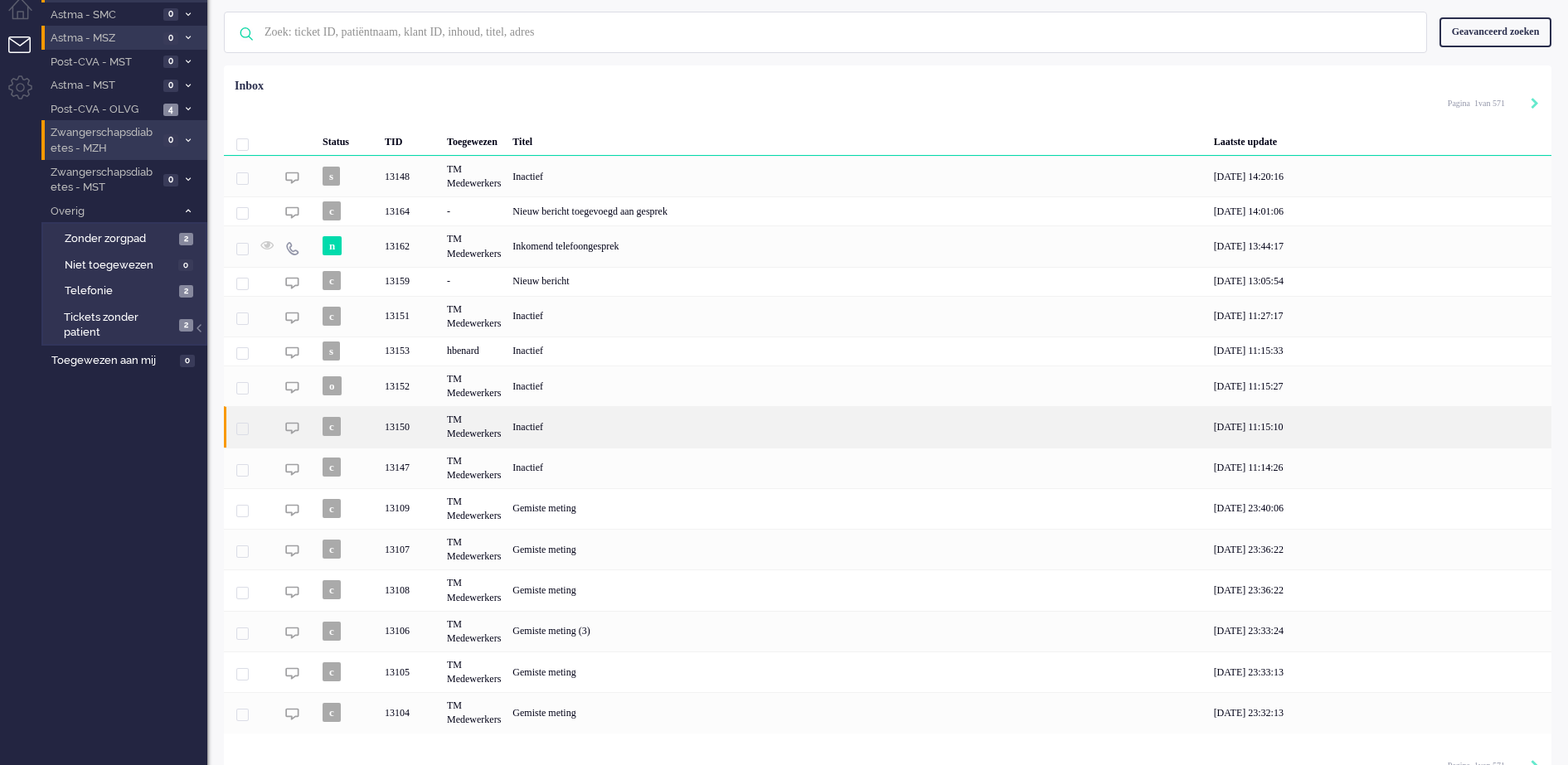
scroll to position [85, 0]
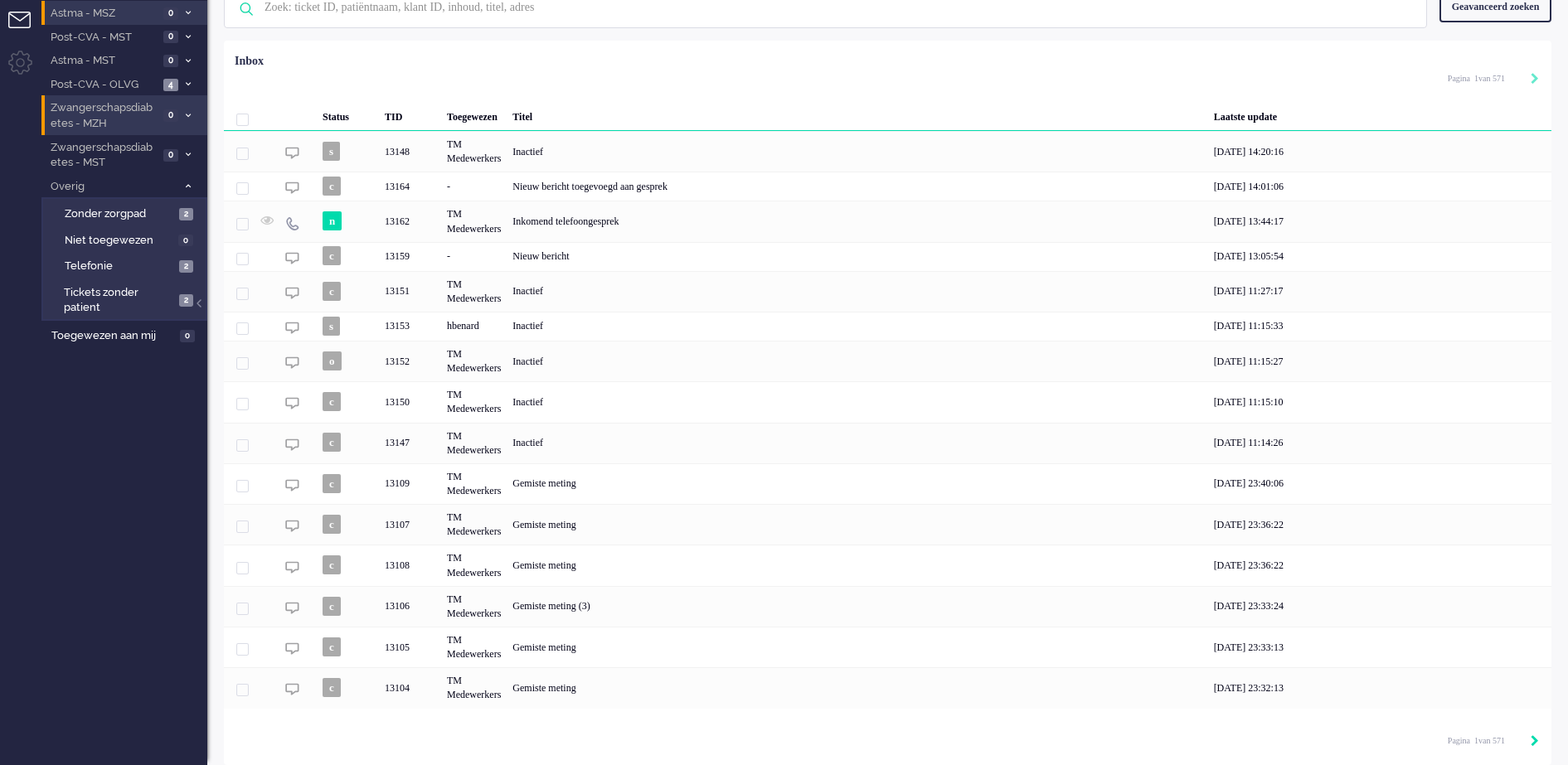
click at [1534, 740] on icon "Next" at bounding box center [1534, 741] width 8 height 11
type input "2"
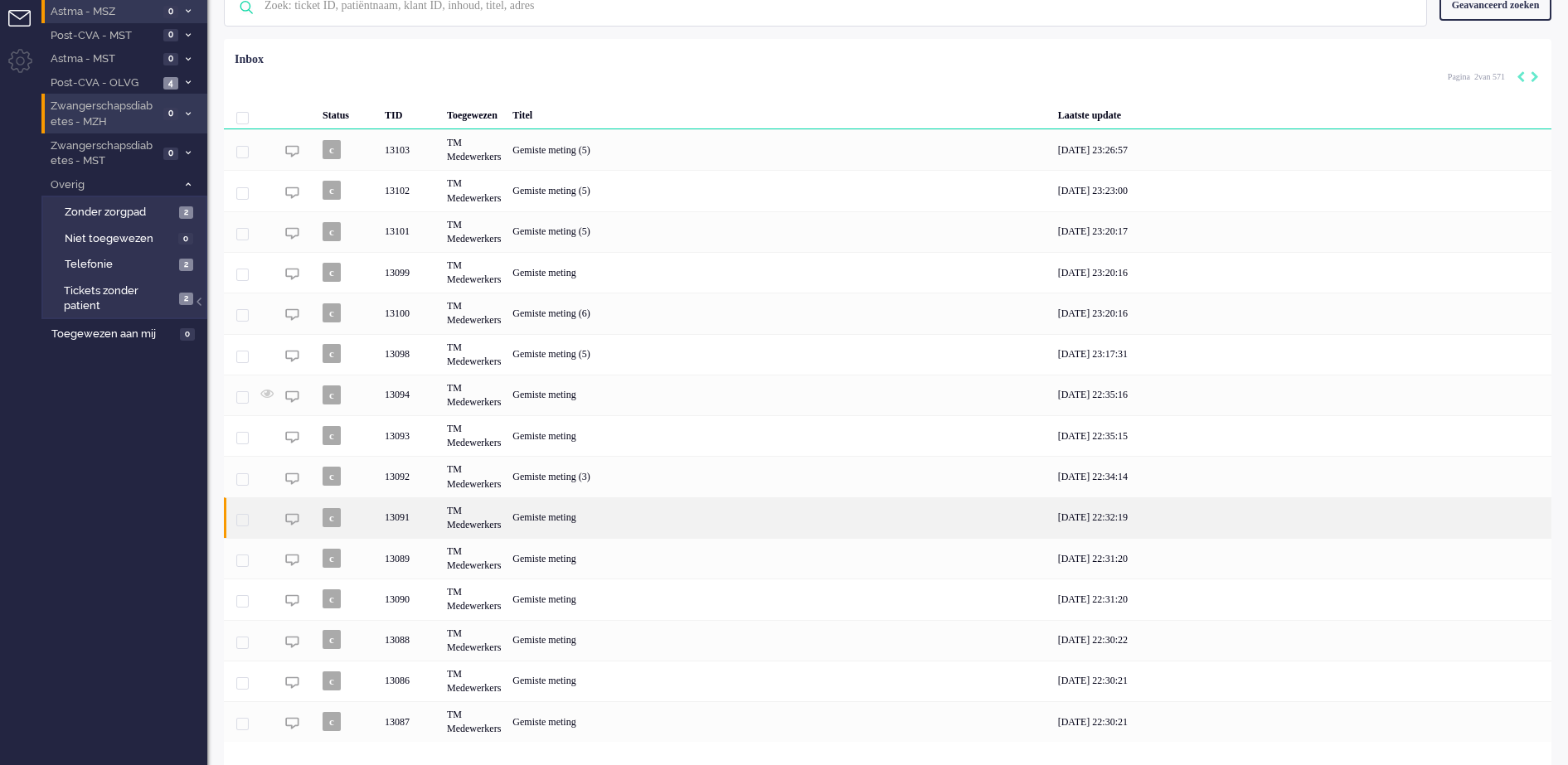
scroll to position [121, 0]
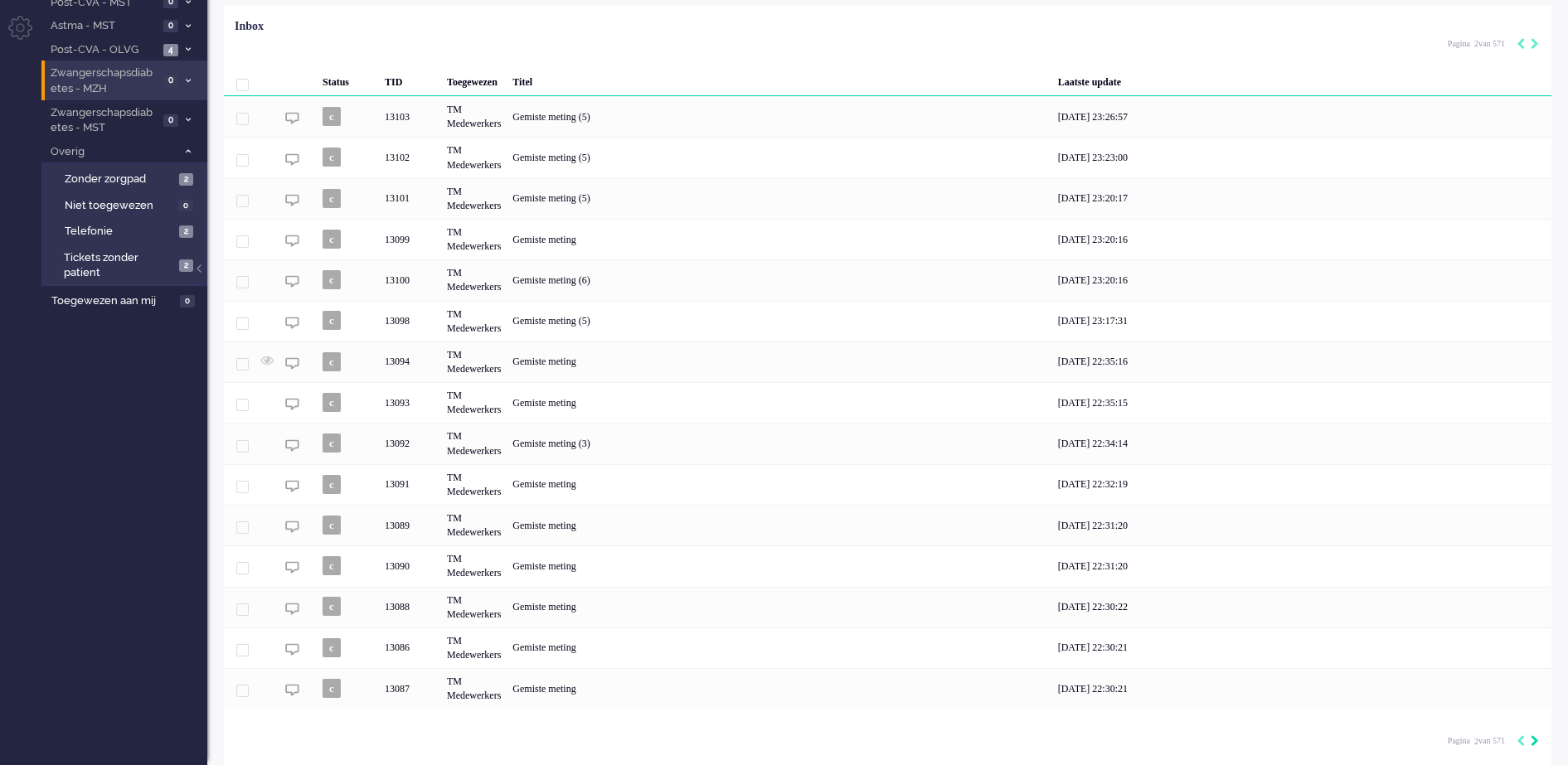
click at [1533, 740] on icon "Next" at bounding box center [1534, 741] width 8 height 11
type input "3"
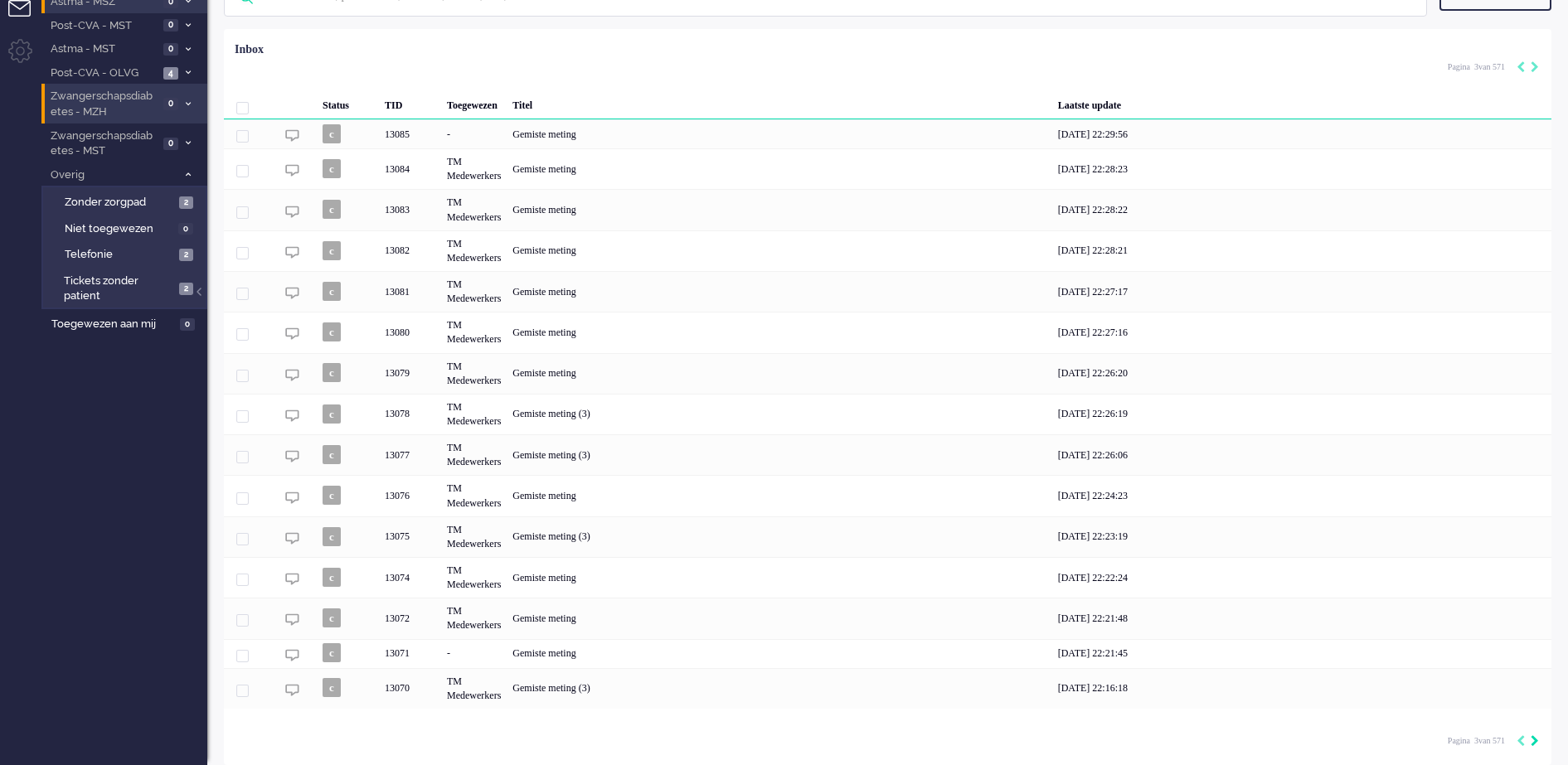
click at [1531, 739] on icon "Next" at bounding box center [1534, 741] width 8 height 11
type input "4"
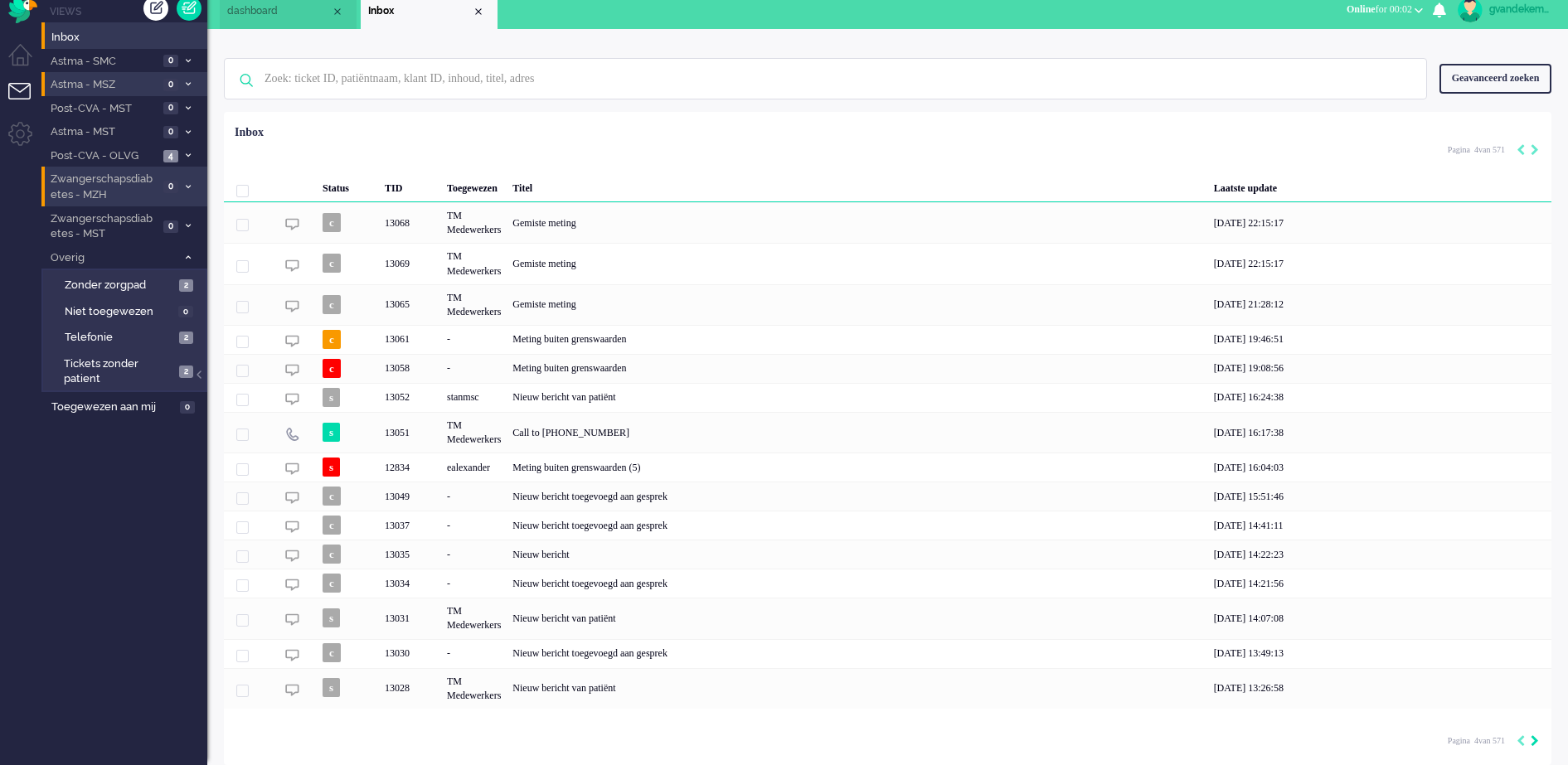
scroll to position [14, 0]
click at [1534, 742] on icon "Next" at bounding box center [1534, 741] width 8 height 11
type input "5"
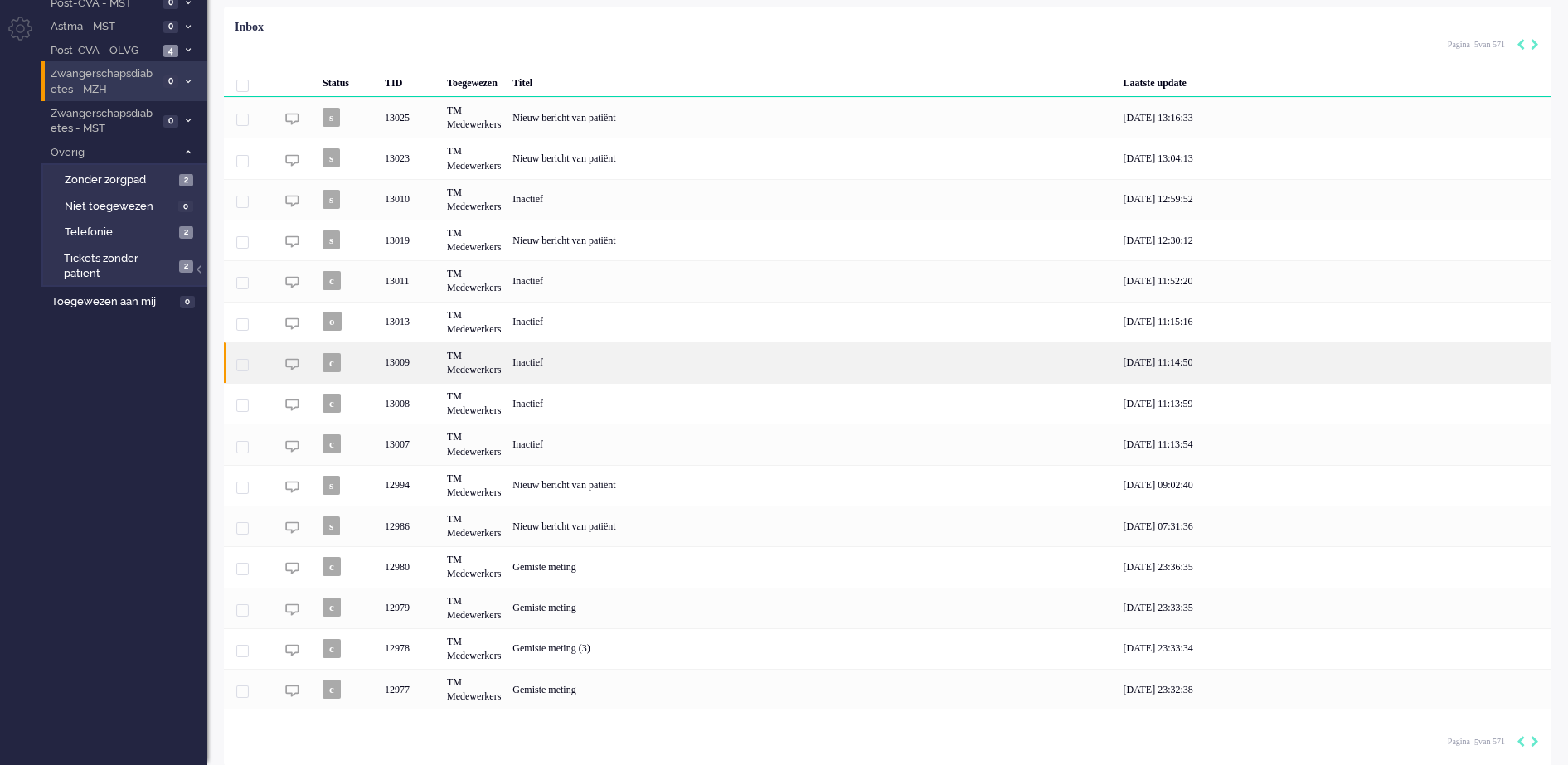
scroll to position [121, 0]
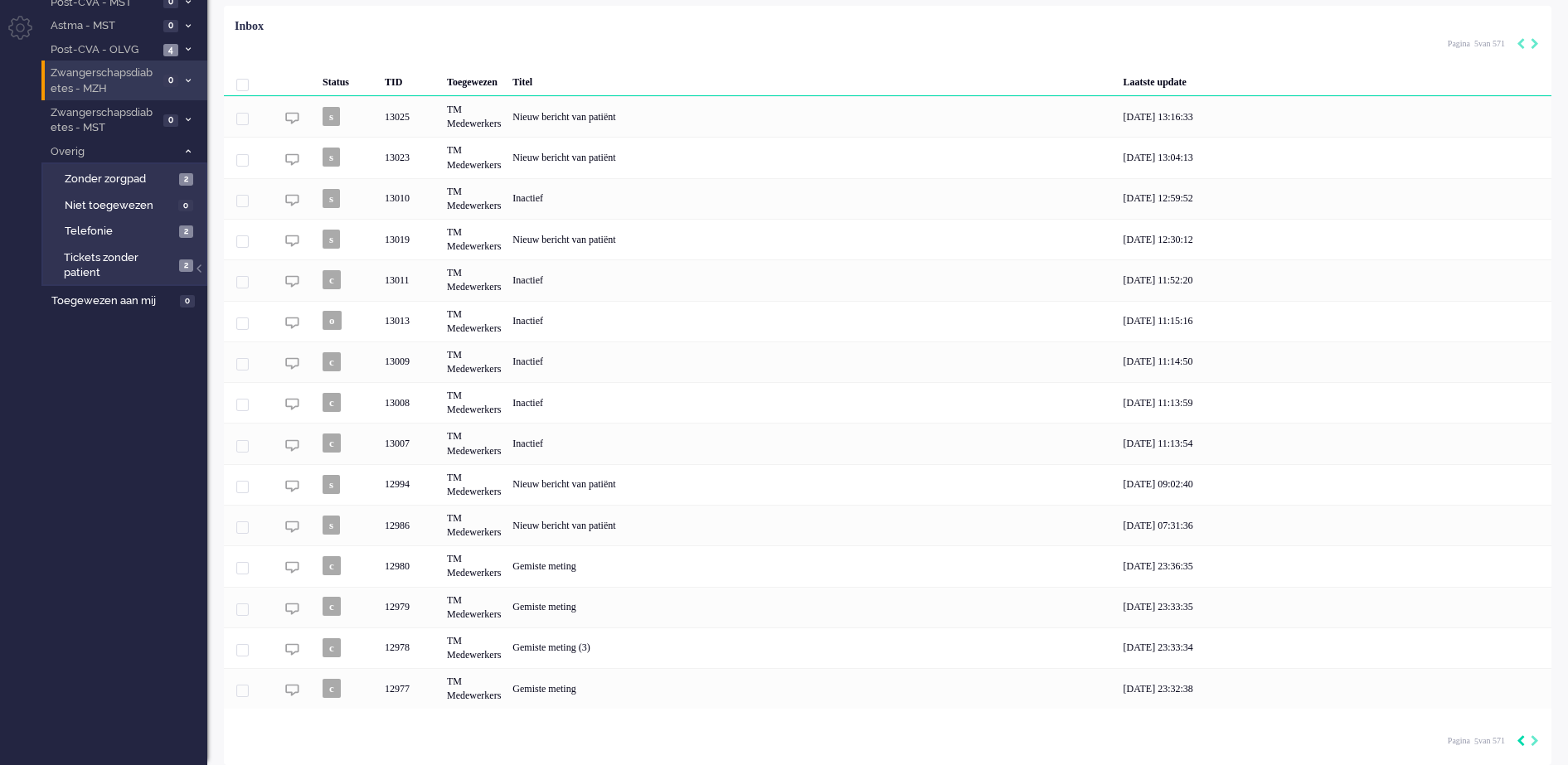
click at [1520, 742] on icon "Previous" at bounding box center [1520, 741] width 8 height 11
type input "4"
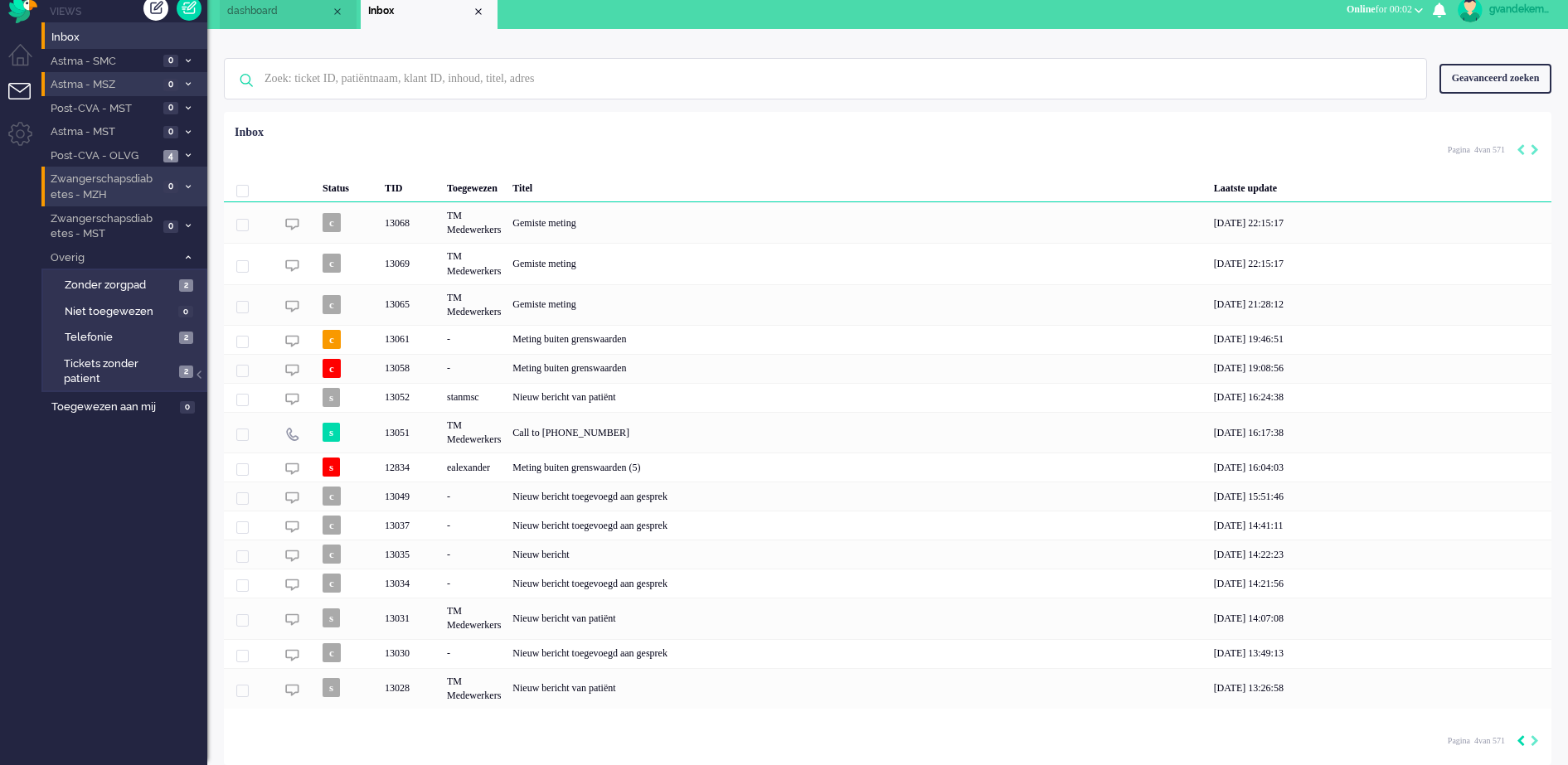
scroll to position [14, 0]
click at [647, 80] on input "text" at bounding box center [828, 79] width 1152 height 39
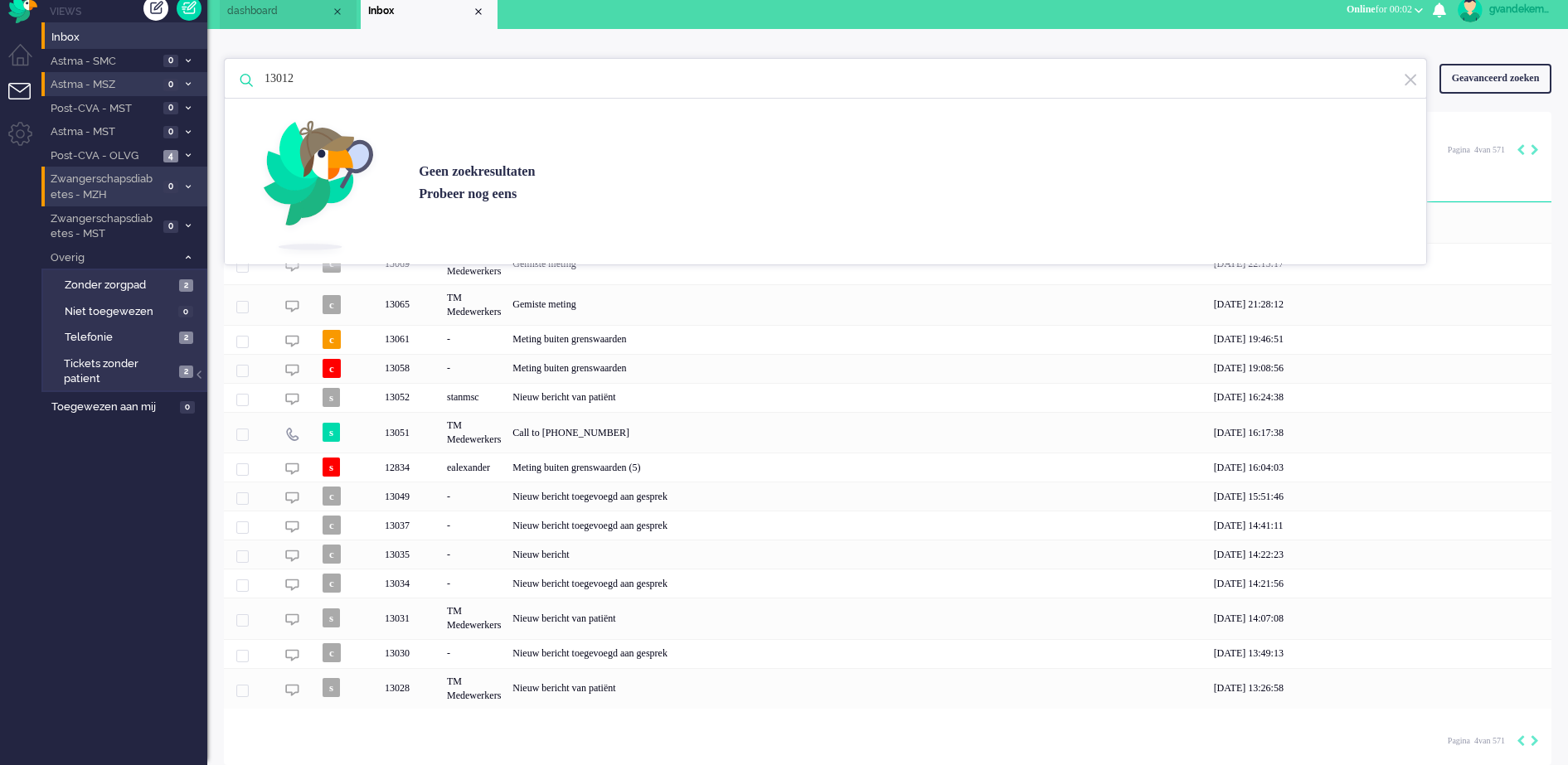
type input "13012"
click at [1416, 81] on img at bounding box center [1410, 80] width 15 height 16
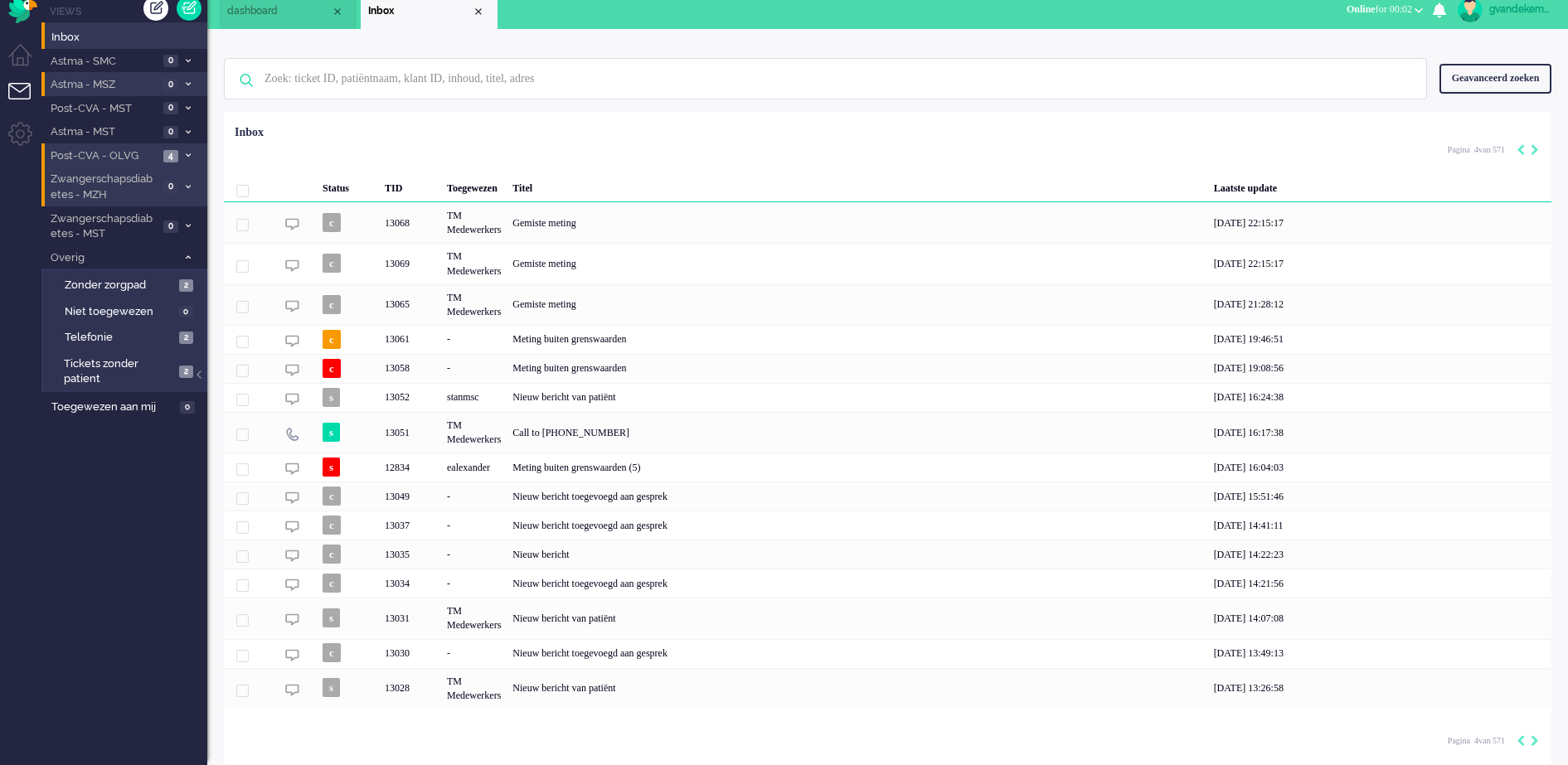
click at [188, 154] on icon at bounding box center [188, 156] width 5 height 6
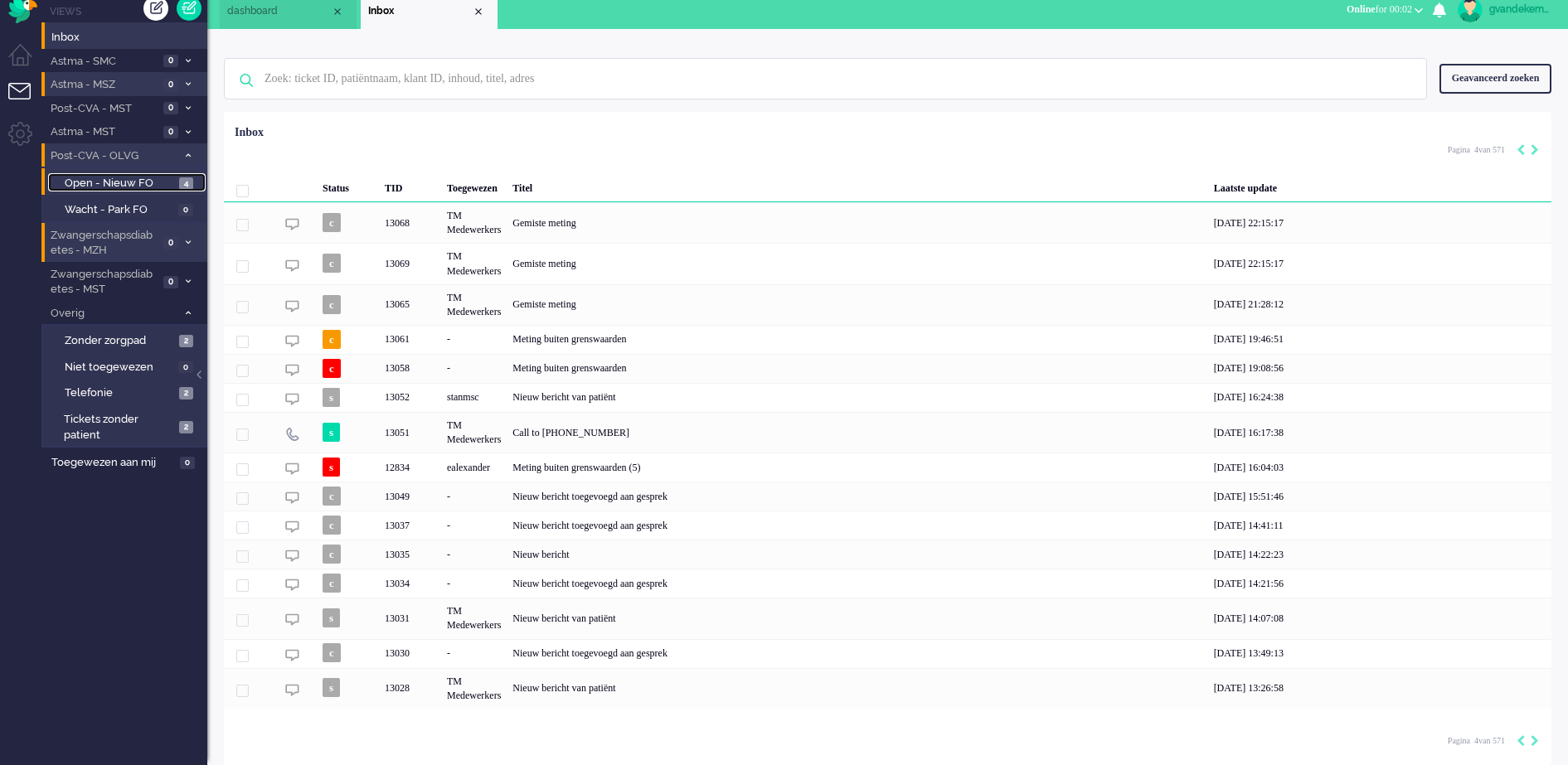
click at [140, 175] on span "Open - Nieuw FO" at bounding box center [120, 183] width 111 height 16
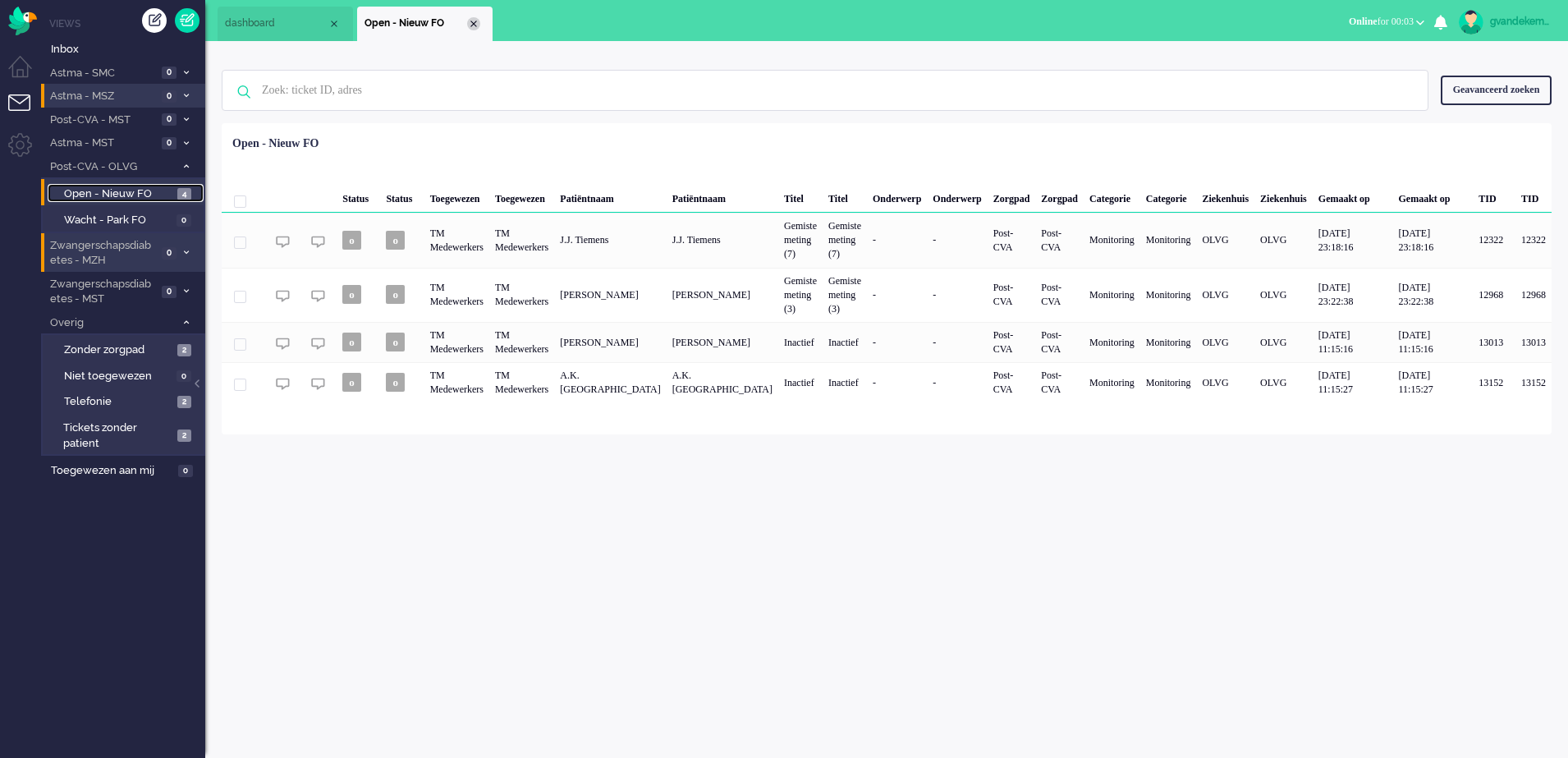
click at [474, 20] on div "Close tab" at bounding box center [473, 24] width 13 height 13
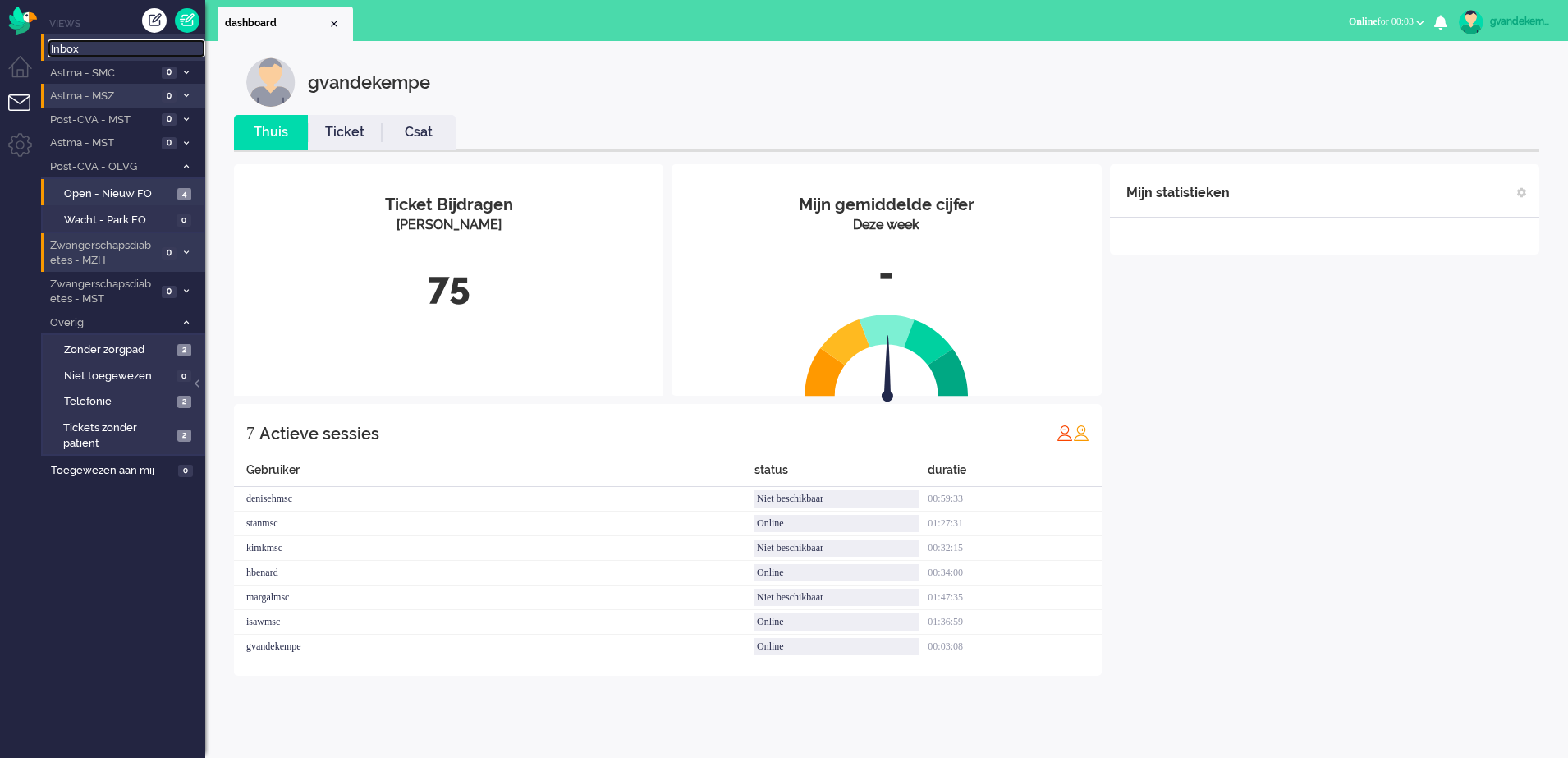
click at [71, 50] on span "Inbox" at bounding box center [128, 49] width 154 height 16
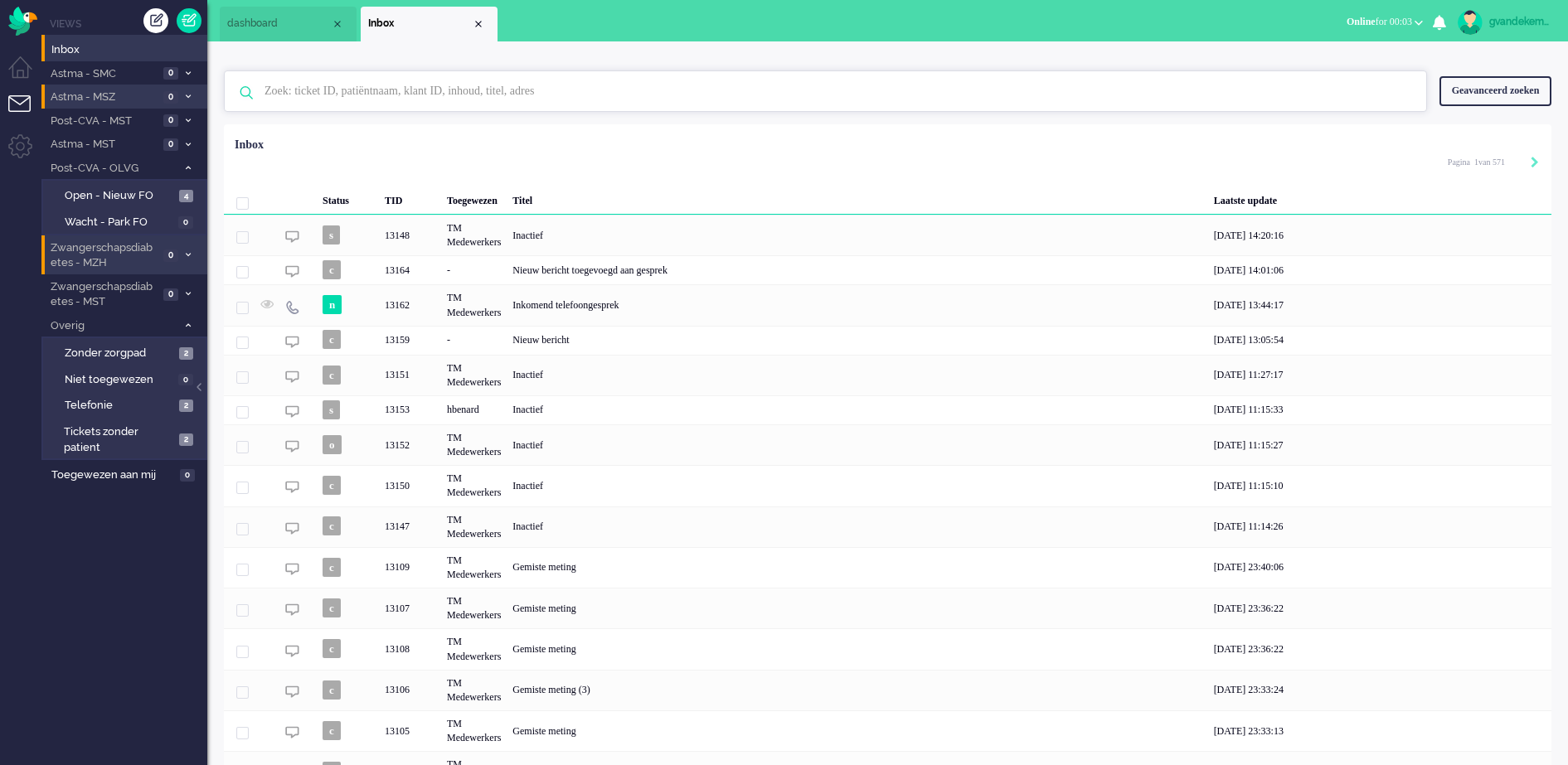
click at [404, 93] on input "text" at bounding box center [828, 91] width 1152 height 39
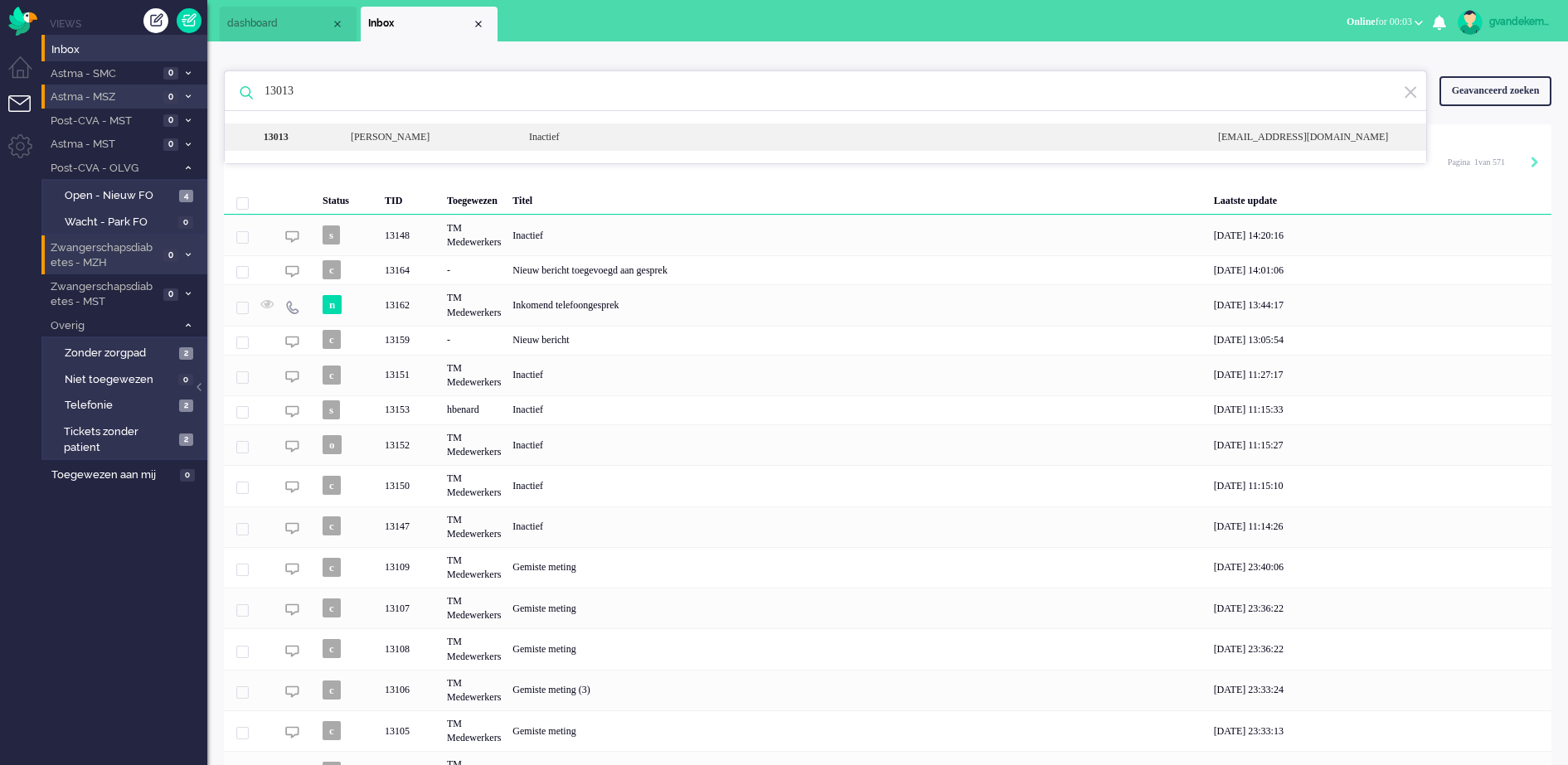
type input "13013"
click at [377, 134] on div "[PERSON_NAME]" at bounding box center [428, 137] width 178 height 14
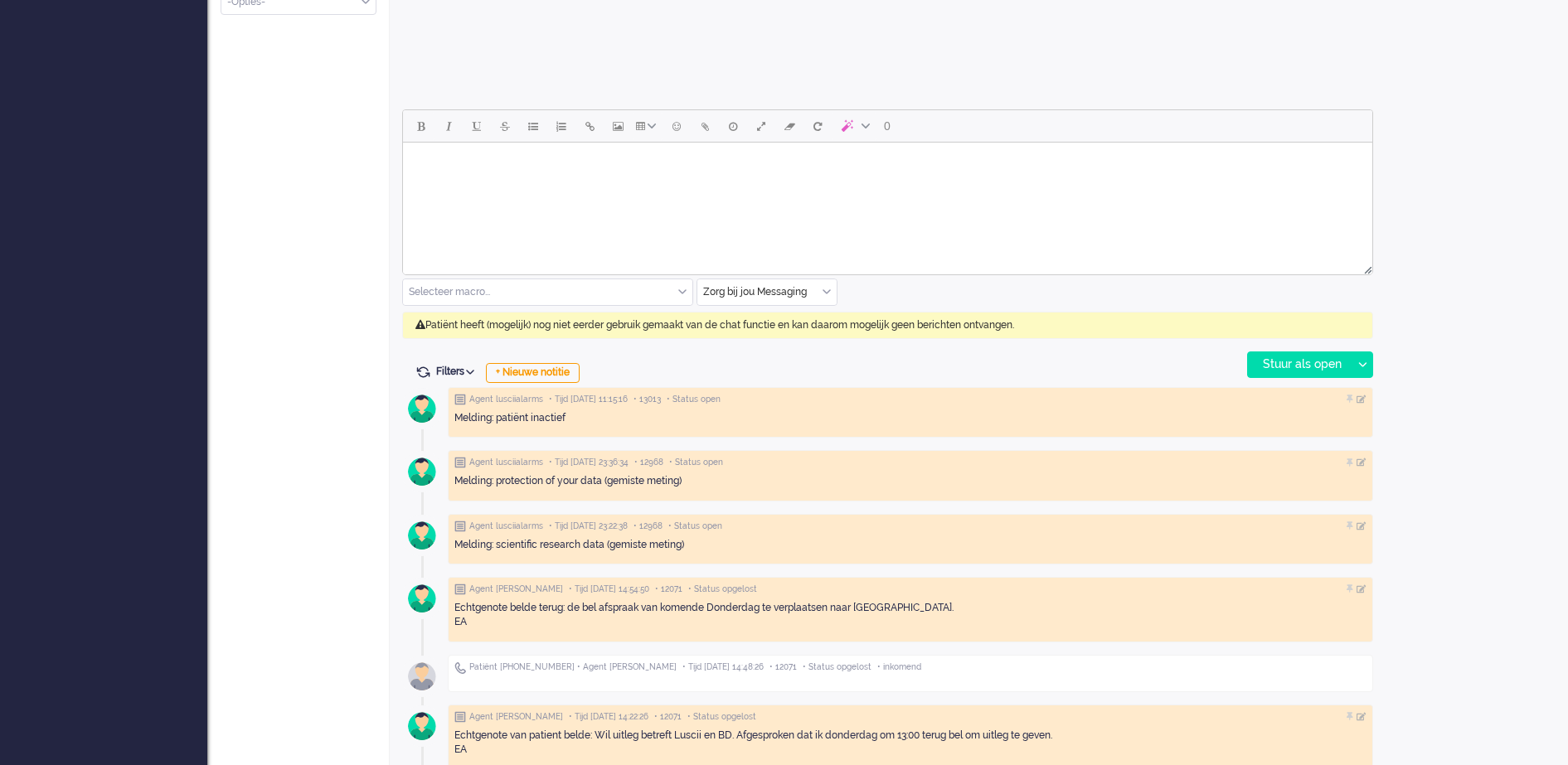
scroll to position [775, 0]
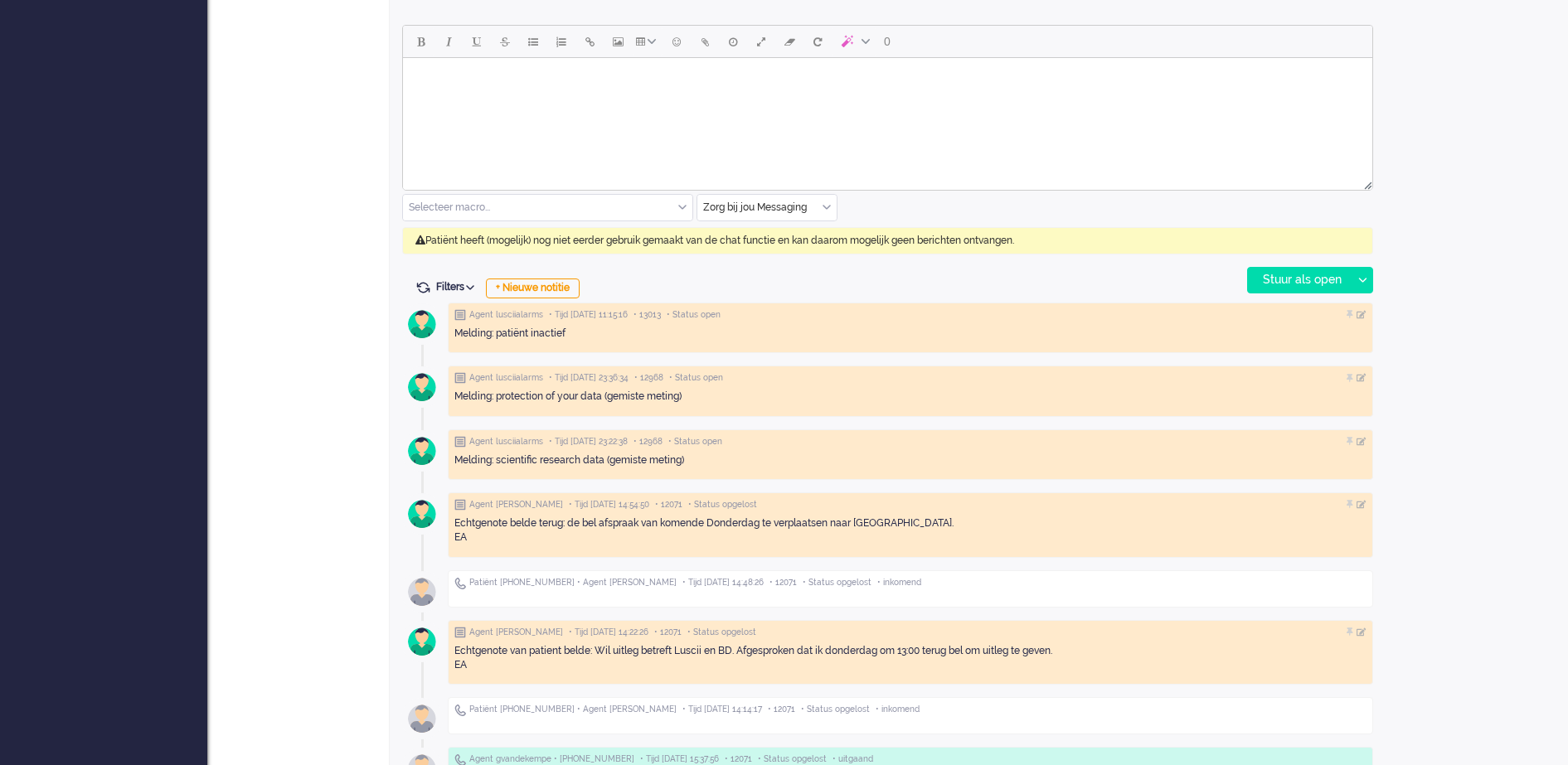
click at [827, 205] on div "Zorg bij jou Messaging" at bounding box center [767, 207] width 140 height 25
click at [774, 251] on span "uitgaand telefoon" at bounding box center [746, 256] width 83 height 14
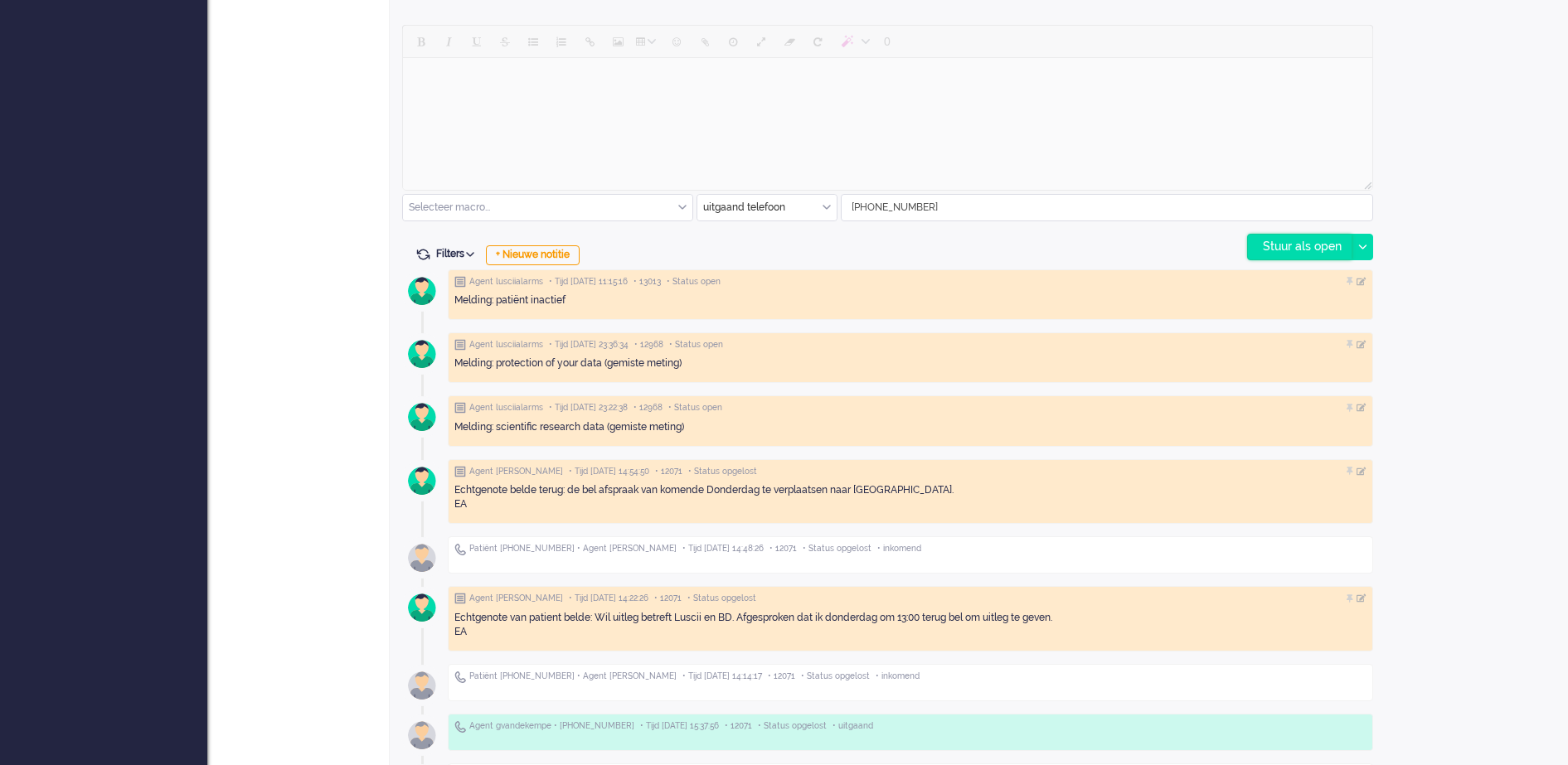
click at [1326, 248] on div "Stuur als open" at bounding box center [1300, 247] width 104 height 25
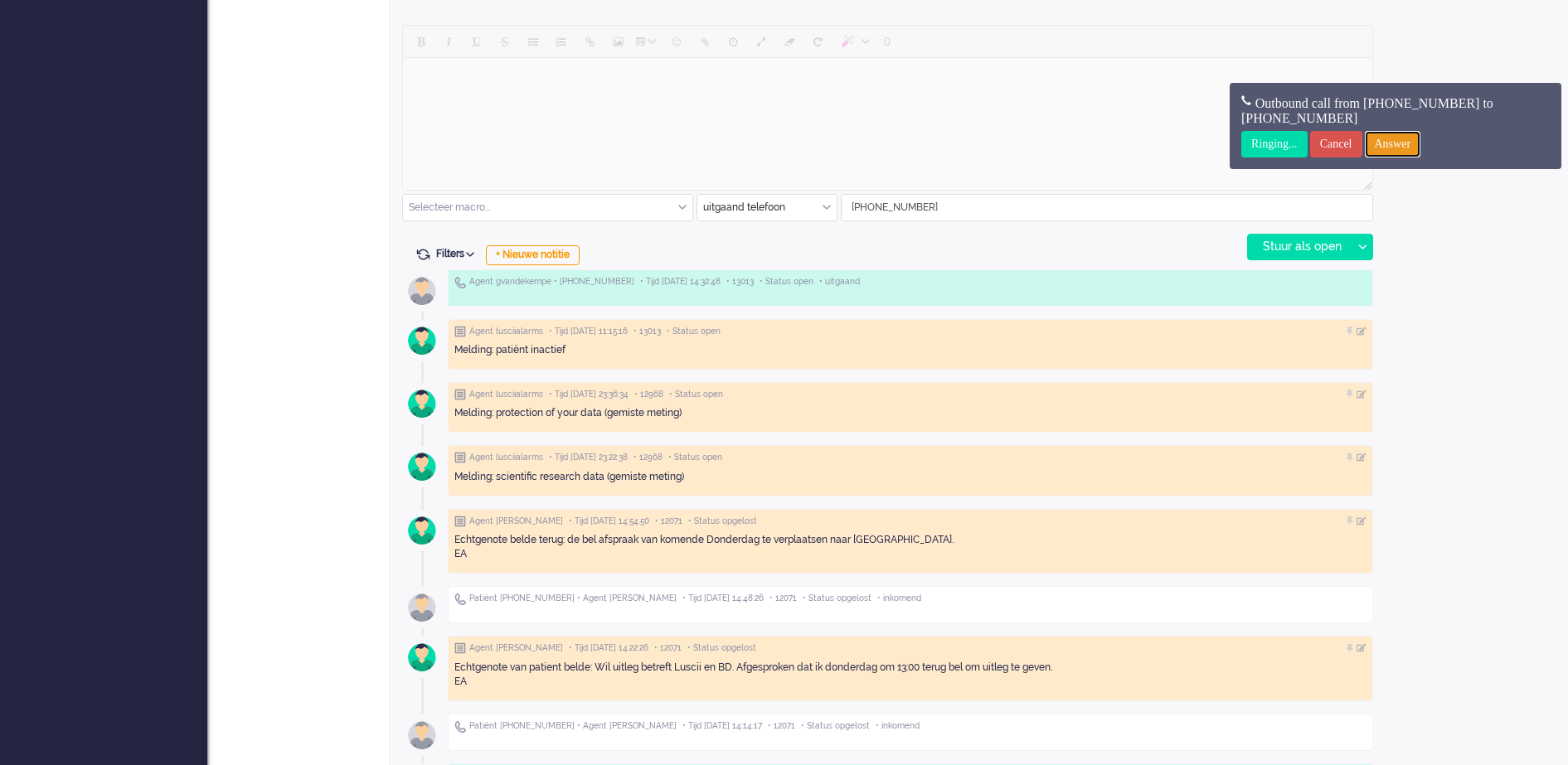
click at [1421, 136] on input "Answer" at bounding box center [1393, 144] width 56 height 26
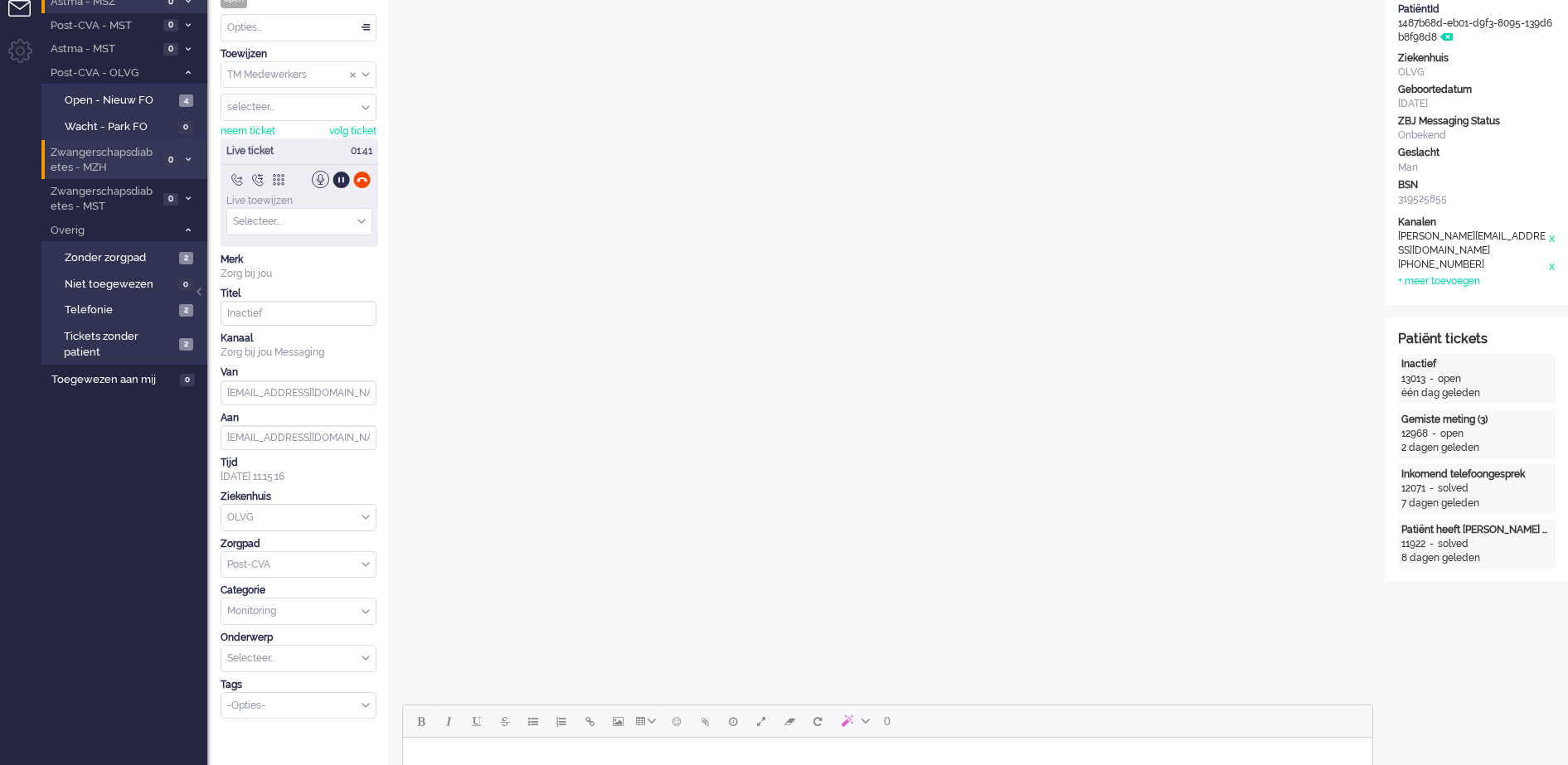
scroll to position [0, 0]
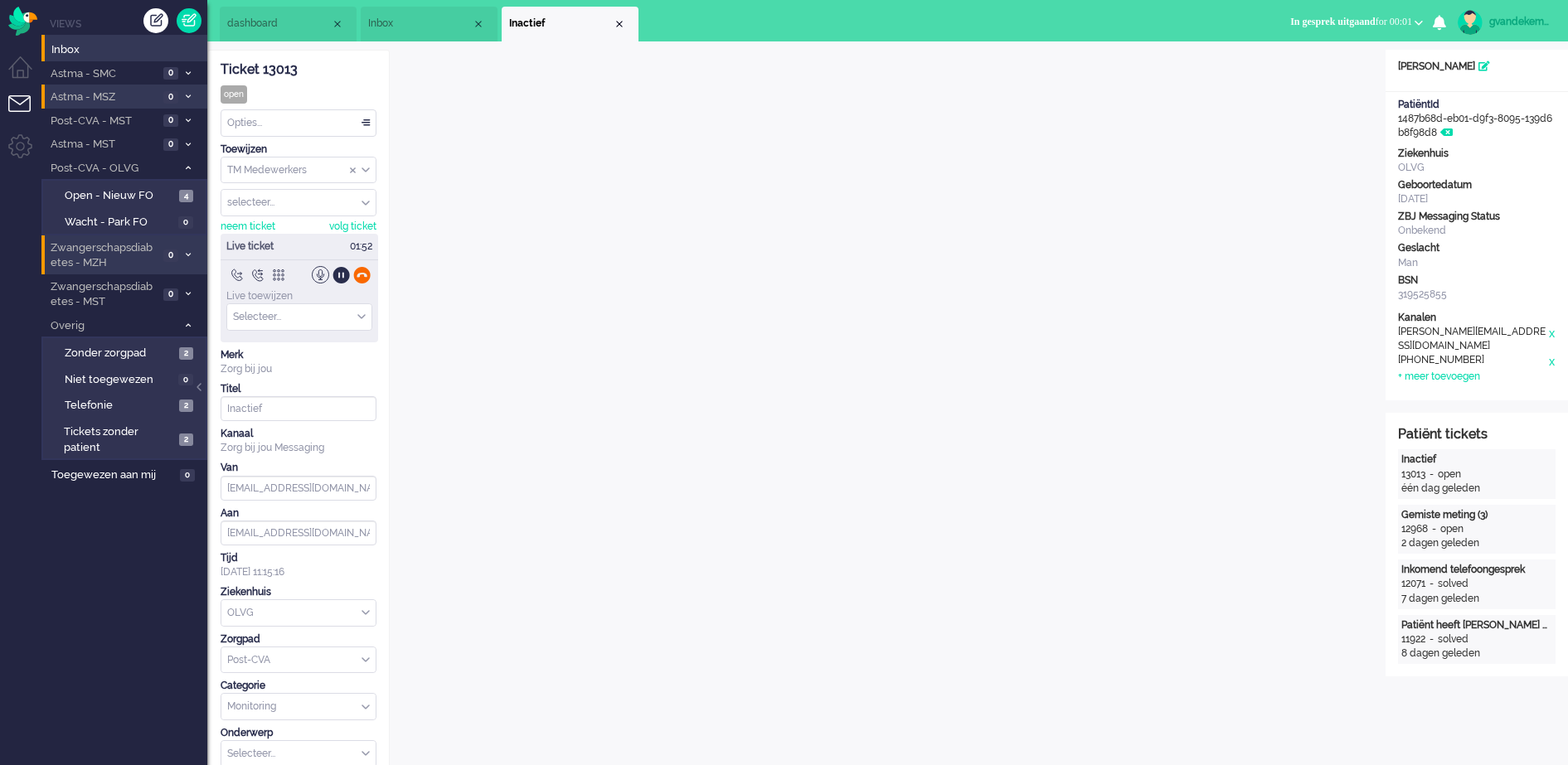
click at [360, 276] on div at bounding box center [362, 275] width 18 height 18
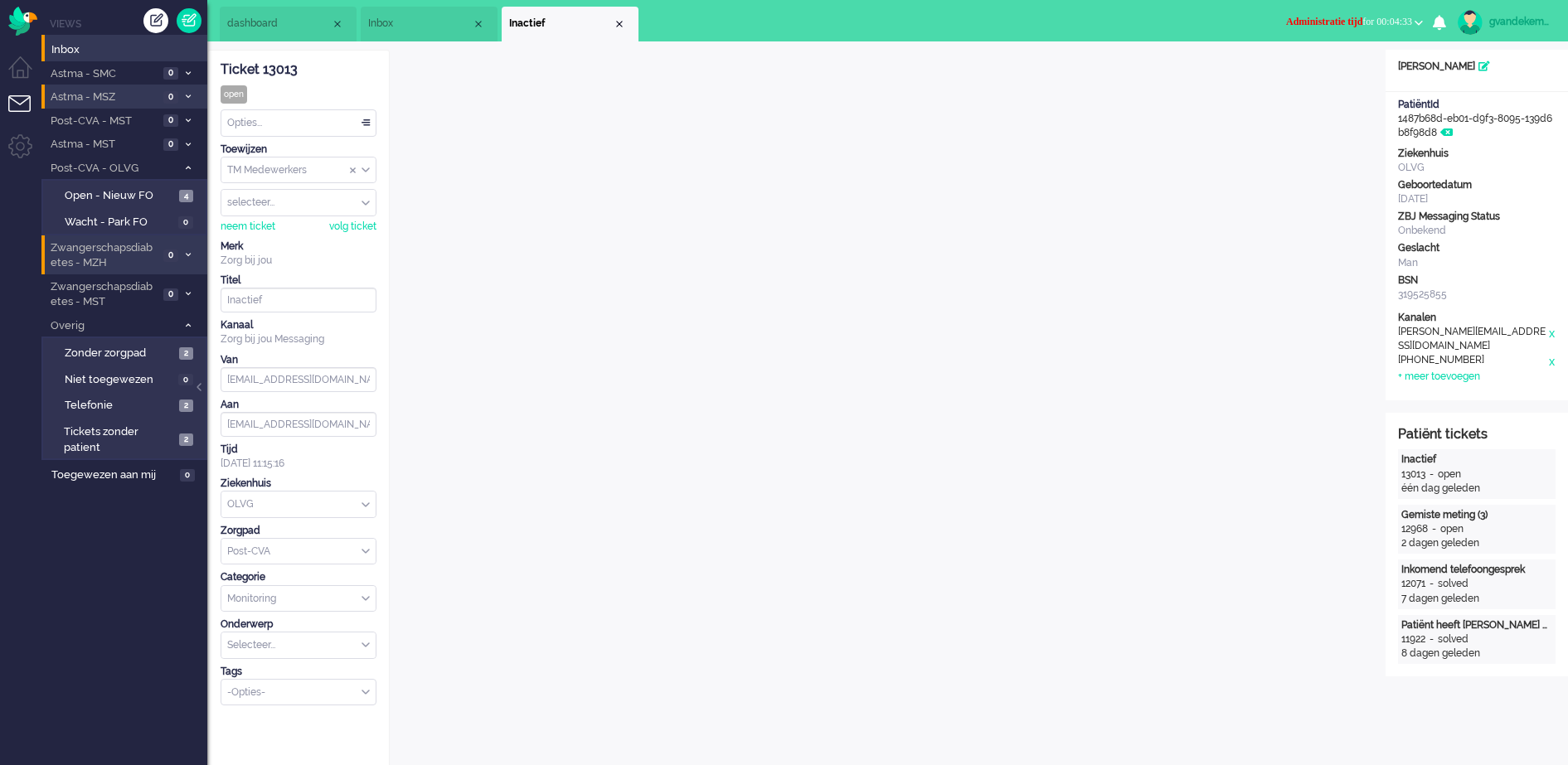
click at [369, 119] on div "Opties..." at bounding box center [298, 123] width 154 height 25
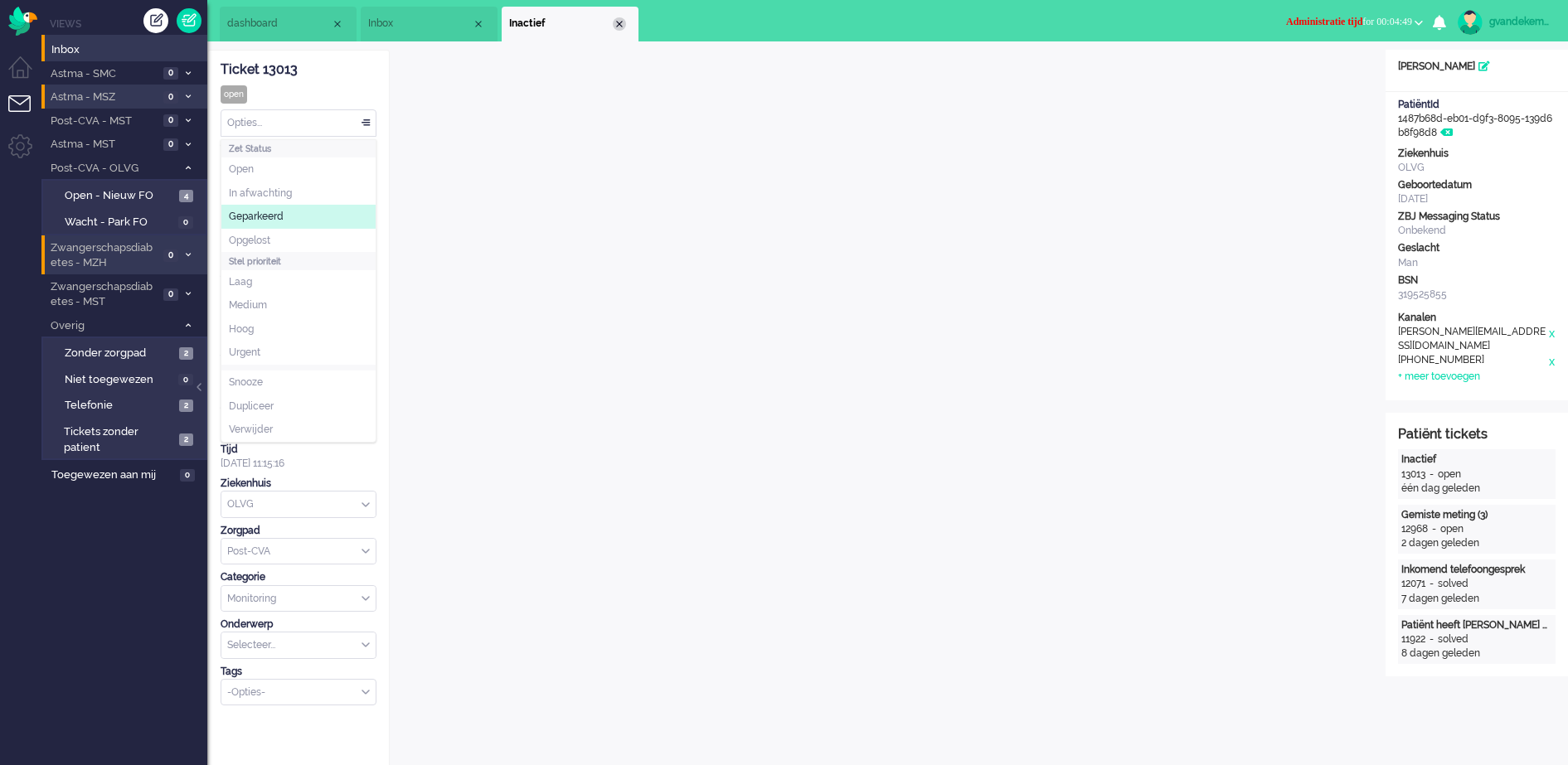
click at [622, 19] on div "Close tab" at bounding box center [619, 24] width 13 height 13
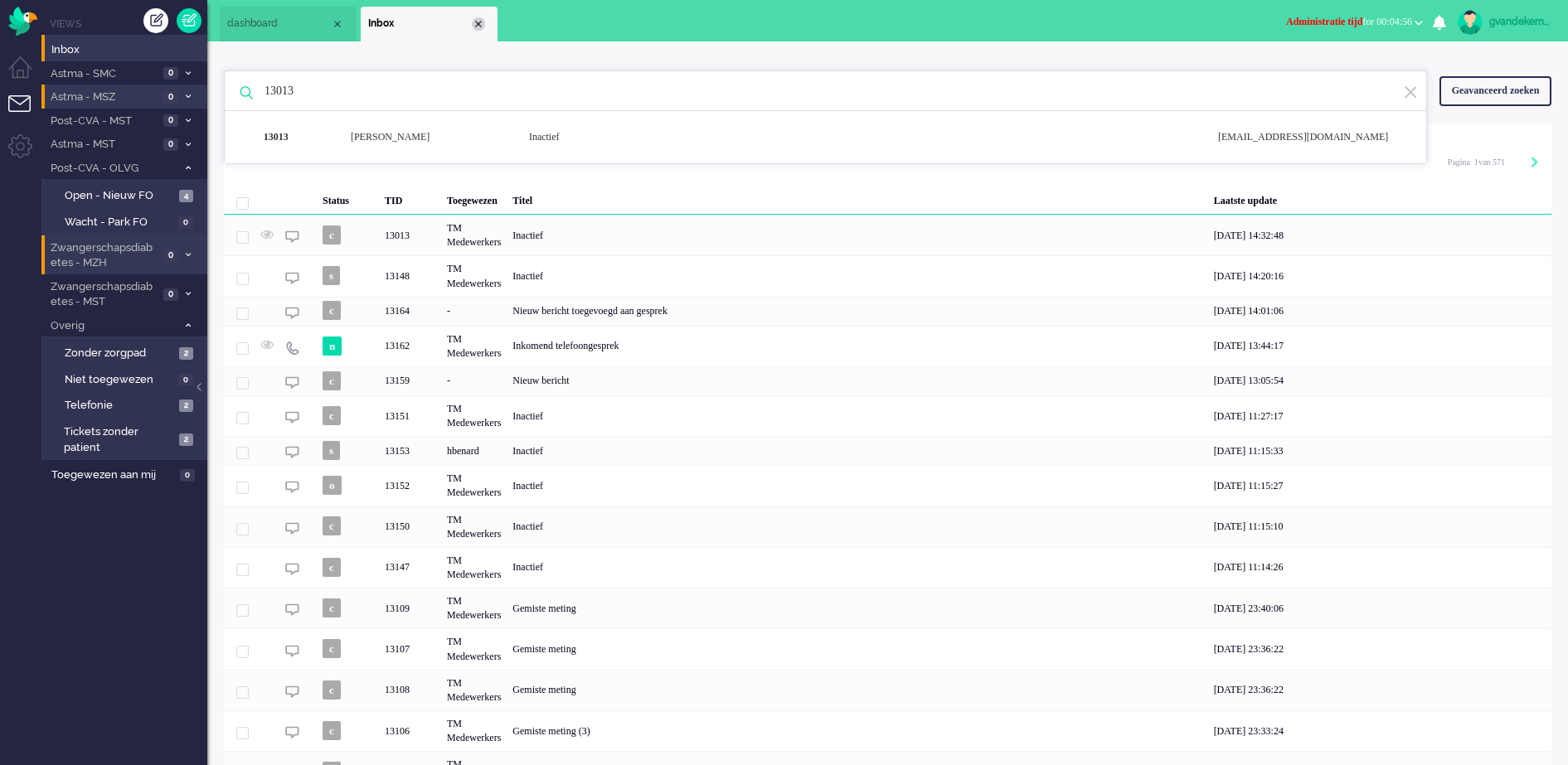
click at [472, 25] on div "Close tab" at bounding box center [478, 24] width 13 height 13
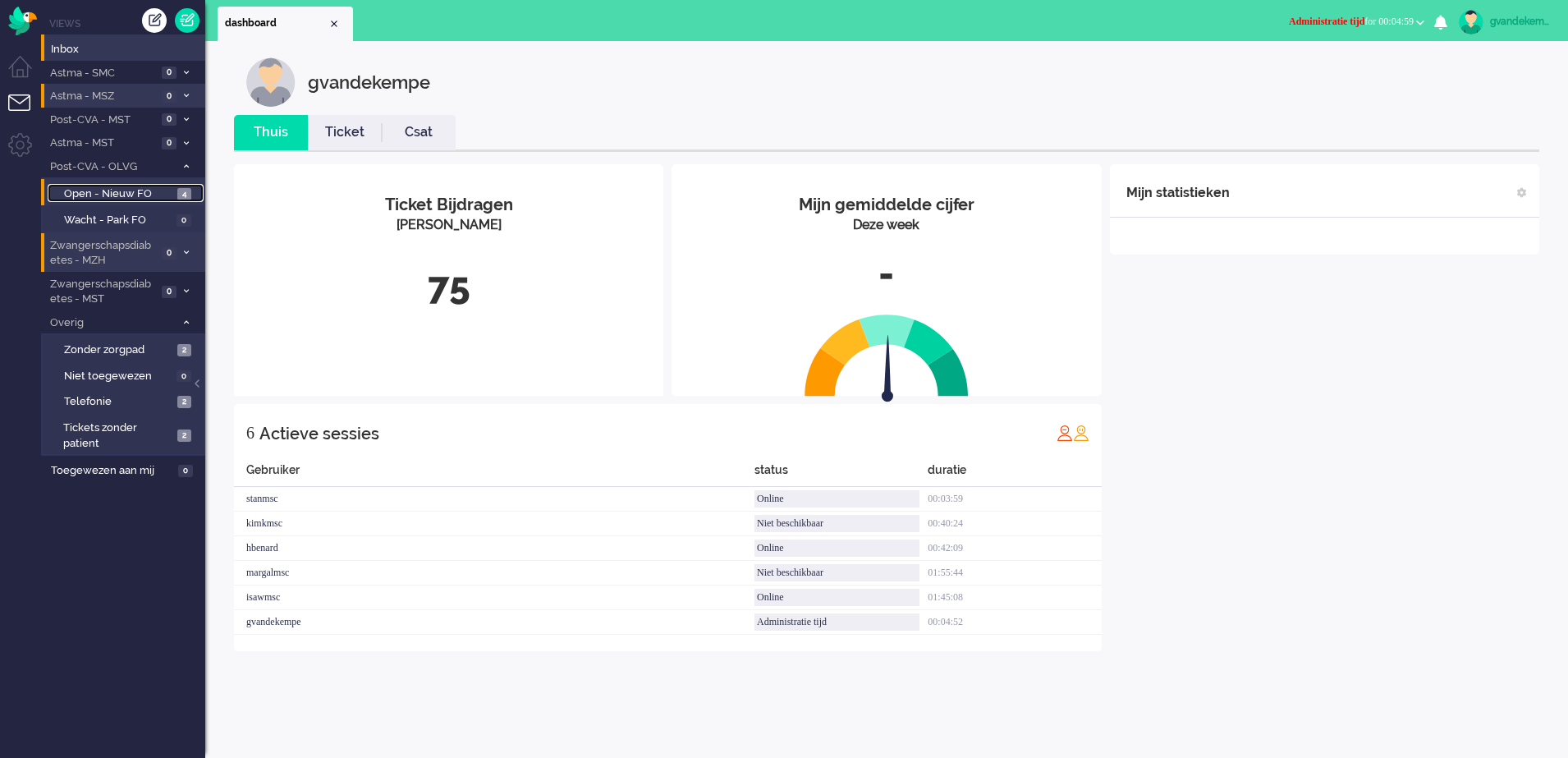
click at [116, 193] on span "Open - Nieuw FO" at bounding box center [119, 194] width 110 height 16
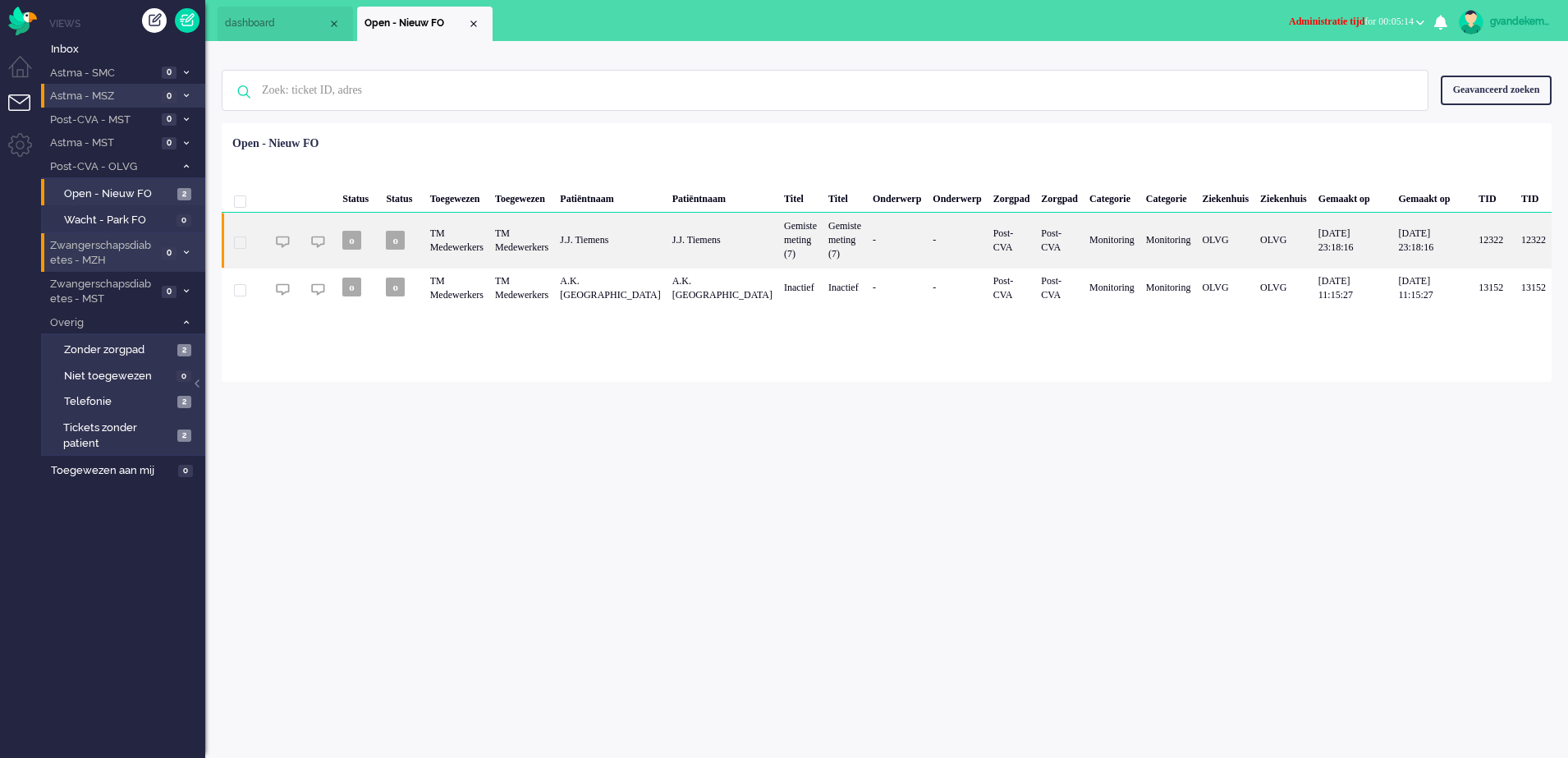
click at [724, 245] on div "J.J. Tiemens" at bounding box center [722, 240] width 111 height 54
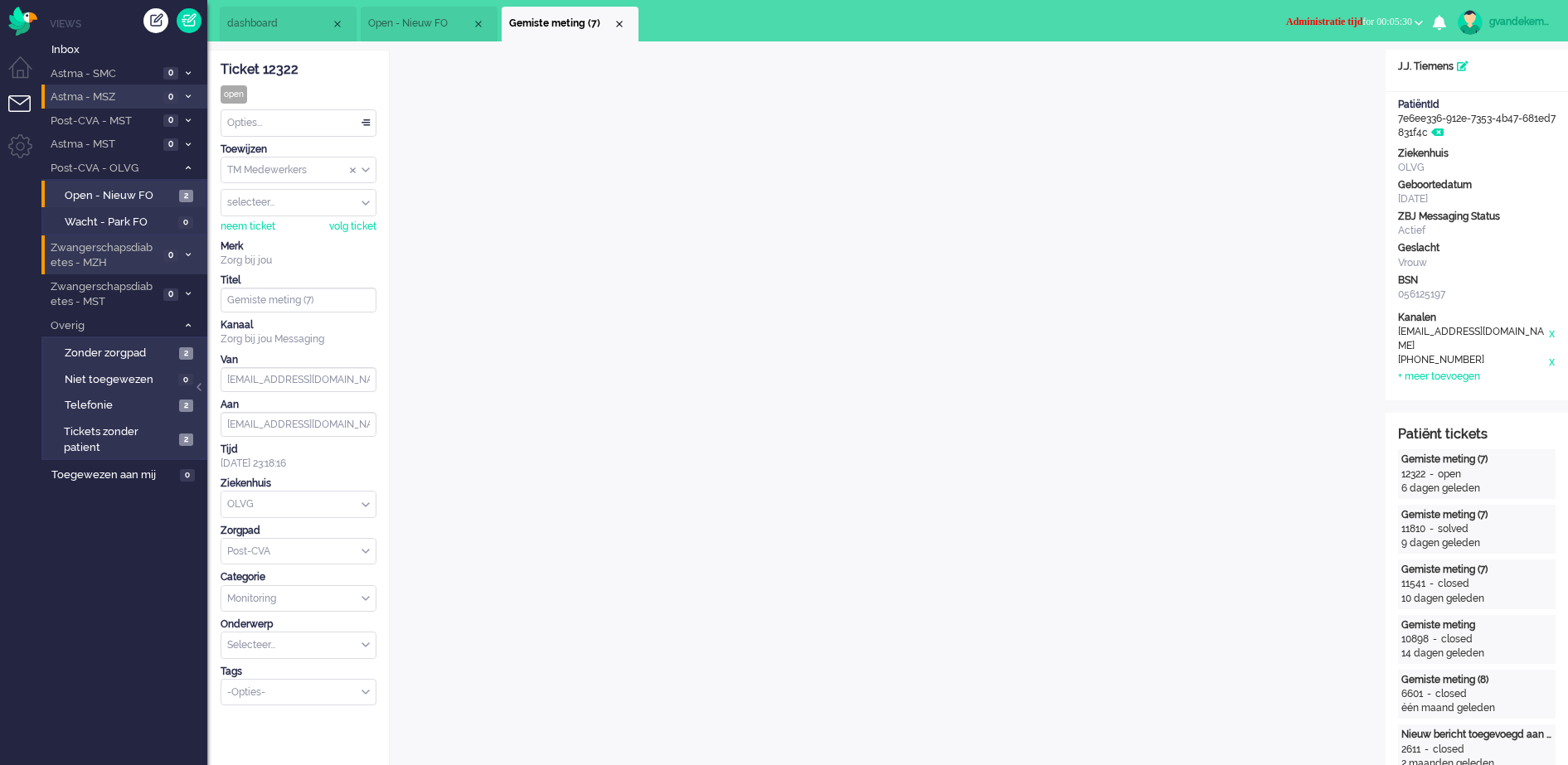
click at [1408, 18] on span "Administratie tijd for 00:05:30" at bounding box center [1349, 22] width 126 height 11
click at [1309, 74] on label "Online" at bounding box center [1354, 74] width 131 height 14
click at [621, 24] on div "Close tab" at bounding box center [619, 24] width 13 height 13
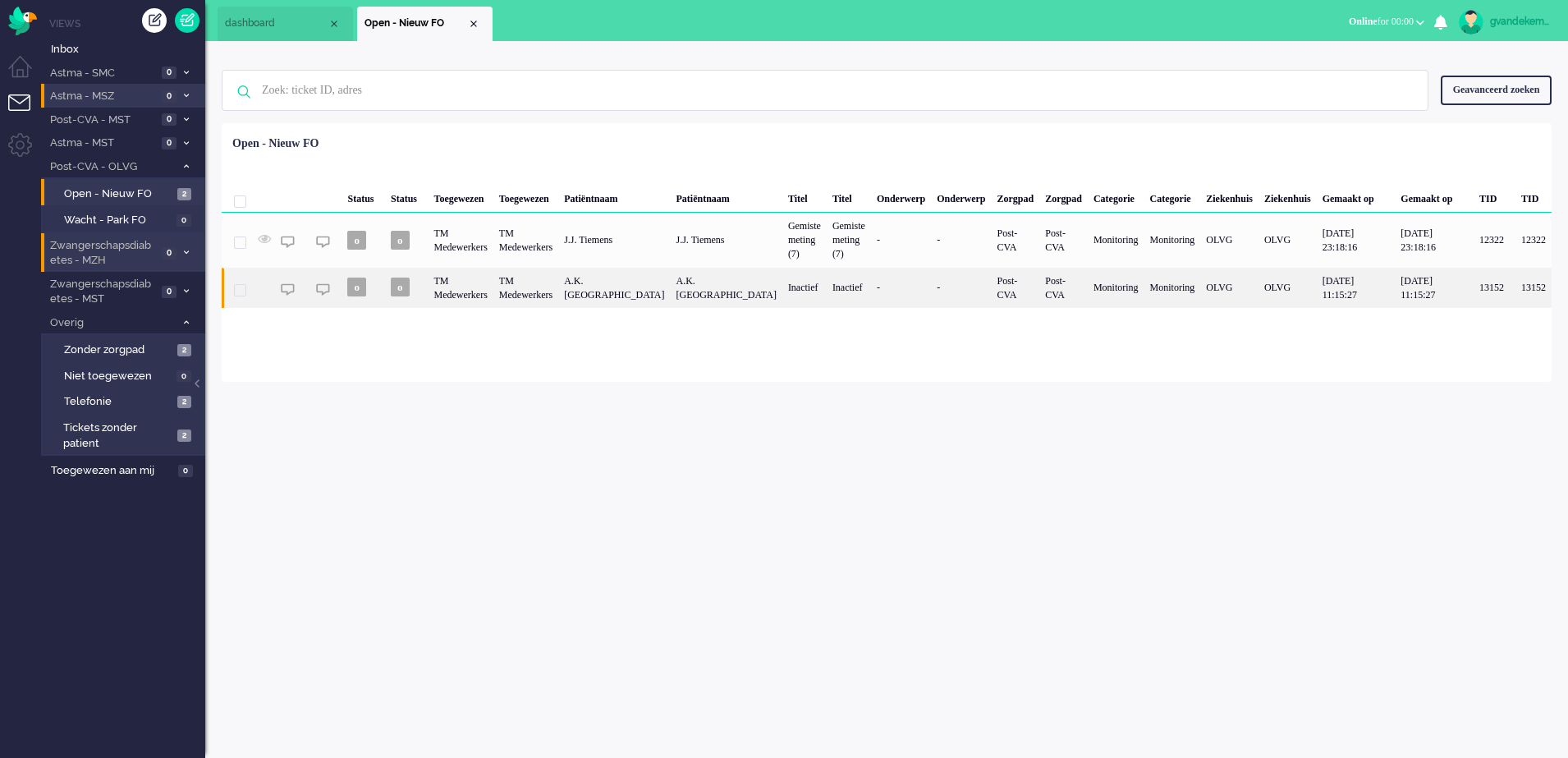
click at [718, 285] on div "A.K. [GEOGRAPHIC_DATA]" at bounding box center [726, 287] width 111 height 40
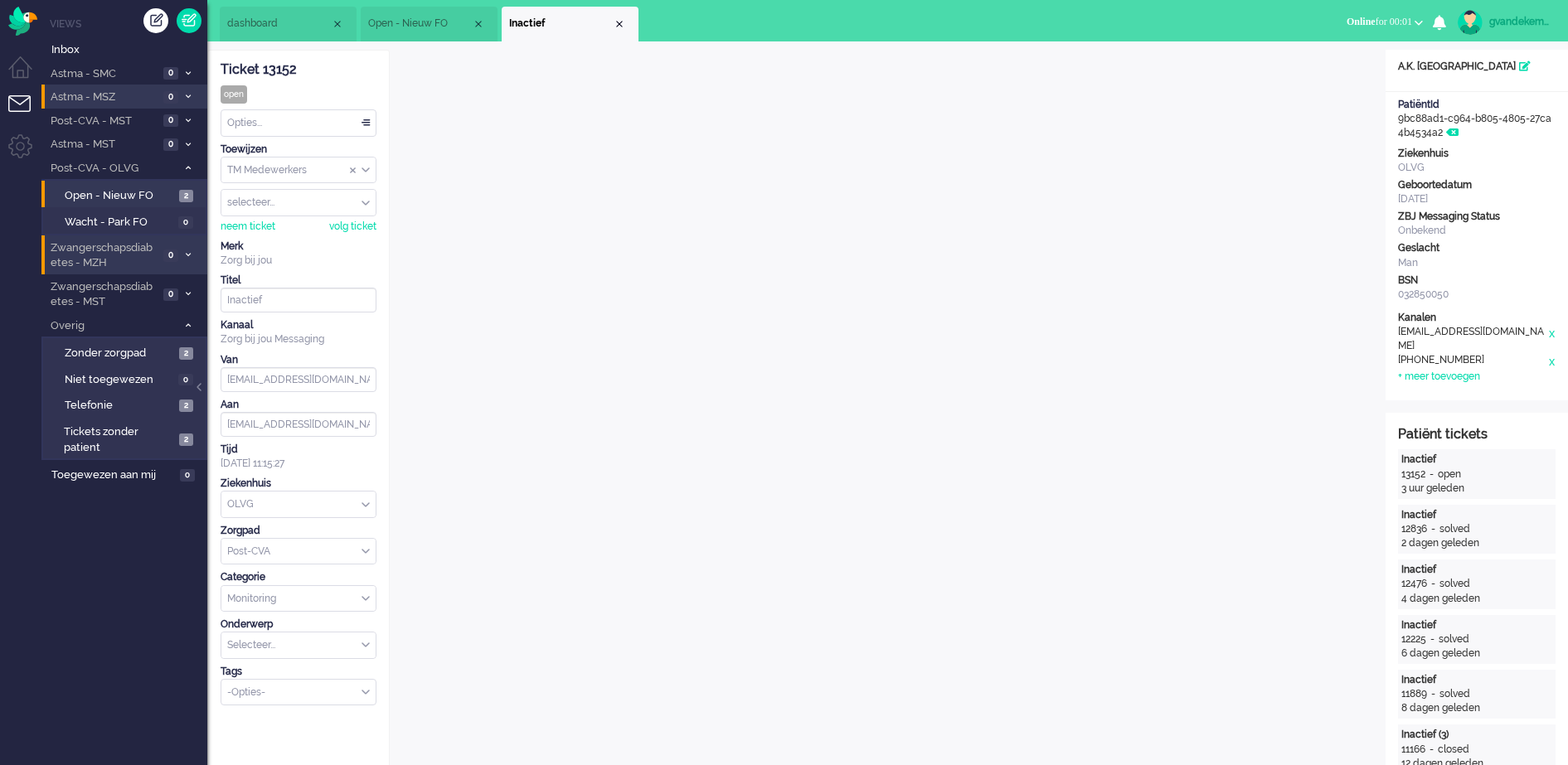
click at [611, 22] on span "Inactief" at bounding box center [561, 23] width 104 height 14
click at [623, 18] on div "Close tab" at bounding box center [619, 24] width 13 height 13
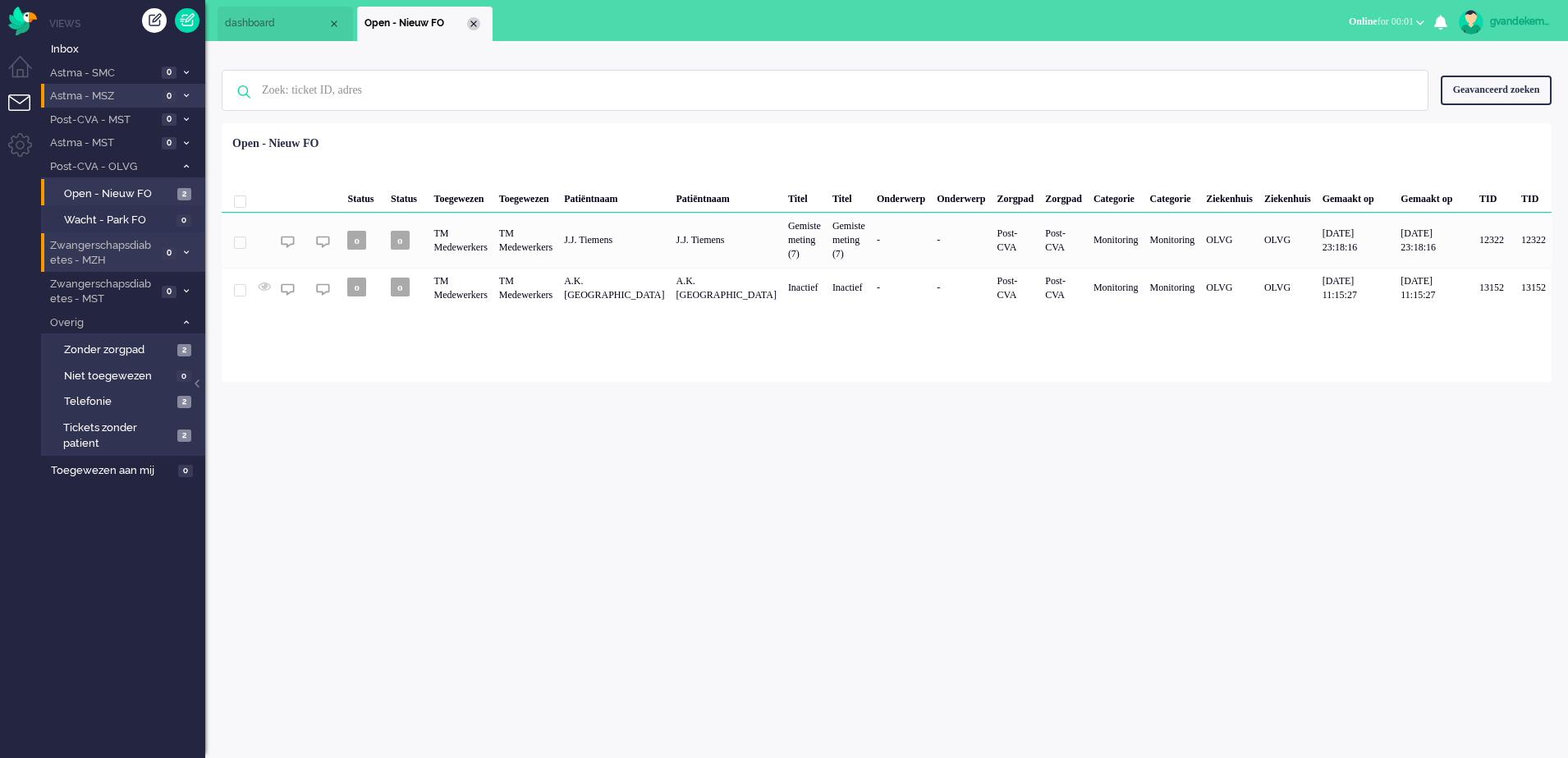
click at [476, 23] on div "Close tab" at bounding box center [473, 24] width 13 height 13
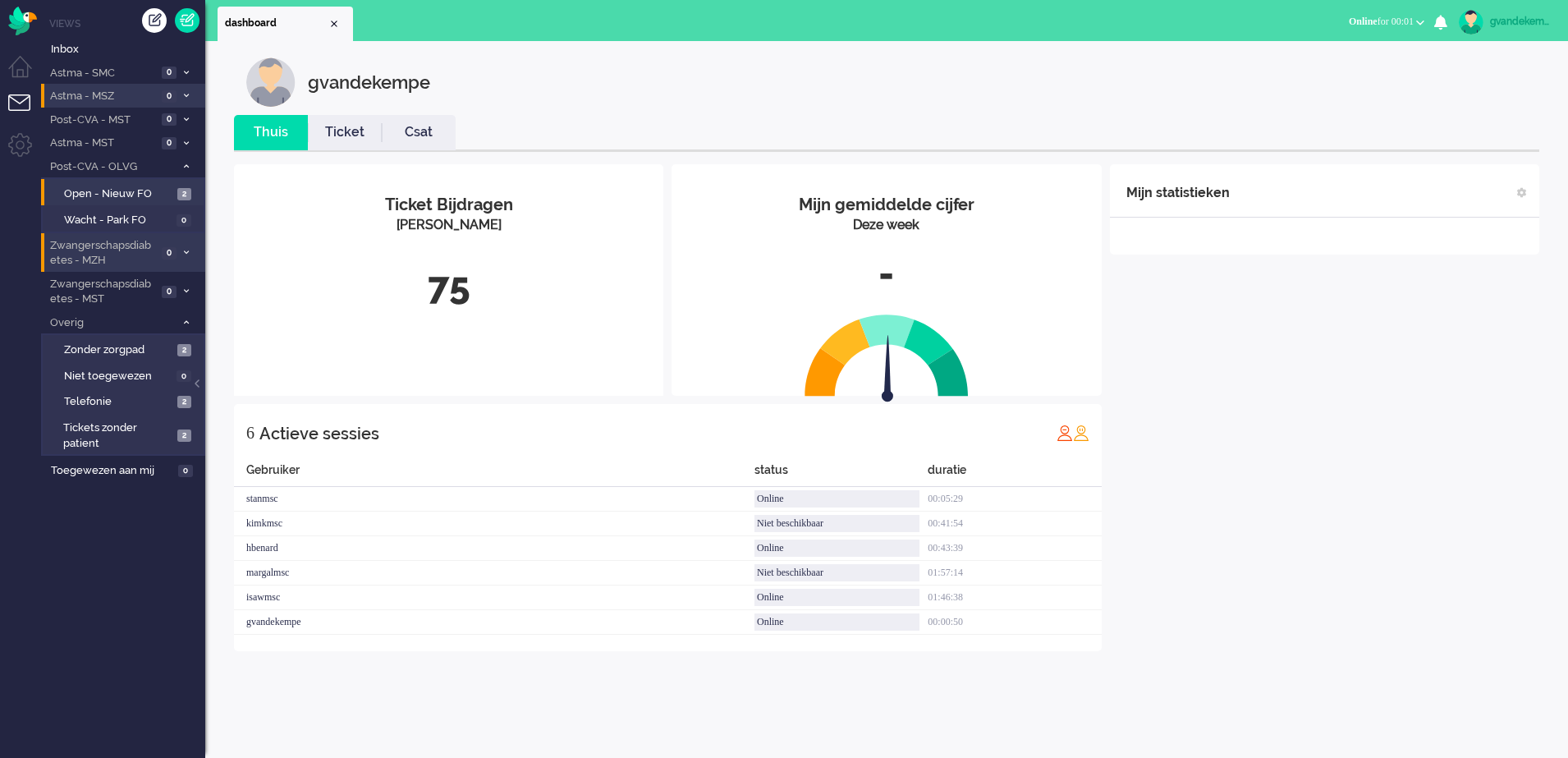
click at [1427, 502] on div "Mijn statistieken + Statistieken toevoegen Bel tijd (gemiddelde dag) Wrapup tij…" at bounding box center [1324, 408] width 429 height 487
click at [188, 322] on icon at bounding box center [186, 322] width 5 height 6
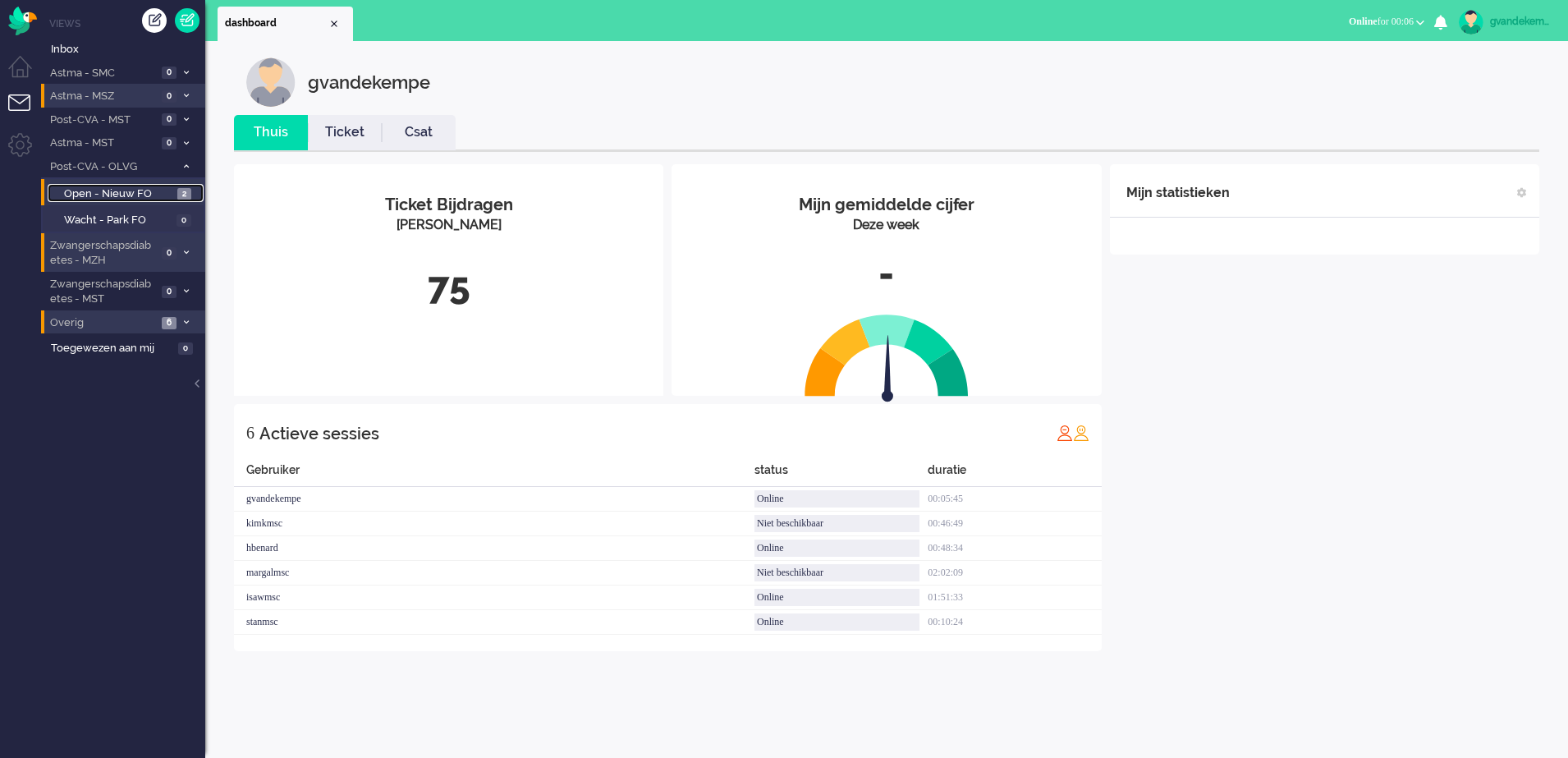
click at [175, 190] on link "Open - Nieuw FO 2" at bounding box center [125, 192] width 156 height 18
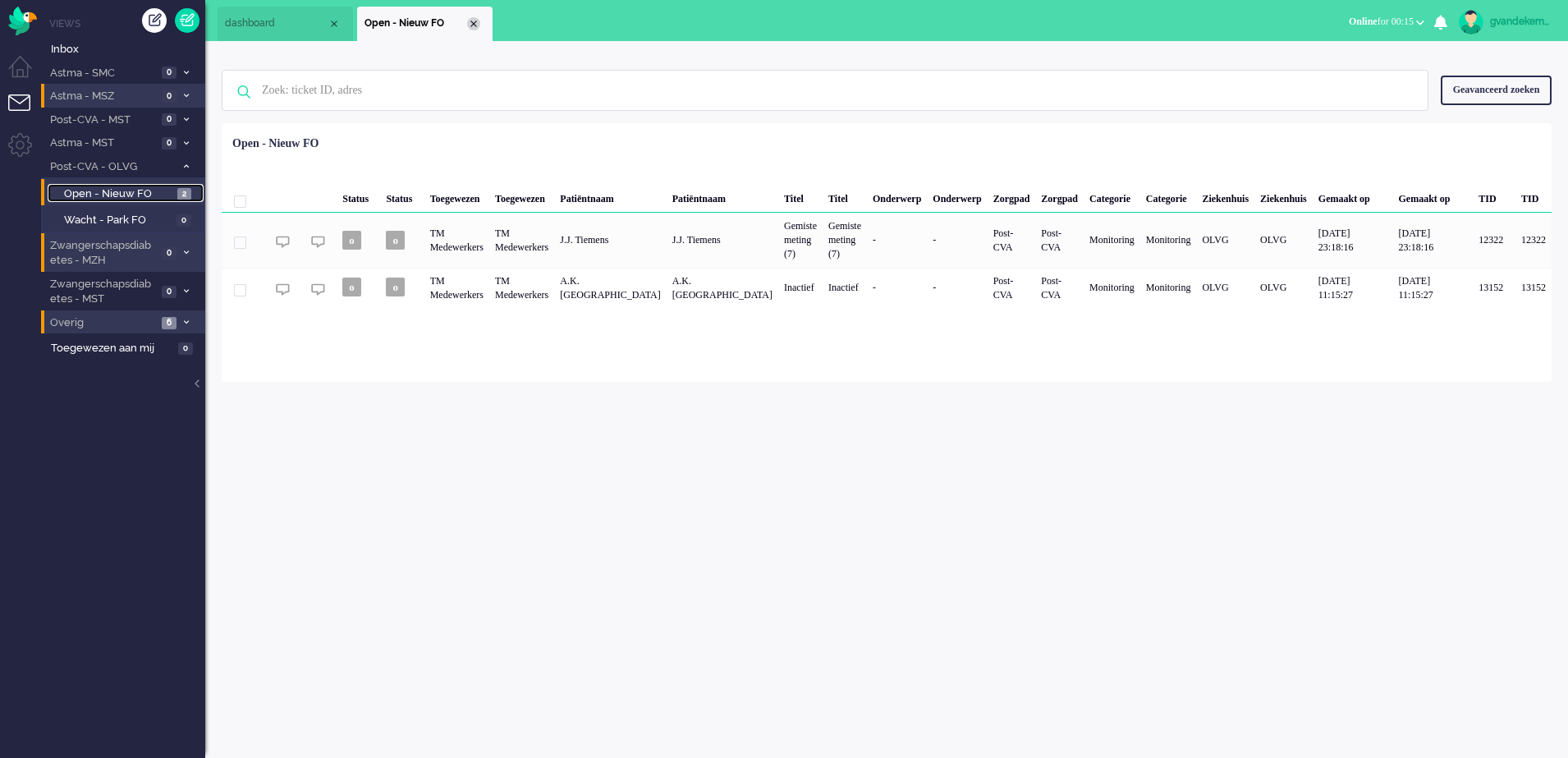
click at [473, 27] on div "Close tab" at bounding box center [473, 24] width 13 height 13
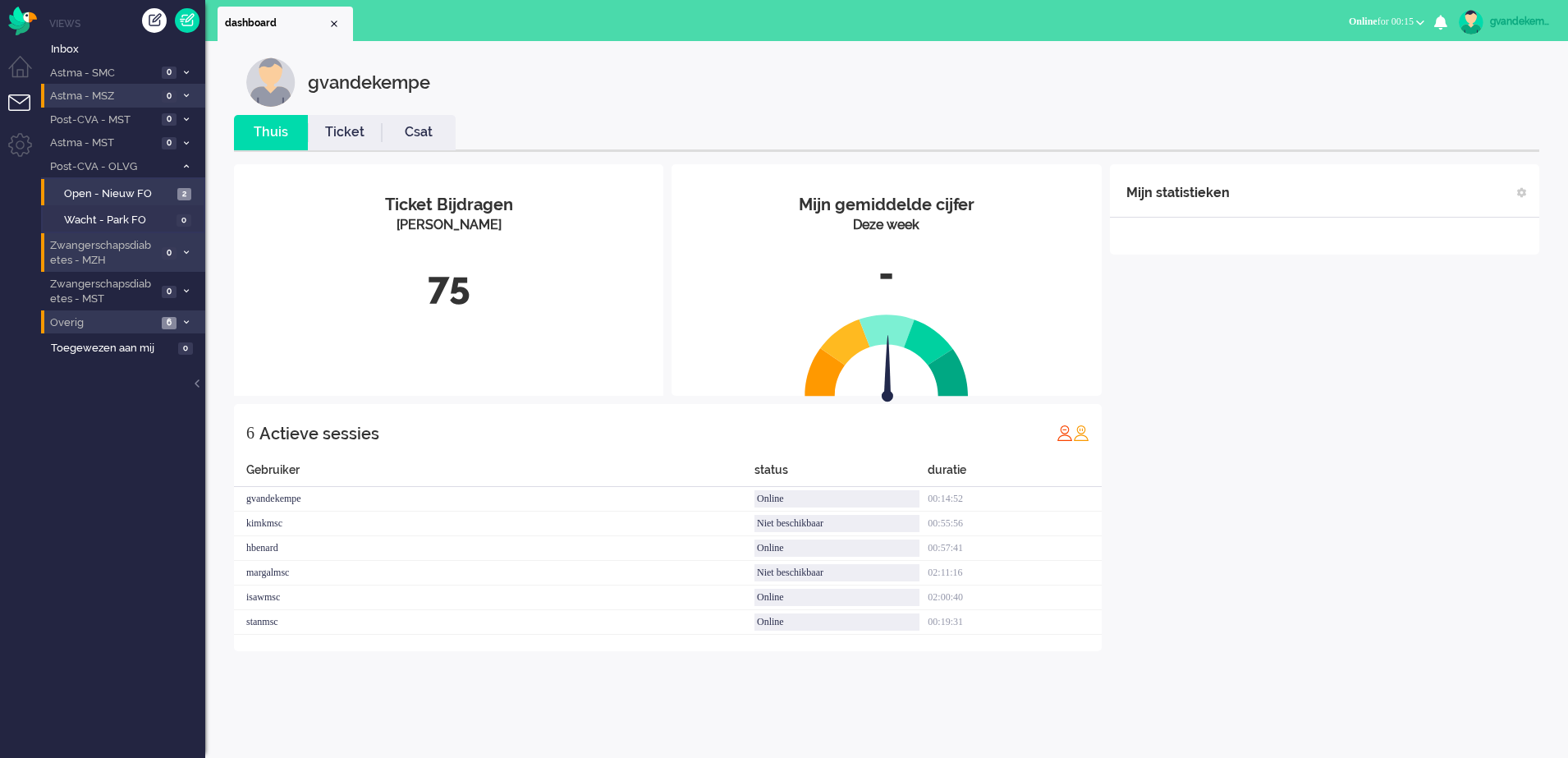
click at [1263, 501] on div "Mijn statistieken + Statistieken toevoegen Bel tijd (gemiddelde dag) Wrapup tij…" at bounding box center [1324, 408] width 429 height 487
click at [1328, 556] on div "Mijn statistieken + Statistieken toevoegen Bel tijd (gemiddelde dag) Wrapup tij…" at bounding box center [1324, 408] width 429 height 487
click at [1520, 18] on div "gvandekempe" at bounding box center [1521, 21] width 61 height 17
click at [1467, 111] on link "Instellingen" at bounding box center [1497, 111] width 123 height 17
select select
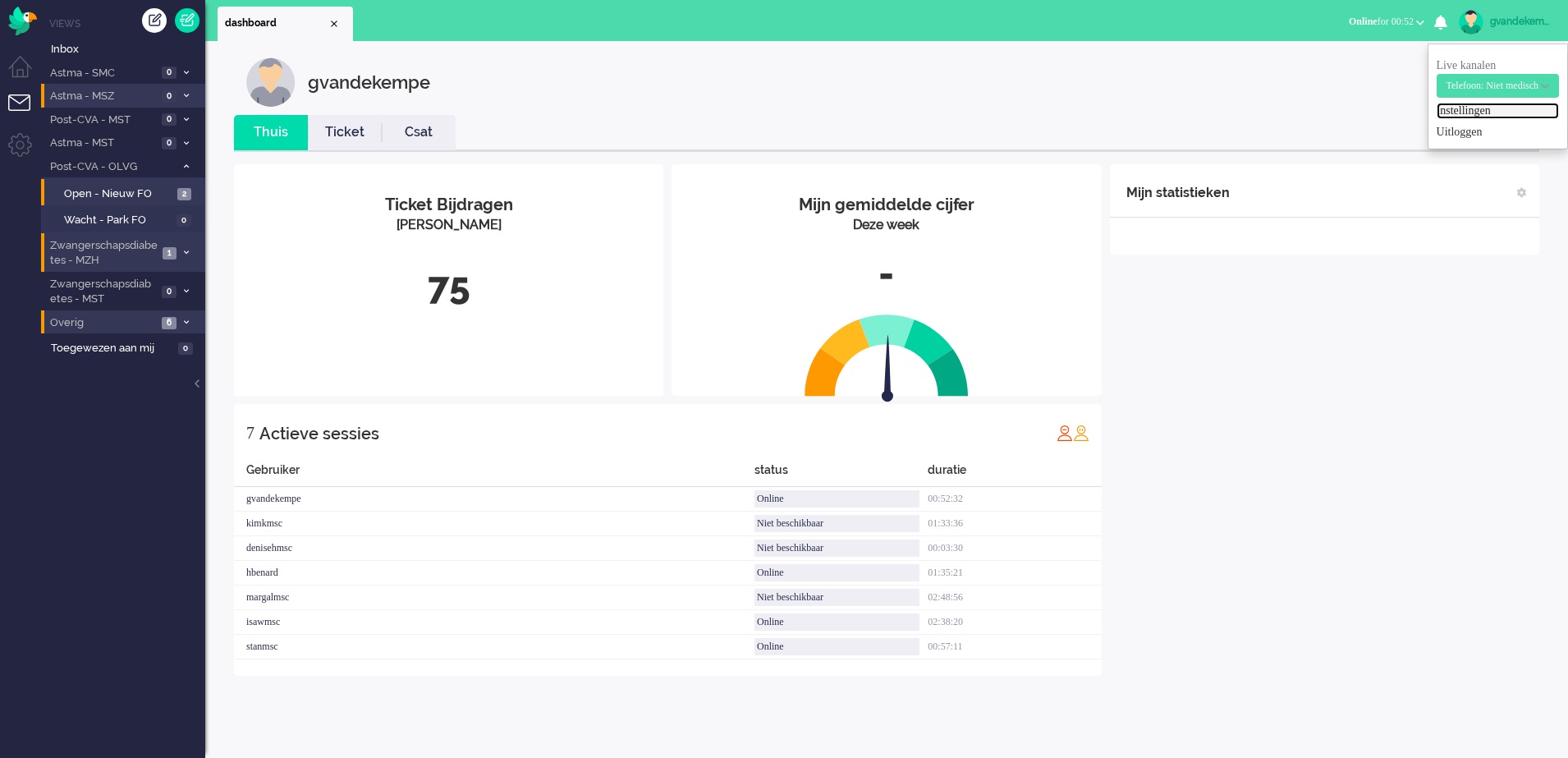
select select
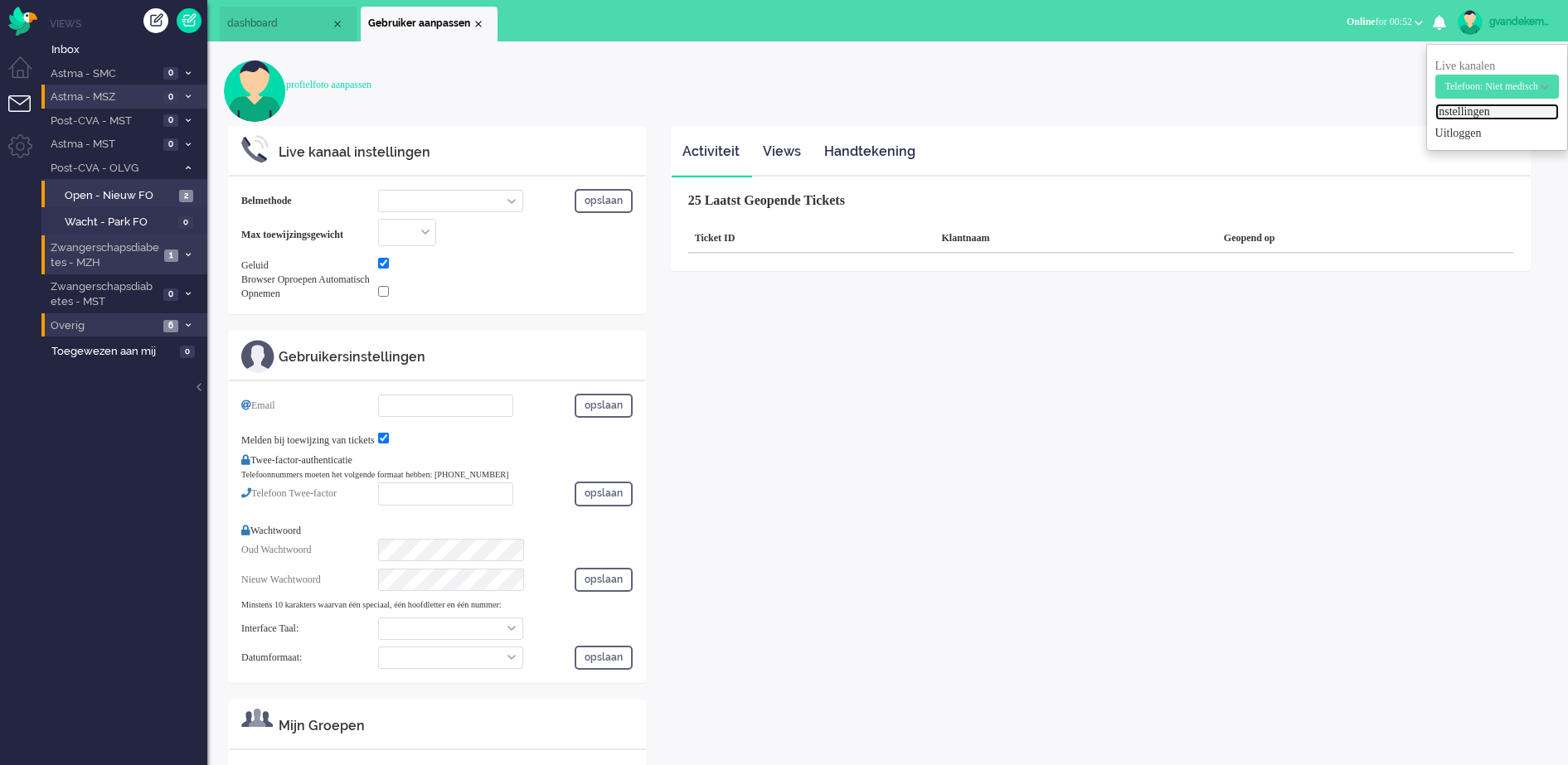
select select "browser"
checkbox input "true"
type input "[EMAIL_ADDRESS][DOMAIN_NAME]"
checkbox input "true"
type input "[PHONE_NUMBER]"
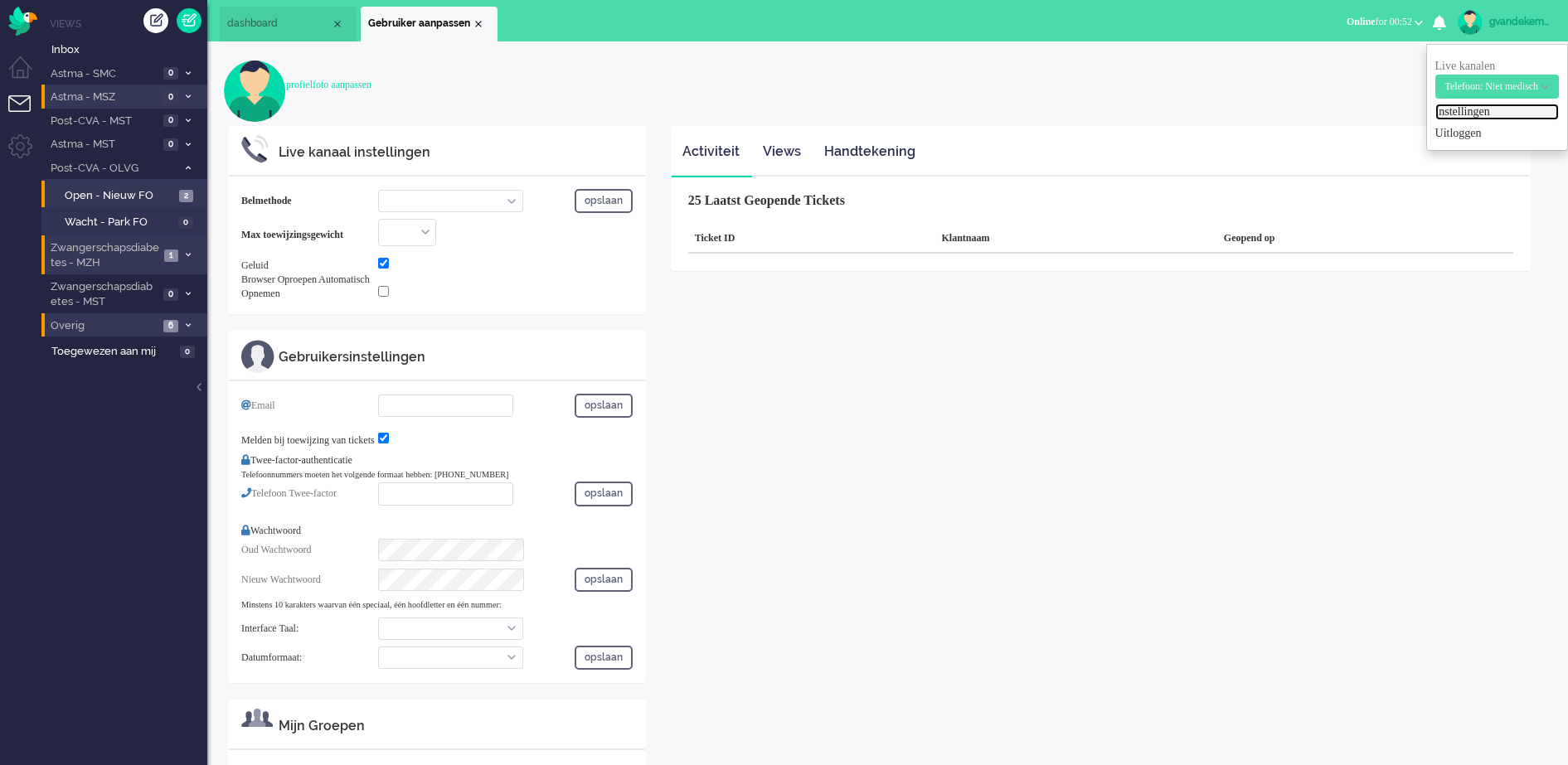
select select "nl"
select select "en_GB"
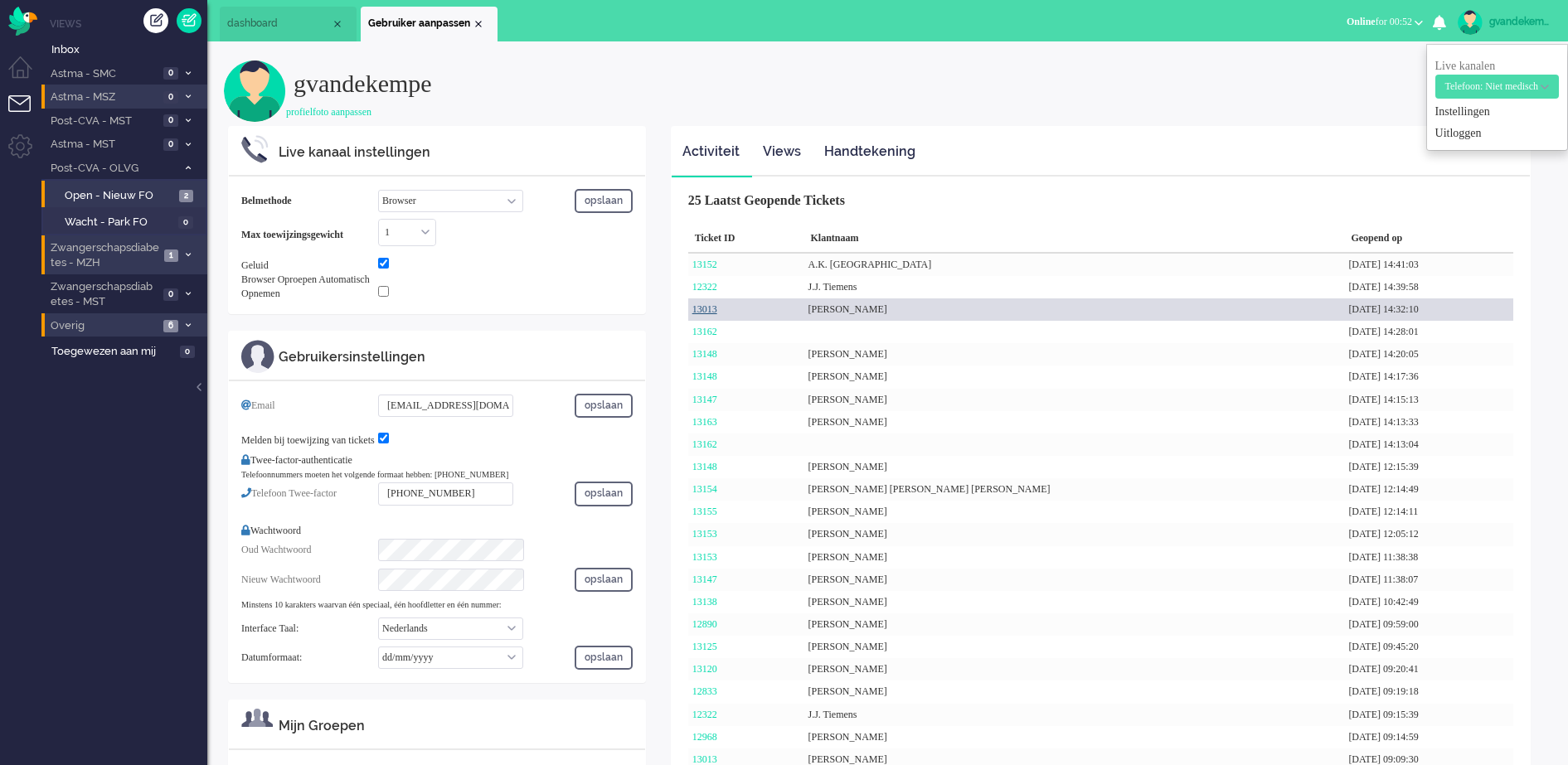
click at [697, 307] on link "13013" at bounding box center [704, 309] width 25 height 11
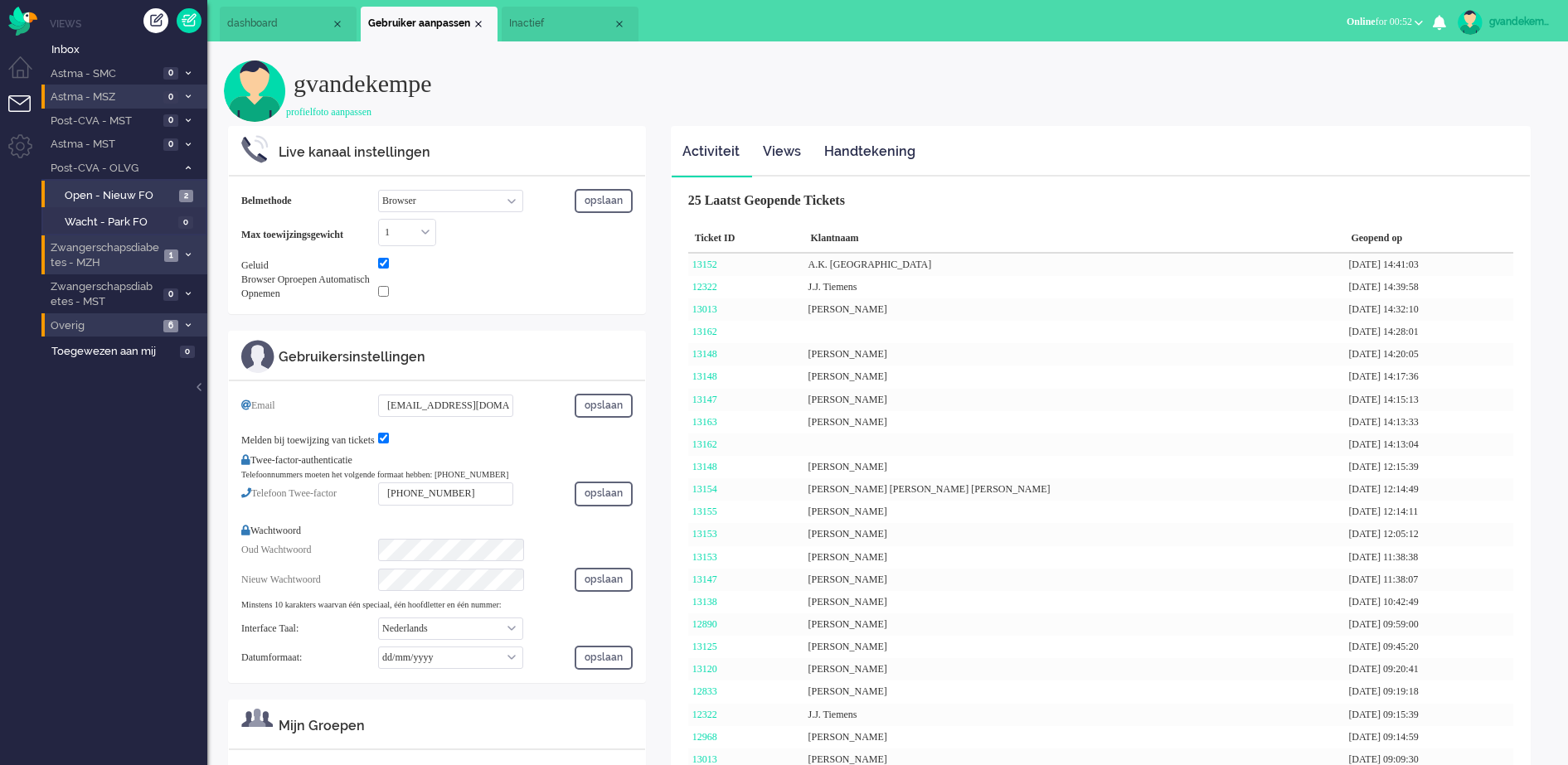
click at [561, 18] on span "Inactief" at bounding box center [561, 23] width 104 height 14
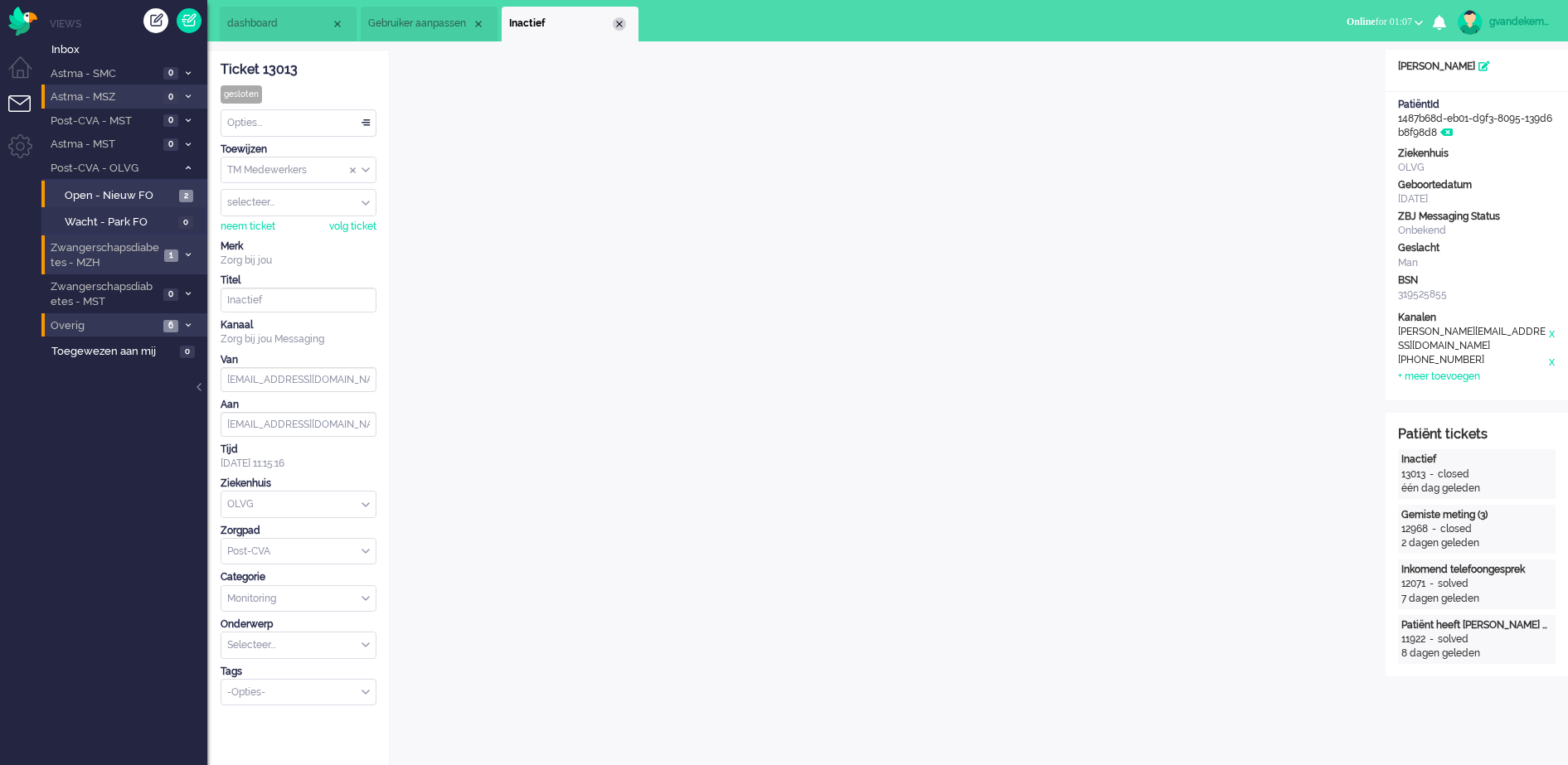
click at [618, 22] on div "Close tab" at bounding box center [619, 24] width 13 height 13
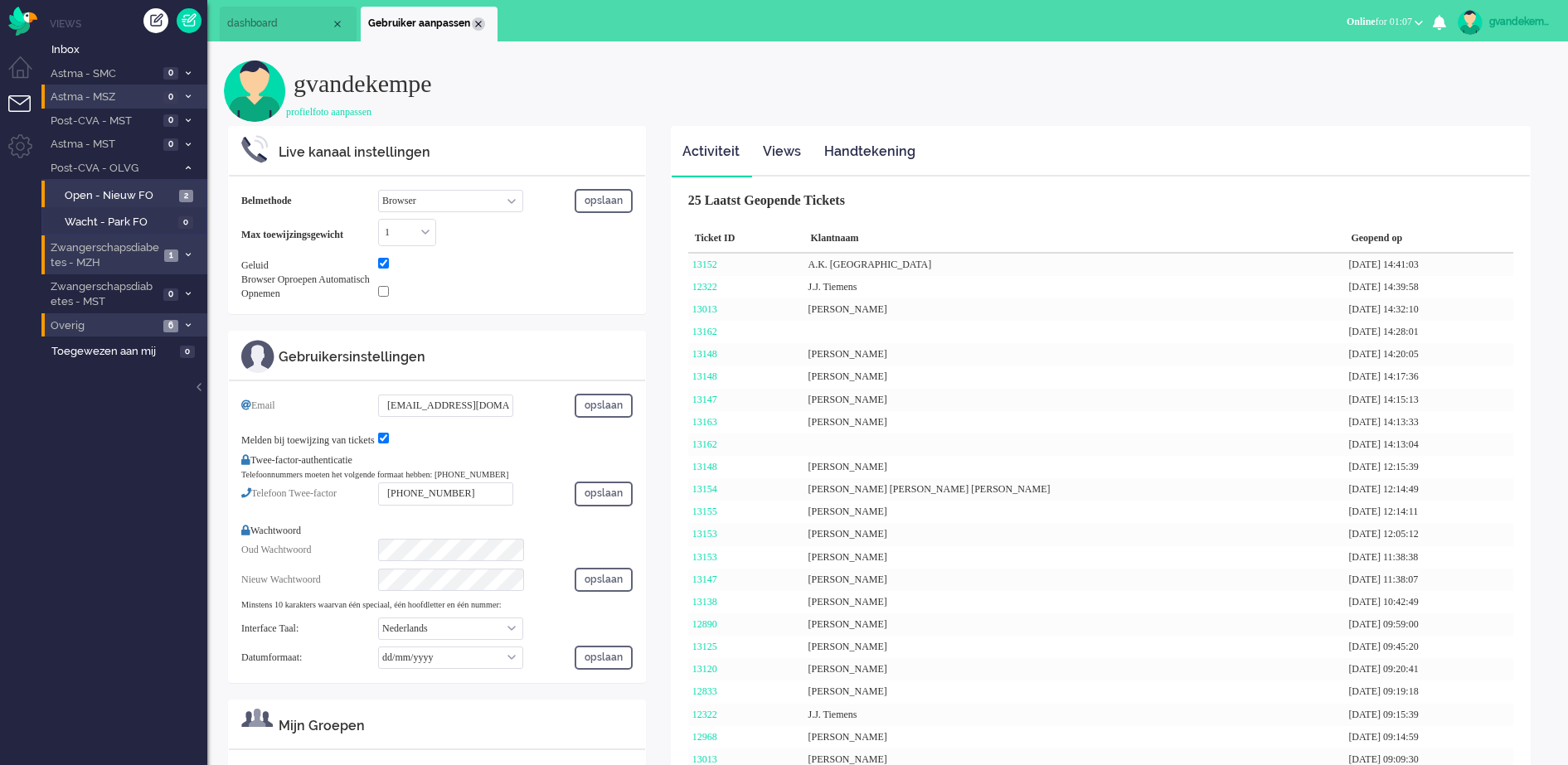
click at [475, 24] on div "Close tab" at bounding box center [478, 24] width 13 height 13
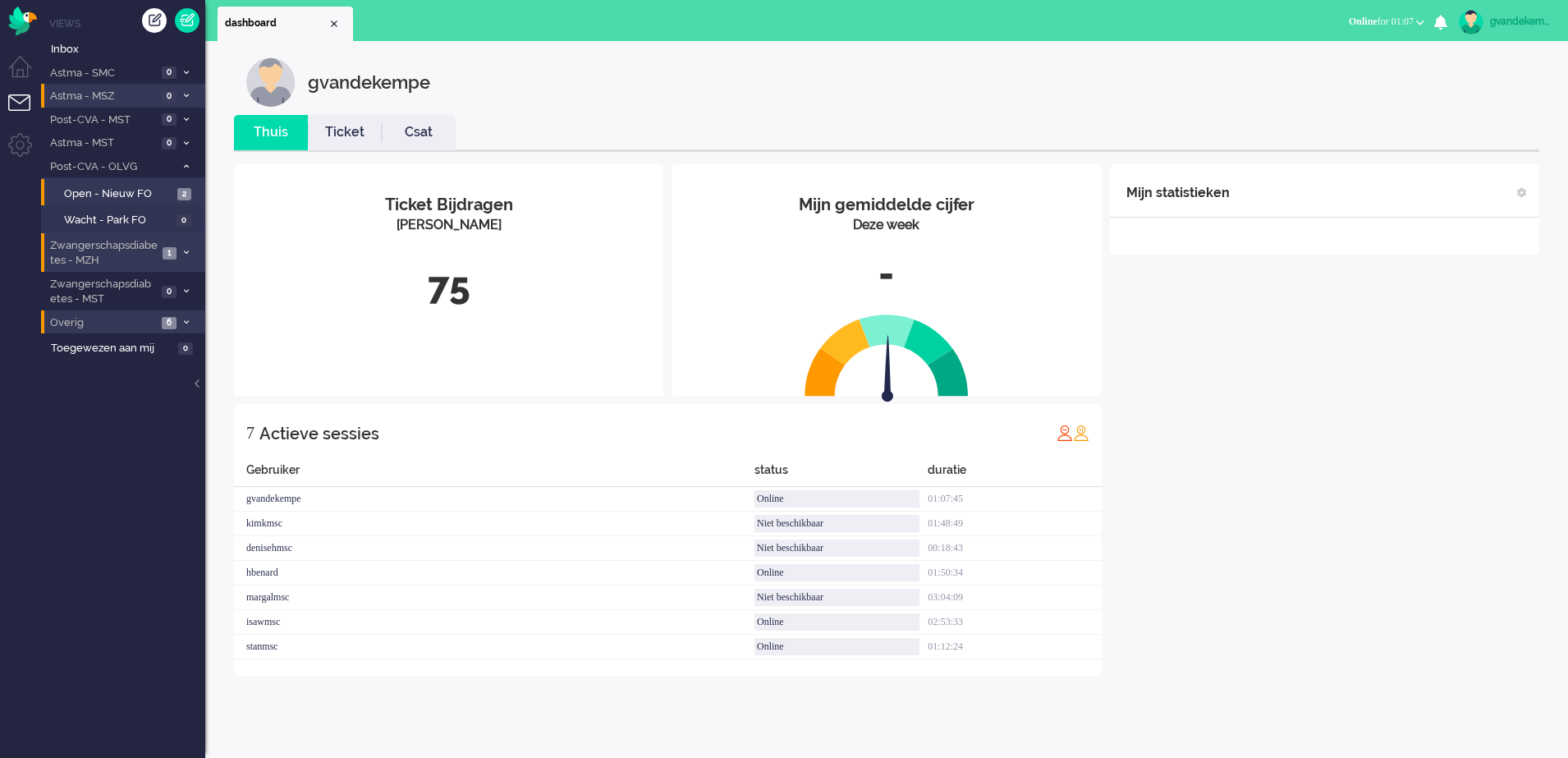
click at [184, 322] on icon at bounding box center [186, 322] width 5 height 6
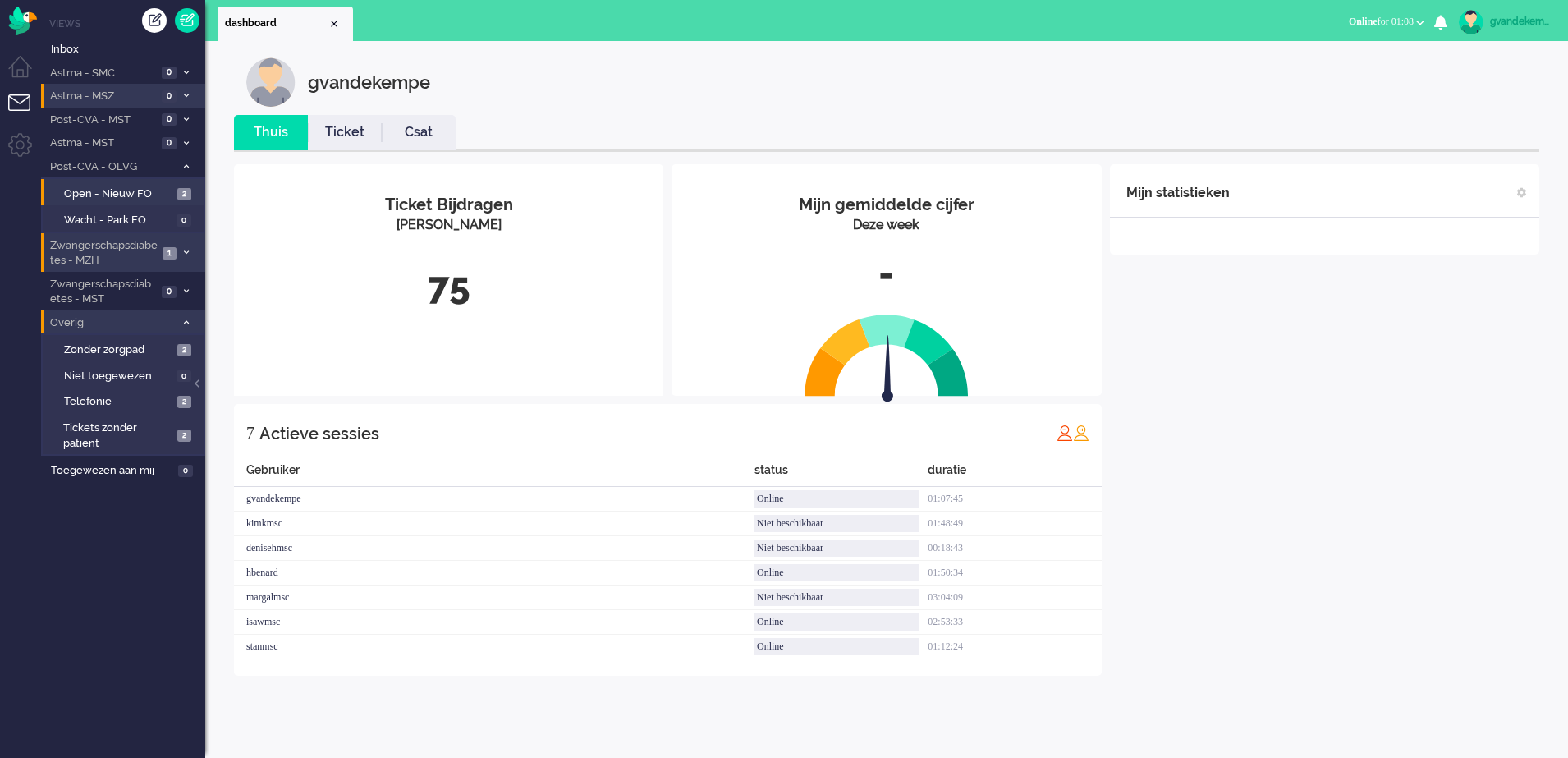
click at [187, 323] on icon at bounding box center [186, 322] width 5 height 6
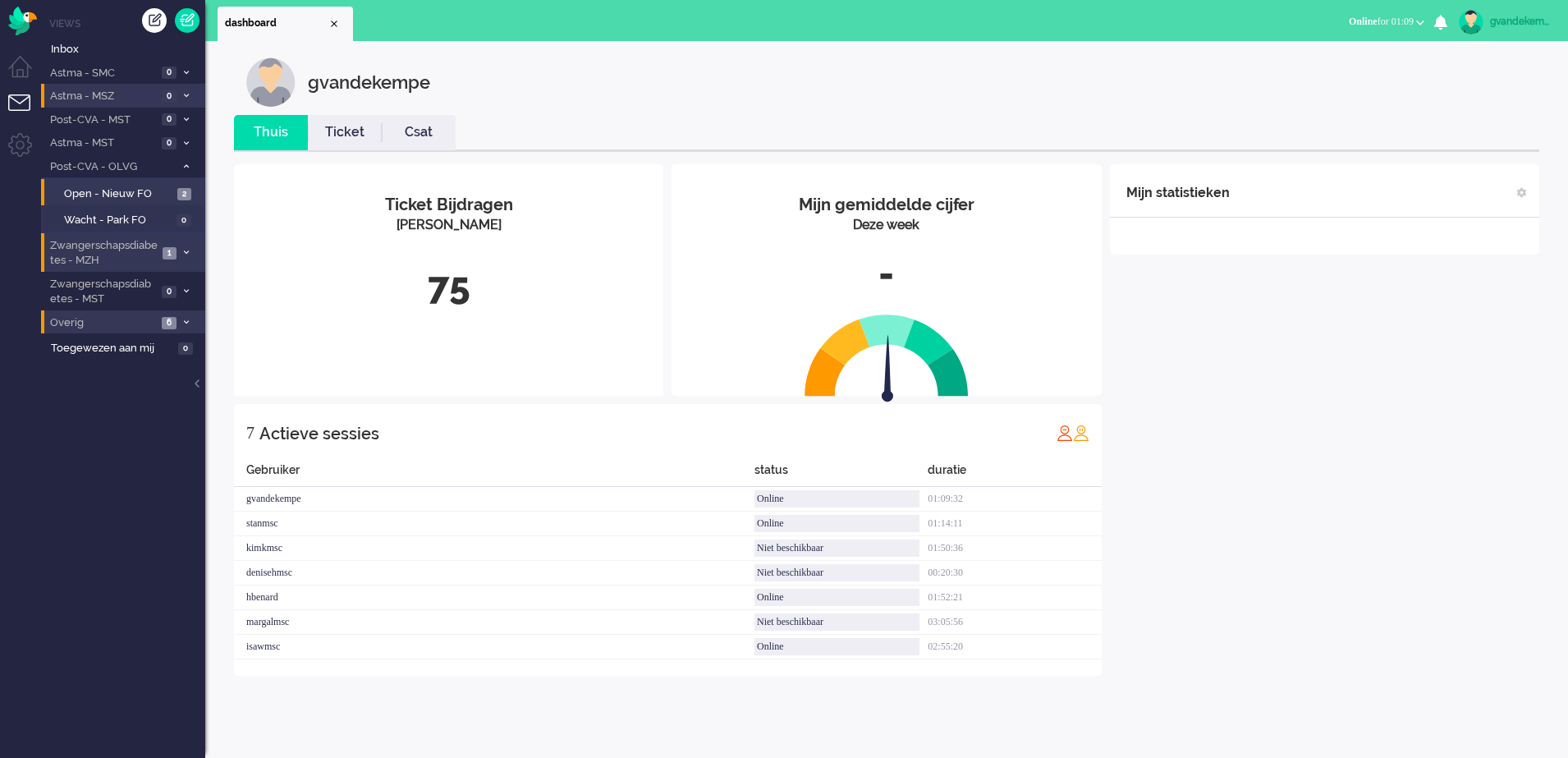
click at [188, 253] on icon at bounding box center [186, 253] width 5 height 6
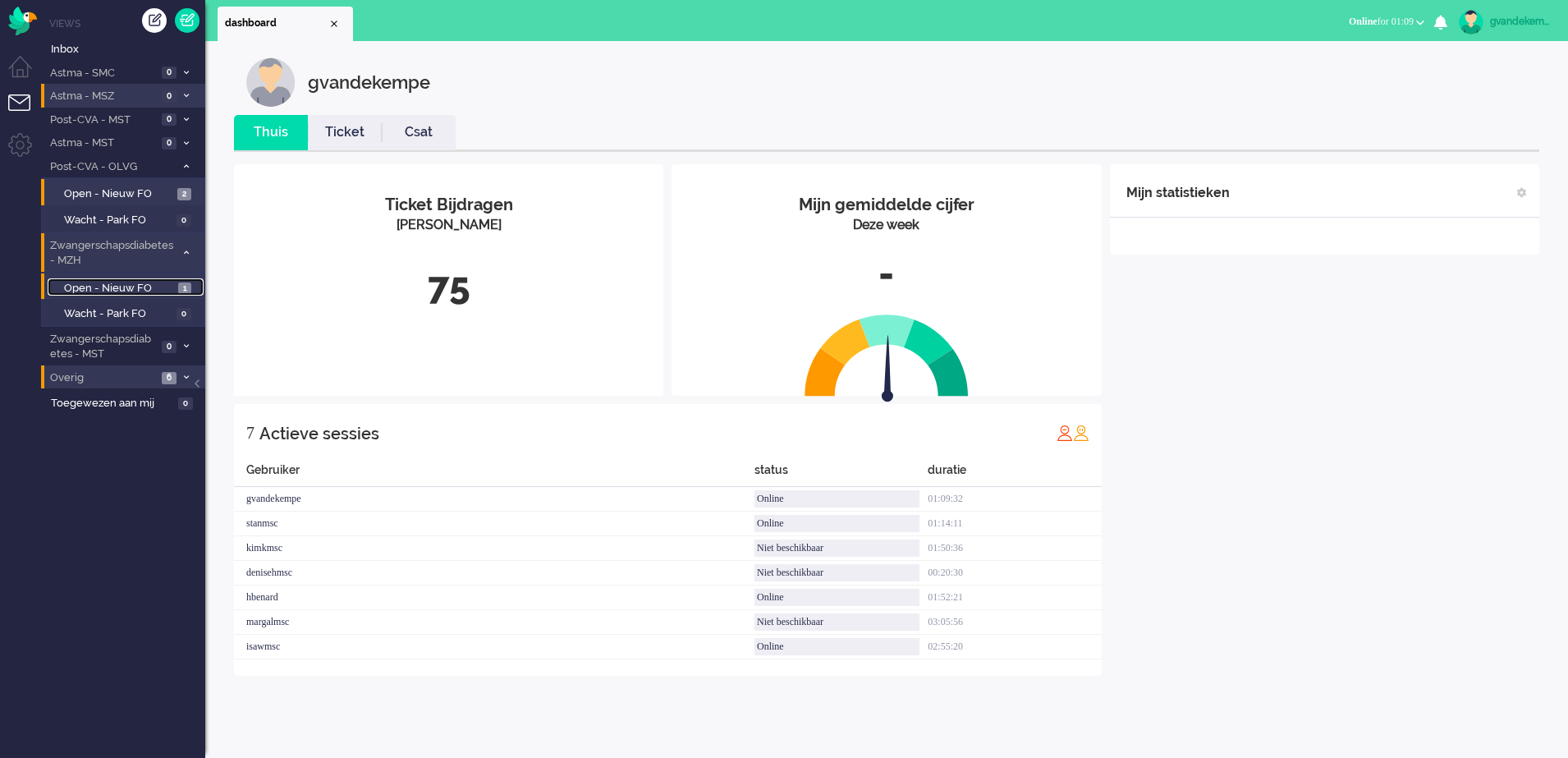
click at [144, 284] on span "Open - Nieuw FO" at bounding box center [119, 288] width 110 height 16
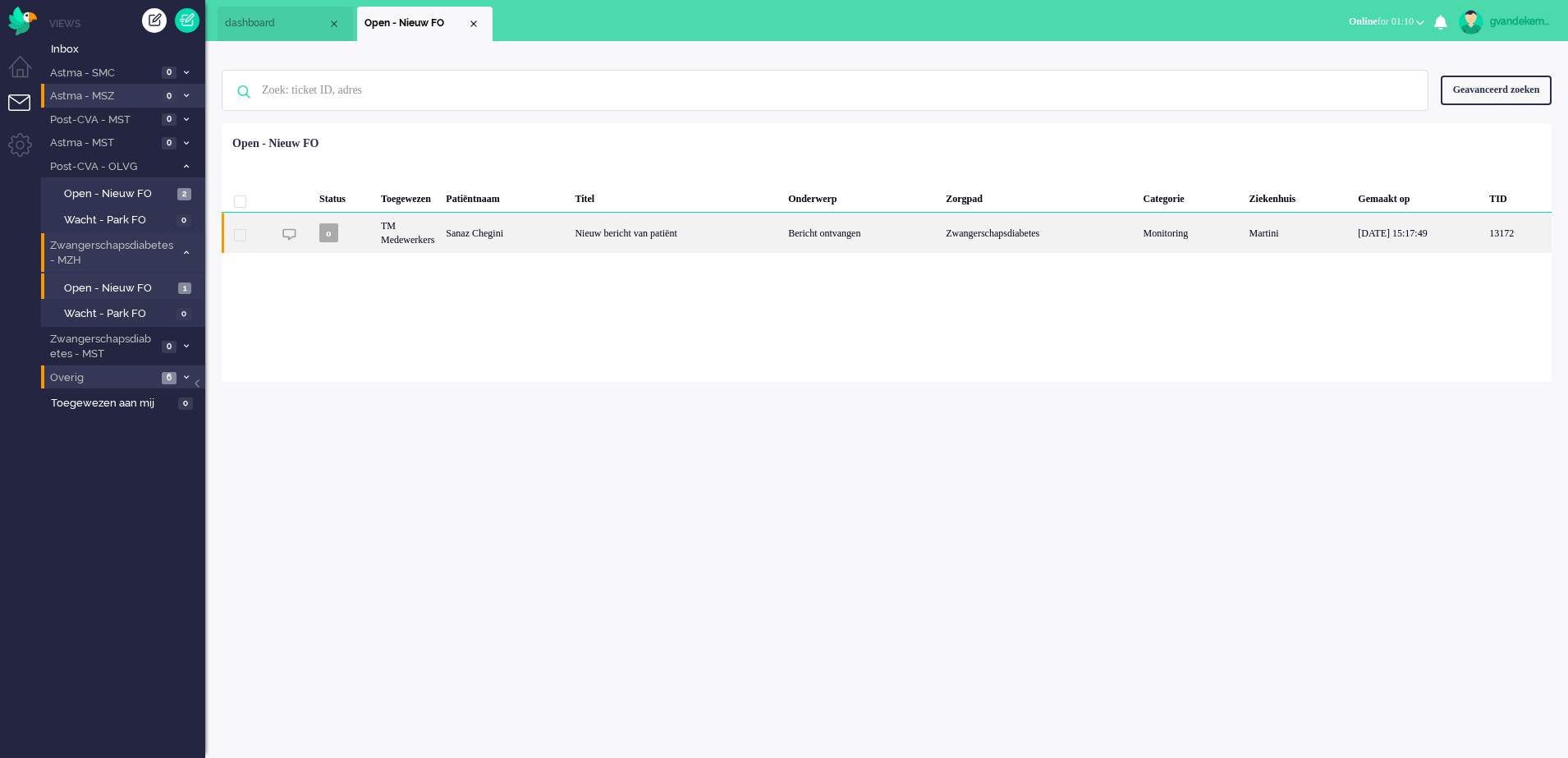
click at [709, 230] on div "Nieuw bericht van patiënt" at bounding box center [676, 232] width 214 height 40
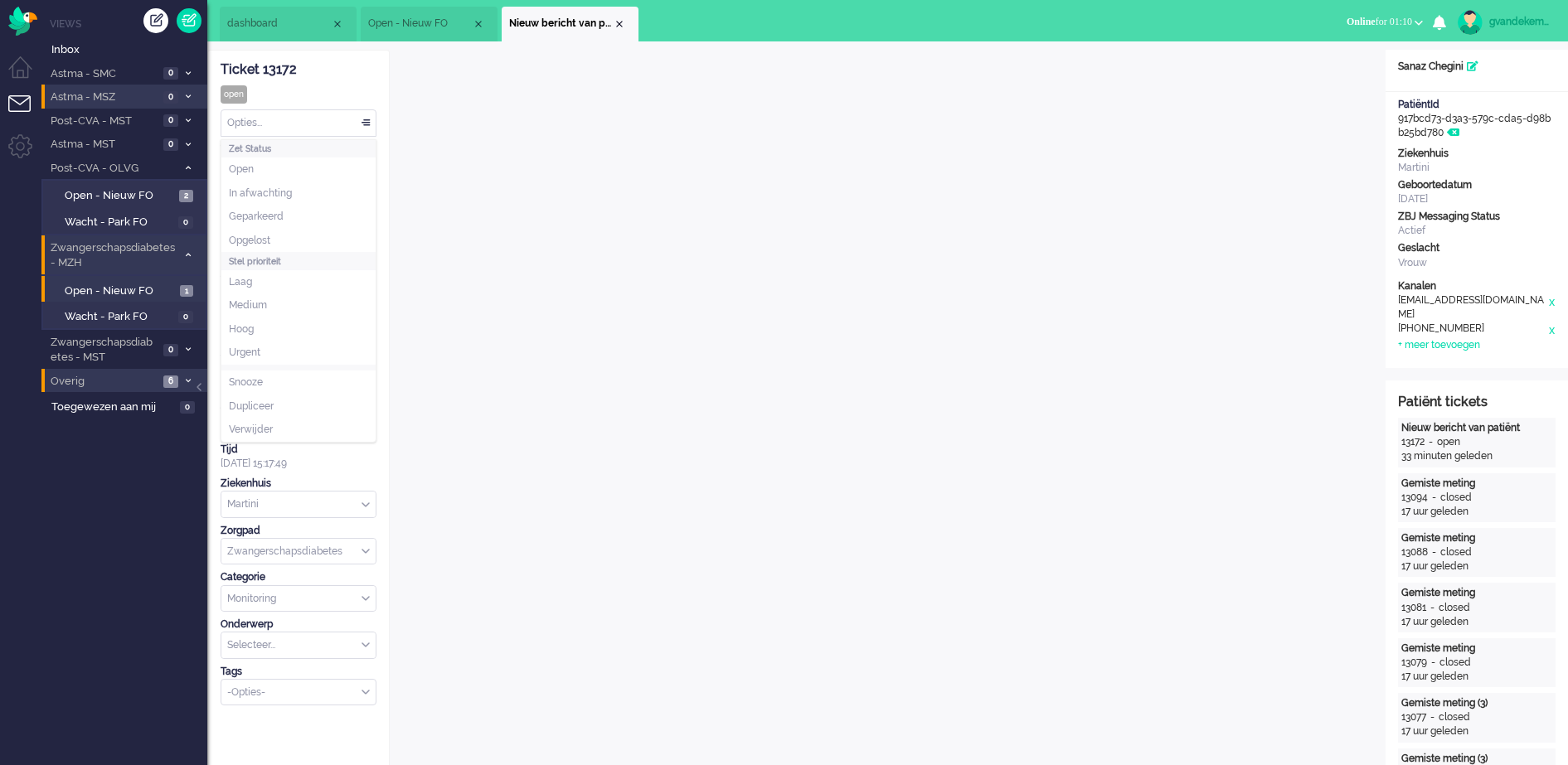
click at [364, 120] on div "Opties..." at bounding box center [298, 123] width 154 height 25
click at [318, 235] on li "Opgelost" at bounding box center [298, 241] width 154 height 24
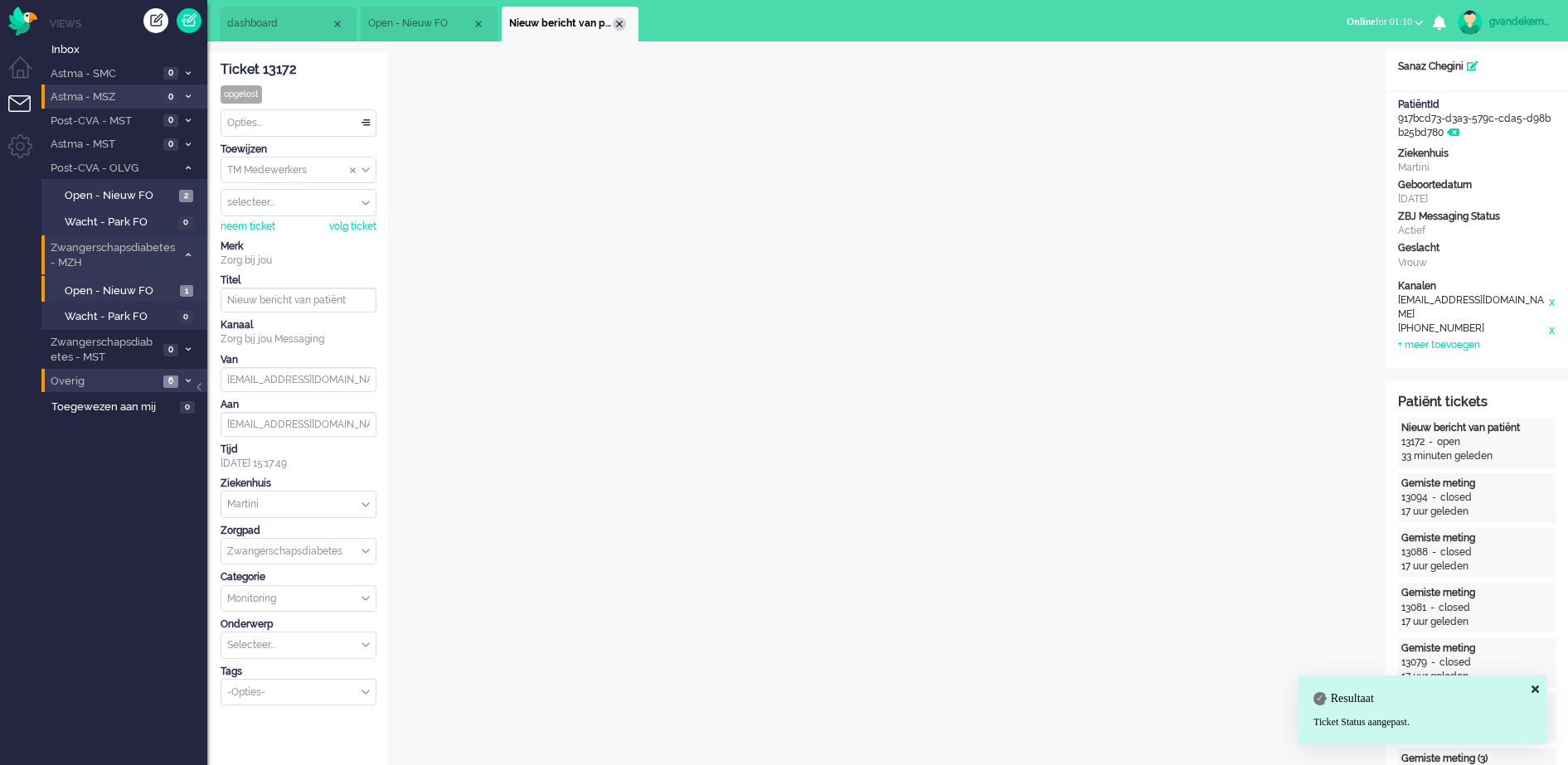
click at [619, 23] on div "Close tab" at bounding box center [619, 24] width 13 height 13
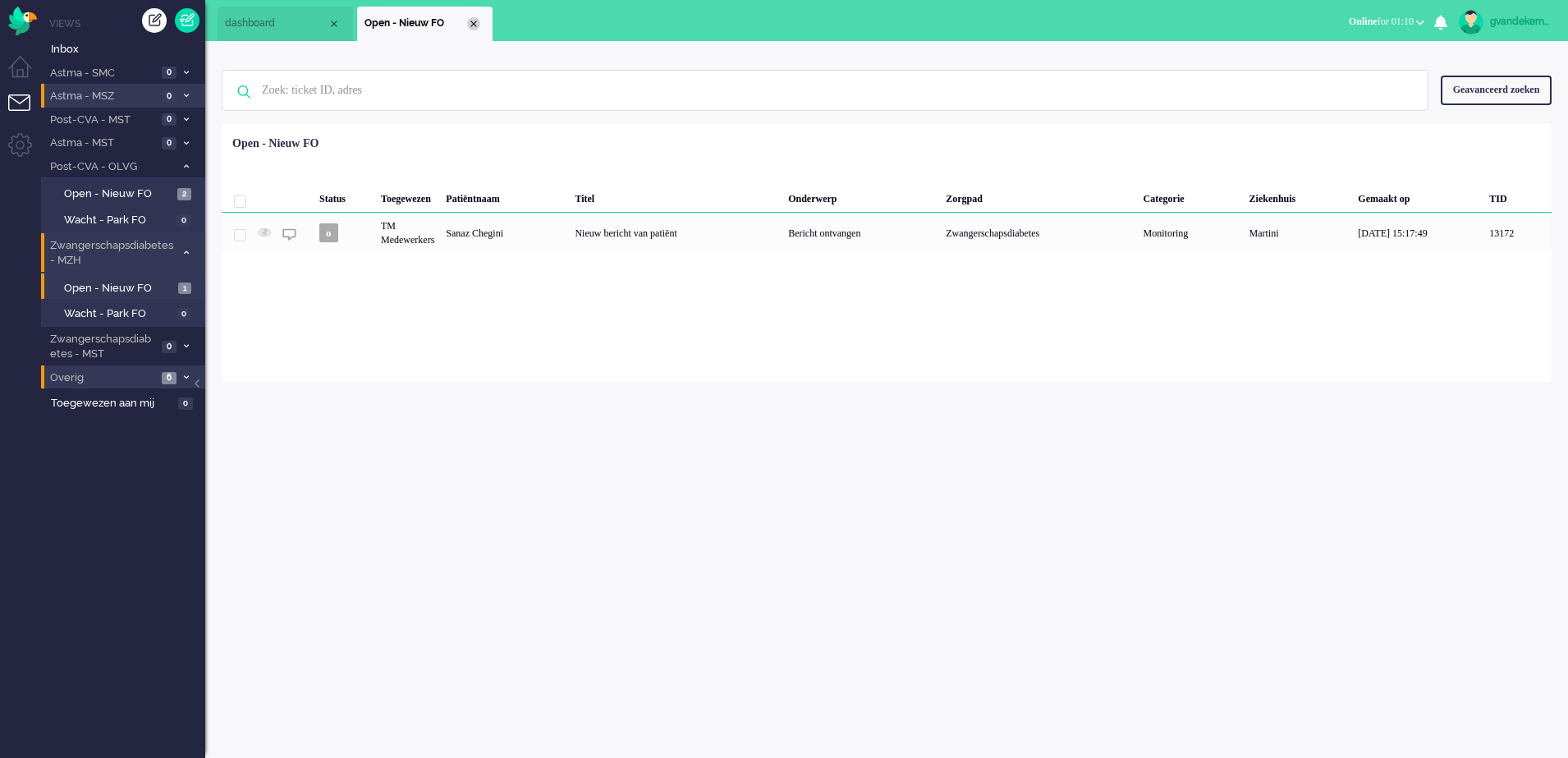
click at [472, 21] on div "Close tab" at bounding box center [473, 24] width 13 height 13
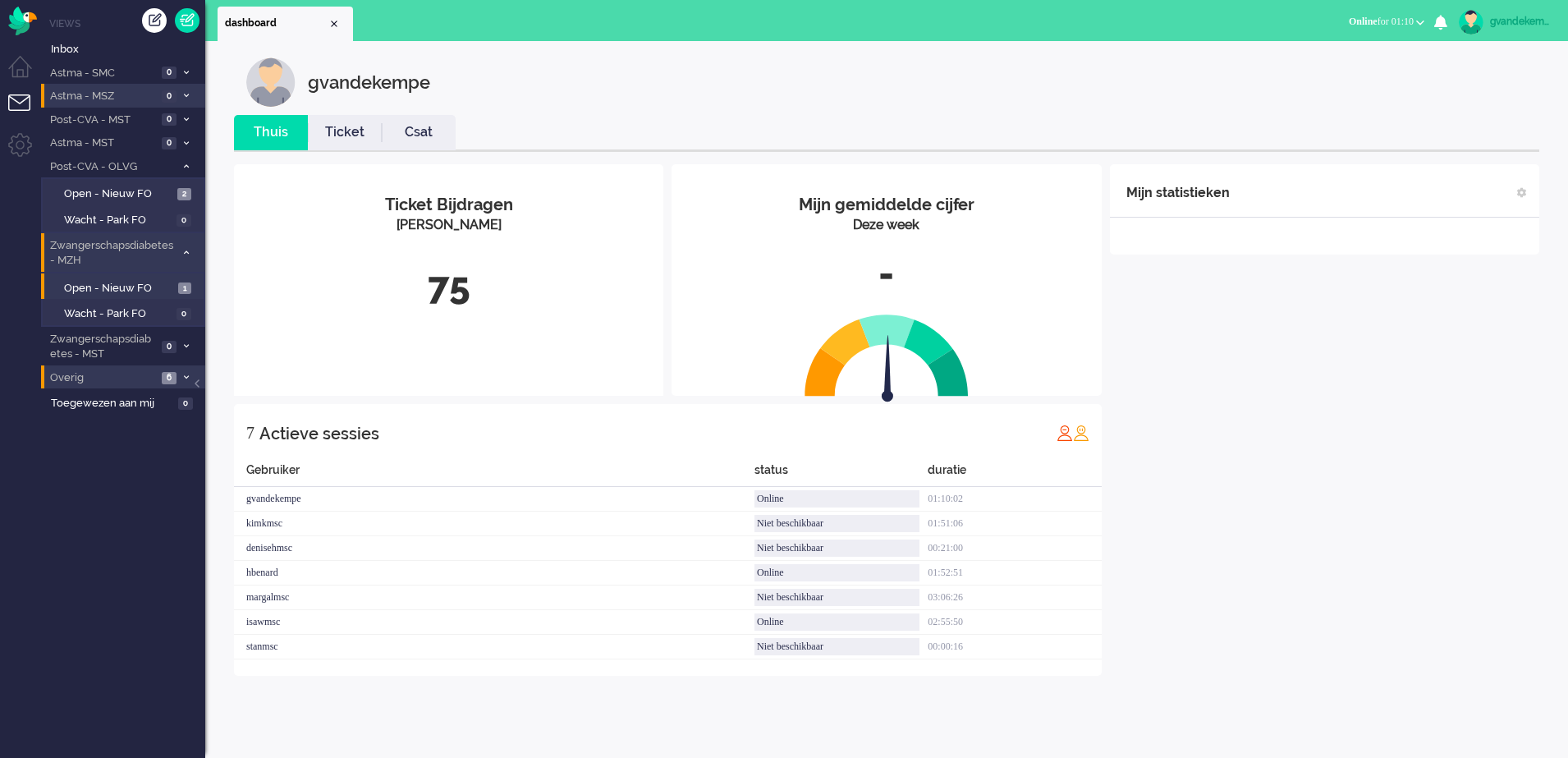
click at [1248, 386] on div "Mijn statistieken + Statistieken toevoegen Bel tijd (gemiddelde dag) Wrapup tij…" at bounding box center [1324, 420] width 429 height 512
click at [186, 251] on icon at bounding box center [186, 253] width 5 height 6
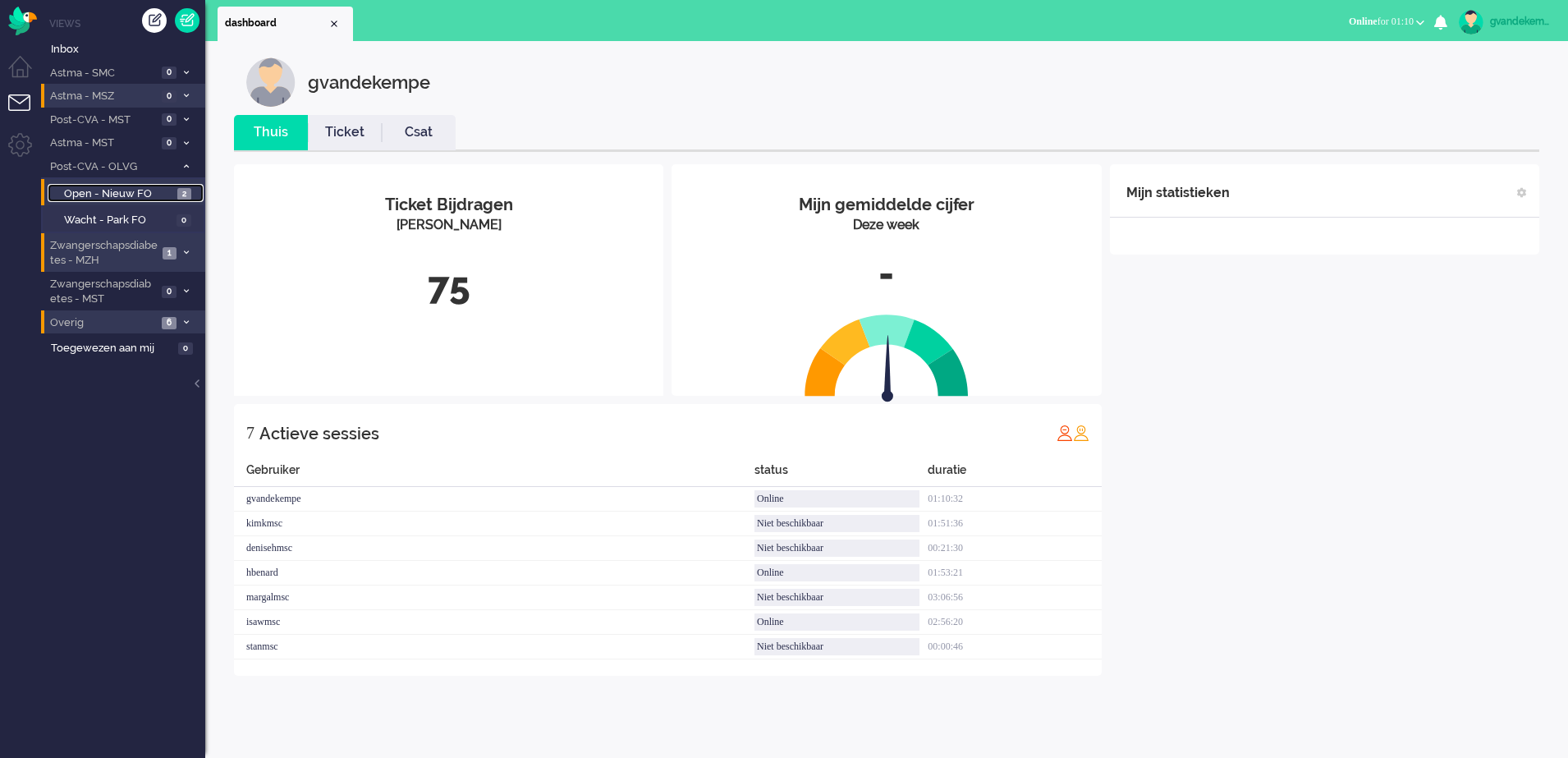
click at [133, 192] on span "Open - Nieuw FO" at bounding box center [119, 194] width 110 height 16
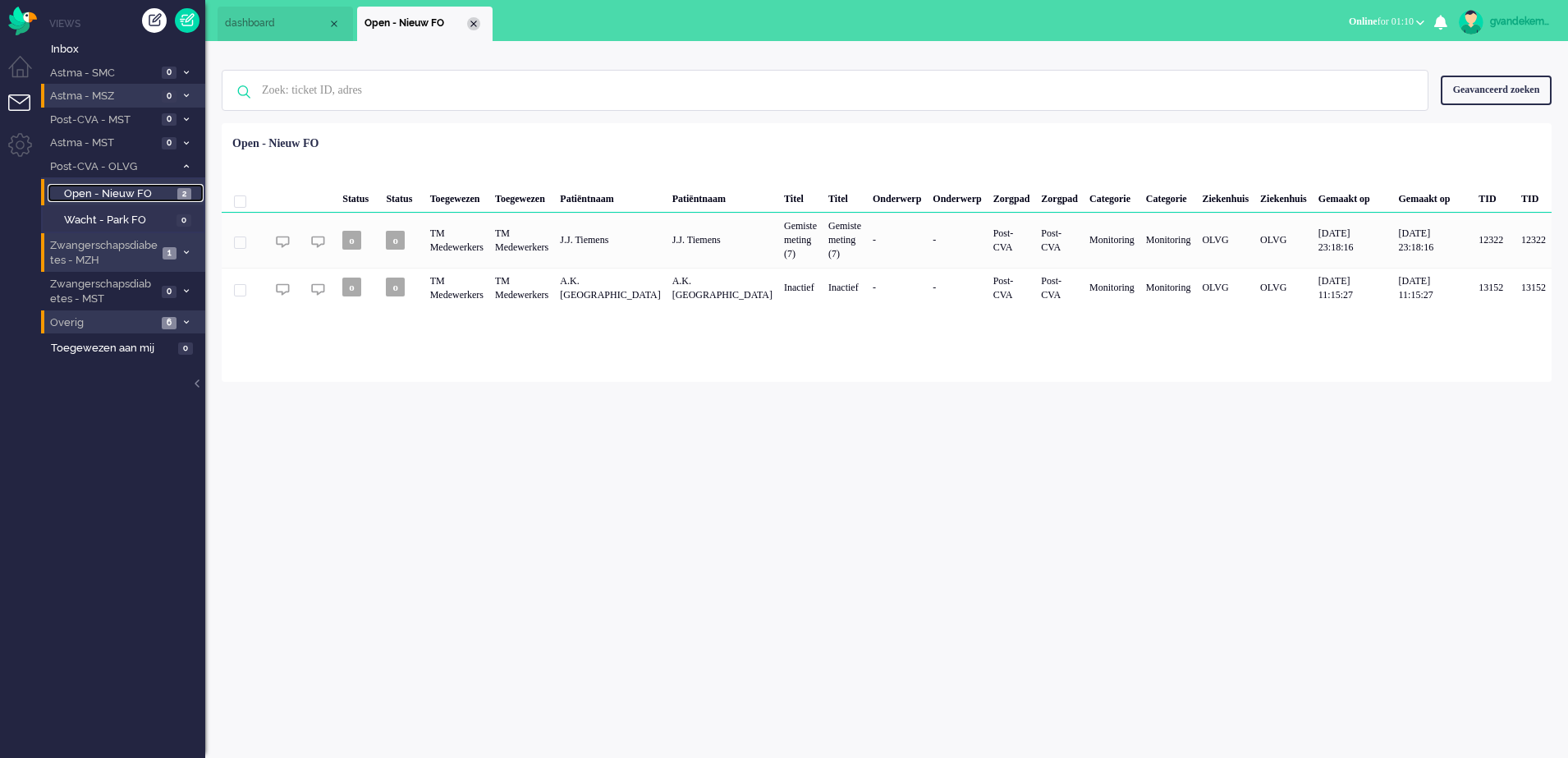
click at [471, 20] on div "Close tab" at bounding box center [473, 24] width 13 height 13
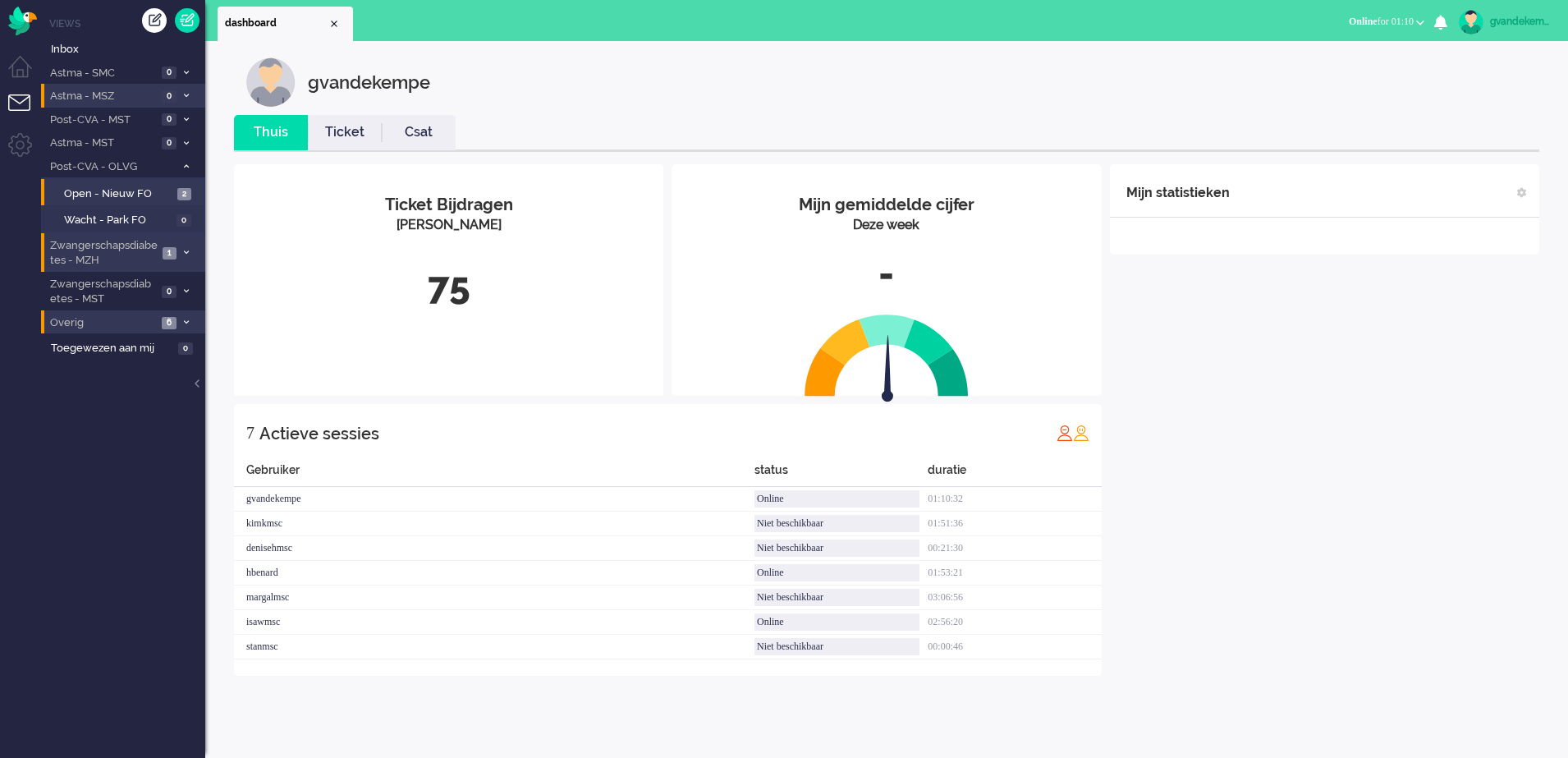
click at [1333, 366] on div "Mijn statistieken + Statistieken toevoegen Bel tijd (gemiddelde dag) Wrapup tij…" at bounding box center [1324, 420] width 429 height 512
click at [1341, 382] on div "Mijn statistieken + Statistieken toevoegen Bel tijd (gemiddelde dag) Wrapup tij…" at bounding box center [1324, 420] width 429 height 512
click at [1292, 408] on div "Mijn statistieken + Statistieken toevoegen Bel tijd (gemiddelde dag) Wrapup tij…" at bounding box center [1324, 420] width 429 height 512
click at [990, 736] on div "gvandekempe Thuis Ticket Csat Mijn gemiddelde cijfer Deze week - Ticket Bijdrag…" at bounding box center [887, 399] width 1363 height 717
click at [1347, 442] on div "Mijn statistieken + Statistieken toevoegen Bel tijd (gemiddelde dag) Wrapup tij…" at bounding box center [1324, 396] width 429 height 463
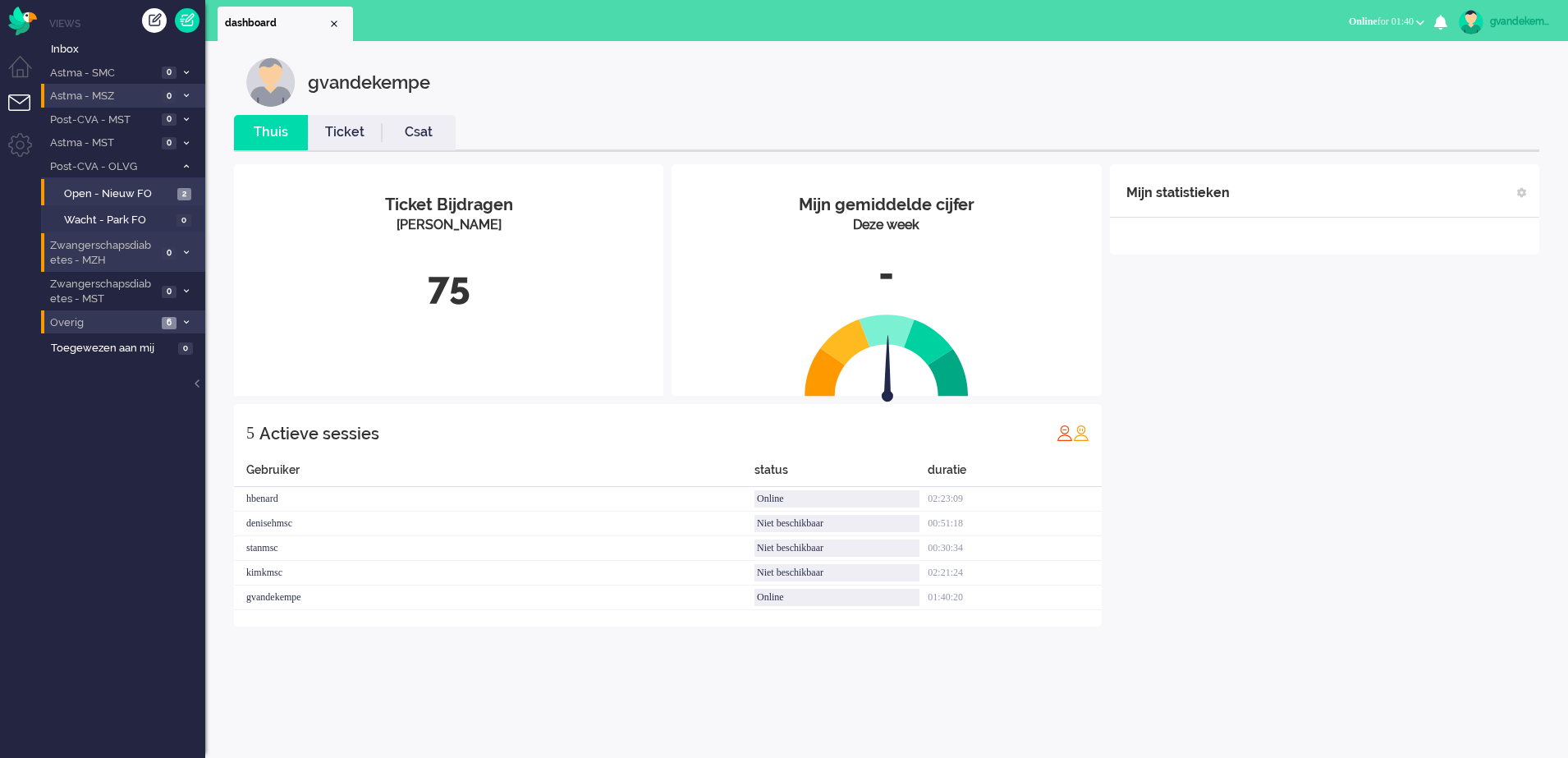
click at [183, 319] on span at bounding box center [186, 323] width 12 height 9
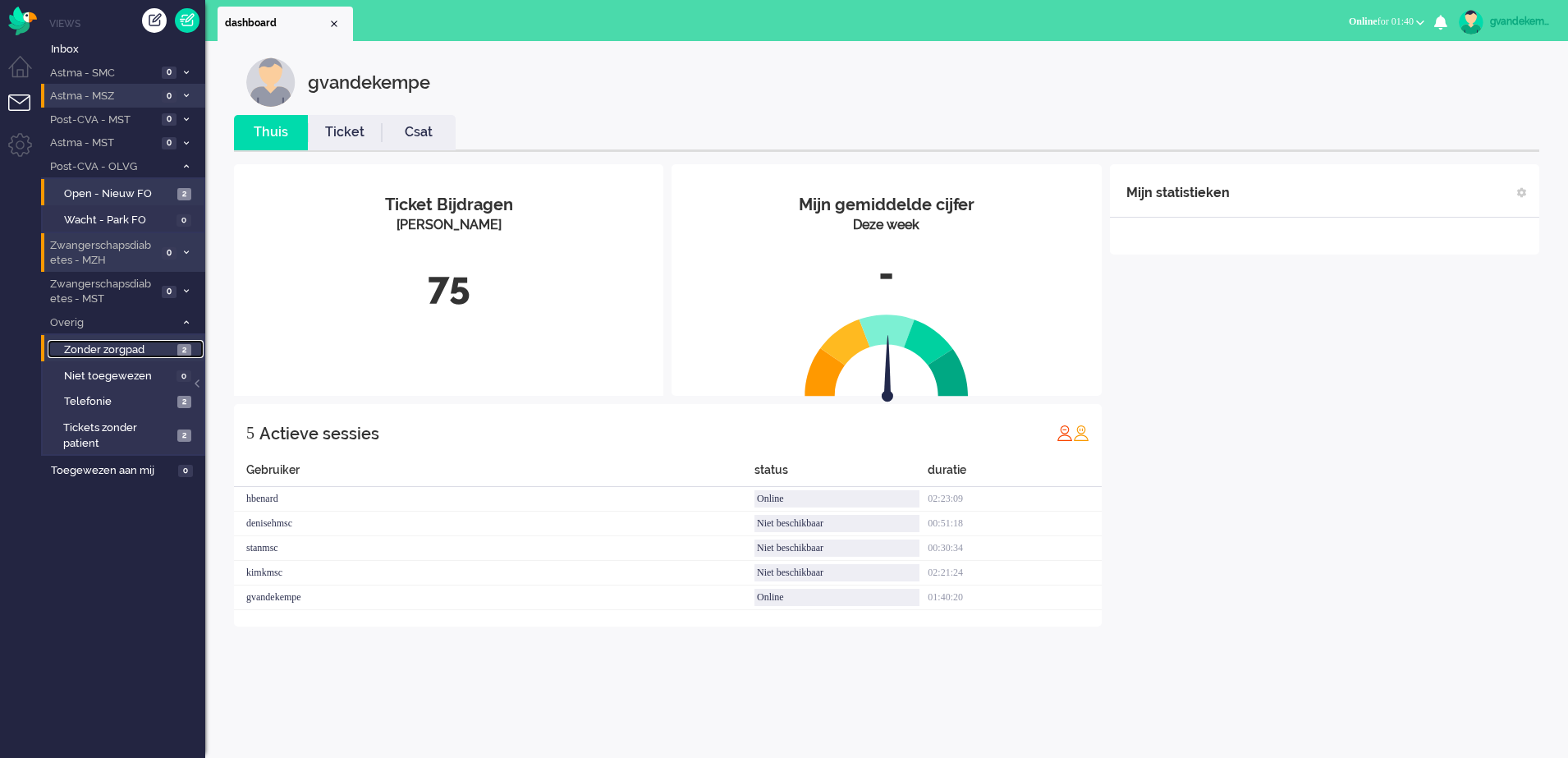
click at [187, 346] on span "2" at bounding box center [184, 349] width 14 height 12
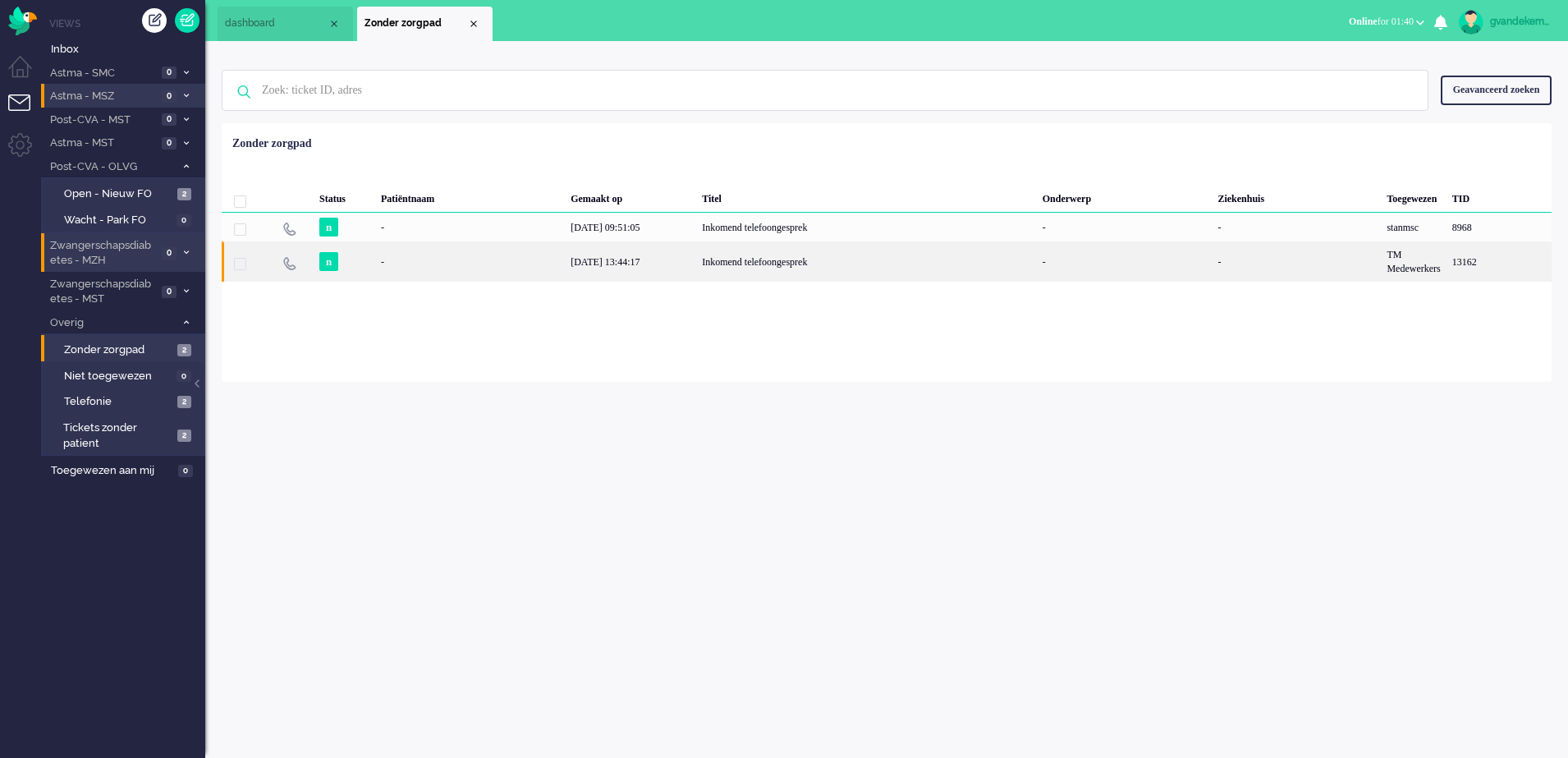
click at [663, 264] on div "[DATE] 13:44:17" at bounding box center [629, 261] width 131 height 40
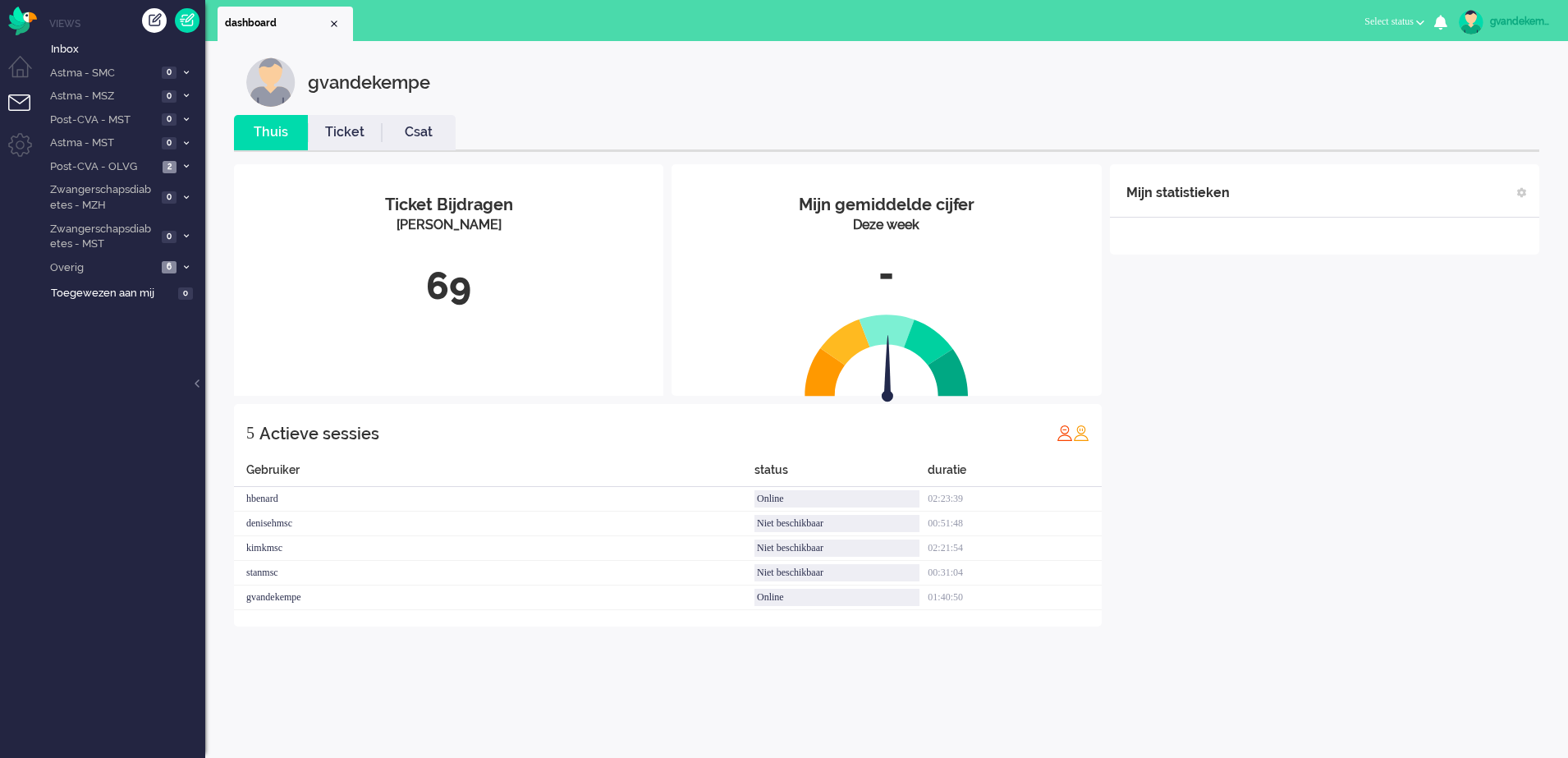
click at [1349, 492] on div "Mijn statistieken + Statistieken toevoegen Bel tijd (gemiddelde dag) Wrapup tij…" at bounding box center [1324, 396] width 429 height 463
click at [1416, 22] on b "button" at bounding box center [1419, 22] width 8 height 6
click at [1304, 72] on label "Online" at bounding box center [1356, 73] width 130 height 14
click at [1307, 405] on div "Mijn statistieken + Statistieken toevoegen Bel tijd (gemiddelde dag) Wrapup tij…" at bounding box center [1324, 383] width 429 height 438
click at [1342, 409] on div "Mijn statistieken + Statistieken toevoegen Bel tijd (gemiddelde dag) Wrapup tij…" at bounding box center [1324, 383] width 429 height 438
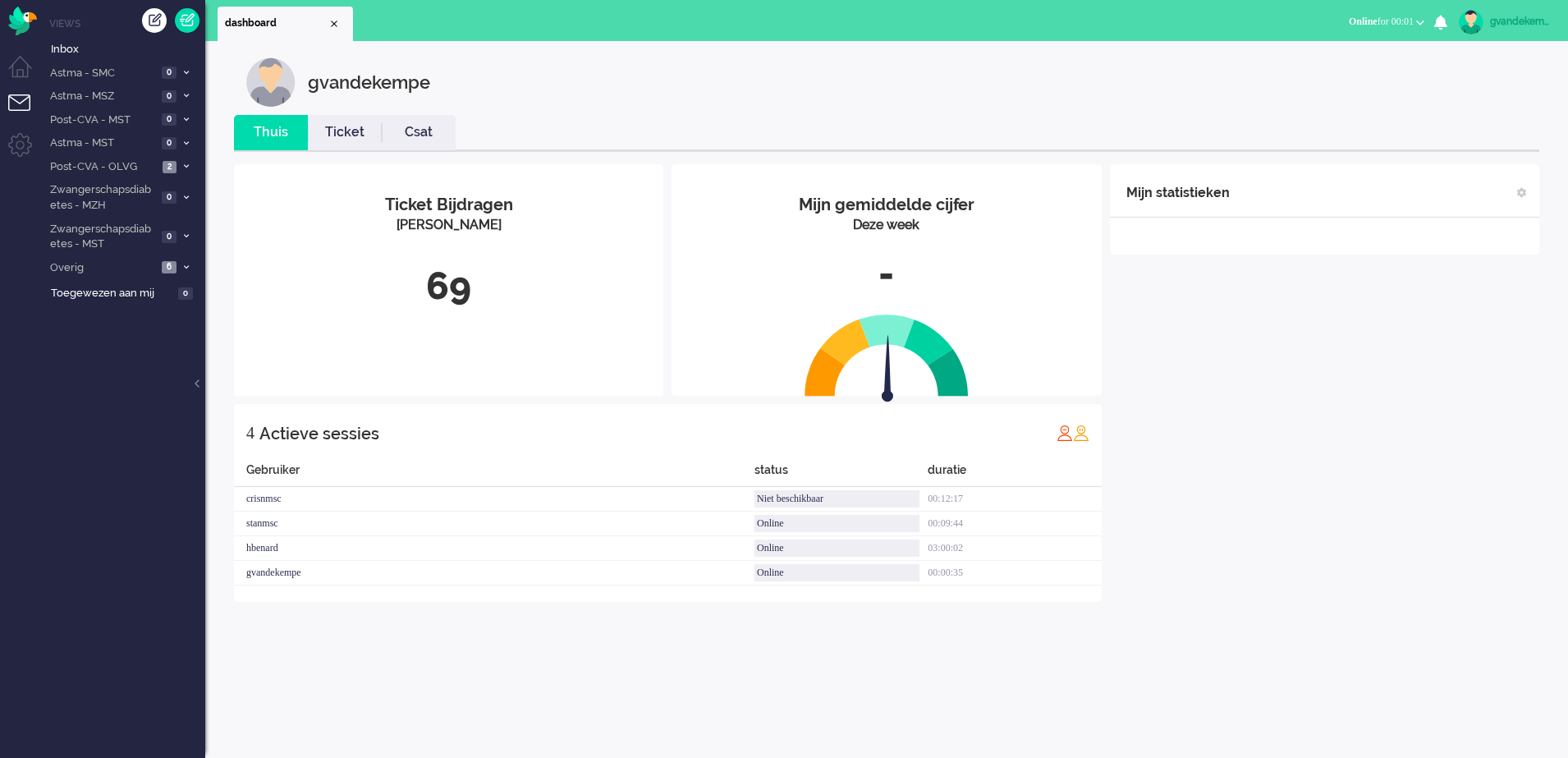
click at [1293, 488] on div "Mijn statistieken + Statistieken toevoegen Bel tijd (gemiddelde dag) Wrapup tij…" at bounding box center [1324, 383] width 429 height 438
click at [1502, 20] on div "gvandekempe" at bounding box center [1521, 21] width 61 height 17
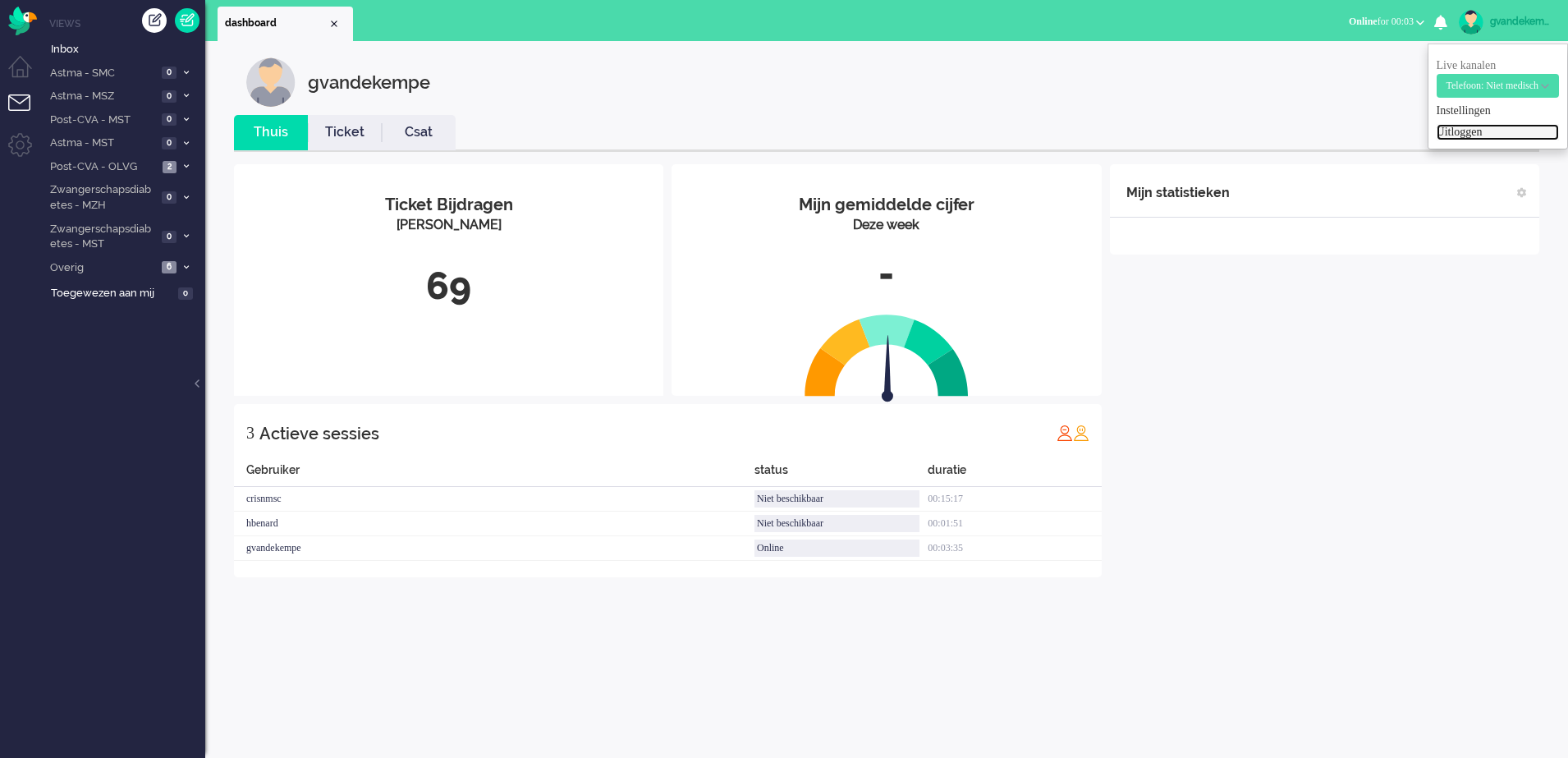
click at [1436, 129] on link "Uitloggen" at bounding box center [1497, 132] width 123 height 17
